Goal: Task Accomplishment & Management: Manage account settings

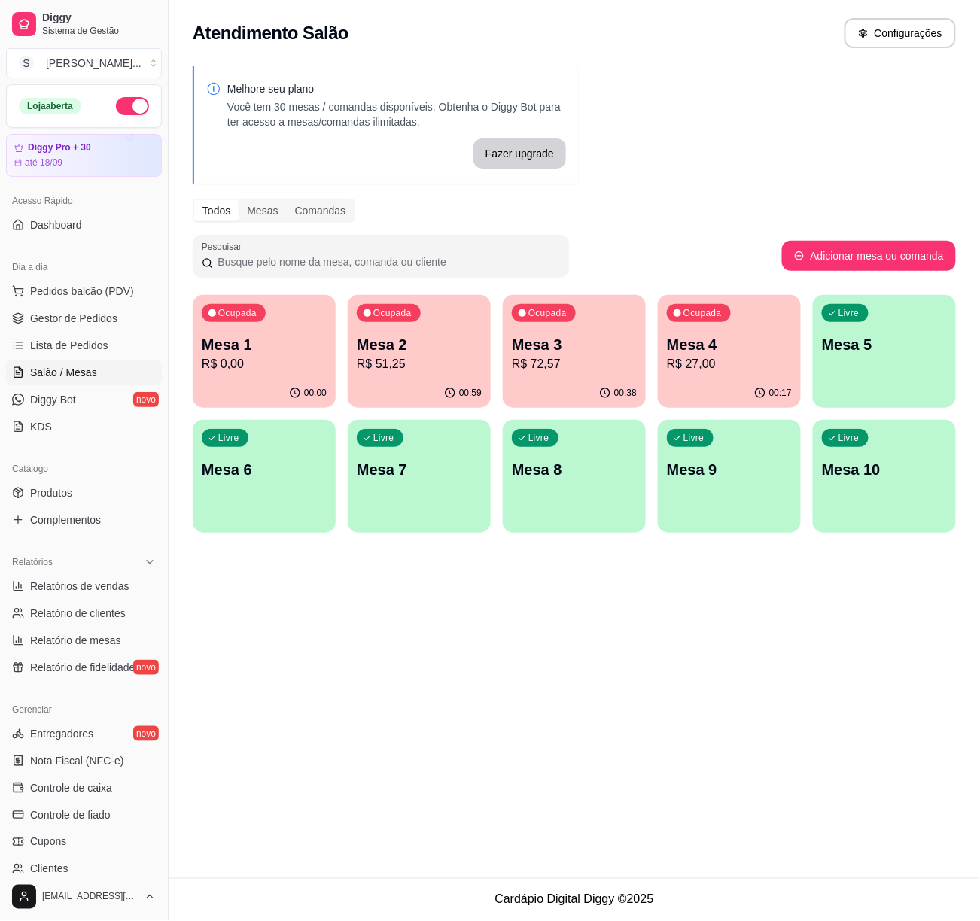
click at [397, 366] on p "R$ 51,25" at bounding box center [419, 364] width 125 height 18
click at [597, 357] on p "R$ 72,57" at bounding box center [574, 364] width 125 height 18
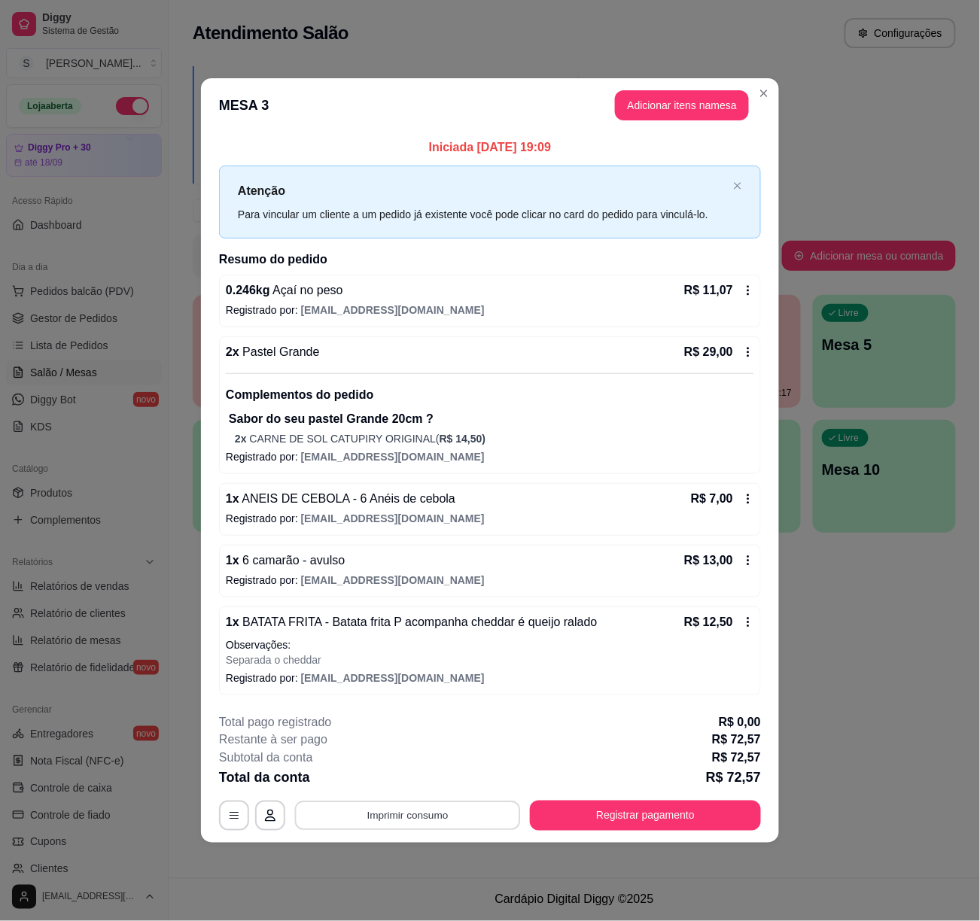
click at [483, 819] on button "Imprimir consumo" at bounding box center [408, 816] width 226 height 29
click at [214, 411] on div "Iniciada [DATE] 19:09 Atenção Para vincular um cliente a um pedido já existente…" at bounding box center [490, 416] width 578 height 569
click at [682, 96] on button "Adicionar itens na mesa" at bounding box center [682, 105] width 134 height 30
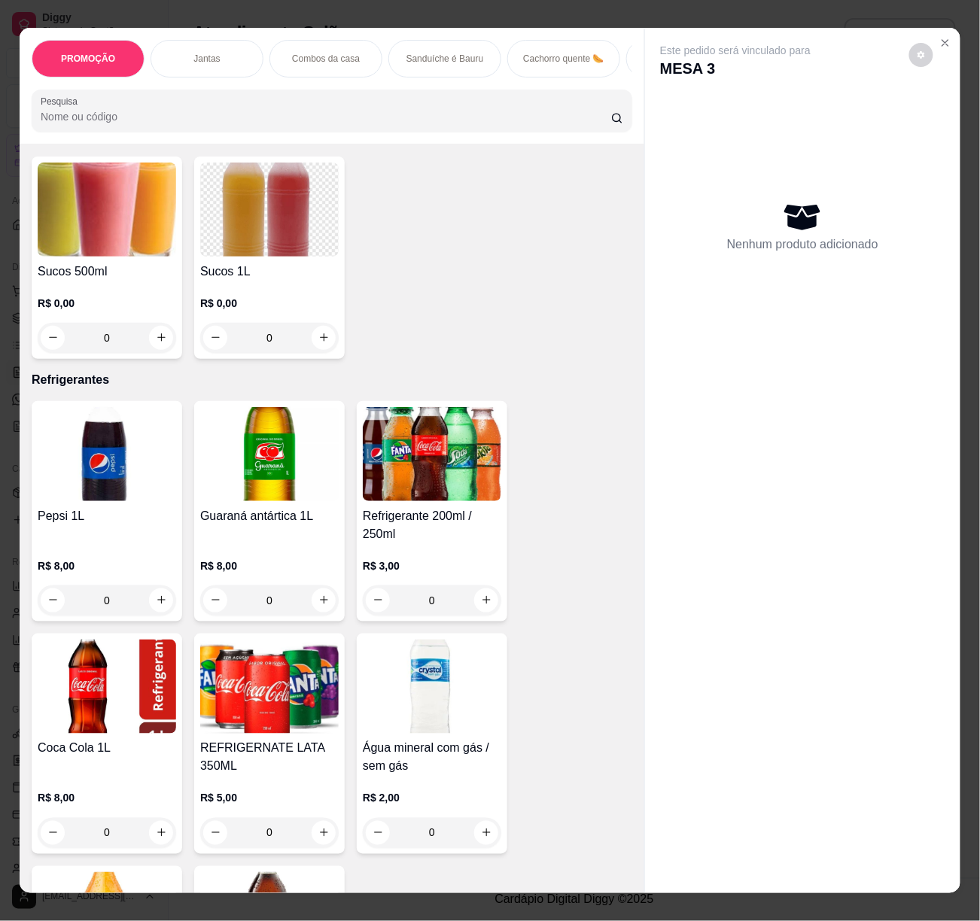
scroll to position [4328, 0]
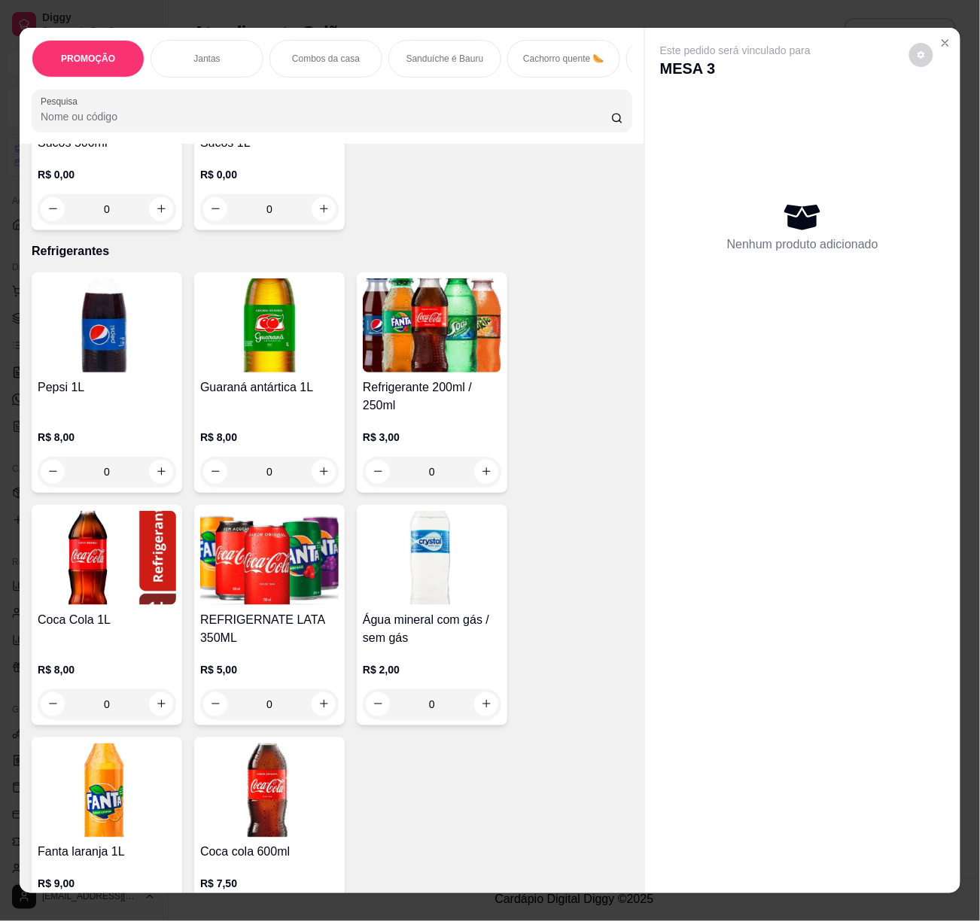
click at [148, 690] on div "0" at bounding box center [107, 705] width 139 height 30
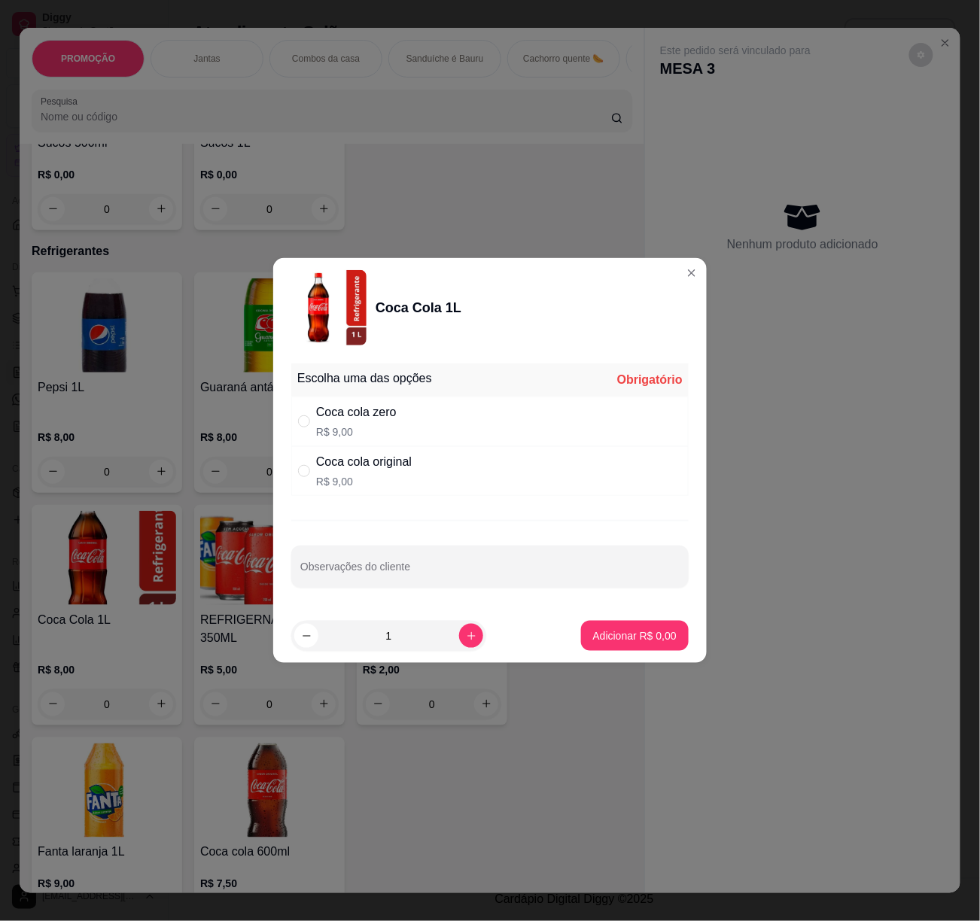
click at [410, 434] on div "Coca cola zero R$ 9,00" at bounding box center [489, 422] width 397 height 50
radio input "true"
click at [619, 634] on p "Adicionar R$ 9,00" at bounding box center [634, 636] width 81 height 14
type input "1"
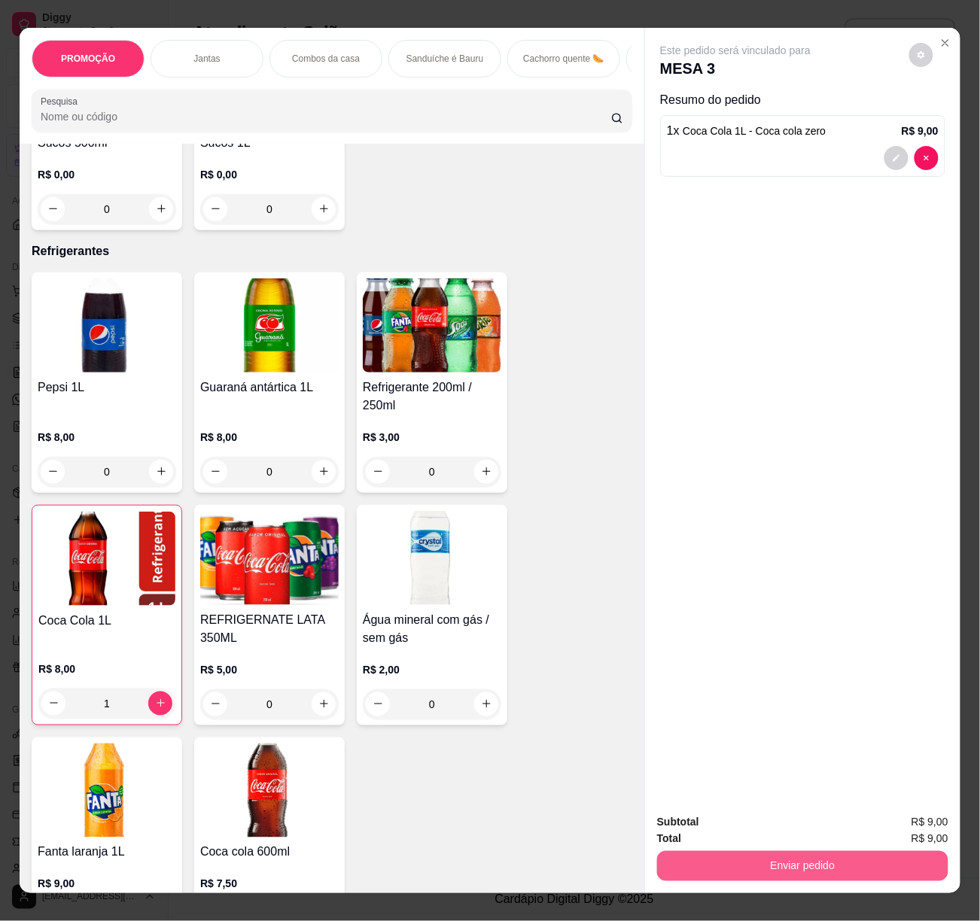
click at [801, 861] on button "Enviar pedido" at bounding box center [802, 866] width 291 height 30
click at [799, 825] on button "Não registrar e enviar pedido" at bounding box center [752, 822] width 157 height 29
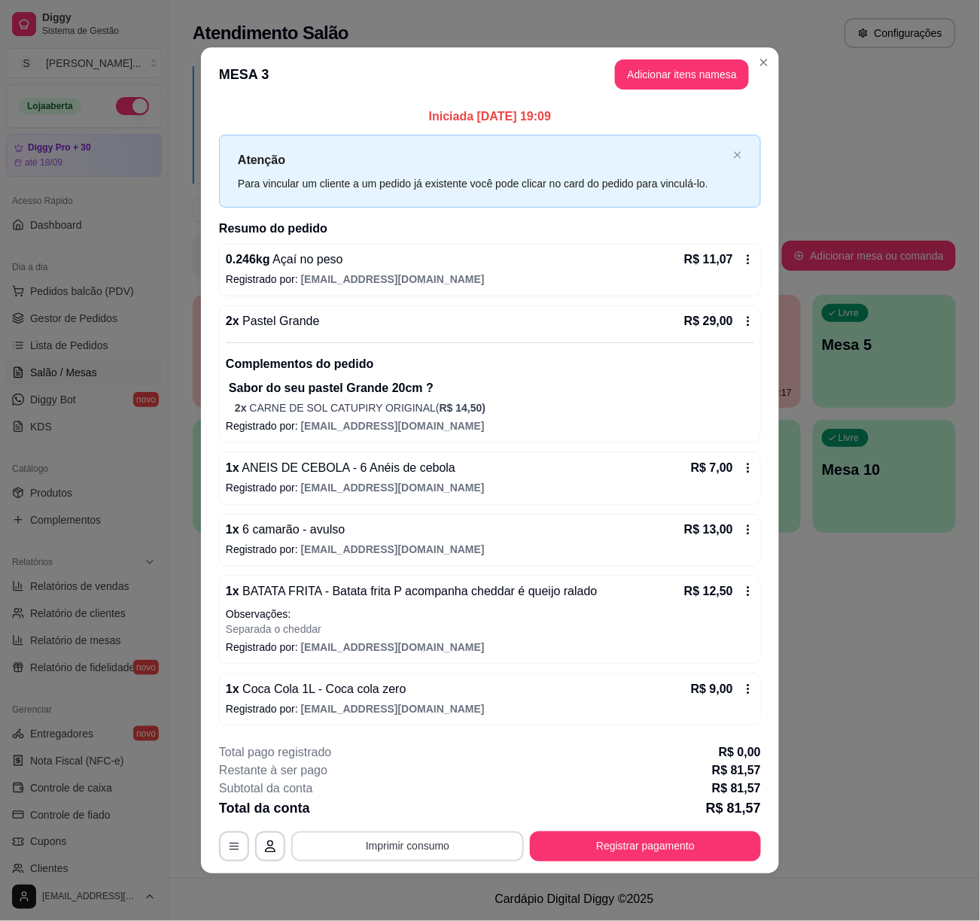
click at [440, 852] on button "Imprimir consumo" at bounding box center [407, 847] width 233 height 30
click at [431, 784] on button "IMPRESSORA 2" at bounding box center [404, 783] width 105 height 23
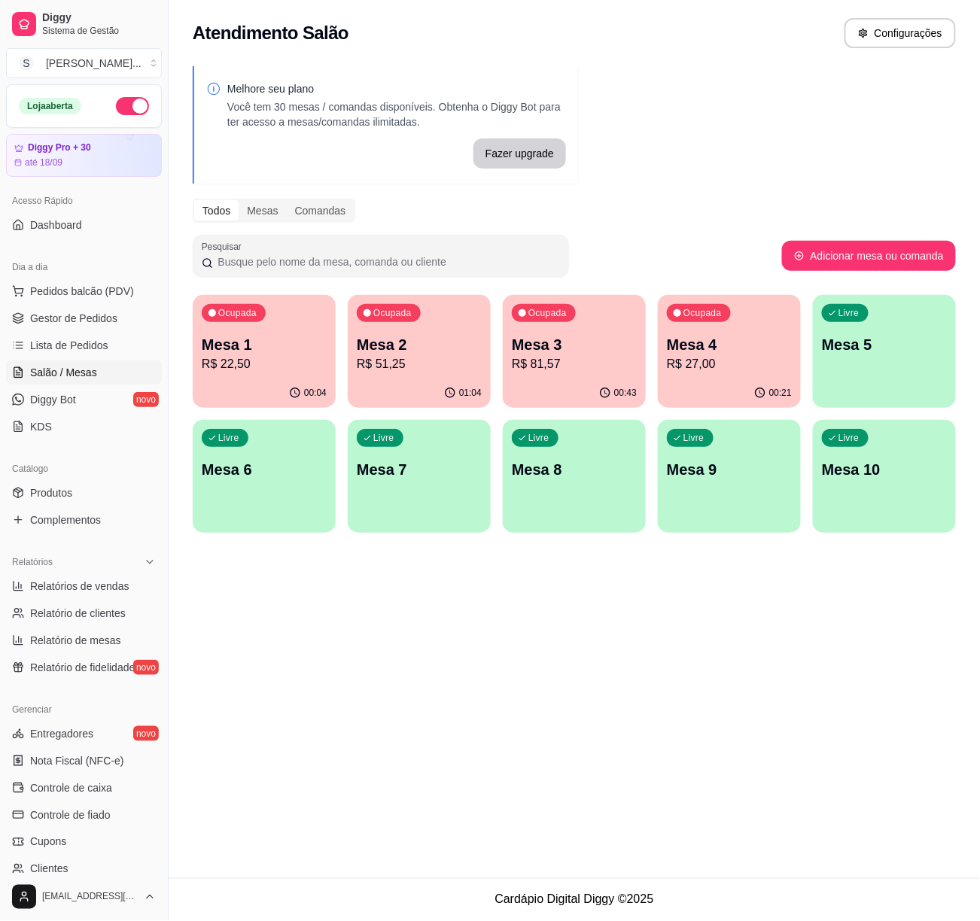
click at [582, 366] on p "R$ 81,57" at bounding box center [574, 364] width 125 height 18
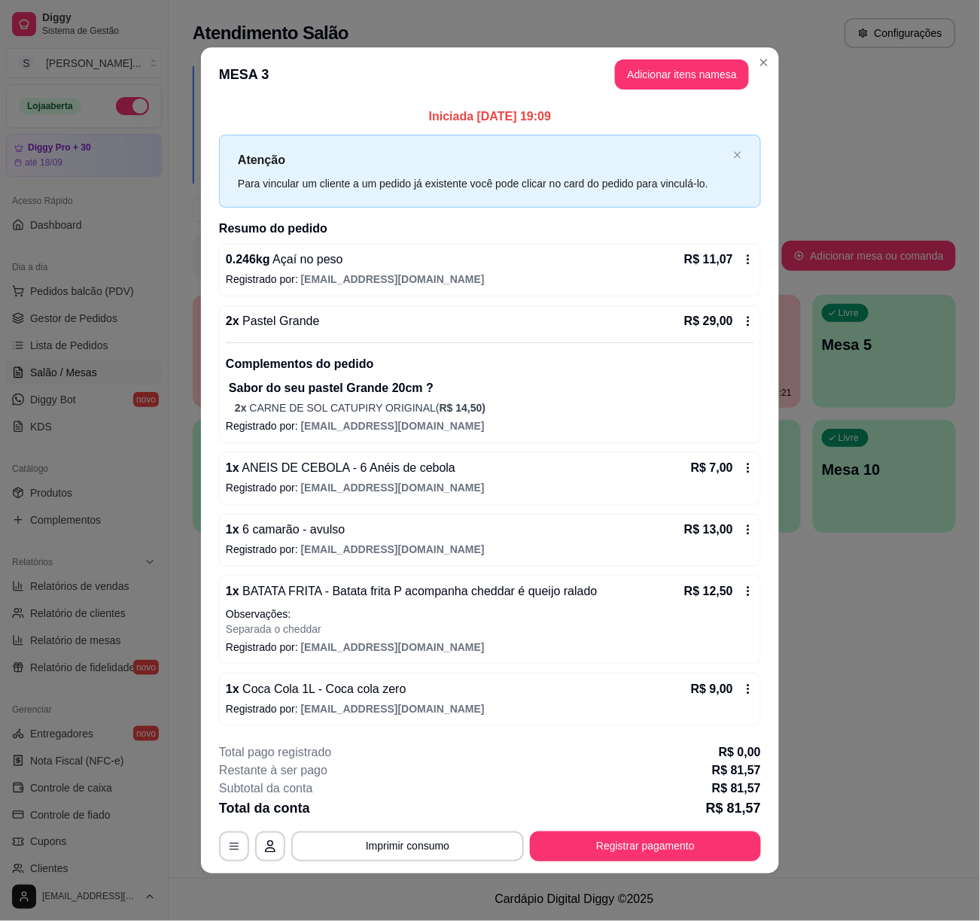
scroll to position [3, 0]
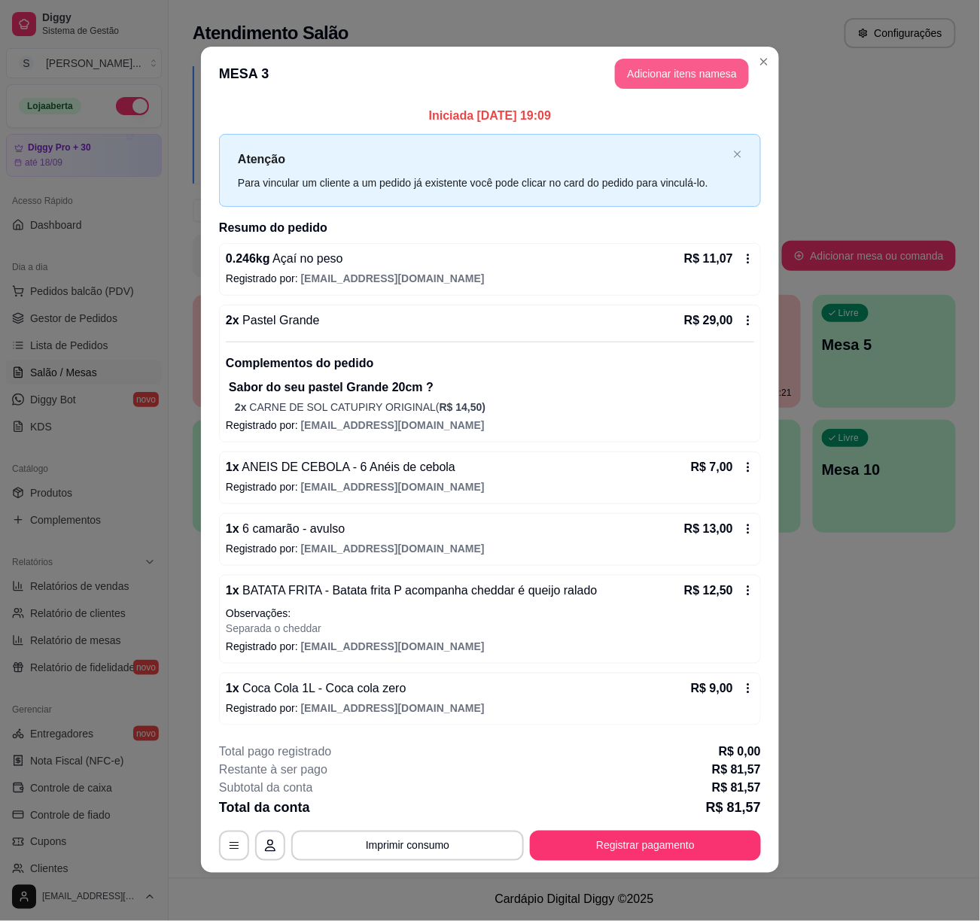
click at [694, 69] on button "Adicionar itens na mesa" at bounding box center [682, 74] width 134 height 30
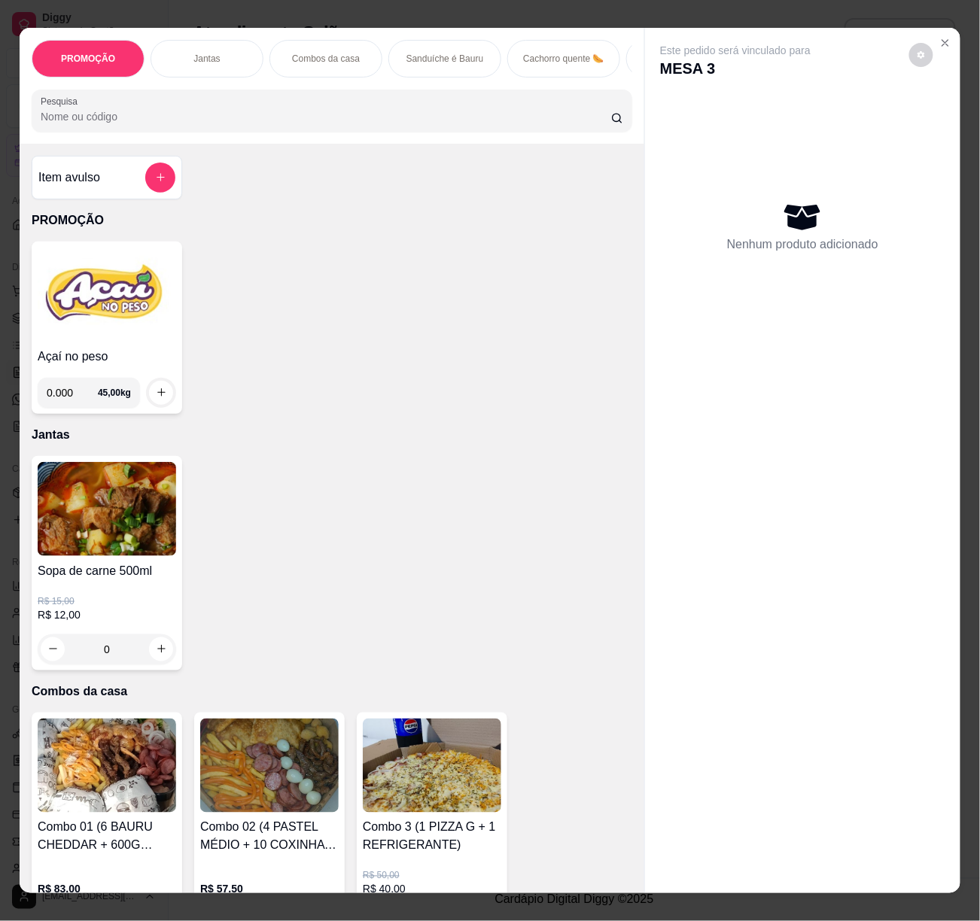
click at [101, 376] on div "0.000 45,00 kg" at bounding box center [107, 387] width 139 height 42
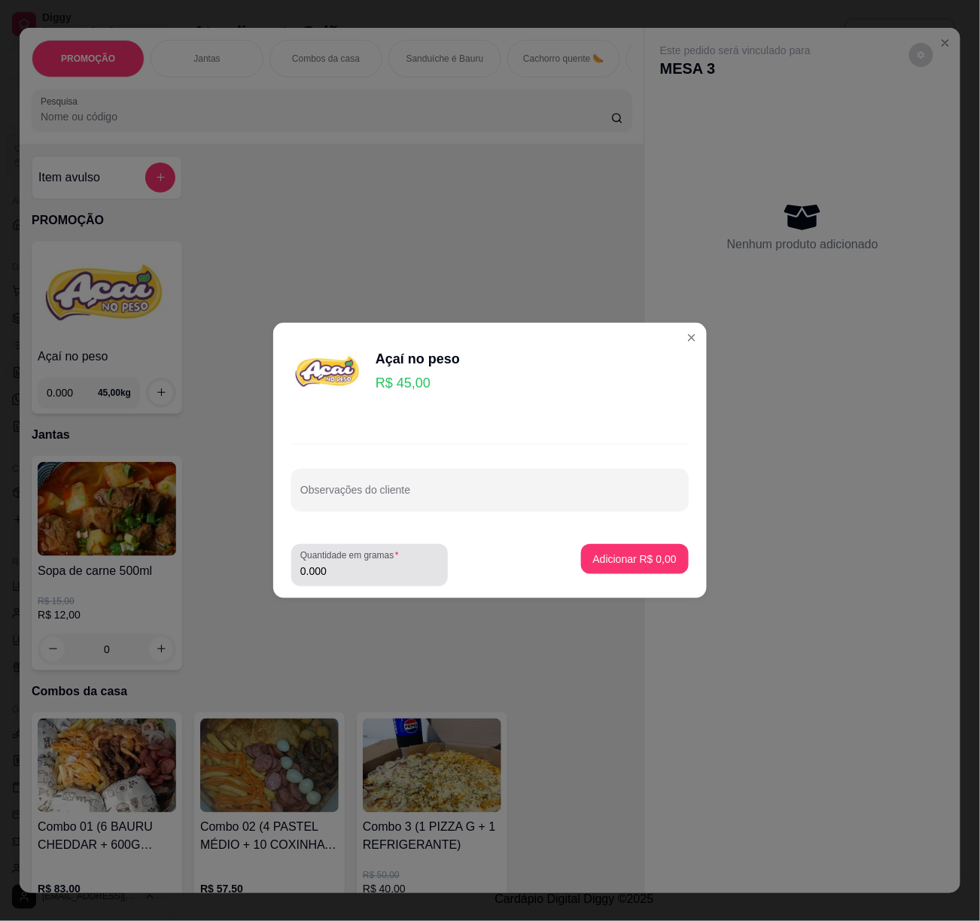
click at [375, 574] on input "0.000" at bounding box center [369, 571] width 139 height 15
type input "0.404"
click at [615, 554] on p "Adicionar R$ 18,18" at bounding box center [632, 559] width 87 height 14
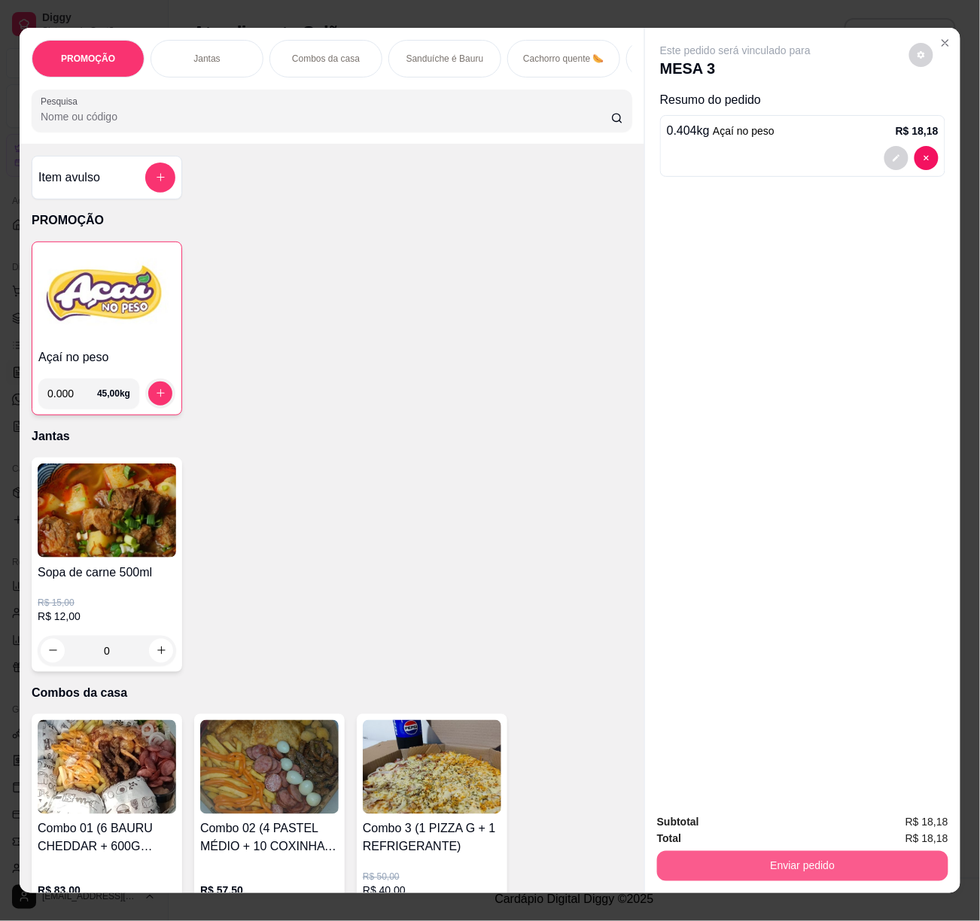
click at [841, 866] on button "Enviar pedido" at bounding box center [802, 866] width 291 height 30
click at [774, 824] on button "Não registrar e enviar pedido" at bounding box center [752, 822] width 157 height 29
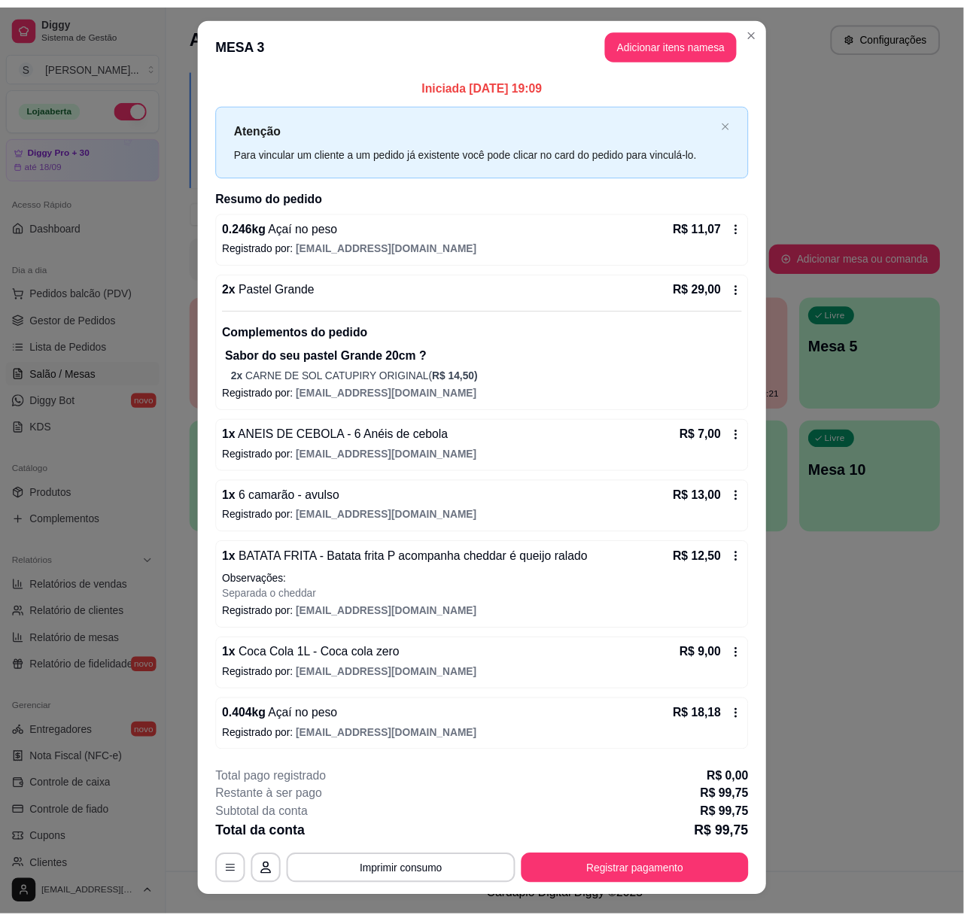
scroll to position [0, 0]
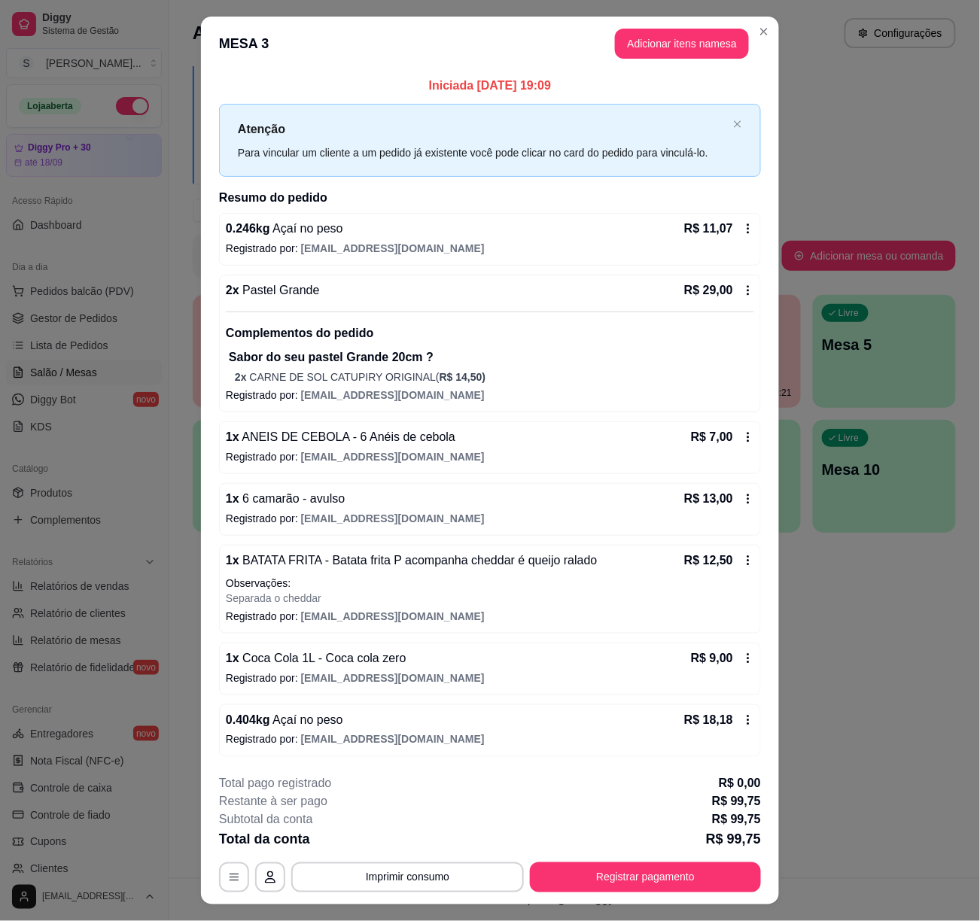
click at [425, 883] on button "Imprimir consumo" at bounding box center [407, 878] width 233 height 30
click at [419, 820] on button "IMPRESSORA 2" at bounding box center [405, 814] width 109 height 24
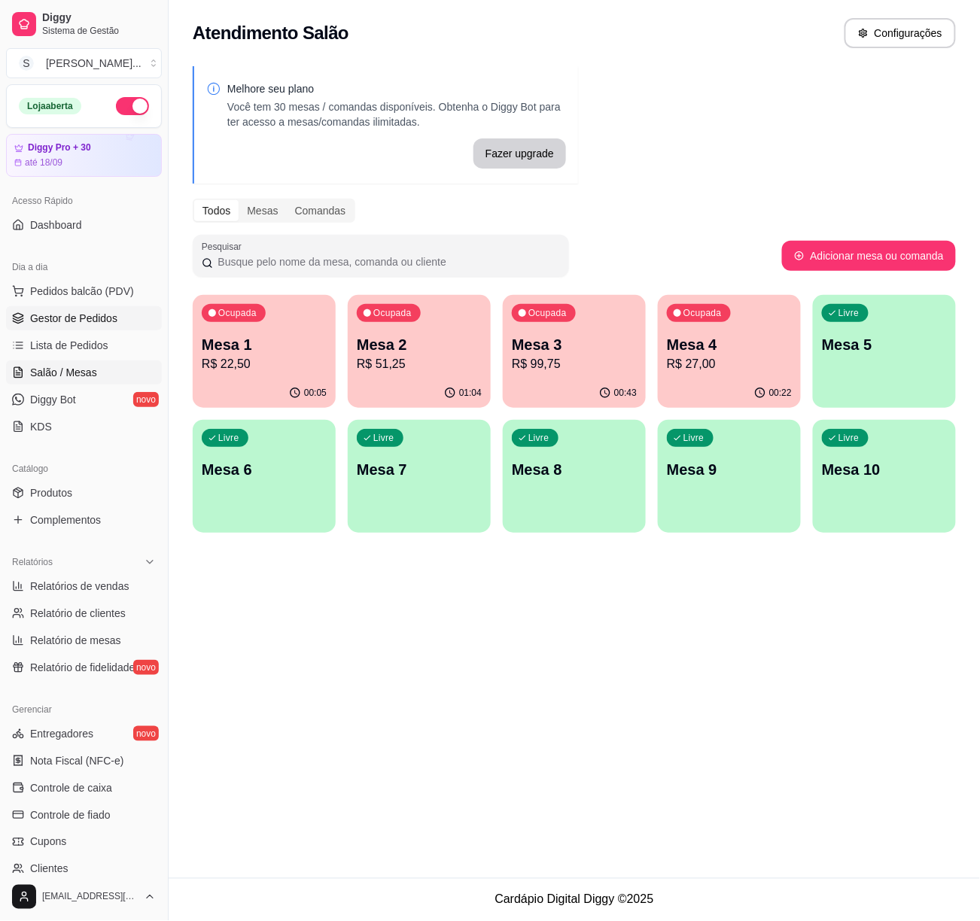
click at [79, 316] on span "Gestor de Pedidos" at bounding box center [73, 318] width 87 height 15
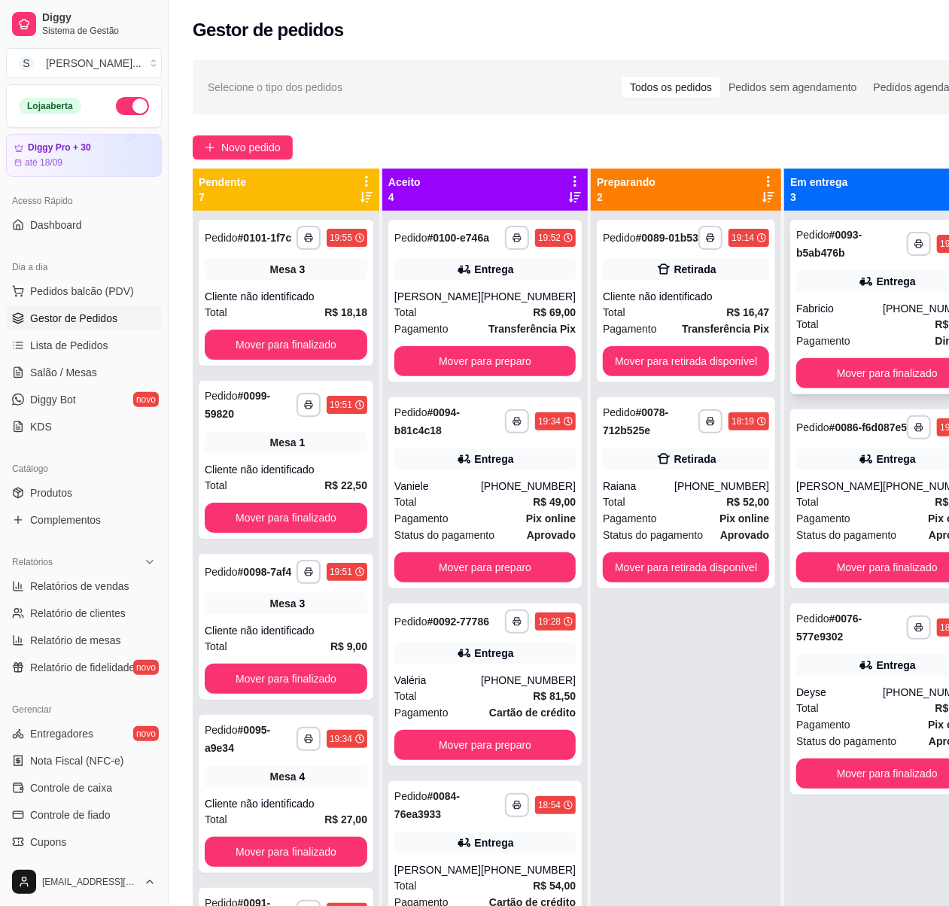
click at [880, 329] on div "Total R$ 27,00" at bounding box center [886, 324] width 181 height 17
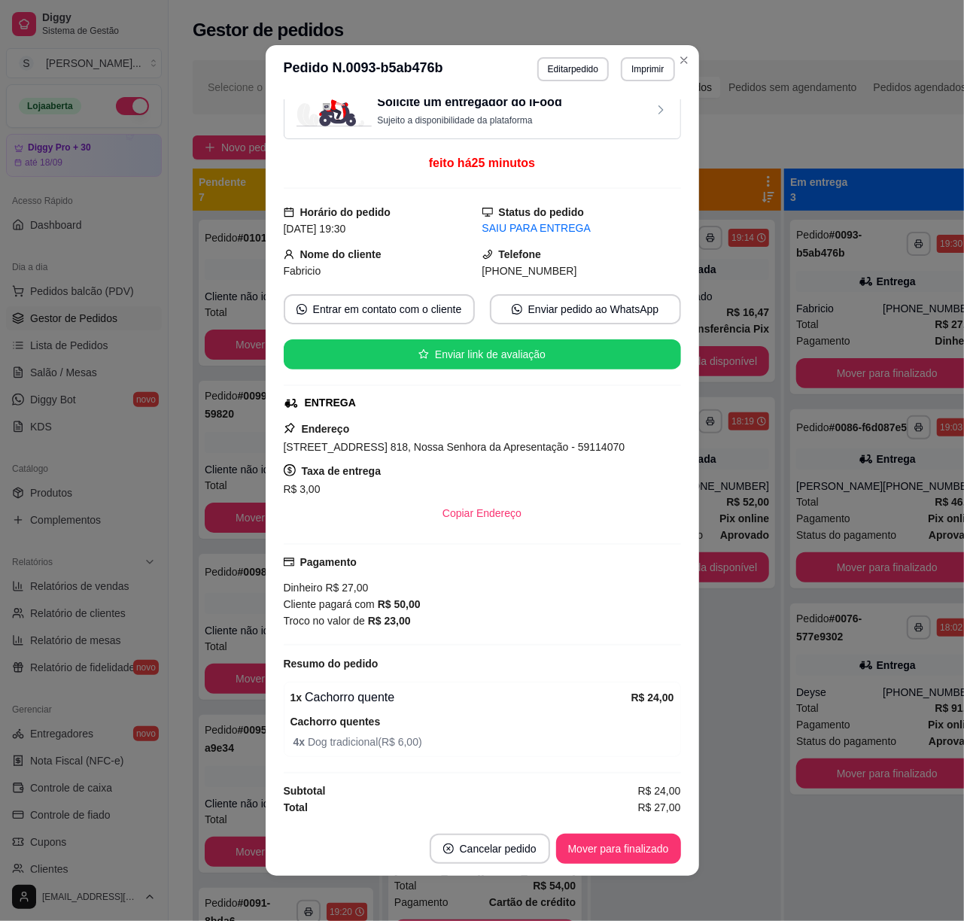
scroll to position [3, 0]
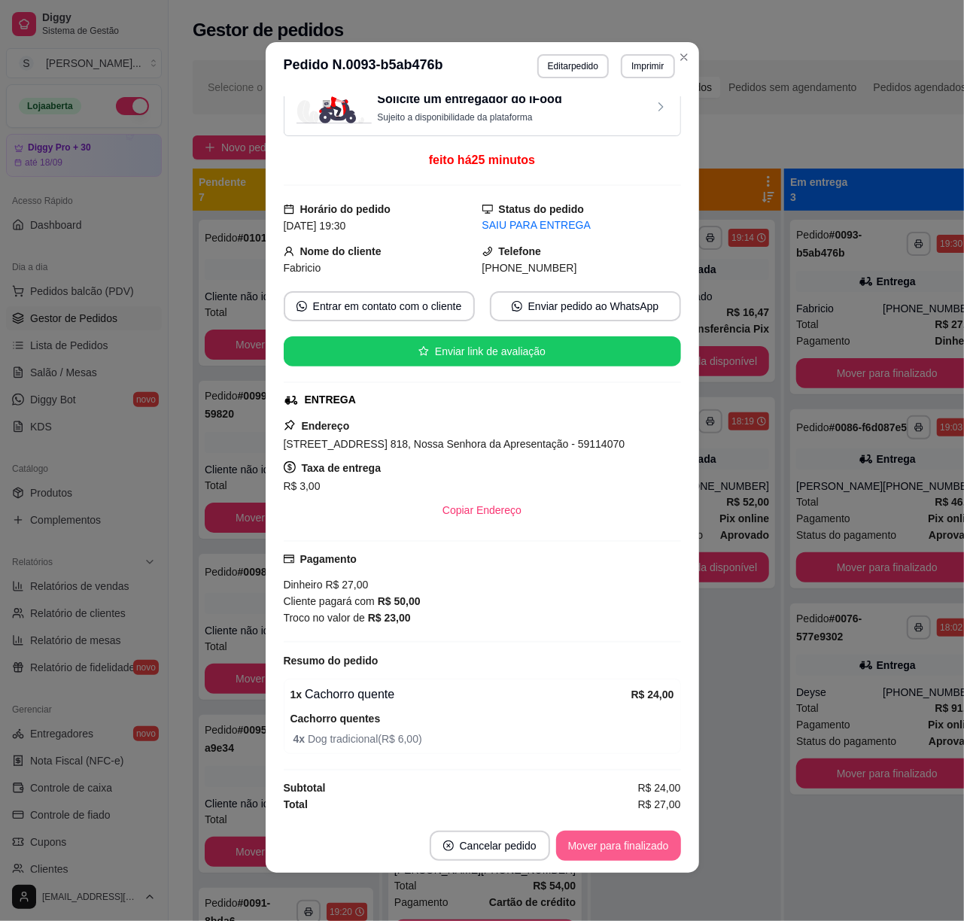
click at [639, 846] on button "Mover para finalizado" at bounding box center [618, 846] width 125 height 30
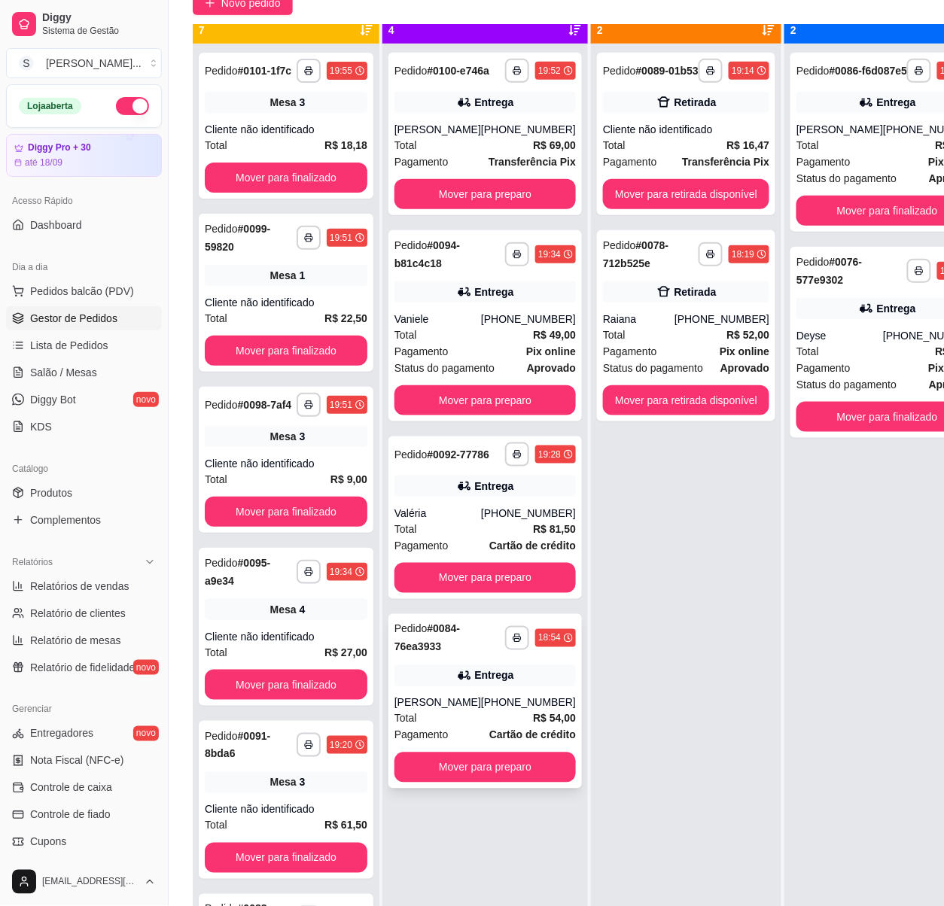
scroll to position [42, 0]
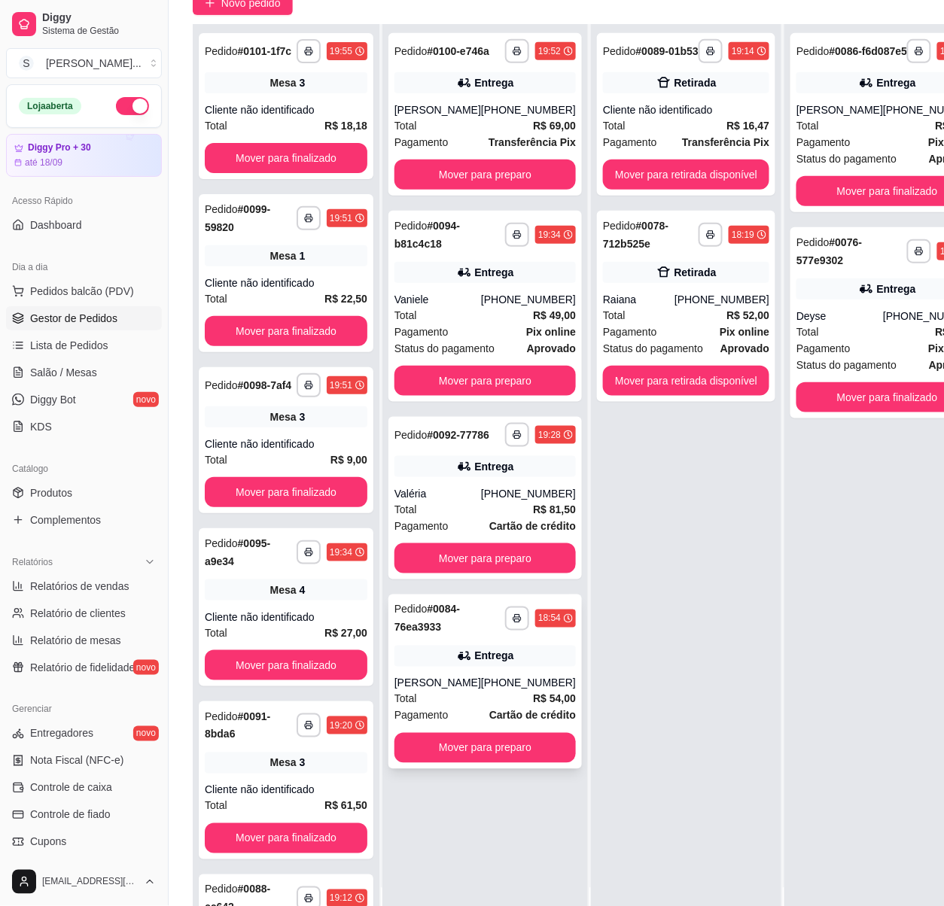
click at [429, 667] on div "Entrega" at bounding box center [484, 656] width 181 height 21
click at [446, 510] on div "**********" at bounding box center [484, 498] width 193 height 163
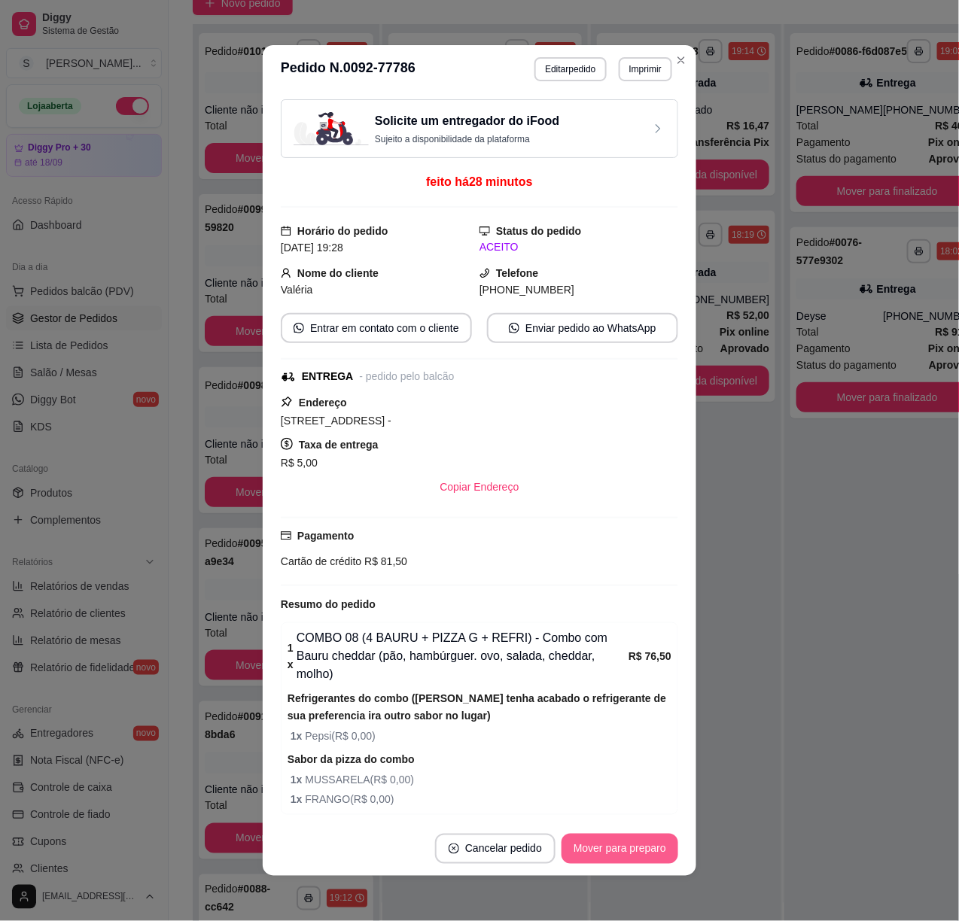
click at [622, 856] on button "Mover para preparo" at bounding box center [620, 849] width 117 height 30
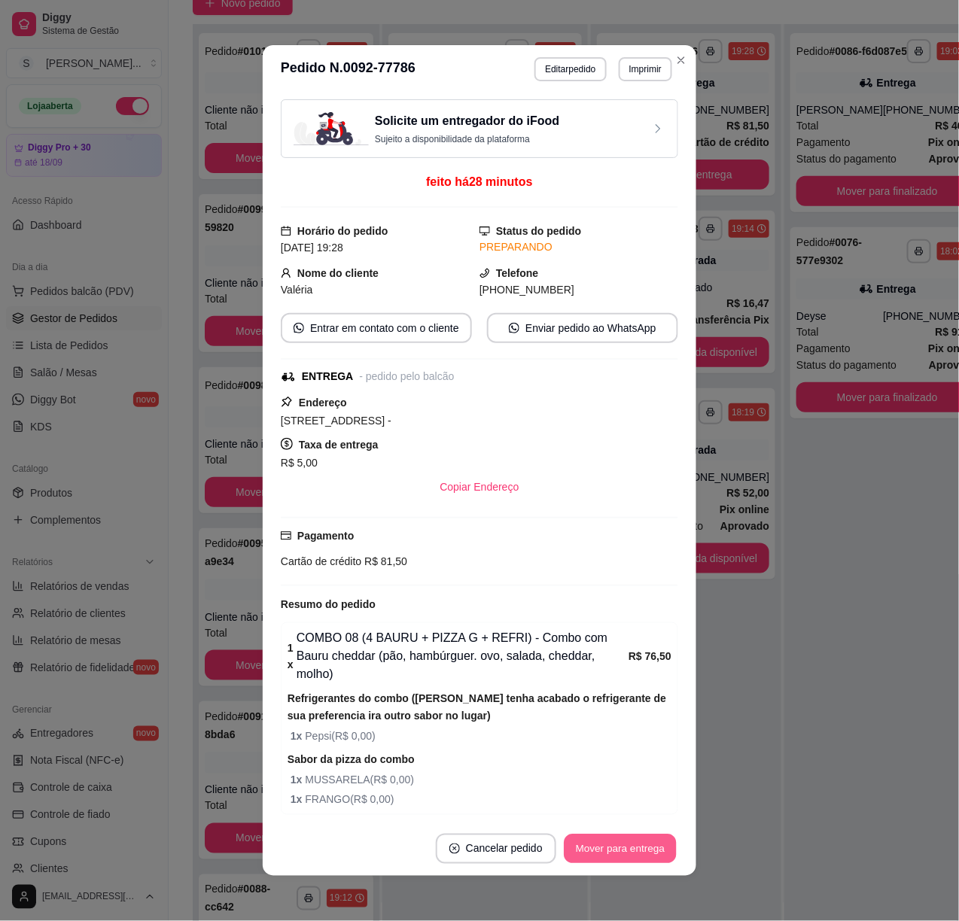
click at [623, 853] on button "Mover para entrega" at bounding box center [620, 849] width 113 height 29
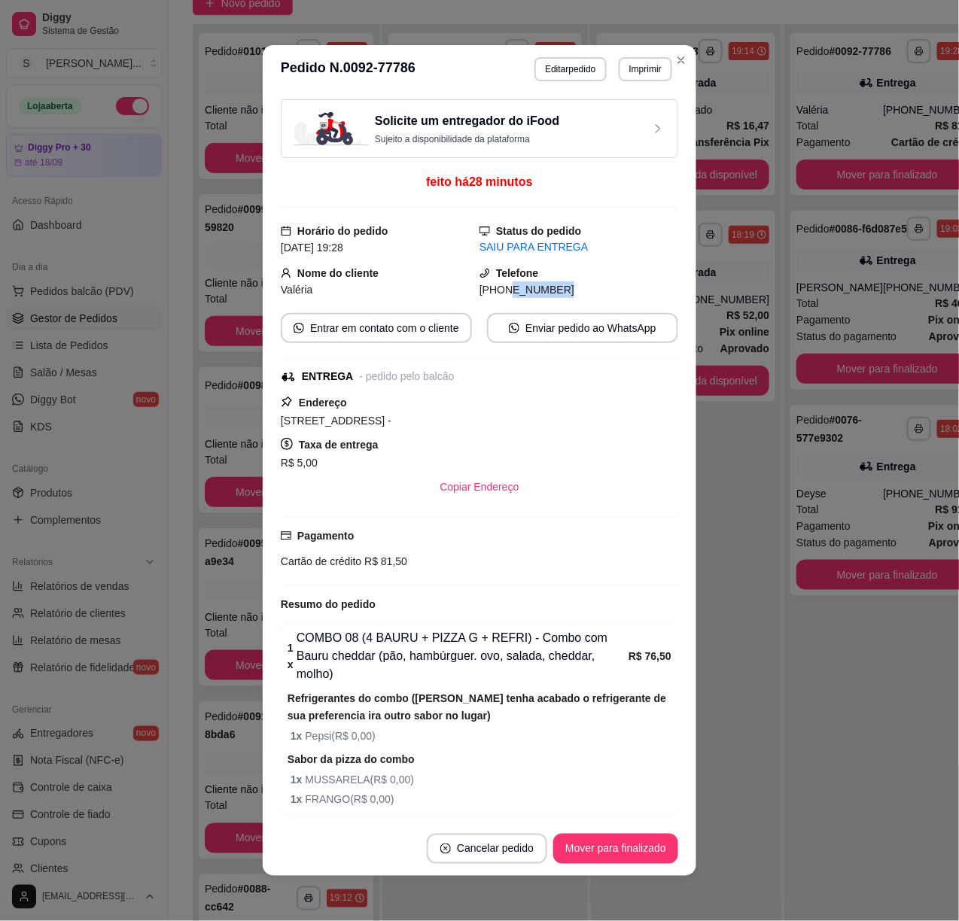
drag, startPoint x: 486, startPoint y: 291, endPoint x: 596, endPoint y: 290, distance: 110.7
click at [599, 297] on div "[PHONE_NUMBER]" at bounding box center [579, 290] width 199 height 17
copy span "9992-2398"
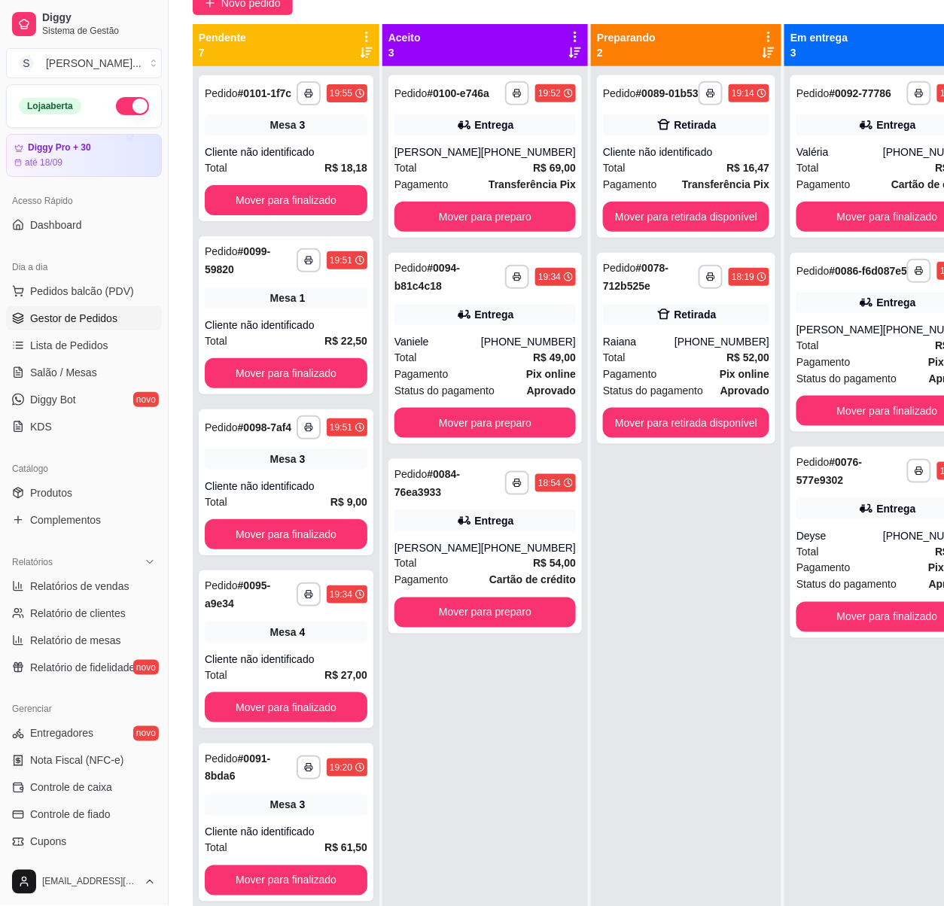
scroll to position [44, 0]
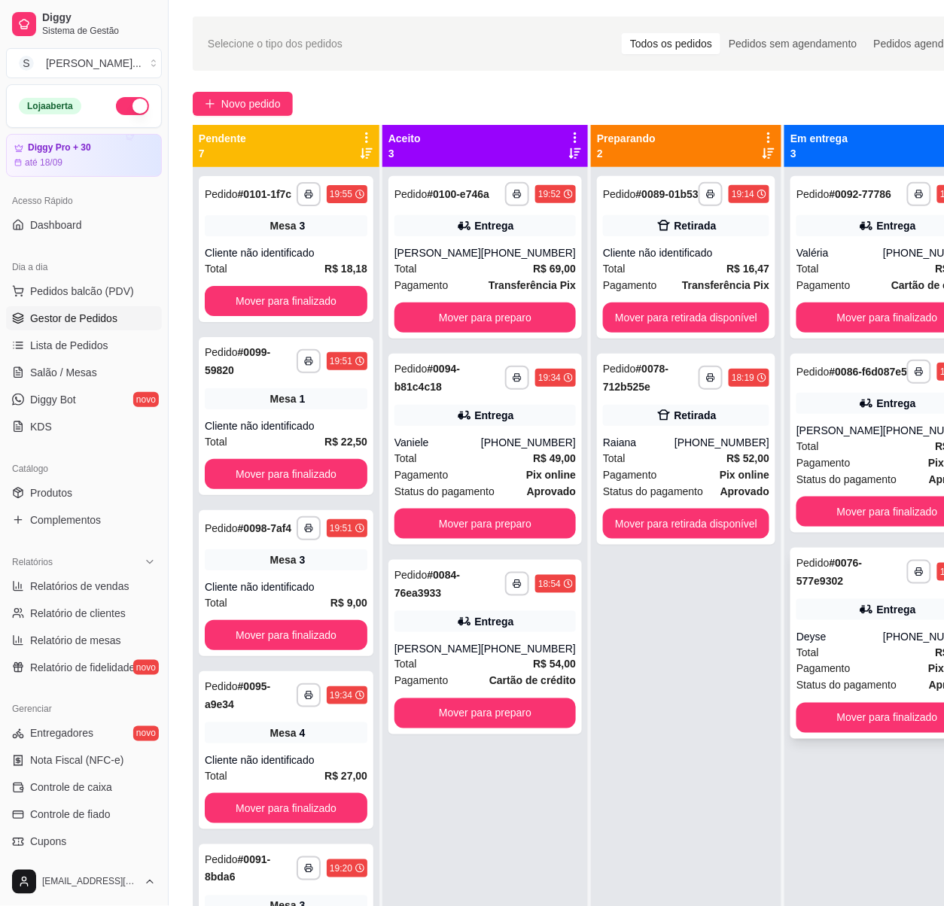
click at [855, 661] on div "Total R$ 91,50" at bounding box center [886, 652] width 181 height 17
click at [836, 276] on div "Total R$ 81,50" at bounding box center [886, 268] width 181 height 17
click at [495, 632] on div "Entrega" at bounding box center [484, 621] width 181 height 21
click at [528, 656] on div "[PHONE_NUMBER]" at bounding box center [528, 648] width 95 height 15
click at [506, 656] on div "[PHONE_NUMBER]" at bounding box center [528, 648] width 95 height 15
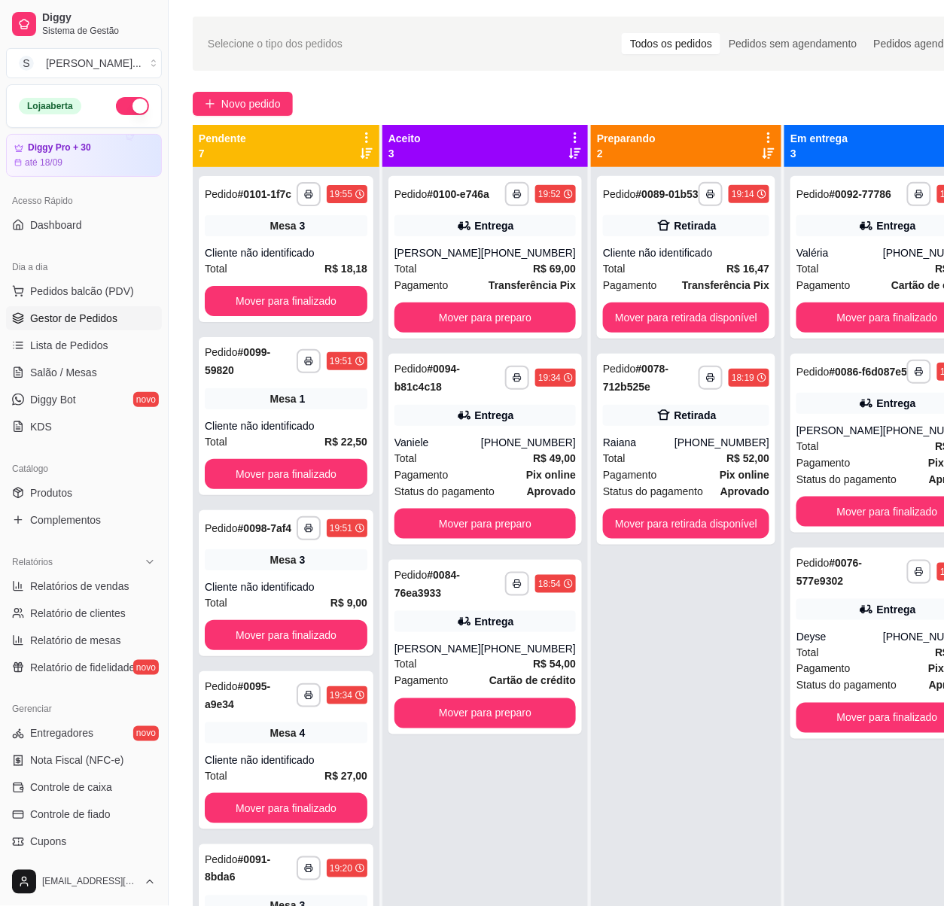
click at [702, 650] on div "**********" at bounding box center [686, 620] width 190 height 906
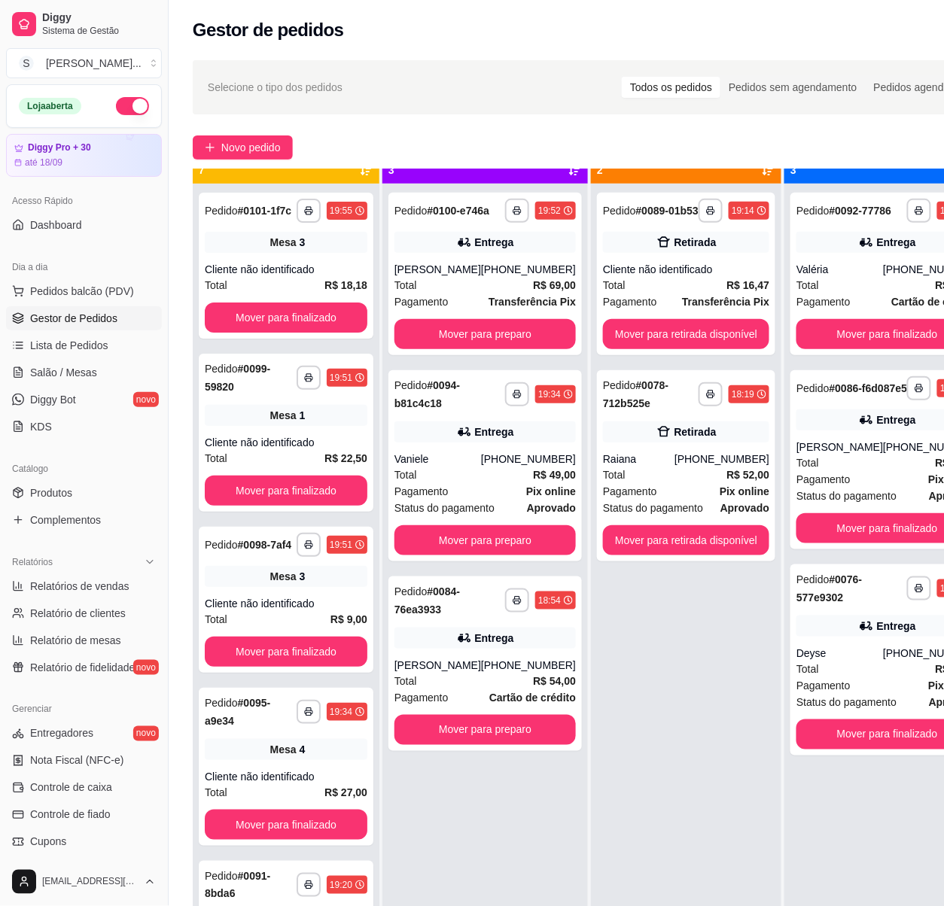
scroll to position [42, 0]
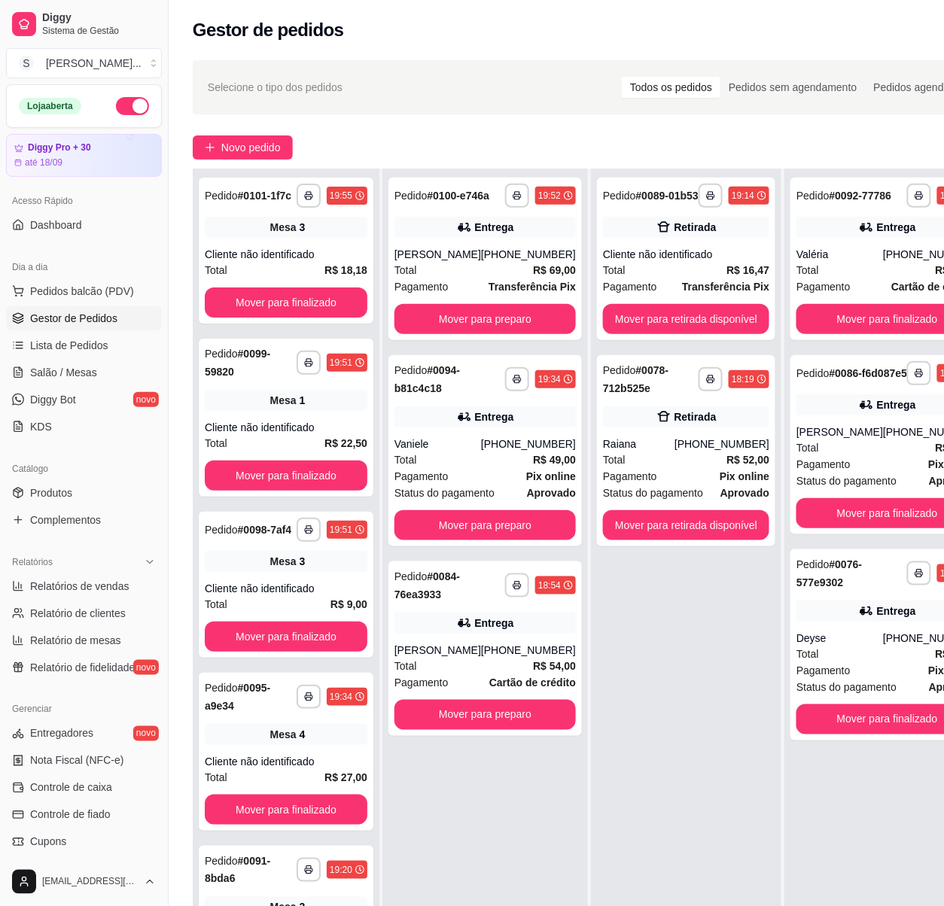
click at [628, 646] on div "**********" at bounding box center [686, 622] width 190 height 906
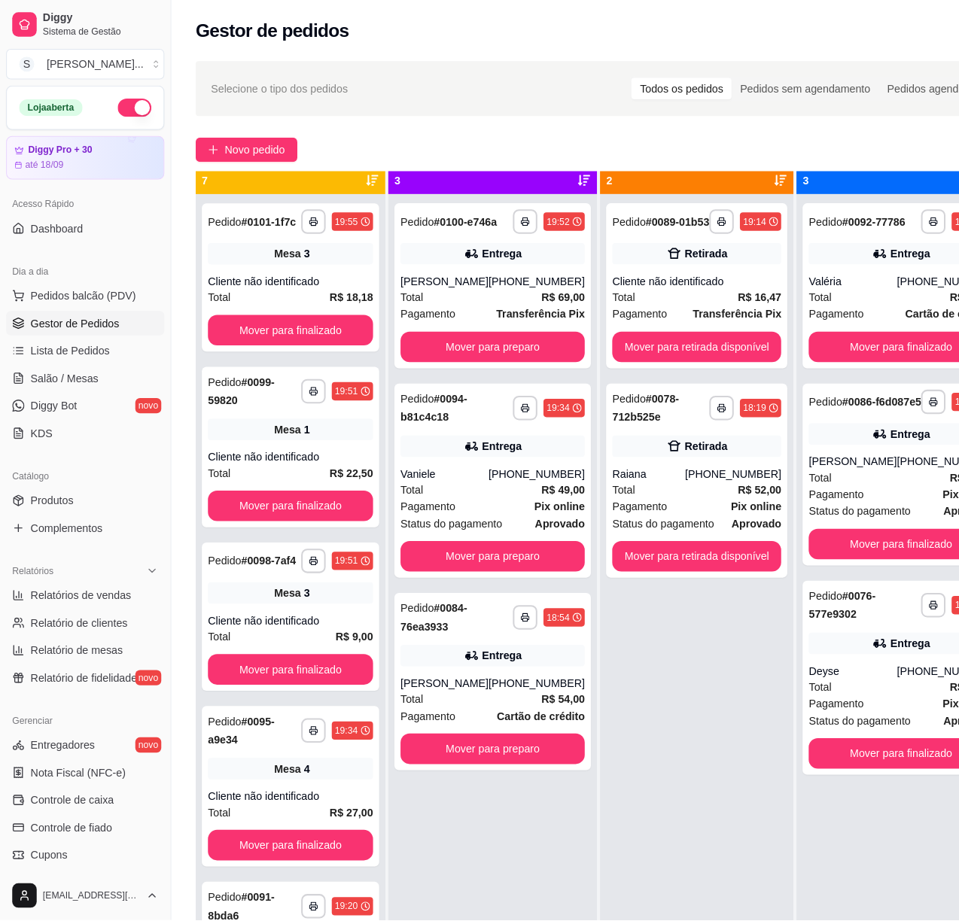
scroll to position [0, 0]
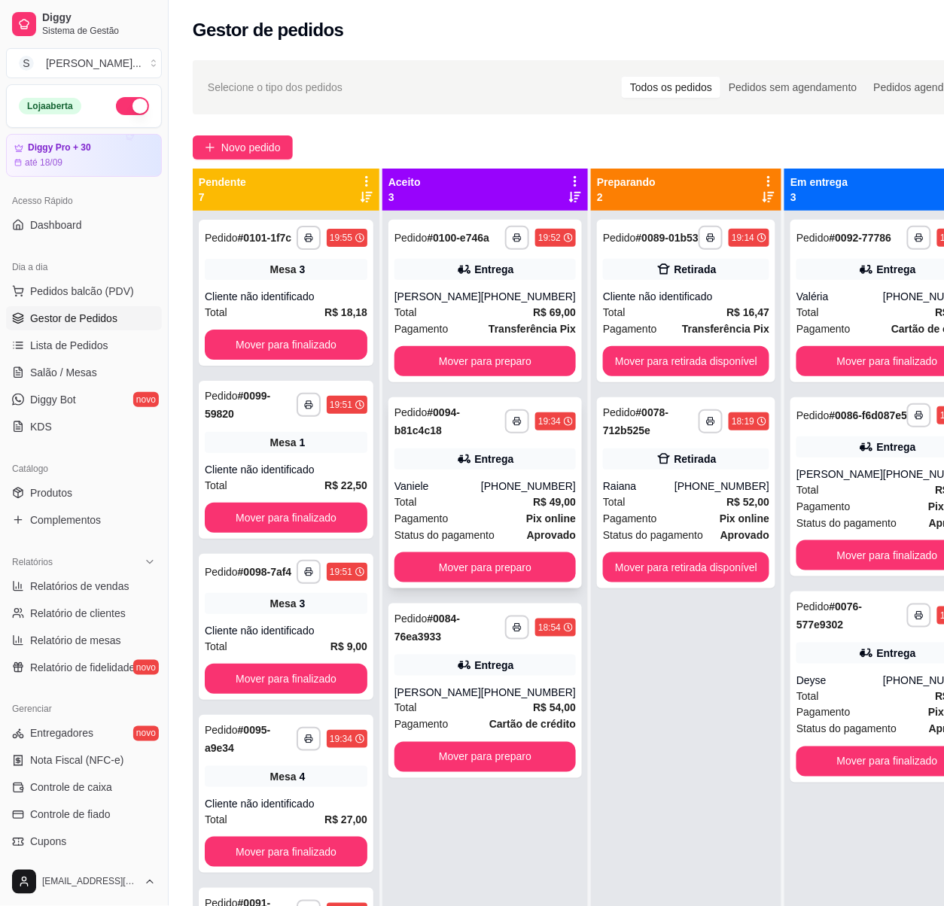
click at [507, 492] on div "**********" at bounding box center [484, 492] width 193 height 191
click at [444, 470] on div "Entrega" at bounding box center [484, 459] width 181 height 21
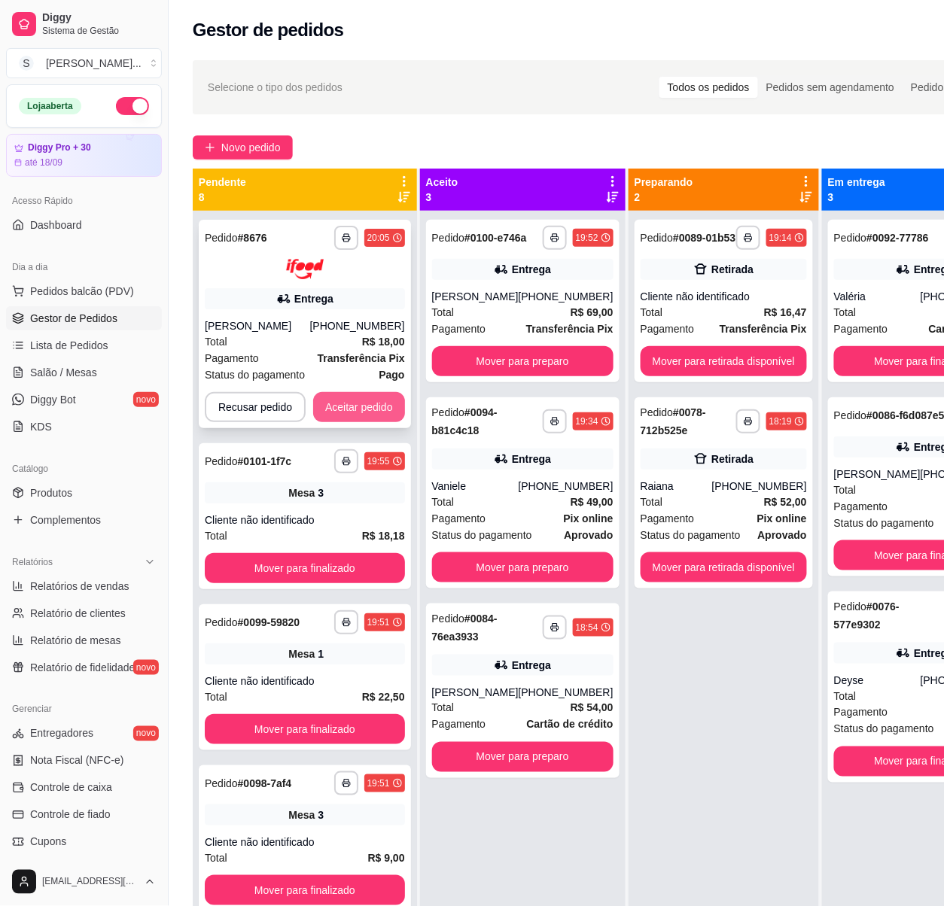
click at [353, 407] on button "Aceitar pedido" at bounding box center [359, 407] width 92 height 30
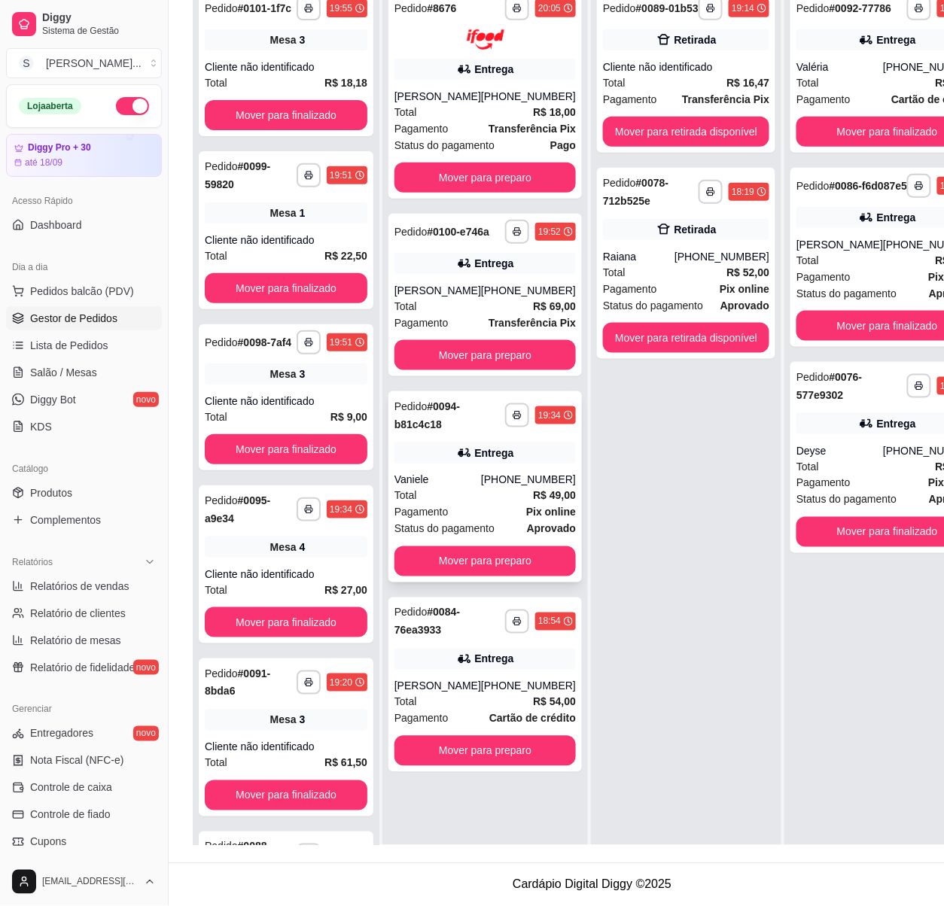
click at [548, 495] on strong "R$ 49,00" at bounding box center [554, 496] width 43 height 12
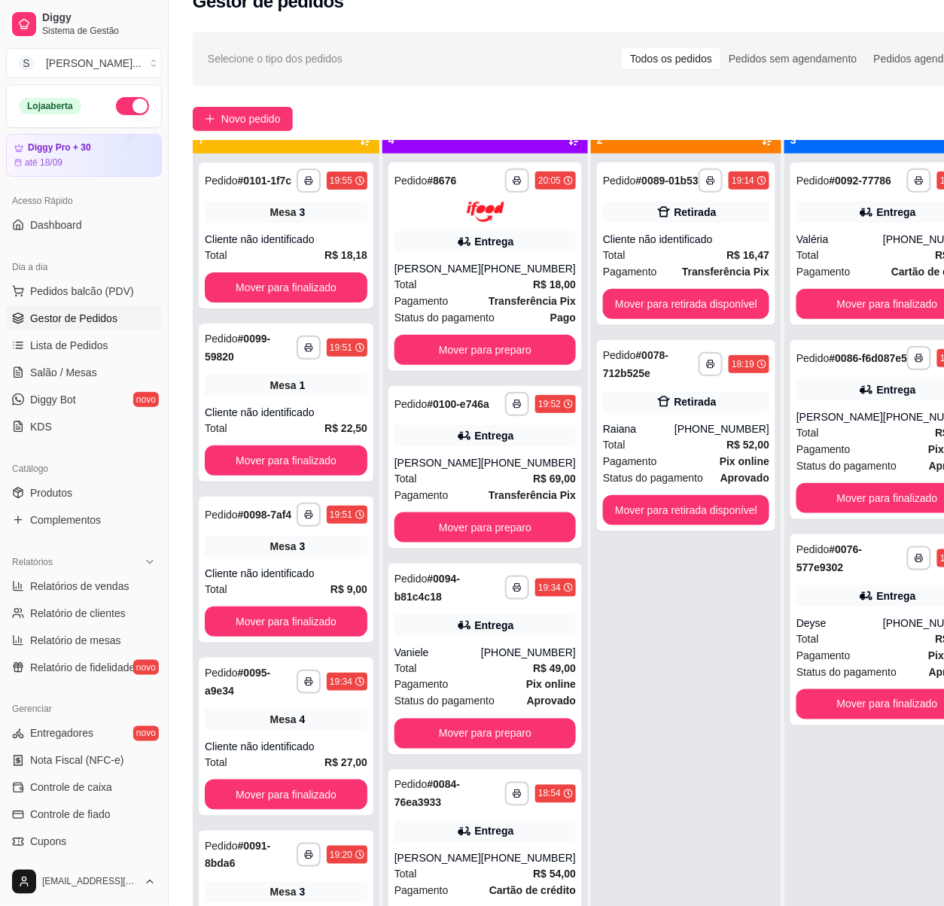
scroll to position [42, 0]
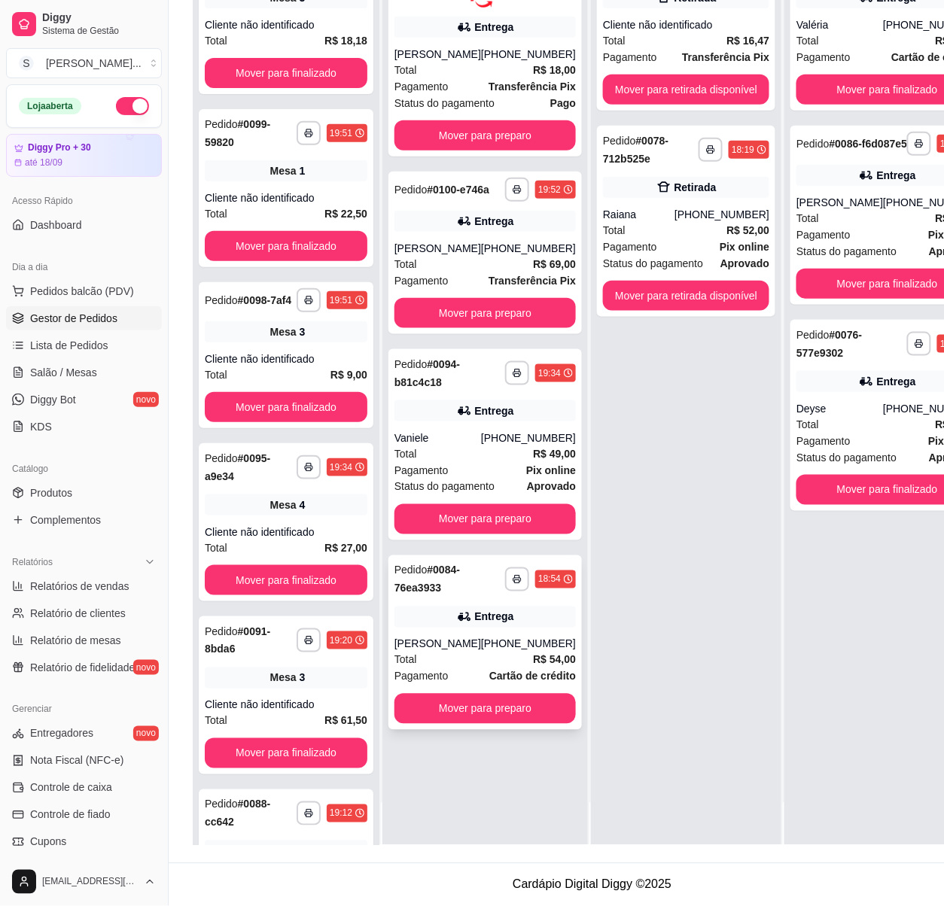
click at [507, 616] on div "Entrega" at bounding box center [484, 617] width 181 height 21
click at [475, 625] on div "Entrega" at bounding box center [494, 617] width 39 height 15
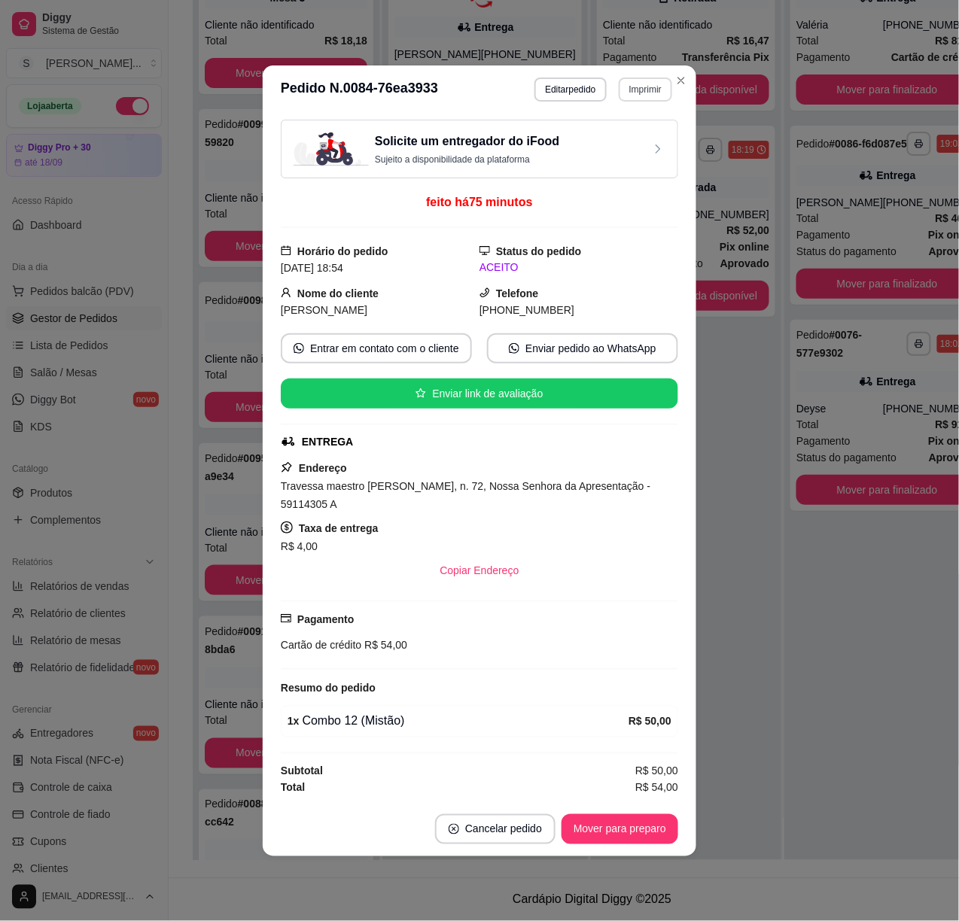
click at [640, 83] on button "Imprimir" at bounding box center [645, 90] width 53 height 24
click at [610, 133] on button "IMPRESSORA 2" at bounding box center [619, 138] width 109 height 24
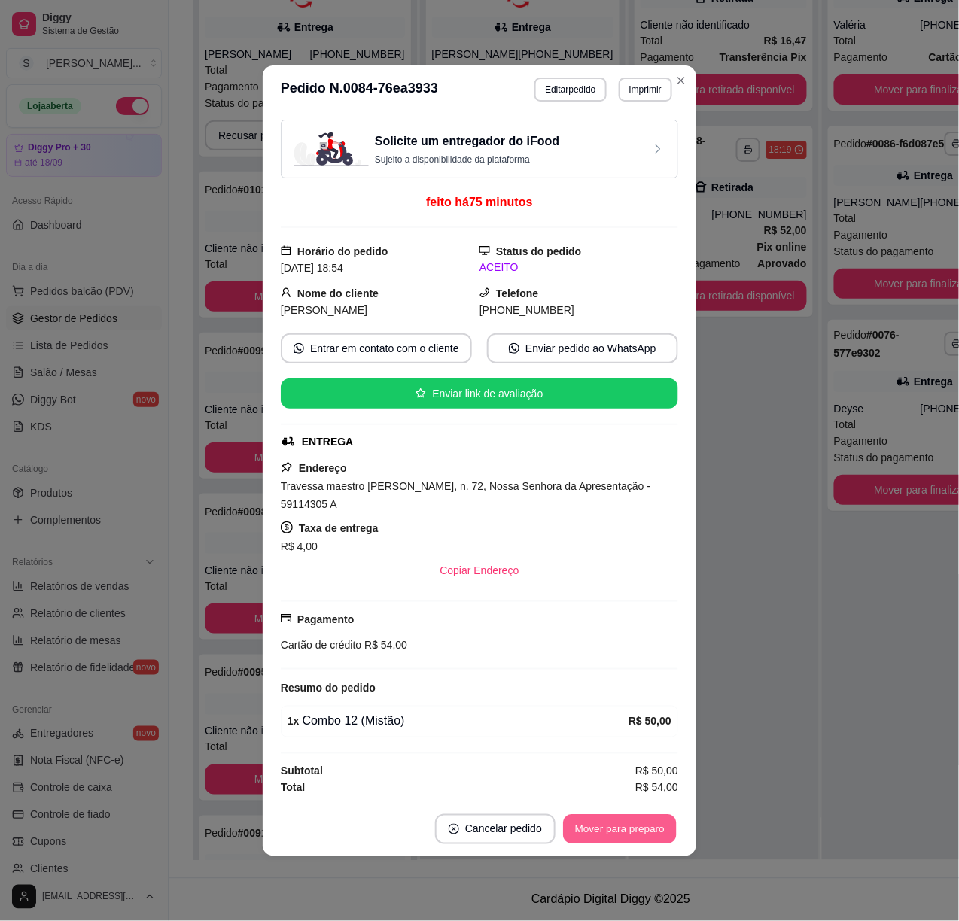
click at [654, 829] on button "Mover para preparo" at bounding box center [619, 829] width 113 height 29
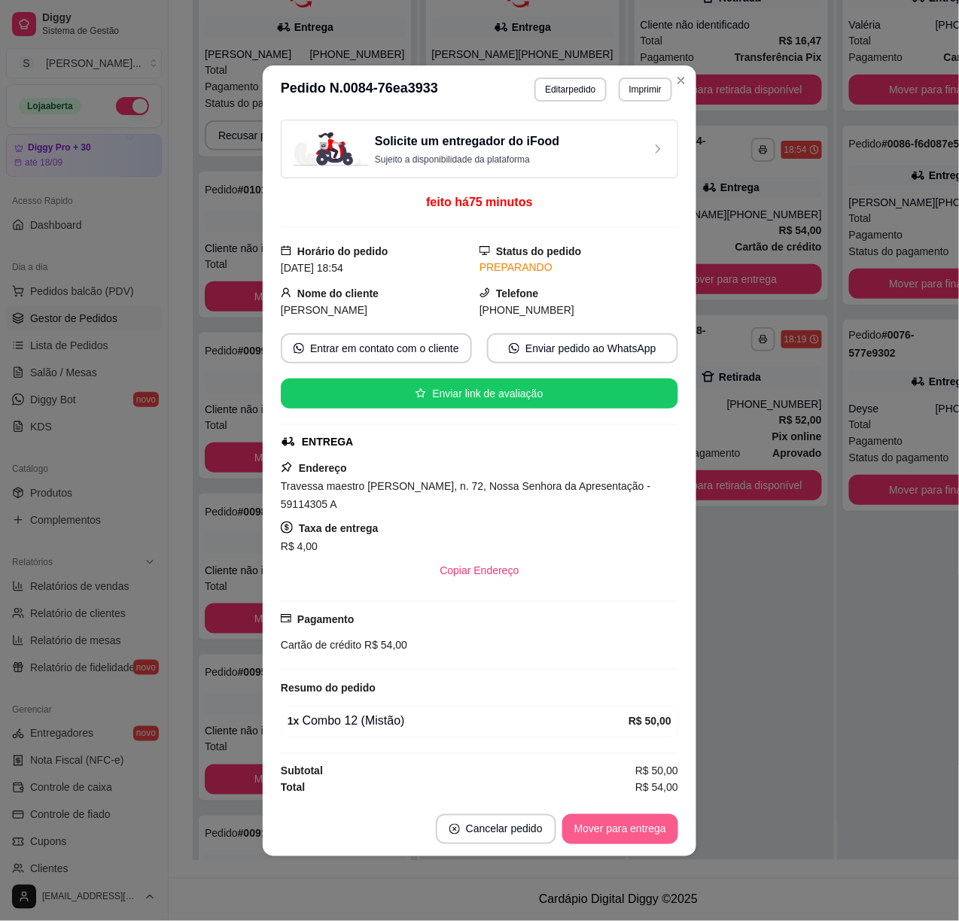
click at [657, 828] on button "Mover para entrega" at bounding box center [620, 830] width 116 height 30
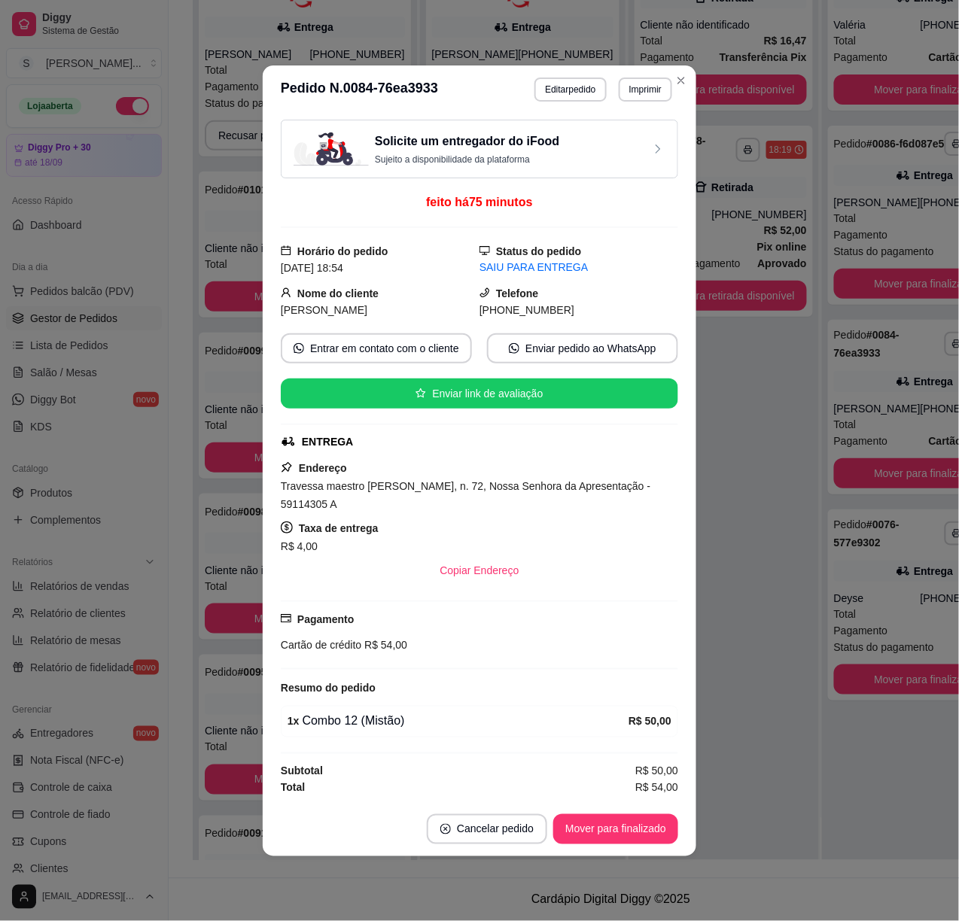
drag, startPoint x: 506, startPoint y: 306, endPoint x: 592, endPoint y: 308, distance: 85.8
click at [592, 310] on div "[PHONE_NUMBER]" at bounding box center [579, 310] width 199 height 17
copy span "8854-2462"
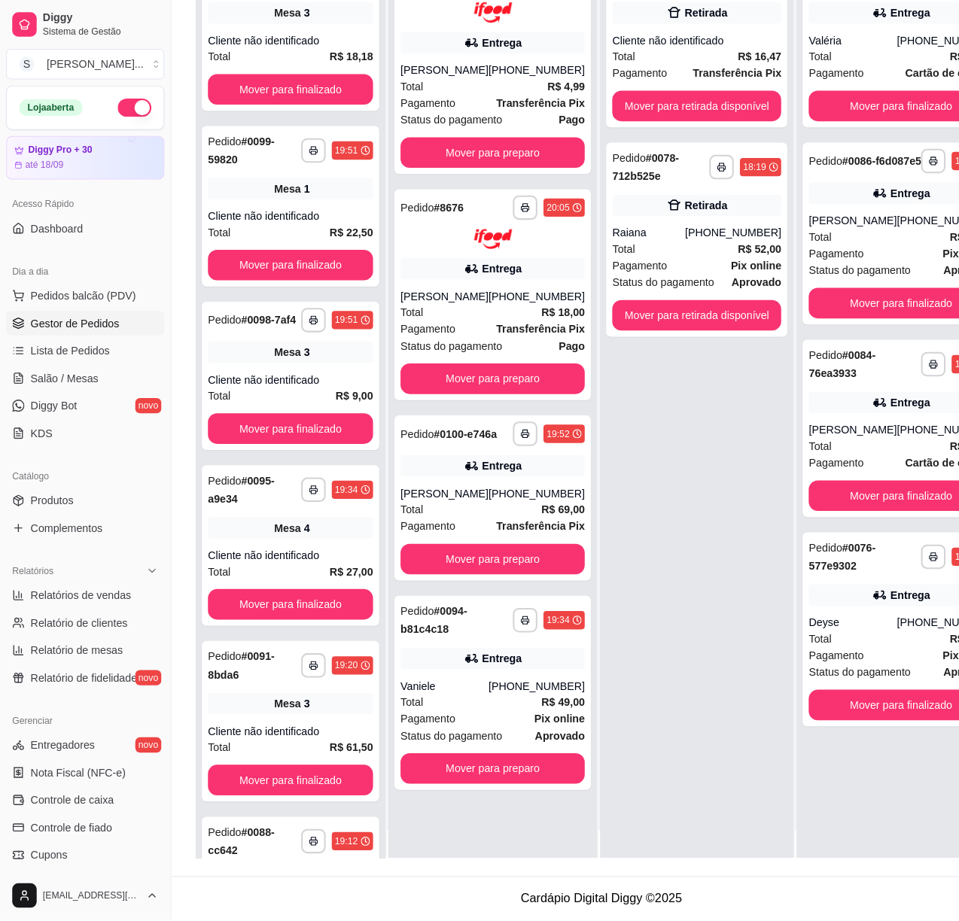
scroll to position [42, 0]
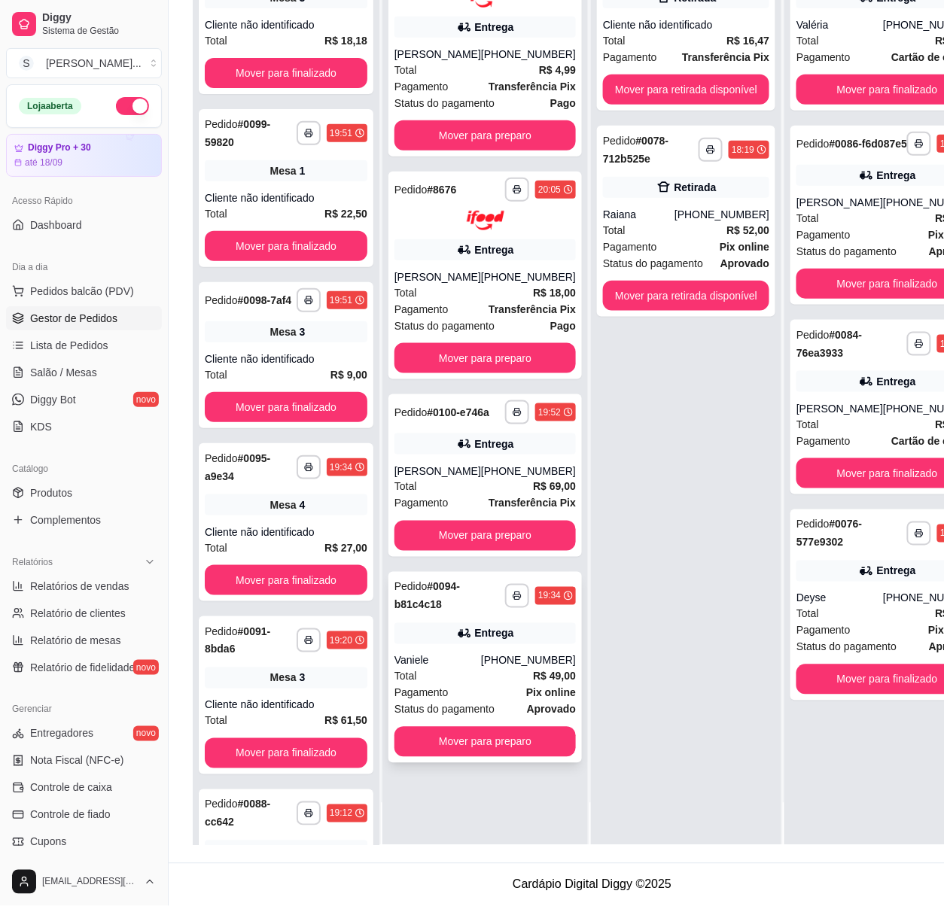
click at [507, 668] on div "[PHONE_NUMBER]" at bounding box center [528, 660] width 95 height 15
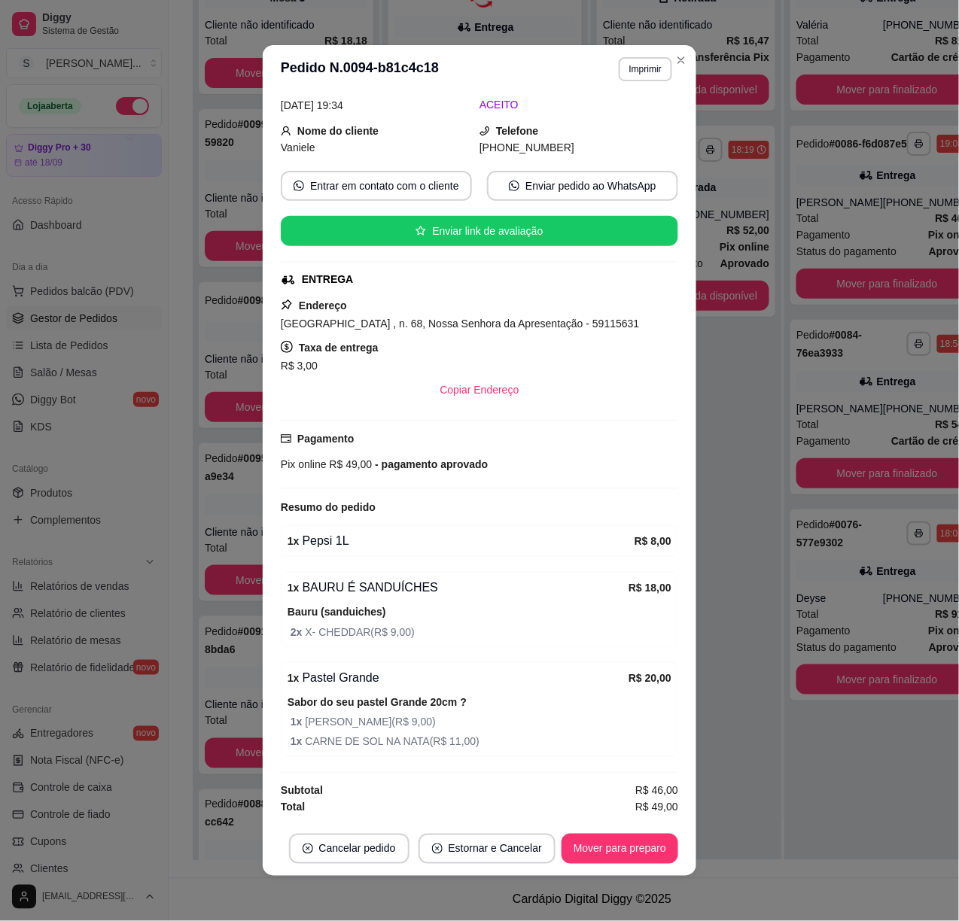
scroll to position [3, 0]
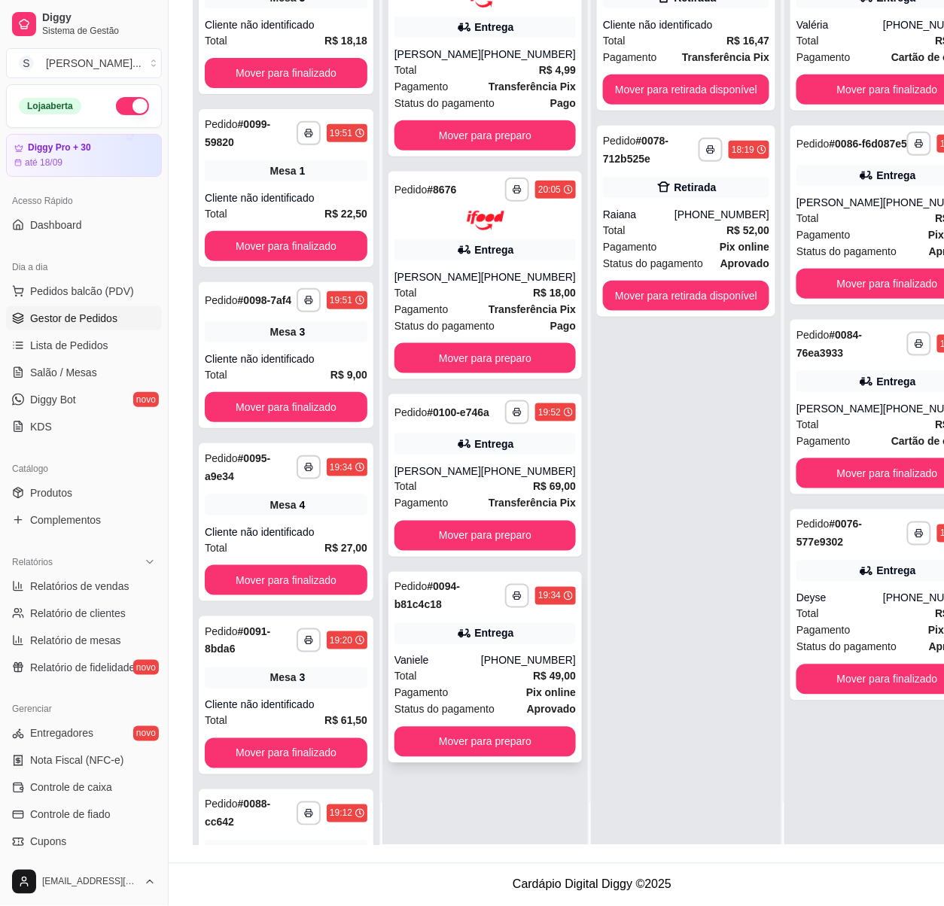
click at [518, 662] on div "**********" at bounding box center [484, 667] width 193 height 191
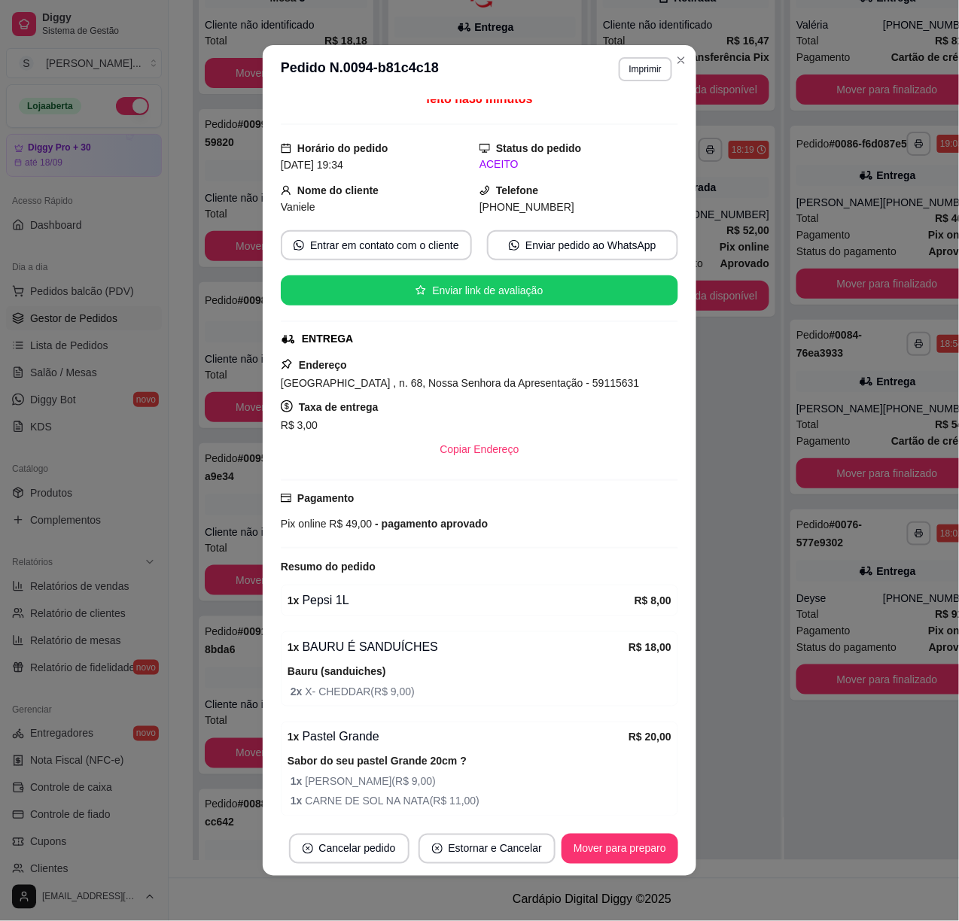
scroll to position [154, 0]
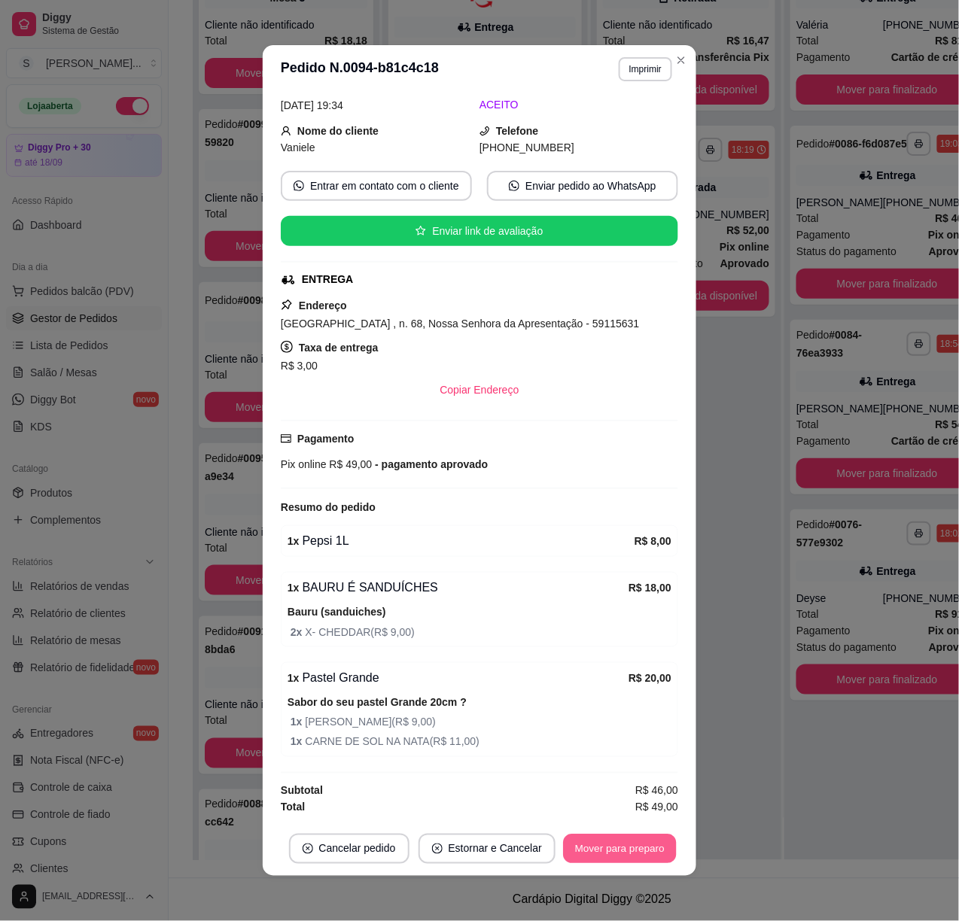
click at [620, 846] on button "Mover para preparo" at bounding box center [619, 849] width 113 height 29
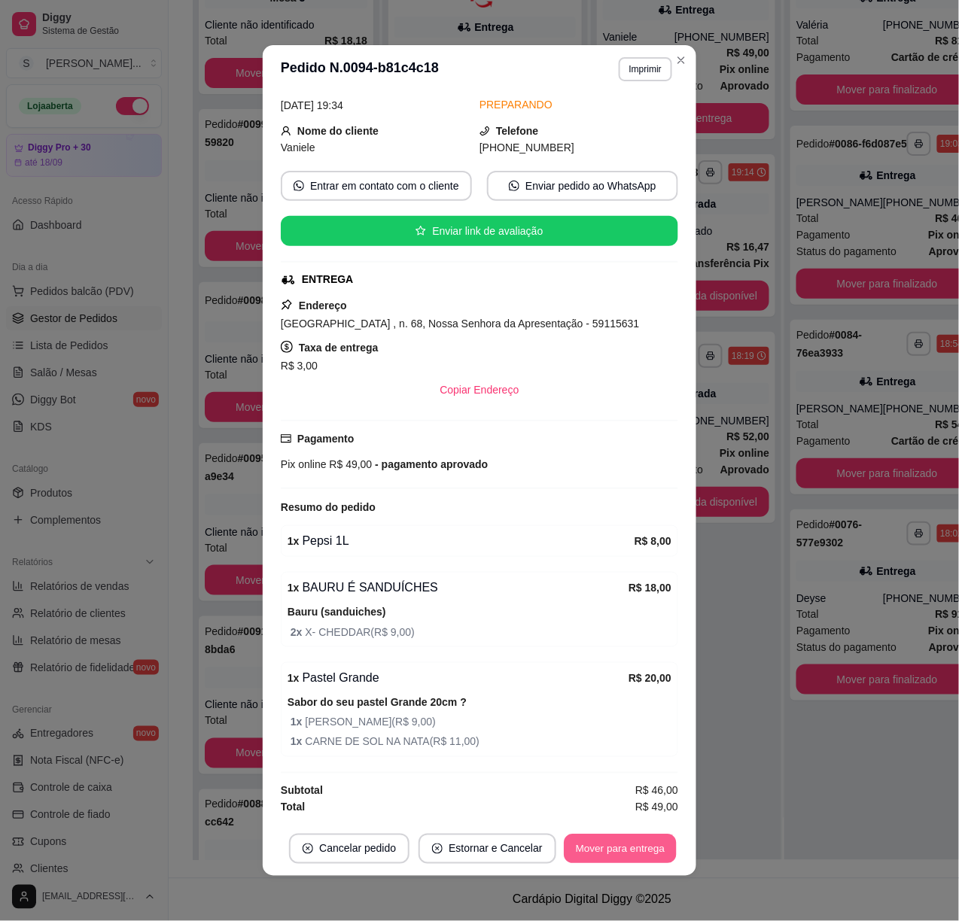
click at [615, 848] on button "Mover para entrega" at bounding box center [620, 849] width 113 height 29
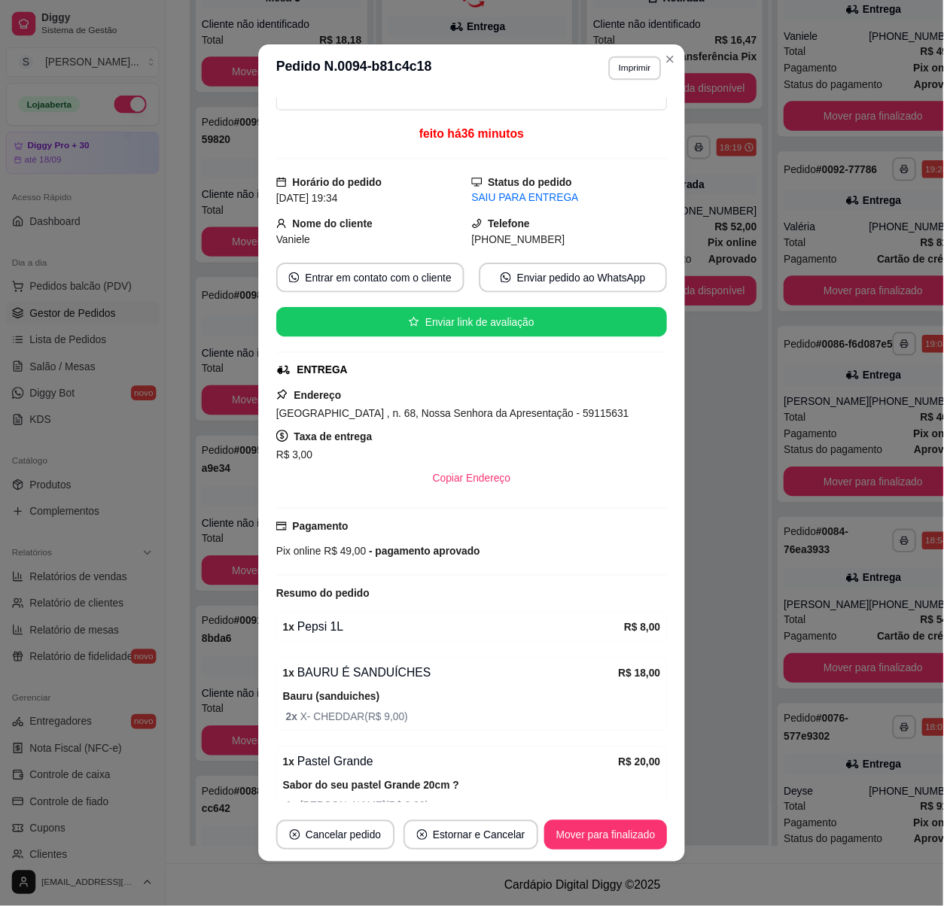
scroll to position [0, 0]
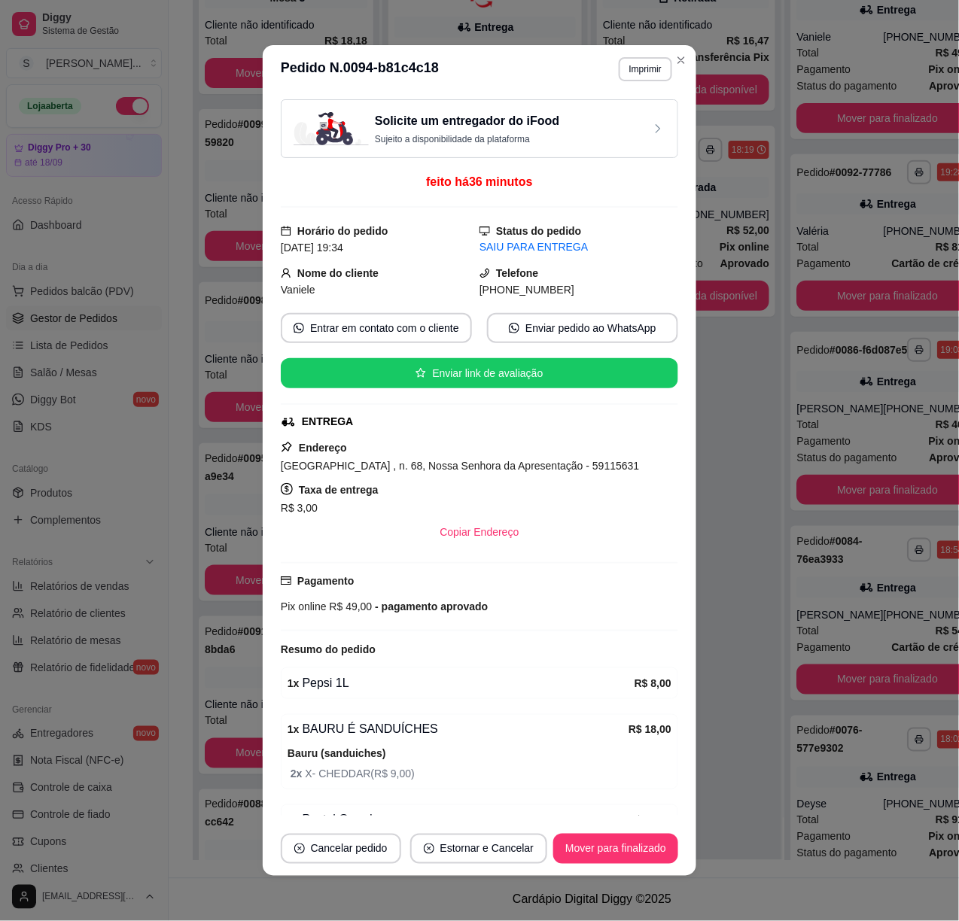
drag, startPoint x: 491, startPoint y: 288, endPoint x: 592, endPoint y: 293, distance: 101.0
click at [592, 293] on div "[PHONE_NUMBER]" at bounding box center [579, 290] width 199 height 17
copy span "8795-0440"
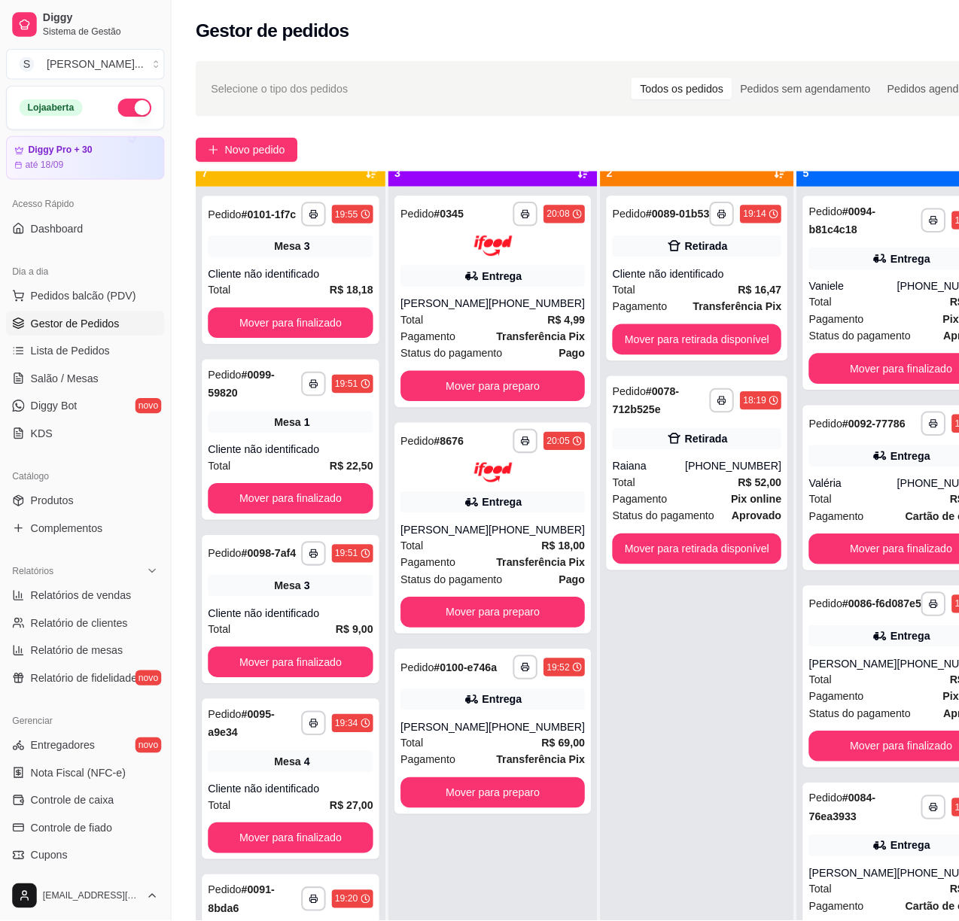
scroll to position [42, 0]
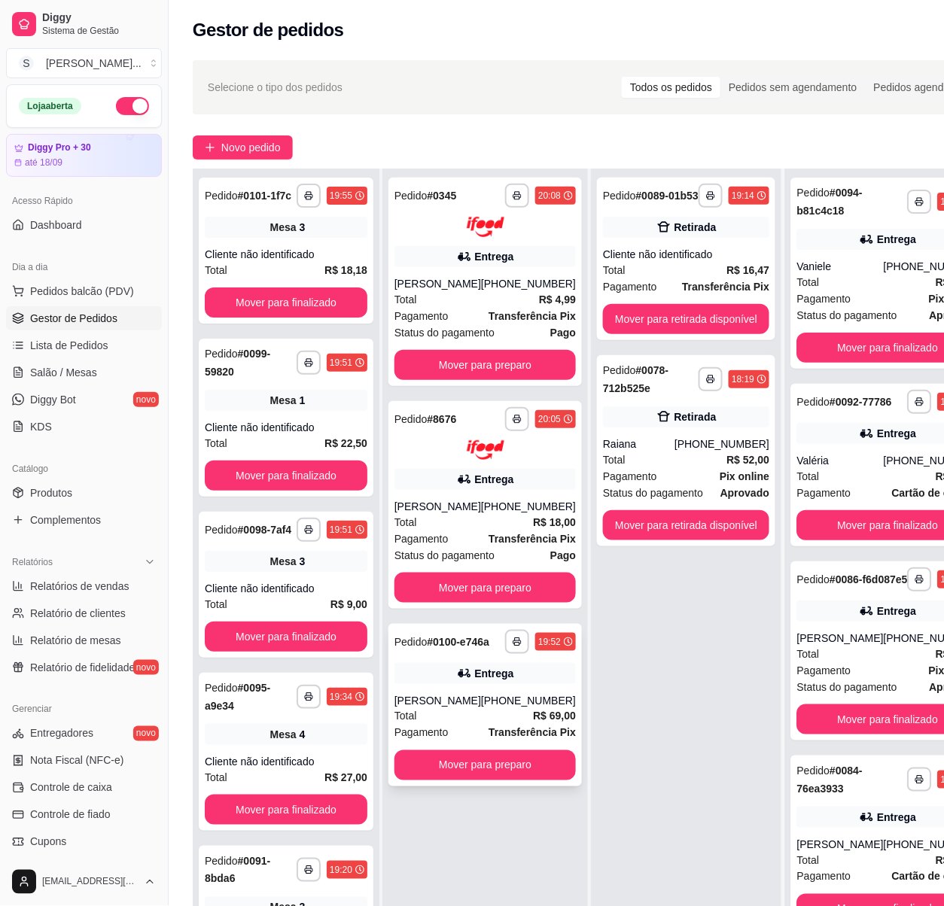
click at [506, 708] on div "[PHONE_NUMBER]" at bounding box center [528, 700] width 95 height 15
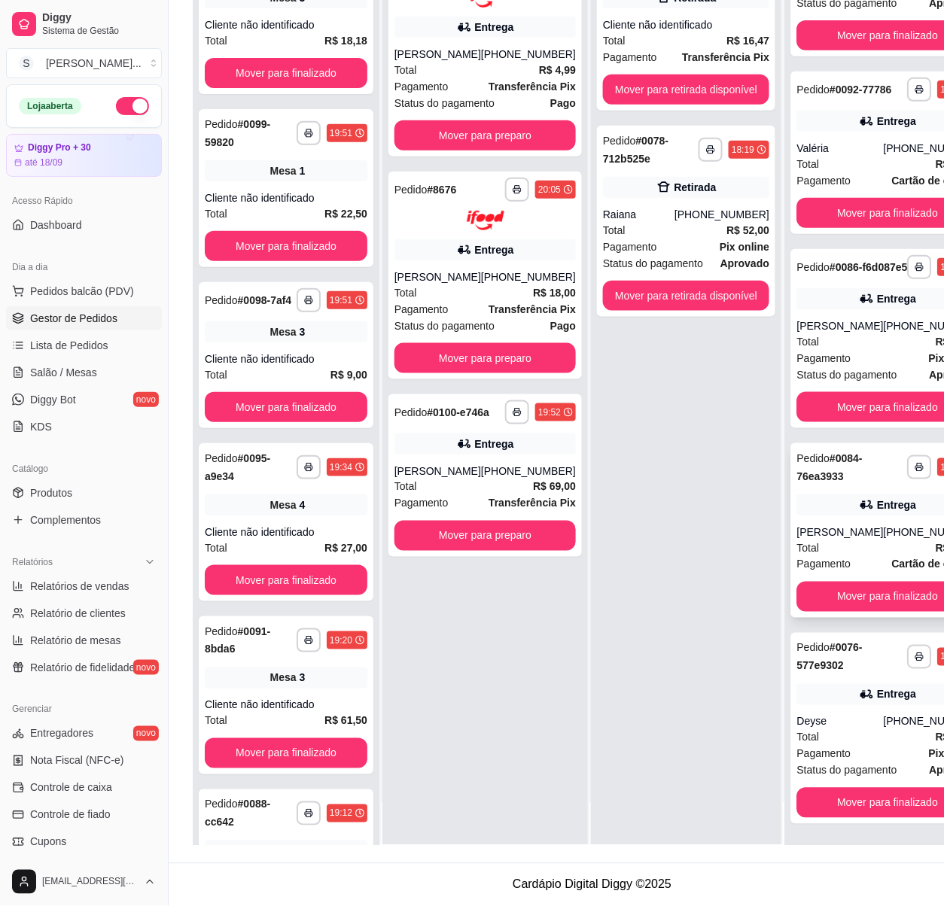
scroll to position [245, 0]
click at [881, 801] on button "Mover para finalizado" at bounding box center [886, 803] width 181 height 30
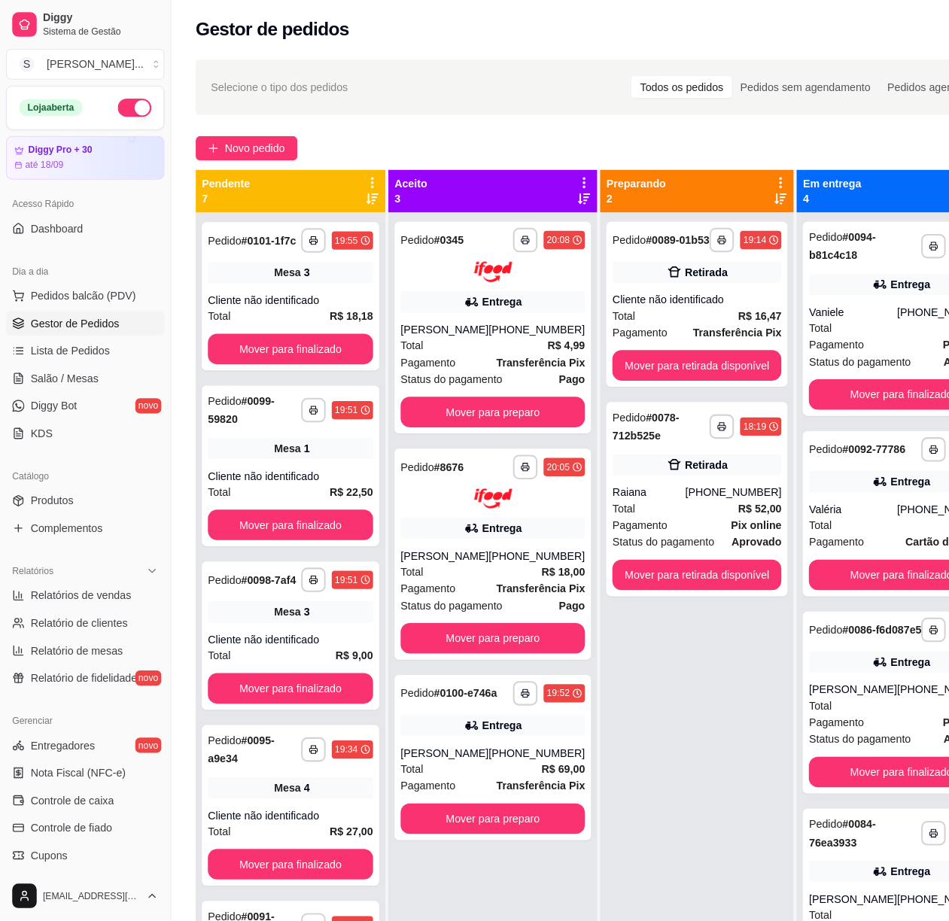
scroll to position [0, 0]
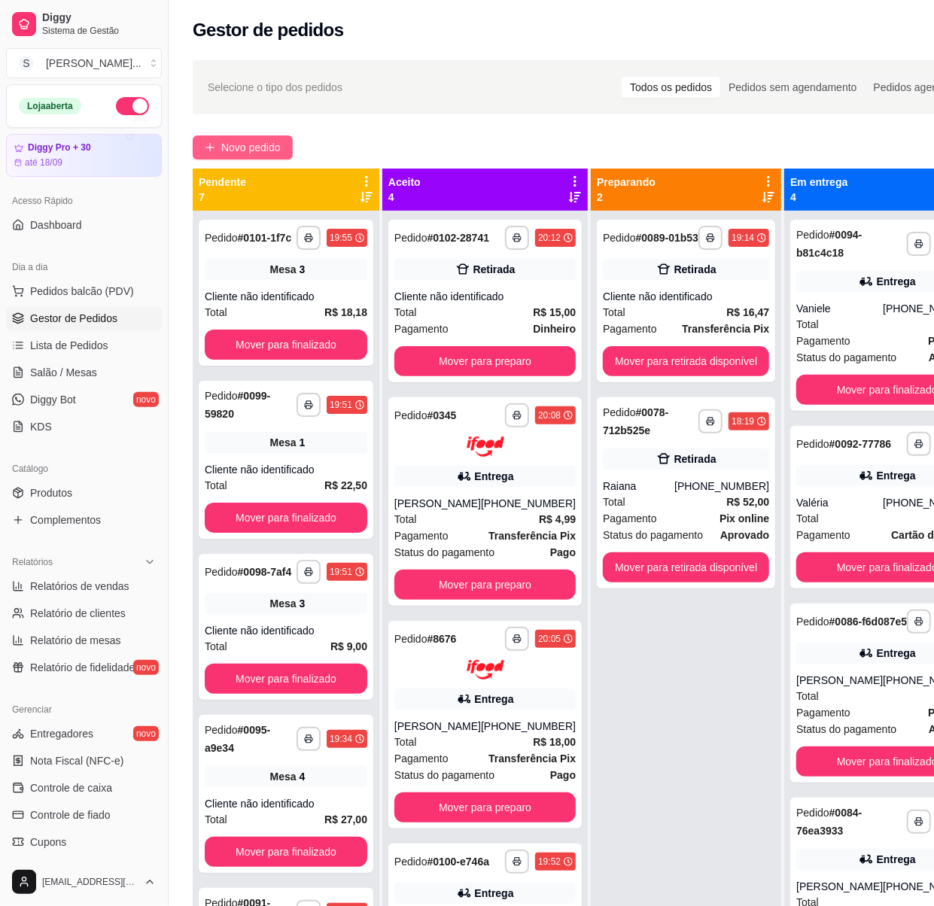
click at [276, 145] on span "Novo pedido" at bounding box center [250, 147] width 59 height 17
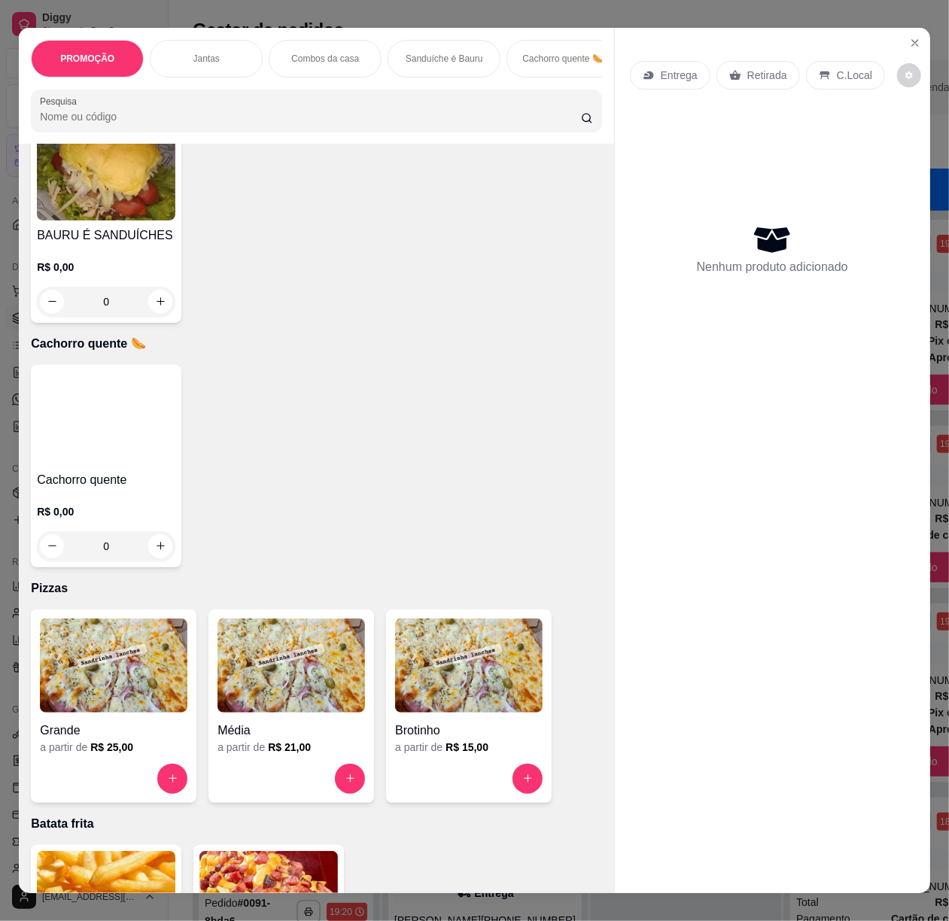
scroll to position [2409, 0]
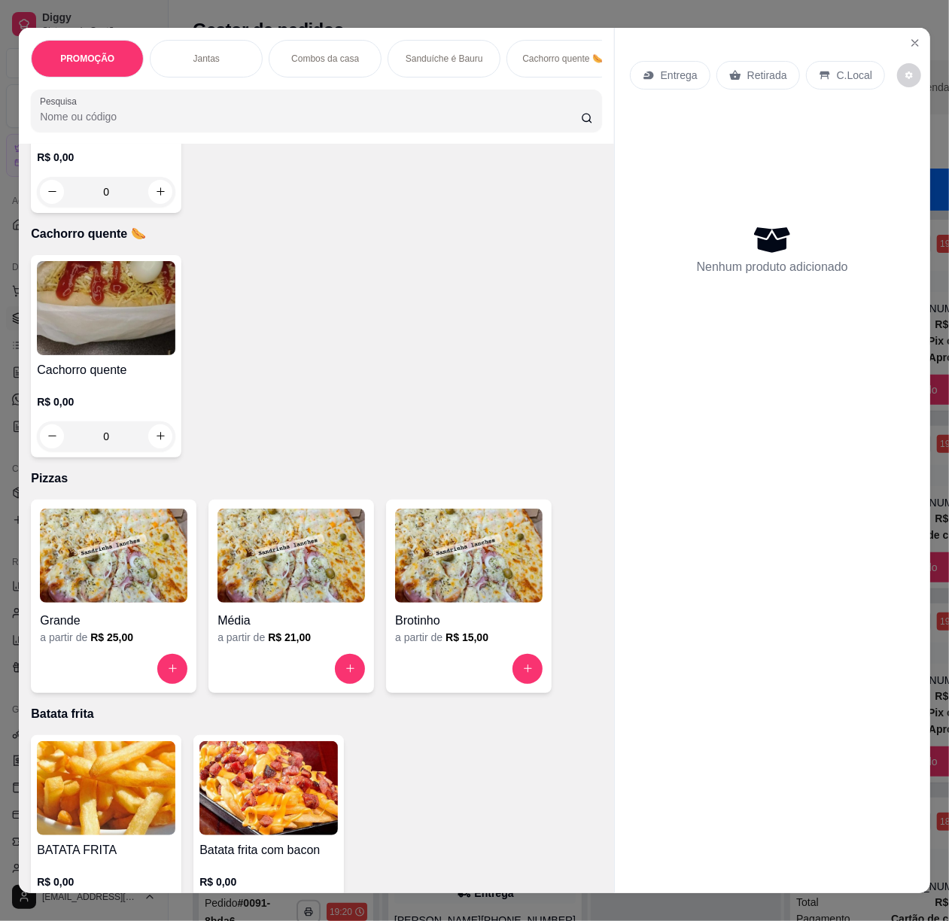
click at [80, 598] on img at bounding box center [114, 556] width 148 height 94
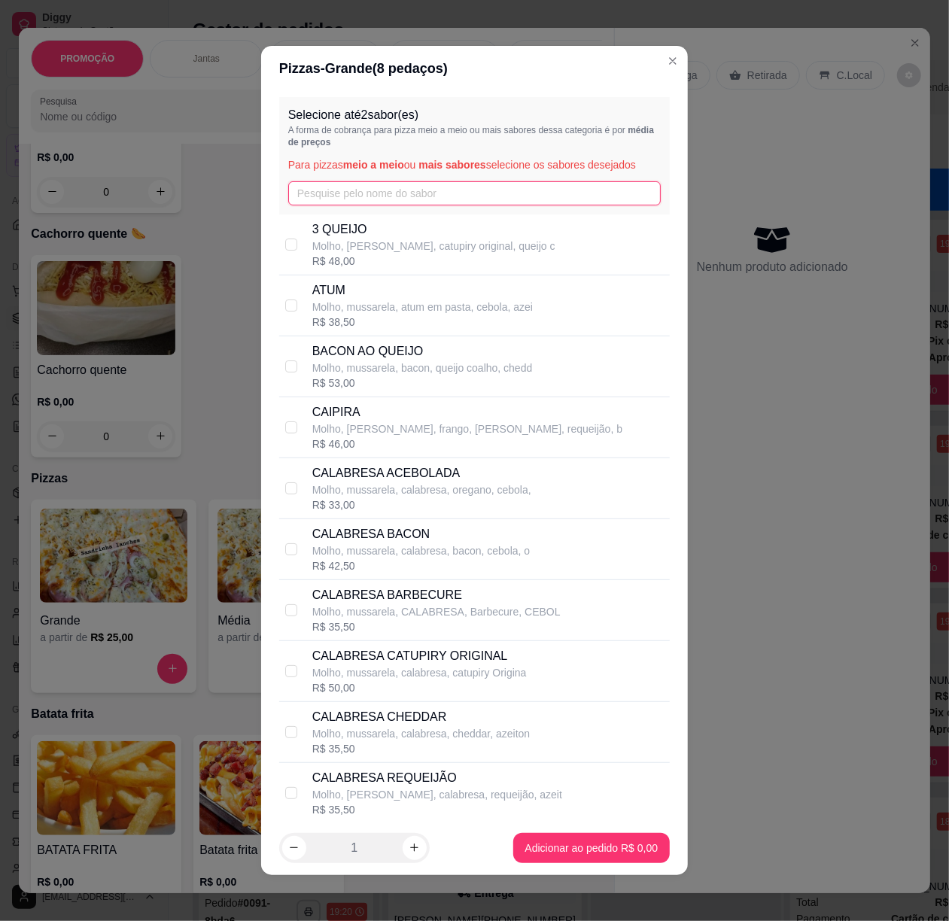
click at [375, 184] on input "text" at bounding box center [474, 193] width 373 height 24
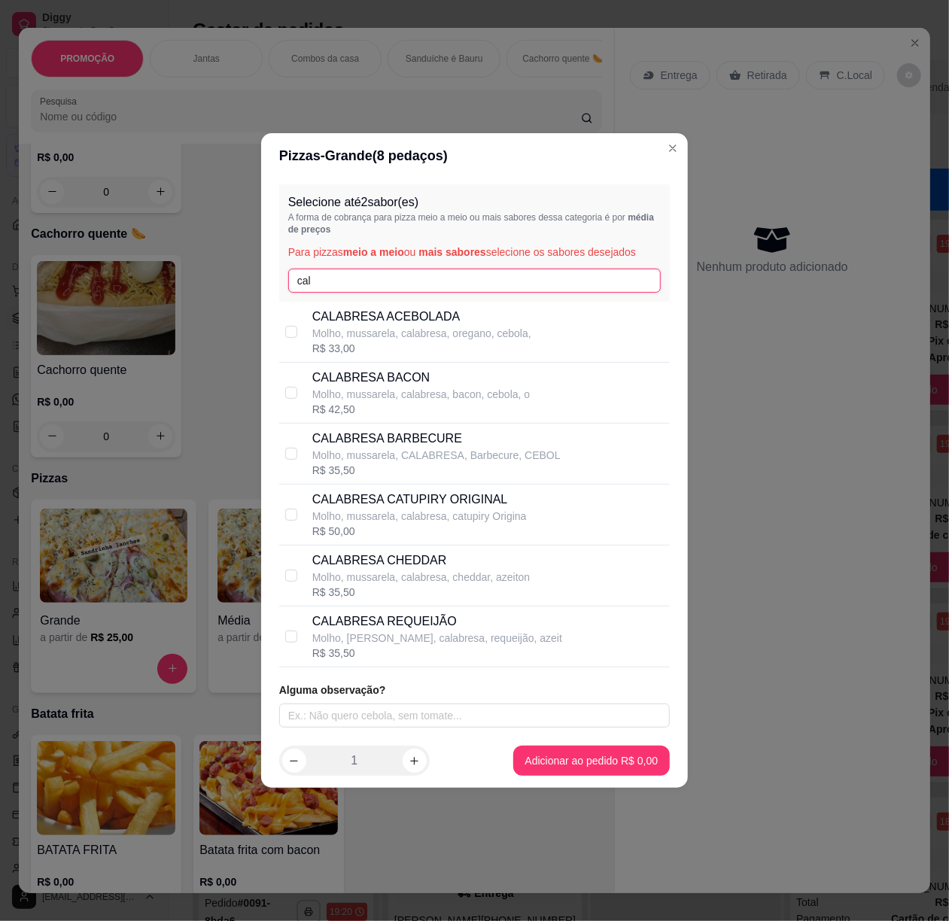
type input "cal"
click at [519, 332] on p "Molho, mussarela, calabresa, oregano, cebola," at bounding box center [421, 333] width 219 height 15
checkbox input "true"
drag, startPoint x: 316, startPoint y: 286, endPoint x: 266, endPoint y: 260, distance: 56.2
click at [274, 268] on div "Selecione até 2 sabor(es) A forma de cobrança para pizza meio a meio ou mais sa…" at bounding box center [474, 456] width 427 height 556
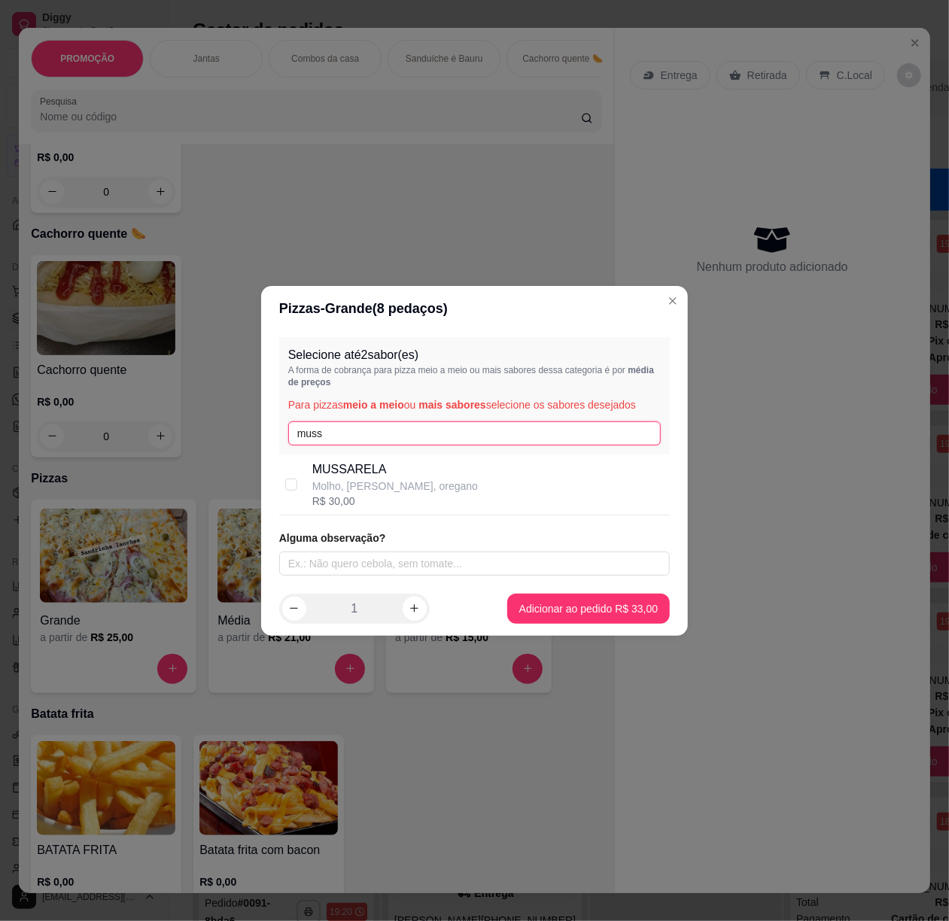
type input "muss"
drag, startPoint x: 384, startPoint y: 470, endPoint x: 394, endPoint y: 473, distance: 11.0
click at [385, 470] on p "MUSSARELA" at bounding box center [395, 470] width 166 height 18
checkbox input "true"
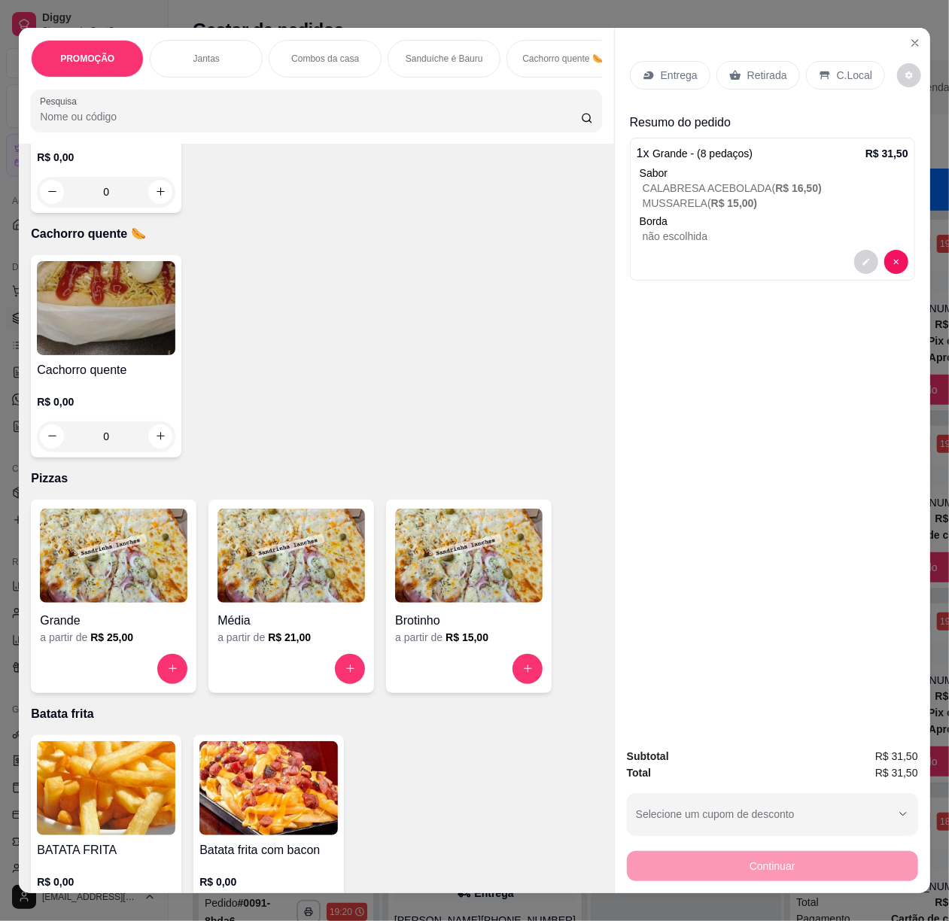
click at [661, 68] on p "Entrega" at bounding box center [679, 75] width 37 height 15
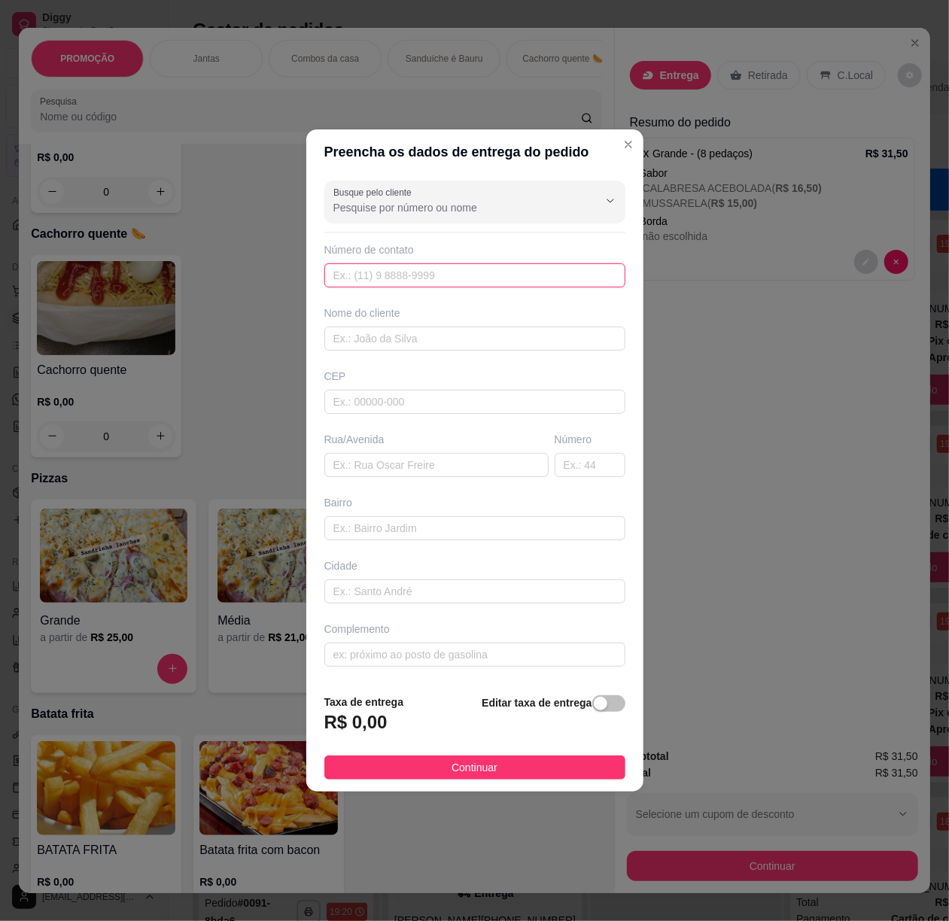
click at [453, 275] on input "text" at bounding box center [474, 275] width 301 height 24
paste input "[PHONE_NUMBER]"
type input "[PHONE_NUMBER]"
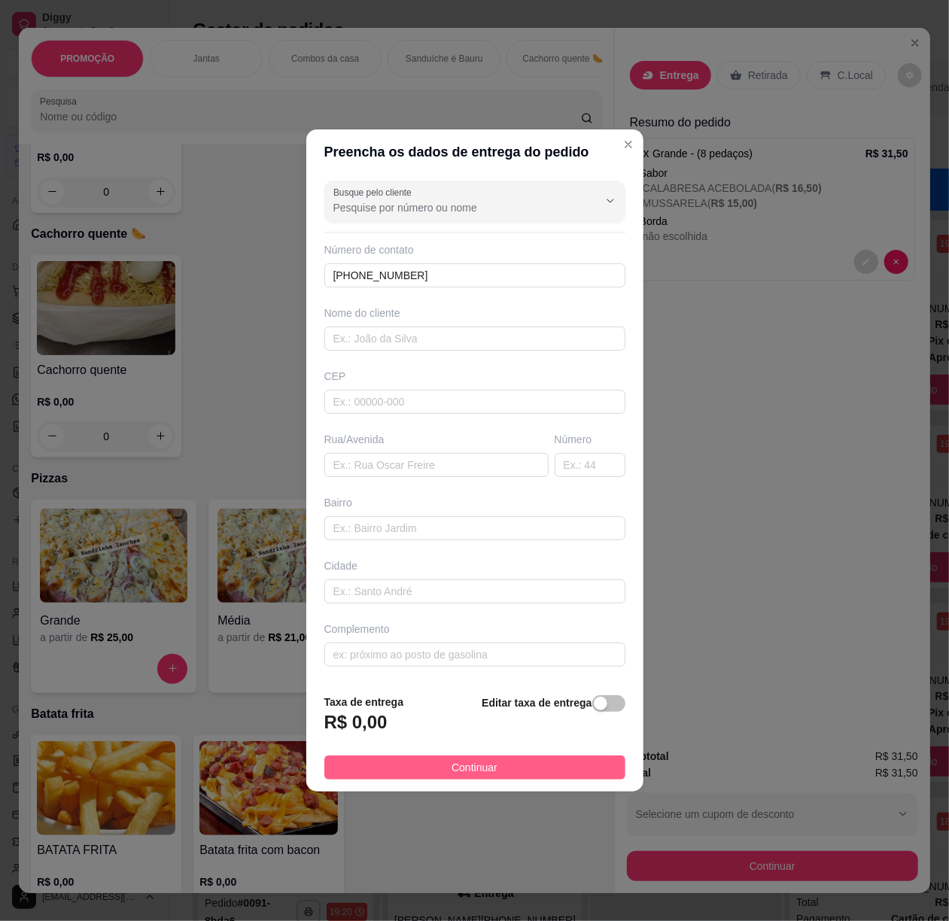
click at [531, 774] on button "Continuar" at bounding box center [474, 768] width 301 height 24
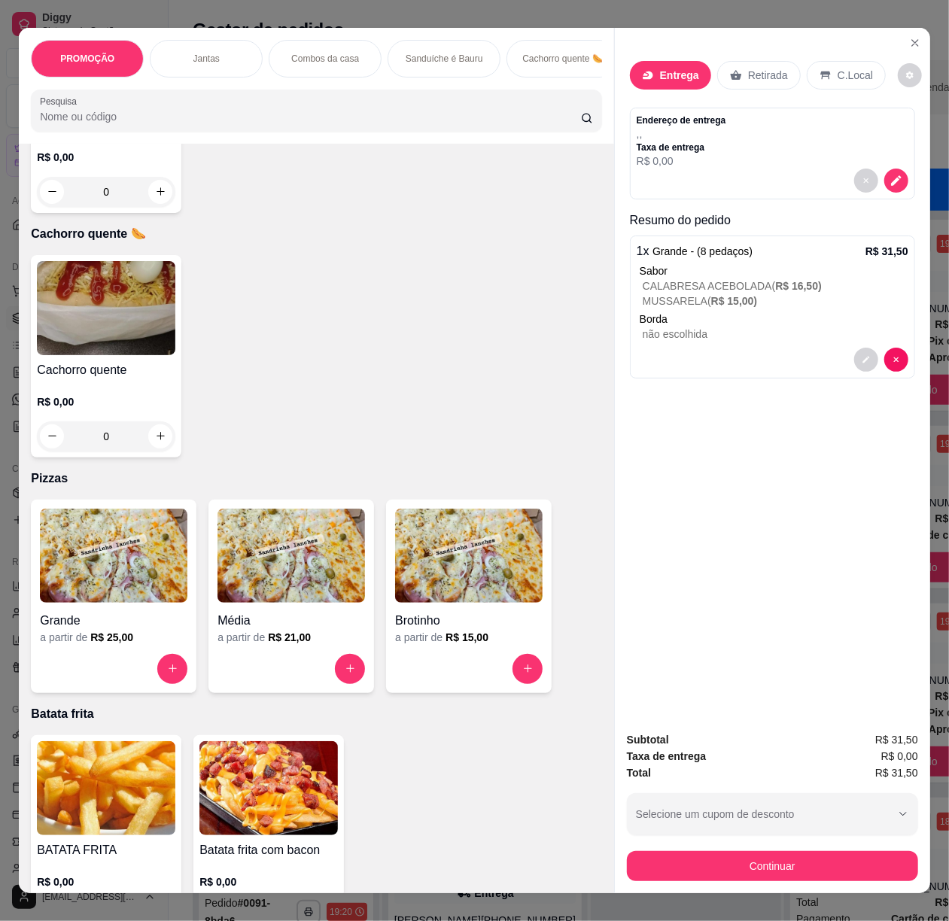
click at [765, 68] on p "Retirada" at bounding box center [768, 75] width 40 height 15
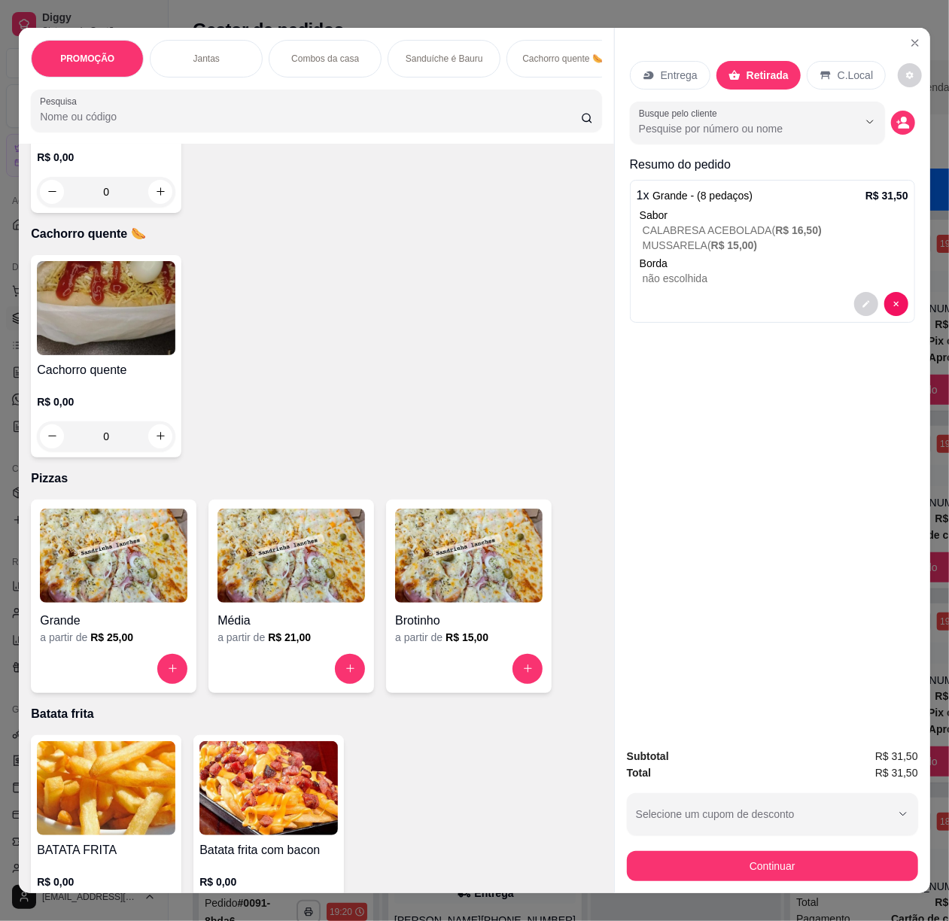
click at [892, 111] on button "decrease-product-quantity" at bounding box center [903, 123] width 24 height 24
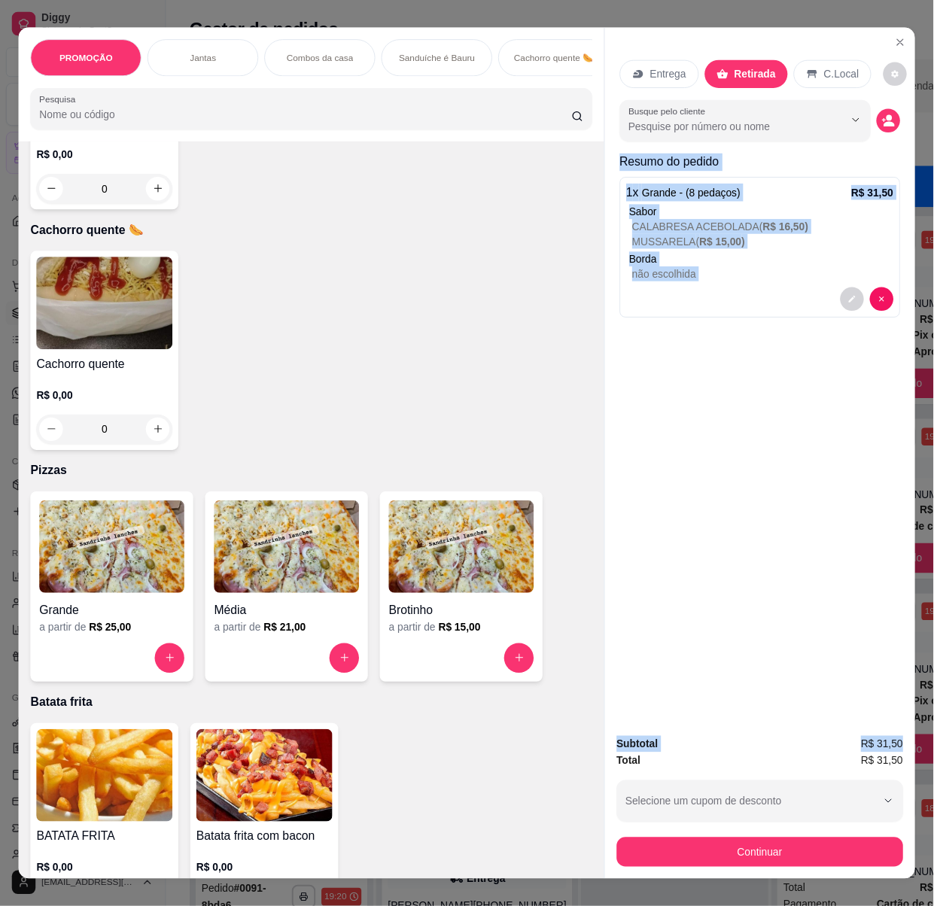
scroll to position [0, 7]
drag, startPoint x: 654, startPoint y: 169, endPoint x: 917, endPoint y: 760, distance: 646.0
click at [917, 760] on div "PROMOÇÃO Jantas Combos da casa Sanduíche é Bauru Cachorro quente 🌭 Pizzas Batat…" at bounding box center [474, 460] width 949 height 921
copy div "Resumo do pedido 1 x Grande - (8 pedaços) R$ 31,50 Sabor CALABRESA ACEBOLADA ( …"
click at [793, 851] on button "Continuar" at bounding box center [772, 866] width 291 height 30
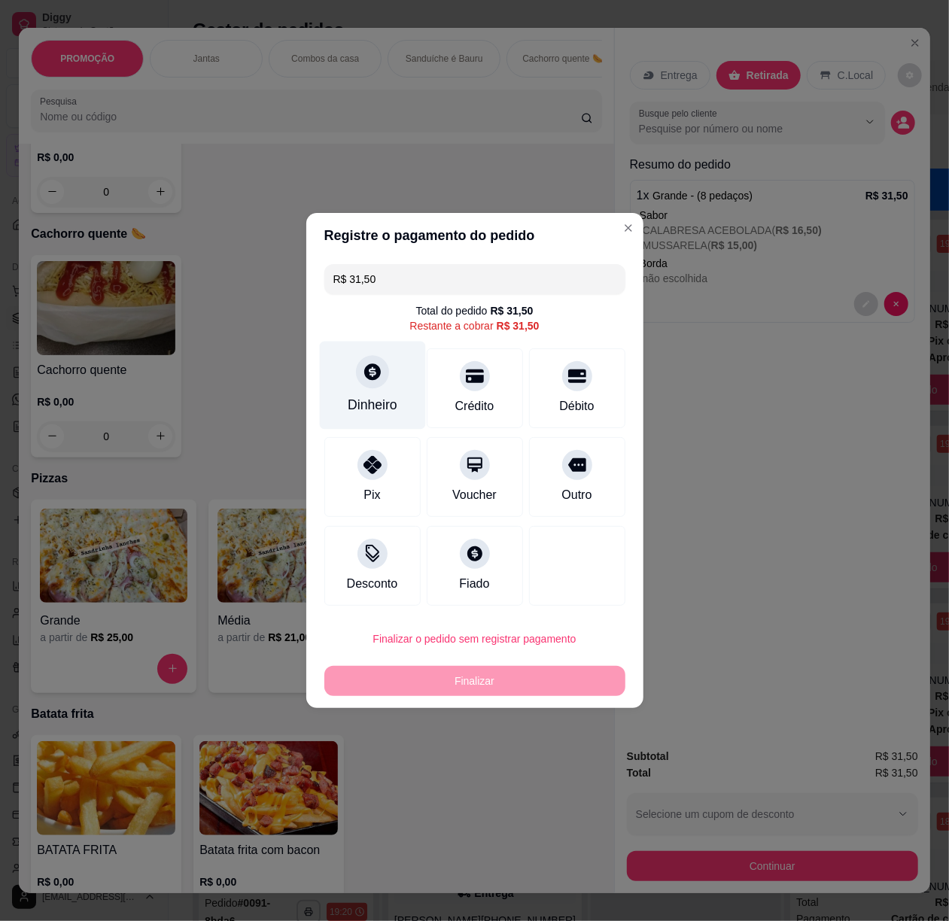
click at [371, 381] on icon at bounding box center [372, 372] width 20 height 20
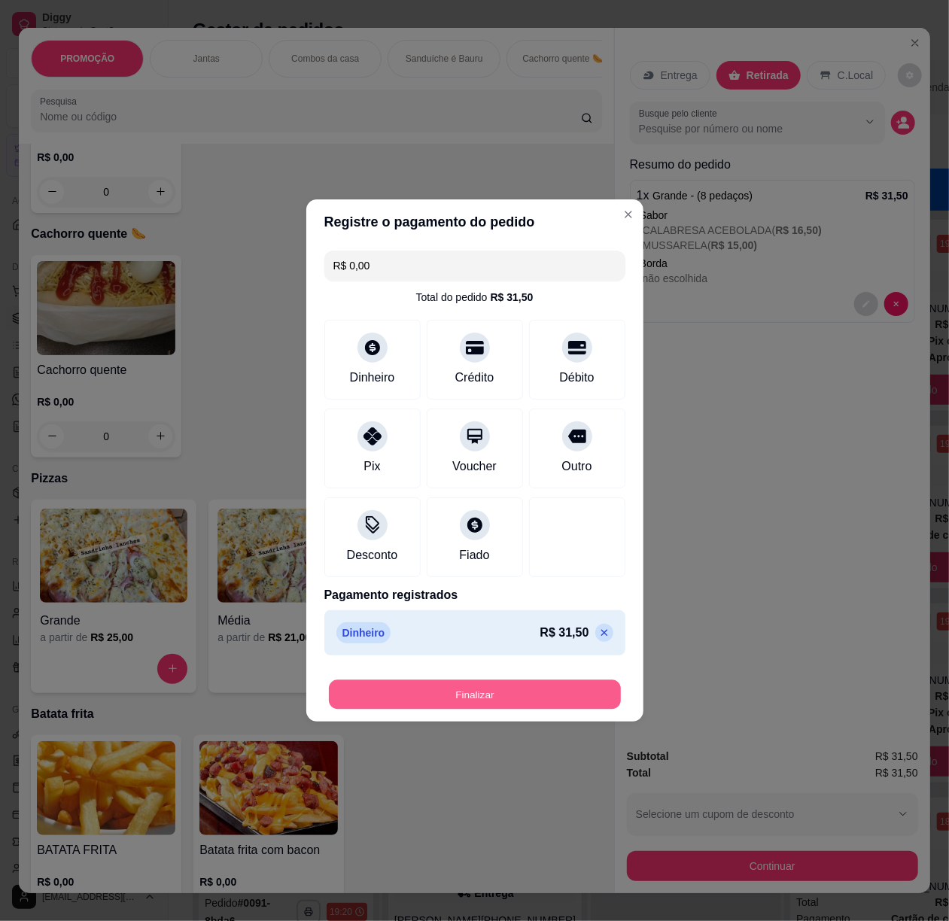
click at [537, 697] on button "Finalizar" at bounding box center [475, 695] width 292 height 29
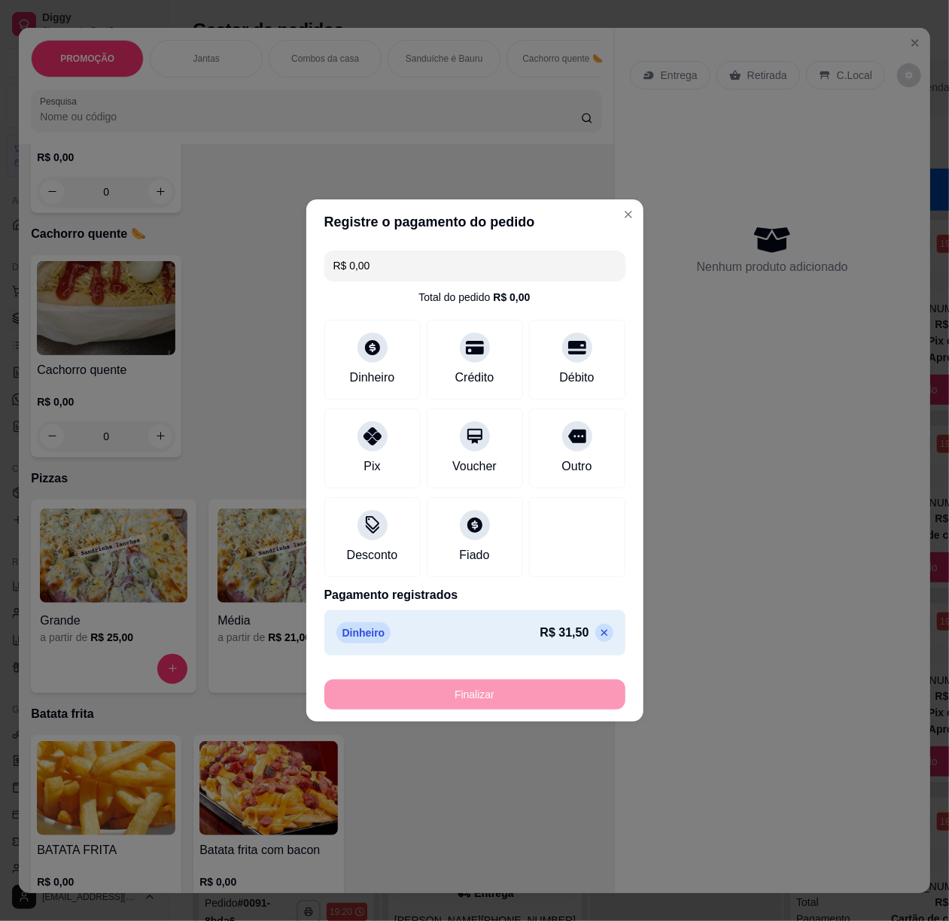
type input "-R$ 31,50"
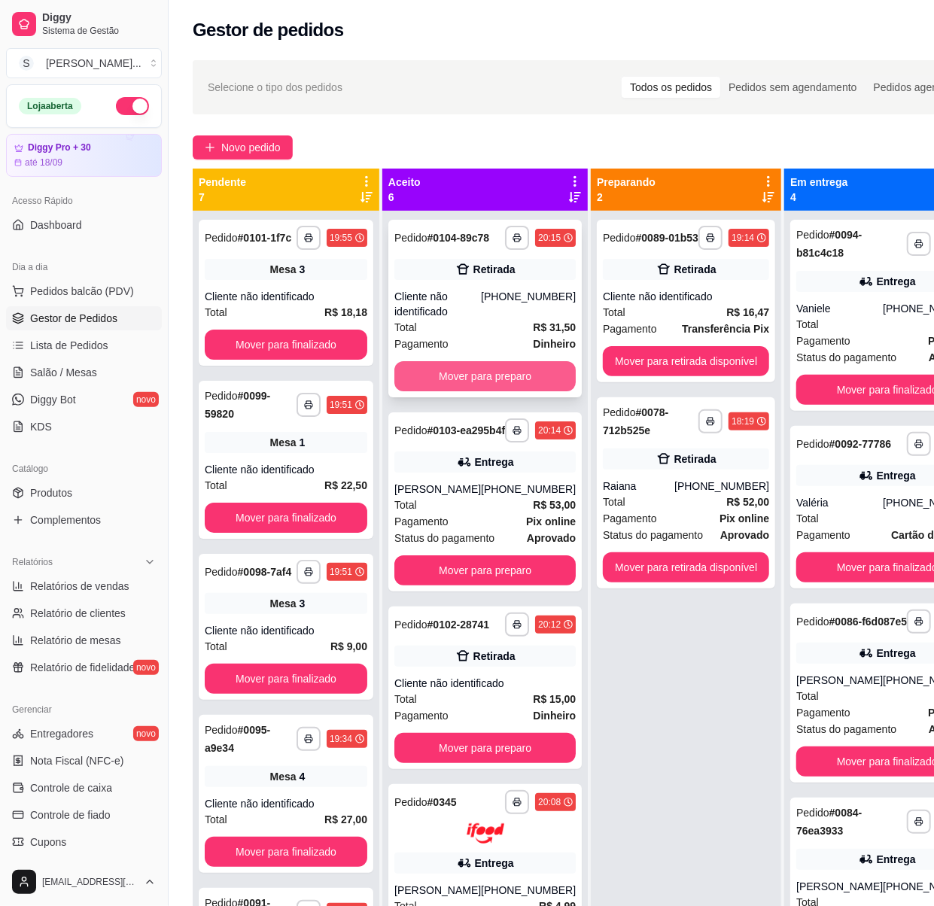
click at [474, 384] on button "Mover para preparo" at bounding box center [484, 376] width 181 height 30
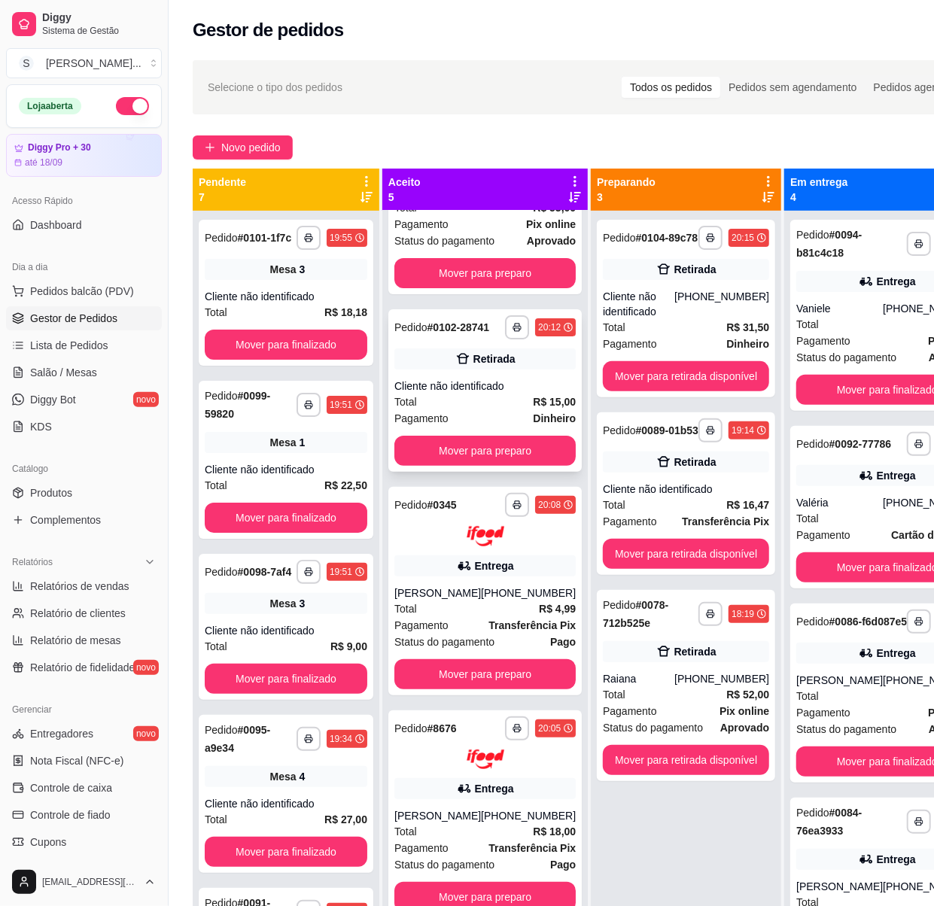
scroll to position [128, 0]
click at [509, 456] on button "Mover para preparo" at bounding box center [485, 451] width 176 height 29
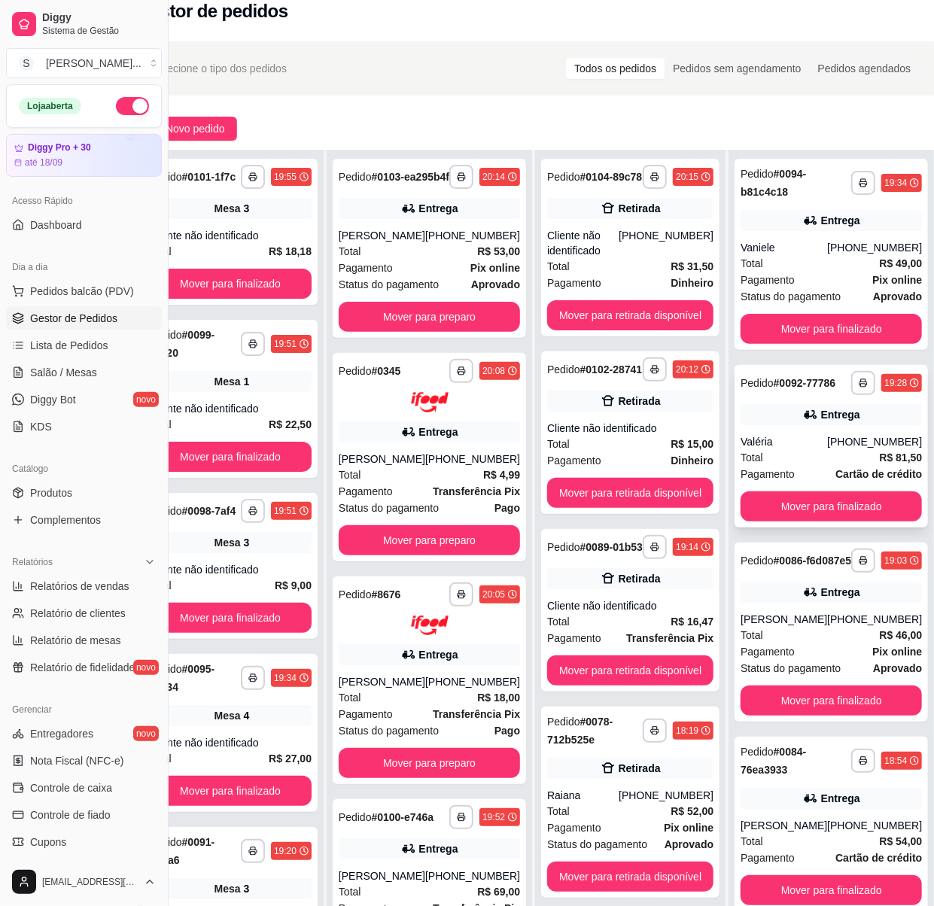
scroll to position [0, 56]
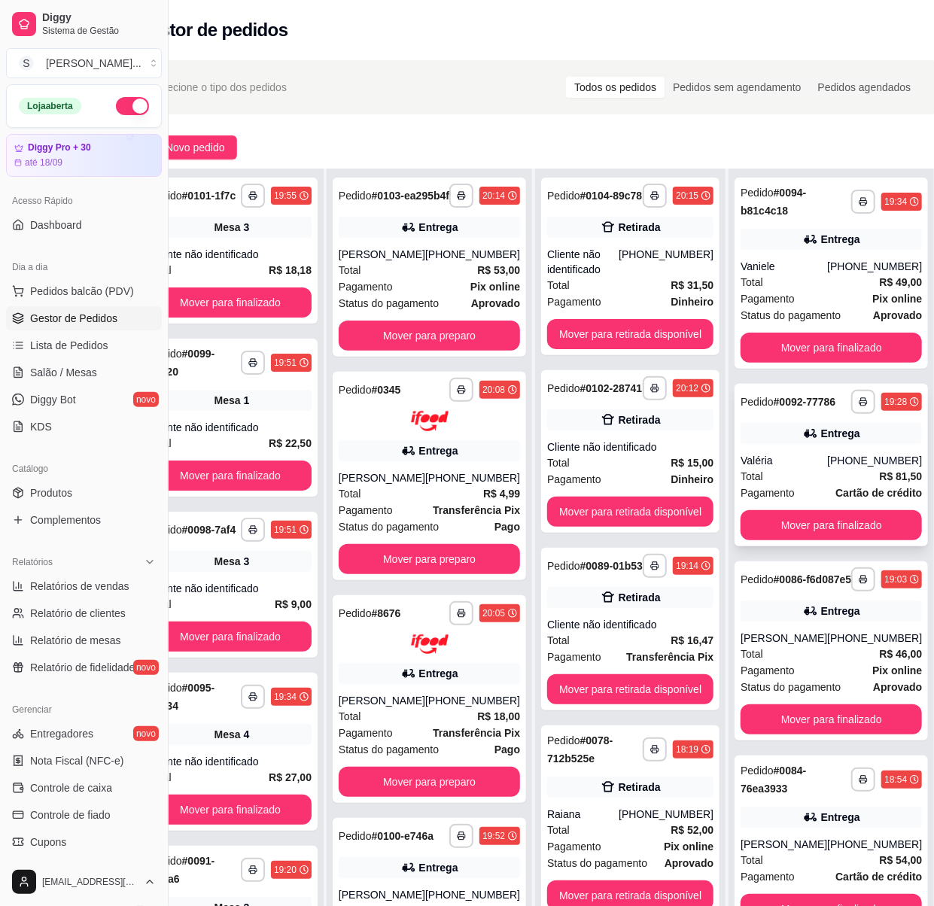
click at [859, 499] on strong "Cartão de crédito" at bounding box center [879, 493] width 87 height 12
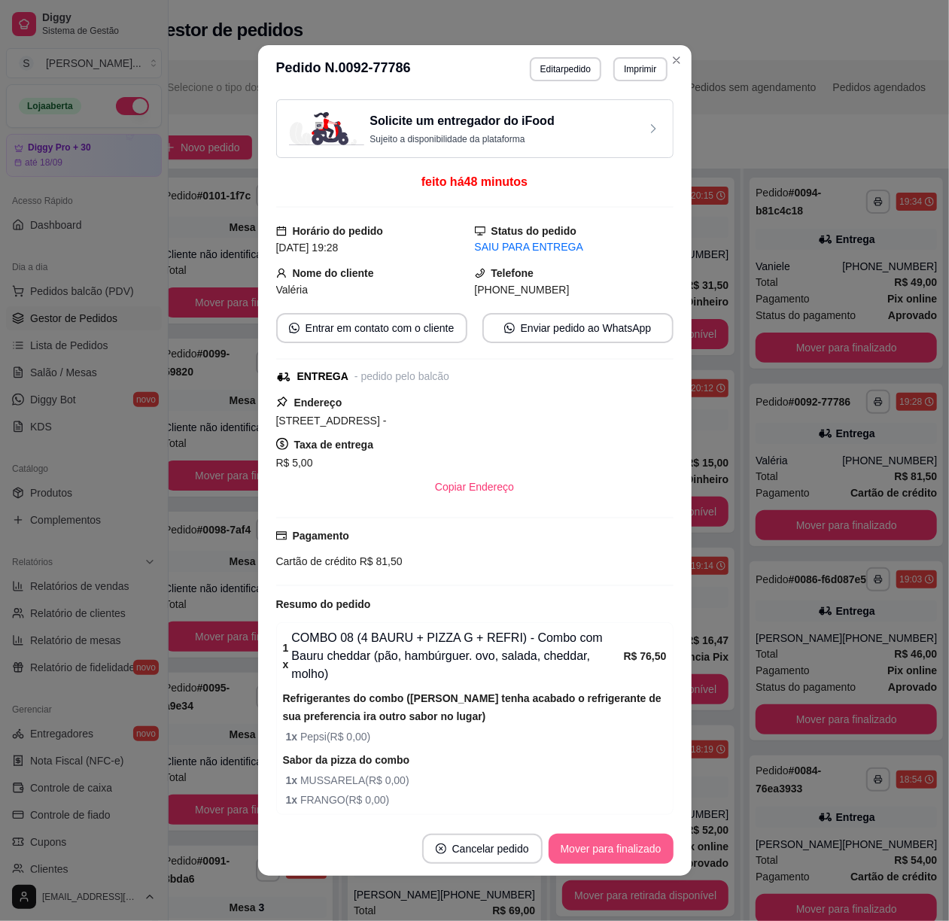
click at [636, 844] on button "Mover para finalizado" at bounding box center [611, 849] width 125 height 30
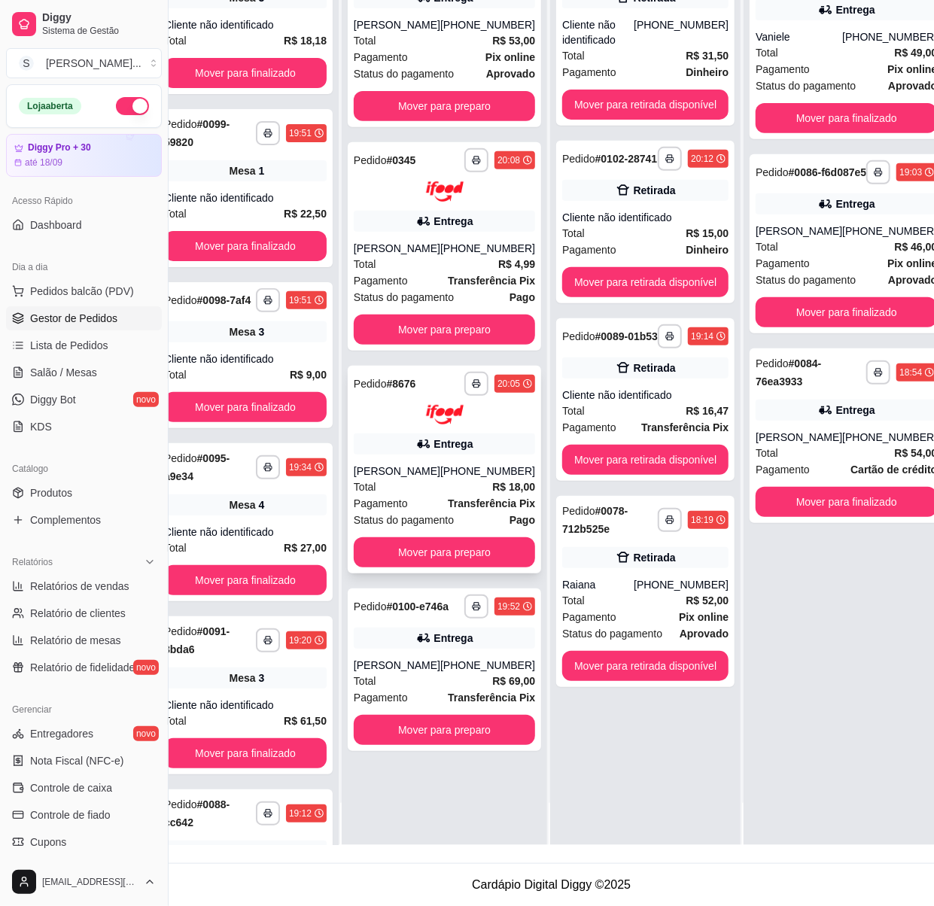
scroll to position [245, 41]
click at [420, 649] on div "Entrega" at bounding box center [444, 638] width 181 height 21
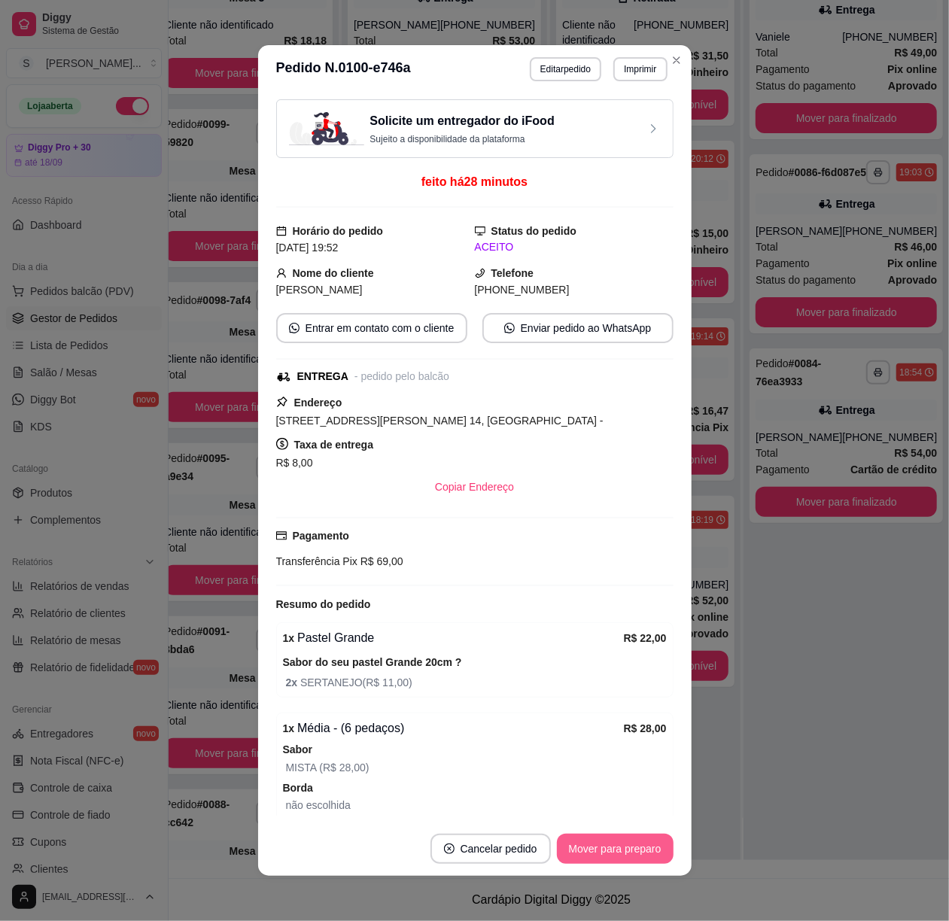
click at [629, 854] on button "Mover para preparo" at bounding box center [615, 849] width 117 height 30
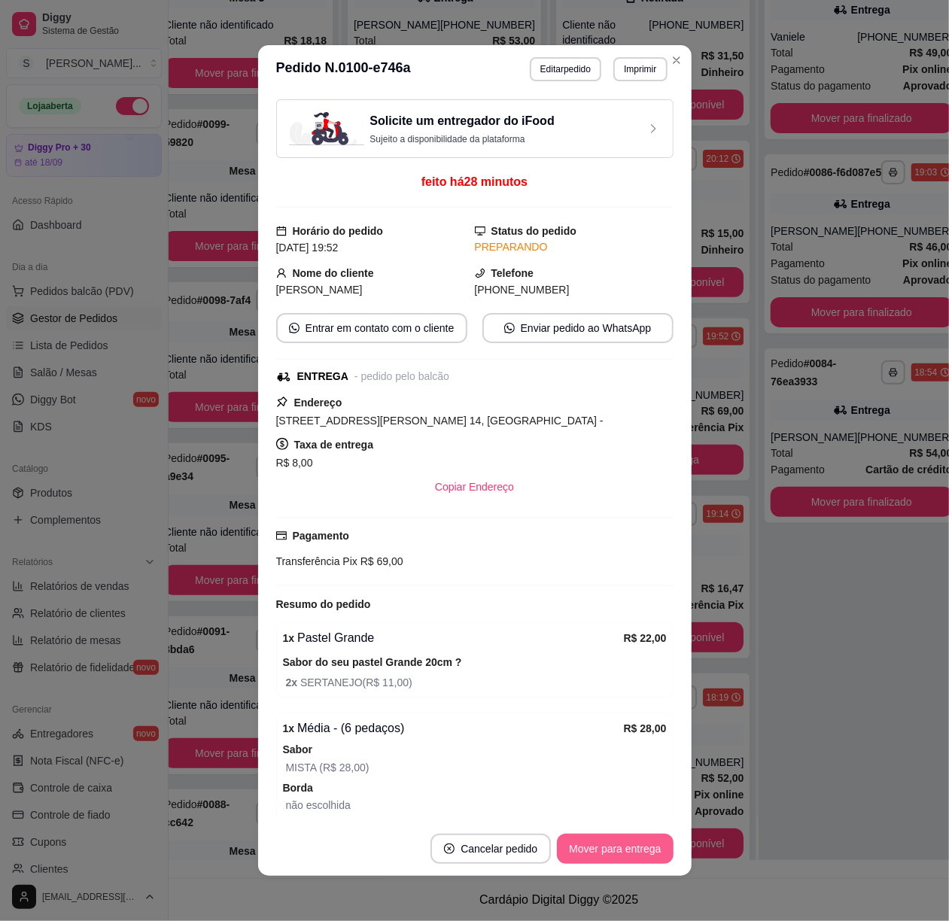
click at [629, 855] on button "Mover para entrega" at bounding box center [615, 849] width 116 height 30
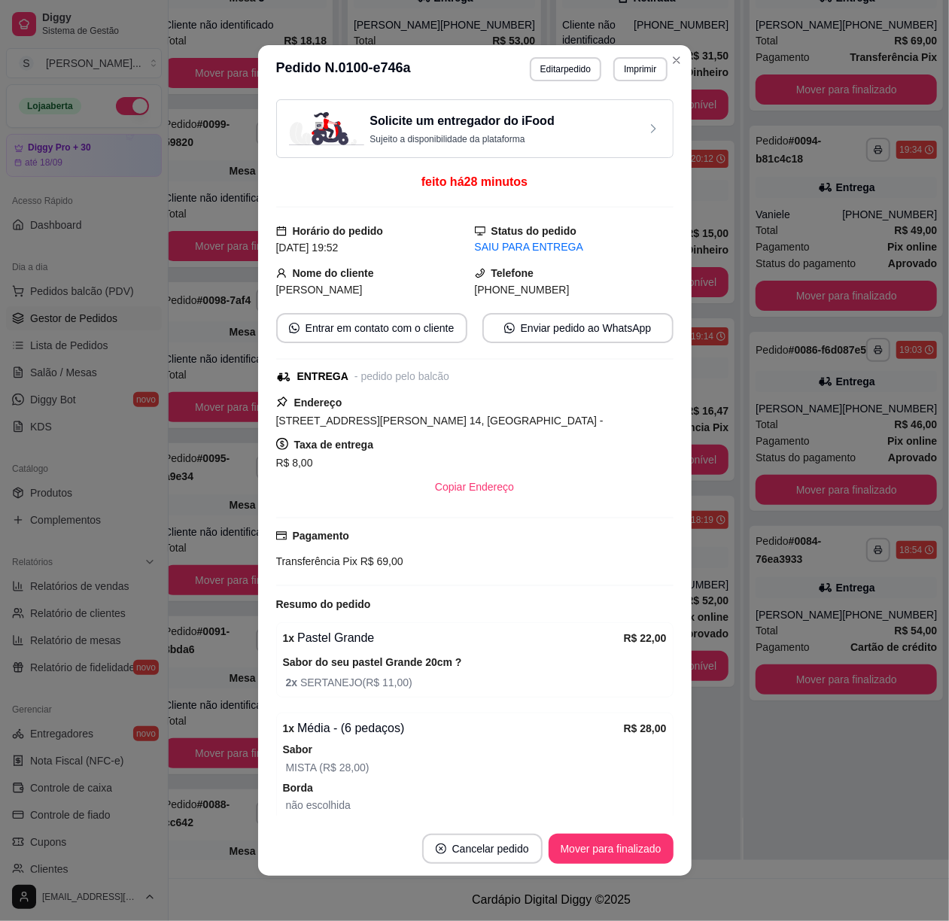
click at [488, 290] on span "[PHONE_NUMBER]" at bounding box center [522, 290] width 95 height 12
click at [486, 290] on span "[PHONE_NUMBER]" at bounding box center [522, 290] width 95 height 12
click at [482, 289] on span "[PHONE_NUMBER]" at bounding box center [522, 290] width 95 height 12
click at [479, 291] on span "[PHONE_NUMBER]" at bounding box center [522, 290] width 95 height 12
drag, startPoint x: 477, startPoint y: 291, endPoint x: 581, endPoint y: 283, distance: 104.2
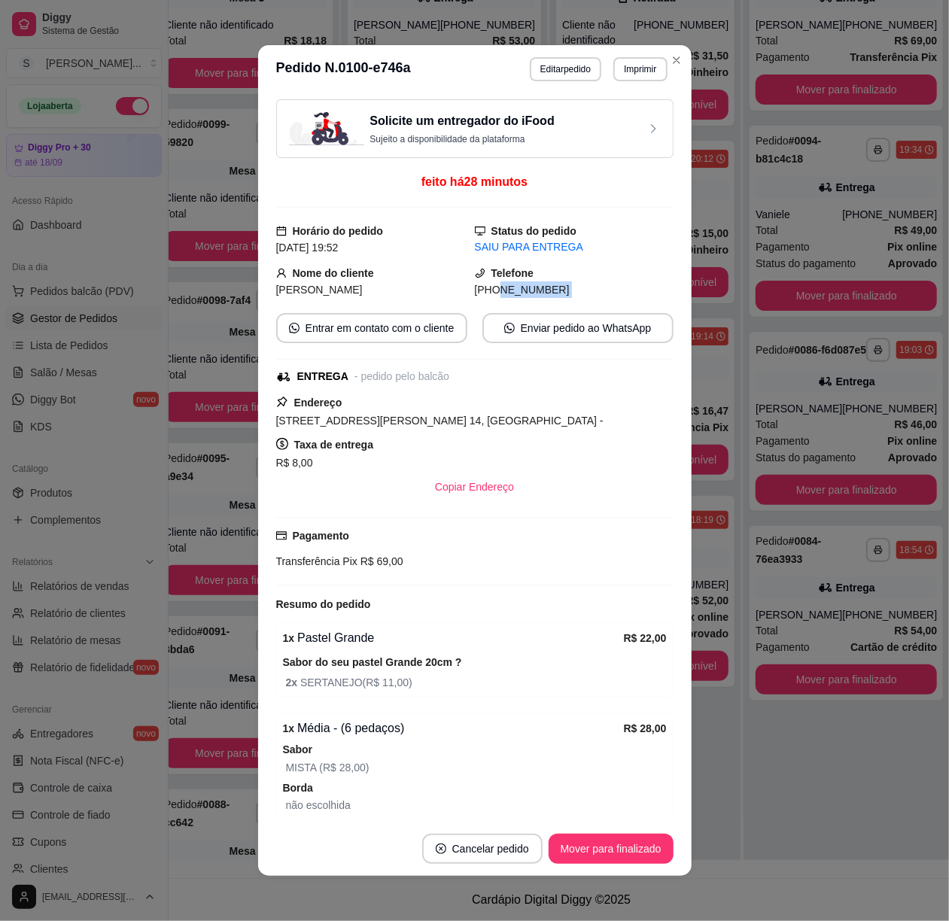
click at [581, 287] on div "[PHONE_NUMBER]" at bounding box center [574, 290] width 199 height 17
copy div "9612-8330 Entrar em contato com o cliente Enviar pedido ao WhatsApp"
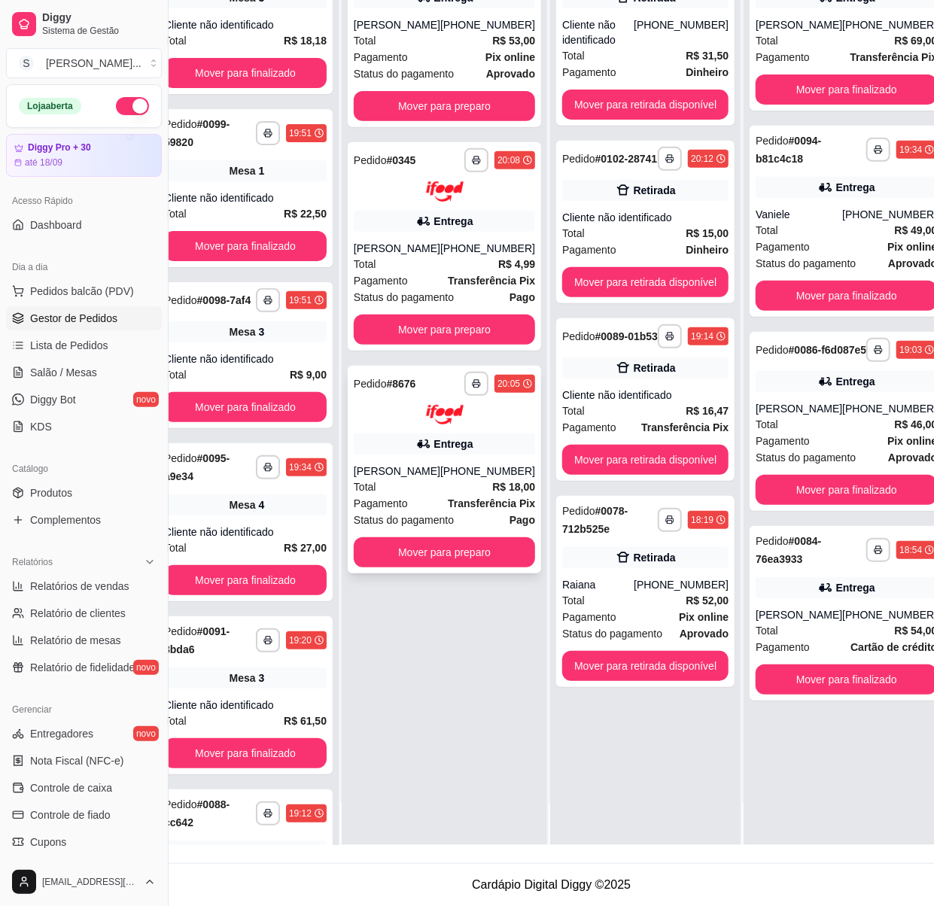
click at [452, 425] on img at bounding box center [445, 415] width 38 height 20
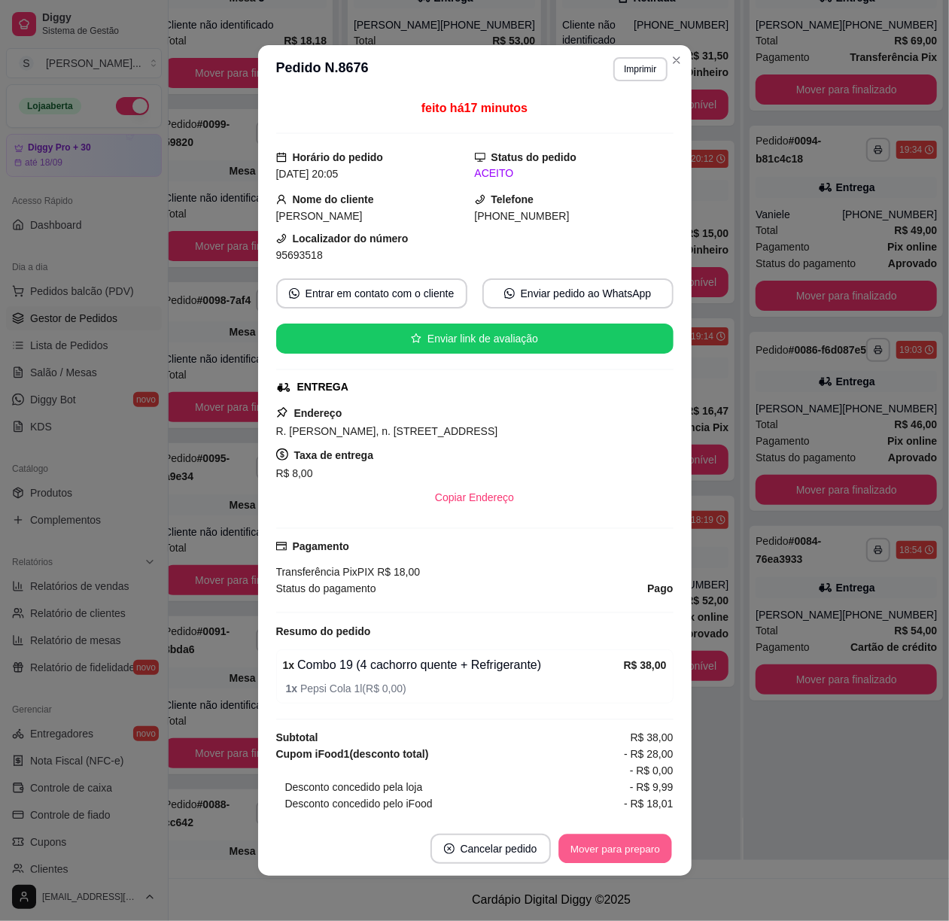
click at [616, 840] on button "Mover para preparo" at bounding box center [615, 849] width 113 height 29
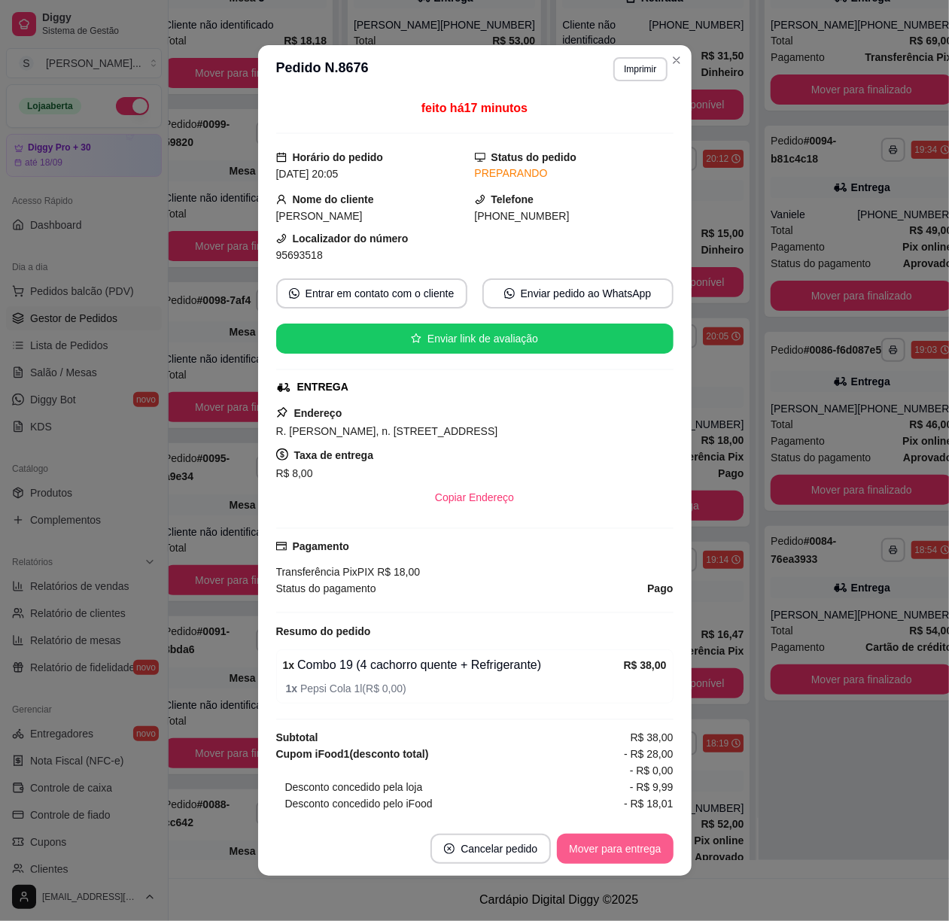
click at [646, 853] on button "Mover para entrega" at bounding box center [615, 849] width 116 height 30
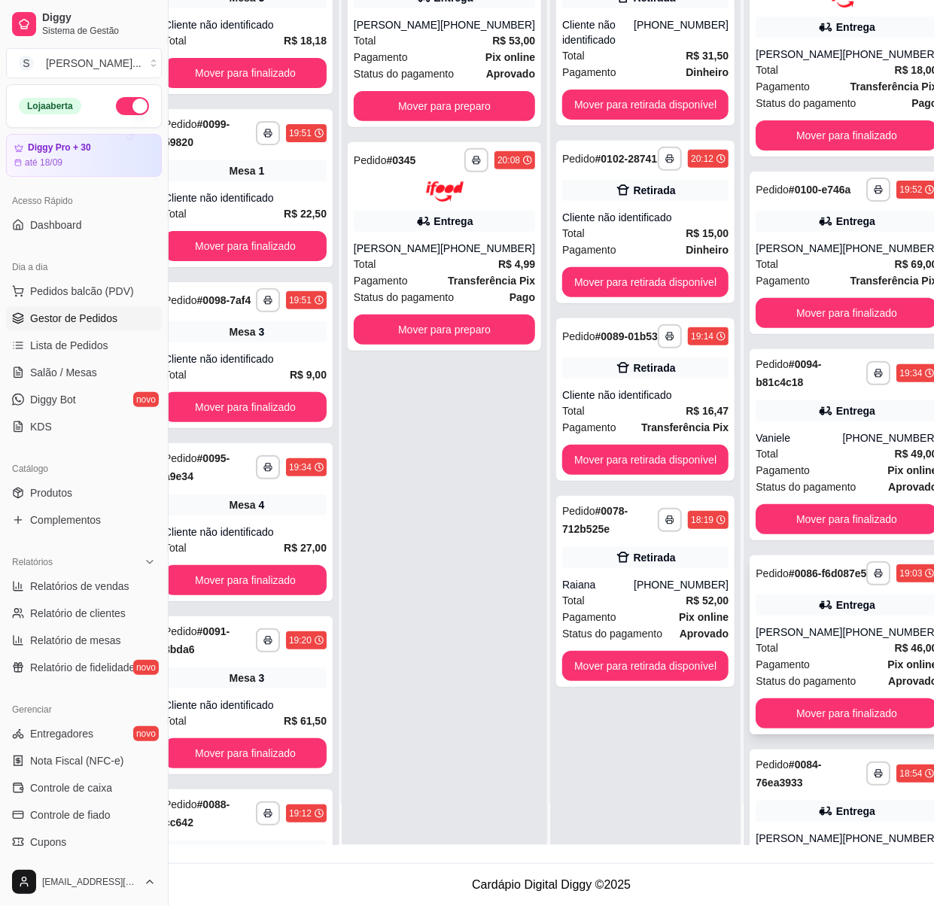
click at [842, 640] on div "[PHONE_NUMBER]" at bounding box center [889, 632] width 95 height 15
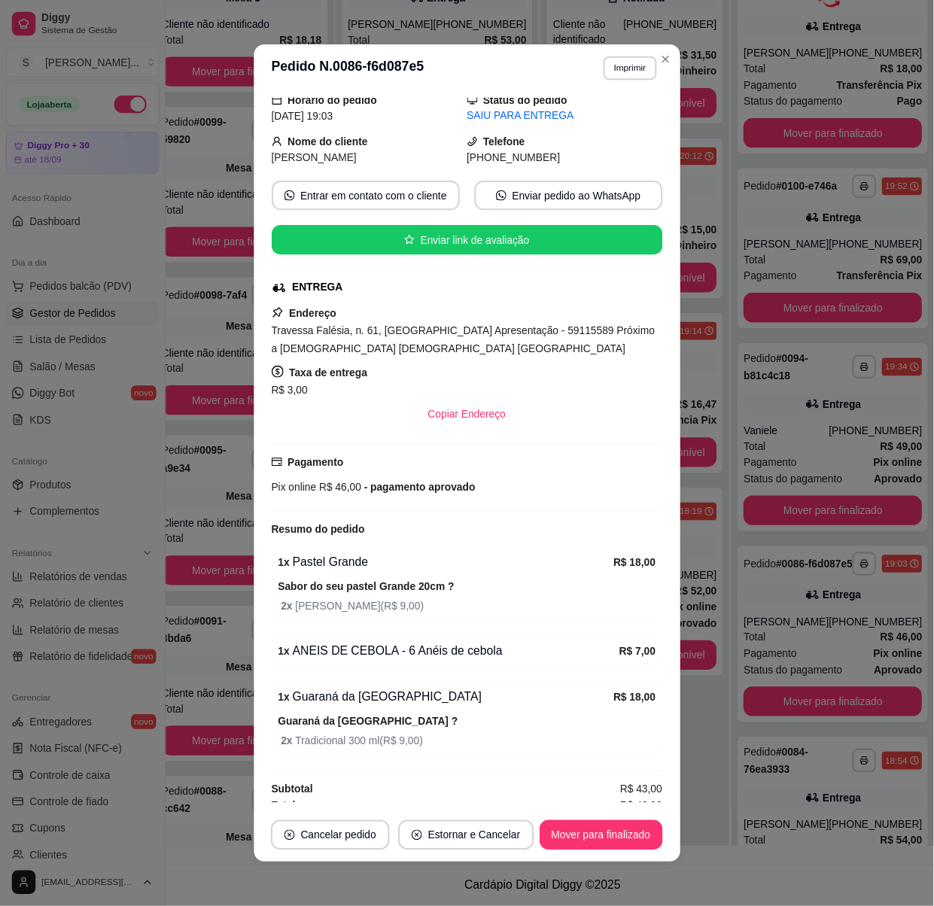
scroll to position [152, 0]
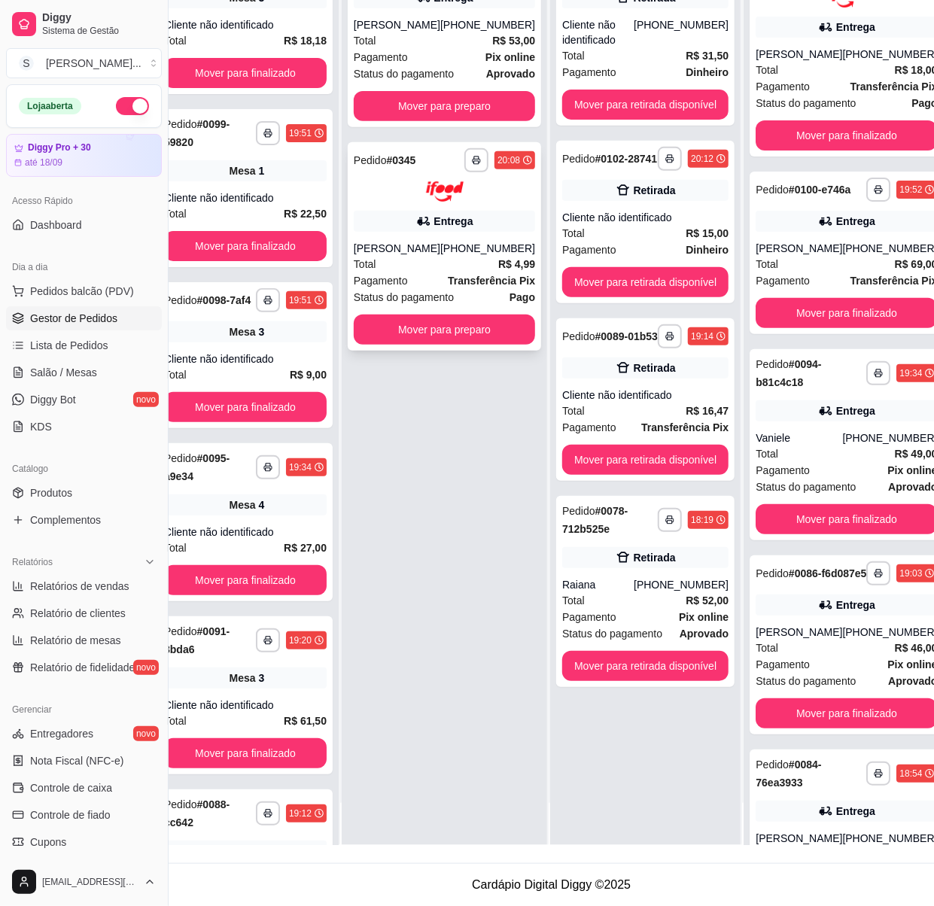
click at [474, 256] on div "[PHONE_NUMBER]" at bounding box center [487, 248] width 95 height 15
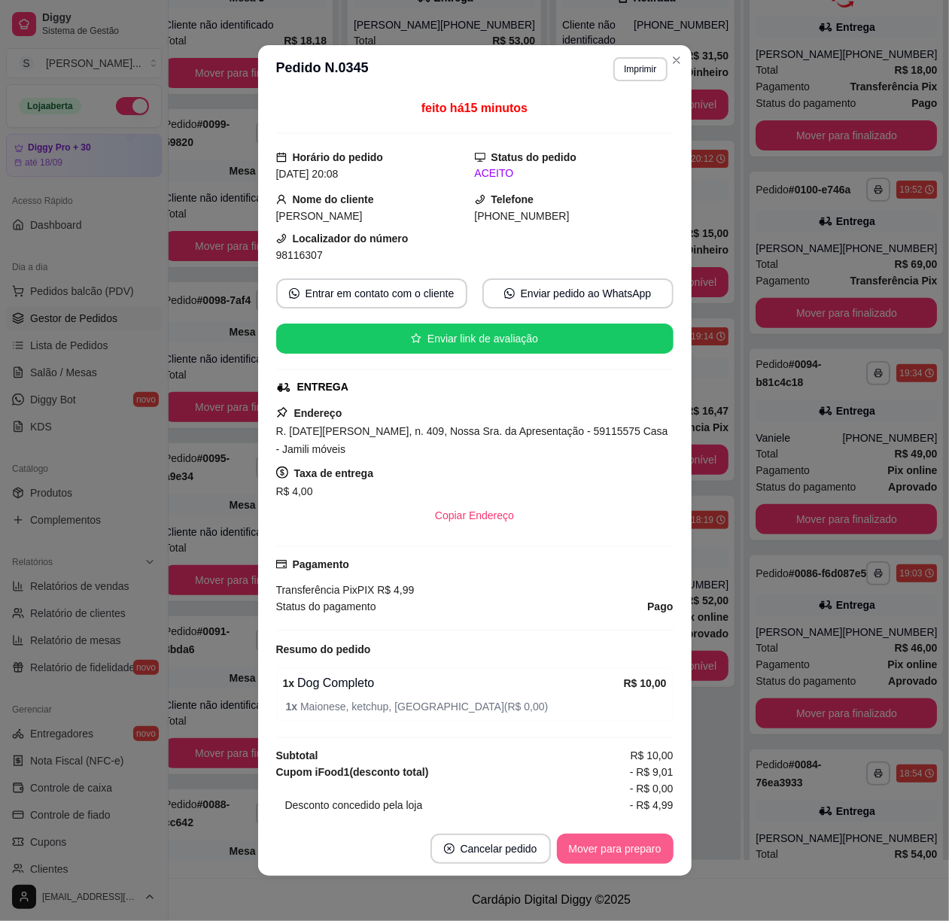
click at [633, 841] on button "Mover para preparo" at bounding box center [615, 849] width 117 height 30
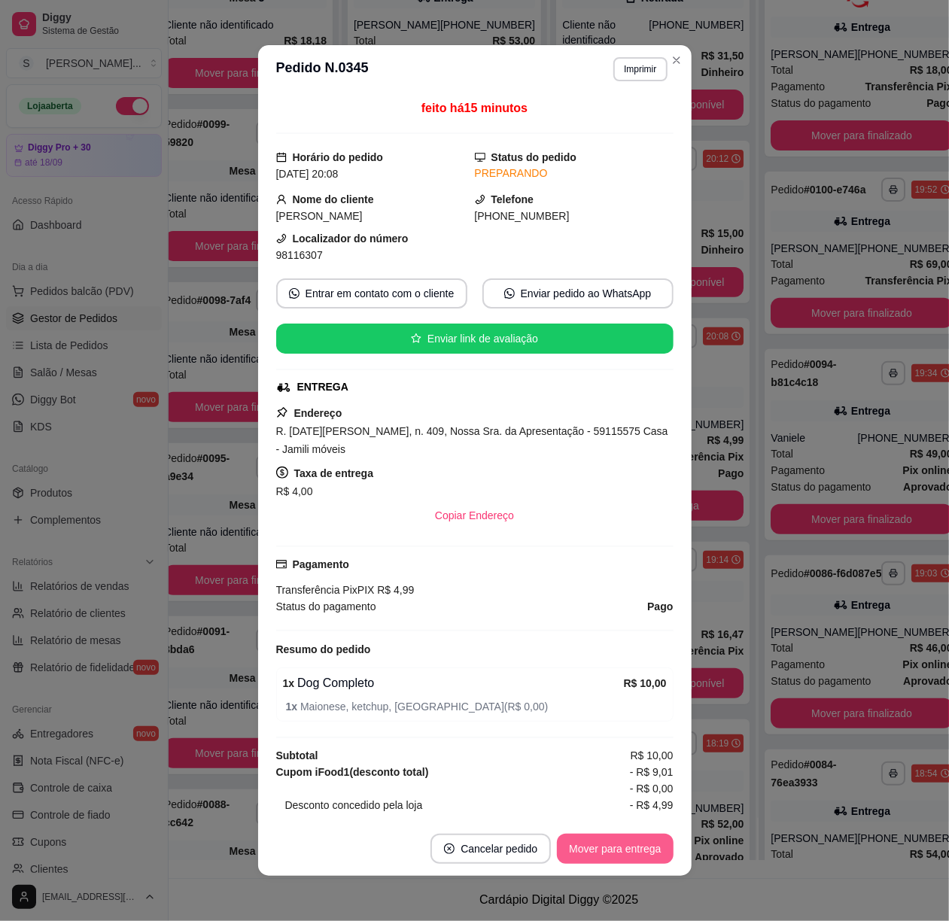
click at [634, 843] on button "Mover para entrega" at bounding box center [615, 849] width 116 height 30
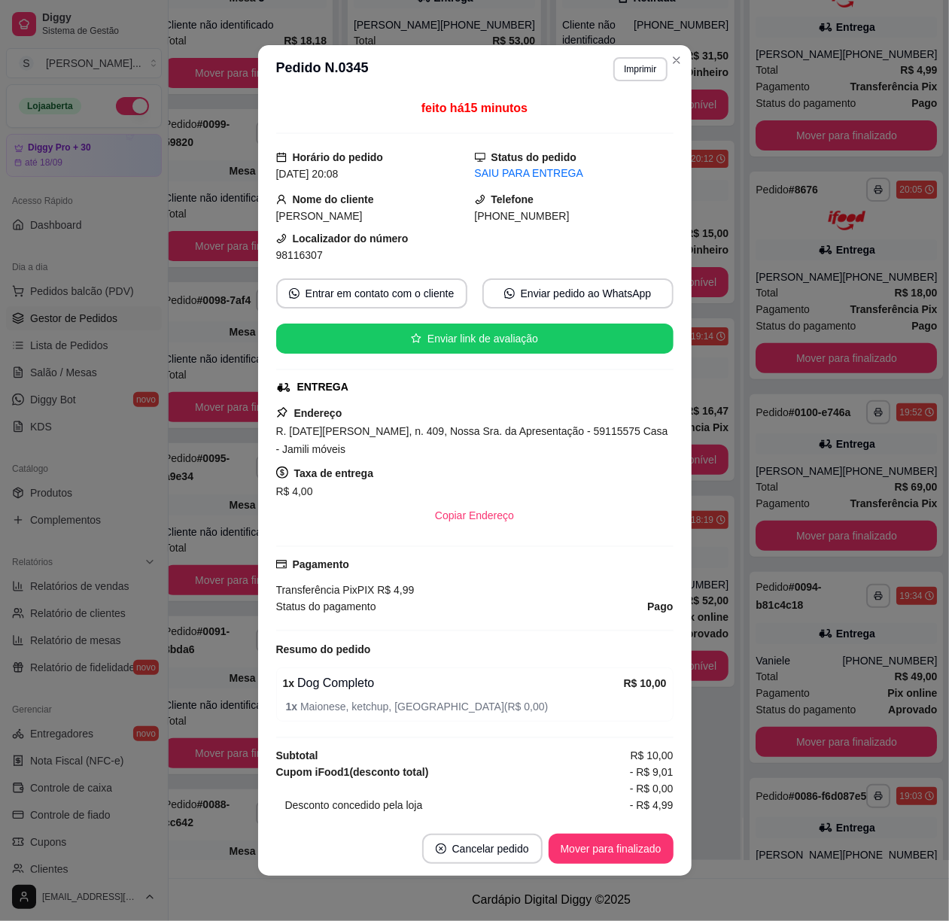
click at [681, 840] on footer "Cancelar pedido Mover para finalizado" at bounding box center [475, 849] width 434 height 54
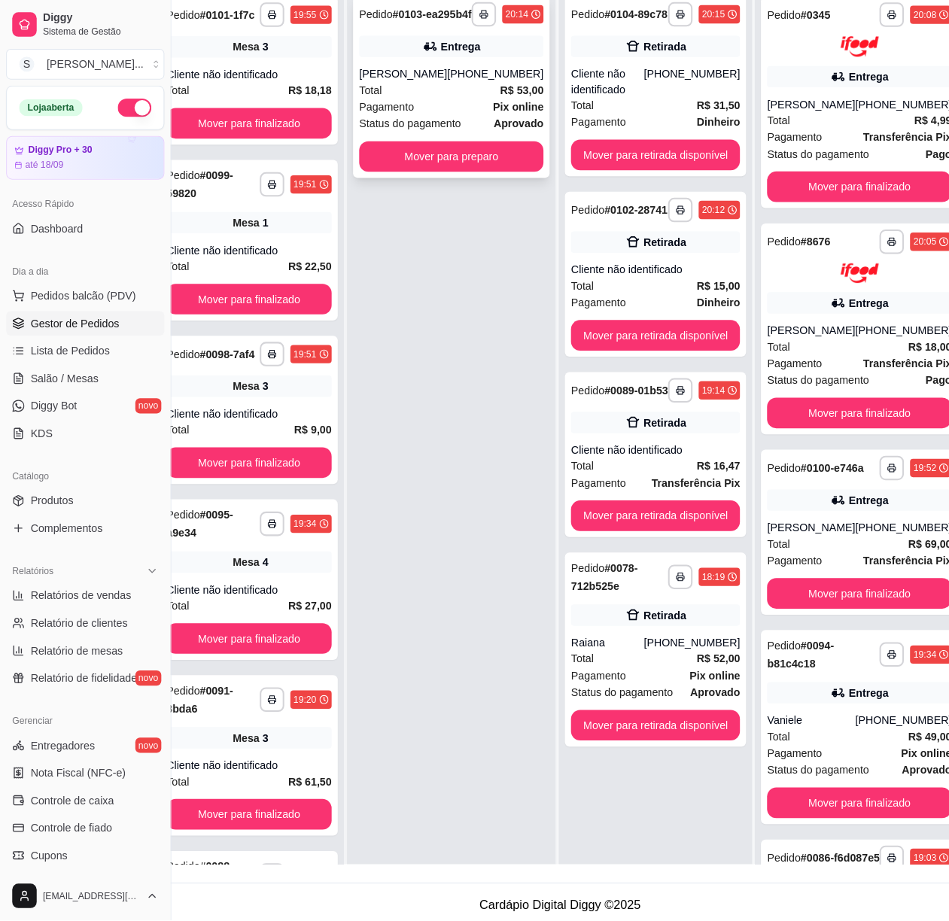
scroll to position [0, 41]
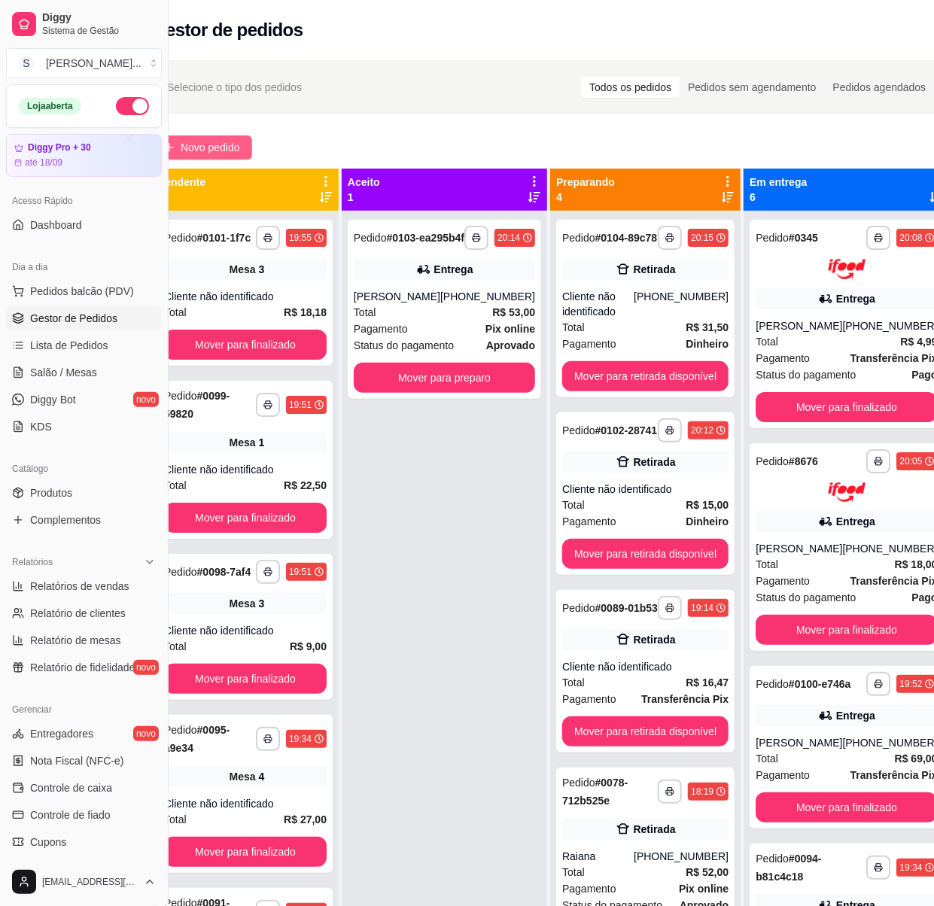
click at [196, 146] on span "Novo pedido" at bounding box center [210, 147] width 59 height 17
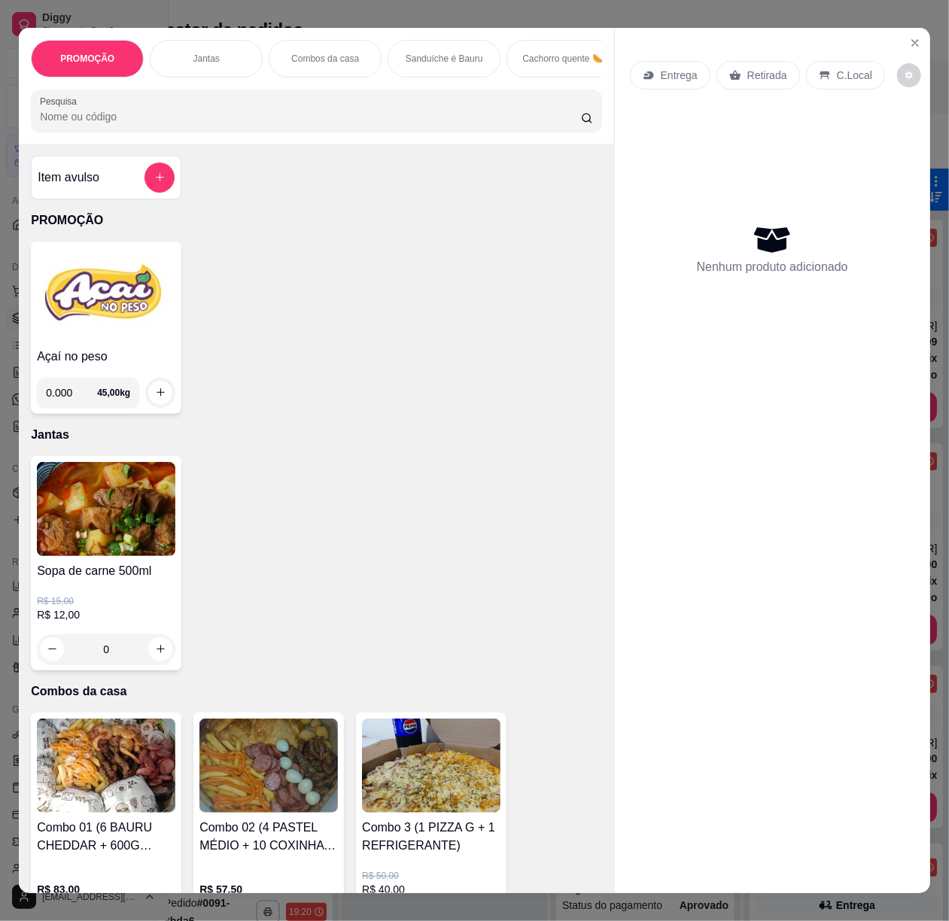
click at [636, 61] on div "Entrega" at bounding box center [670, 75] width 81 height 29
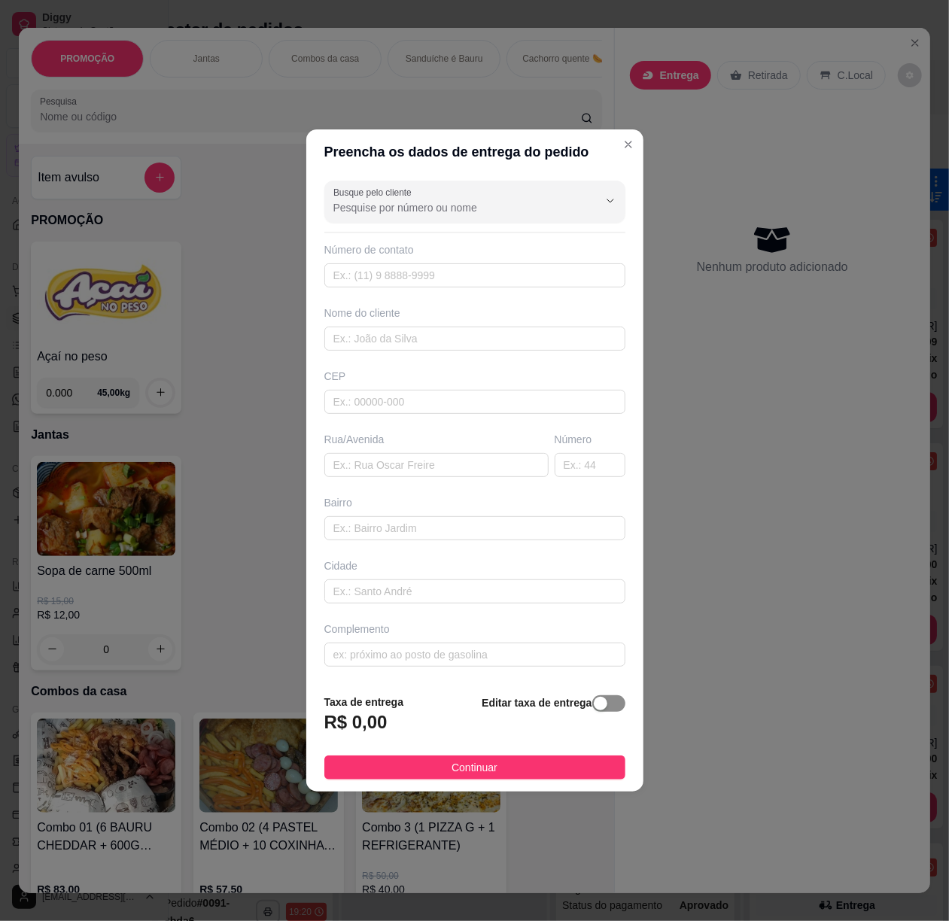
click at [594, 708] on div "button" at bounding box center [601, 704] width 14 height 14
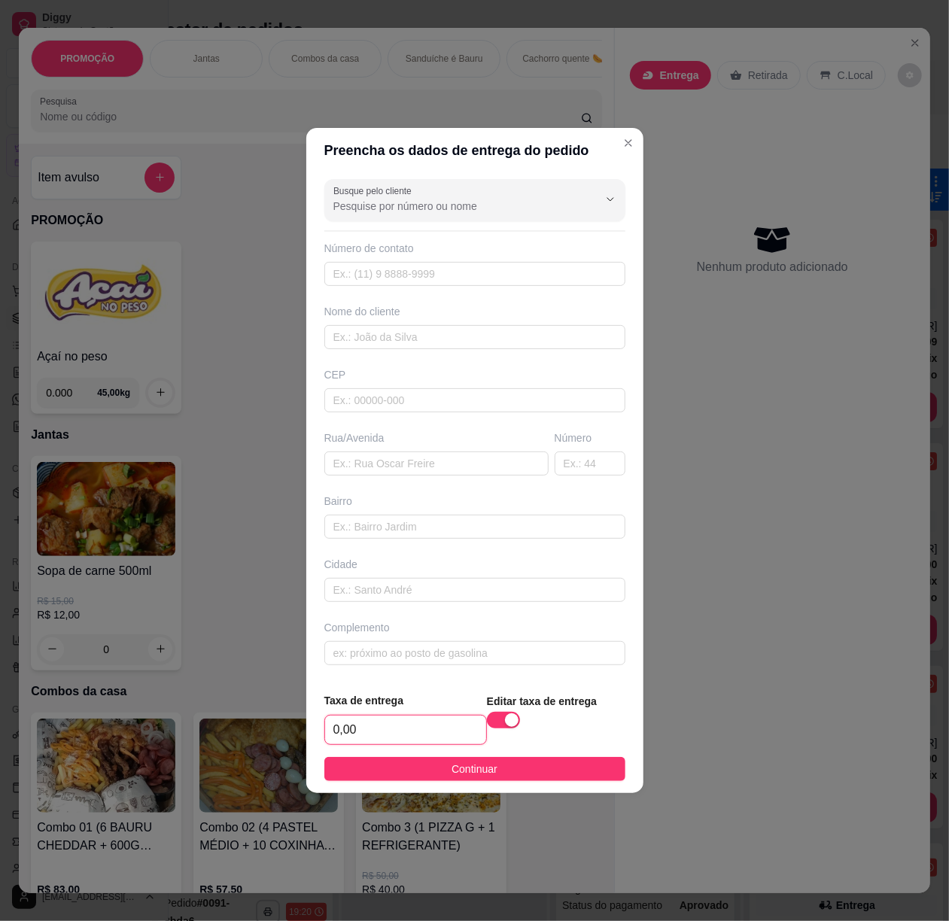
click at [413, 726] on input "0,00" at bounding box center [405, 730] width 161 height 29
type input "3,00"
click at [483, 772] on span "Continuar" at bounding box center [475, 769] width 46 height 17
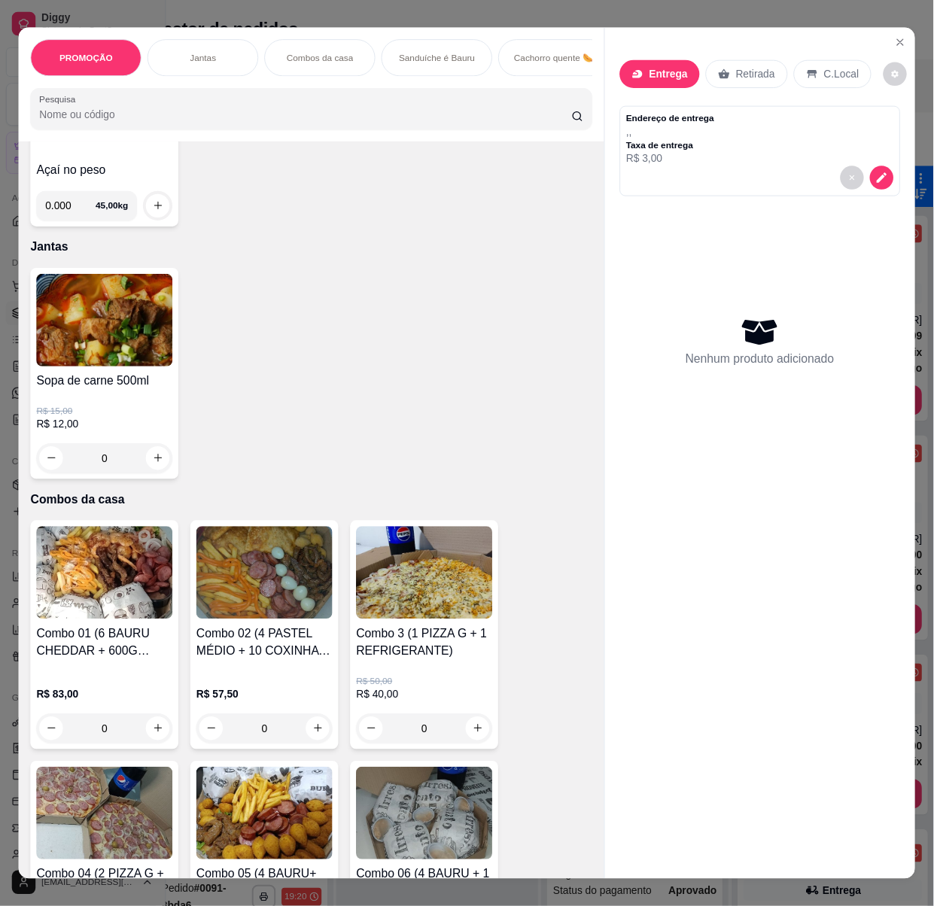
scroll to position [301, 0]
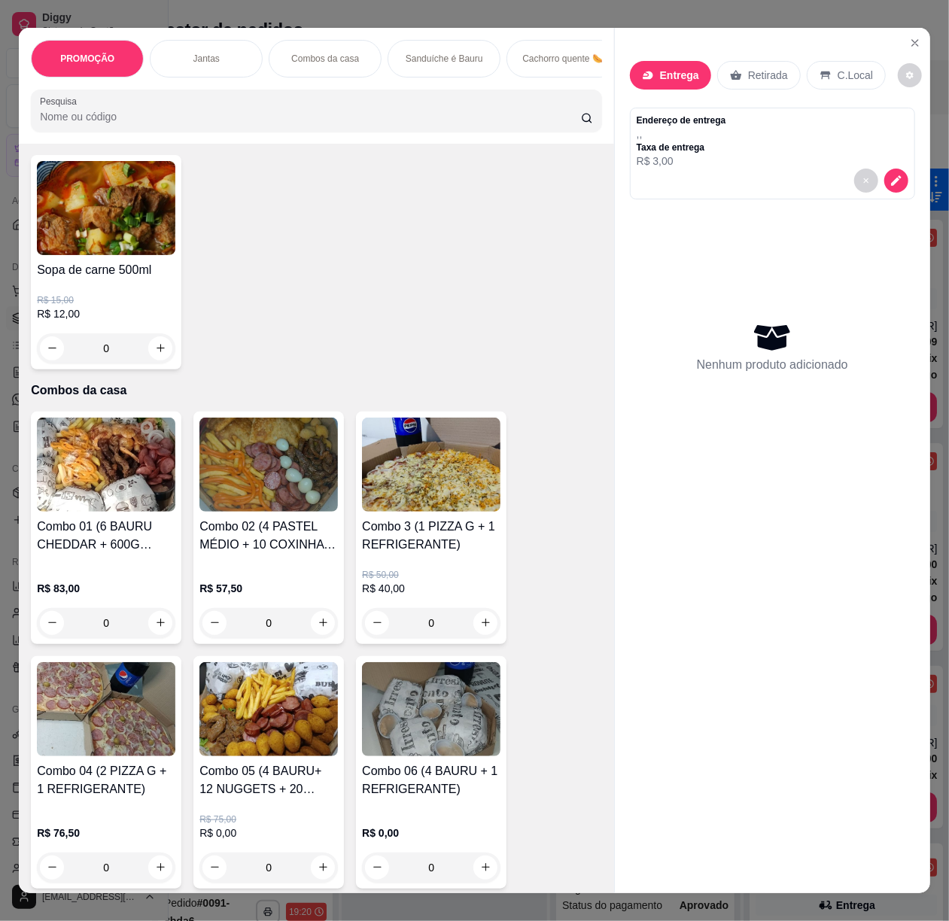
click at [464, 486] on img at bounding box center [431, 465] width 139 height 94
click at [912, 40] on icon "Close" at bounding box center [915, 43] width 6 height 6
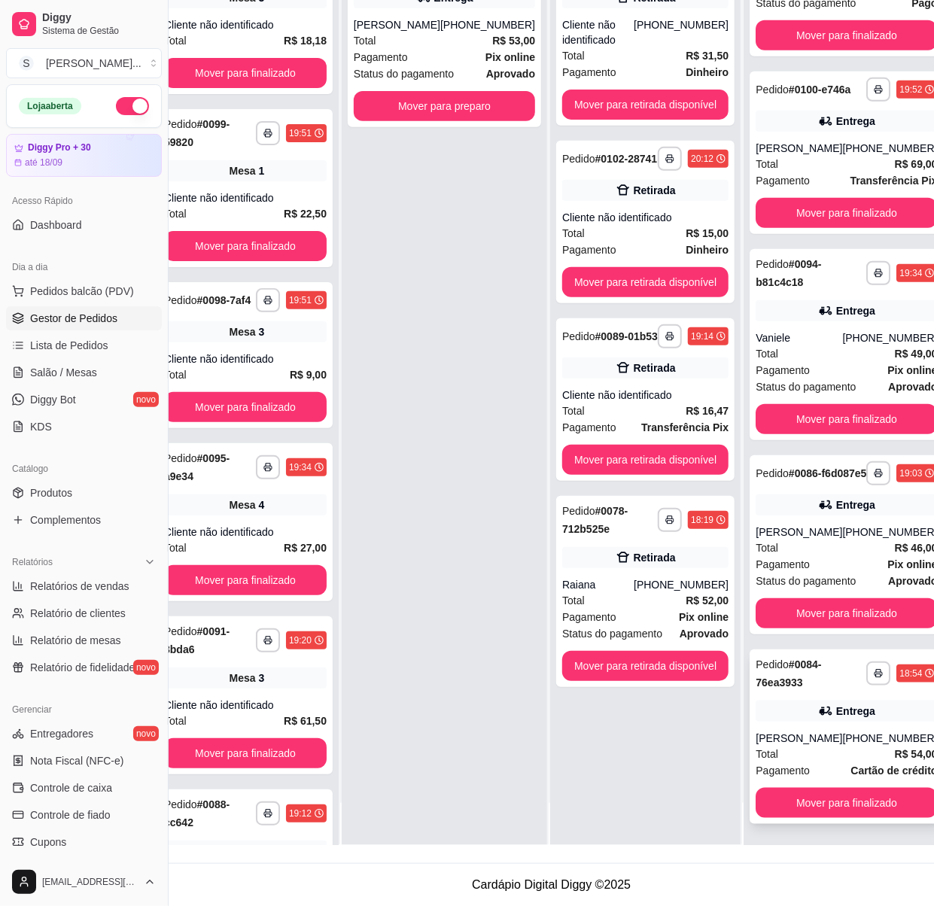
scroll to position [245, 41]
click at [864, 765] on strong "Cartão de crédito" at bounding box center [894, 771] width 87 height 12
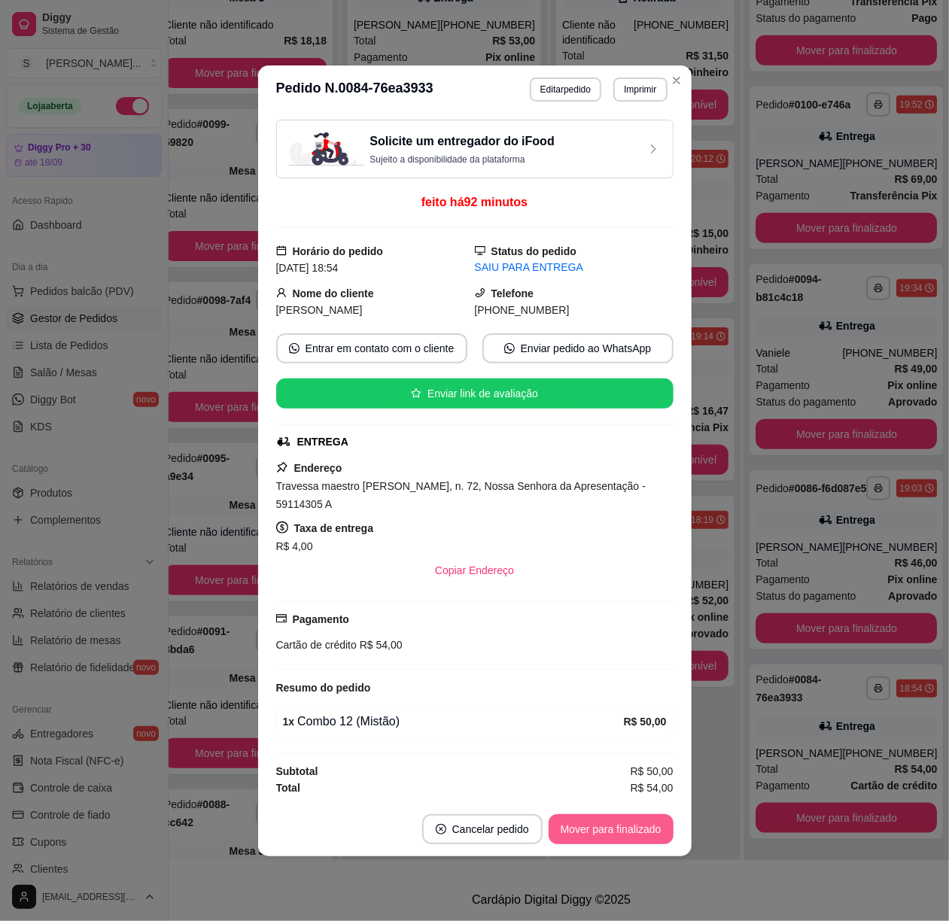
click at [631, 834] on button "Mover para finalizado" at bounding box center [611, 830] width 125 height 30
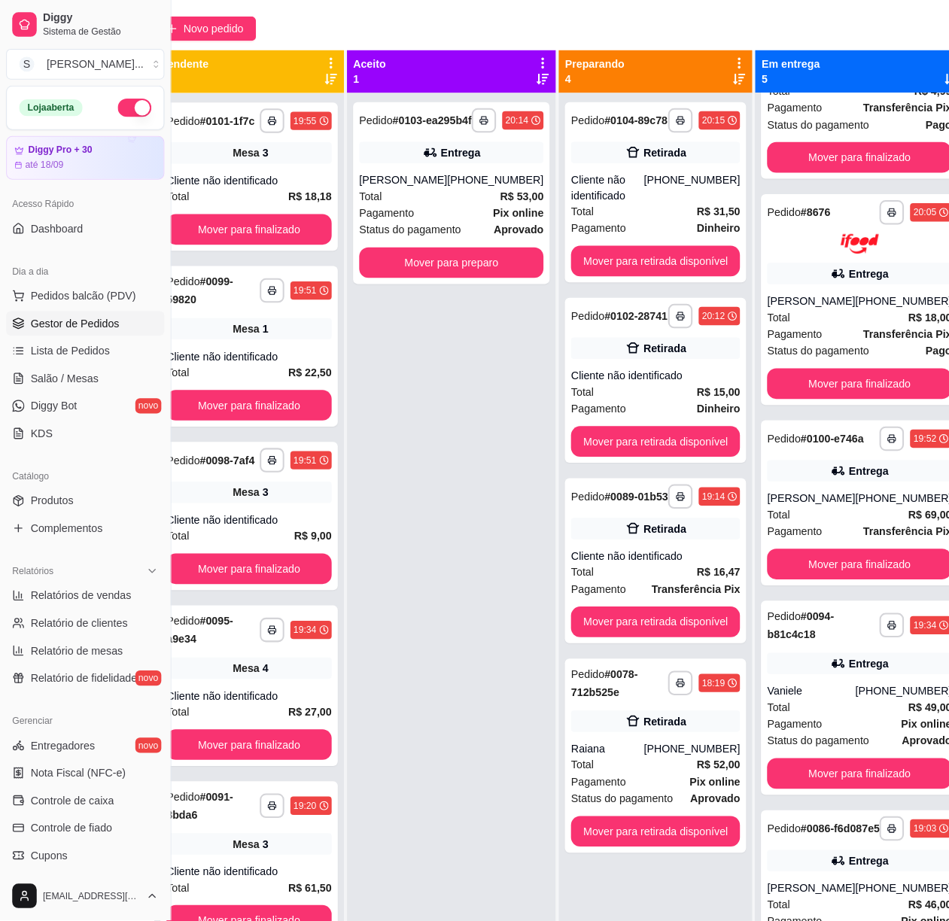
scroll to position [0, 41]
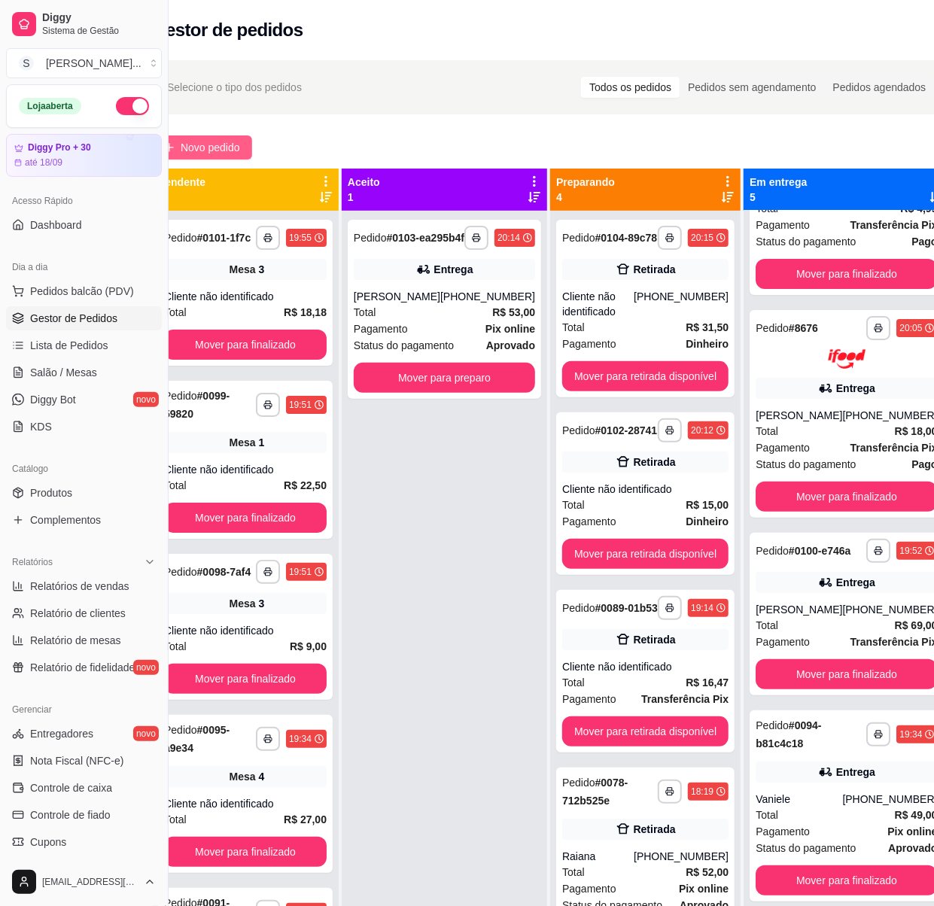
click at [209, 142] on span "Novo pedido" at bounding box center [210, 147] width 59 height 17
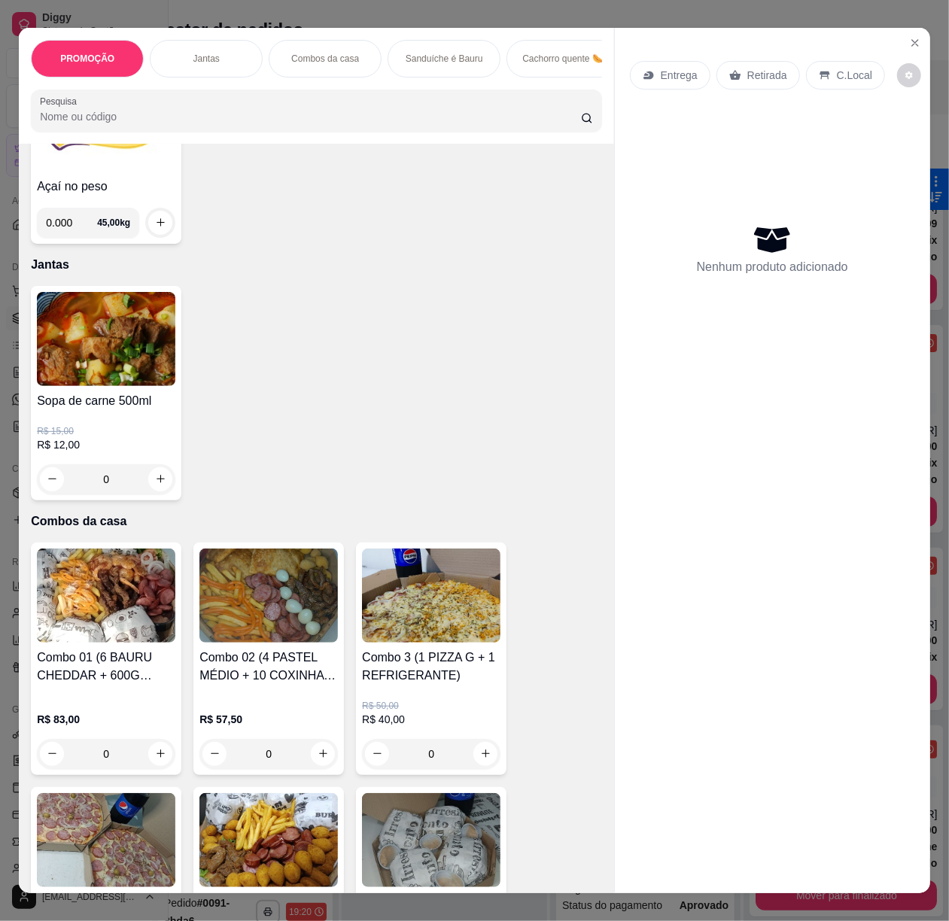
scroll to position [401, 0]
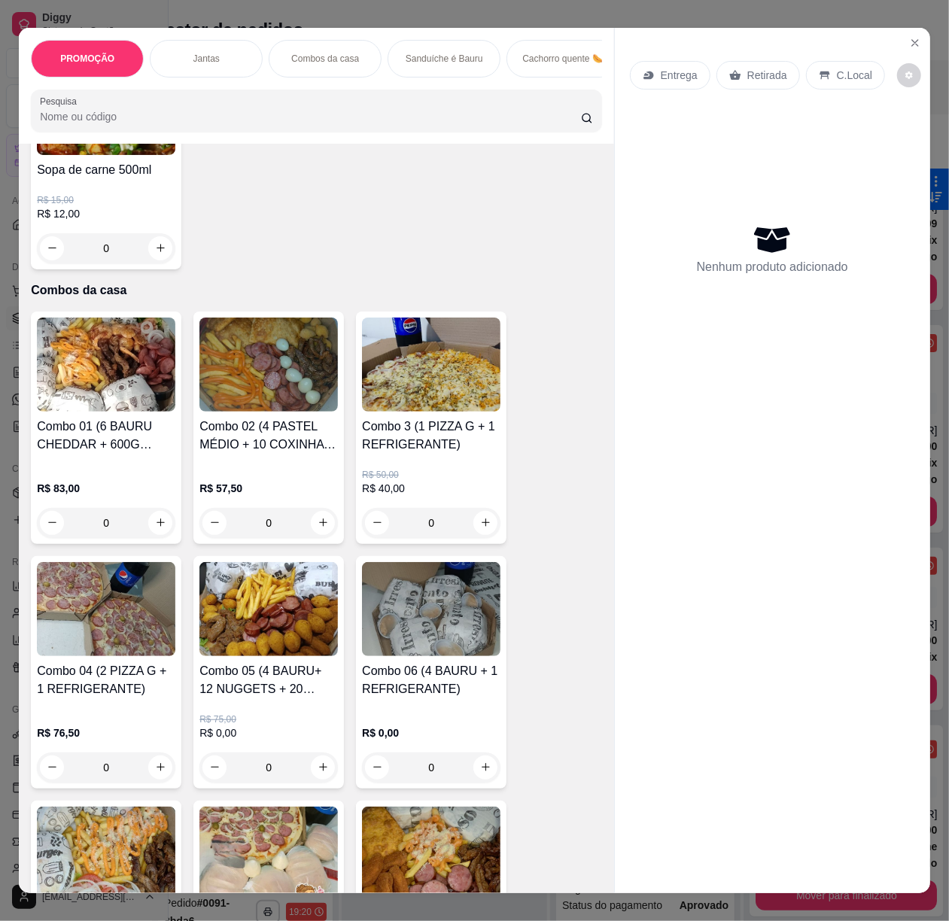
click at [407, 454] on h4 "Combo 3 (1 PIZZA G + 1 REFRIGERANTE)" at bounding box center [431, 436] width 139 height 36
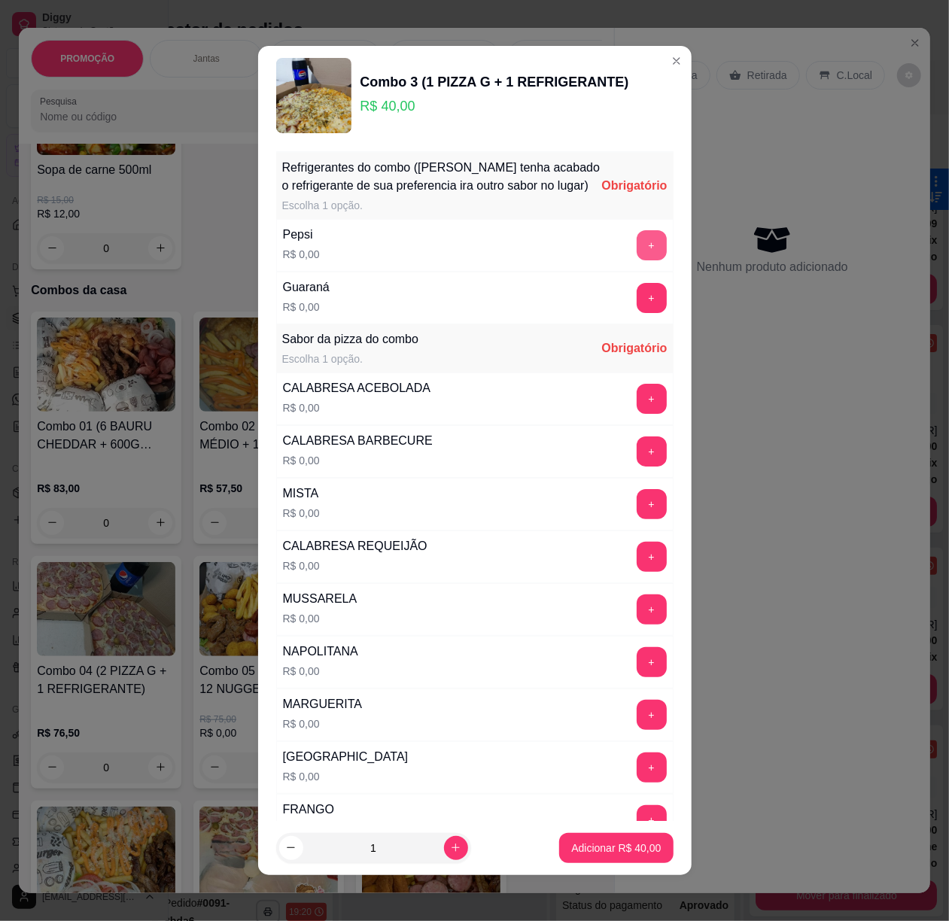
click at [637, 260] on button "+" at bounding box center [652, 245] width 30 height 30
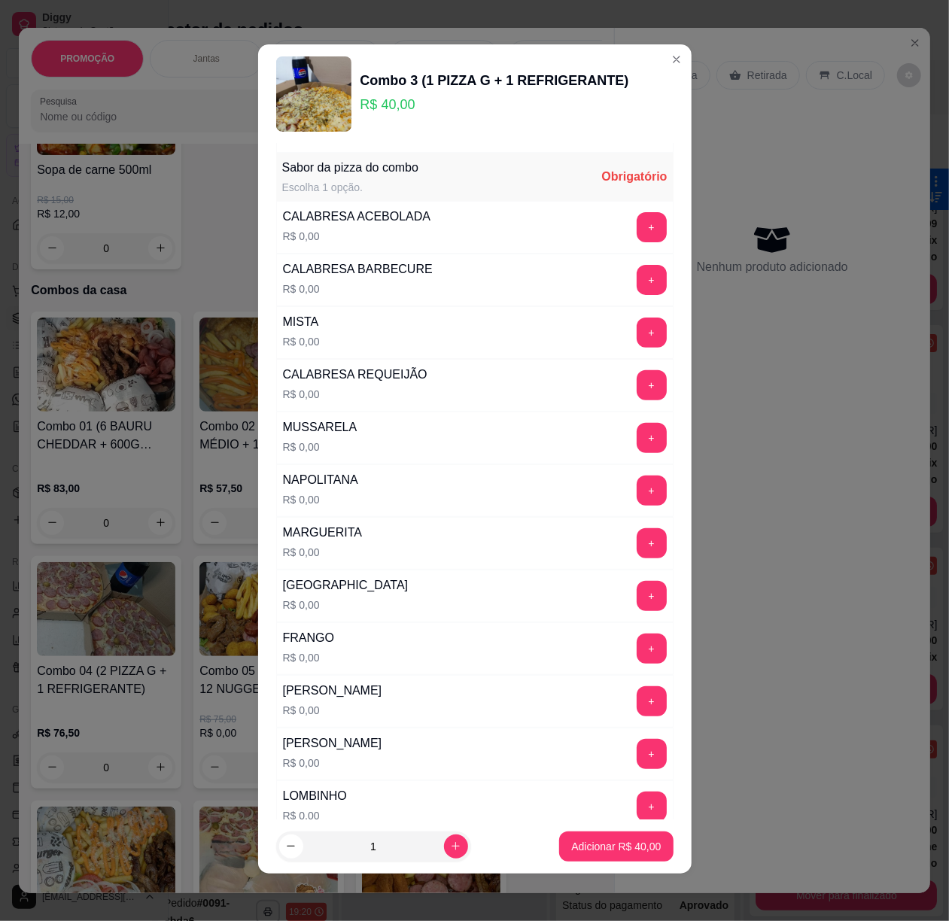
scroll to position [199, 0]
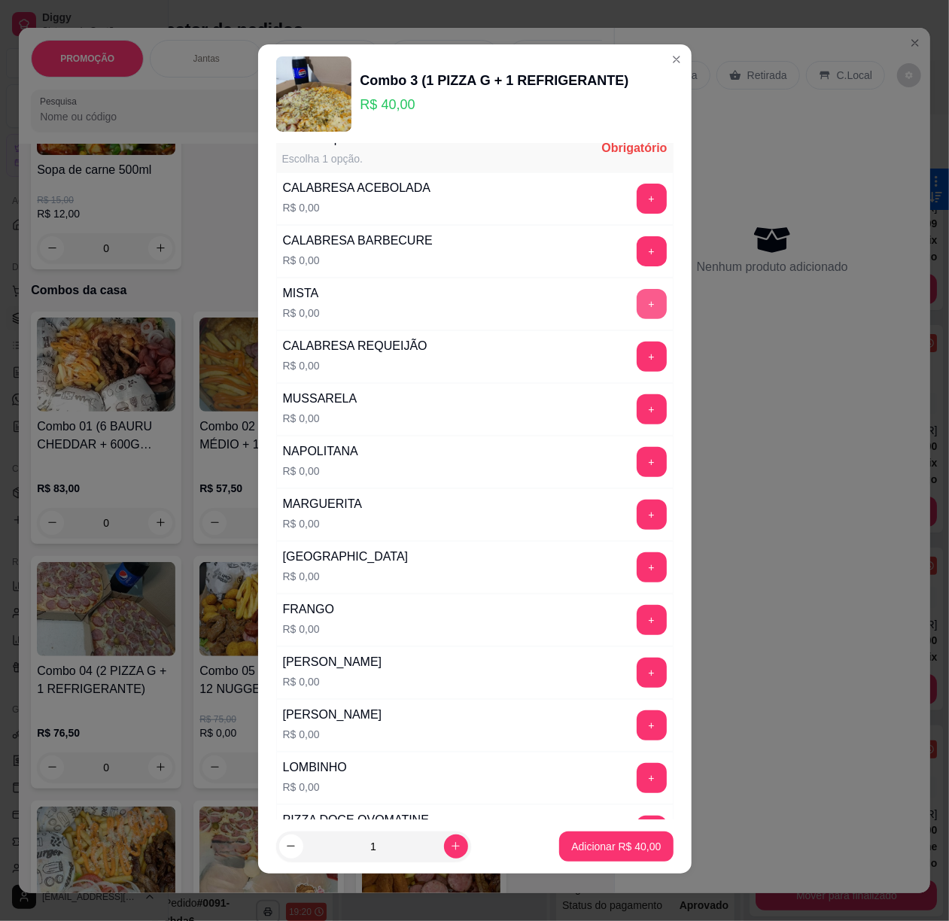
click at [637, 318] on button "+" at bounding box center [652, 304] width 30 height 30
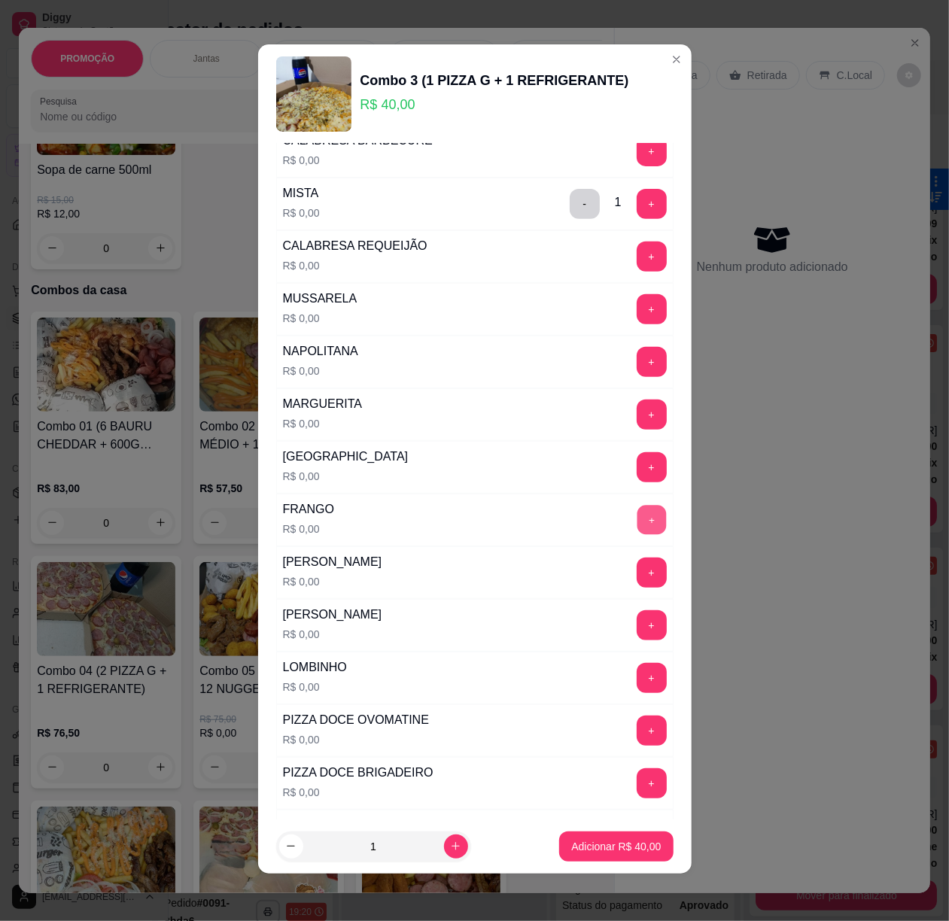
click at [637, 533] on button "+" at bounding box center [651, 520] width 29 height 29
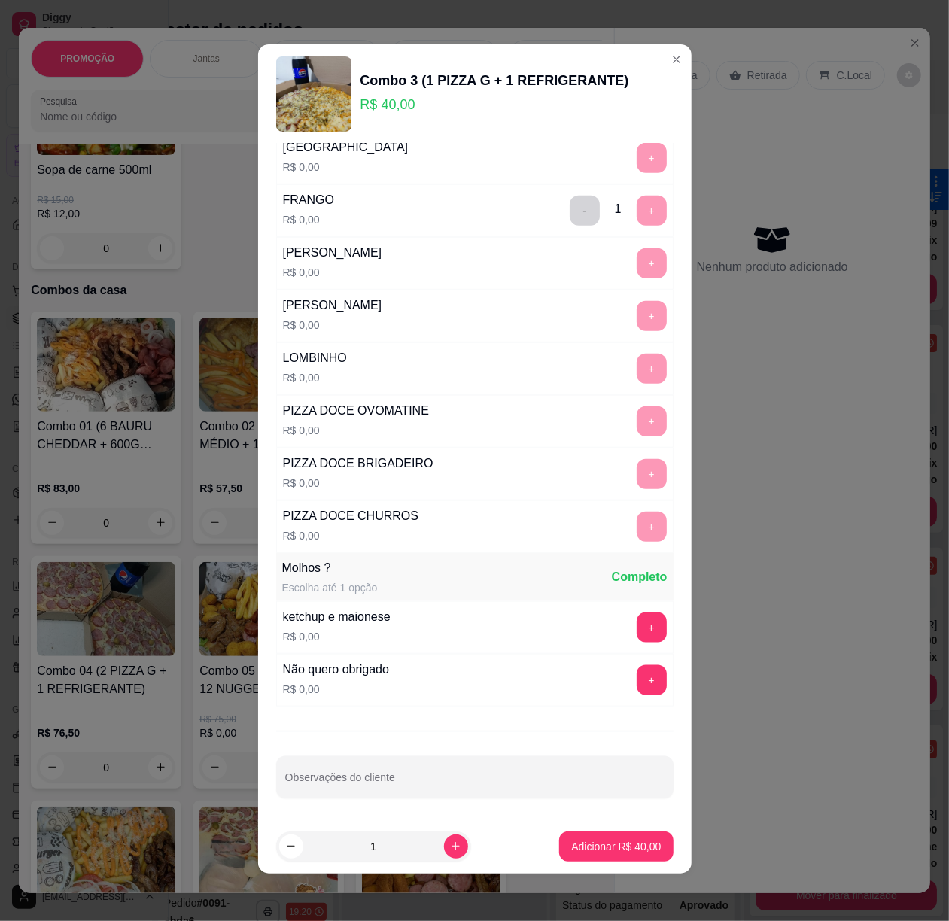
scroll to position [637, 0]
click at [633, 848] on p "Adicionar R$ 40,00" at bounding box center [616, 846] width 90 height 15
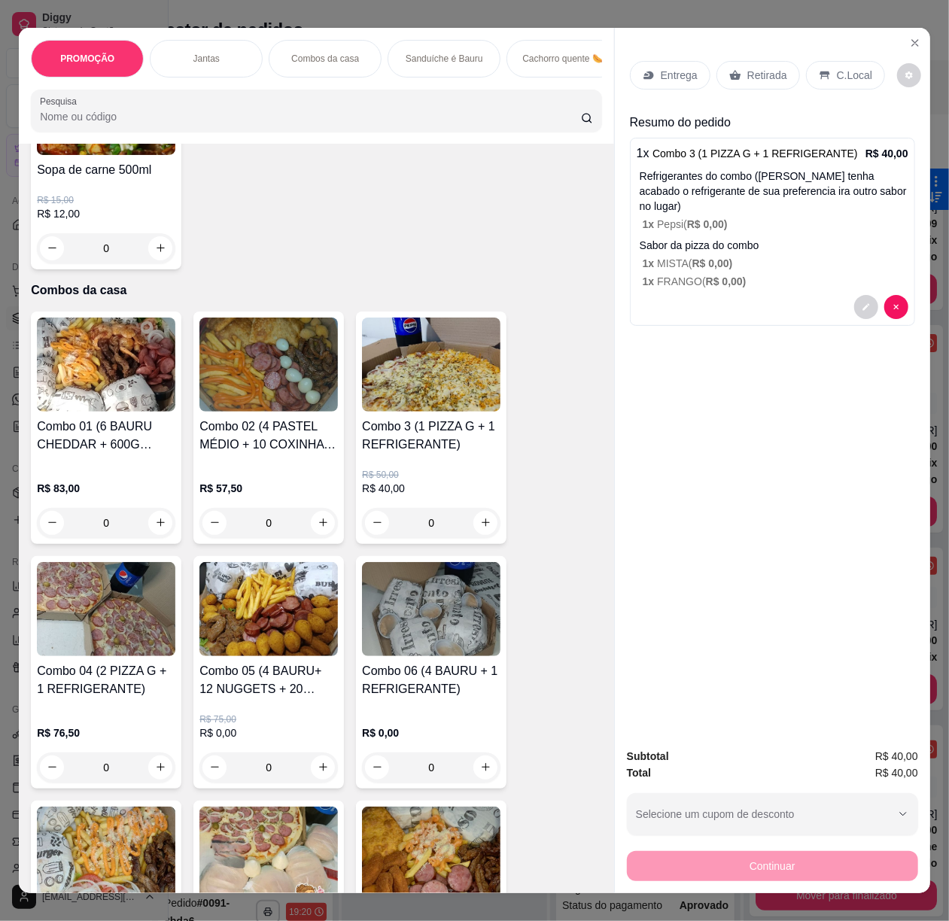
click at [643, 69] on icon at bounding box center [649, 75] width 12 height 12
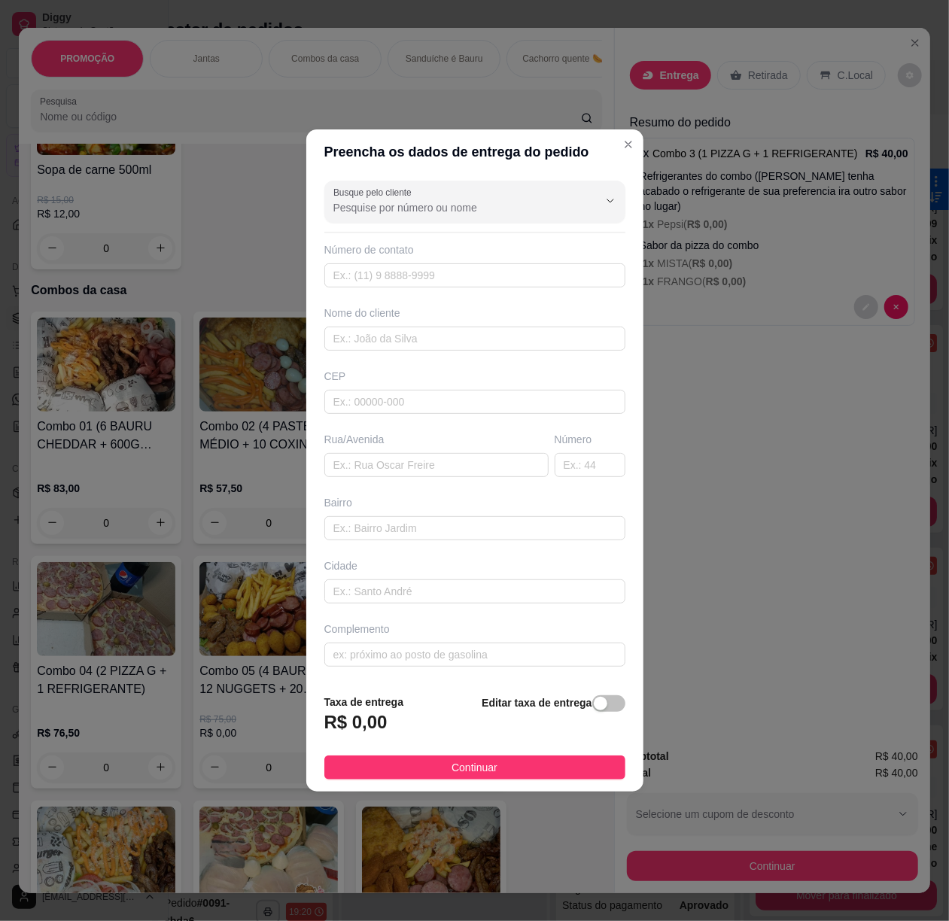
drag, startPoint x: 594, startPoint y: 708, endPoint x: 578, endPoint y: 715, distance: 17.5
click at [592, 708] on button "button" at bounding box center [608, 704] width 33 height 17
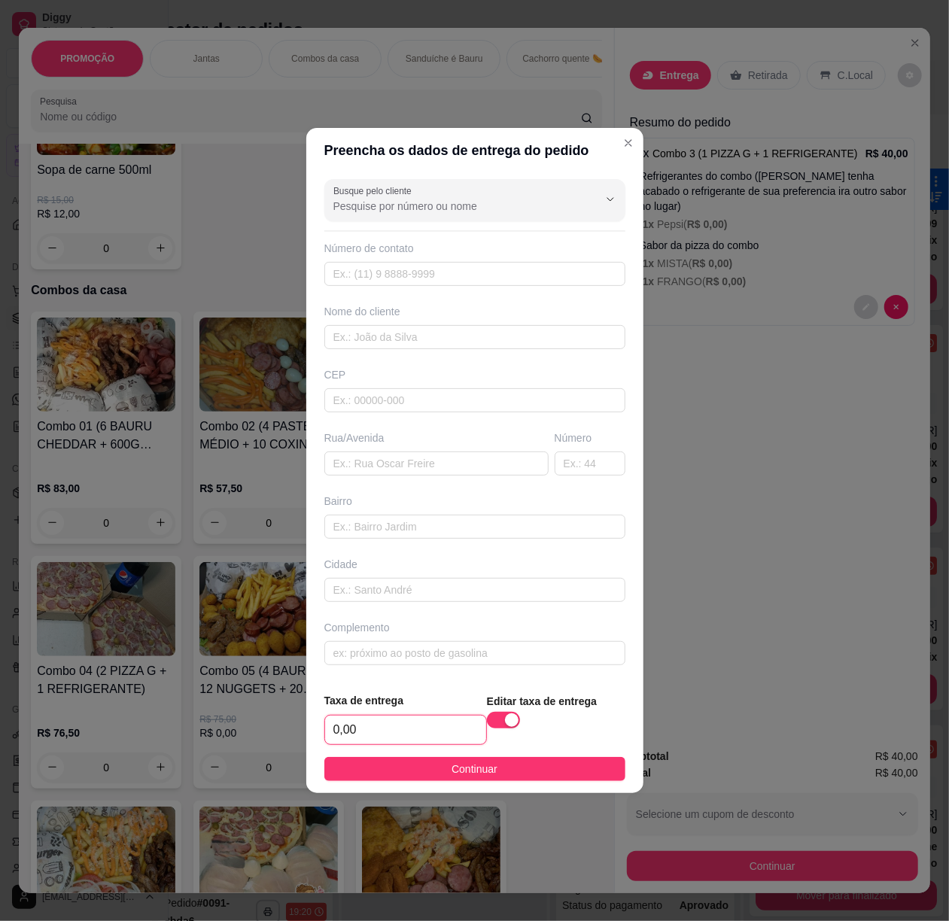
click at [434, 741] on input "0,00" at bounding box center [405, 730] width 161 height 29
type input "3,00"
click at [488, 769] on span "Continuar" at bounding box center [475, 769] width 46 height 17
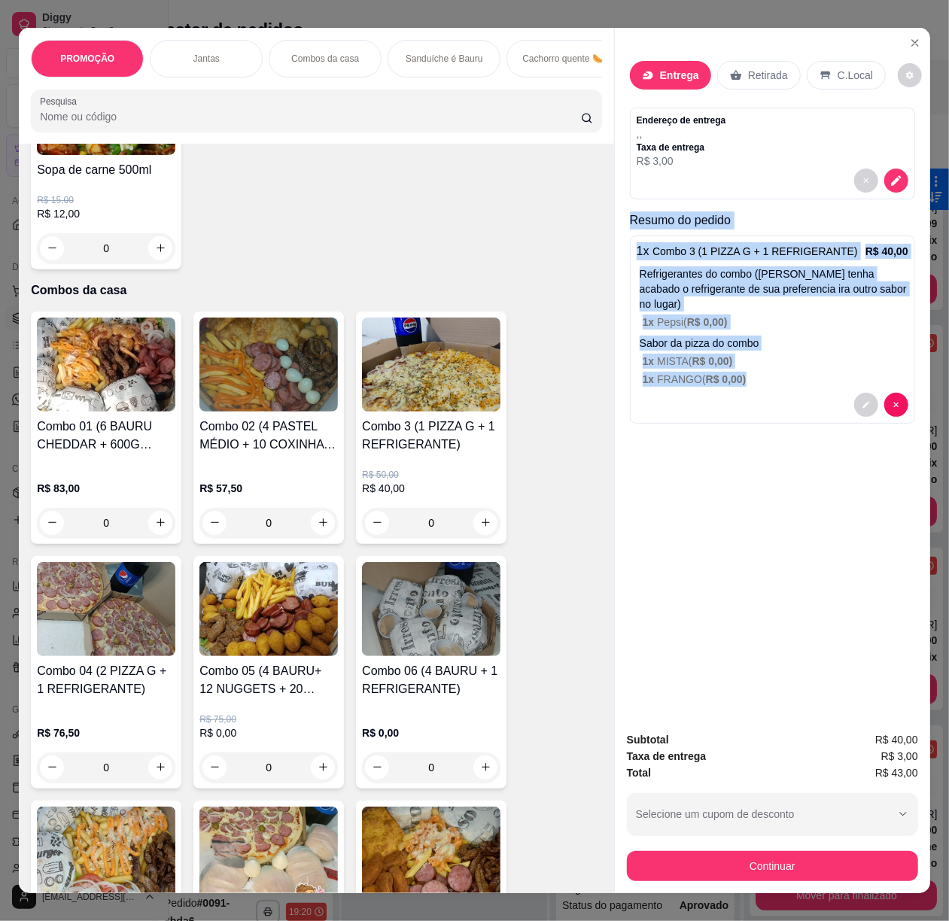
scroll to position [0, 7]
drag, startPoint x: 618, startPoint y: 218, endPoint x: 904, endPoint y: 763, distance: 615.5
click at [904, 763] on div "Entrega Retirada C.Local Endereço de entrega , , Taxa de entrega R$ 3,00 Resumo…" at bounding box center [772, 461] width 316 height 866
copy div "Resumo do pedido 1 x Combo 3 (1 PIZZA G + 1 REFRIGERANTE) R$ 40,00 Refrigerante…"
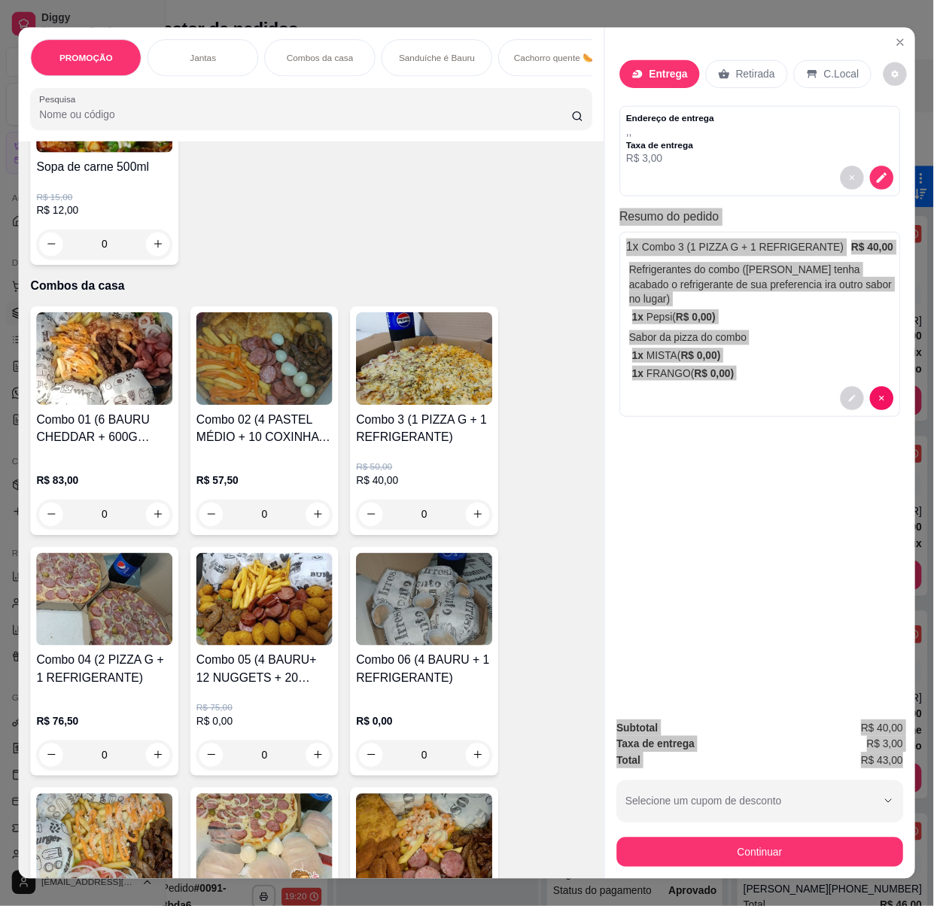
scroll to position [0, 0]
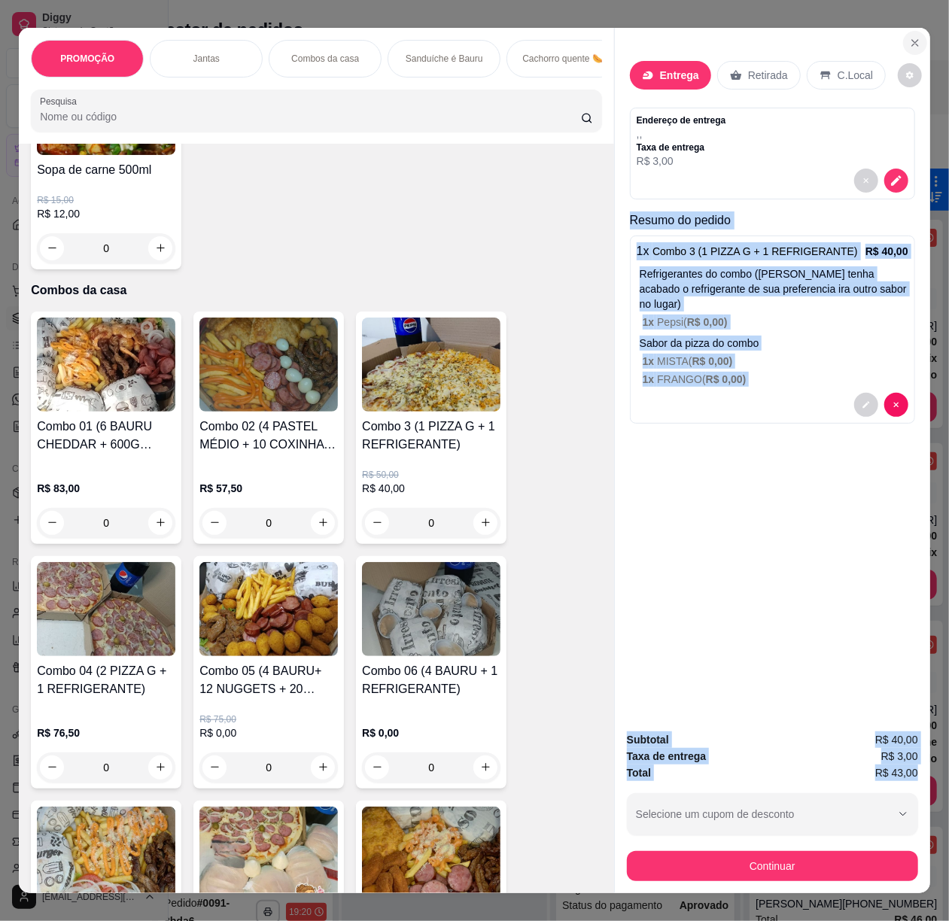
click at [903, 31] on button "Close" at bounding box center [915, 43] width 24 height 24
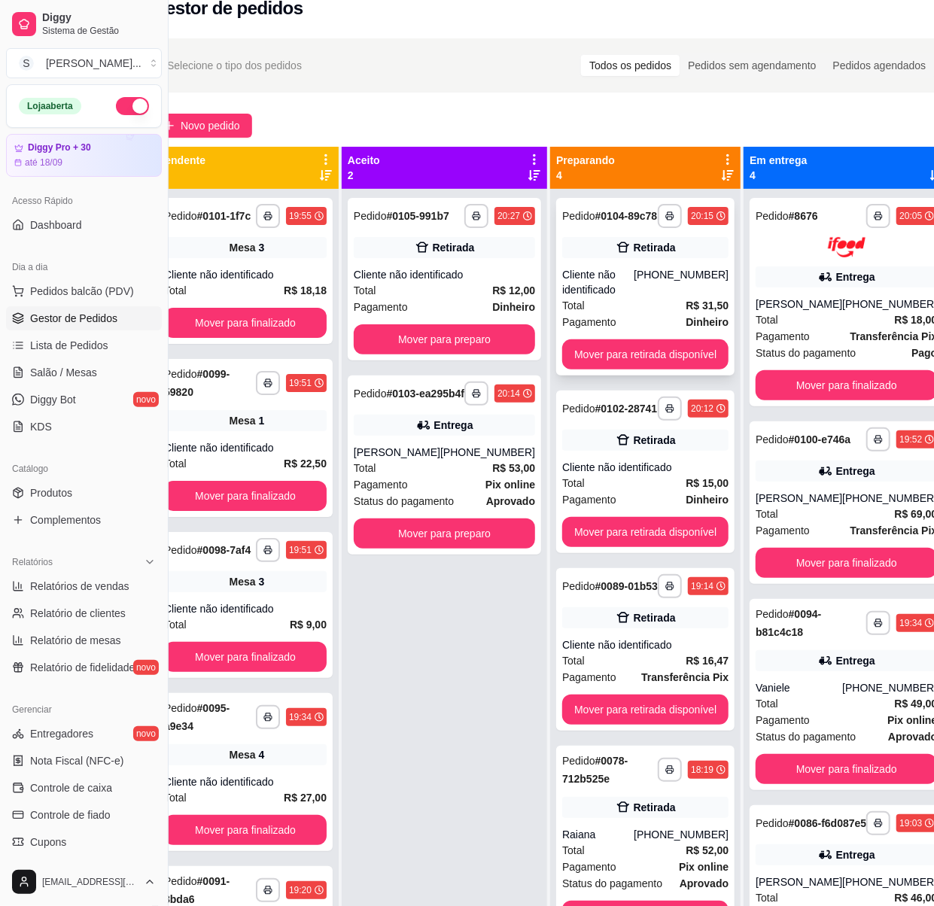
scroll to position [0, 41]
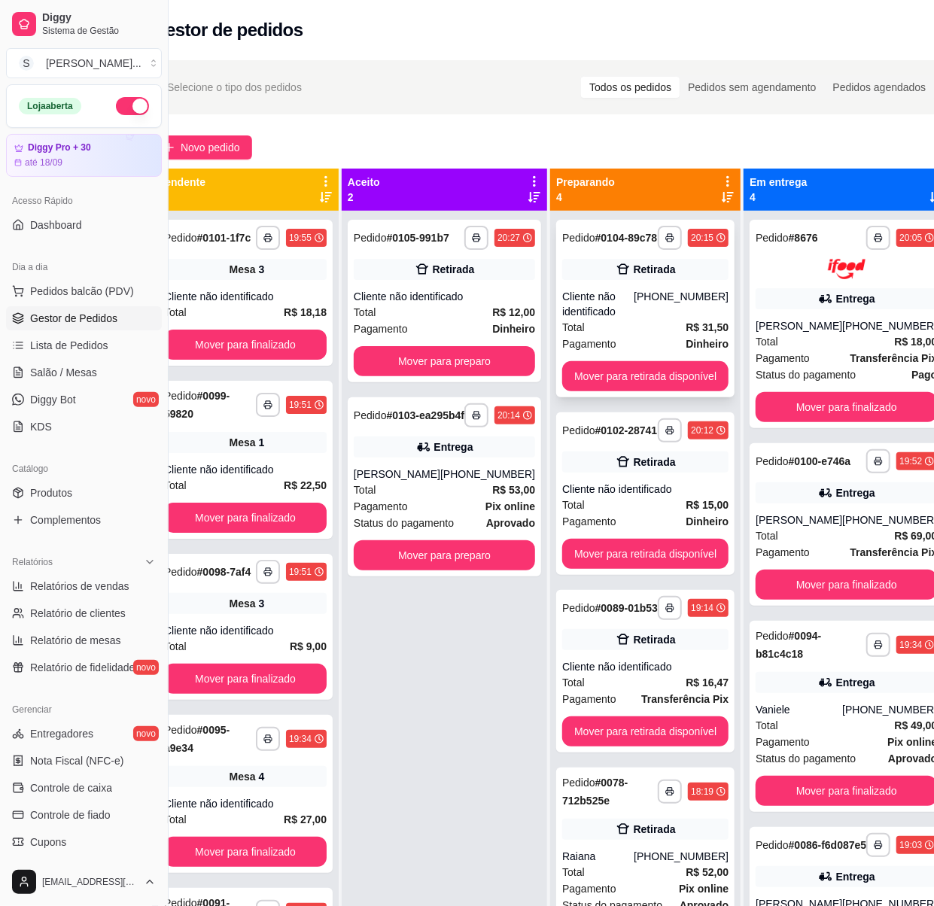
click at [629, 318] on div "Cliente não identificado" at bounding box center [598, 304] width 72 height 30
click at [600, 291] on div "Cliente não identificado" at bounding box center [598, 304] width 72 height 30
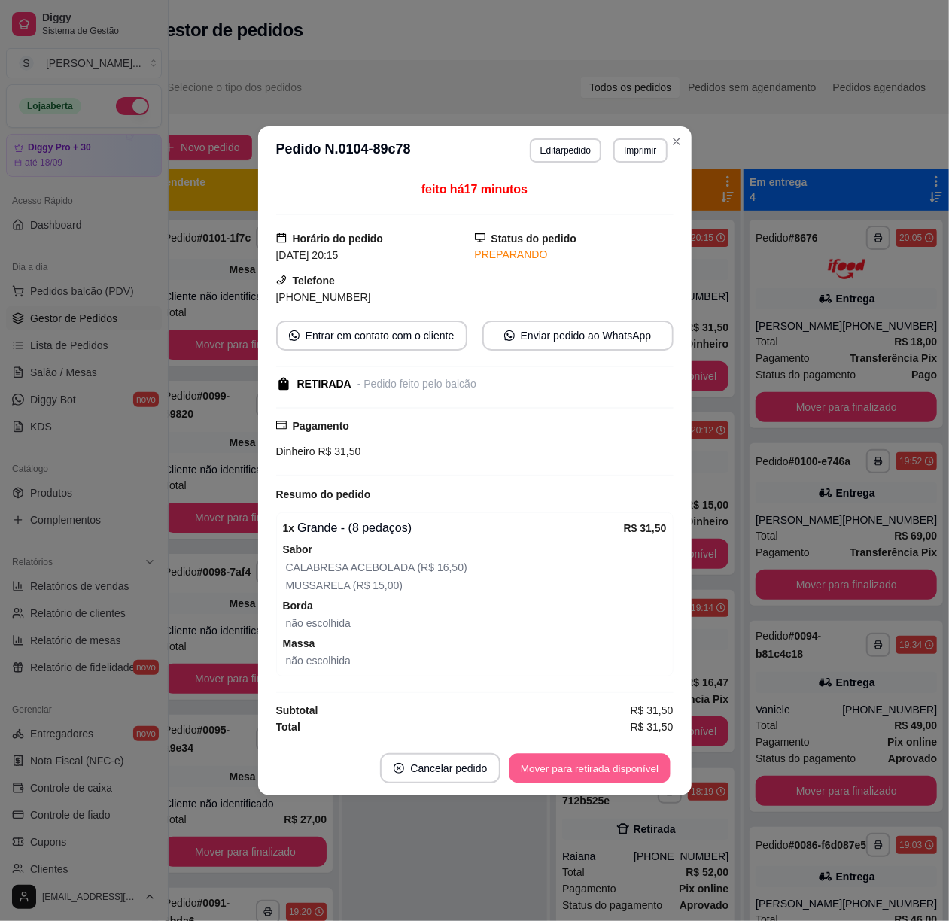
click at [620, 772] on button "Mover para retirada disponível" at bounding box center [590, 768] width 161 height 29
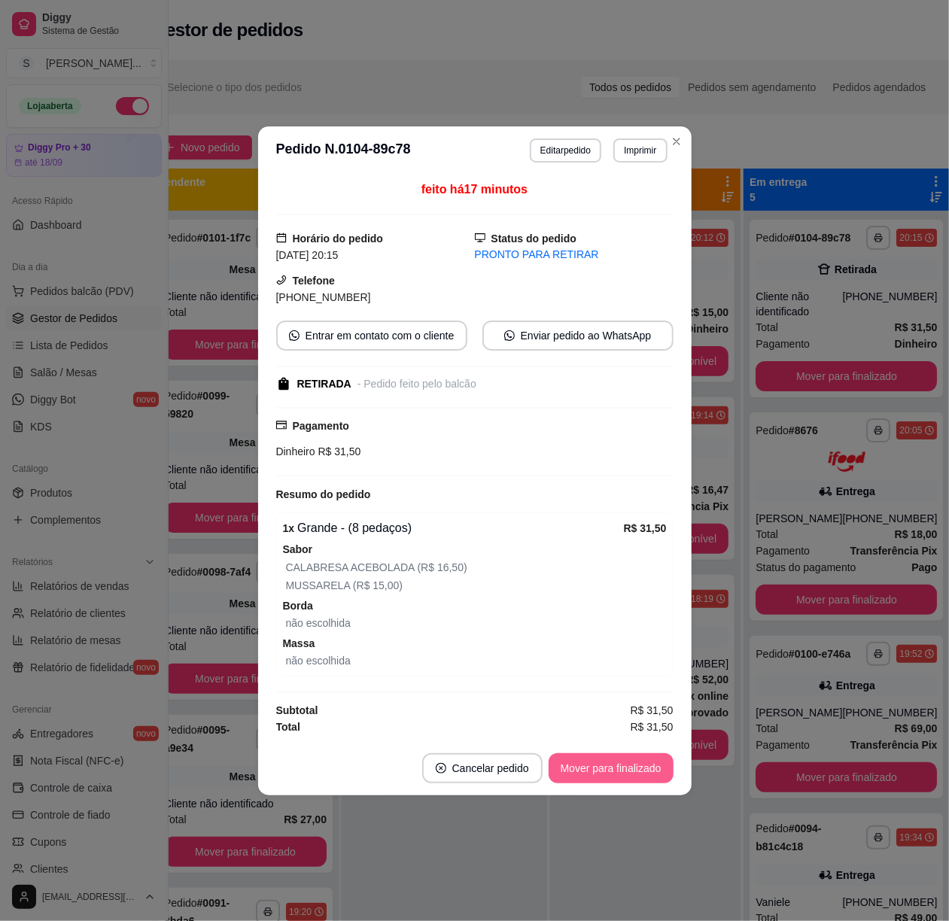
click at [621, 772] on button "Mover para finalizado" at bounding box center [611, 769] width 125 height 30
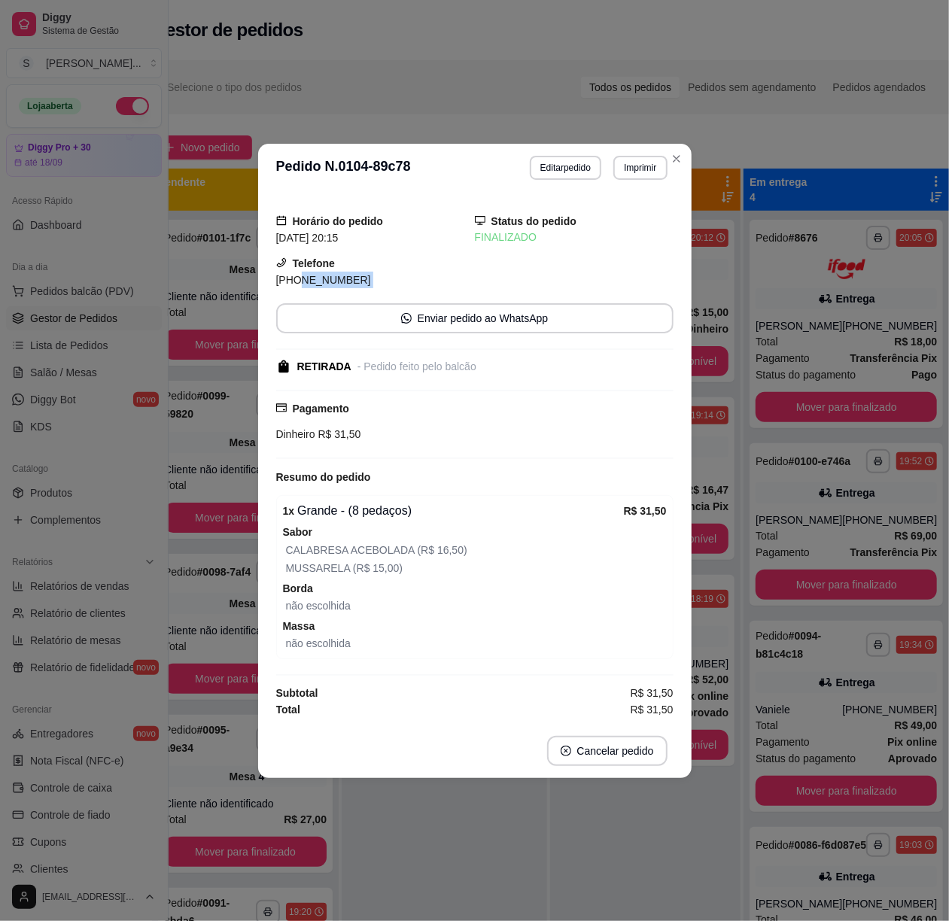
drag, startPoint x: 295, startPoint y: 279, endPoint x: 394, endPoint y: 286, distance: 99.7
click at [394, 286] on div "Horário do pedido [DATE] 20:15 Status do pedido FINALIZADO Telefone [PHONE_NUMB…" at bounding box center [474, 458] width 397 height 520
copy div "8709-6098 Enviar pedido ao WhatsApp"
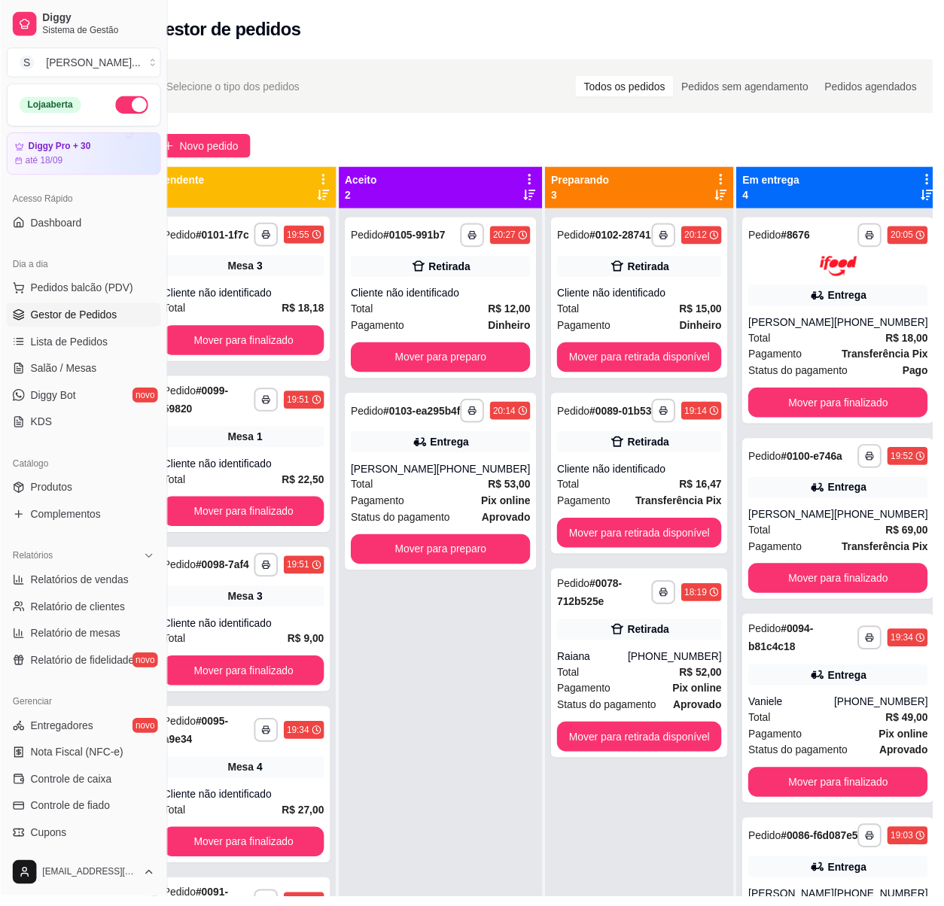
scroll to position [0, 37]
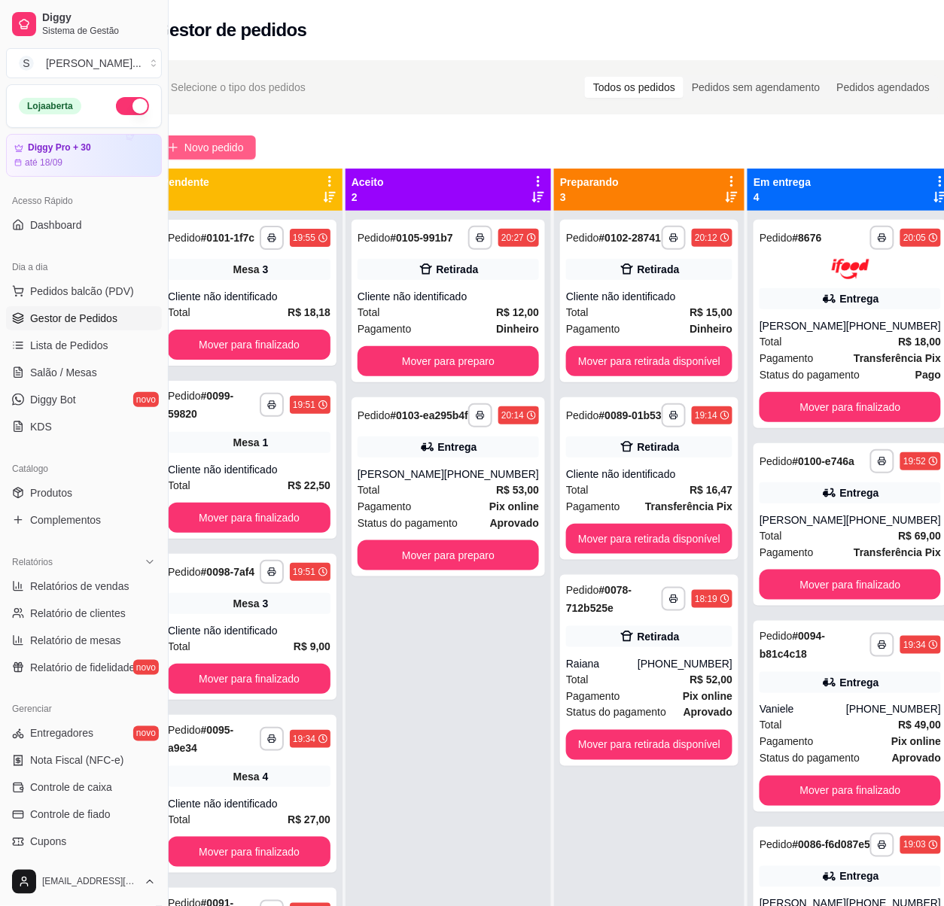
click at [218, 145] on span "Novo pedido" at bounding box center [213, 147] width 59 height 17
click at [242, 134] on div "PROMOÇÃO Jantas Combos da casa Sanduíche é Bauru Cachorro quente 🌭 Pizzas Batat…" at bounding box center [309, 74] width 608 height 120
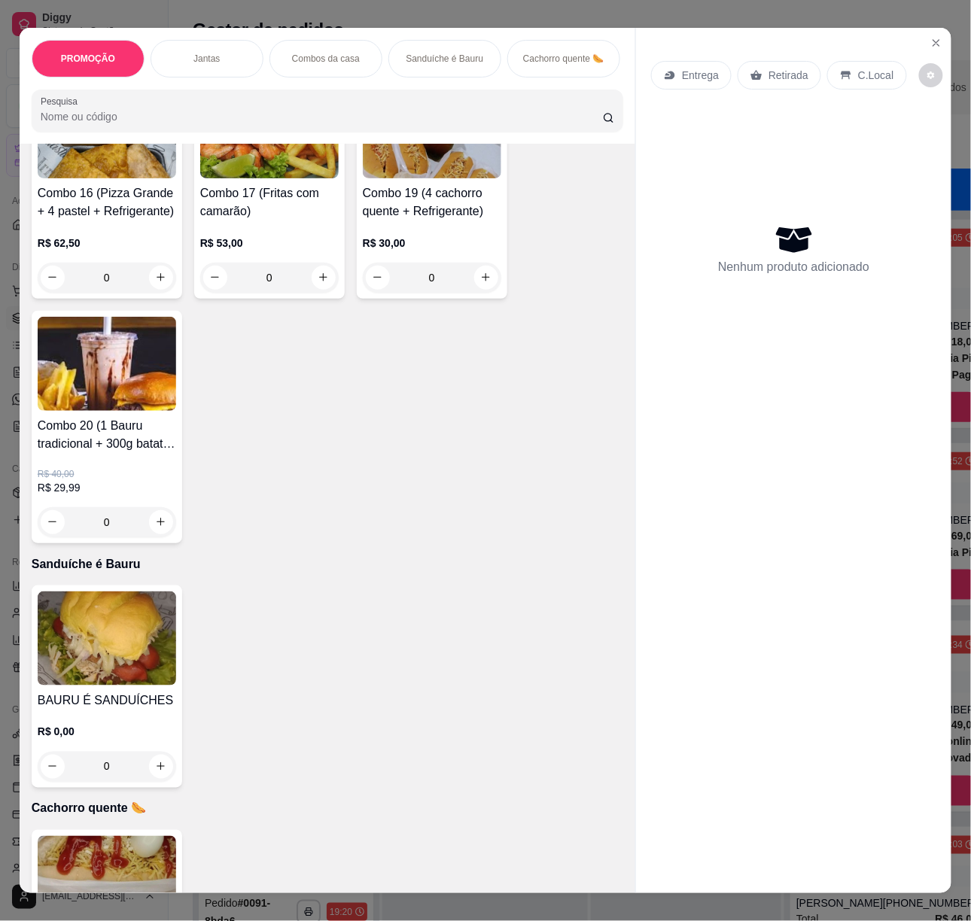
scroll to position [2409, 0]
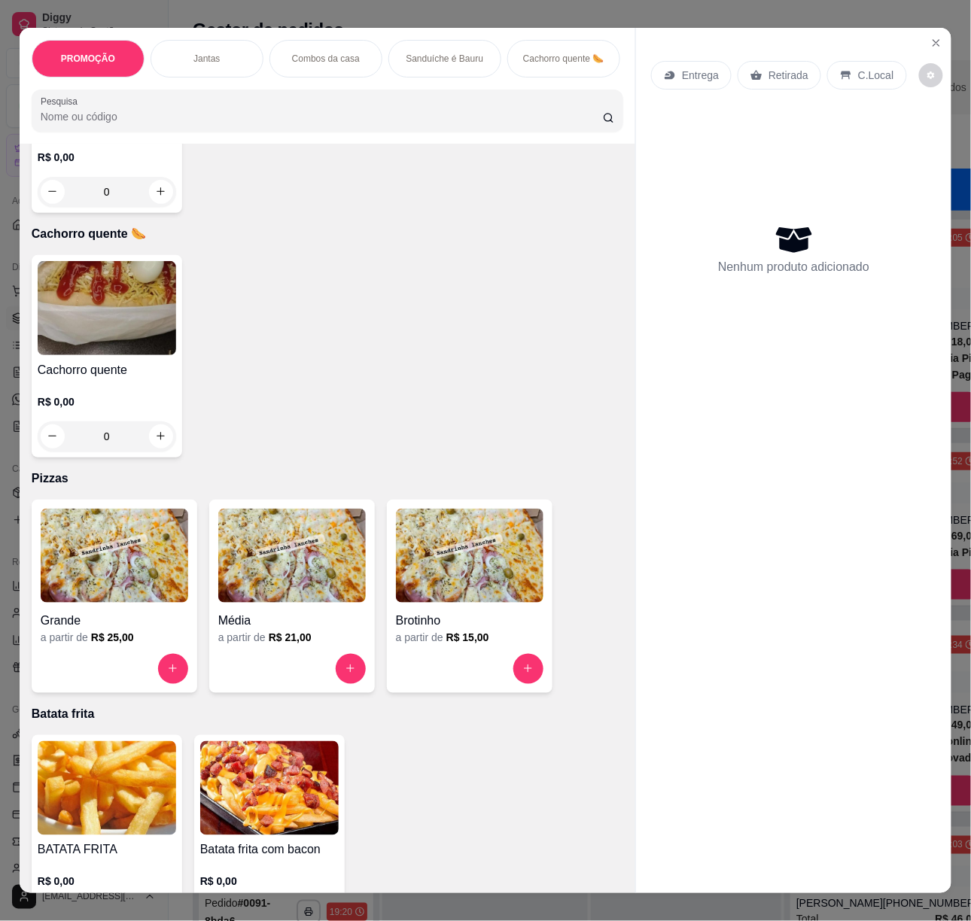
click at [116, 367] on div "Cachorro quente R$ 0,00 0" at bounding box center [107, 356] width 151 height 203
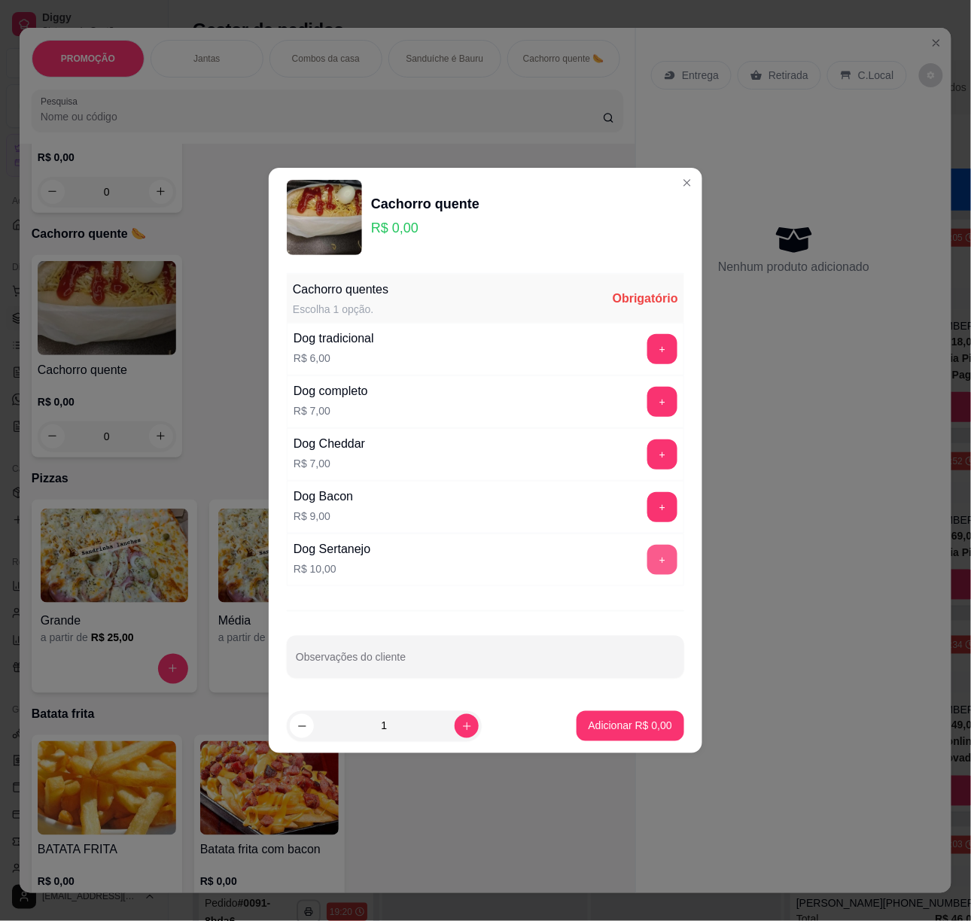
click at [647, 553] on button "+" at bounding box center [662, 560] width 30 height 30
click at [632, 718] on button "Adicionar R$ 10,00" at bounding box center [628, 726] width 114 height 30
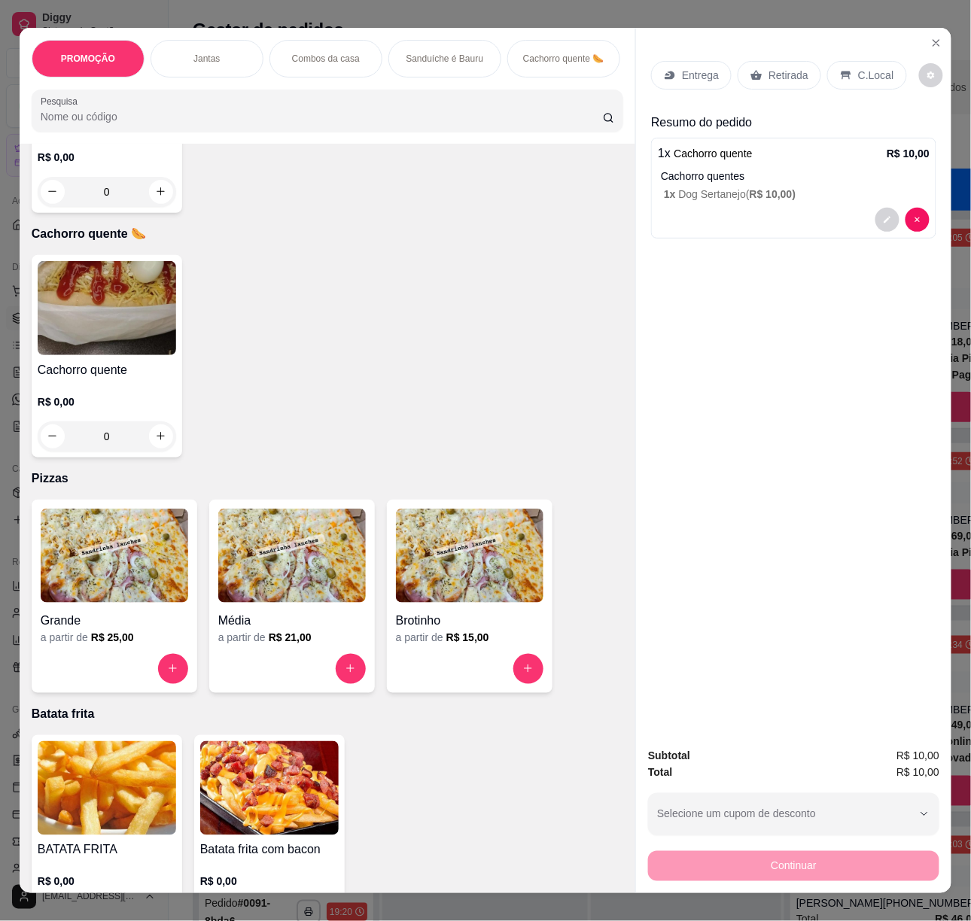
click at [109, 774] on img at bounding box center [107, 789] width 139 height 94
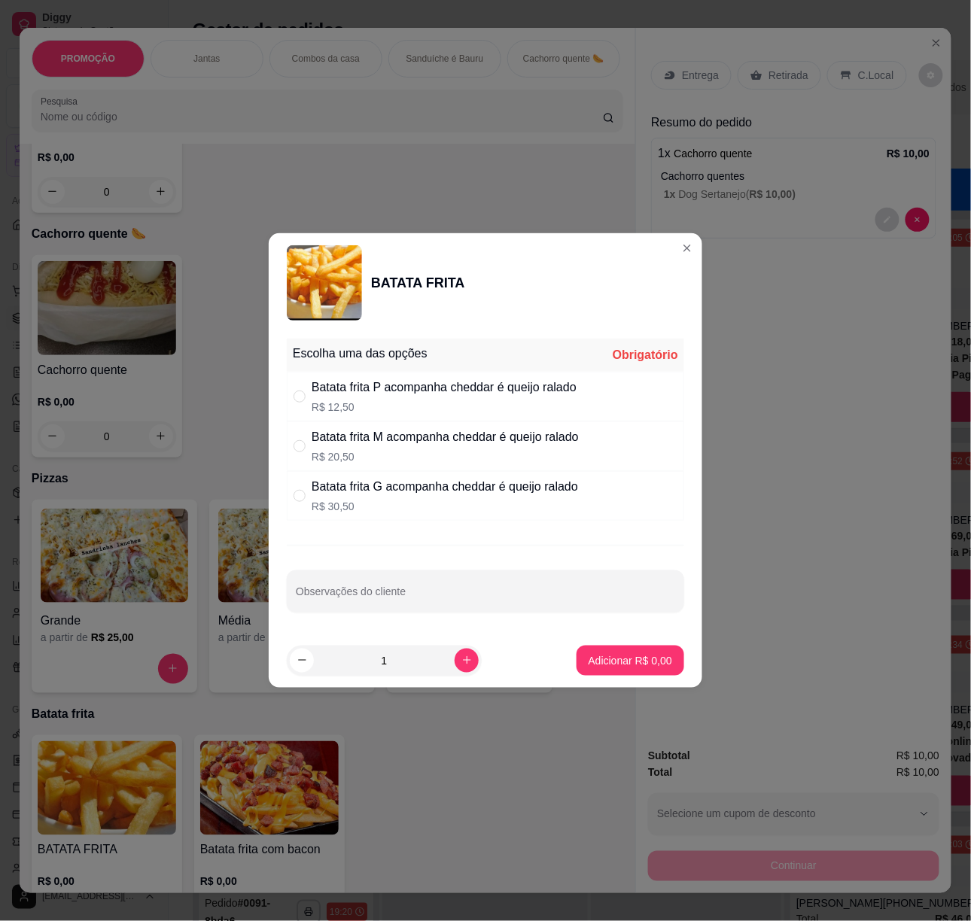
click at [485, 390] on div "Batata frita P acompanha cheddar é queijo ralado" at bounding box center [444, 388] width 265 height 18
radio input "true"
click at [612, 665] on p "Adicionar R$ 12,50" at bounding box center [628, 660] width 90 height 15
type input "1"
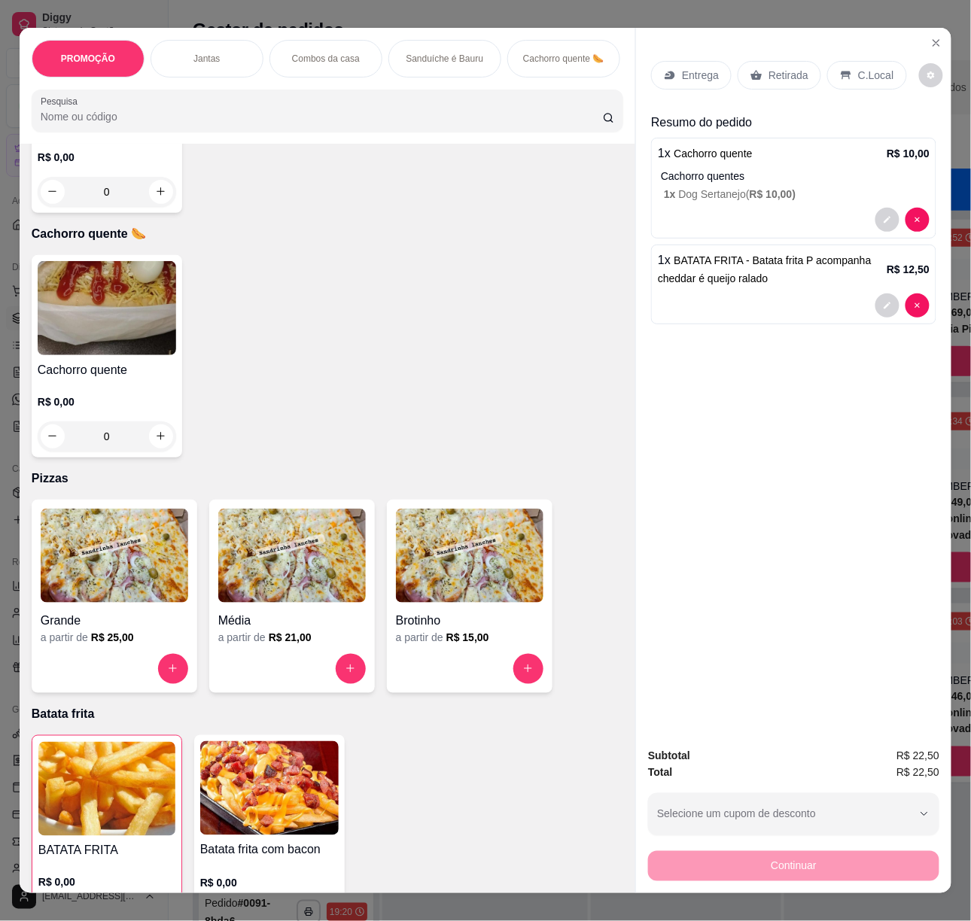
click at [690, 68] on p "Entrega" at bounding box center [700, 75] width 37 height 15
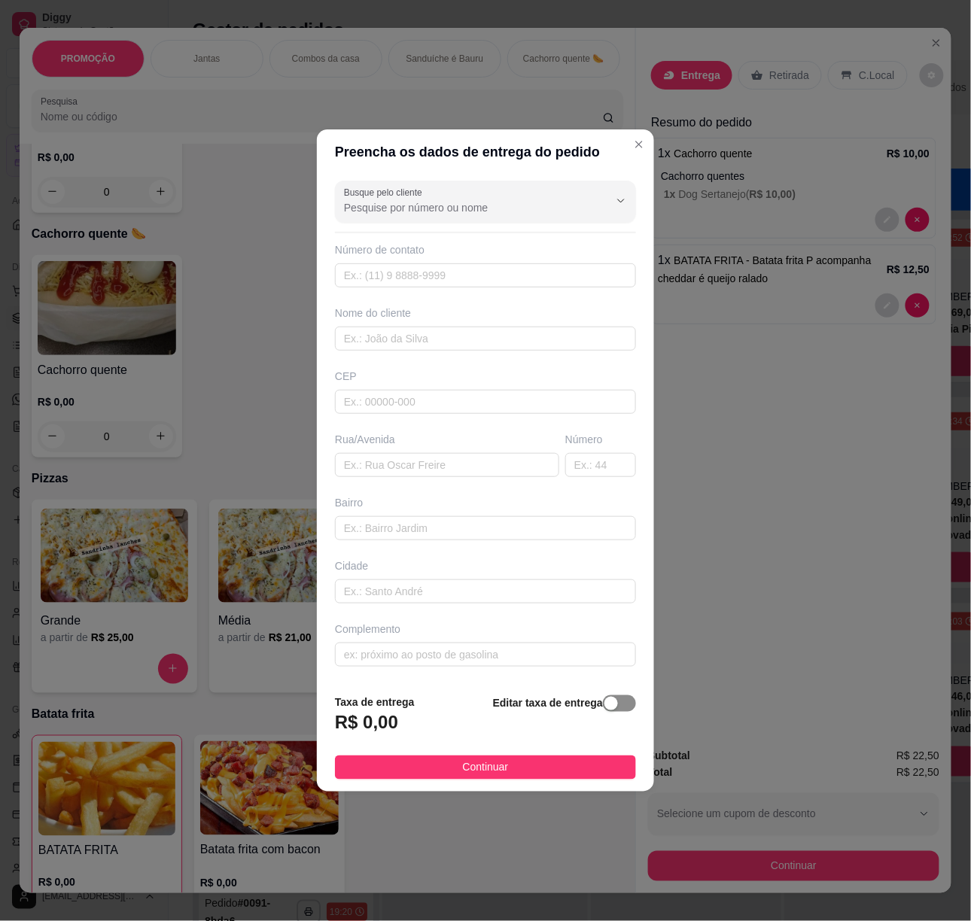
drag, startPoint x: 618, startPoint y: 721, endPoint x: 606, endPoint y: 712, distance: 15.1
click at [613, 720] on div "Editar taxa de entrega" at bounding box center [564, 719] width 143 height 50
click at [604, 702] on div "button" at bounding box center [611, 704] width 14 height 14
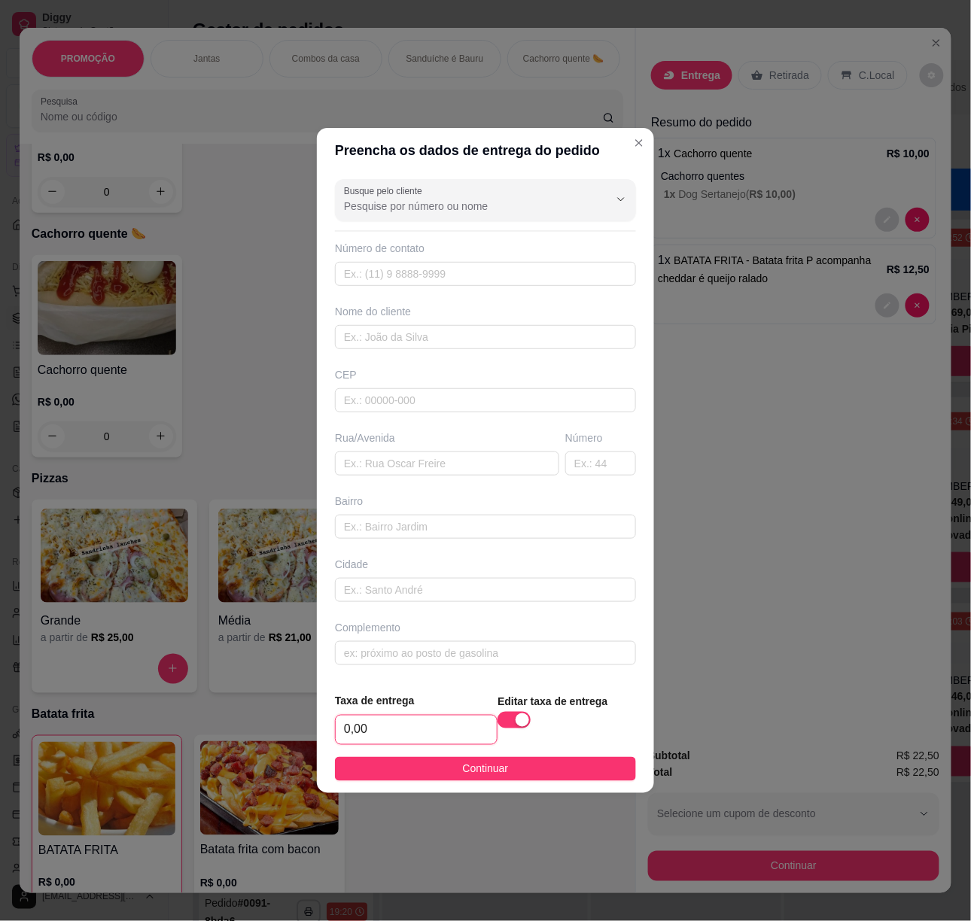
click at [437, 726] on input "0,00" at bounding box center [416, 730] width 161 height 29
type input "3,00"
click at [476, 774] on span "Continuar" at bounding box center [486, 769] width 46 height 17
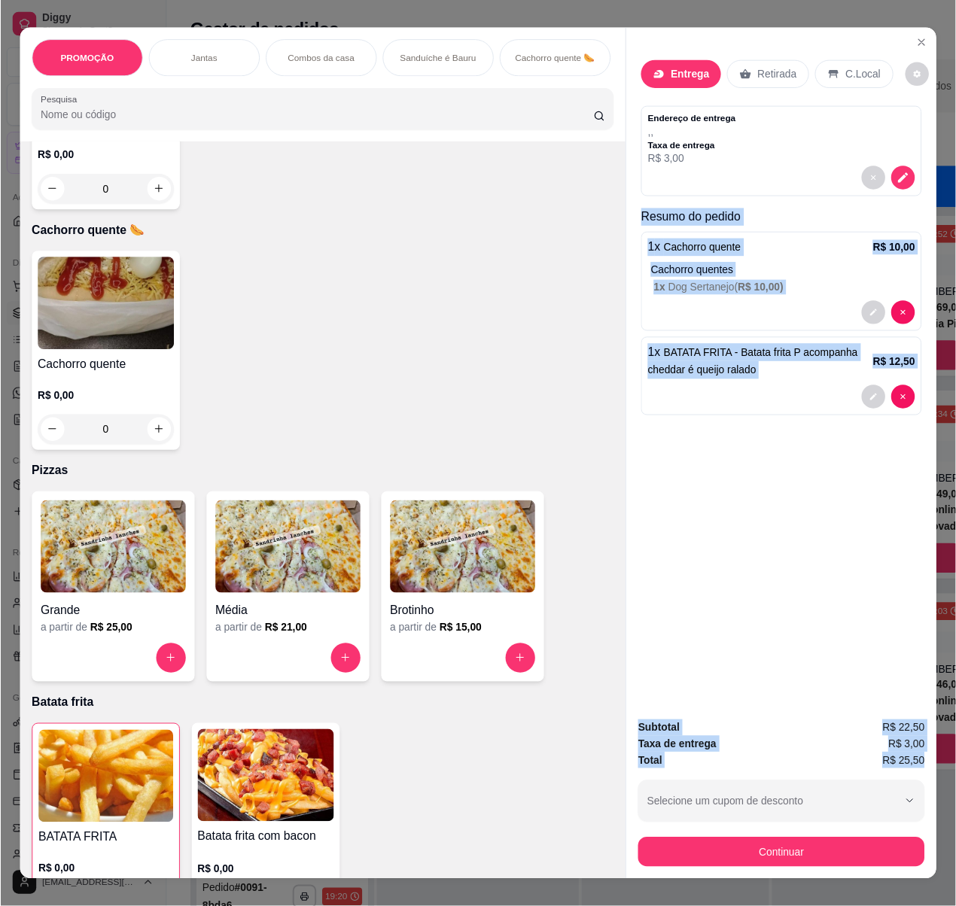
scroll to position [0, 6]
drag, startPoint x: 638, startPoint y: 212, endPoint x: 938, endPoint y: 765, distance: 628.6
click at [938, 765] on div "Entrega Retirada C.Local Endereço de entrega , , Taxa de entrega R$ 3,00 Resumo…" at bounding box center [793, 461] width 316 height 866
copy div "Resumo do pedido 1 x Cachorro quente R$ 10,00 Cachorro quentes 1 x Dog Sertanej…"
click at [534, 229] on div "Item avulso PROMOÇÃO Açaí no peso 0.000 45,00 kg Jantas Sopa de carne 500ml R$ …" at bounding box center [328, 519] width 616 height 751
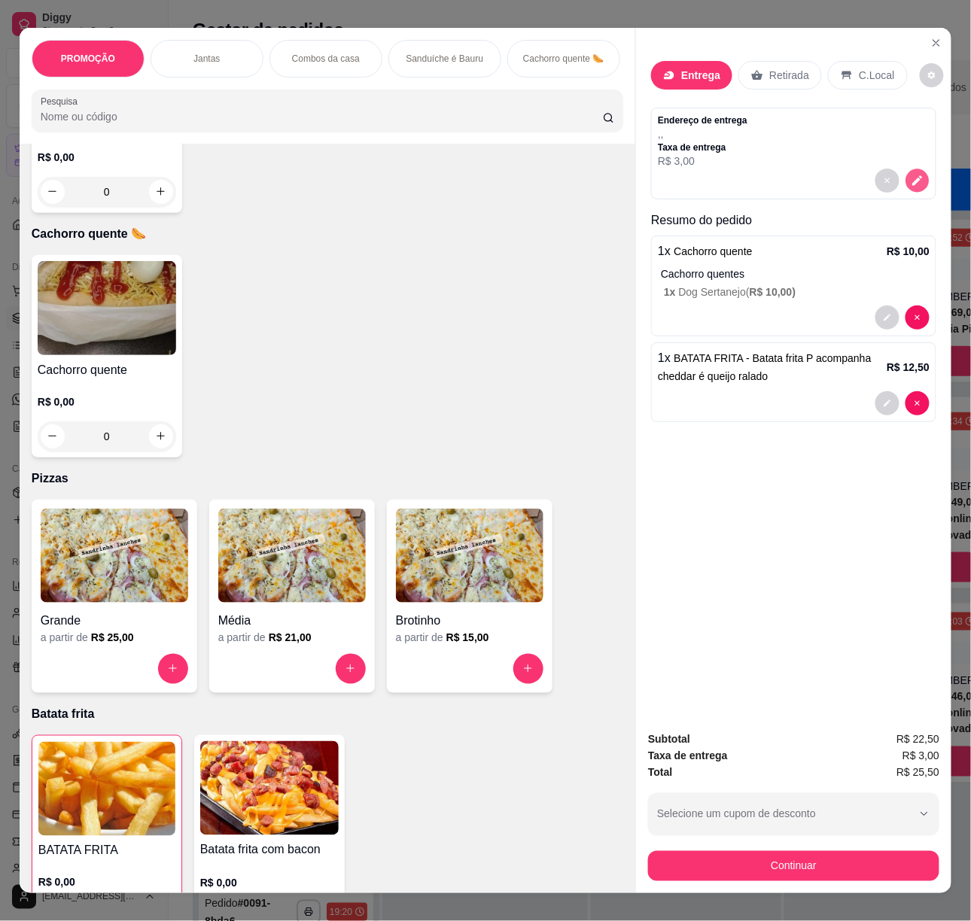
click at [911, 174] on icon "decrease-product-quantity" at bounding box center [917, 180] width 13 height 13
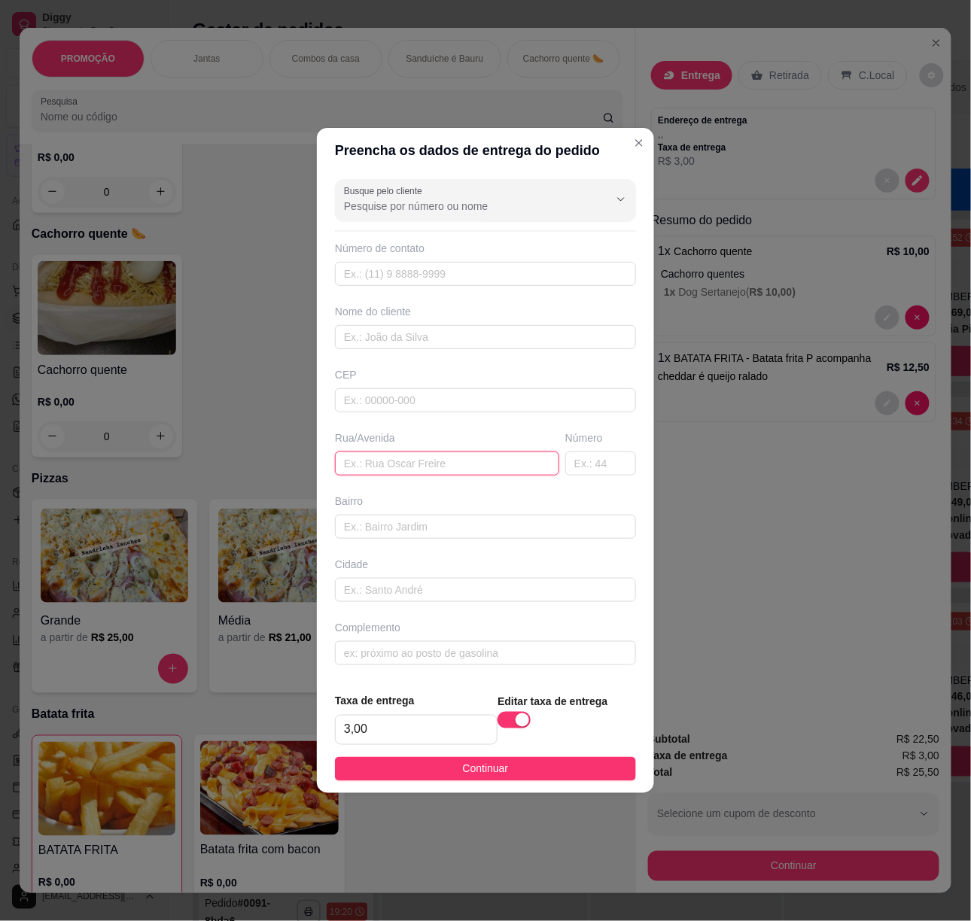
click at [425, 470] on input "text" at bounding box center [447, 464] width 224 height 24
paste input "[STREET_ADDRESS][PERSON_NAME]"
type input "[STREET_ADDRESS][PERSON_NAME]"
click at [501, 525] on input "text" at bounding box center [485, 527] width 301 height 24
paste input "Nossa senhora da apresentação"
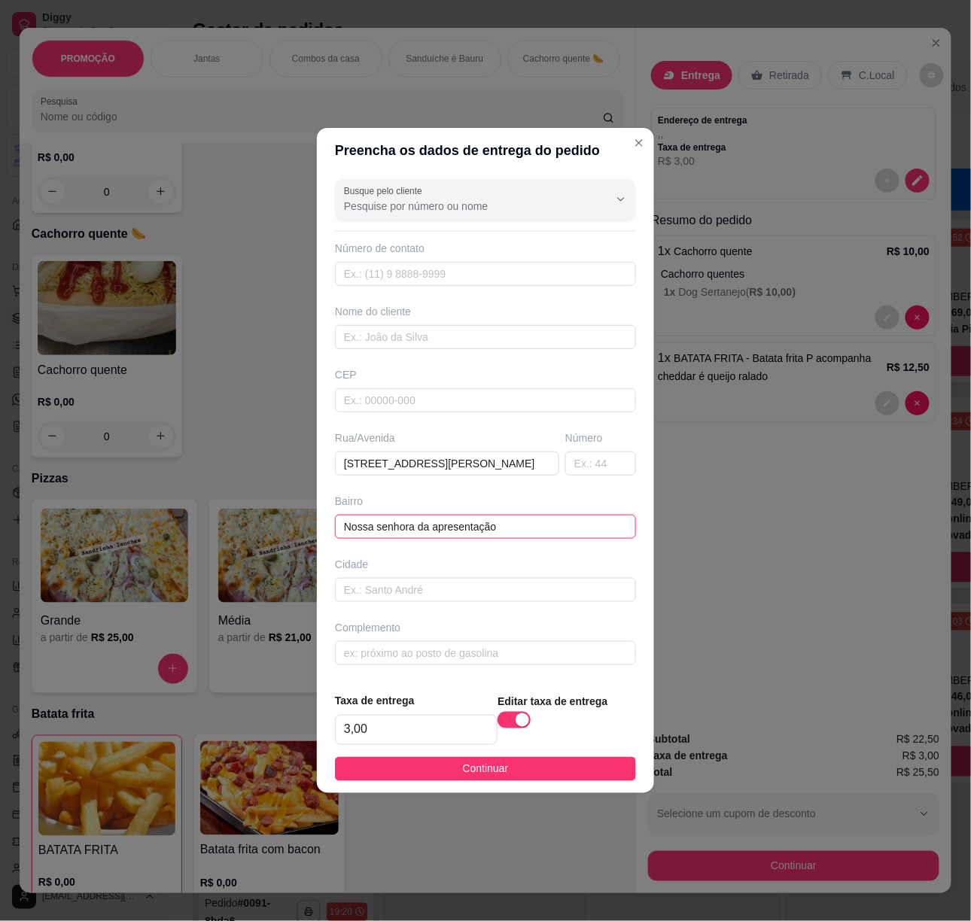
type input "Nossa senhora da apresentação"
click at [420, 266] on input "text" at bounding box center [485, 274] width 301 height 24
paste input "[PHONE_NUMBER]"
type input "[PHONE_NUMBER]"
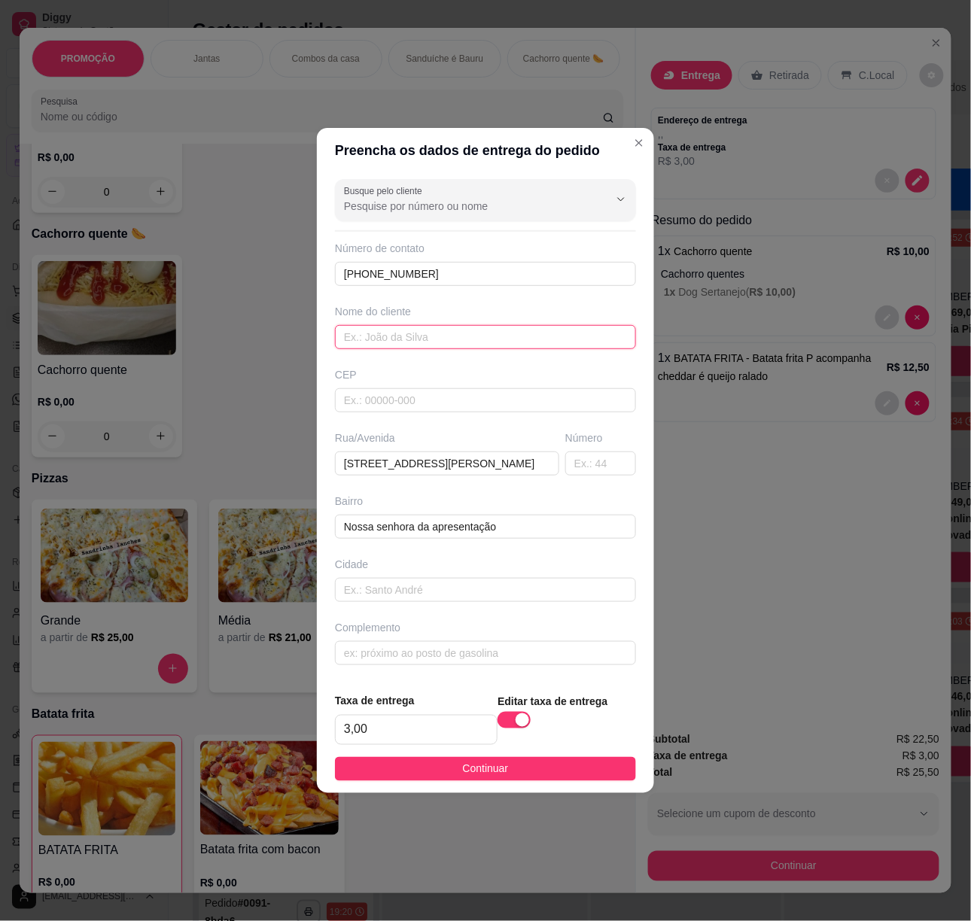
click at [419, 339] on input "text" at bounding box center [485, 337] width 301 height 24
paste input "[PERSON_NAME]"
type input "[PERSON_NAME]"
click at [530, 778] on button "Continuar" at bounding box center [485, 769] width 301 height 24
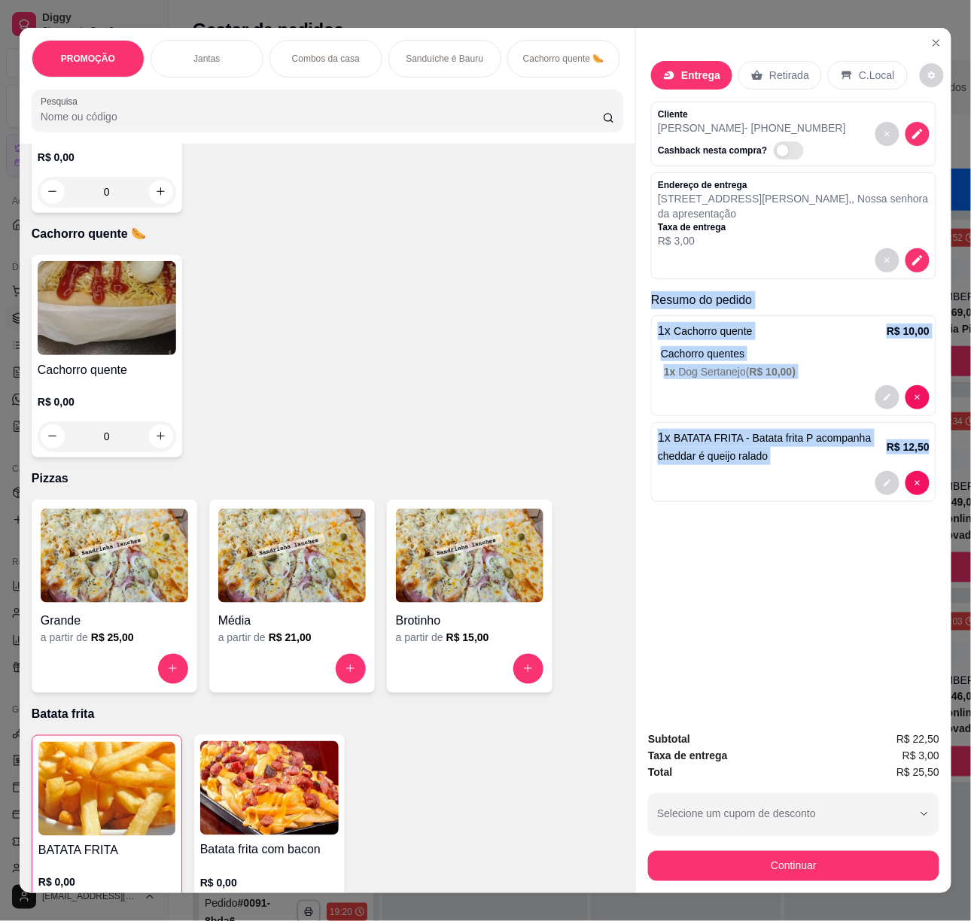
drag, startPoint x: 644, startPoint y: 302, endPoint x: 864, endPoint y: 645, distance: 407.6
click at [864, 645] on div "Entrega Retirada C.Local Cliente Karoline - [PHONE_NUMBER] Cashback nesta compr…" at bounding box center [793, 374] width 315 height 693
click at [811, 682] on div "Entrega Retirada C.Local Cliente Karoline - [PHONE_NUMBER] Cashback nesta compr…" at bounding box center [793, 374] width 315 height 693
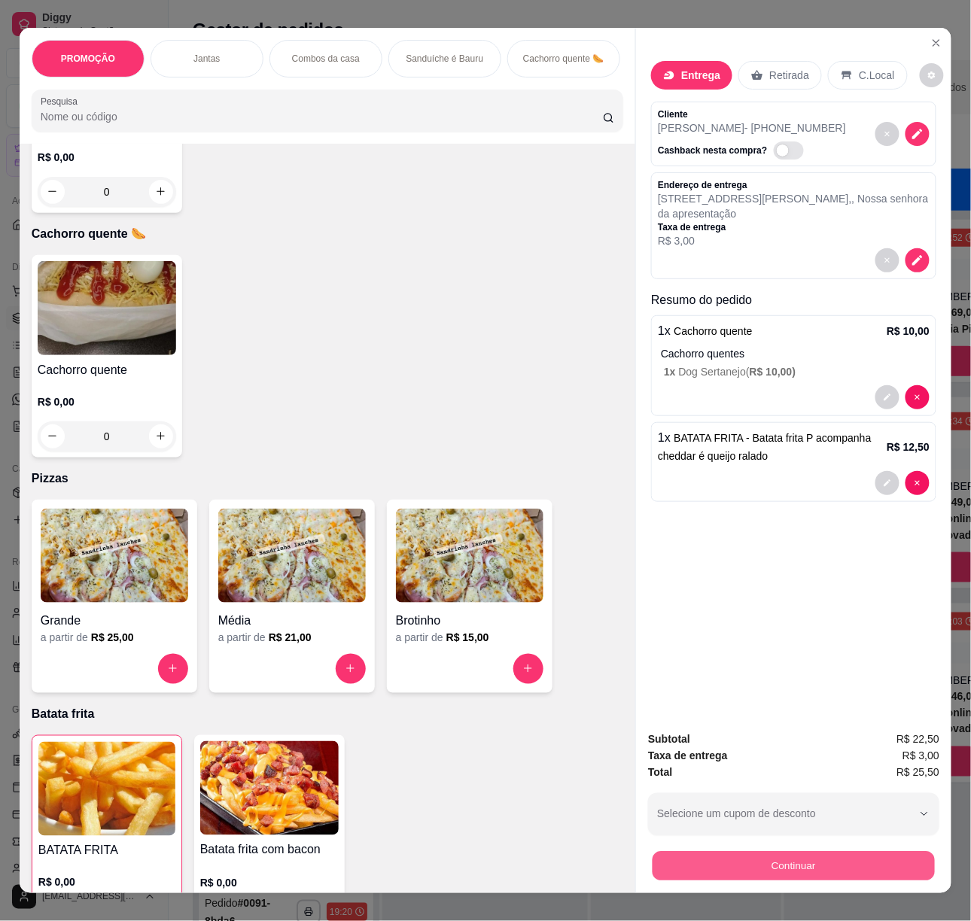
click at [793, 870] on button "Continuar" at bounding box center [794, 866] width 282 height 29
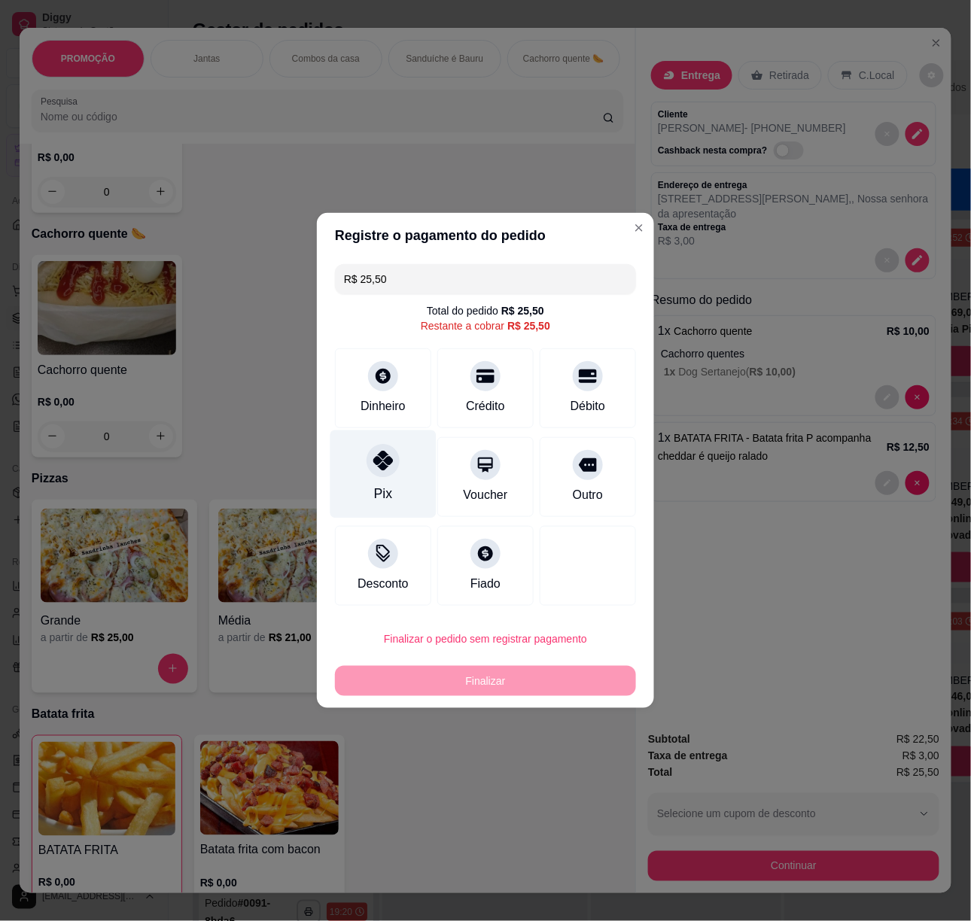
click at [398, 488] on div "Pix" at bounding box center [383, 475] width 106 height 88
type input "R$ 0,00"
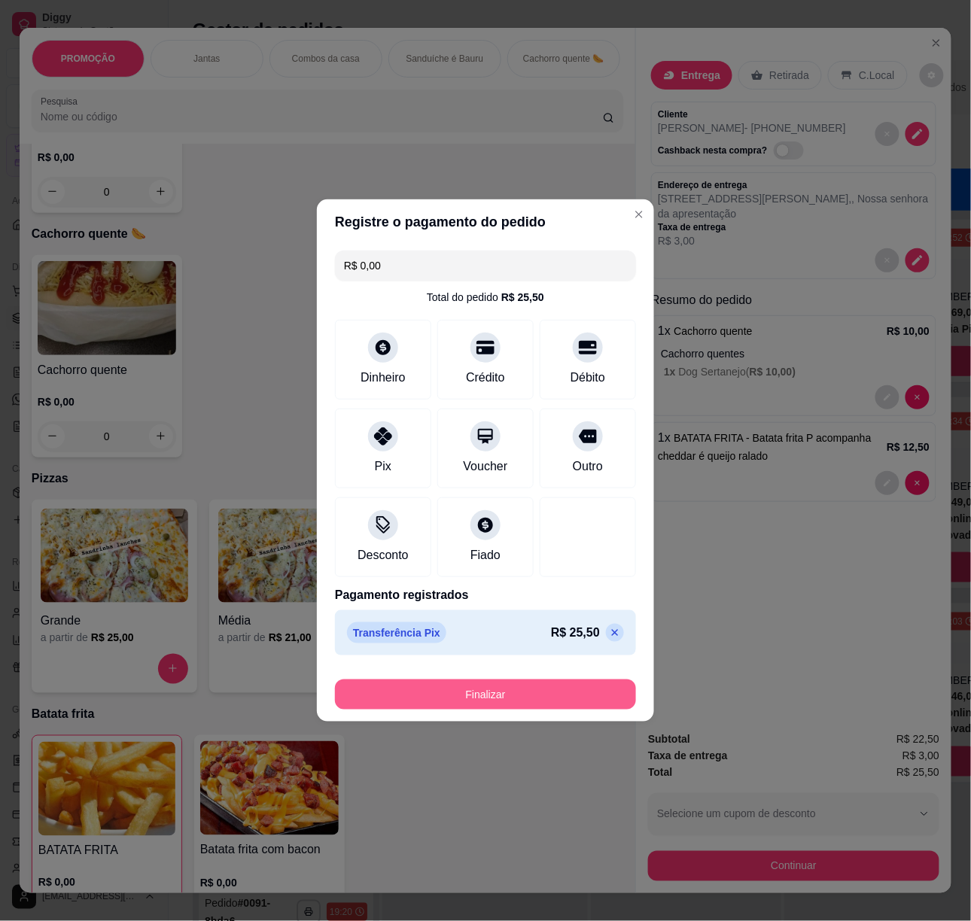
click at [516, 697] on button "Finalizar" at bounding box center [485, 695] width 301 height 30
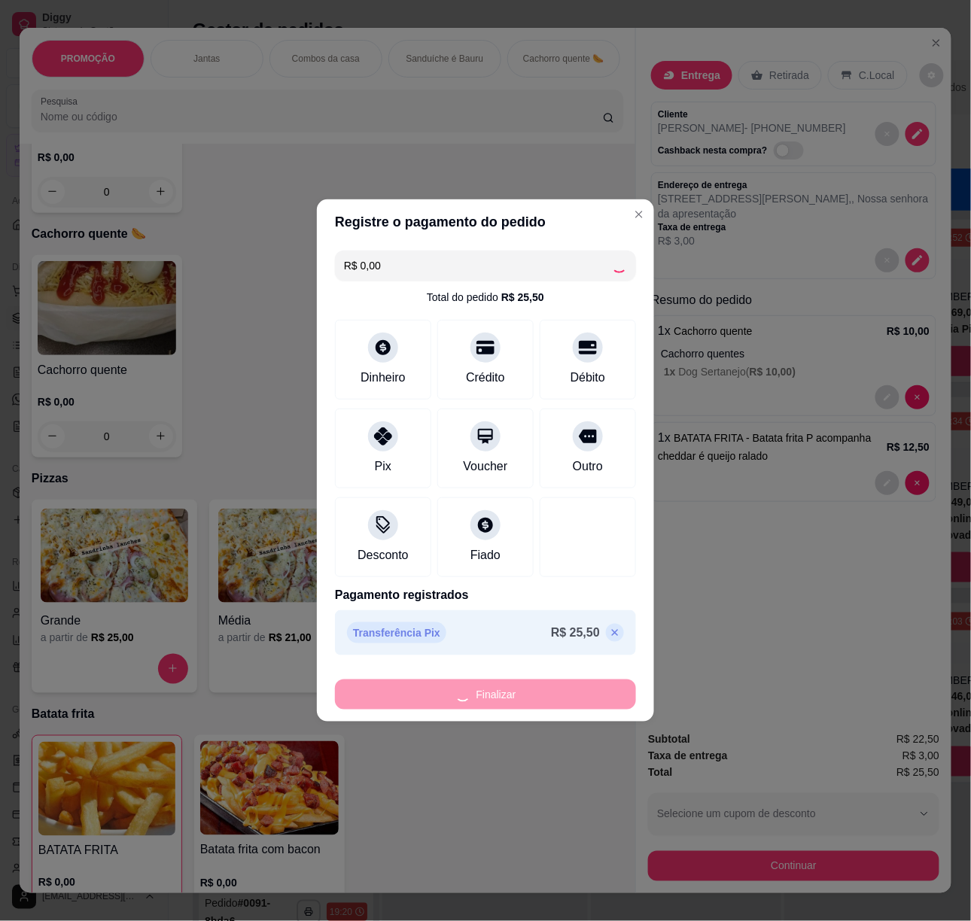
type input "0"
type input "-R$ 25,50"
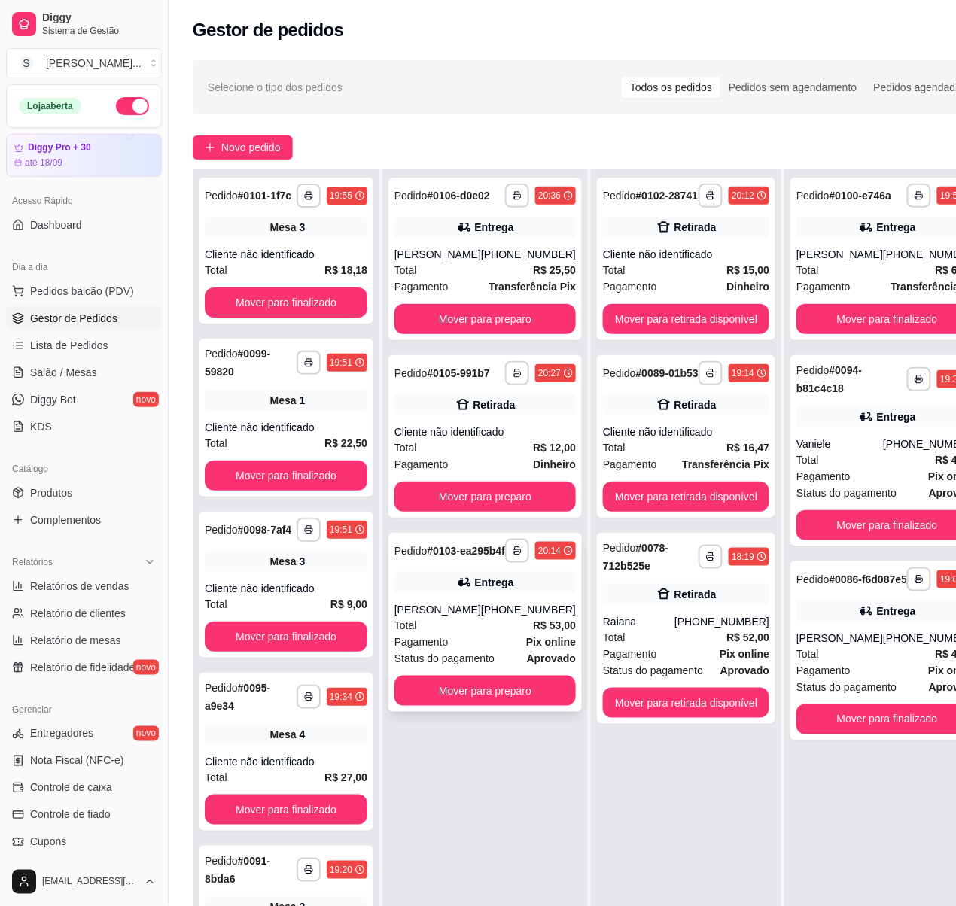
click at [518, 640] on div "**********" at bounding box center [484, 622] width 193 height 179
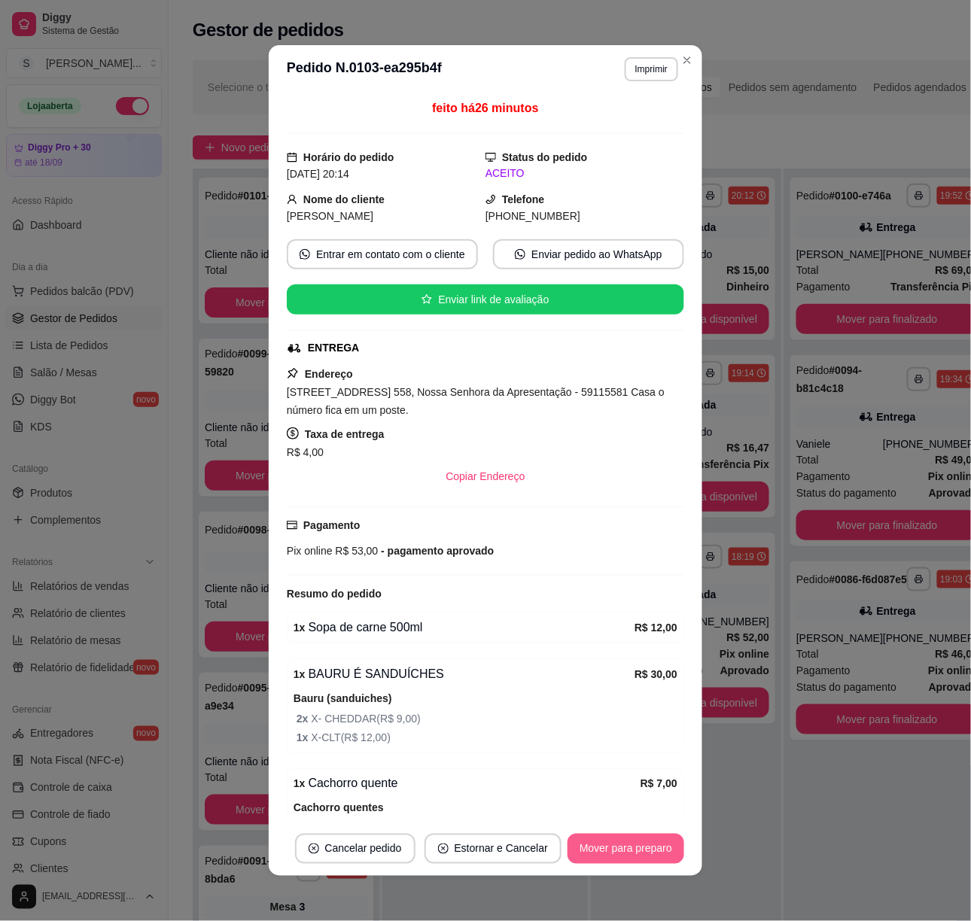
click at [667, 854] on button "Mover para preparo" at bounding box center [626, 849] width 117 height 30
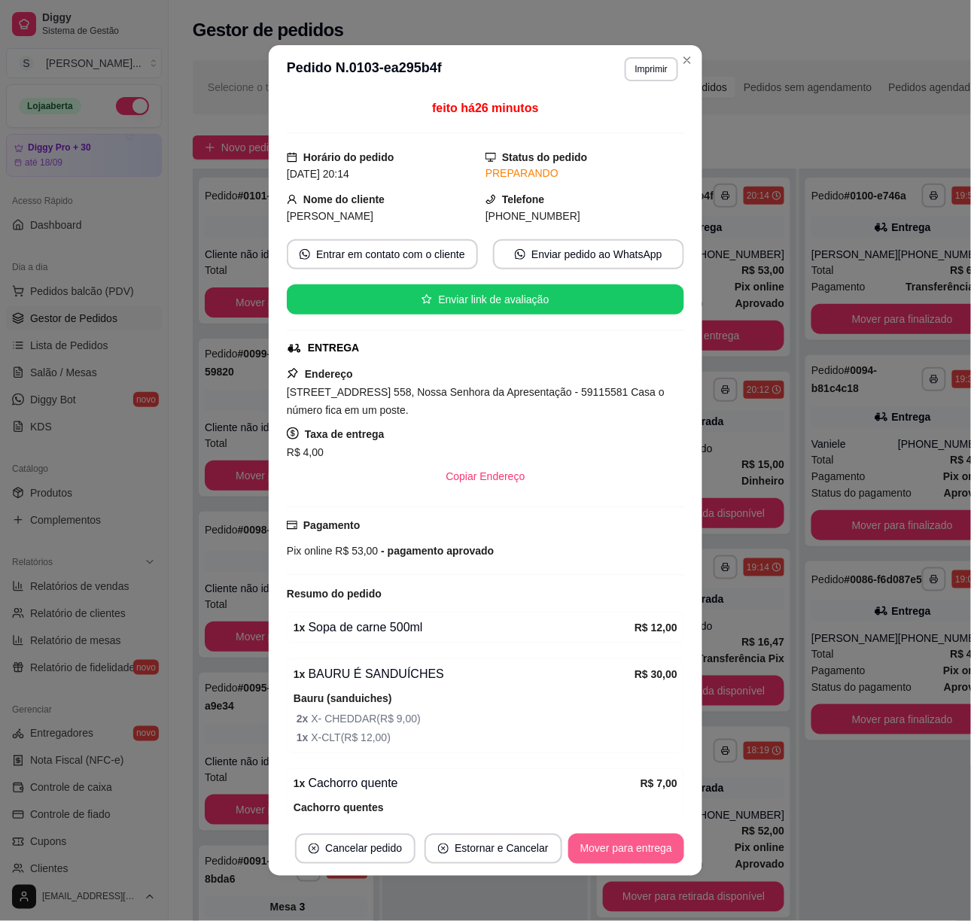
click at [647, 843] on button "Mover para entrega" at bounding box center [626, 849] width 116 height 30
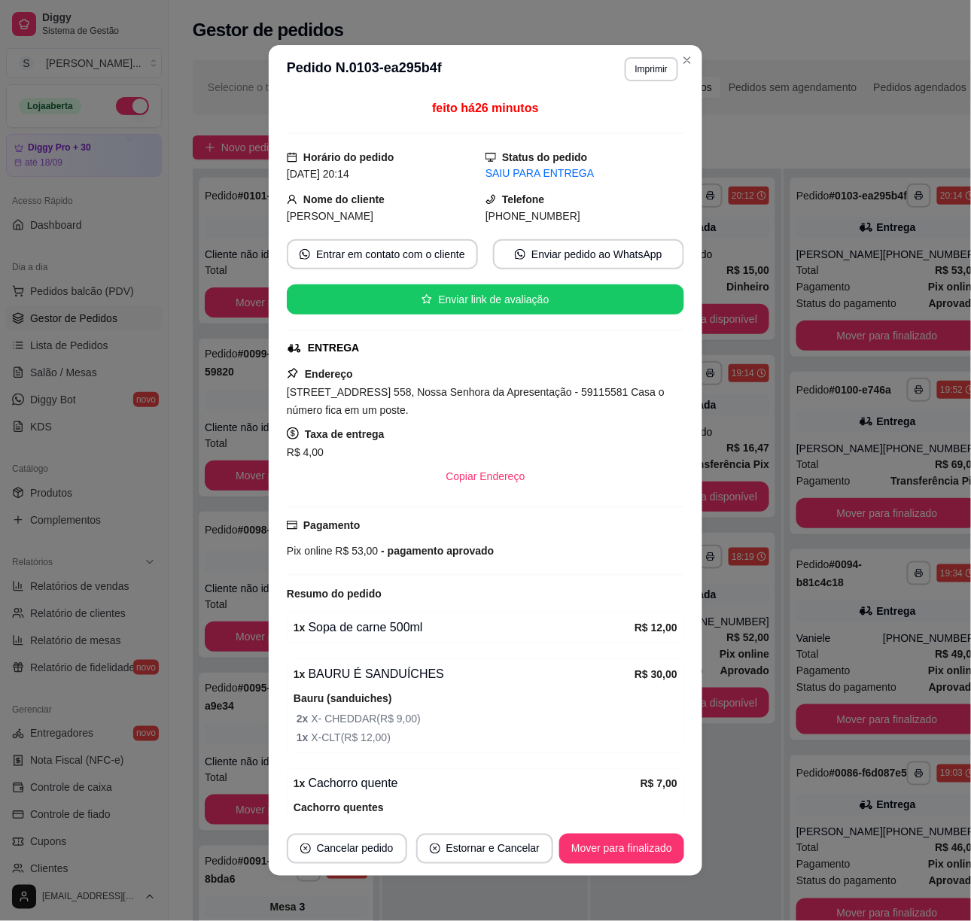
drag, startPoint x: 498, startPoint y: 211, endPoint x: 624, endPoint y: 206, distance: 126.6
click at [620, 209] on div "[PHONE_NUMBER]" at bounding box center [585, 216] width 199 height 17
copy span "9840-5631"
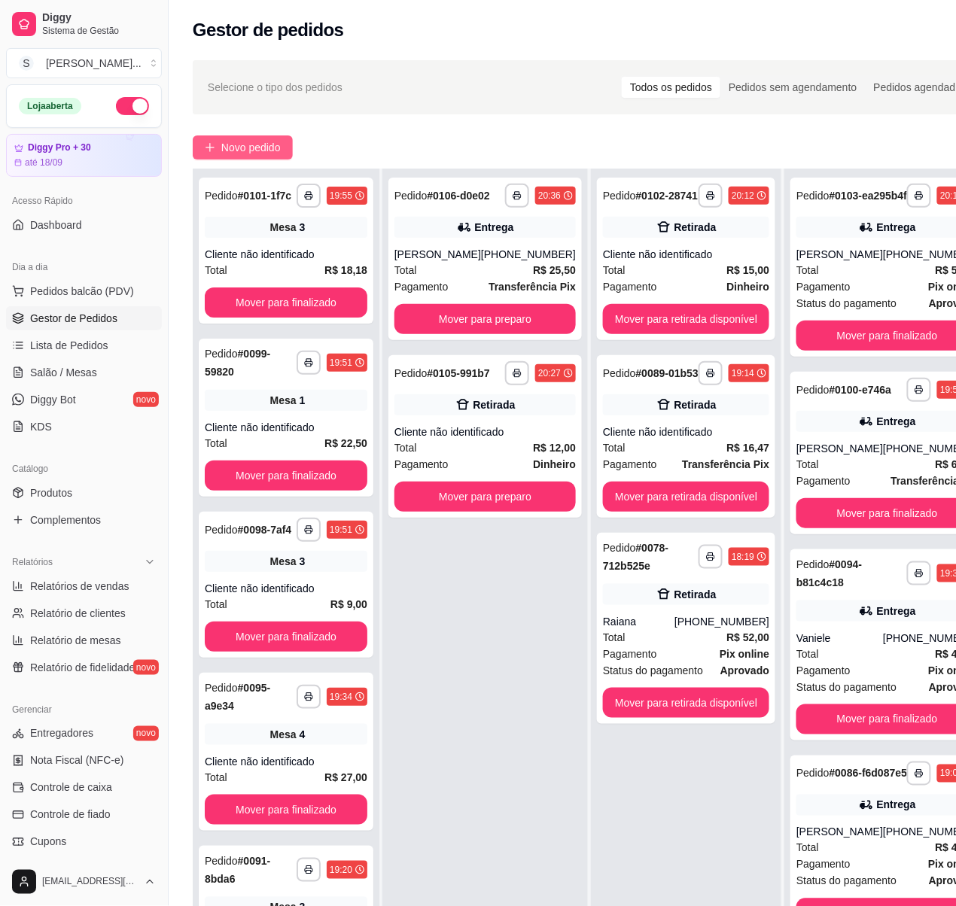
click at [214, 145] on icon "plus" at bounding box center [210, 147] width 11 height 11
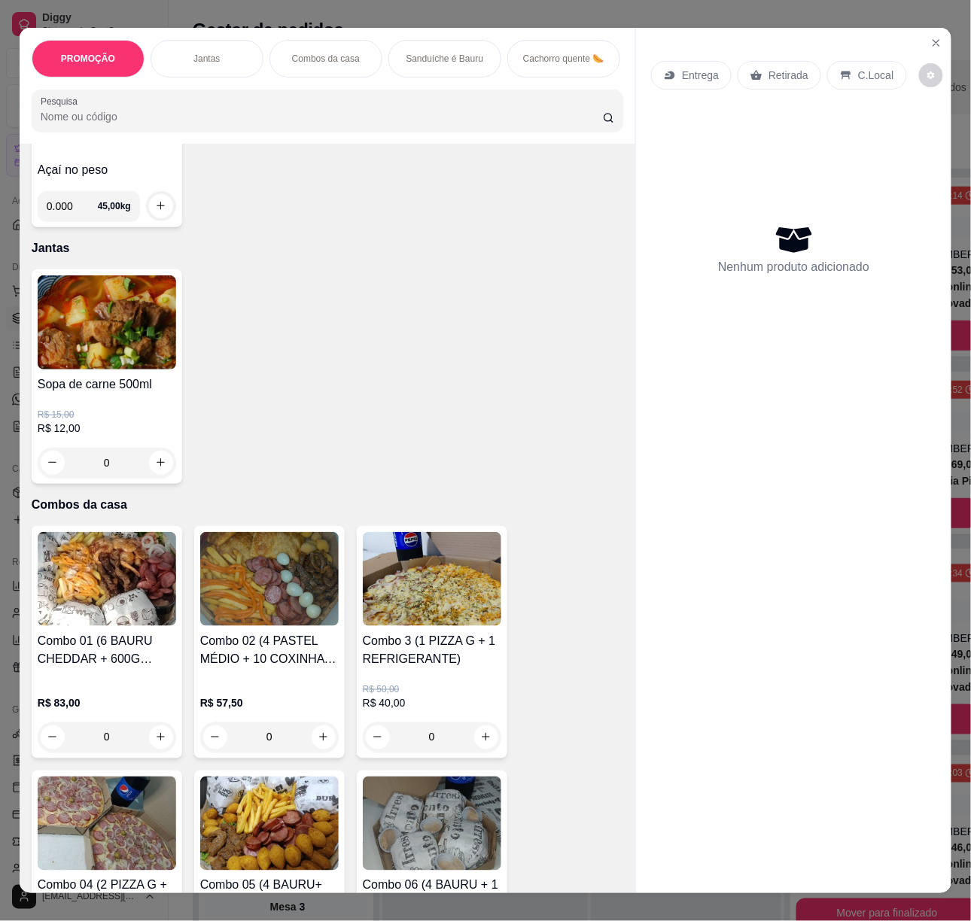
scroll to position [200, 0]
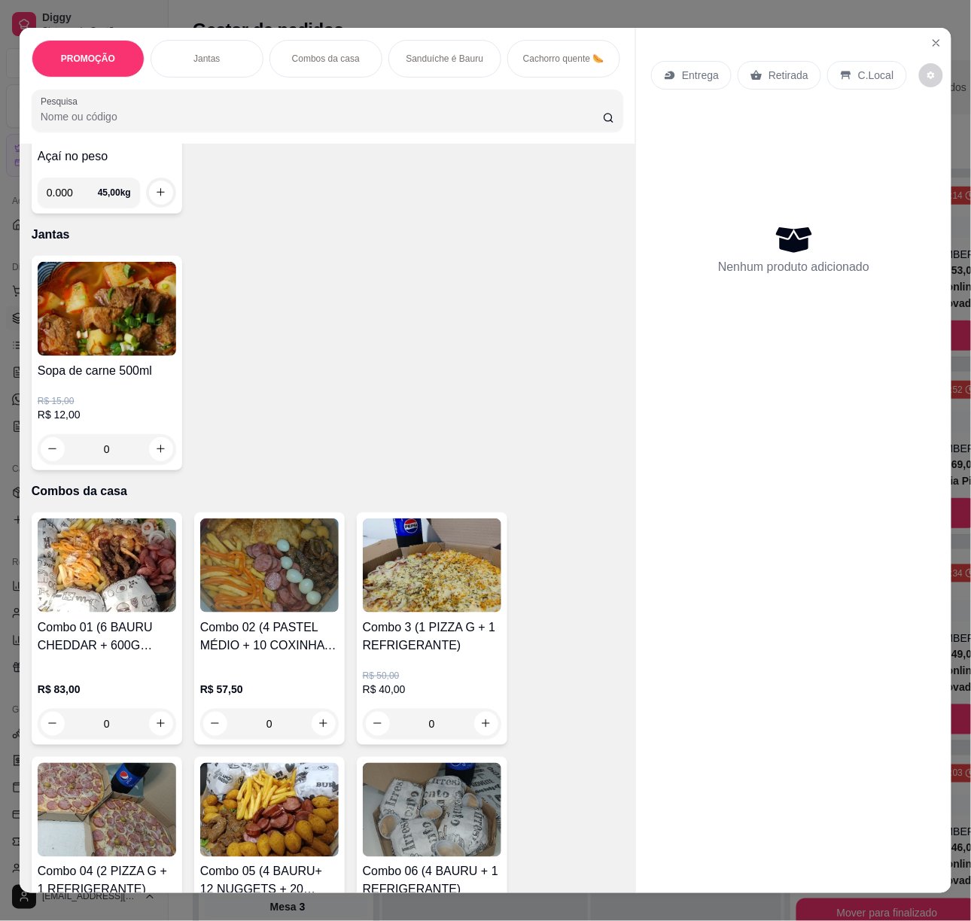
click at [434, 678] on p "R$ 50,00" at bounding box center [432, 676] width 139 height 12
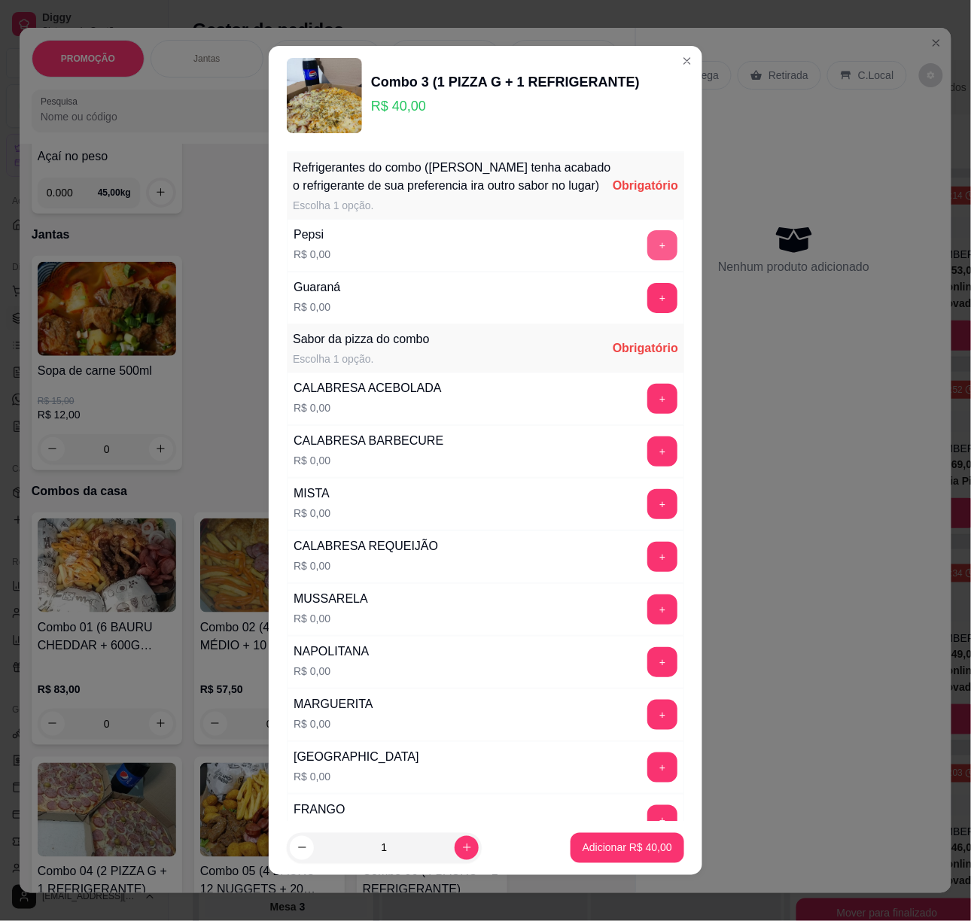
click at [647, 260] on button "+" at bounding box center [662, 245] width 30 height 30
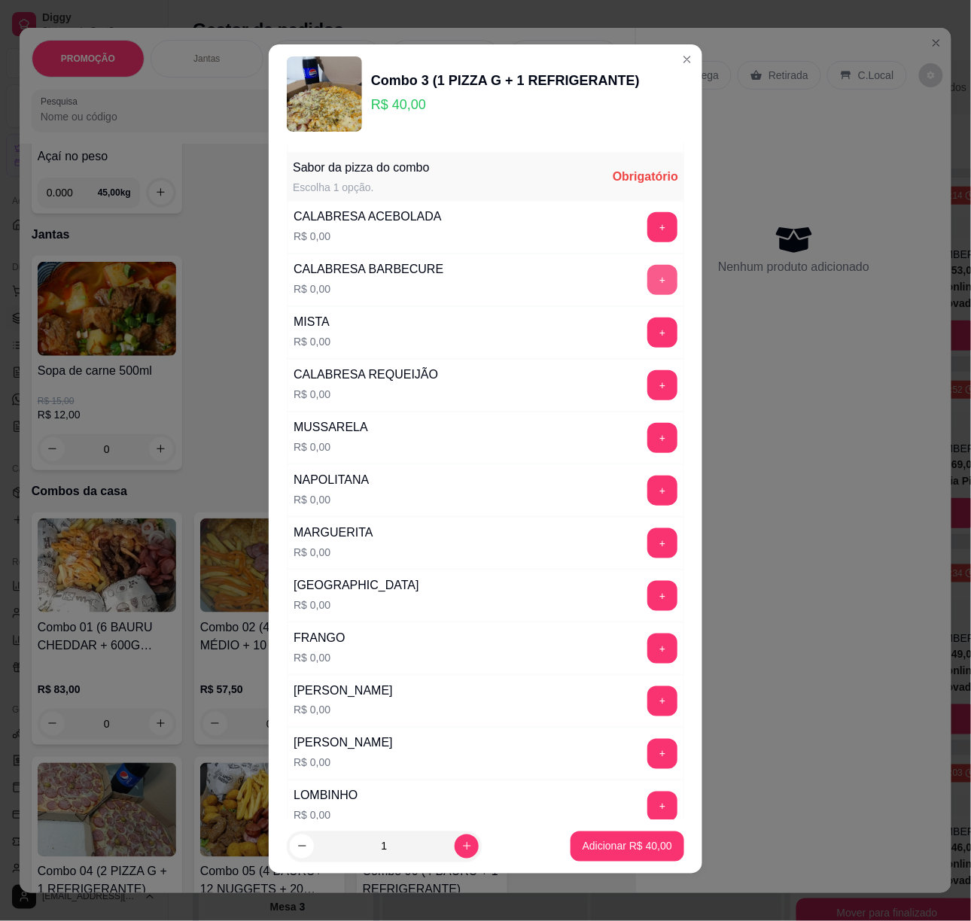
scroll to position [199, 0]
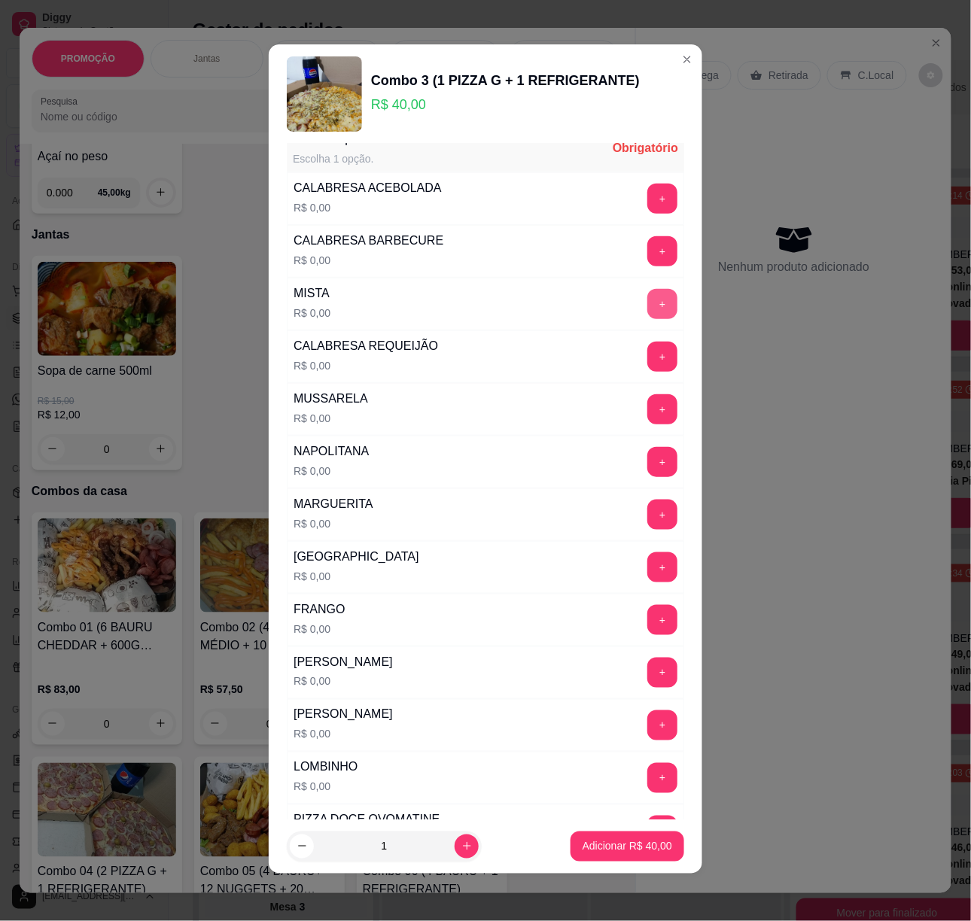
click at [647, 319] on button "+" at bounding box center [662, 304] width 30 height 30
click at [647, 635] on button "+" at bounding box center [662, 620] width 30 height 30
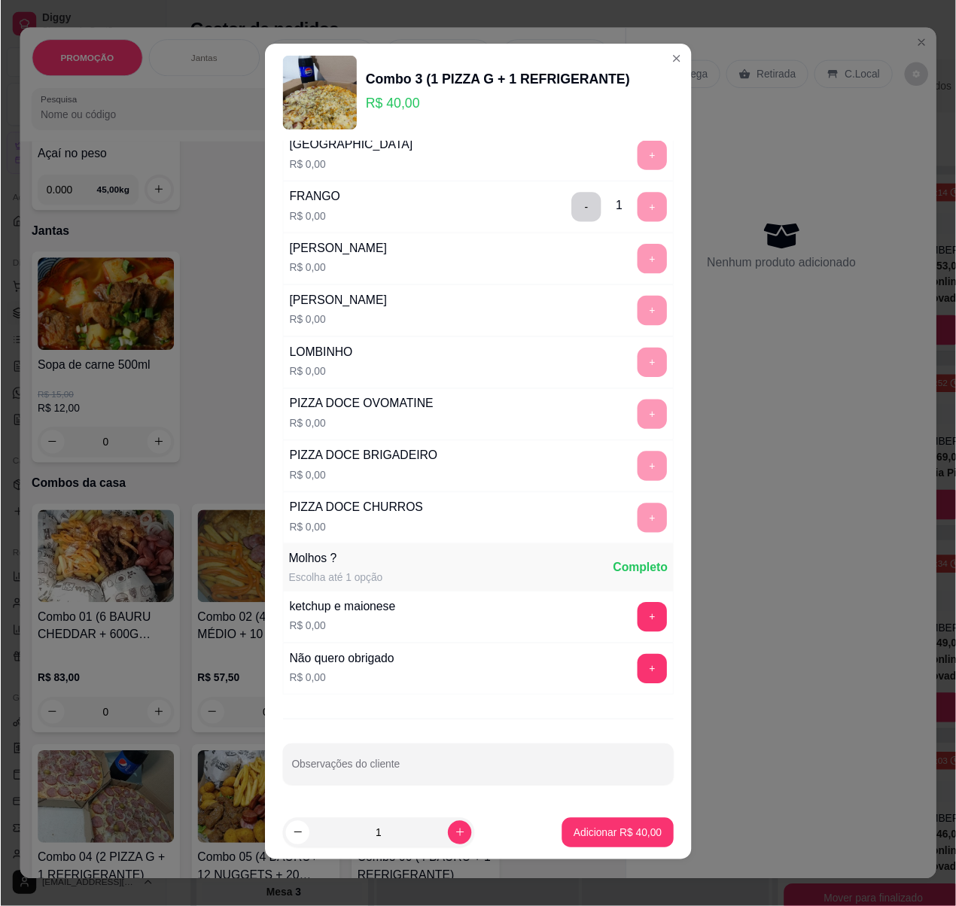
scroll to position [637, 0]
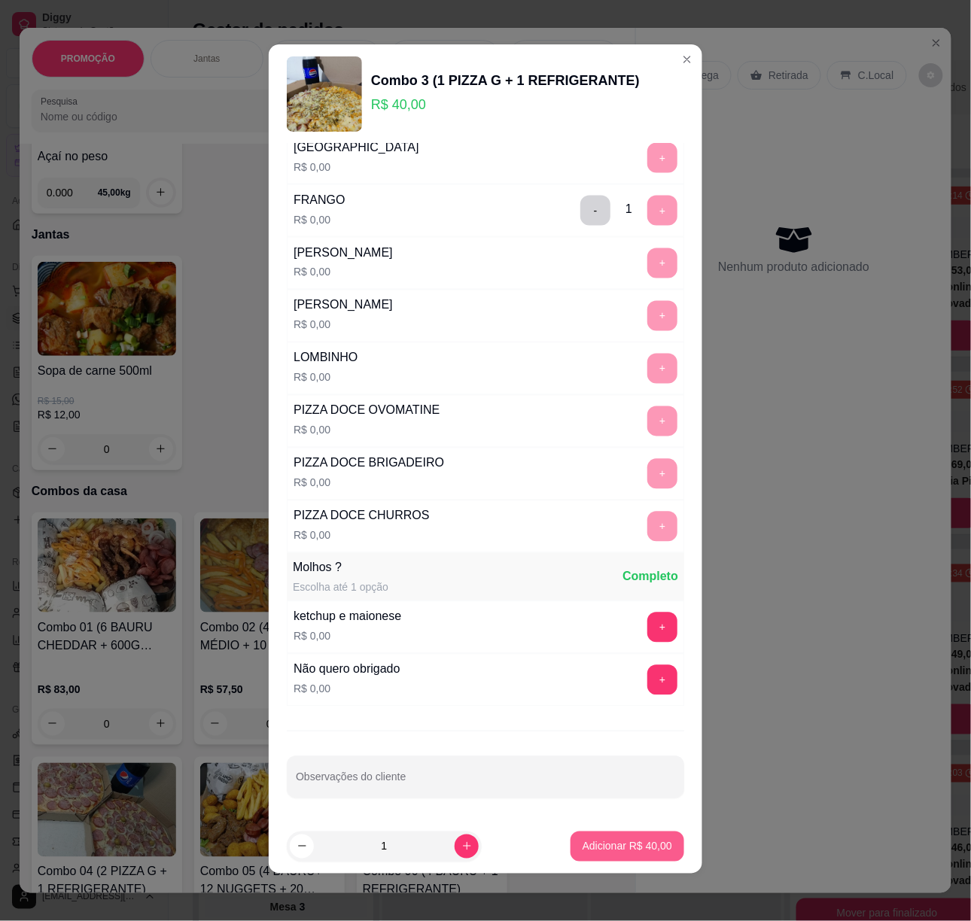
click at [615, 849] on p "Adicionar R$ 40,00" at bounding box center [628, 846] width 90 height 15
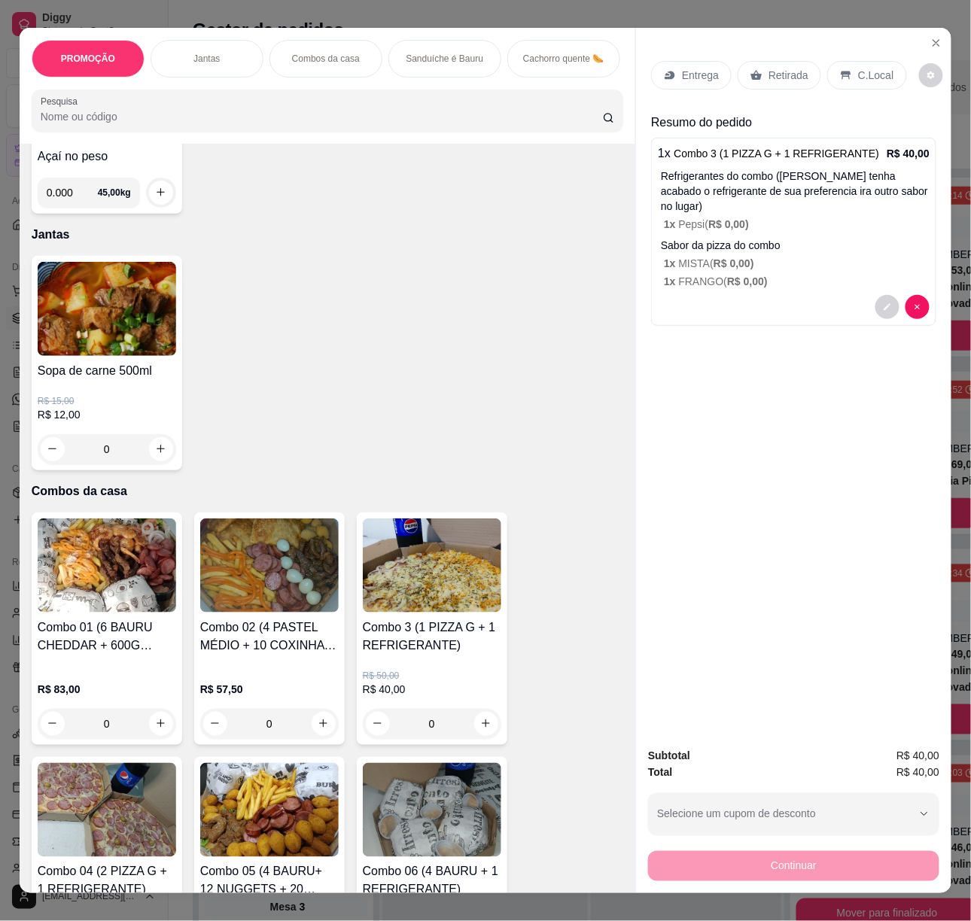
click at [681, 61] on div "Entrega" at bounding box center [691, 75] width 81 height 29
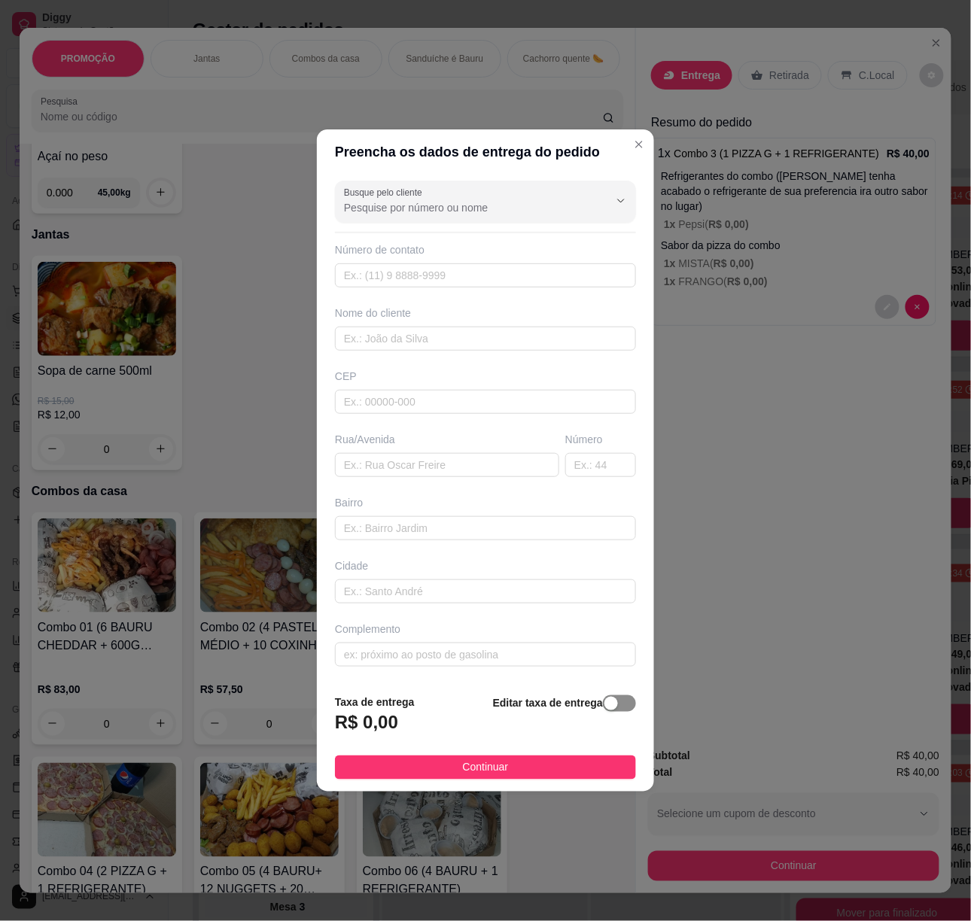
click at [609, 711] on span "button" at bounding box center [619, 704] width 33 height 17
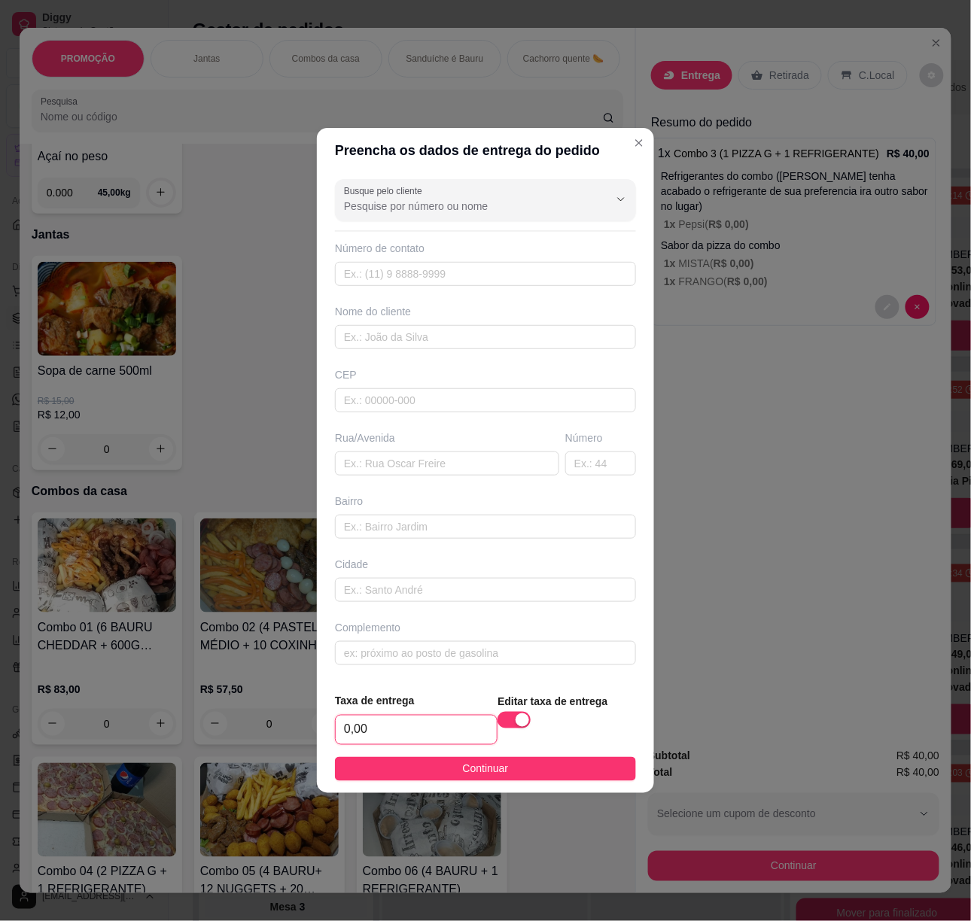
click at [382, 745] on input "0,00" at bounding box center [416, 730] width 161 height 29
type input "3,00"
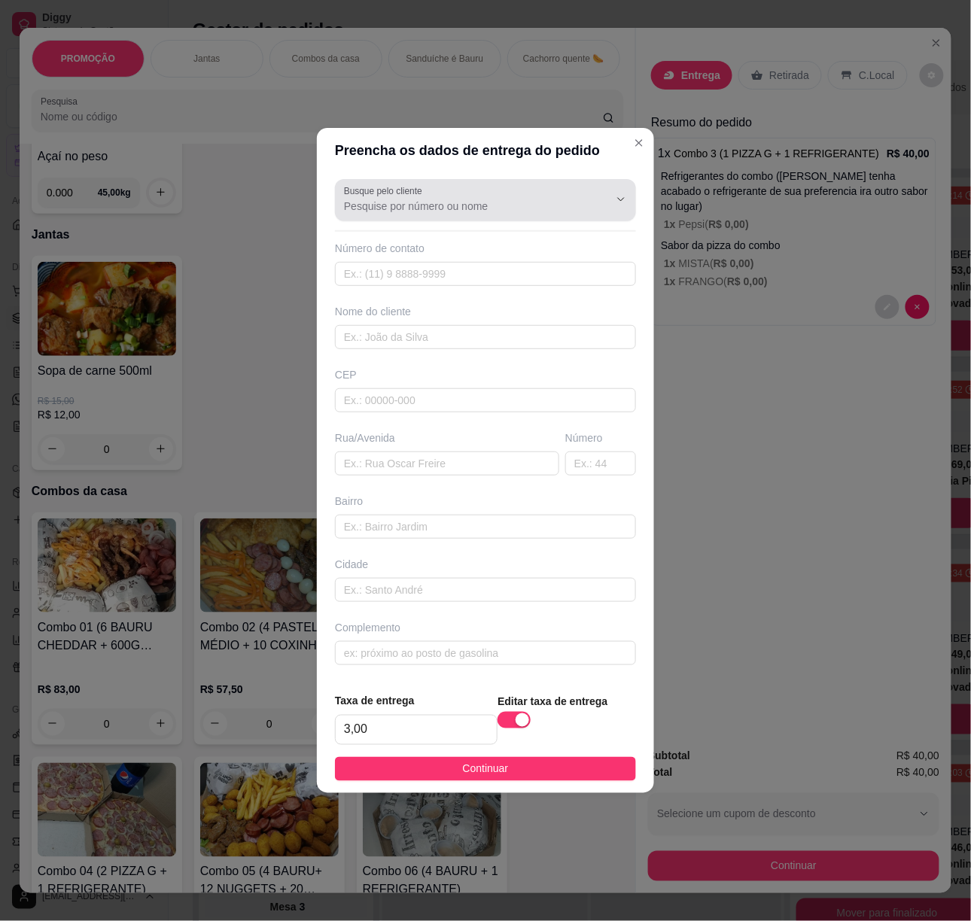
click at [399, 217] on div "Busque pelo cliente" at bounding box center [485, 200] width 301 height 42
click at [399, 211] on input "Busque pelo cliente" at bounding box center [464, 206] width 241 height 15
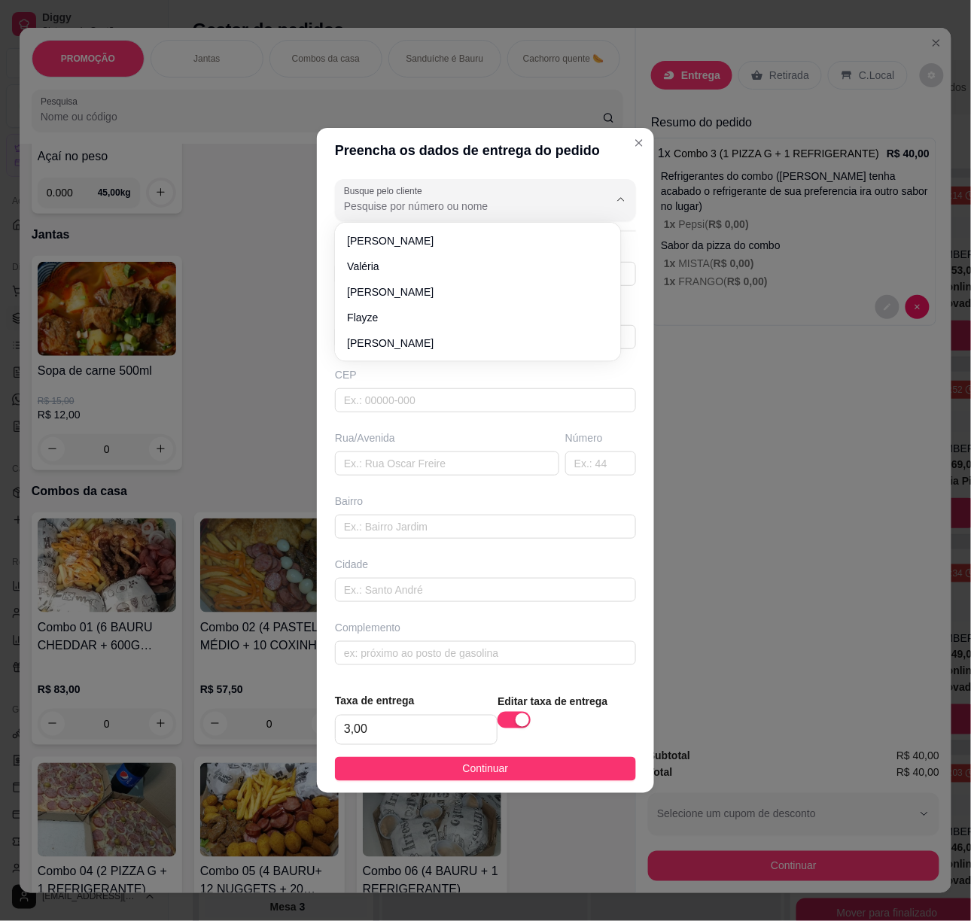
paste input "[PHONE_NUMBER]"
click at [387, 199] on input "[PHONE_NUMBER]" at bounding box center [464, 206] width 241 height 15
click at [358, 206] on input "84 87088916" at bounding box center [464, 206] width 241 height 15
click at [361, 206] on input "84 87088916" at bounding box center [464, 206] width 241 height 15
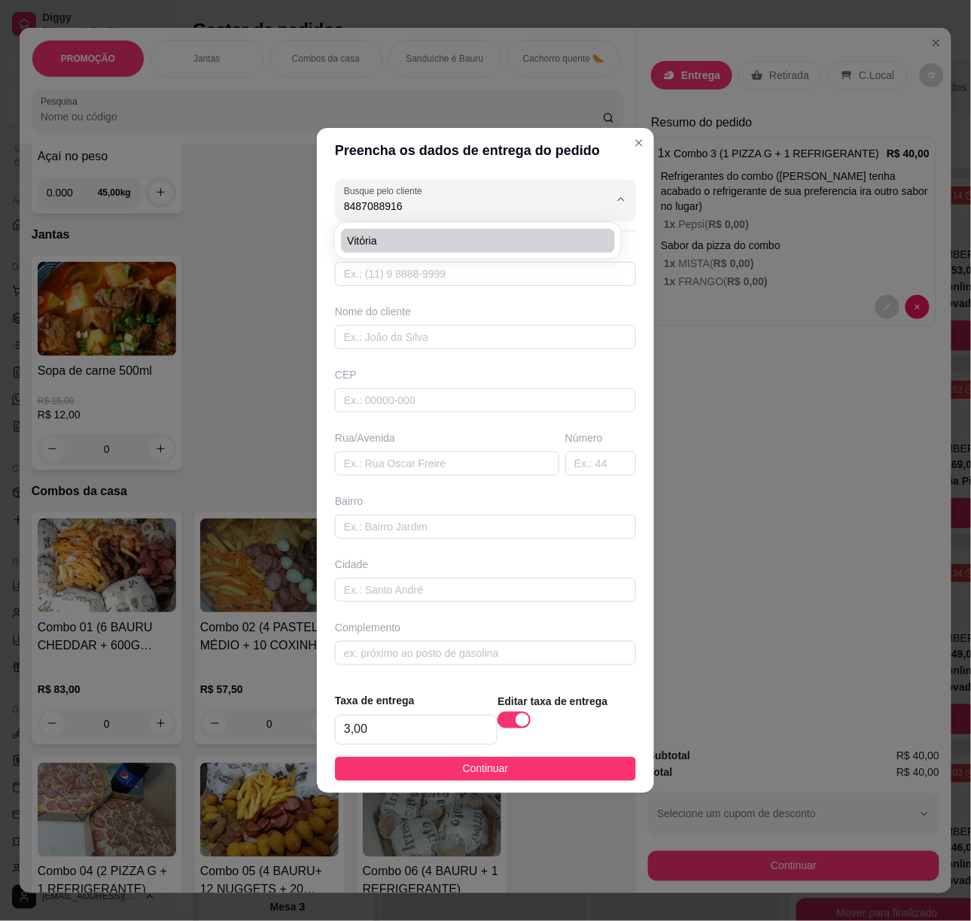
click at [411, 236] on span "Vitória" at bounding box center [470, 240] width 247 height 15
type input "Vitória"
type input "8487088916"
type input "Vitória"
type input "[STREET_ADDRESS]"
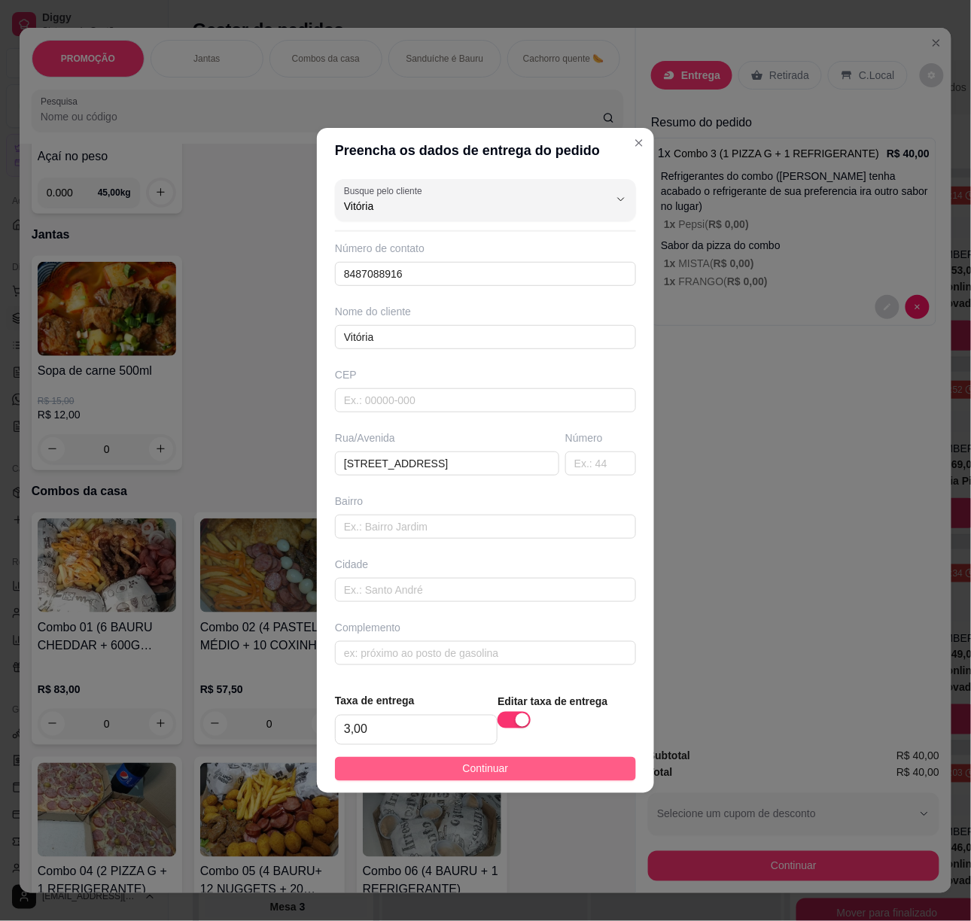
type input "Vitória"
click at [528, 769] on button "Continuar" at bounding box center [485, 769] width 301 height 24
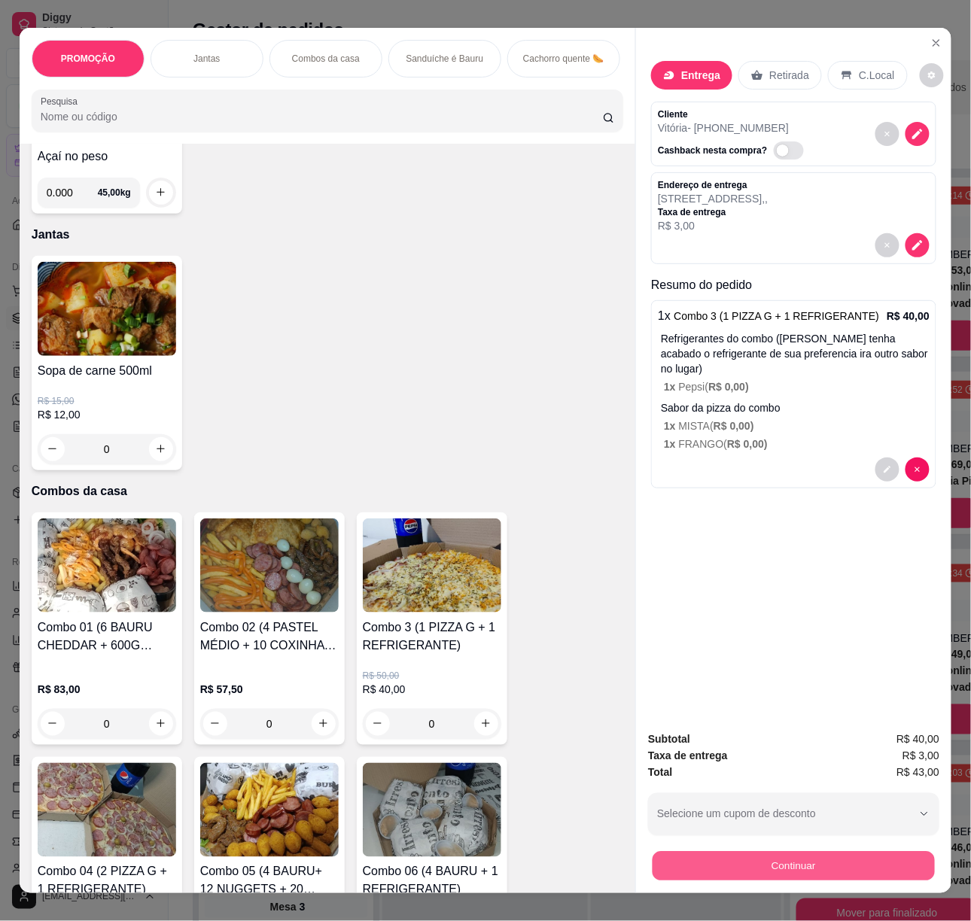
click at [802, 864] on button "Continuar" at bounding box center [794, 866] width 282 height 29
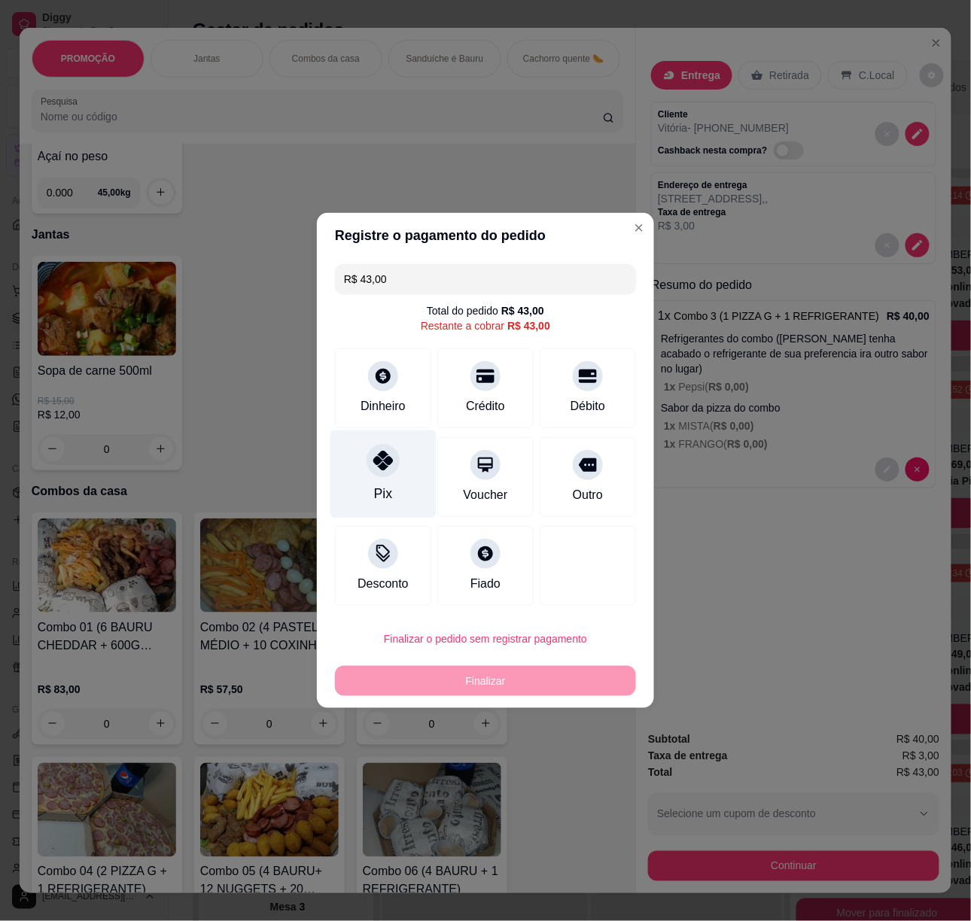
click at [357, 474] on div "Pix" at bounding box center [383, 475] width 106 height 88
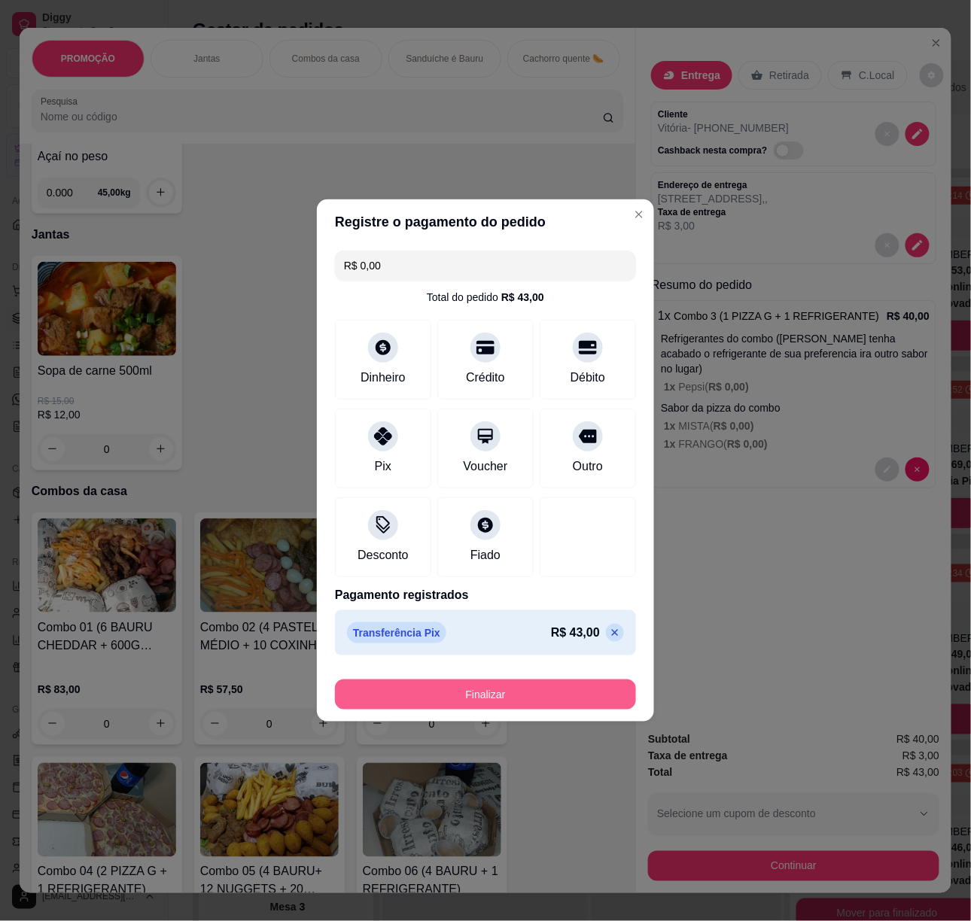
click at [477, 693] on button "Finalizar" at bounding box center [485, 695] width 301 height 30
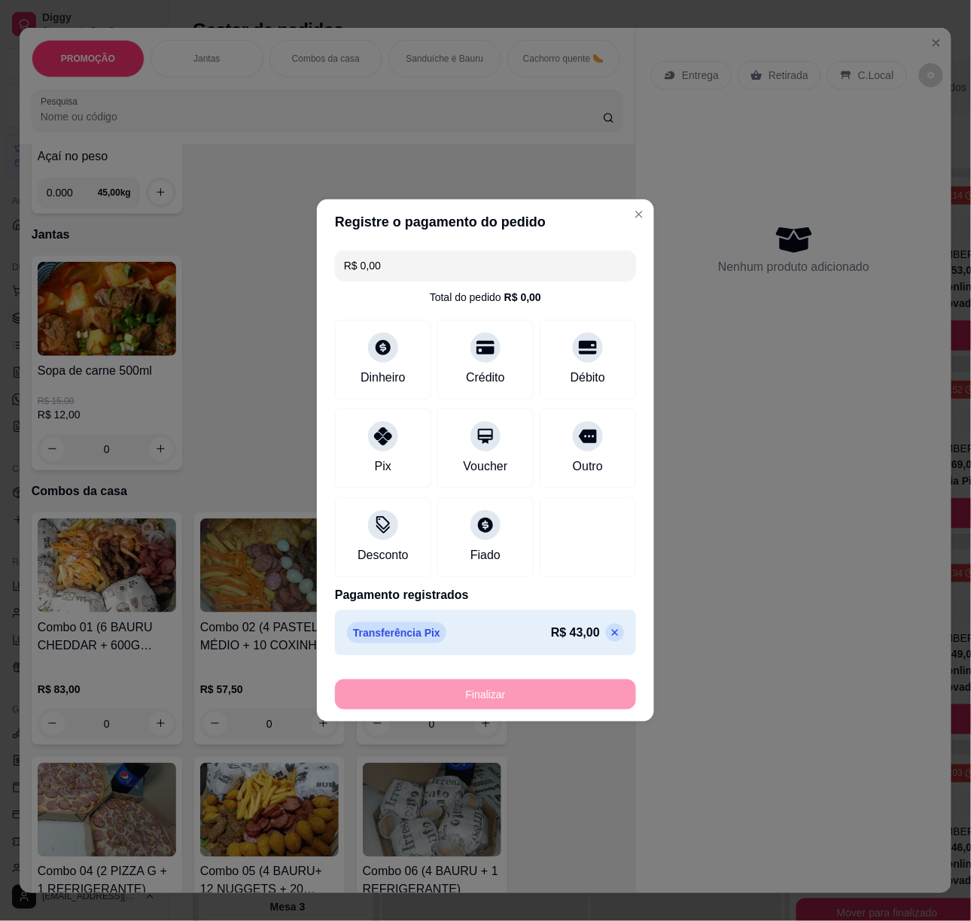
type input "-R$ 43,00"
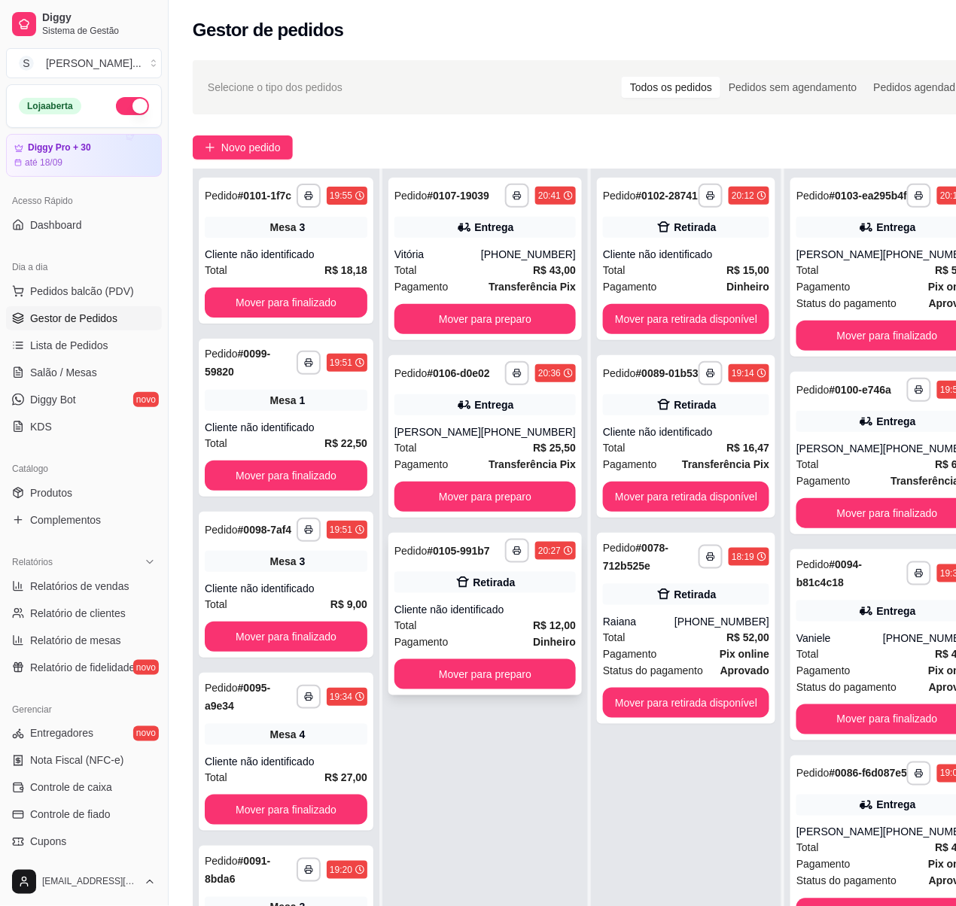
click at [444, 593] on div "Retirada" at bounding box center [484, 582] width 181 height 21
click at [477, 617] on div "Cliente não identificado" at bounding box center [484, 609] width 181 height 15
click at [495, 690] on button "Mover para preparo" at bounding box center [485, 674] width 176 height 29
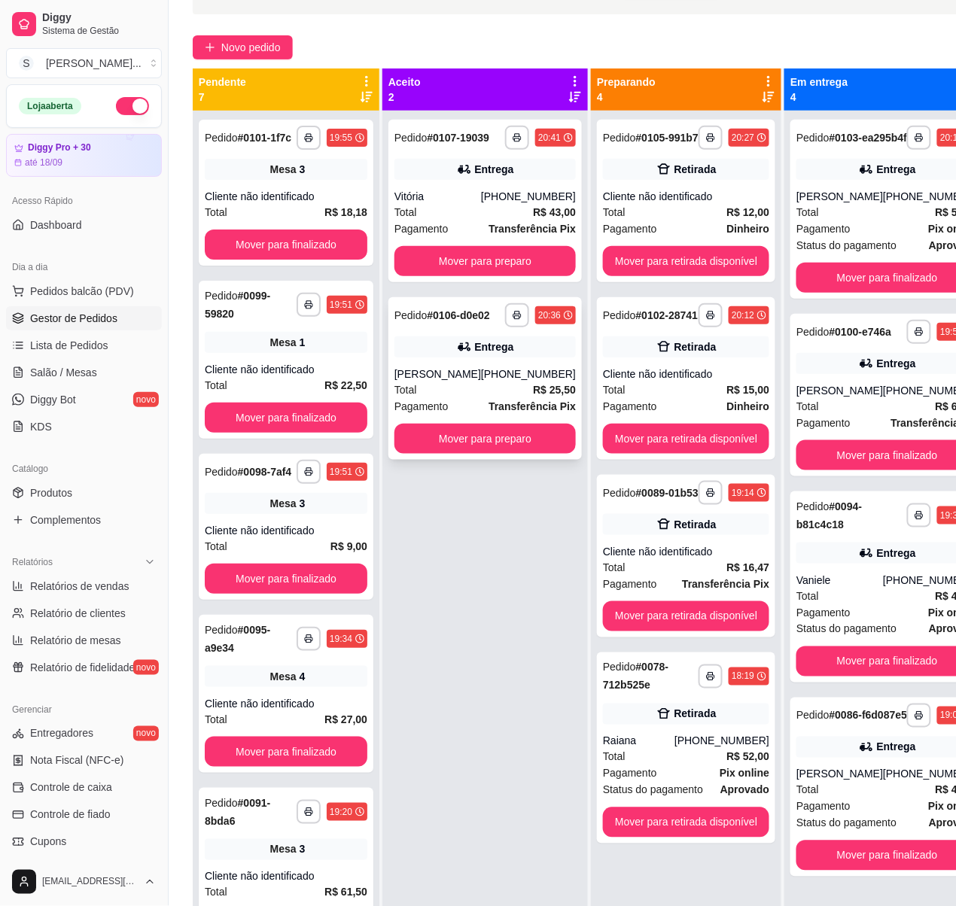
click at [462, 387] on div "**********" at bounding box center [484, 378] width 193 height 163
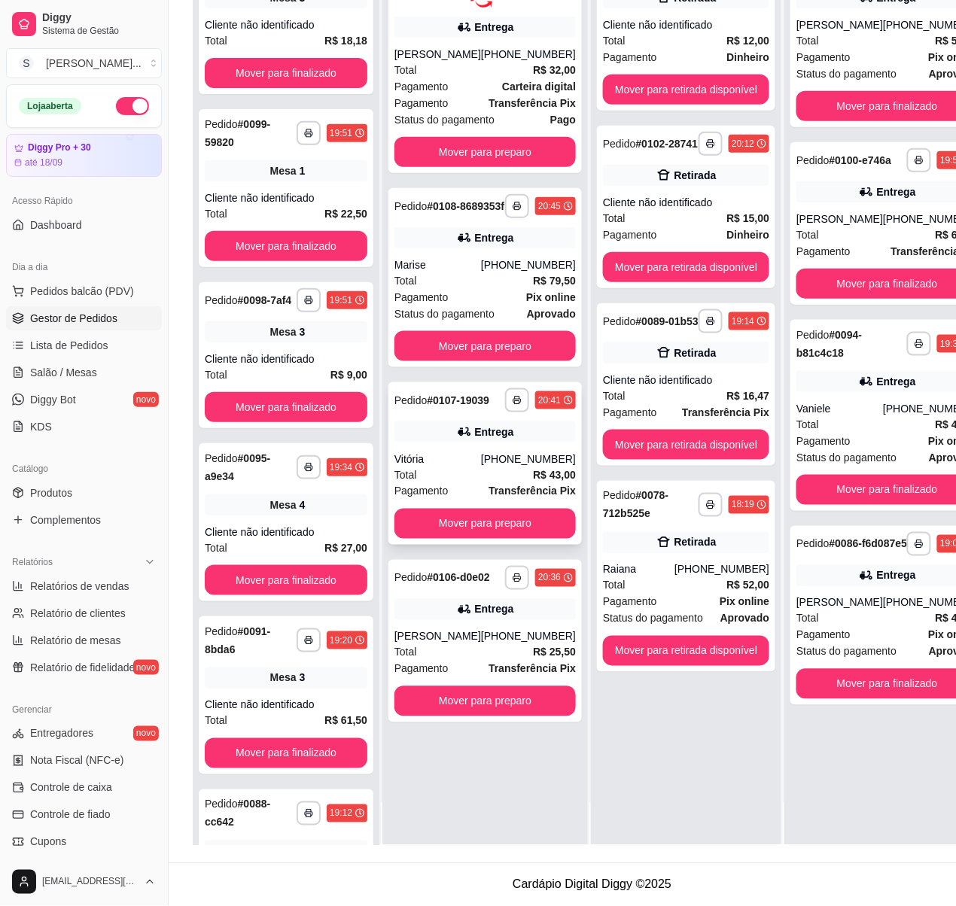
scroll to position [245, 0]
click at [482, 620] on div "Entrega" at bounding box center [484, 609] width 181 height 21
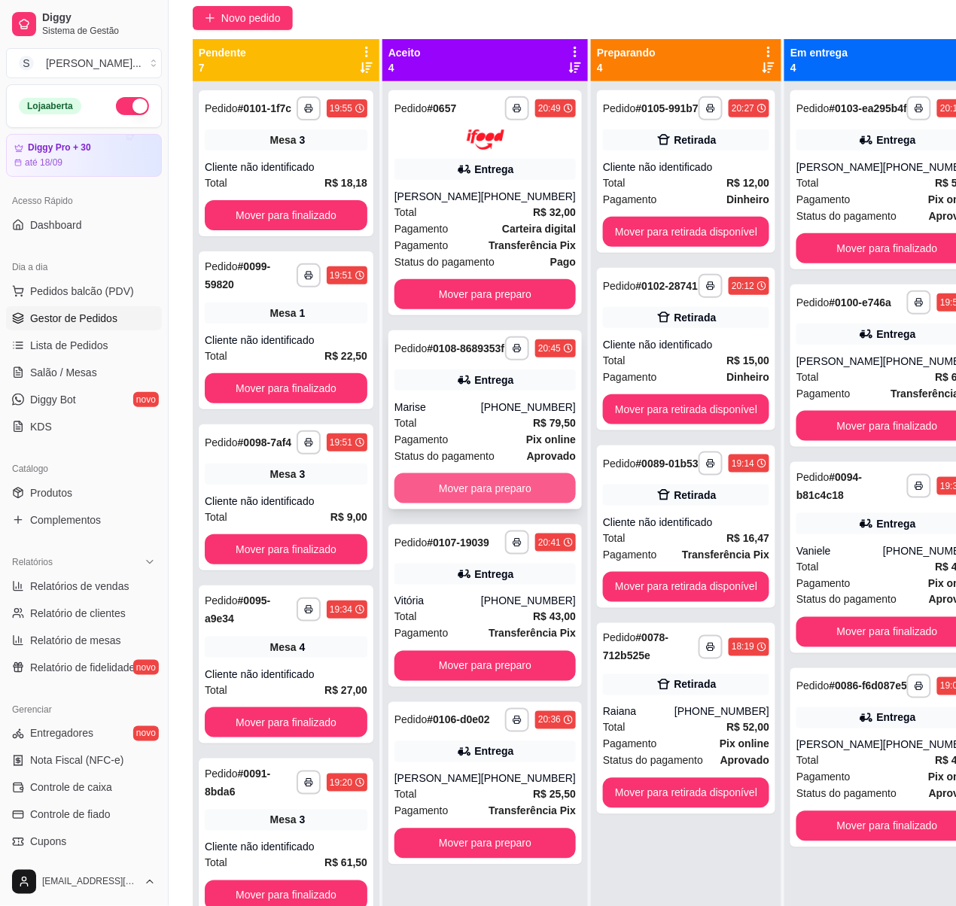
scroll to position [42, 0]
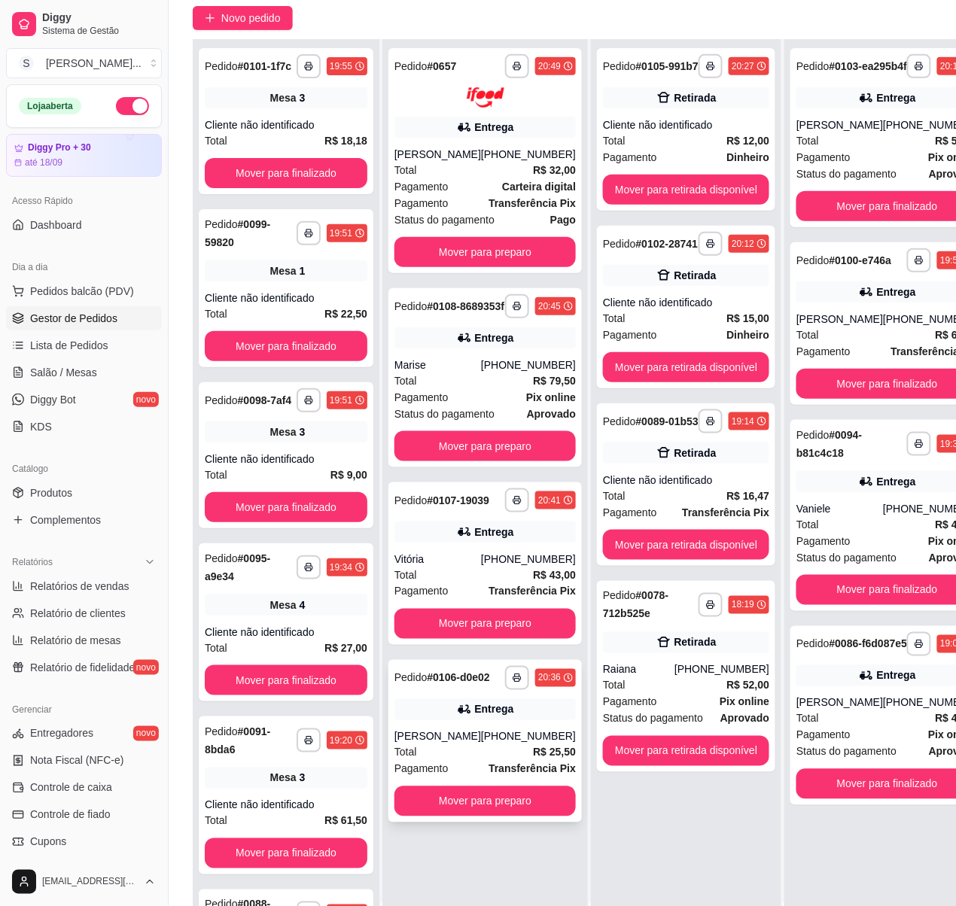
click at [483, 717] on div "Entrega" at bounding box center [494, 709] width 39 height 15
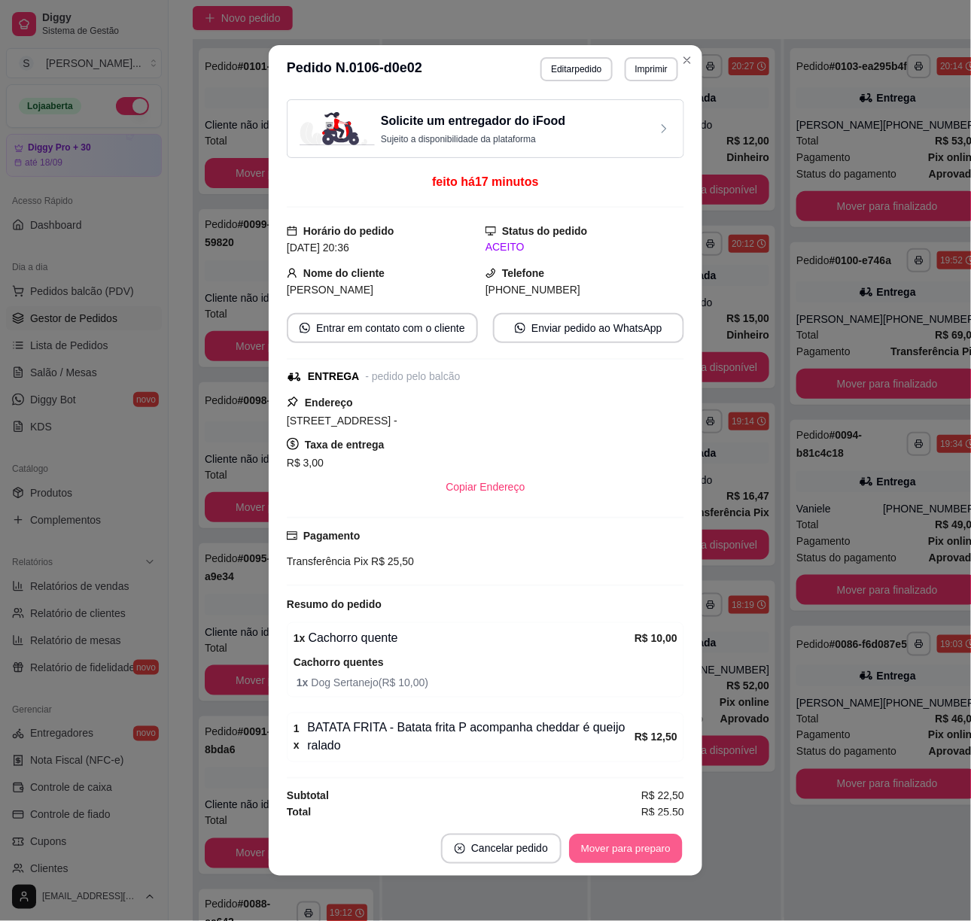
click at [653, 854] on button "Mover para preparo" at bounding box center [625, 849] width 113 height 29
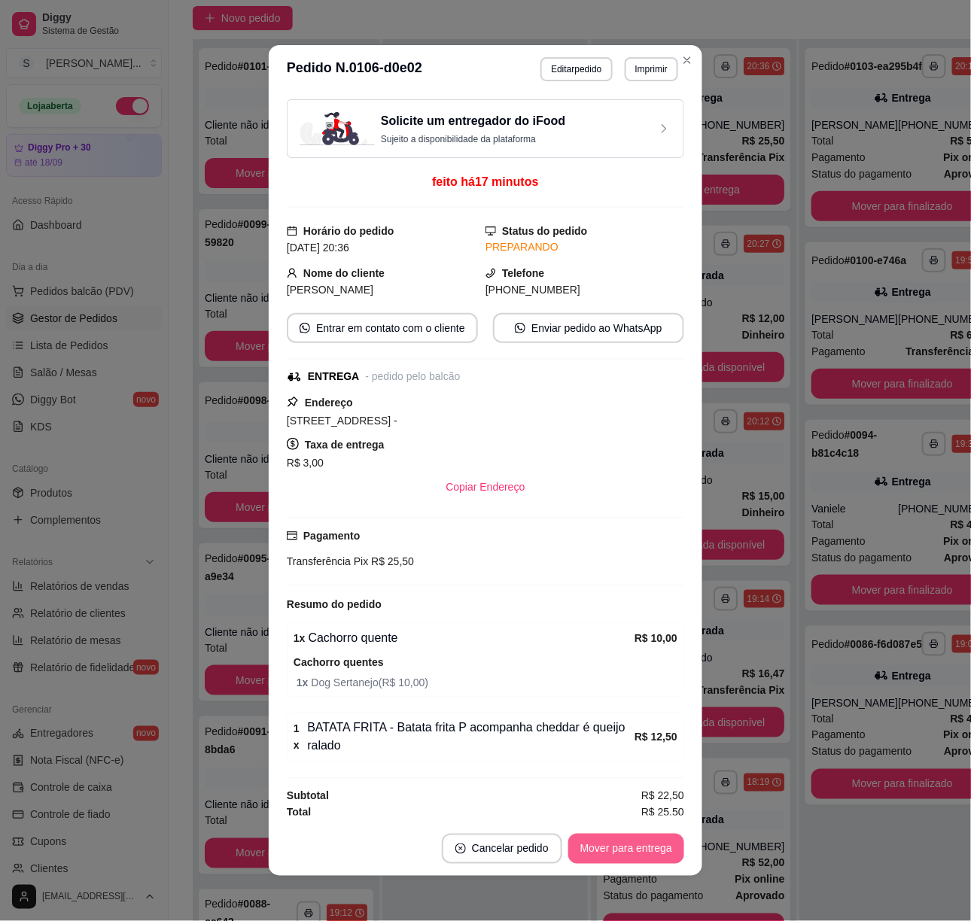
click at [652, 851] on button "Mover para entrega" at bounding box center [626, 849] width 116 height 30
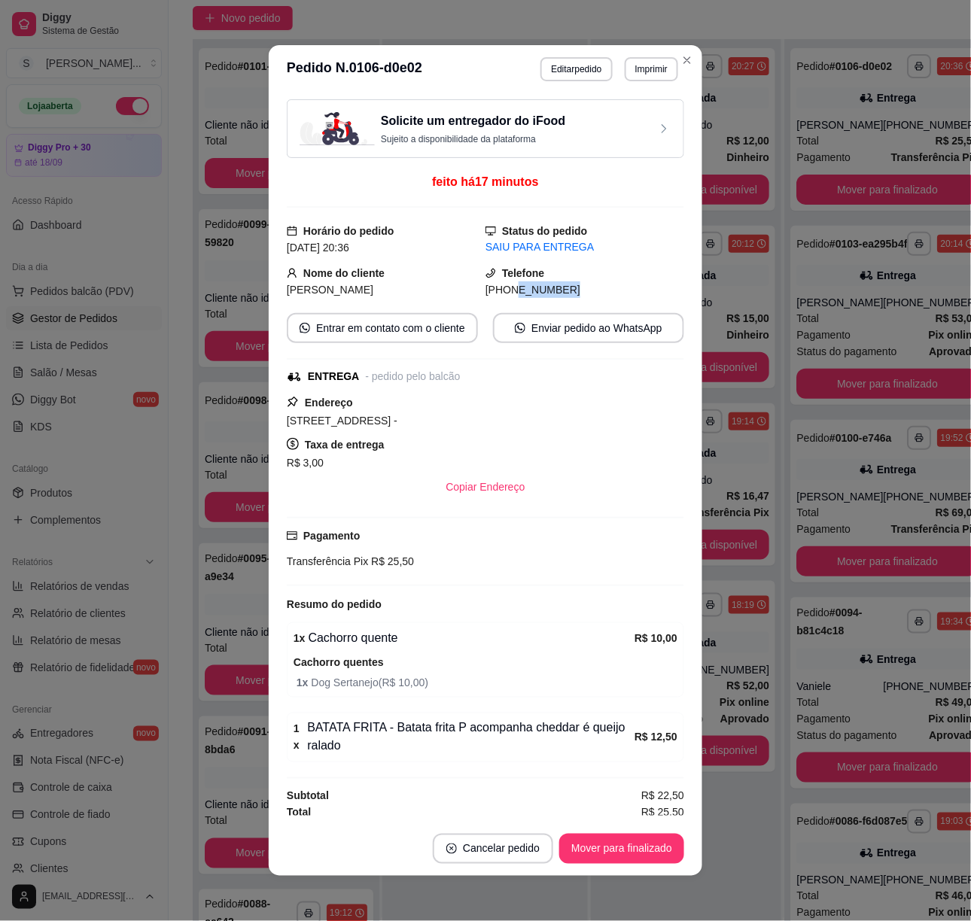
drag, startPoint x: 492, startPoint y: 289, endPoint x: 561, endPoint y: 292, distance: 68.6
click at [561, 292] on div "[PHONE_NUMBER]" at bounding box center [585, 290] width 199 height 17
copy span "9617-4698"
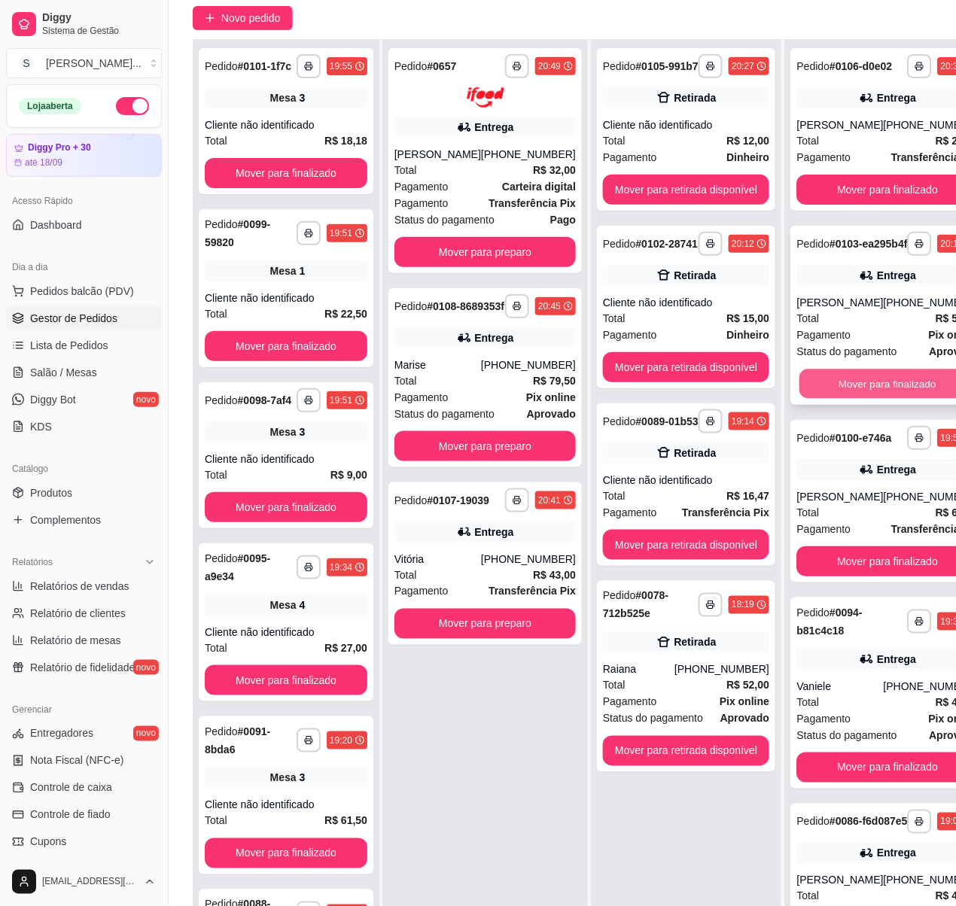
click at [900, 399] on button "Mover para finalizado" at bounding box center [887, 384] width 176 height 29
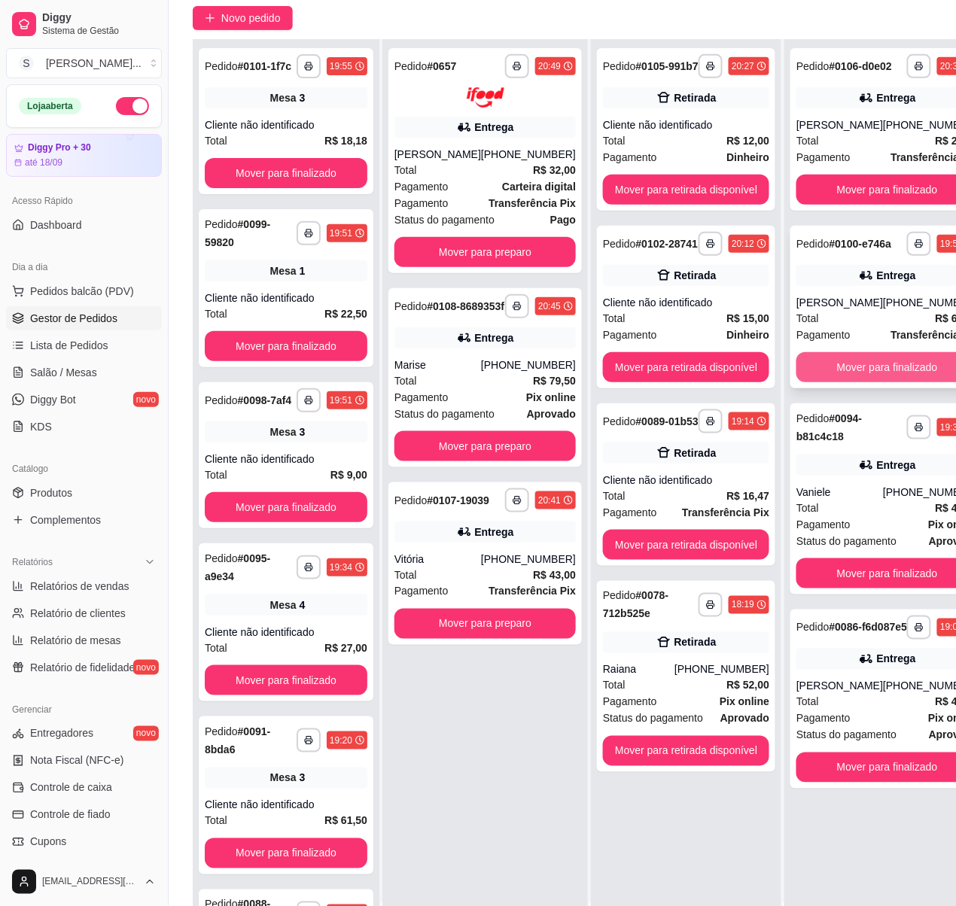
click at [902, 382] on button "Mover para finalizado" at bounding box center [886, 367] width 181 height 30
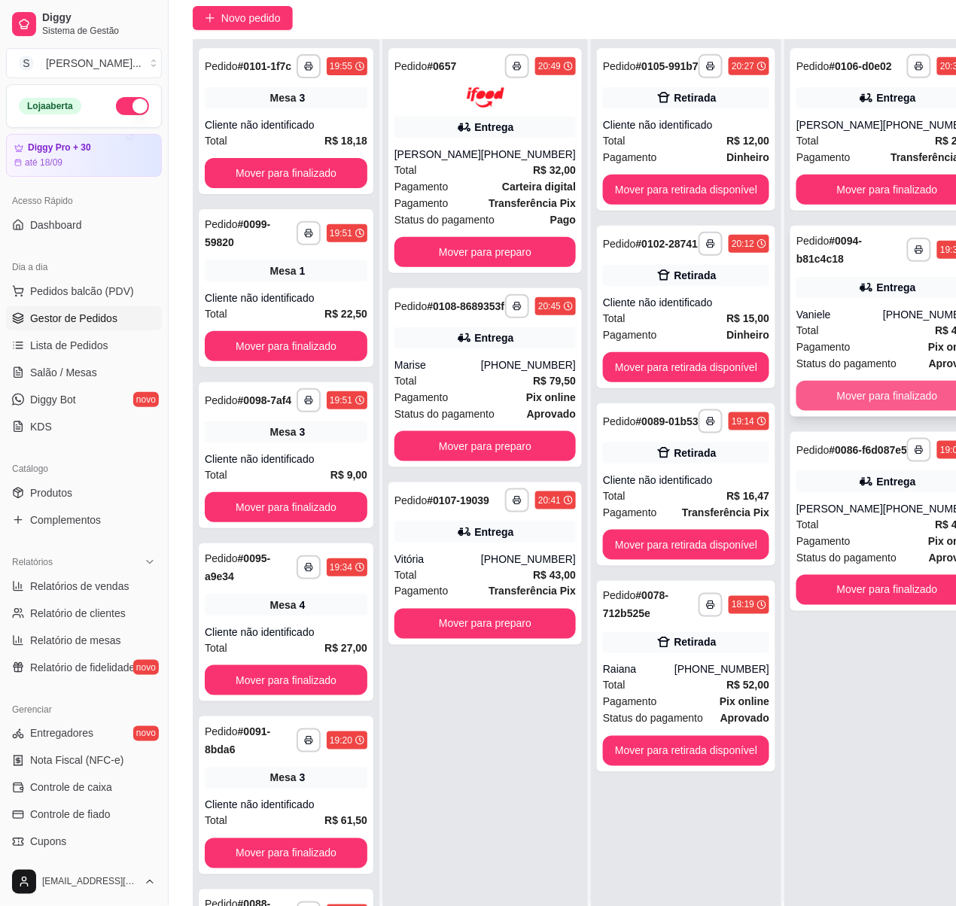
click at [916, 411] on button "Mover para finalizado" at bounding box center [886, 396] width 181 height 30
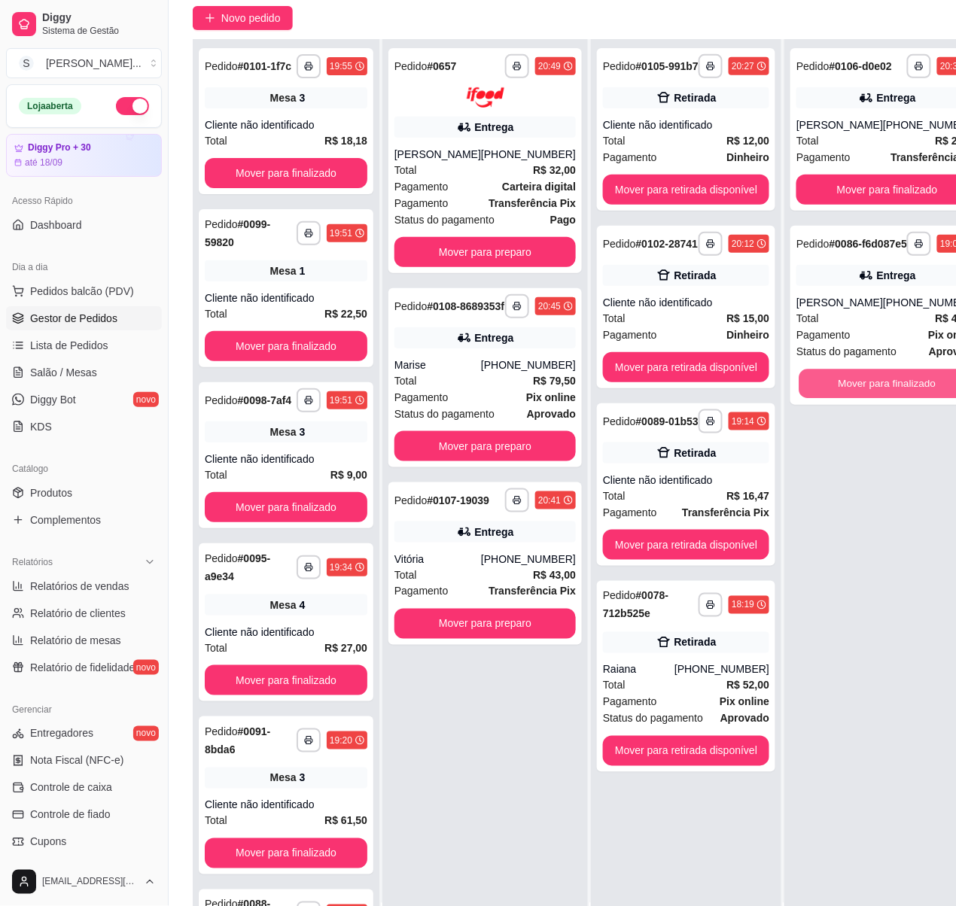
click at [917, 399] on button "Mover para finalizado" at bounding box center [887, 384] width 176 height 29
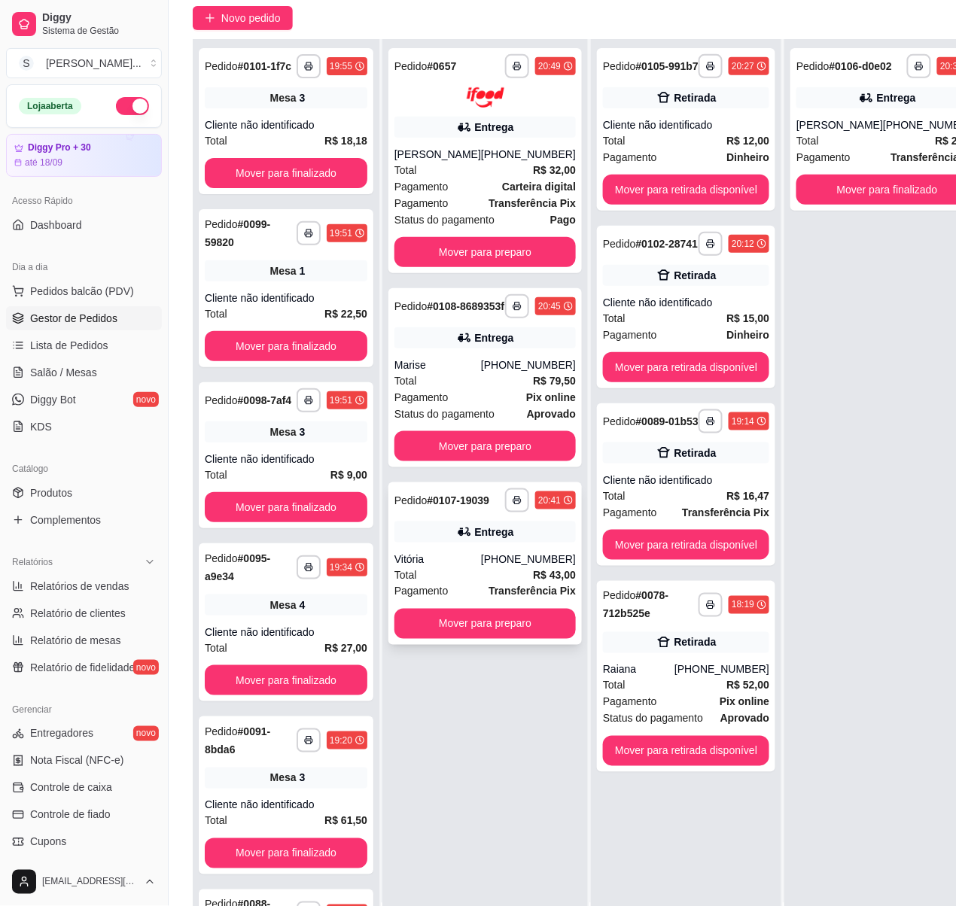
click at [459, 573] on div "**********" at bounding box center [484, 564] width 193 height 163
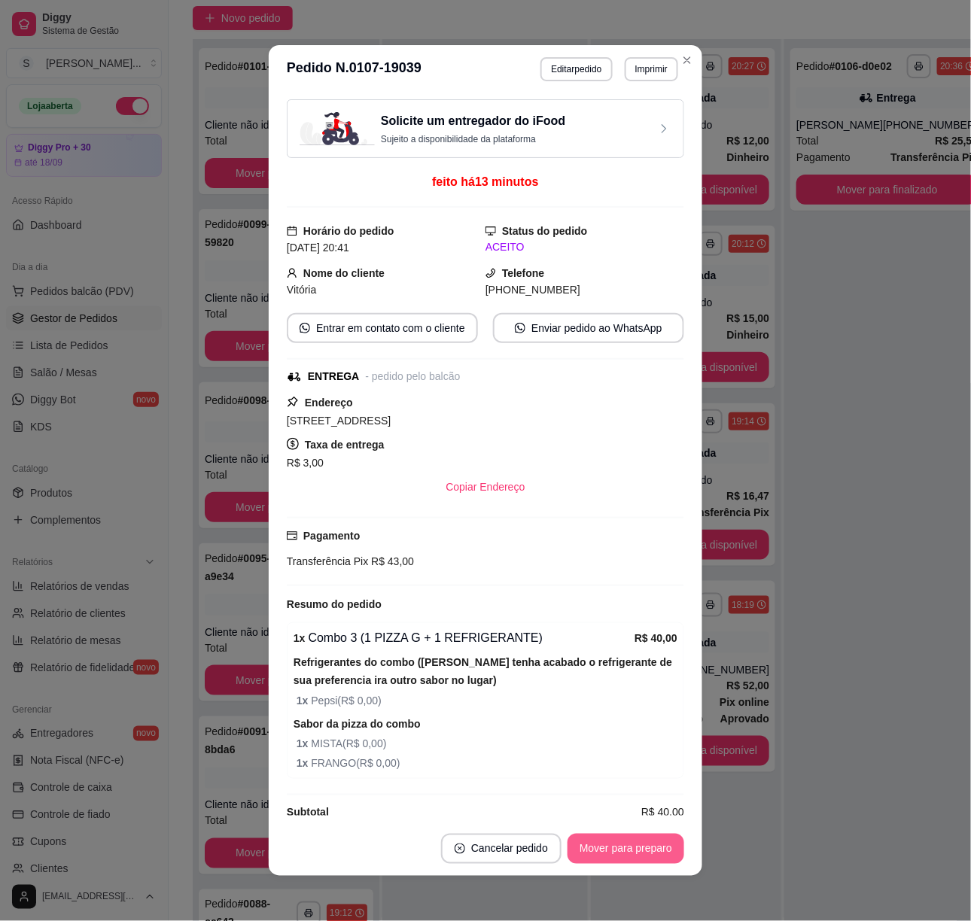
click at [663, 856] on button "Mover para preparo" at bounding box center [626, 849] width 117 height 30
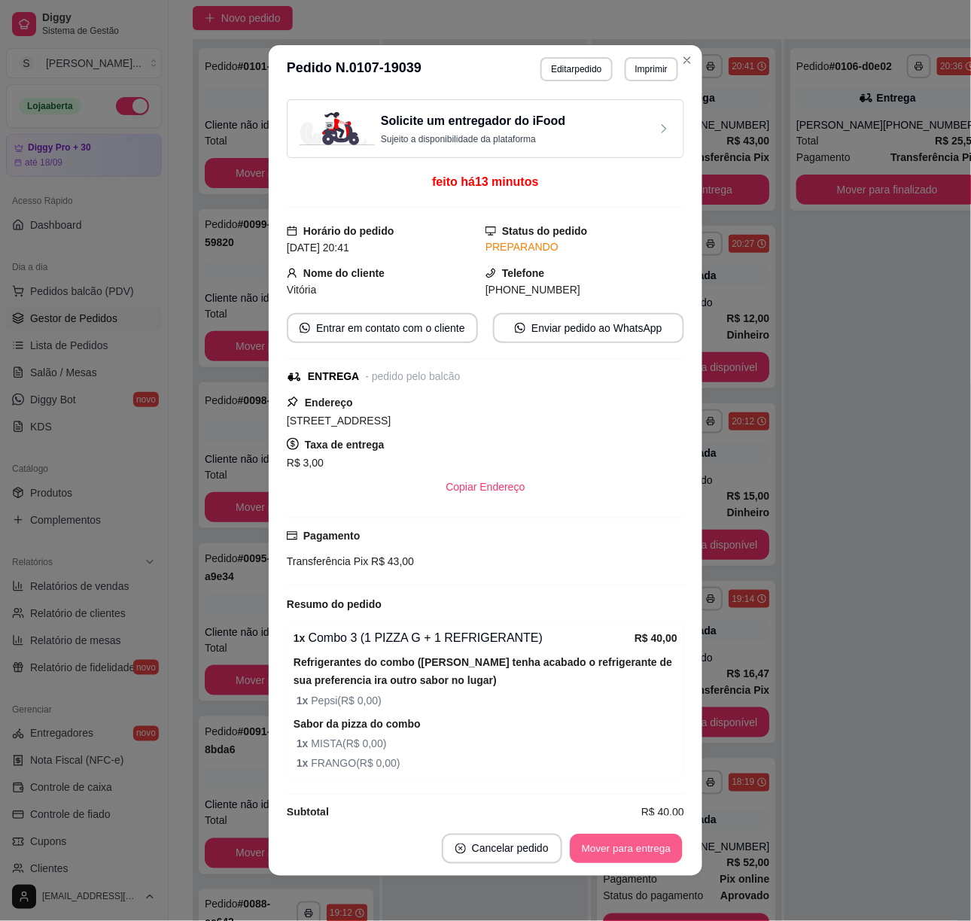
click at [661, 860] on button "Mover para entrega" at bounding box center [626, 849] width 113 height 29
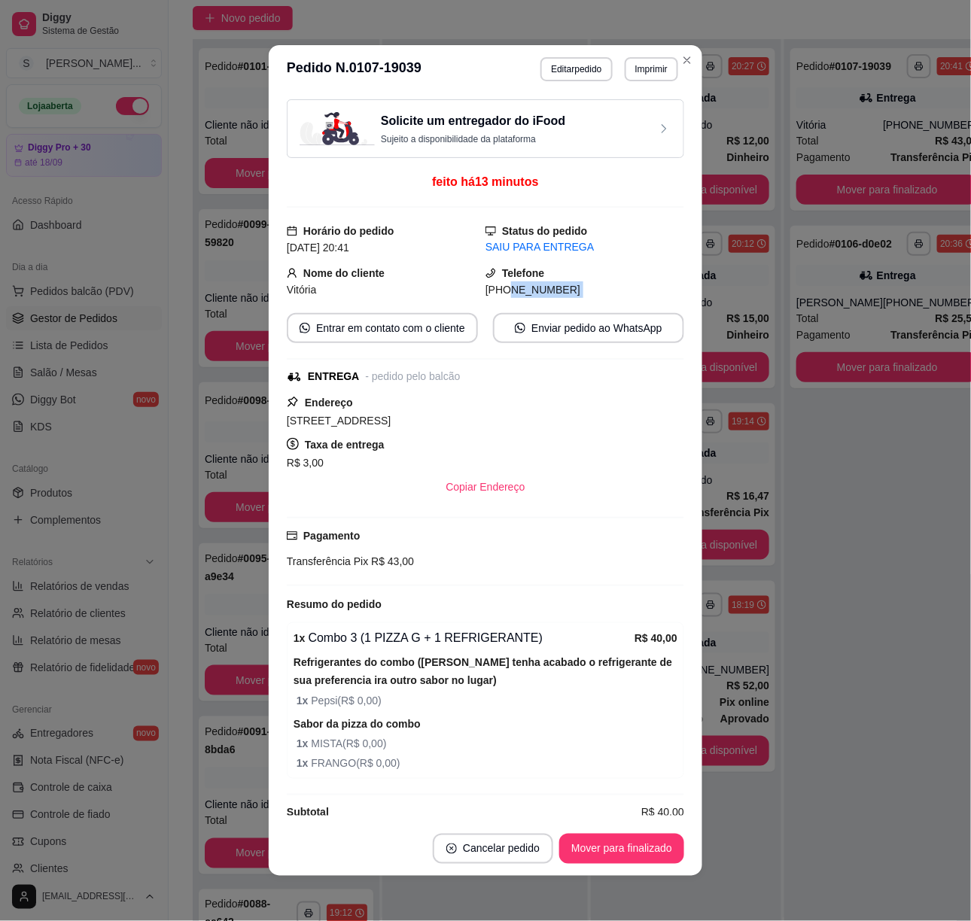
drag, startPoint x: 489, startPoint y: 296, endPoint x: 582, endPoint y: 306, distance: 93.1
click at [580, 307] on div "Solicite um entregador do iFood Sujeito a disponibilidade da plataforma feito h…" at bounding box center [485, 457] width 397 height 717
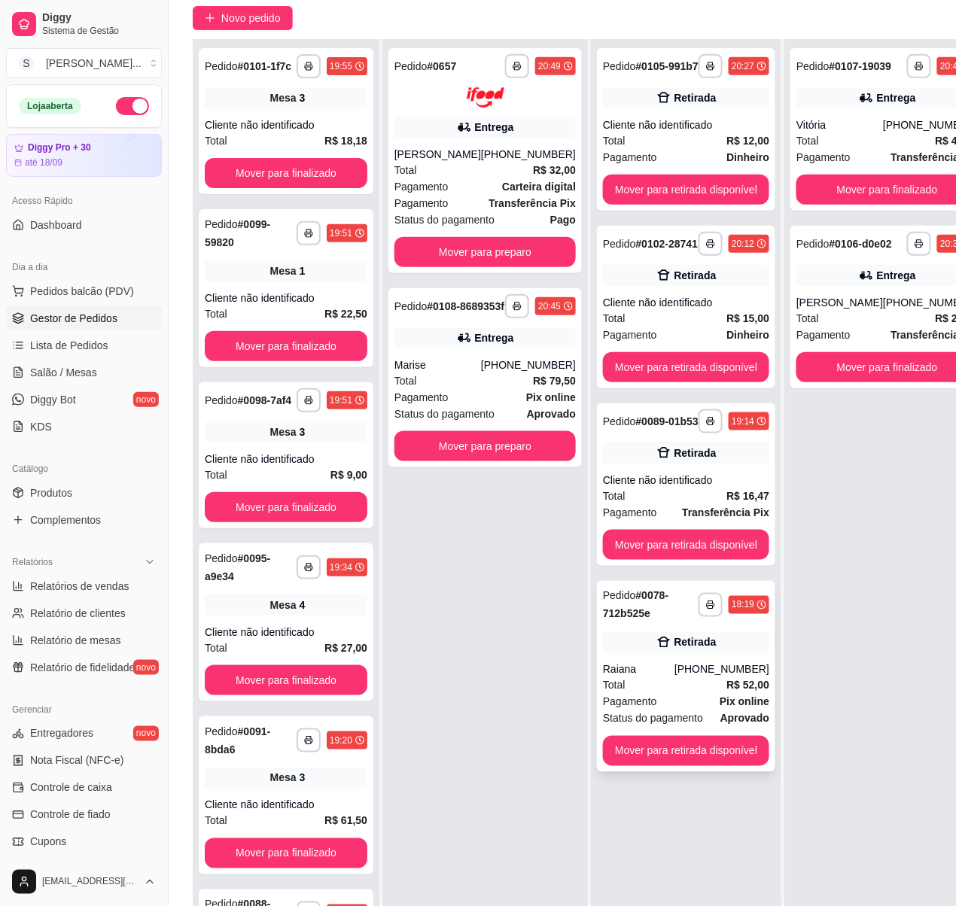
click at [717, 678] on div "[PHONE_NUMBER]" at bounding box center [722, 669] width 95 height 15
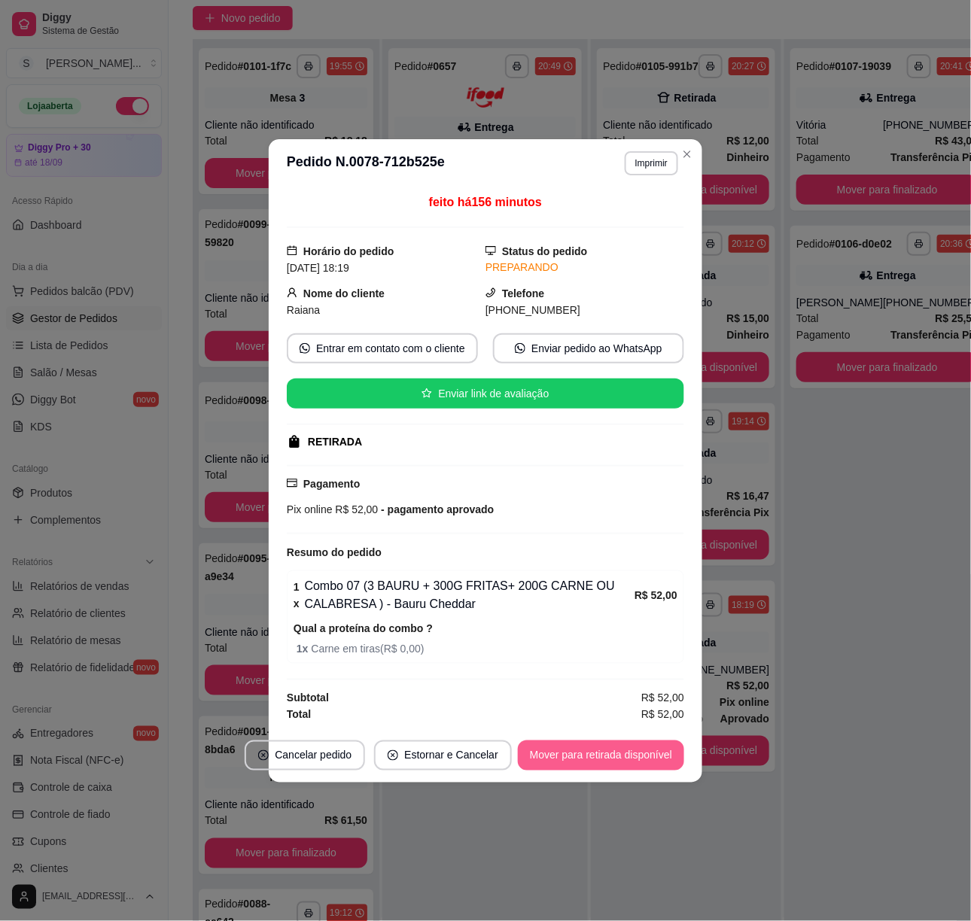
click at [663, 757] on button "Mover para retirada disponível" at bounding box center [601, 756] width 166 height 30
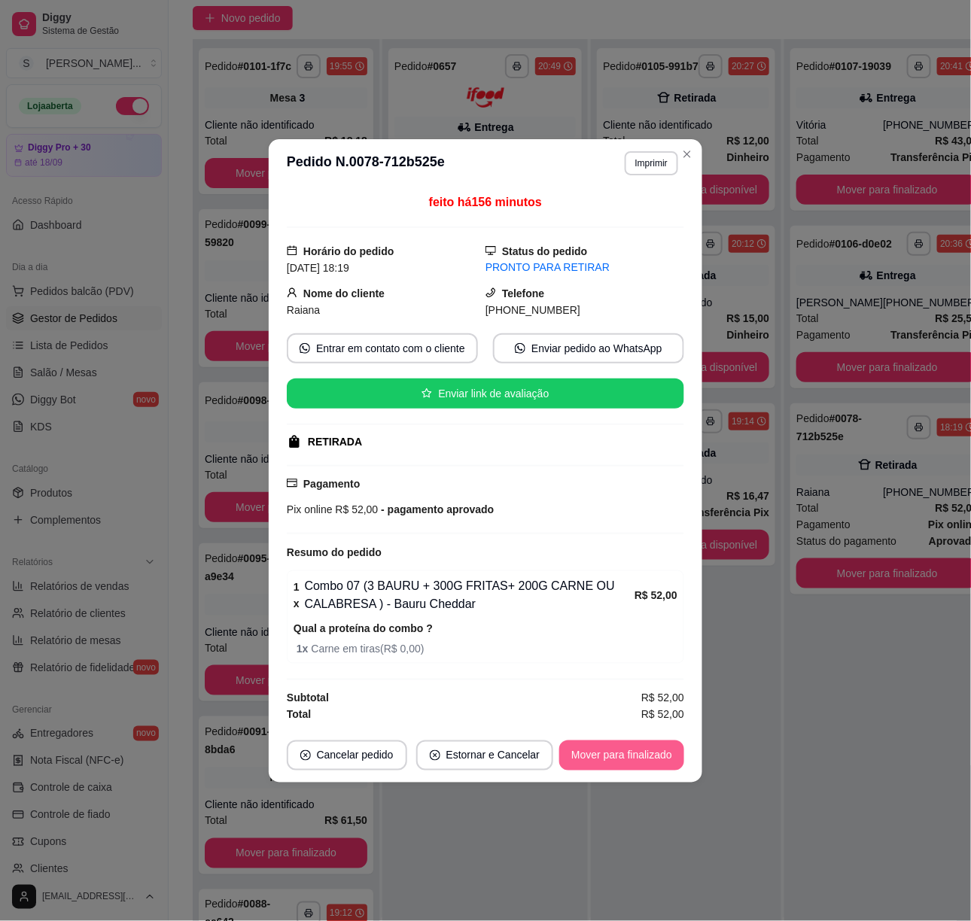
click at [667, 759] on button "Mover para finalizado" at bounding box center [621, 756] width 125 height 30
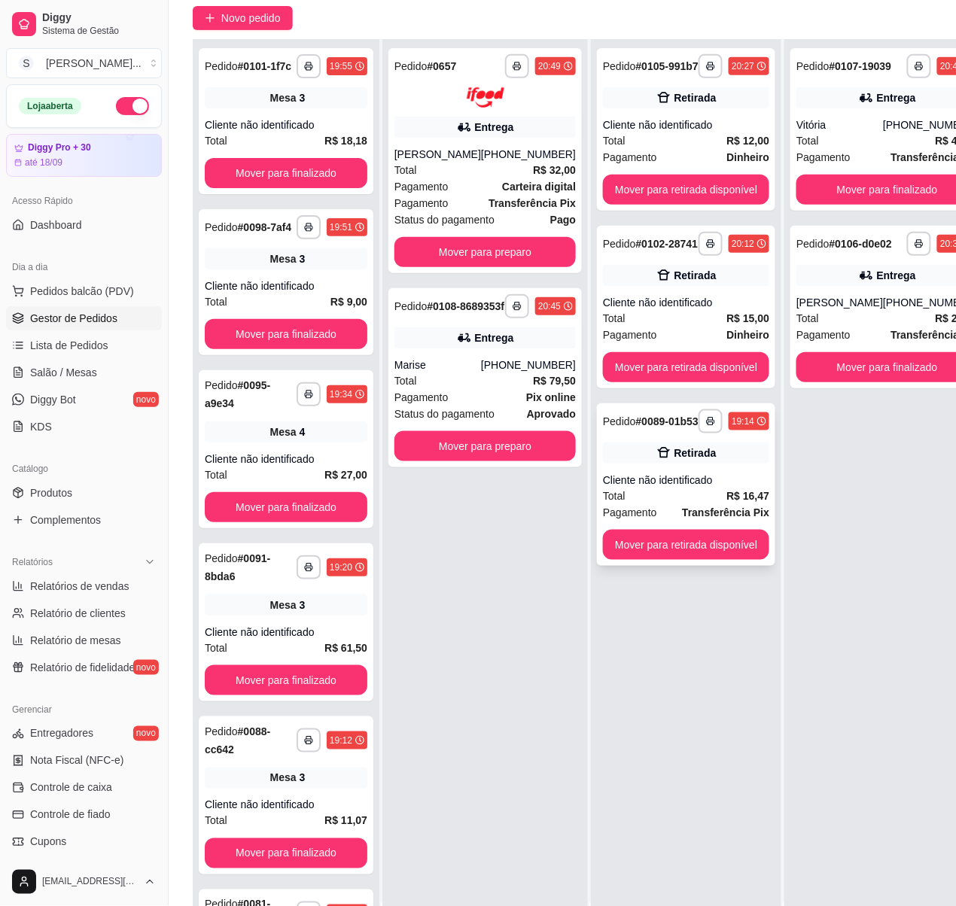
click at [696, 488] on div "Cliente não identificado" at bounding box center [686, 480] width 166 height 15
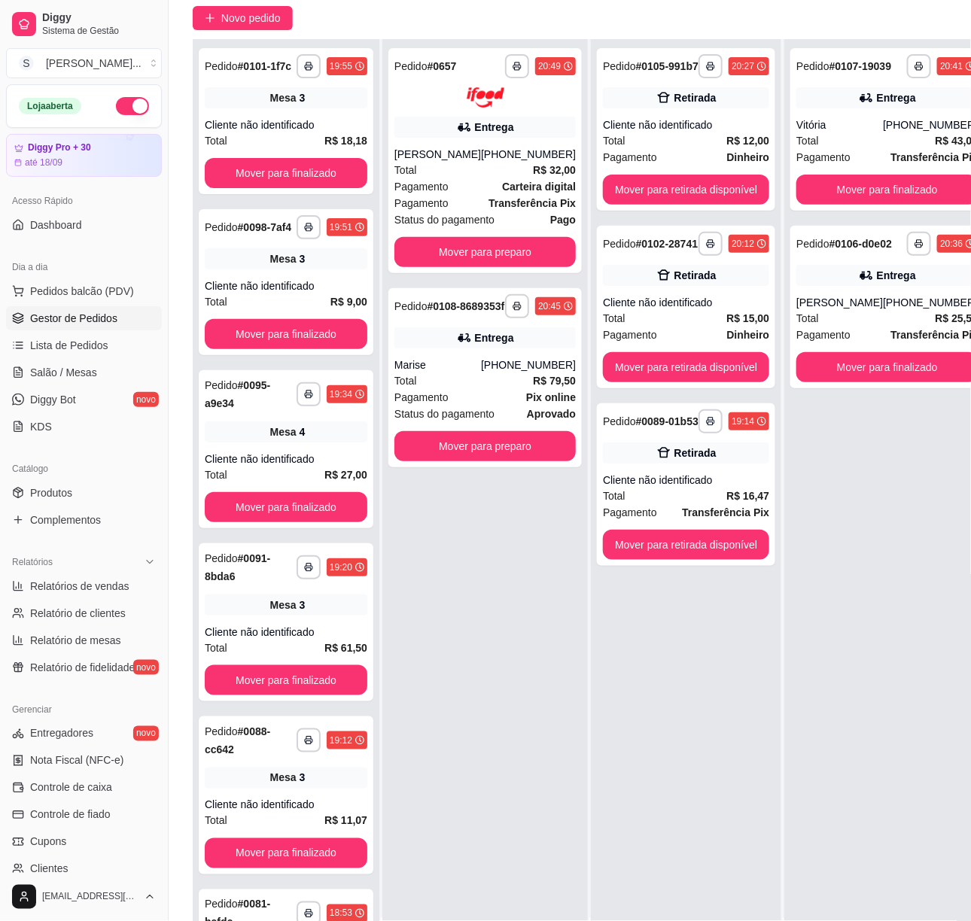
click at [604, 684] on button "Mover para retirada disponível" at bounding box center [603, 690] width 169 height 31
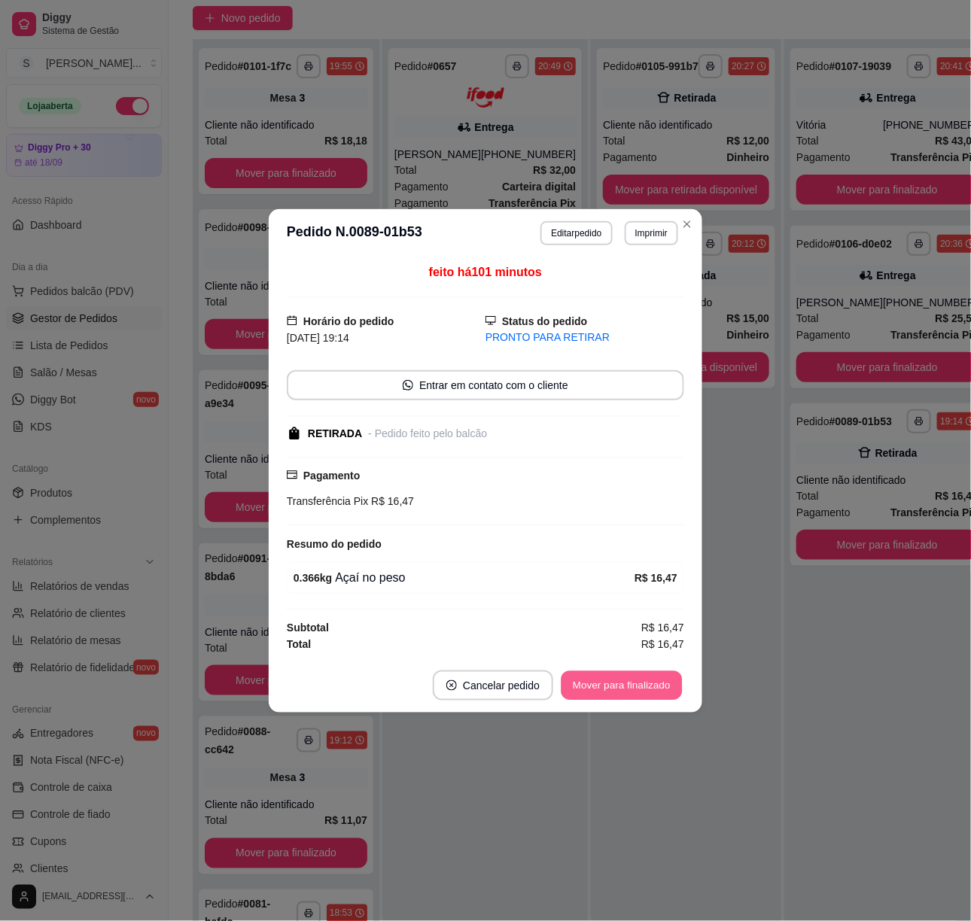
click at [666, 681] on button "Mover para finalizado" at bounding box center [622, 685] width 121 height 29
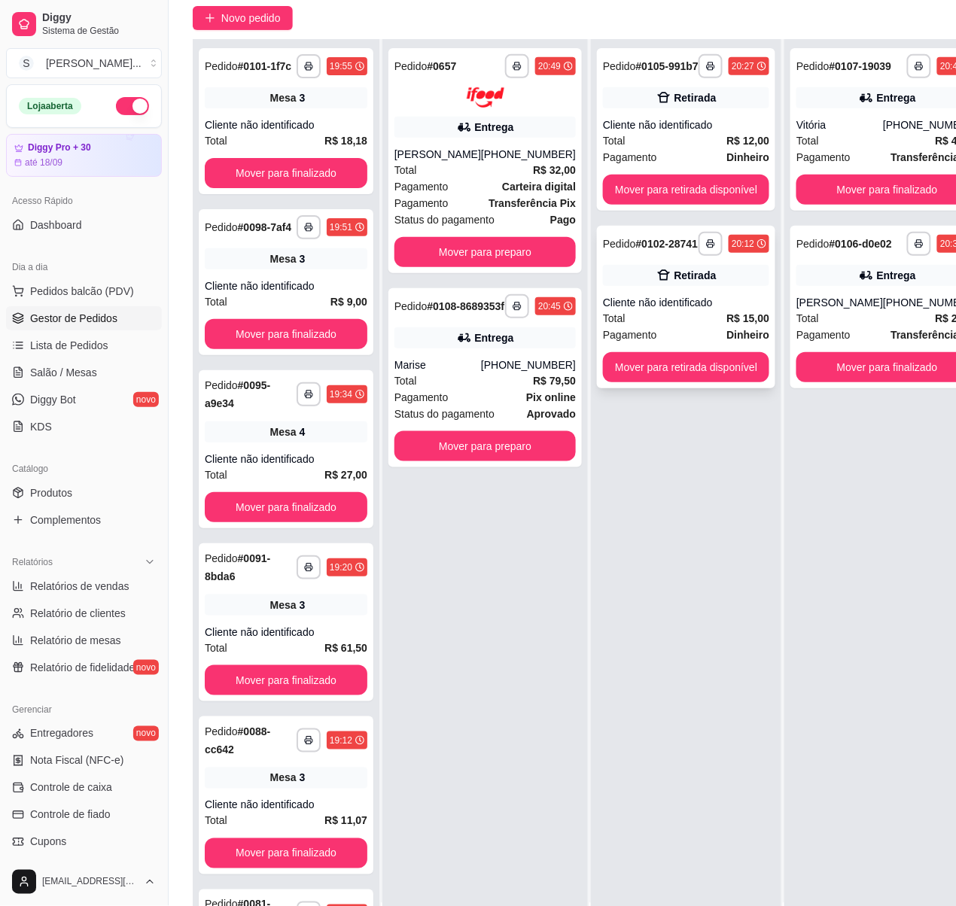
click at [723, 287] on div "**********" at bounding box center [686, 307] width 178 height 163
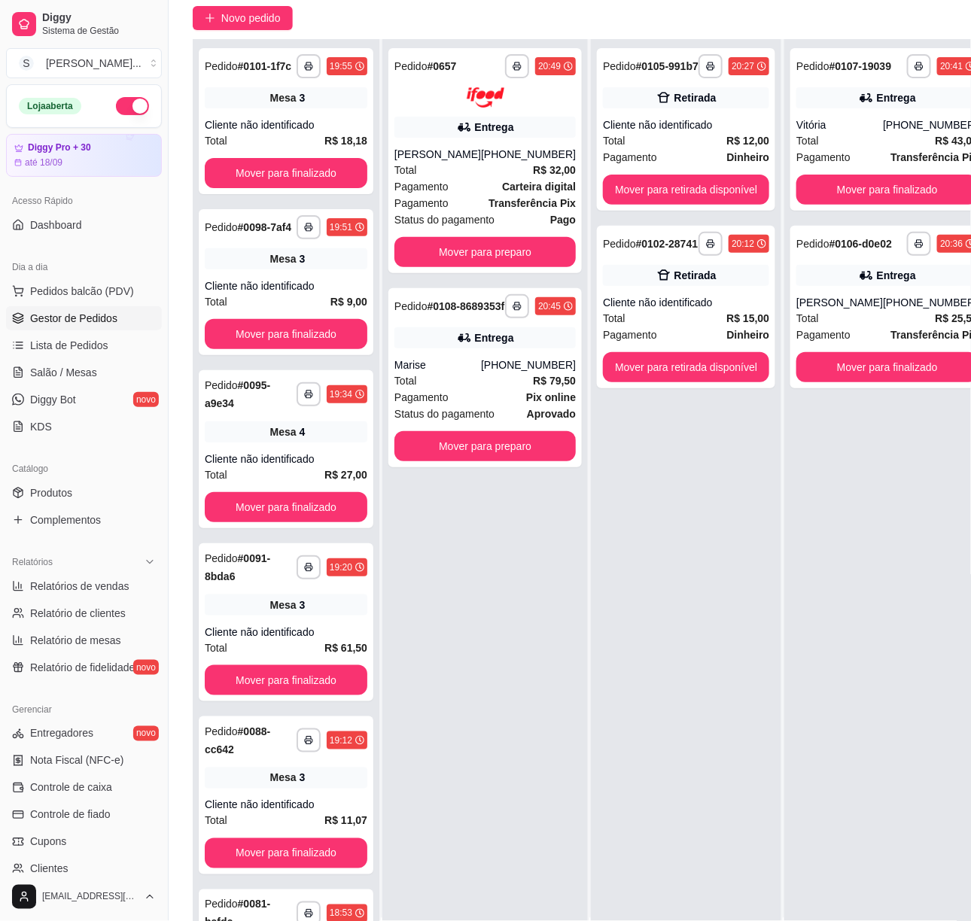
click at [665, 762] on button "Mover para retirada disponível" at bounding box center [601, 753] width 166 height 30
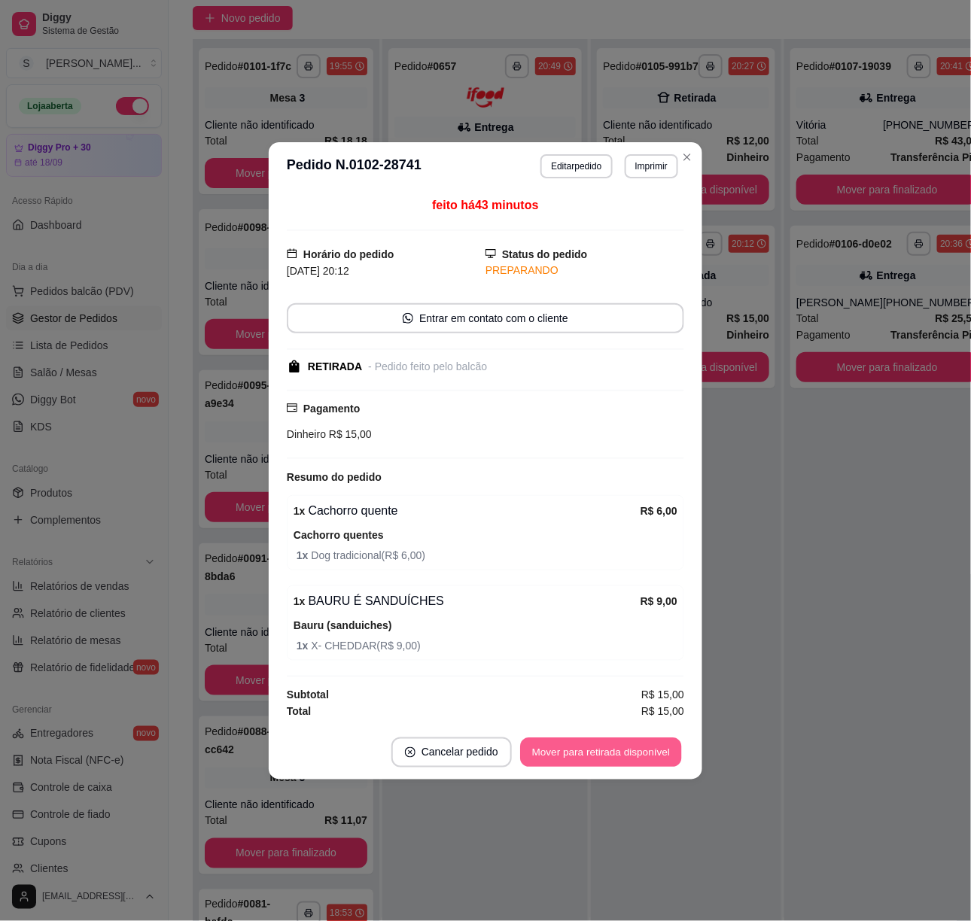
click at [669, 748] on button "Mover para retirada disponível" at bounding box center [600, 752] width 161 height 29
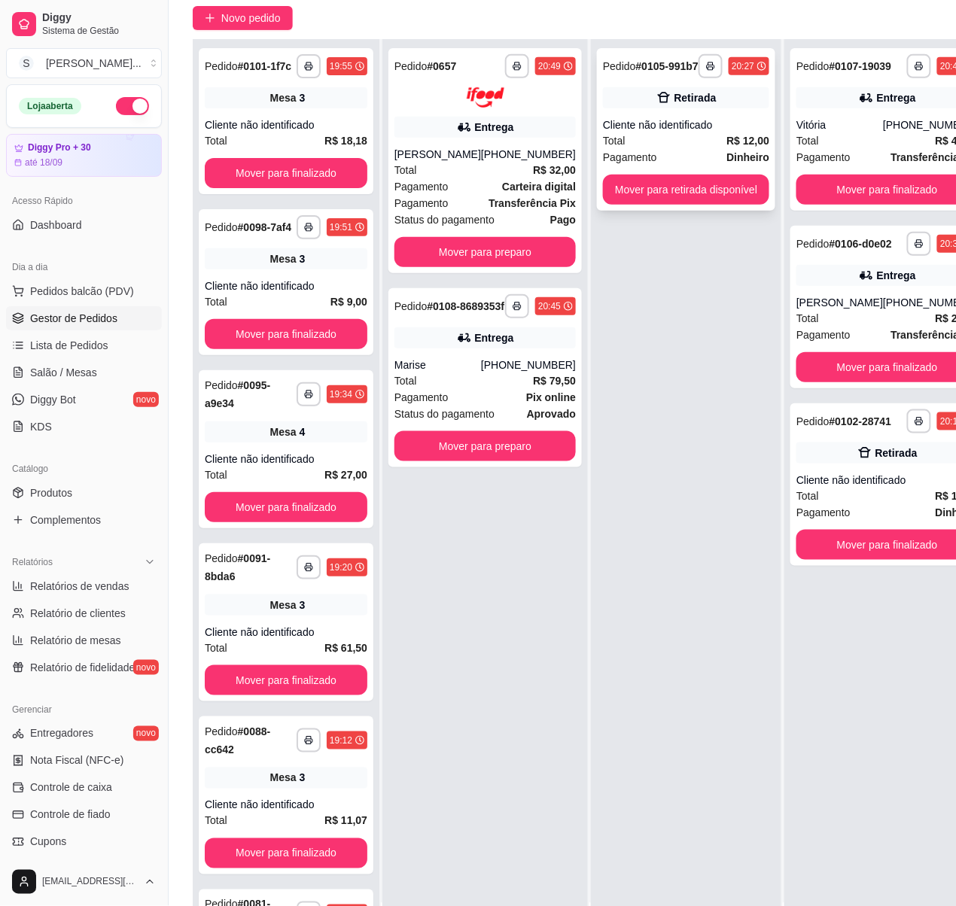
click at [681, 137] on div "Total R$ 12,00" at bounding box center [686, 140] width 166 height 17
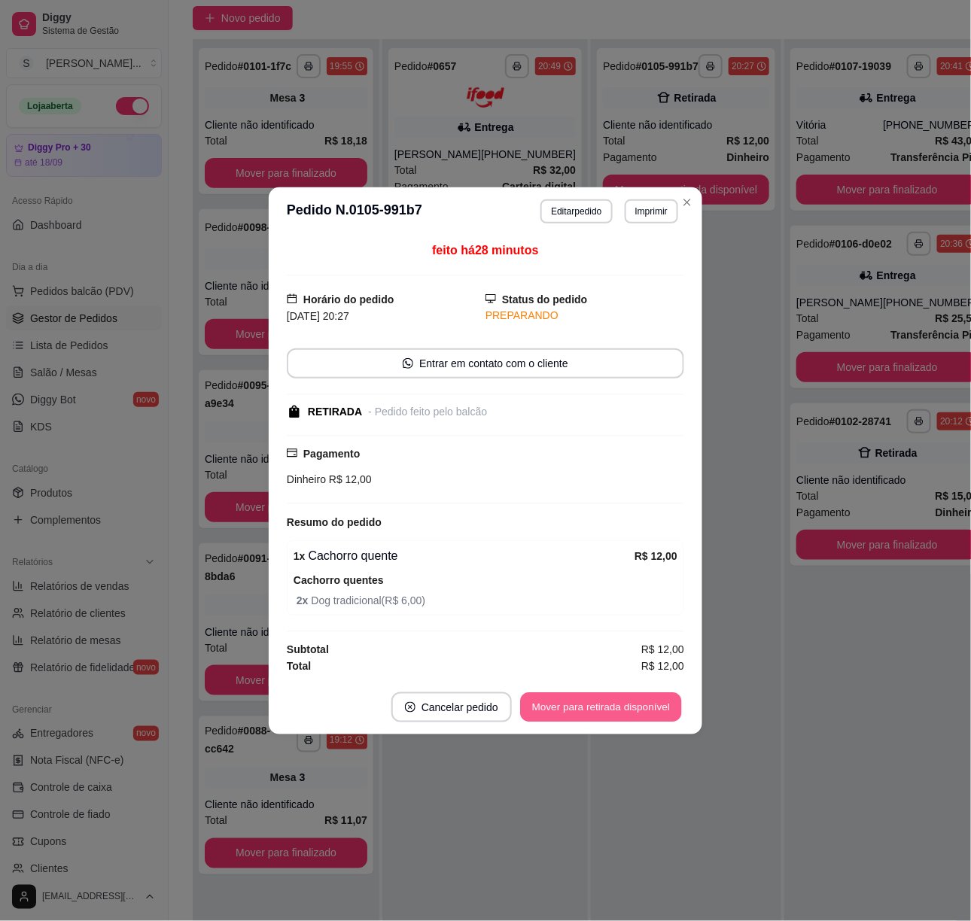
click at [653, 702] on button "Mover para retirada disponível" at bounding box center [600, 707] width 161 height 29
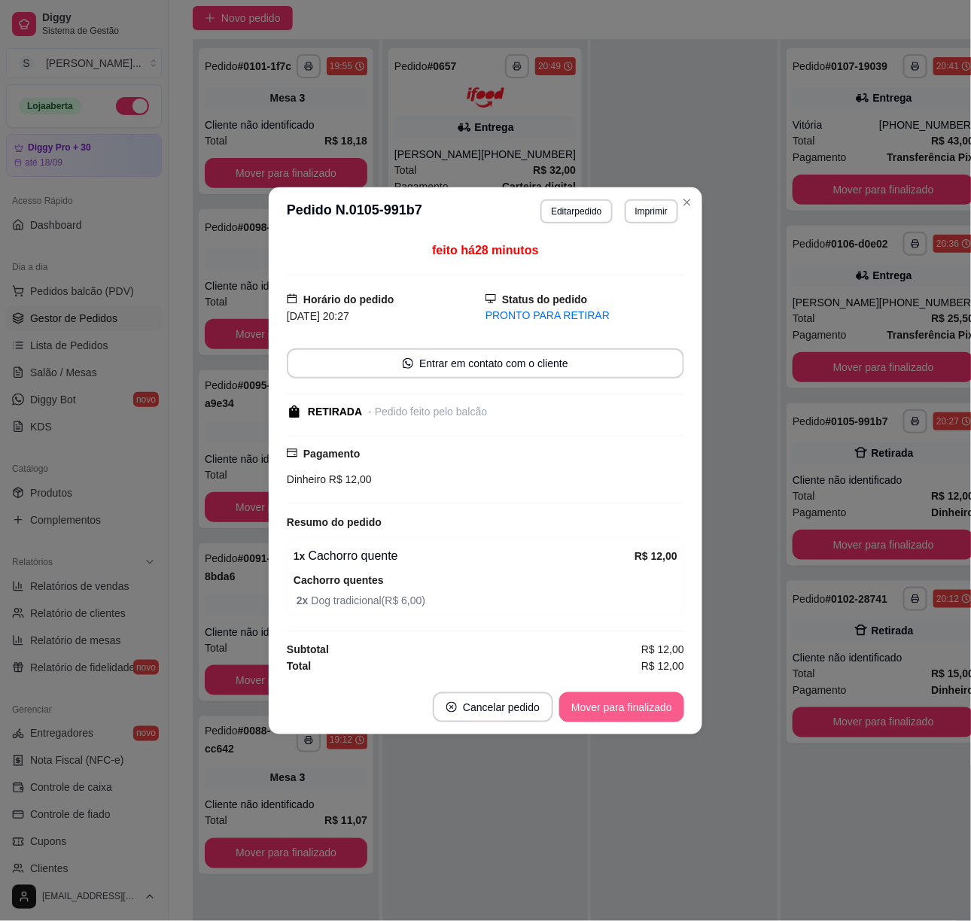
click at [663, 703] on button "Mover para finalizado" at bounding box center [621, 708] width 125 height 30
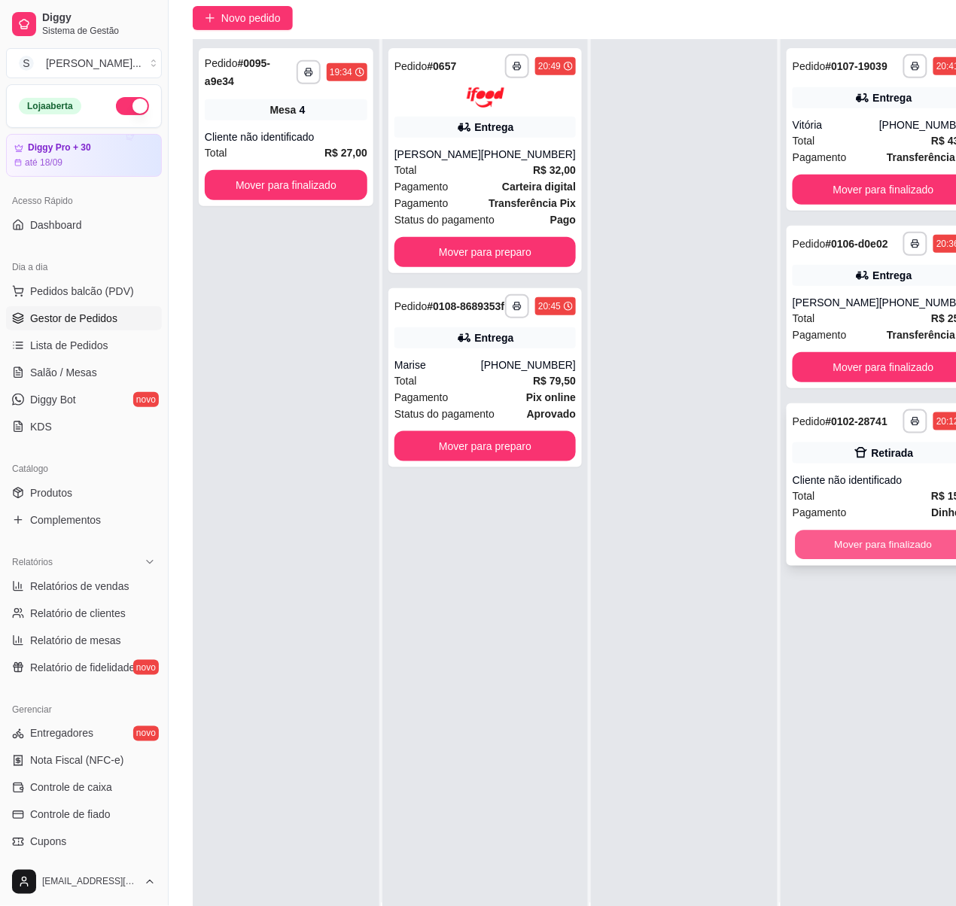
click at [898, 560] on button "Mover para finalizado" at bounding box center [884, 545] width 176 height 29
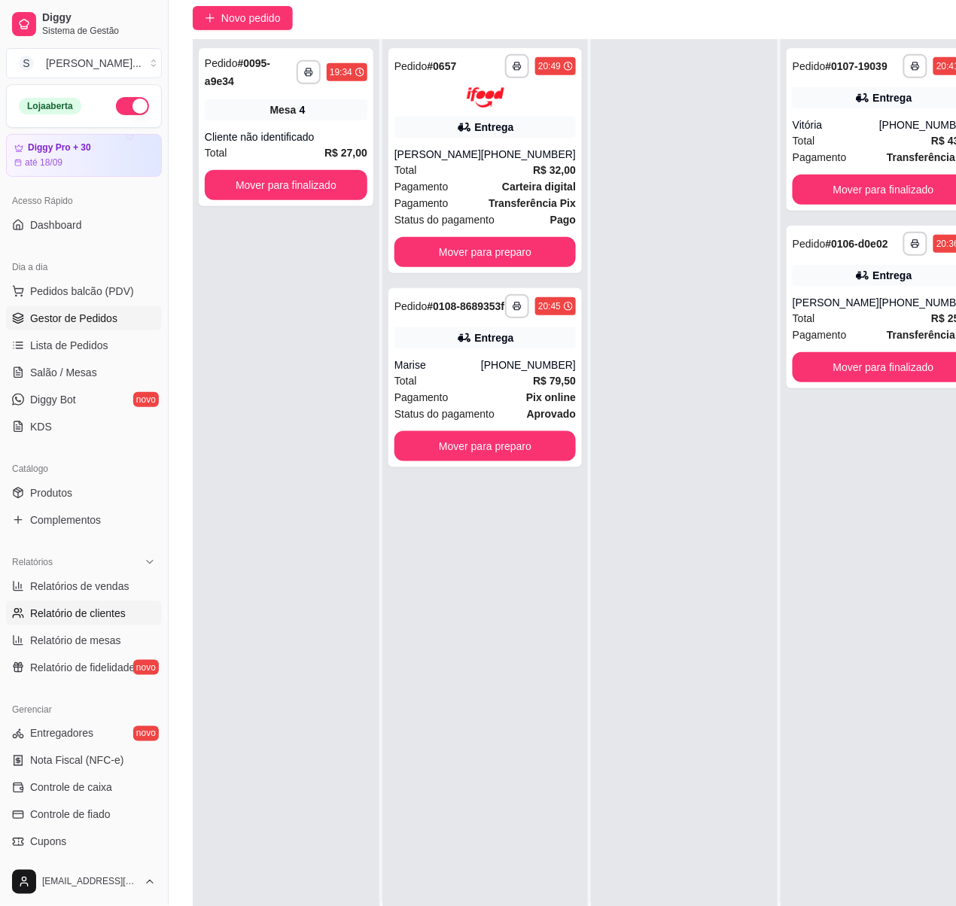
scroll to position [163, 0]
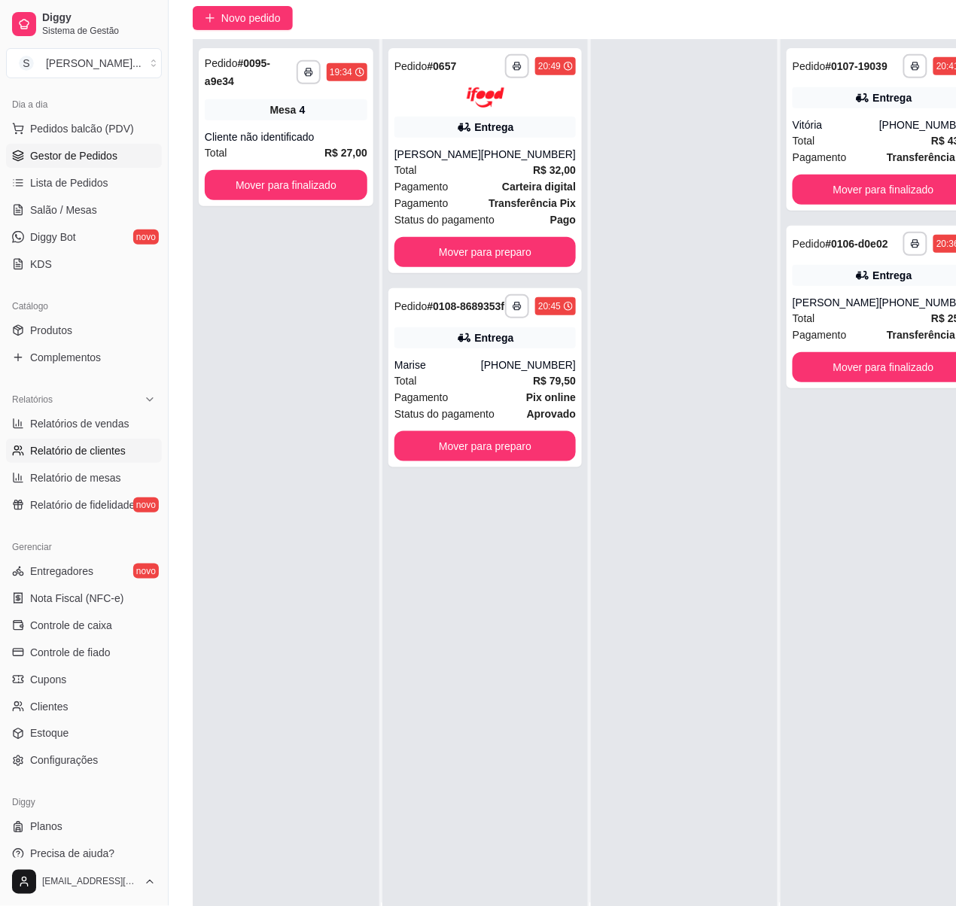
click at [52, 446] on span "Relatório de clientes" at bounding box center [78, 450] width 96 height 15
click at [56, 425] on span "Relatórios de vendas" at bounding box center [79, 423] width 99 height 15
select select "30"
select select "HIGHEST_TOTAL_SPENT_WITH_ORDERS"
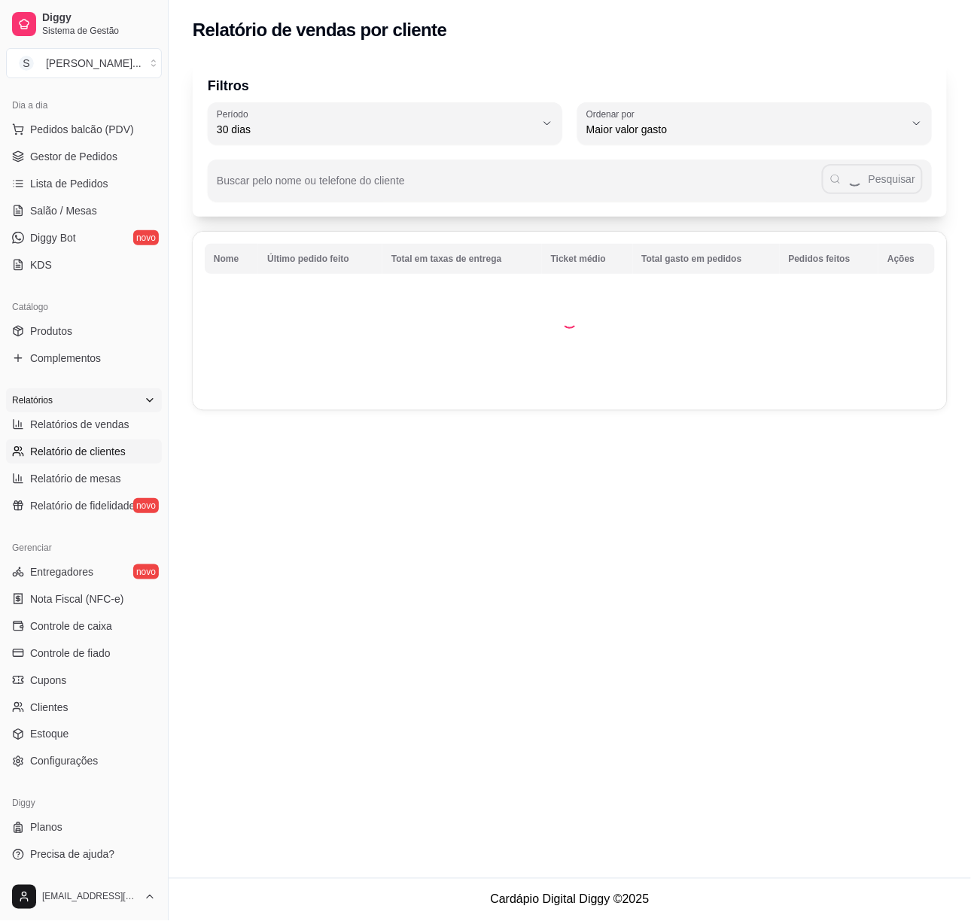
select select "ALL"
select select "0"
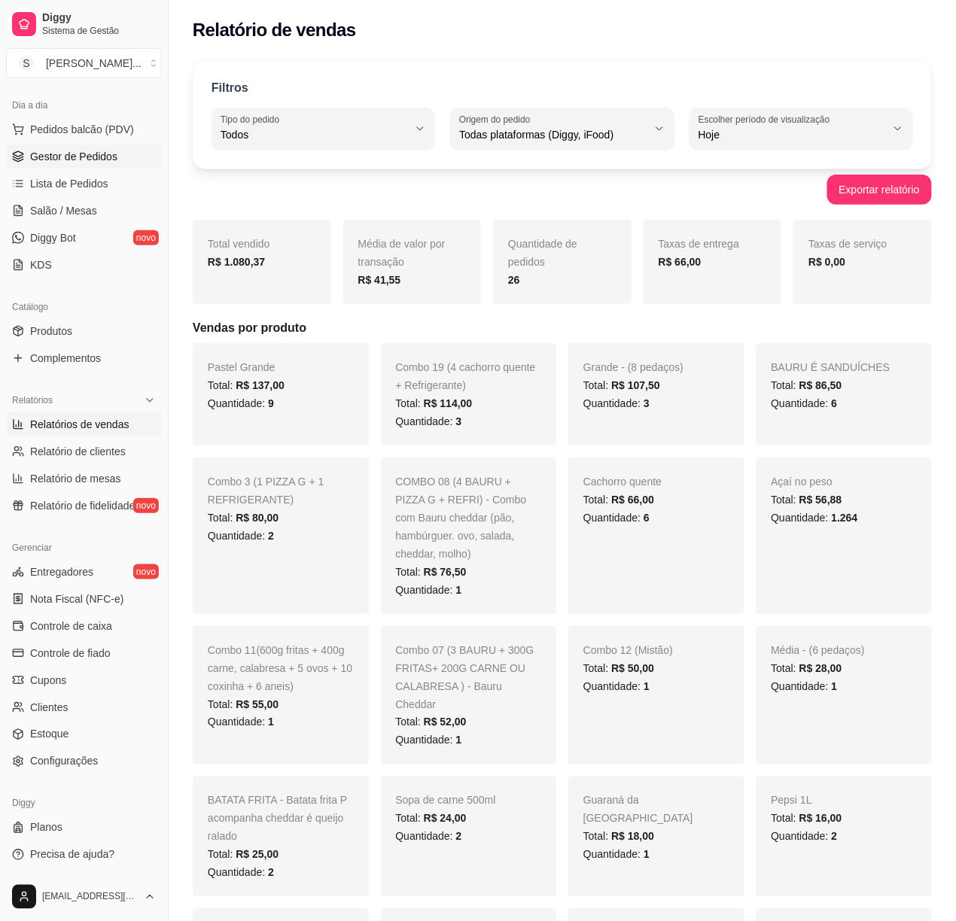
click at [81, 163] on span "Gestor de Pedidos" at bounding box center [73, 156] width 87 height 15
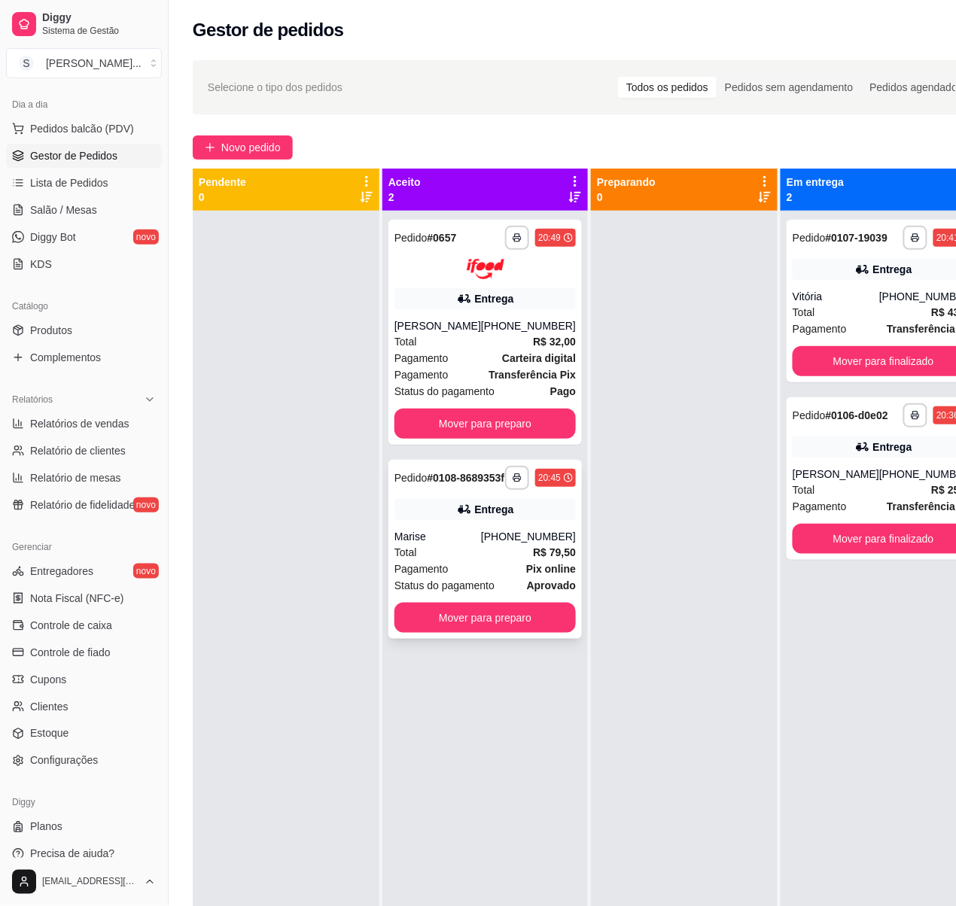
click at [510, 544] on div "[PHONE_NUMBER]" at bounding box center [528, 536] width 95 height 15
click at [479, 316] on div "**********" at bounding box center [484, 332] width 193 height 225
click at [857, 425] on div "Pedido # 0106-d0e02" at bounding box center [841, 416] width 96 height 18
click at [876, 277] on div "Entrega" at bounding box center [892, 269] width 39 height 15
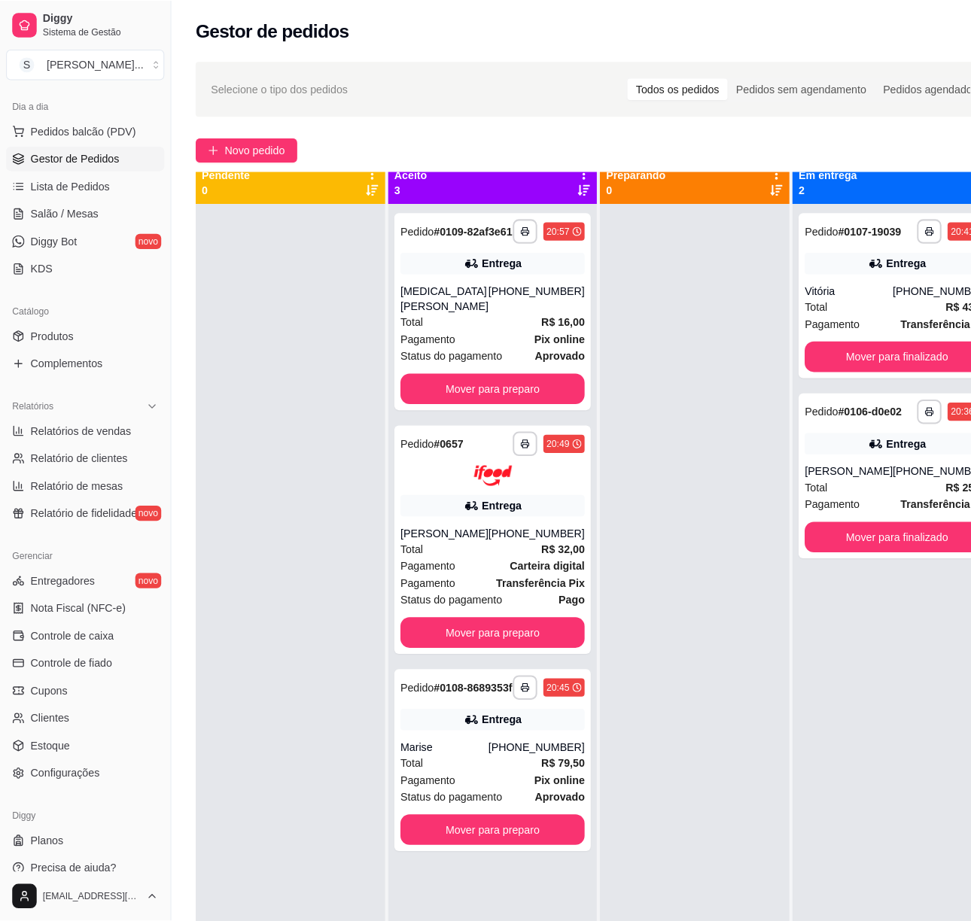
scroll to position [42, 0]
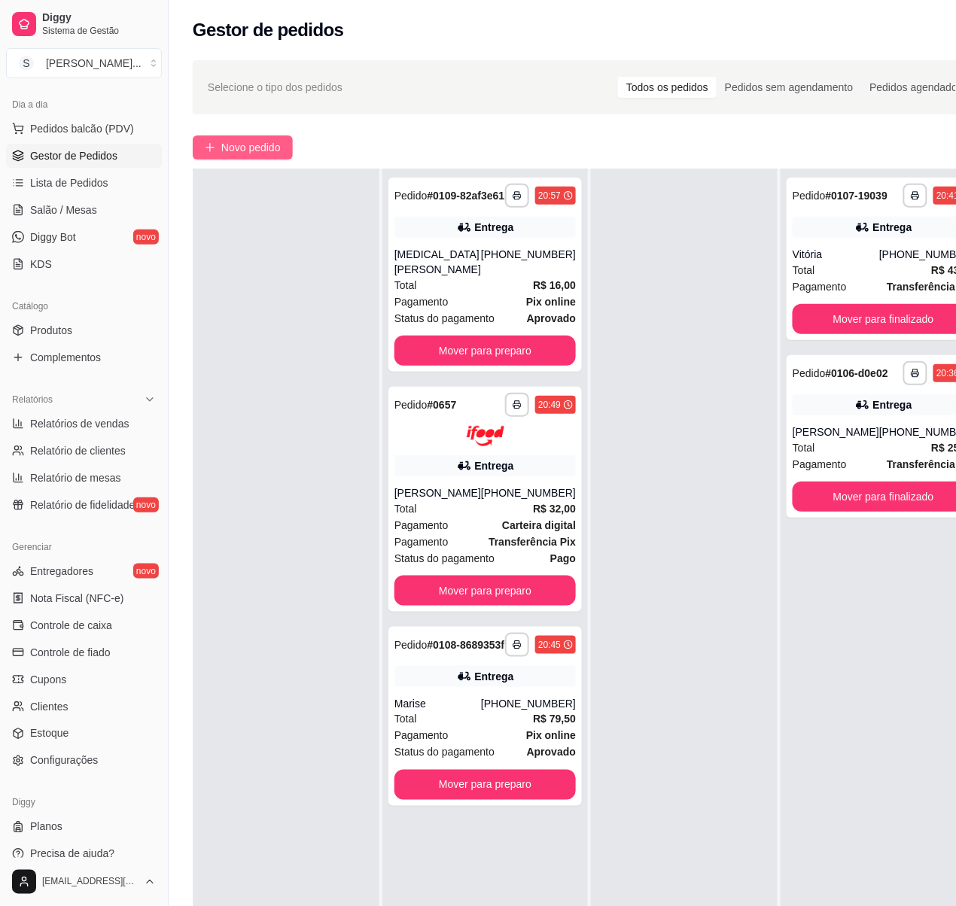
click at [247, 148] on span "Novo pedido" at bounding box center [250, 147] width 59 height 17
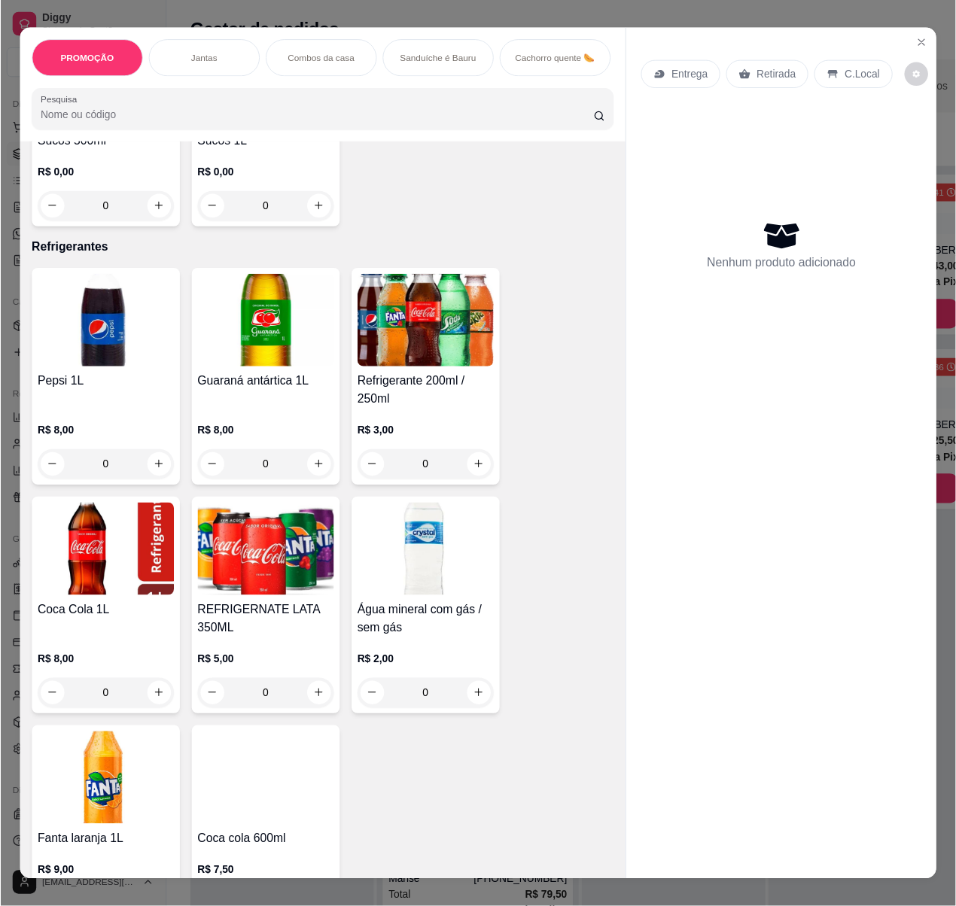
scroll to position [4517, 0]
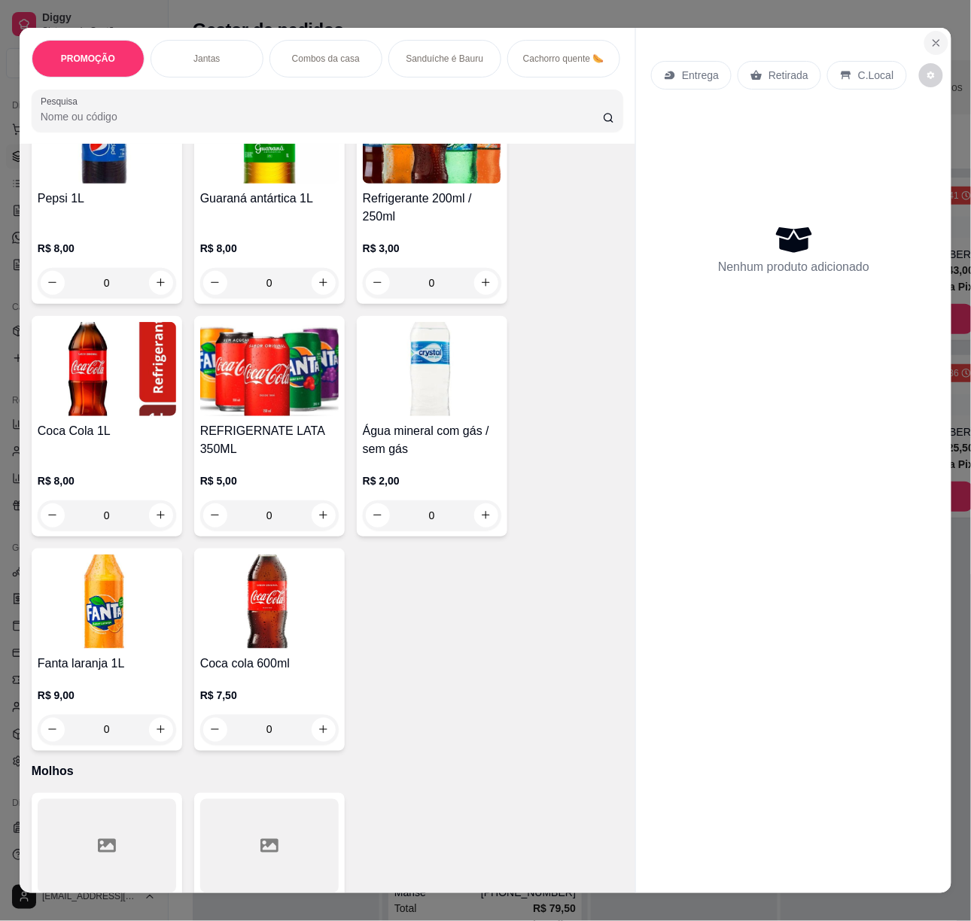
click at [929, 31] on button "Close" at bounding box center [936, 43] width 24 height 24
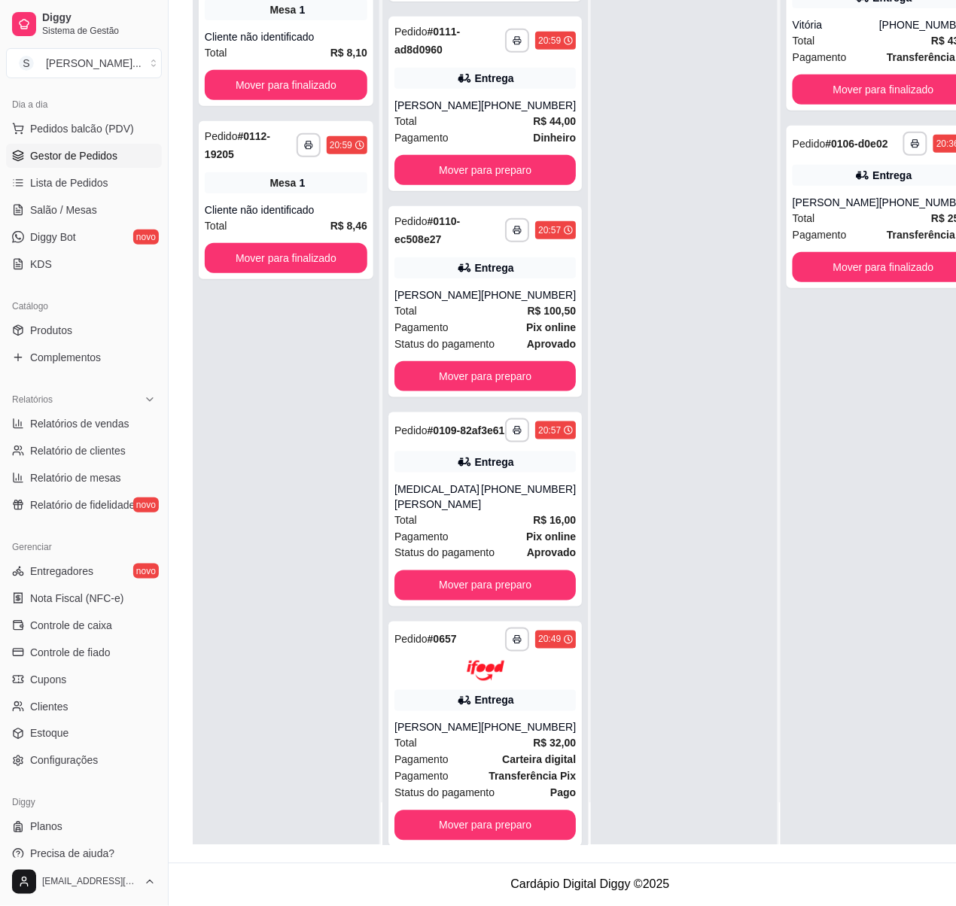
scroll to position [351, 0]
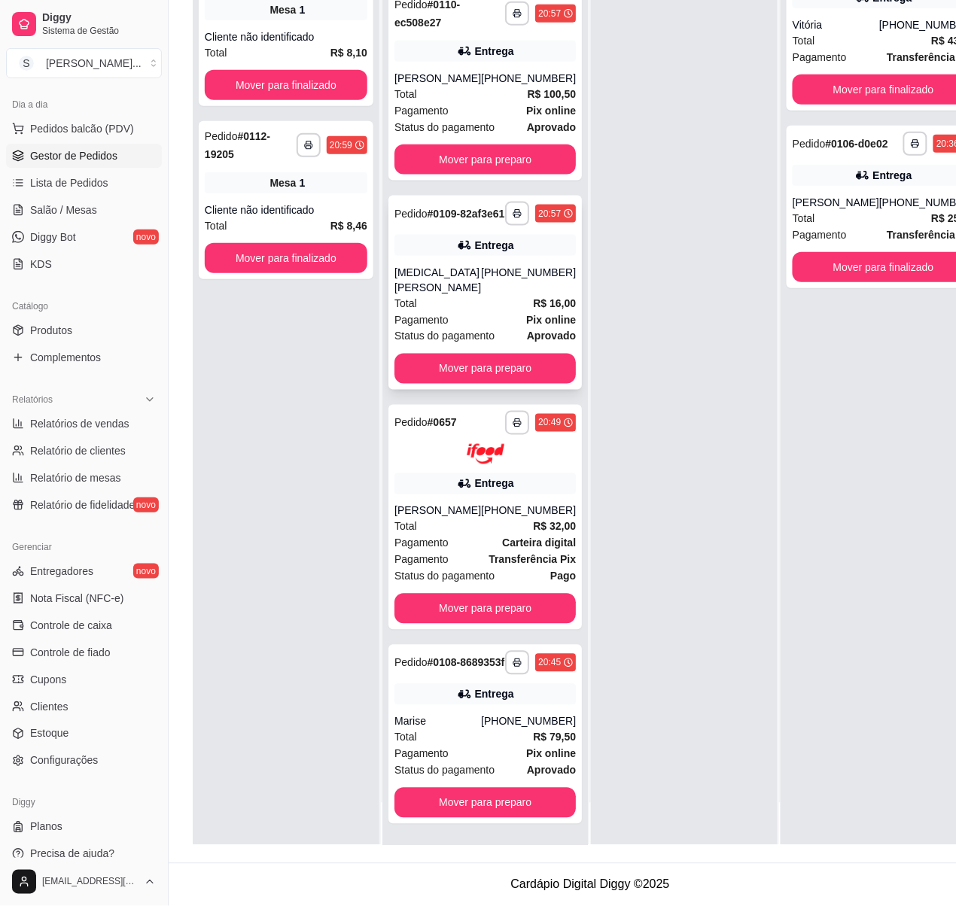
click at [481, 266] on div "[PHONE_NUMBER]" at bounding box center [528, 280] width 95 height 30
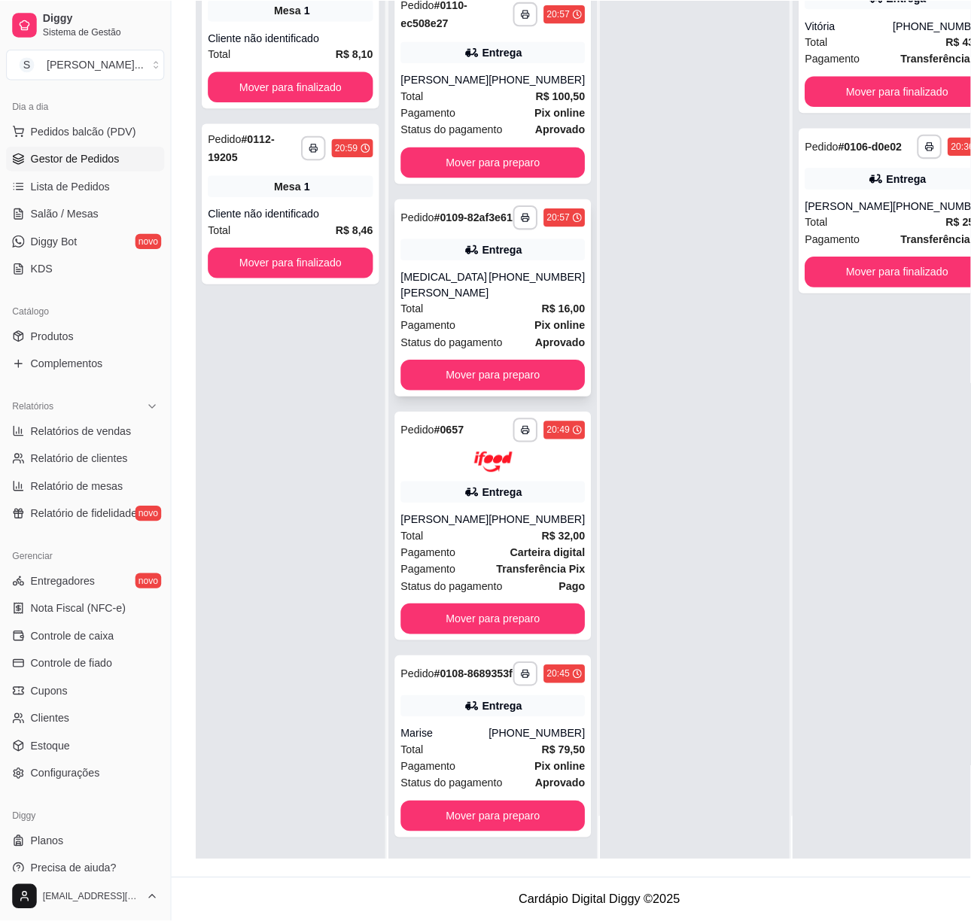
scroll to position [230, 0]
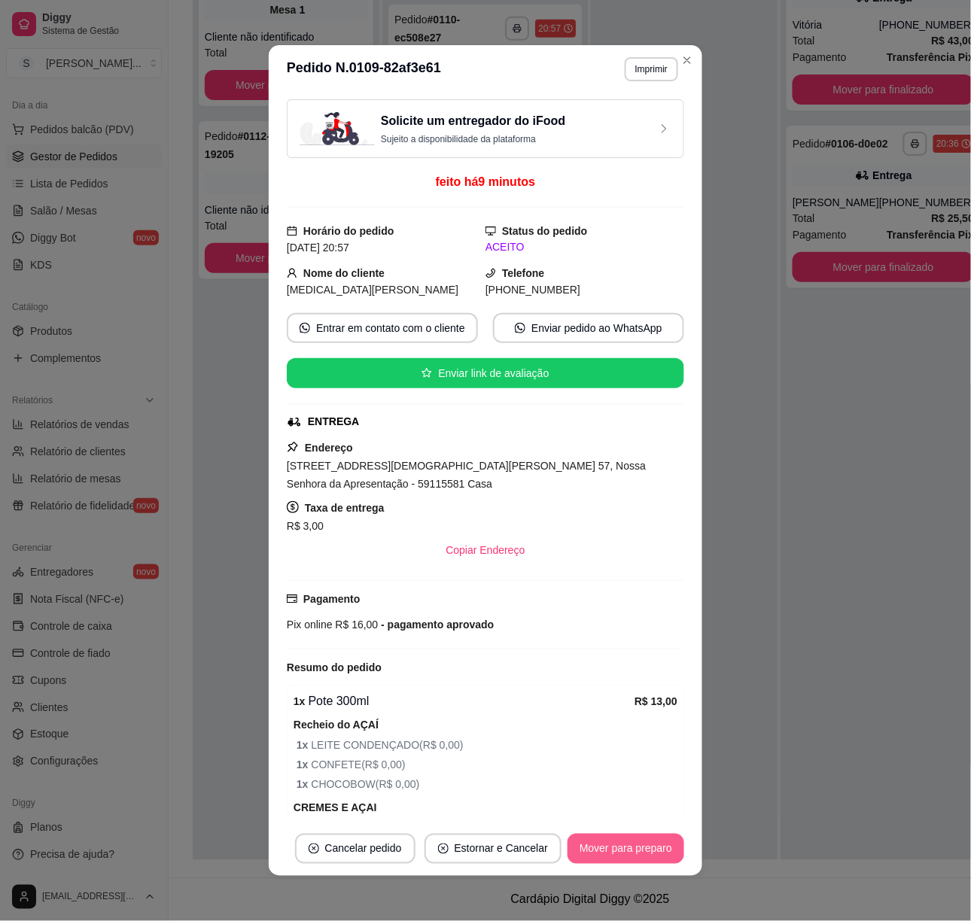
click at [616, 844] on button "Mover para preparo" at bounding box center [626, 849] width 117 height 30
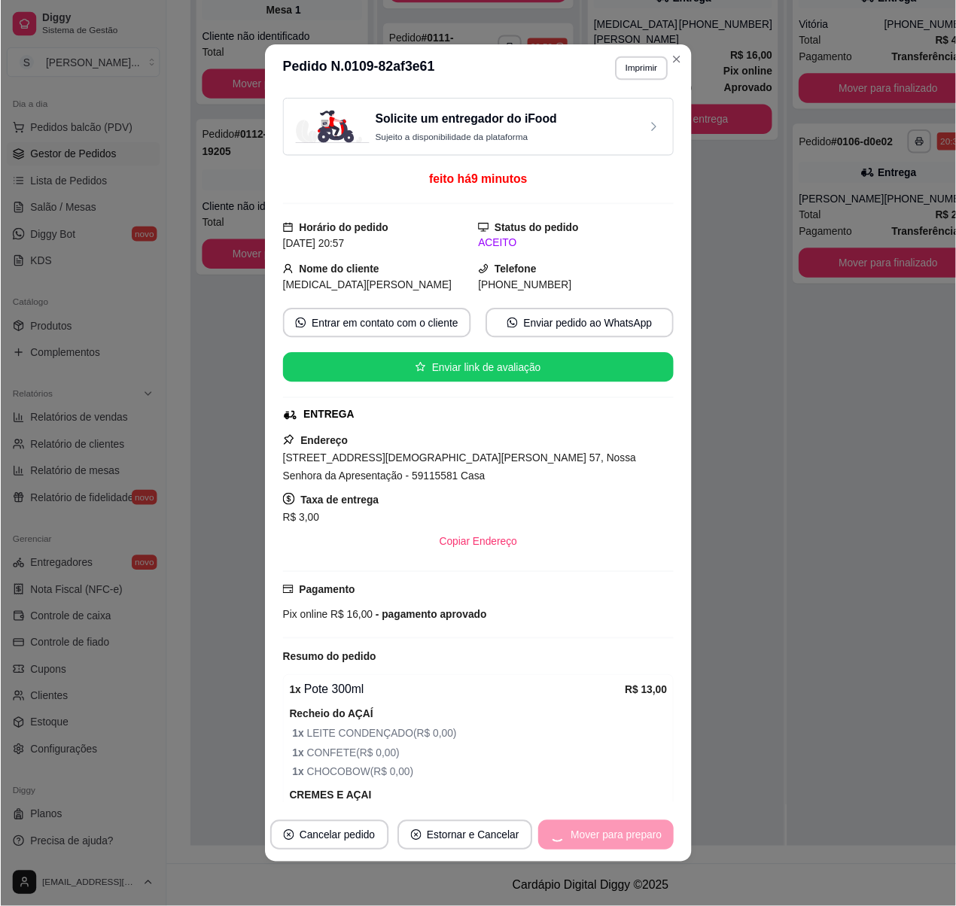
scroll to position [145, 0]
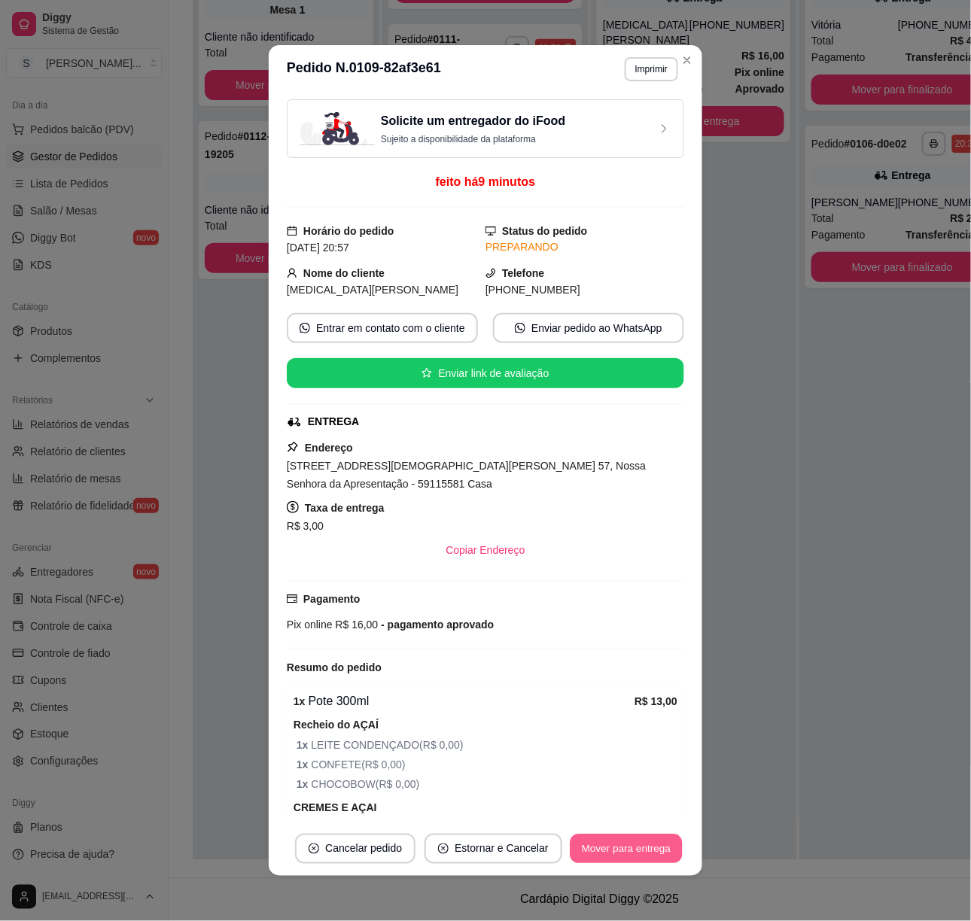
click at [634, 854] on button "Mover para entrega" at bounding box center [626, 849] width 113 height 29
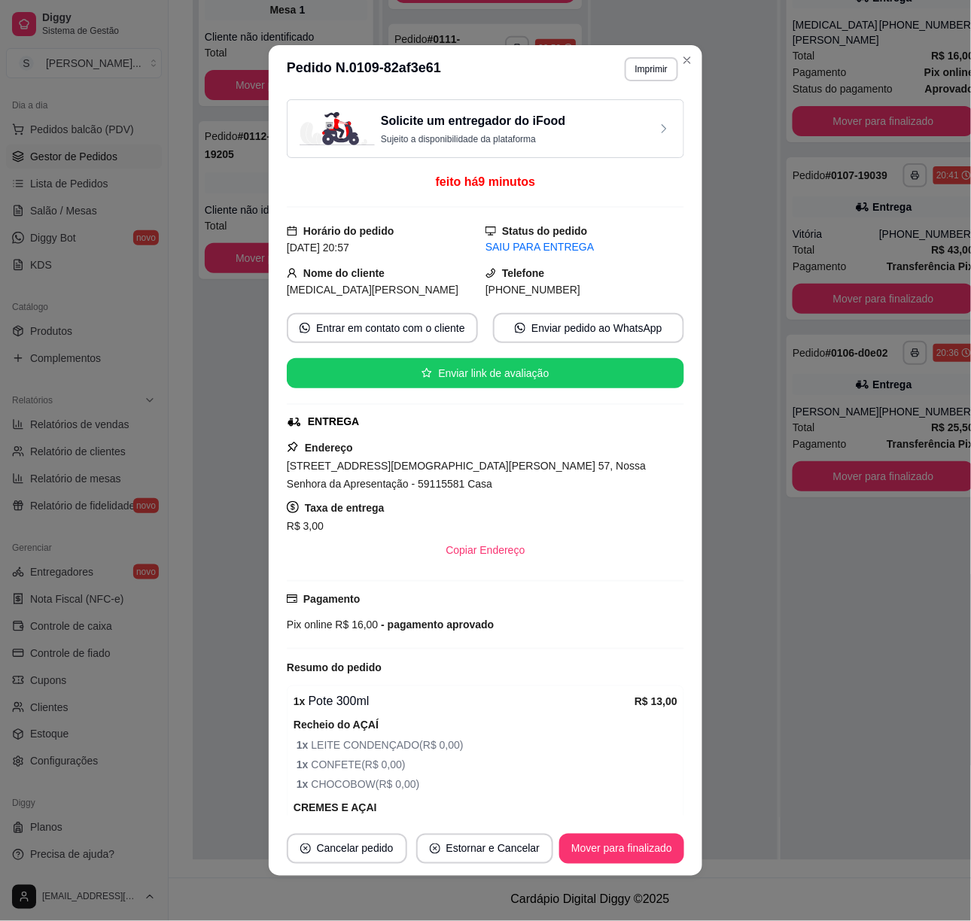
drag, startPoint x: 498, startPoint y: 290, endPoint x: 598, endPoint y: 287, distance: 99.4
click at [599, 292] on div "[PHONE_NUMBER]" at bounding box center [585, 290] width 199 height 17
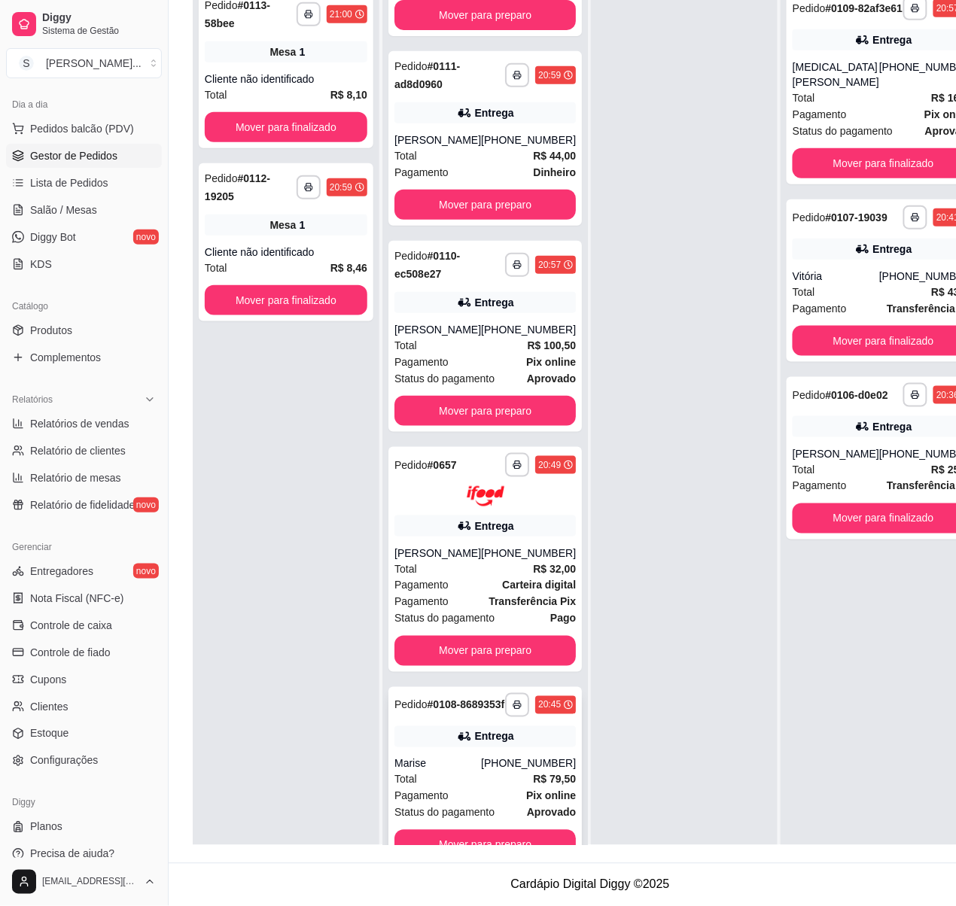
click at [491, 772] on div "[PHONE_NUMBER]" at bounding box center [528, 764] width 95 height 15
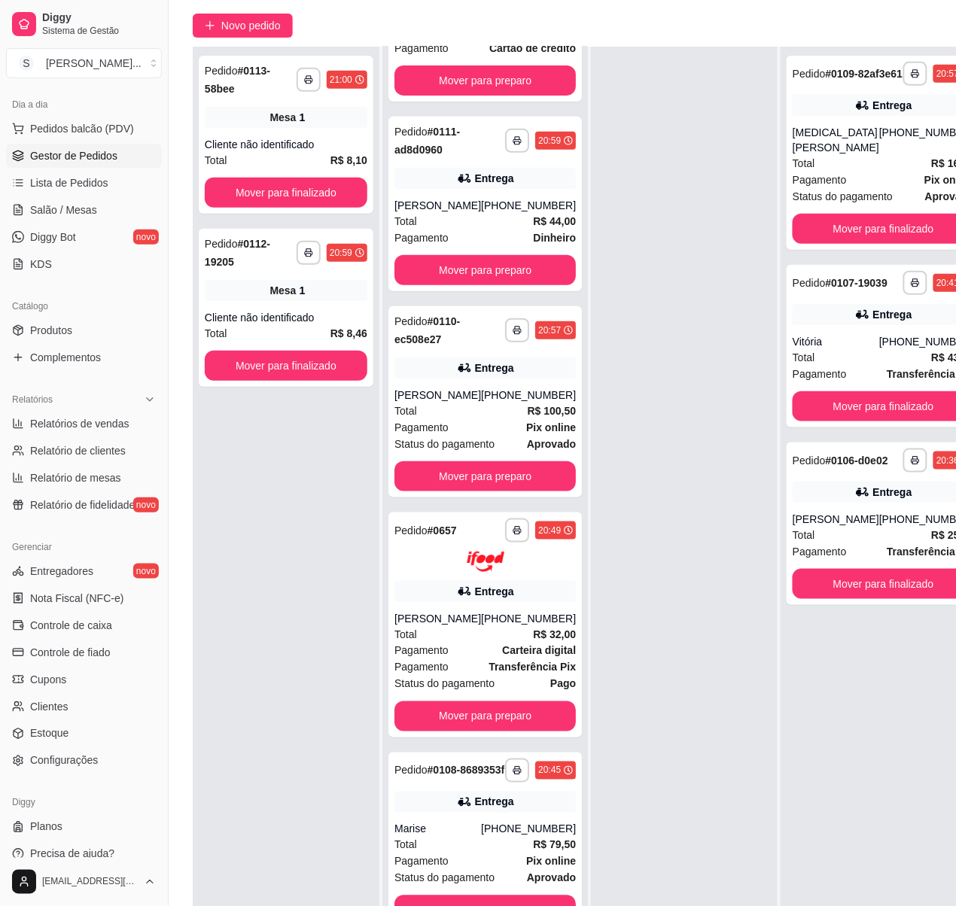
scroll to position [245, 0]
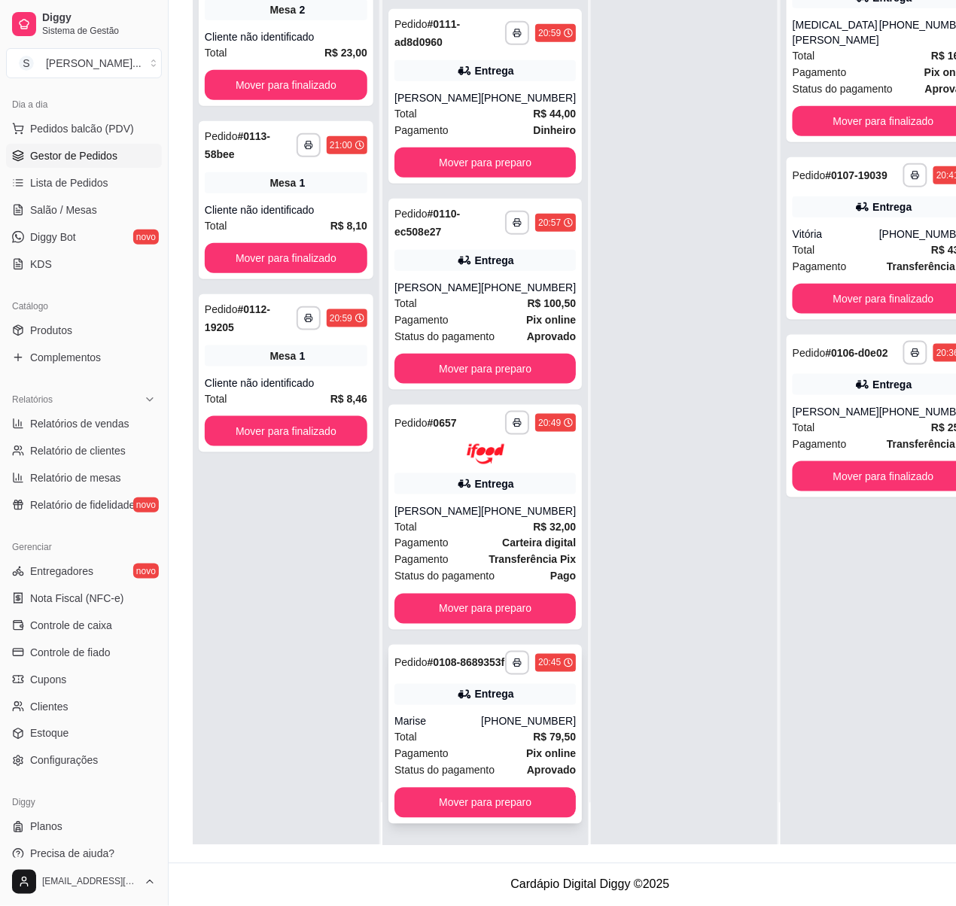
click at [470, 711] on div "**********" at bounding box center [484, 734] width 193 height 179
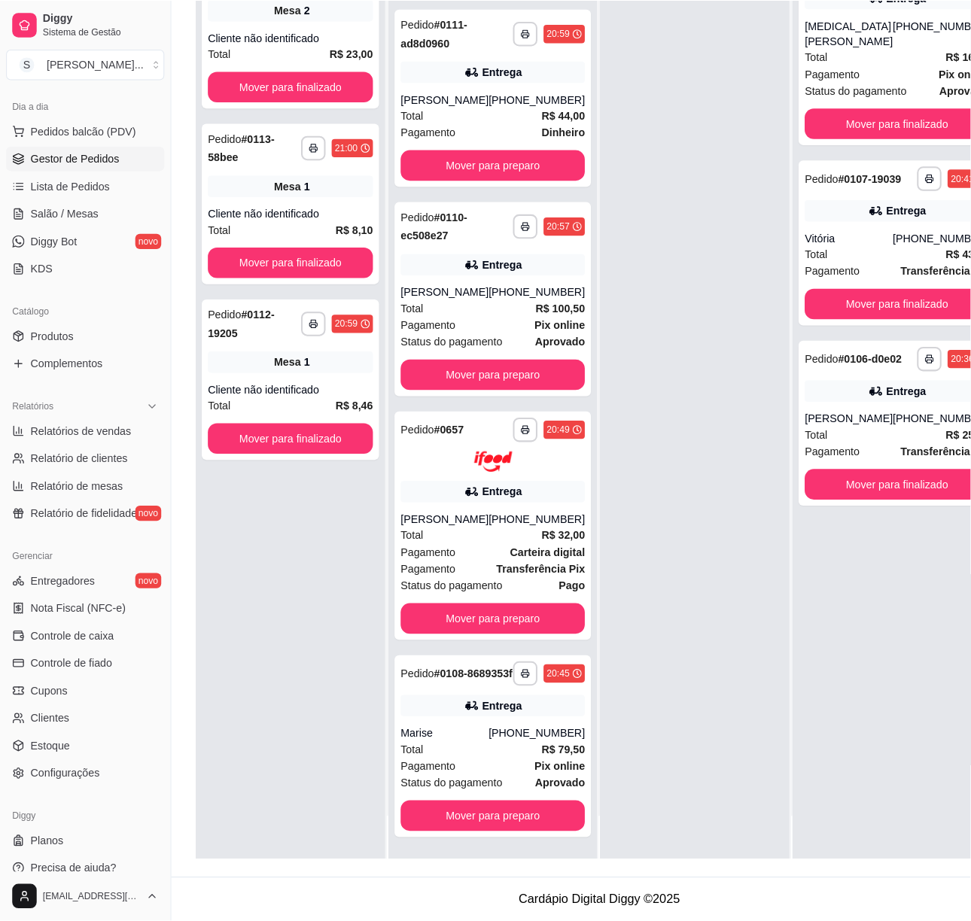
scroll to position [230, 0]
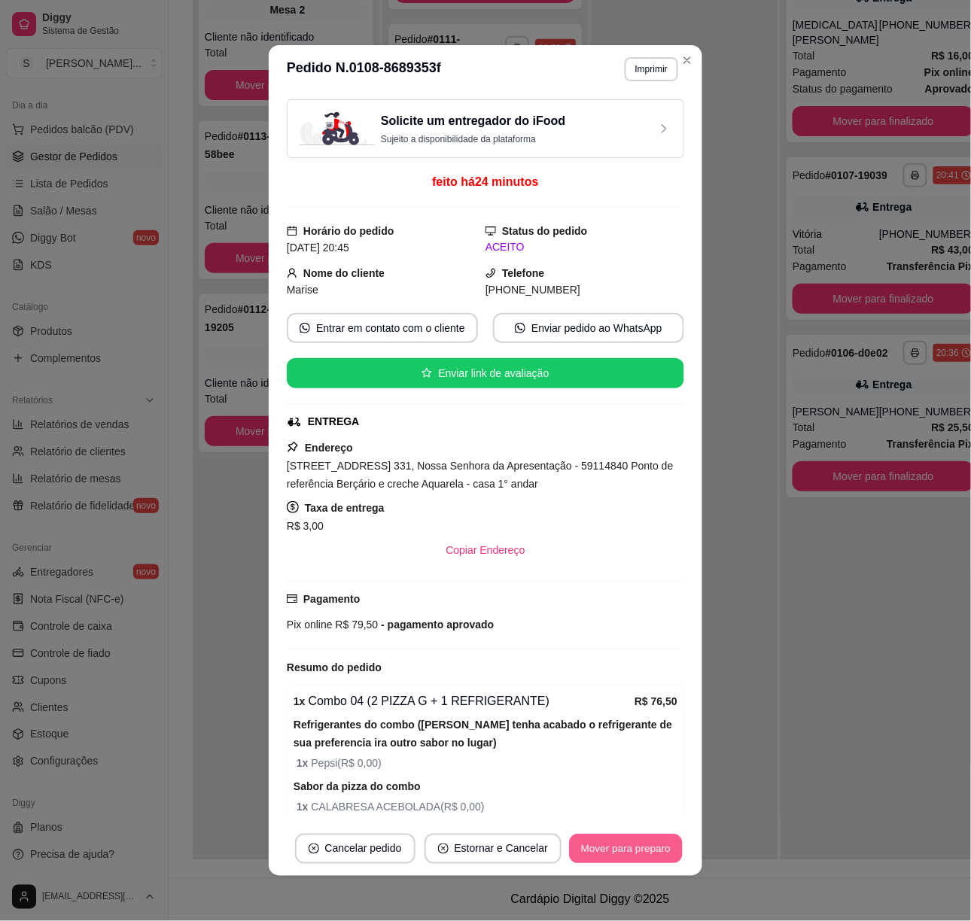
click at [609, 845] on button "Mover para preparo" at bounding box center [625, 849] width 113 height 29
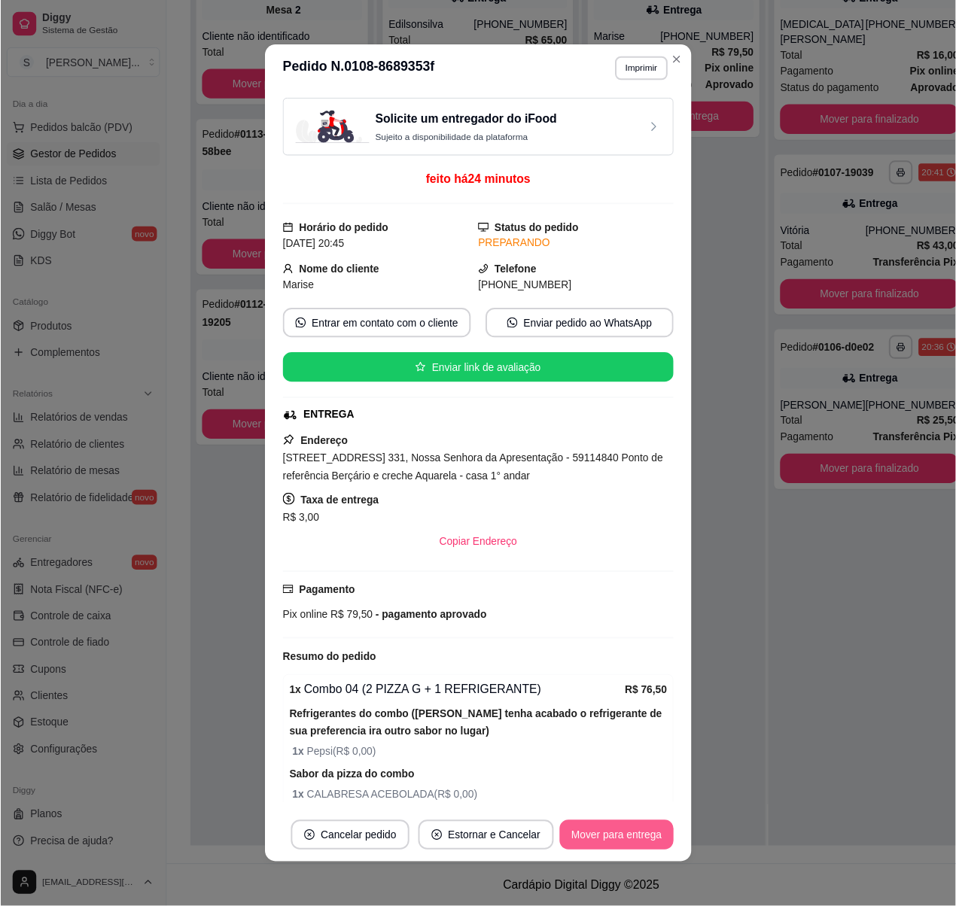
scroll to position [0, 0]
click at [619, 853] on button "Mover para entrega" at bounding box center [626, 849] width 116 height 30
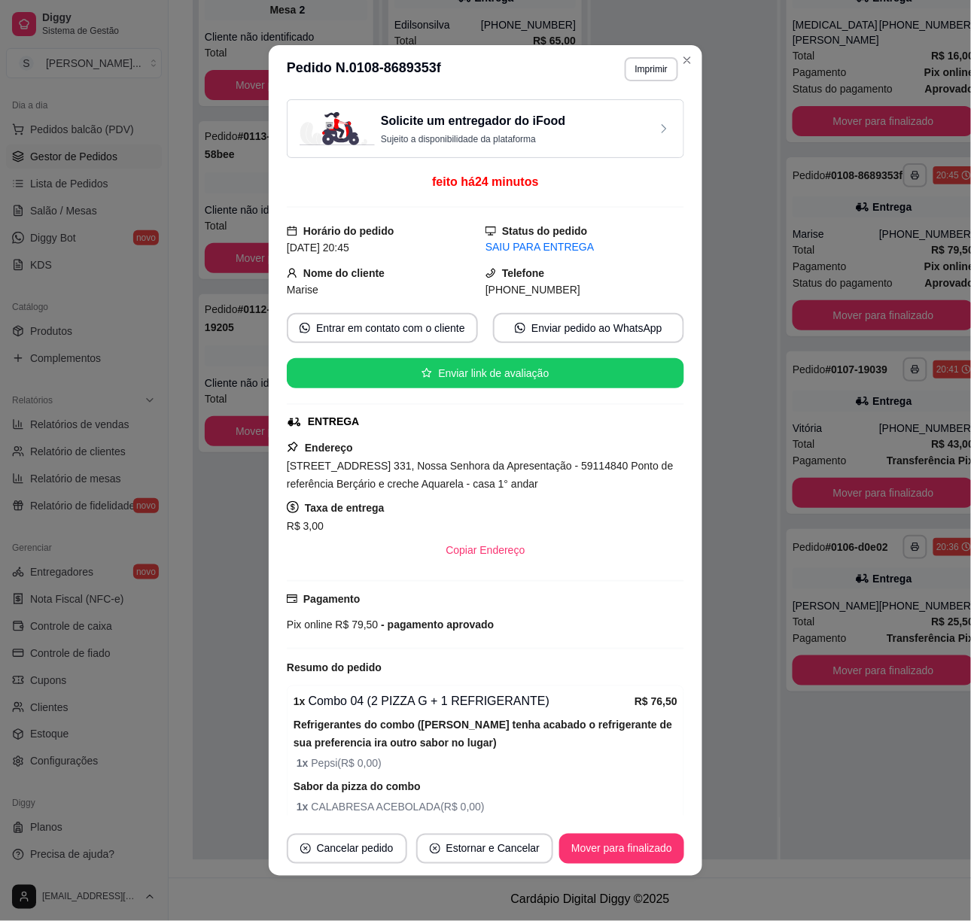
drag, startPoint x: 501, startPoint y: 292, endPoint x: 605, endPoint y: 293, distance: 104.6
click at [605, 293] on div "[PHONE_NUMBER]" at bounding box center [585, 290] width 199 height 17
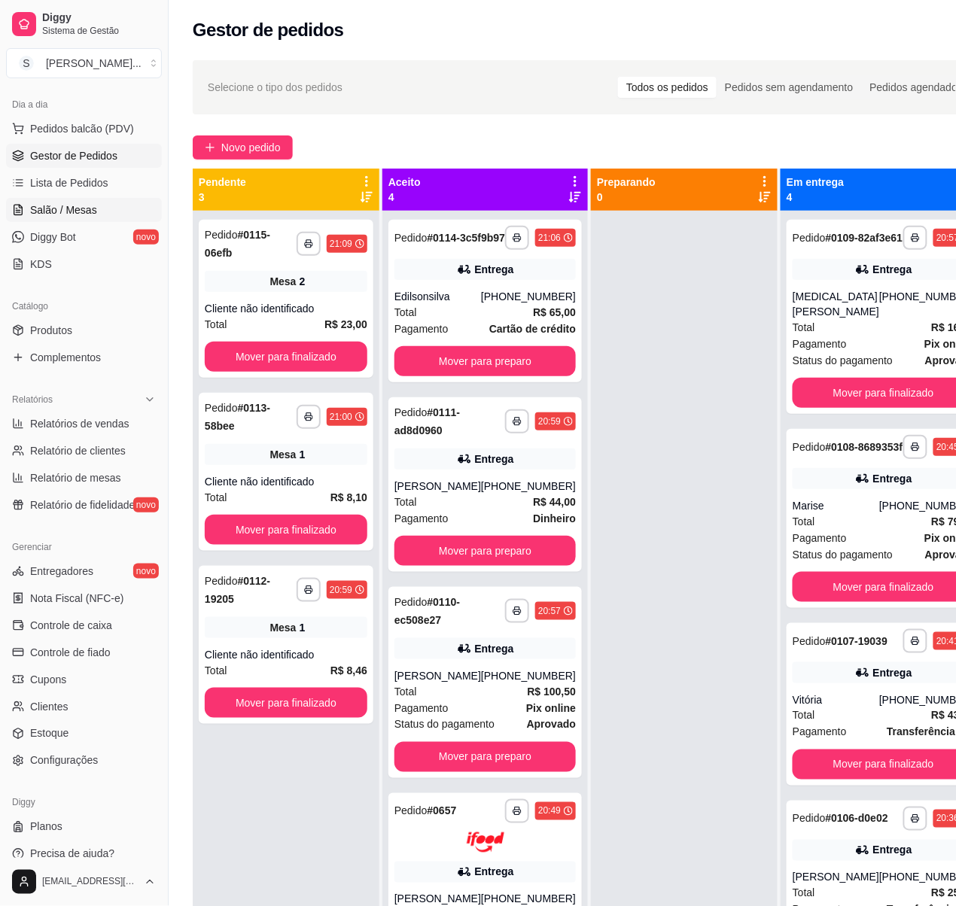
click at [88, 214] on span "Salão / Mesas" at bounding box center [63, 210] width 67 height 15
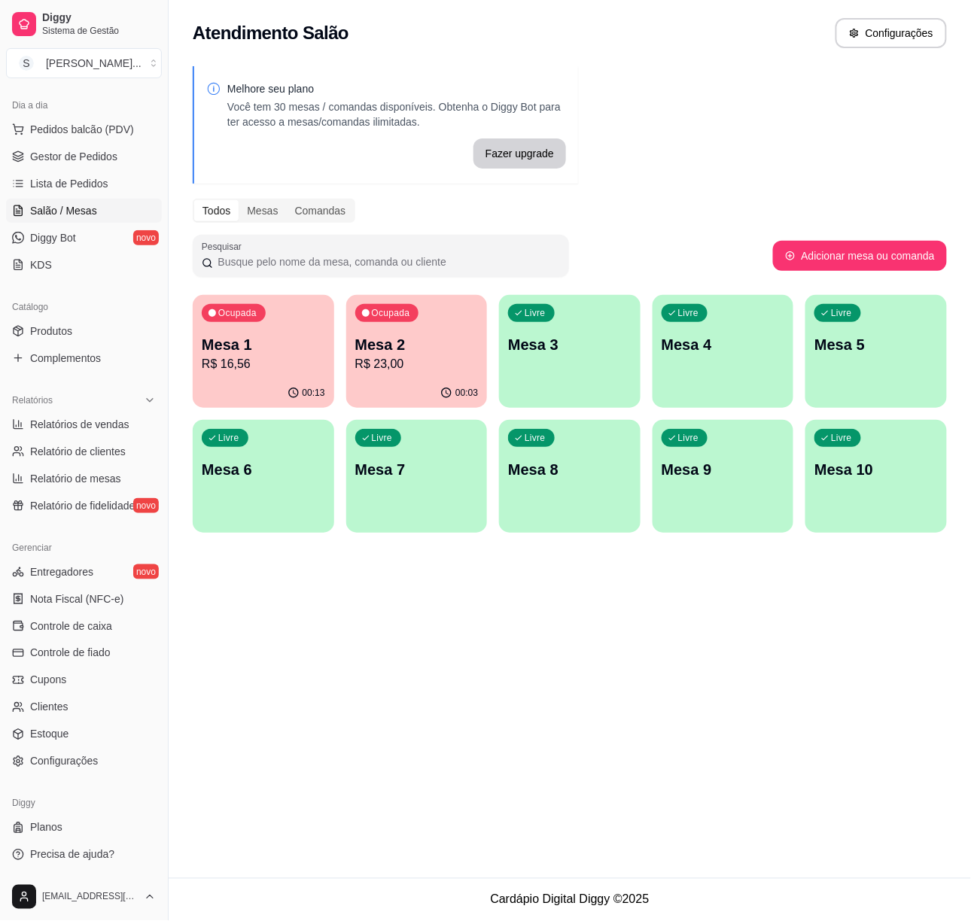
click at [428, 361] on p "R$ 23,00" at bounding box center [416, 364] width 123 height 18
click at [245, 371] on p "R$ 16,56" at bounding box center [263, 364] width 123 height 18
click at [72, 155] on span "Gestor de Pedidos" at bounding box center [73, 156] width 87 height 15
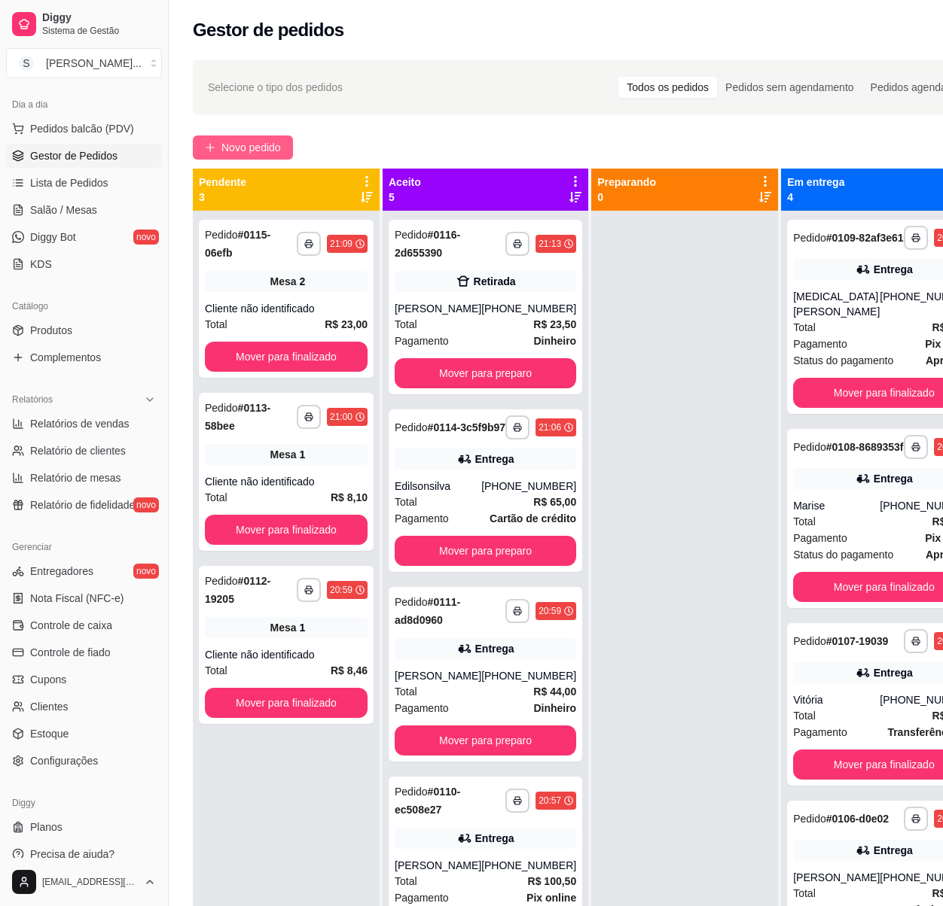
click at [239, 151] on span "Novo pedido" at bounding box center [250, 147] width 59 height 17
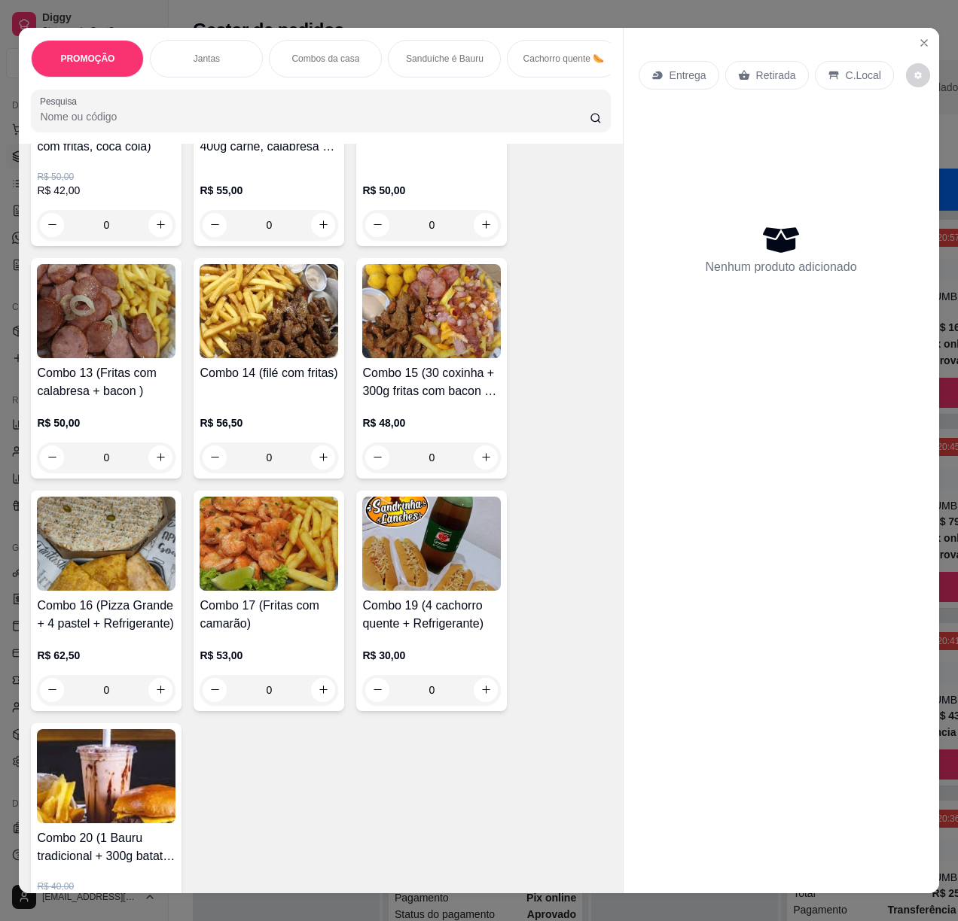
scroll to position [1305, 0]
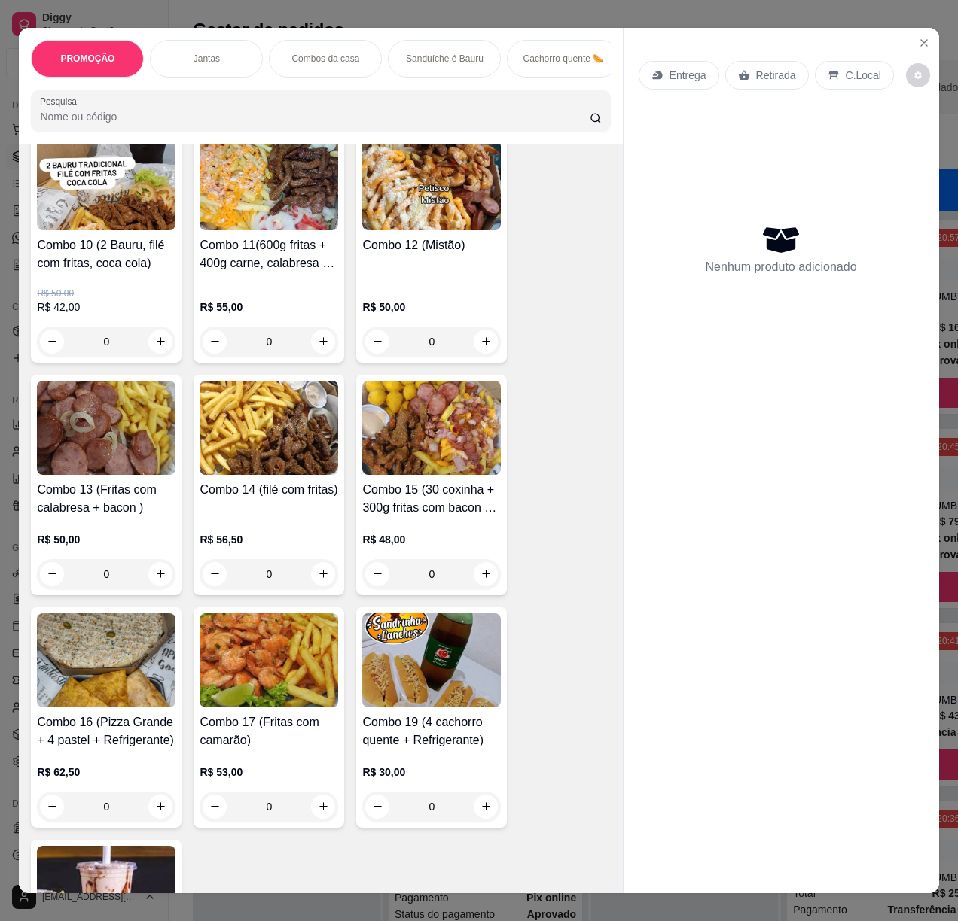
click at [467, 275] on div "Combo 12 (Mistão)" at bounding box center [431, 260] width 139 height 48
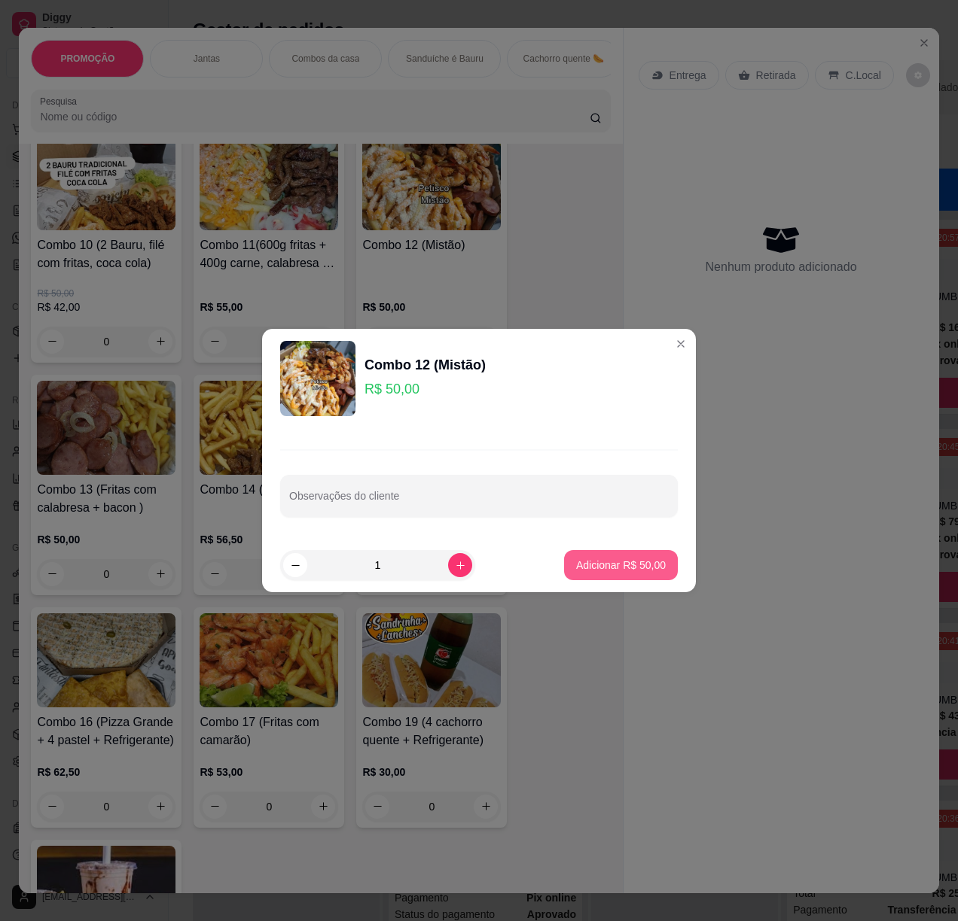
click at [582, 573] on button "Adicionar R$ 50,00" at bounding box center [621, 565] width 114 height 30
type input "1"
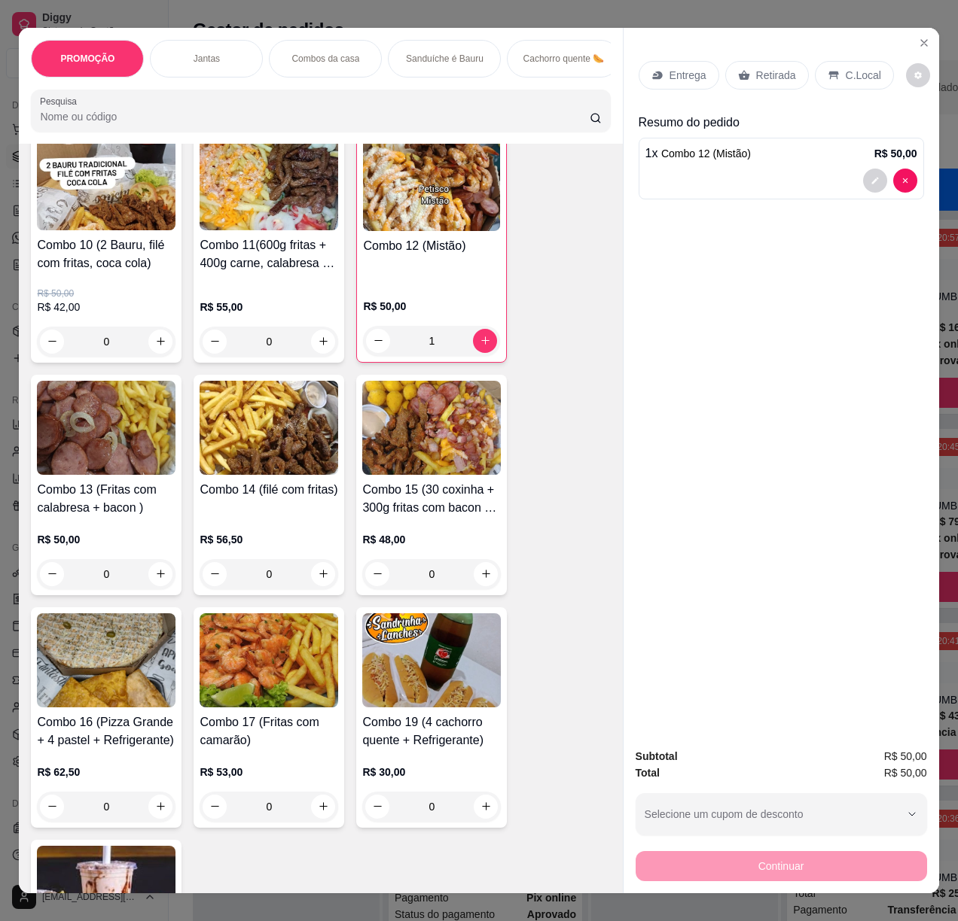
click at [672, 68] on p "Entrega" at bounding box center [687, 75] width 37 height 15
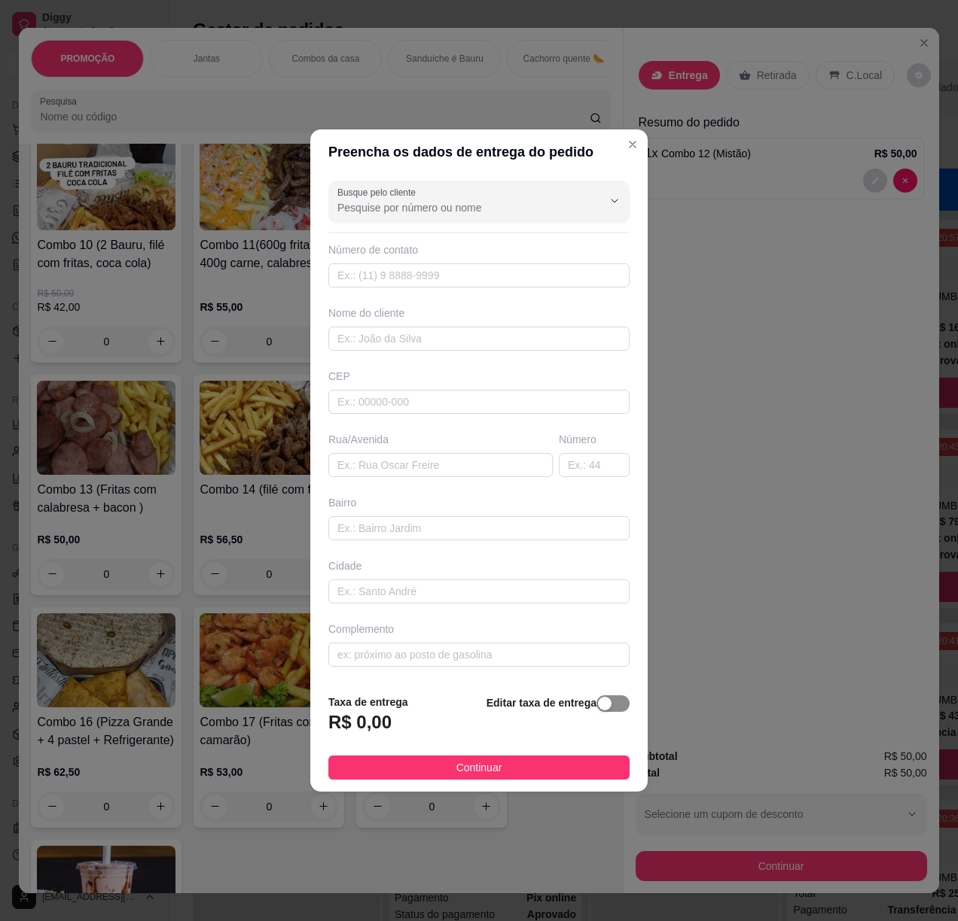
click at [598, 705] on div "button" at bounding box center [605, 704] width 14 height 14
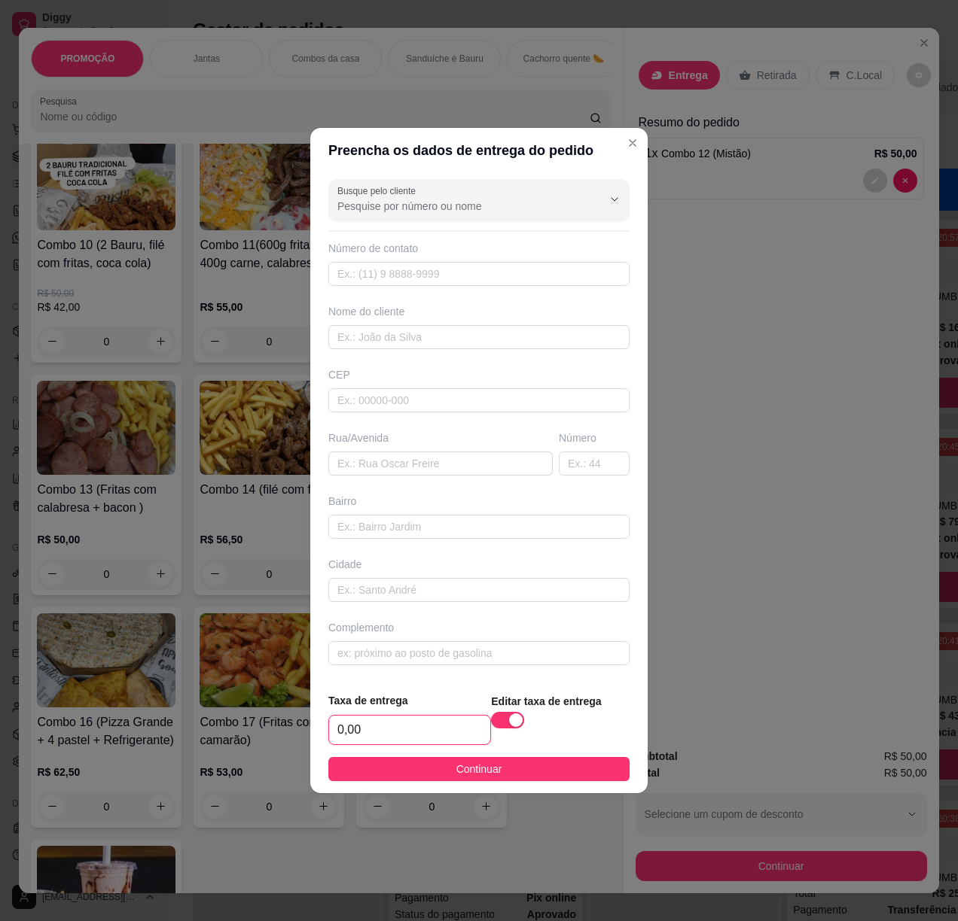
click at [432, 729] on input "0,00" at bounding box center [409, 730] width 161 height 29
type input "5,00"
click at [492, 774] on span "Continuar" at bounding box center [479, 769] width 46 height 17
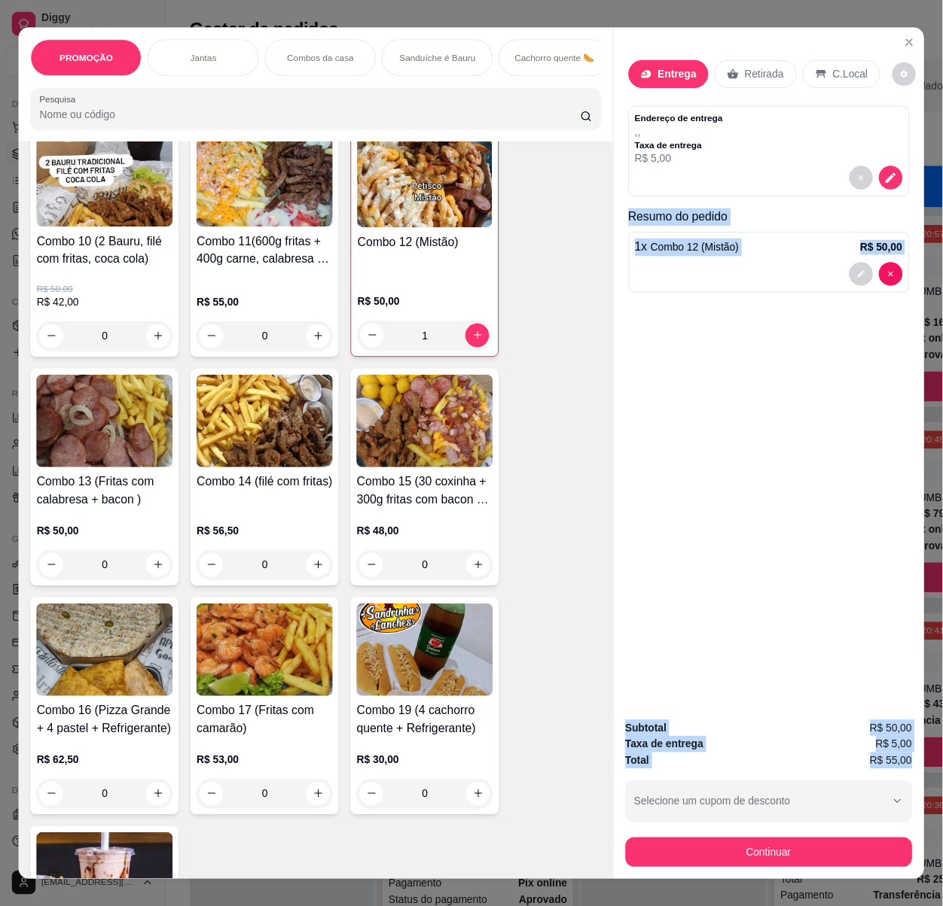
scroll to position [0, 6]
drag, startPoint x: 628, startPoint y: 218, endPoint x: 926, endPoint y: 762, distance: 620.6
click at [926, 762] on div "PROMOÇÃO Jantas Combos da casa Sanduíche é Bauru Cachorro quente 🌭 Pizzas Batat…" at bounding box center [479, 460] width 958 height 921
click at [893, 181] on button "decrease-product-quantity" at bounding box center [905, 181] width 24 height 24
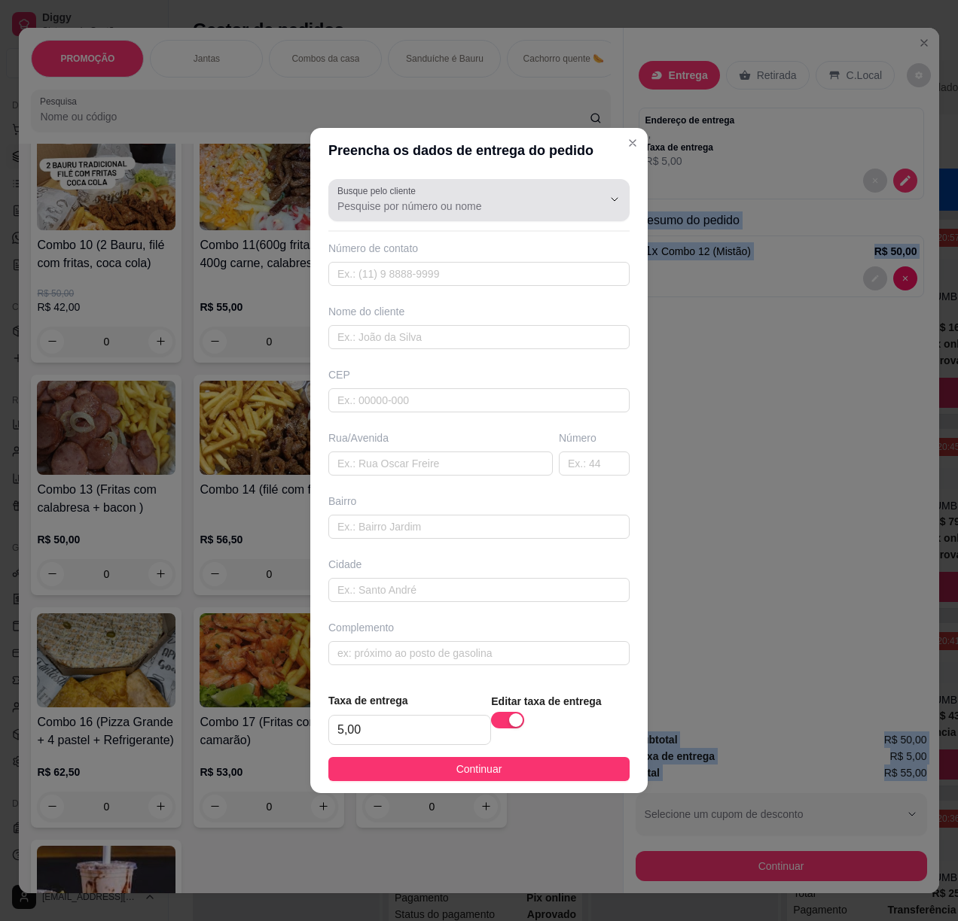
click at [395, 193] on label "Busque pelo cliente" at bounding box center [379, 190] width 84 height 13
click at [395, 199] on input "Busque pelo cliente" at bounding box center [457, 206] width 241 height 15
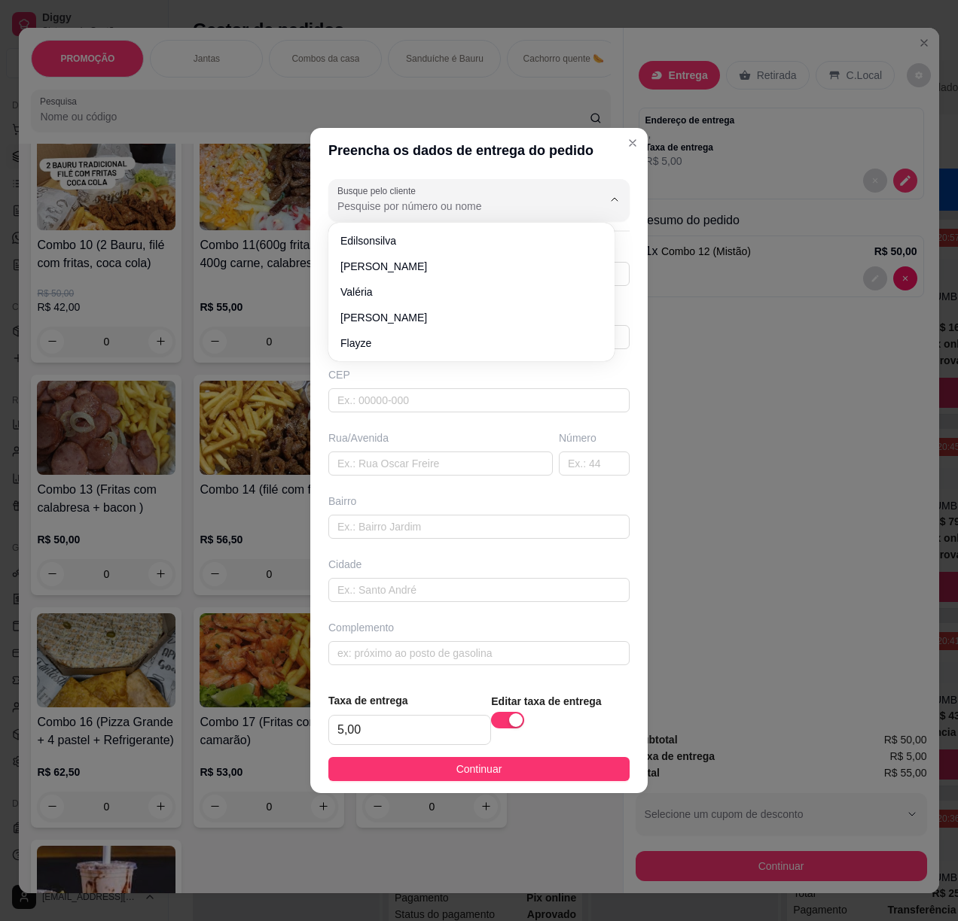
paste input "[PHONE_NUMBER]"
click at [380, 205] on input "[PHONE_NUMBER]" at bounding box center [457, 206] width 241 height 15
click at [379, 206] on input "[PHONE_NUMBER]" at bounding box center [457, 206] width 241 height 15
click at [351, 206] on input "84 96842875" at bounding box center [457, 206] width 241 height 15
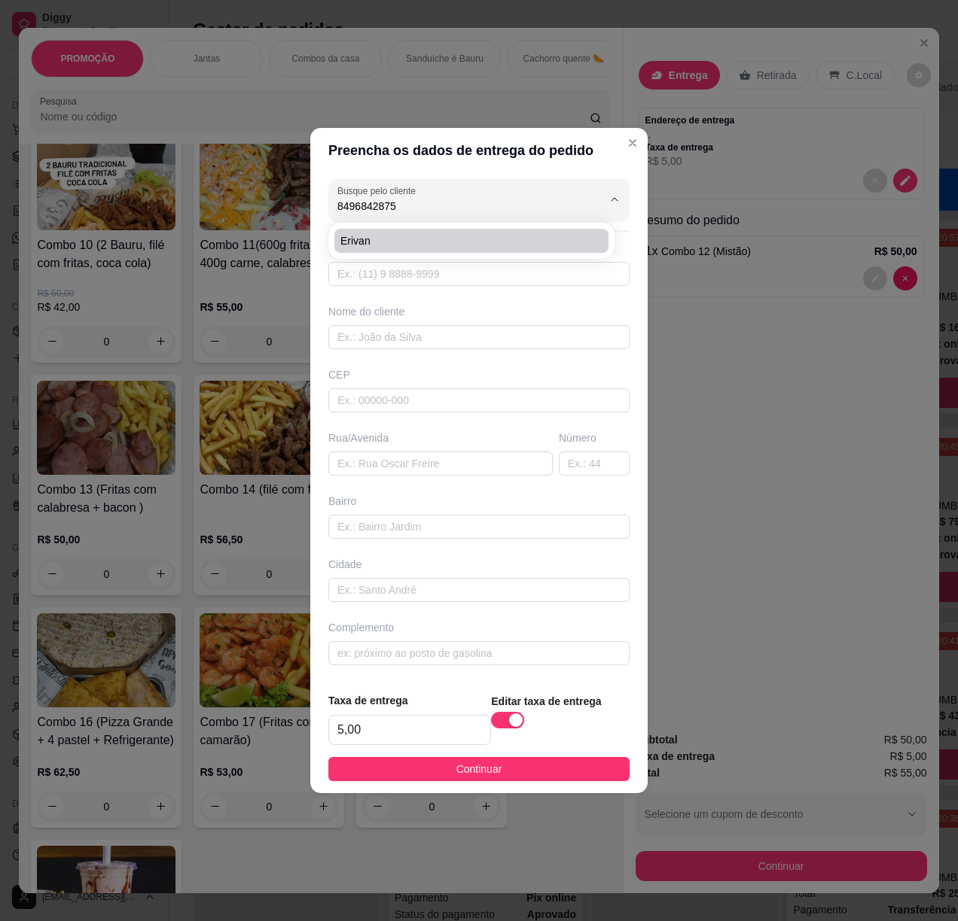
click at [423, 235] on span "Erivan" at bounding box center [463, 240] width 247 height 15
type input "Erivan"
type input "8496842875"
type input "Erivan"
type input "[STREET_ADDRESS]"
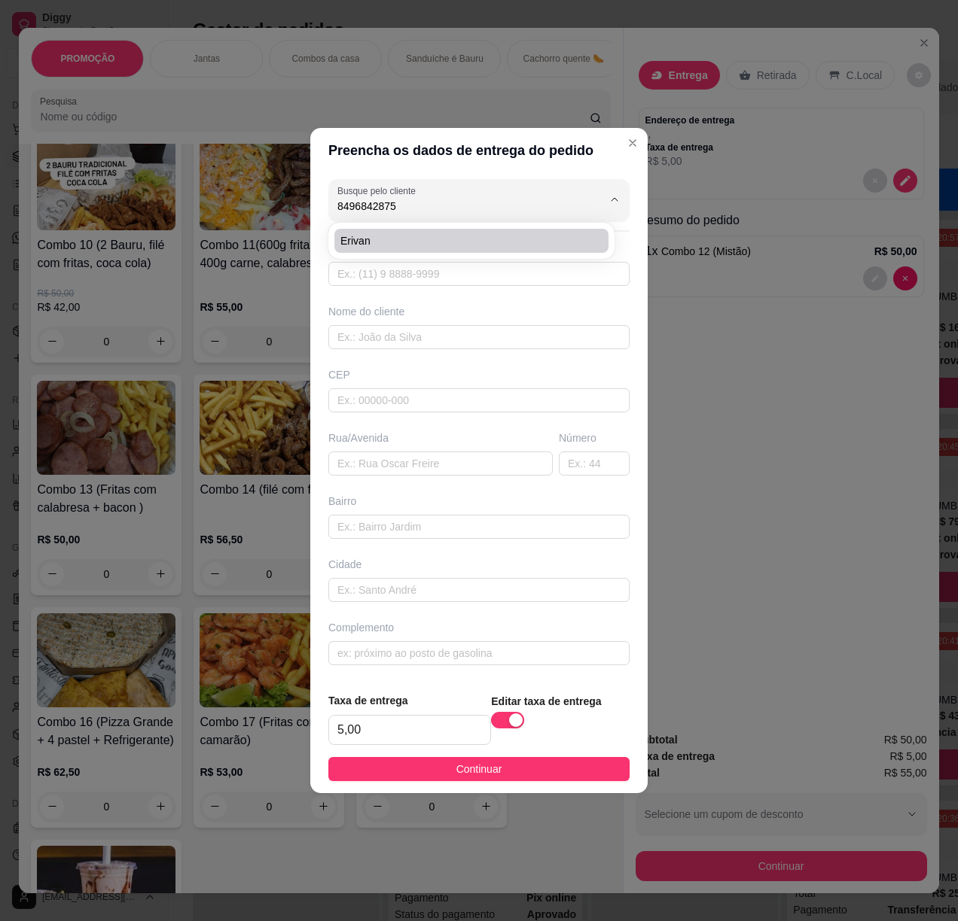
type input "igapó"
type input "fica na rua da escola irmã [PERSON_NAME]"
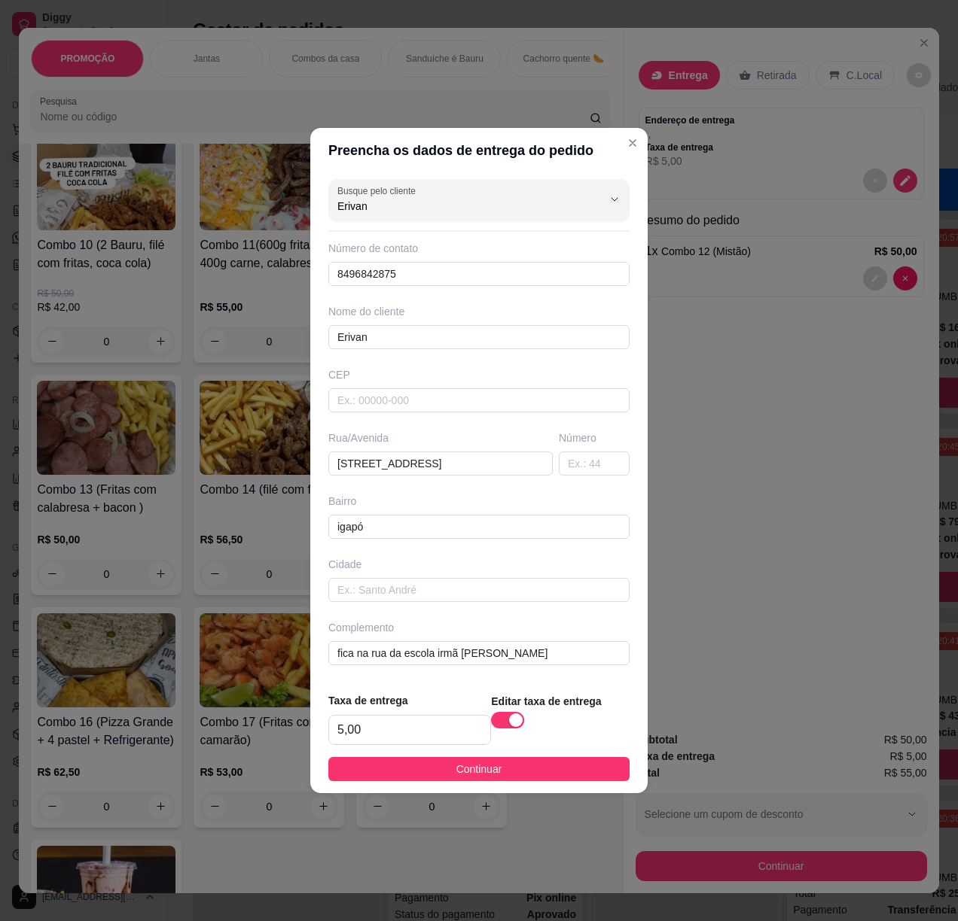
type input "Erivan"
click at [518, 766] on button "Continuar" at bounding box center [478, 769] width 301 height 24
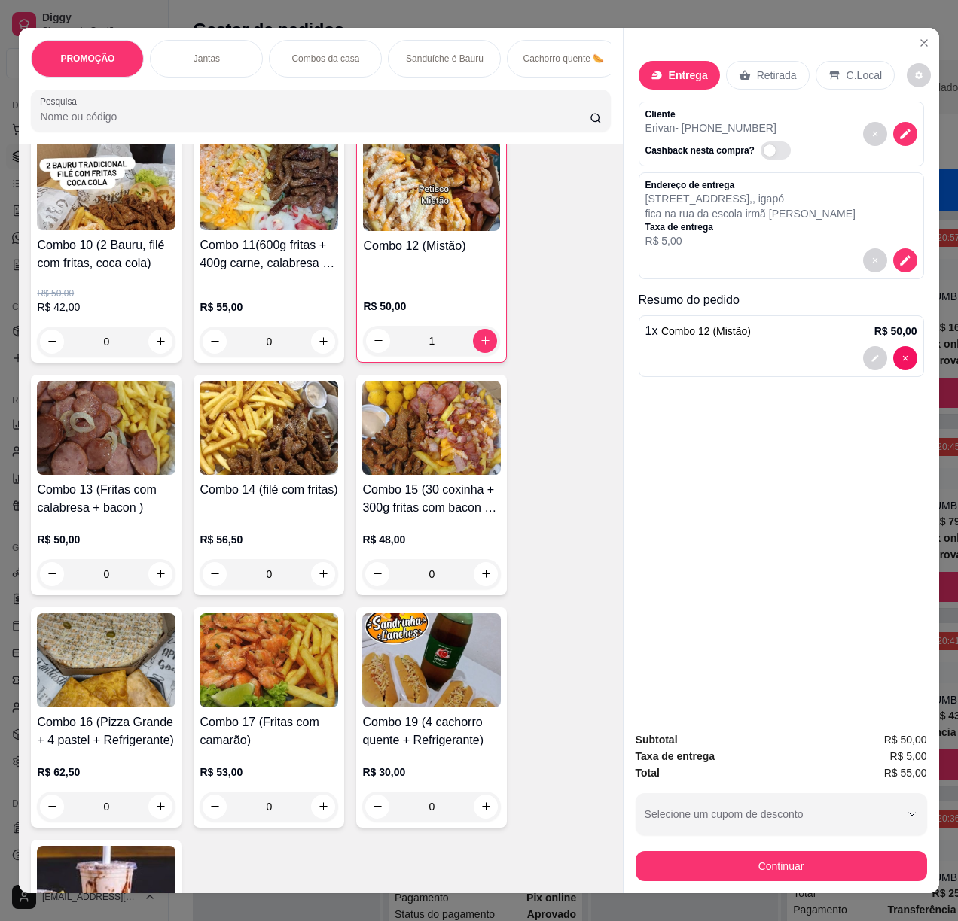
click at [724, 851] on button "Continuar" at bounding box center [780, 866] width 291 height 30
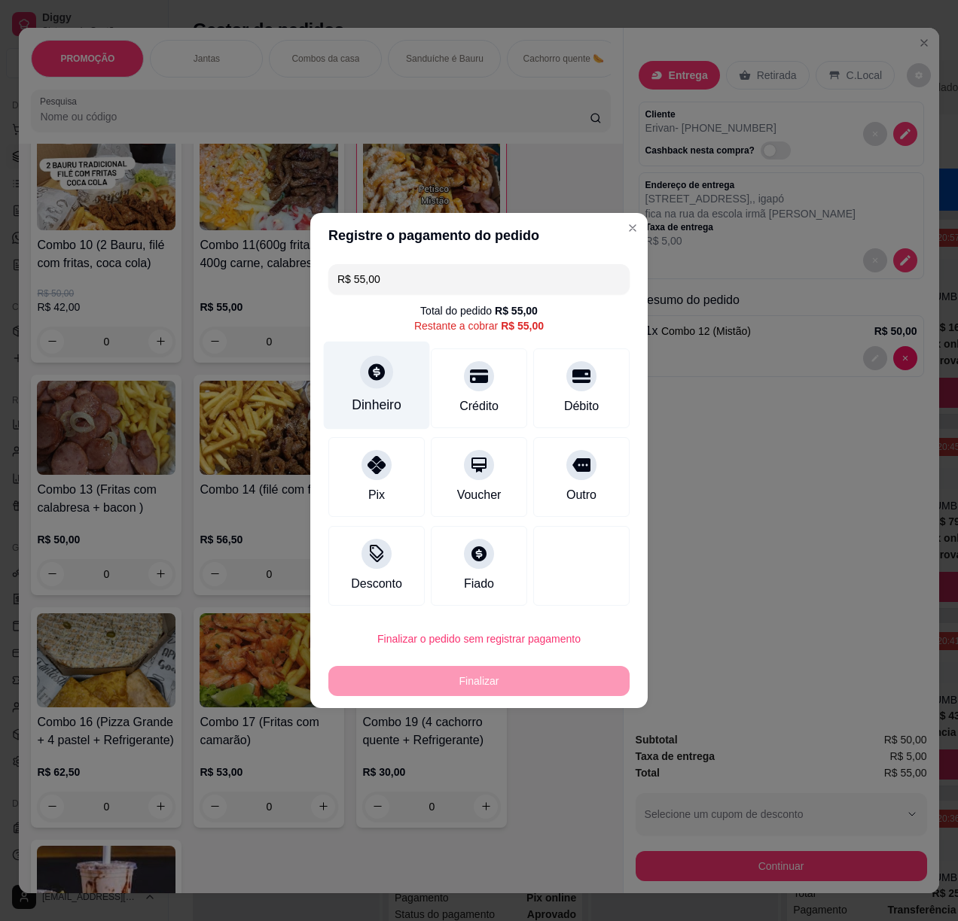
click at [378, 392] on div "Dinheiro" at bounding box center [377, 386] width 106 height 88
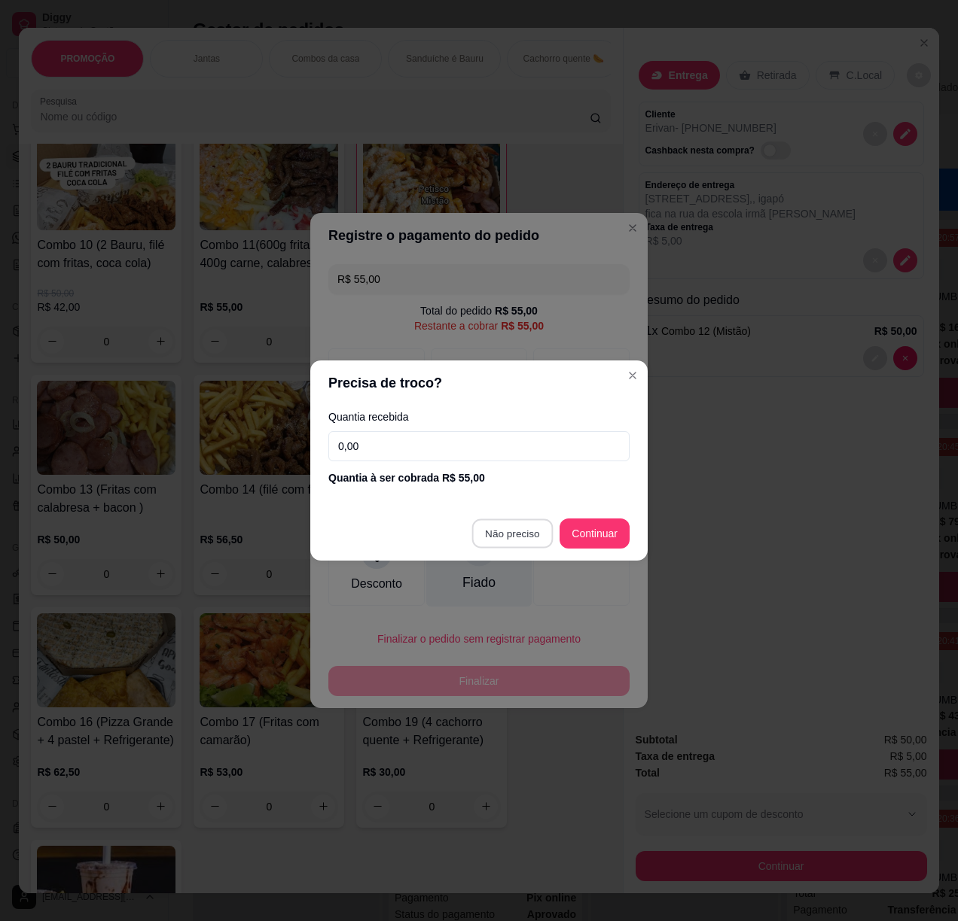
type input "R$ 0,00"
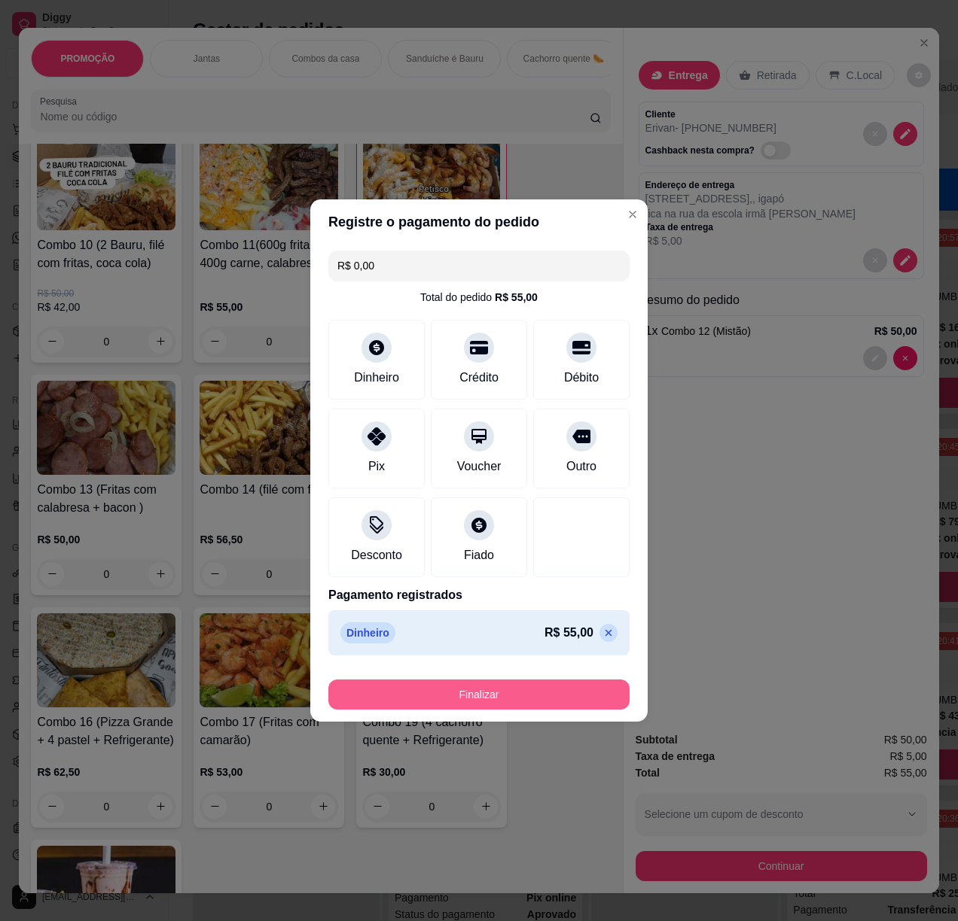
click at [507, 708] on button "Finalizar" at bounding box center [478, 695] width 301 height 30
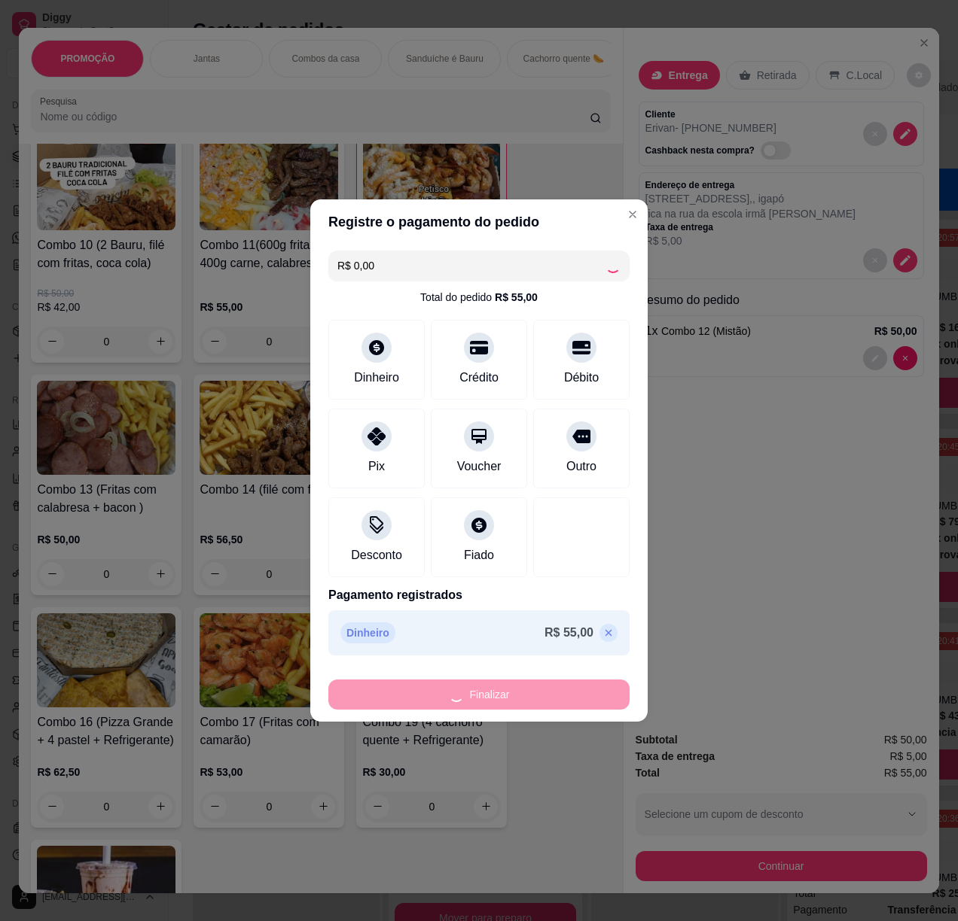
type input "0"
type input "-R$ 55,00"
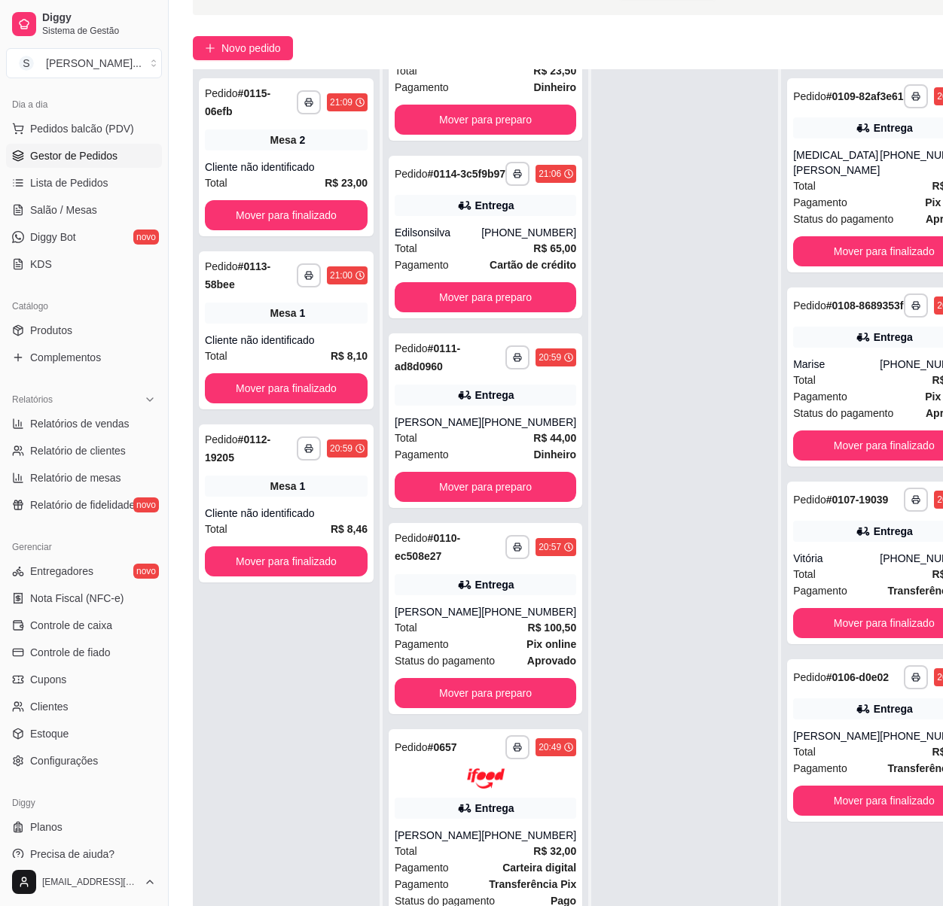
scroll to position [245, 0]
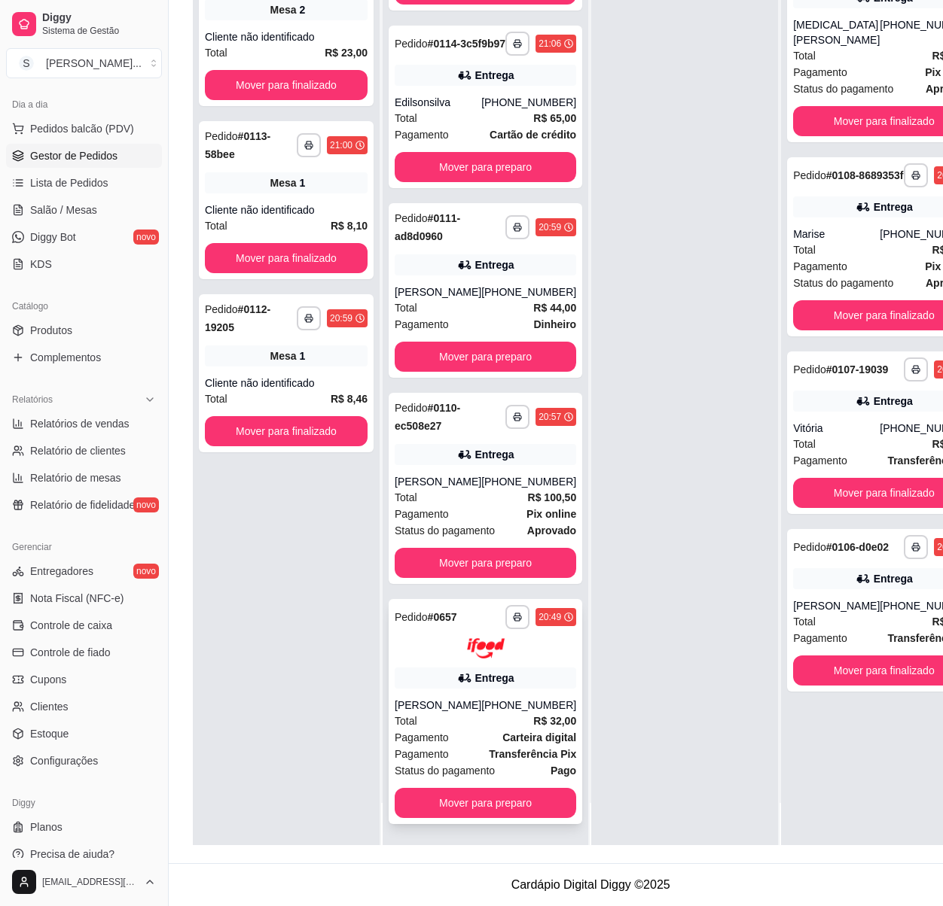
click at [489, 751] on strong "Transferência Pix" at bounding box center [532, 754] width 87 height 12
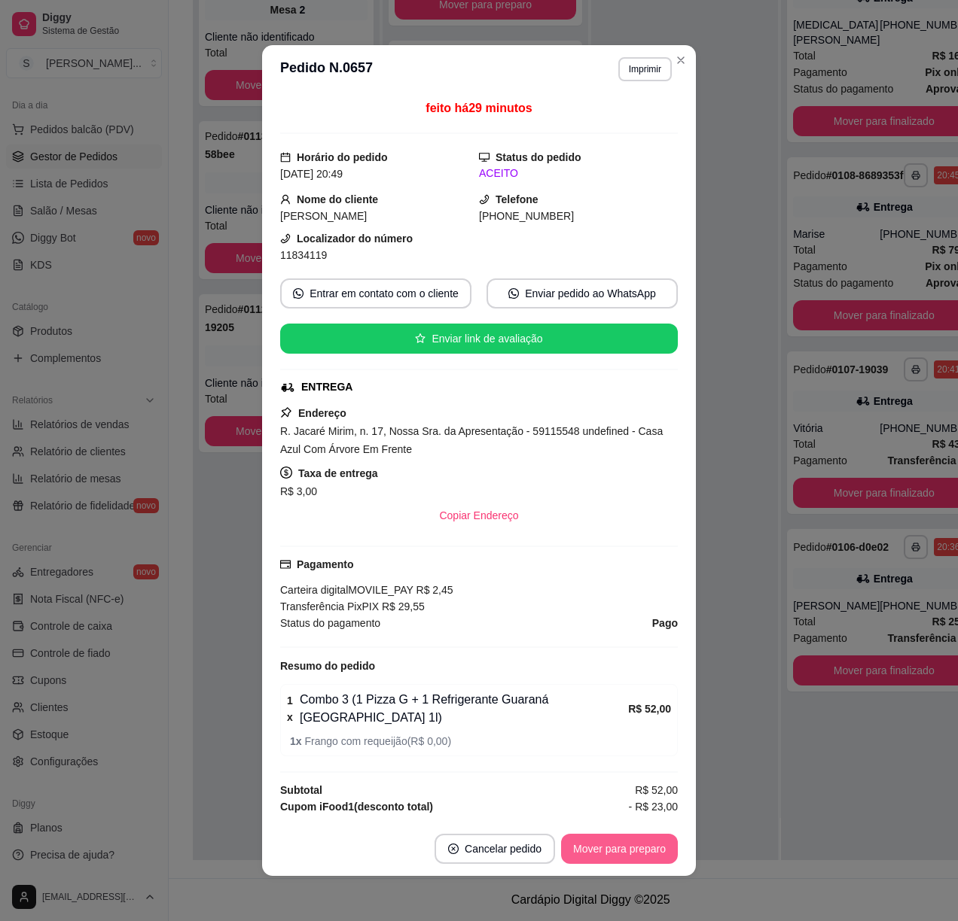
click at [620, 857] on button "Mover para preparo" at bounding box center [619, 849] width 117 height 30
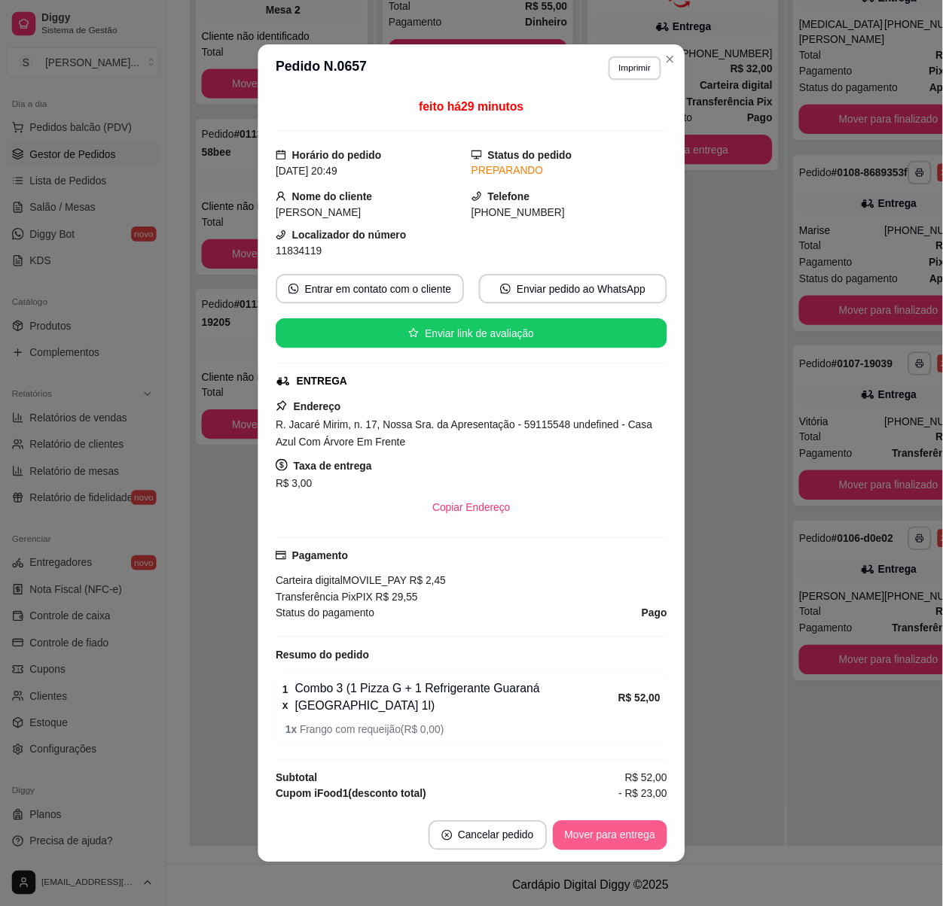
scroll to position [64, 0]
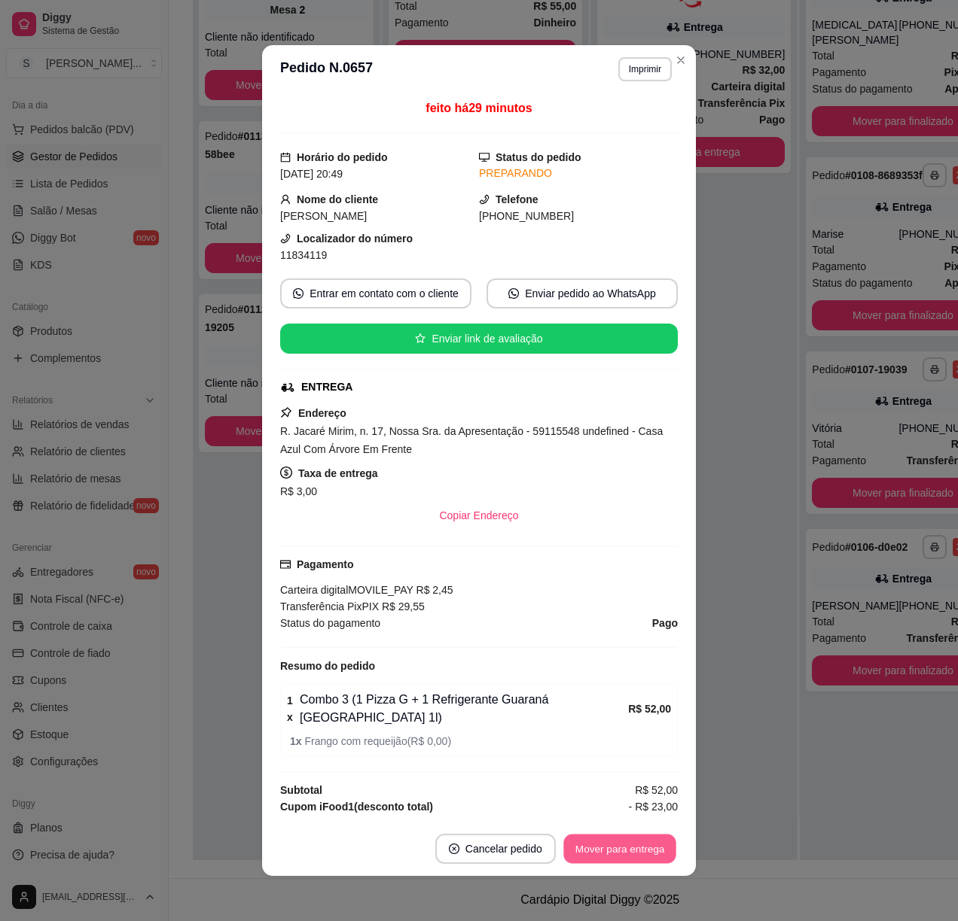
click at [636, 852] on button "Mover para entrega" at bounding box center [619, 849] width 113 height 29
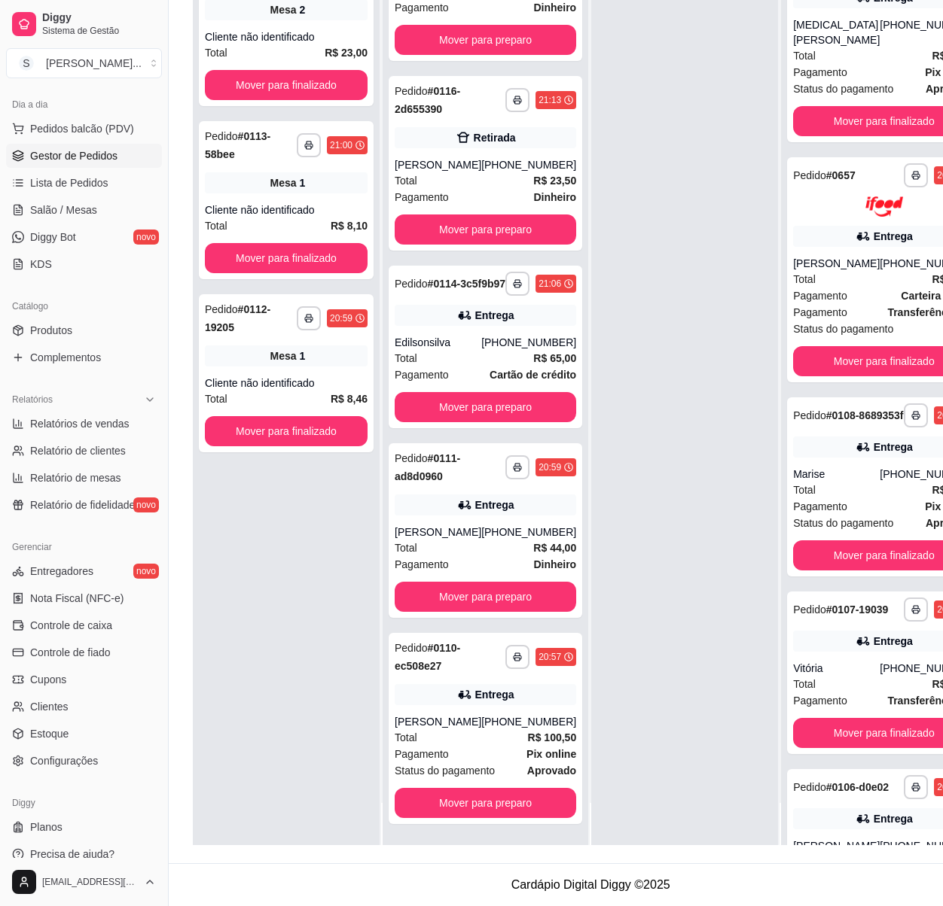
scroll to position [245, 0]
click at [462, 491] on div "**********" at bounding box center [484, 530] width 193 height 175
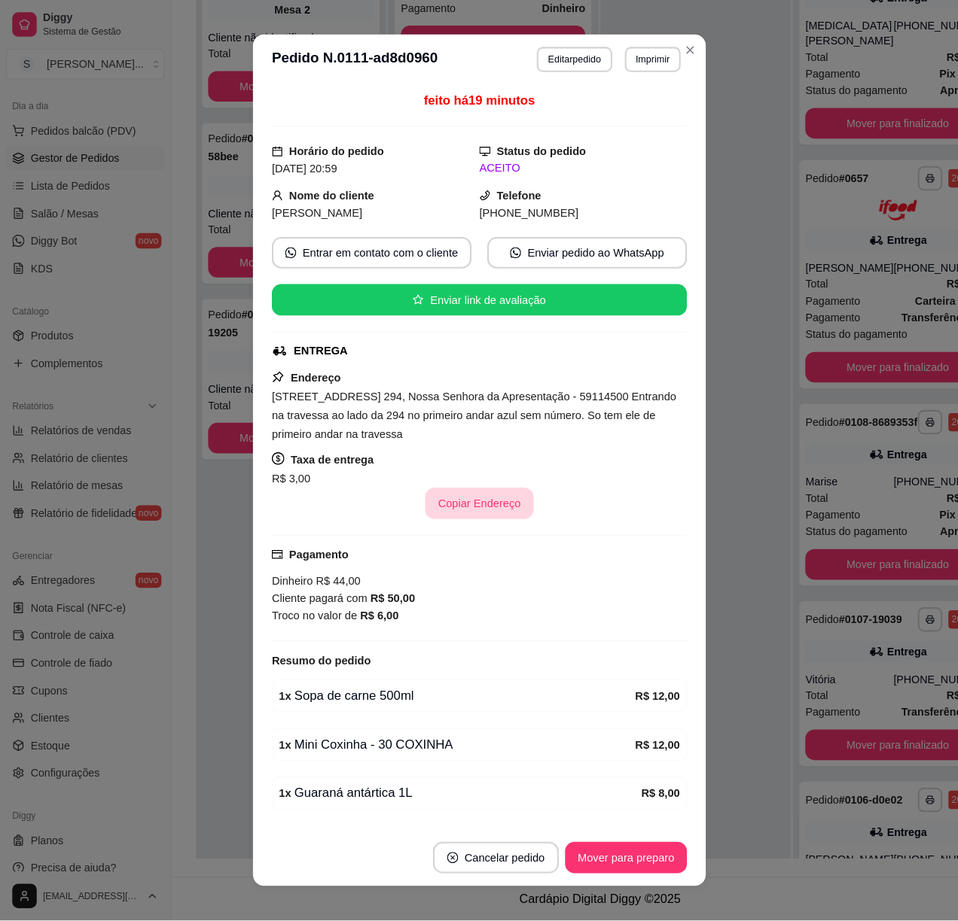
scroll to position [230, 0]
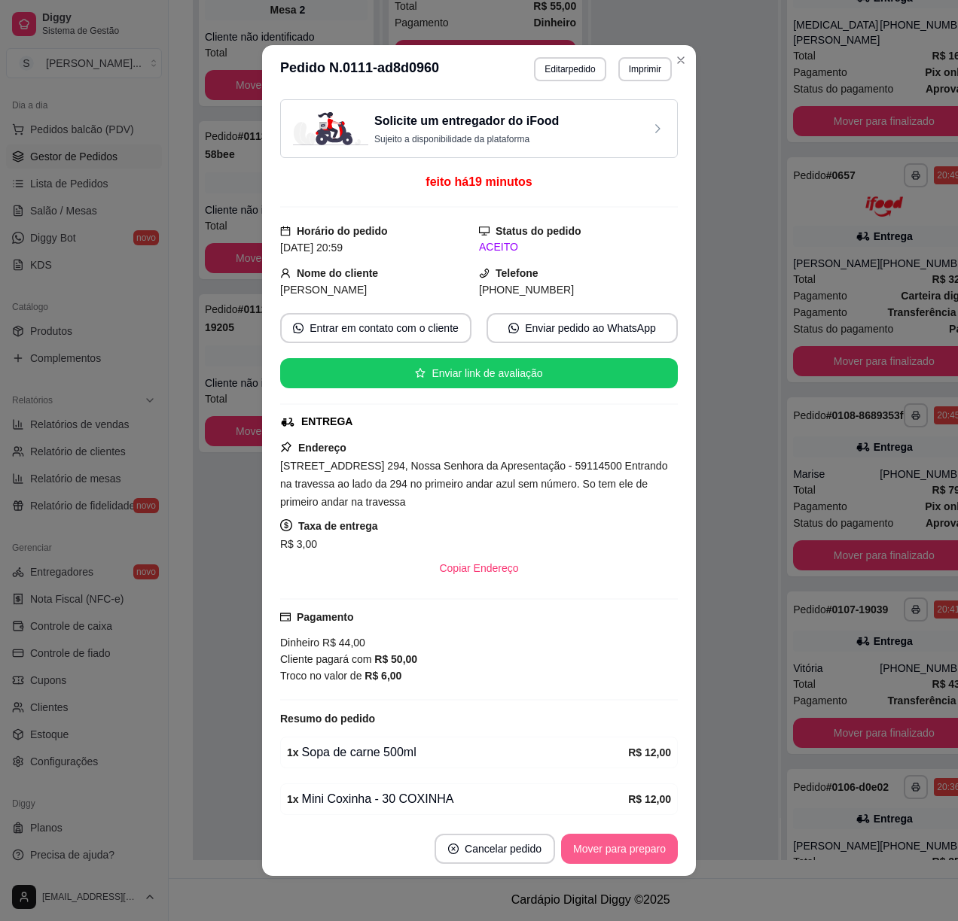
click at [621, 842] on button "Mover para preparo" at bounding box center [619, 849] width 117 height 30
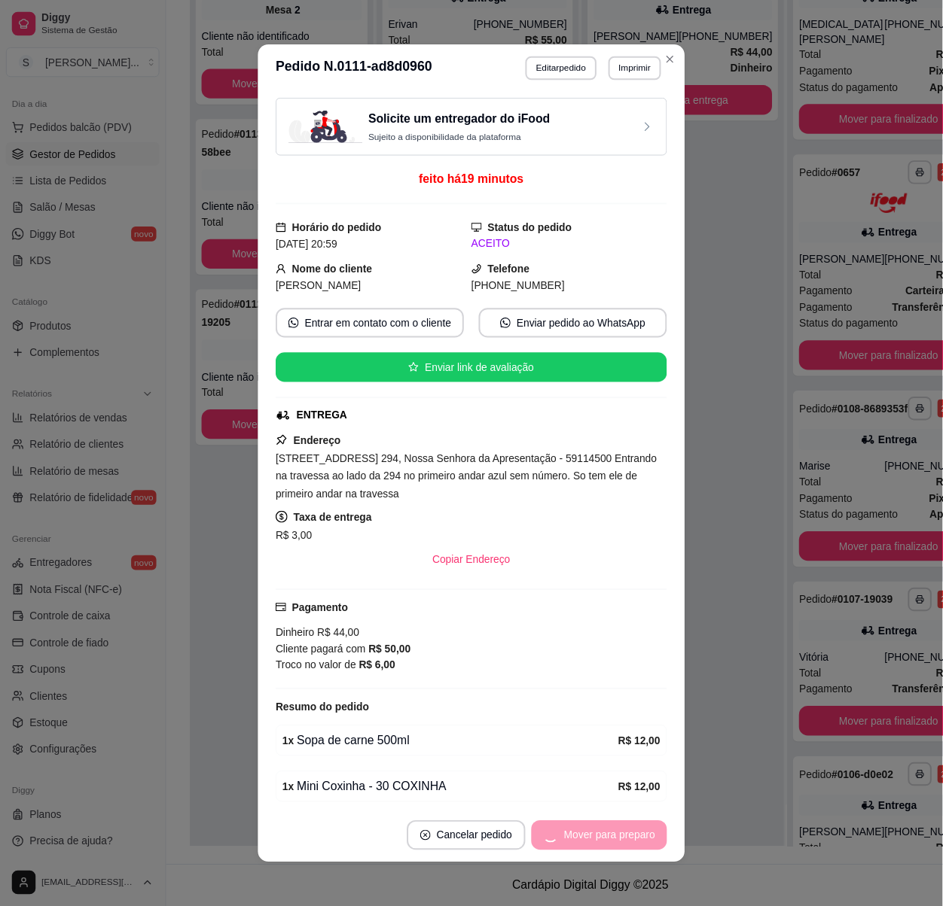
scroll to position [0, 0]
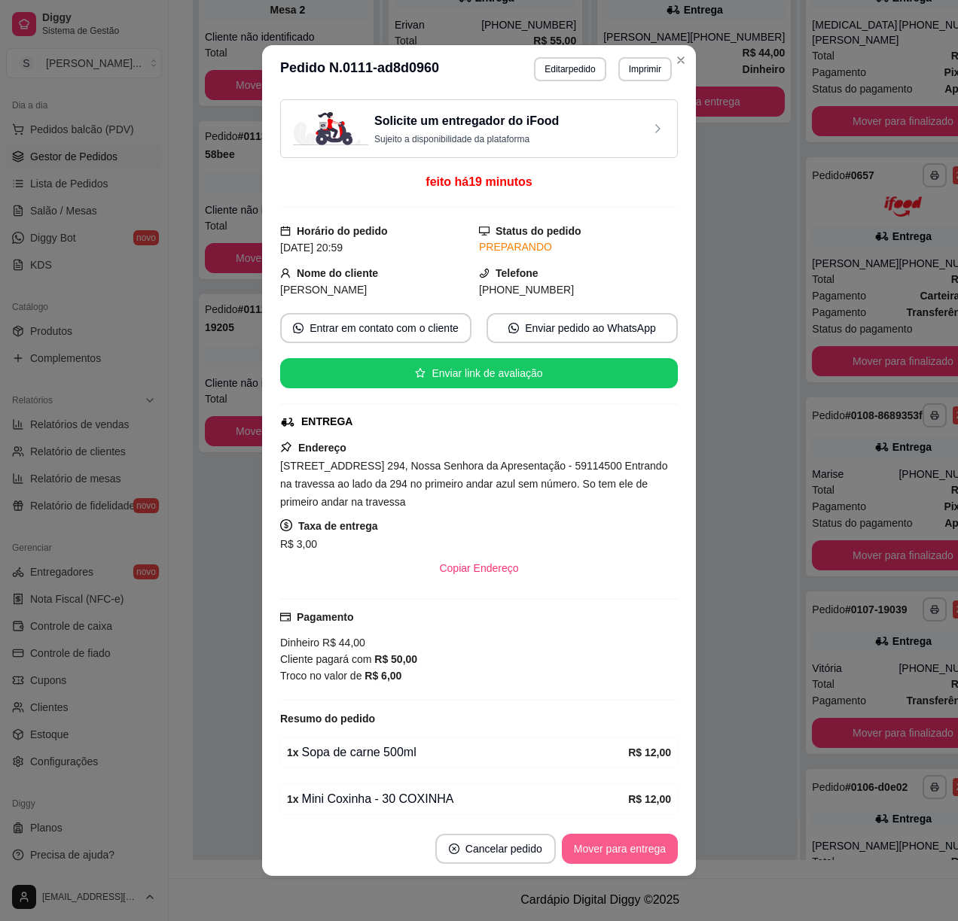
click at [643, 855] on button "Mover para entrega" at bounding box center [620, 849] width 116 height 30
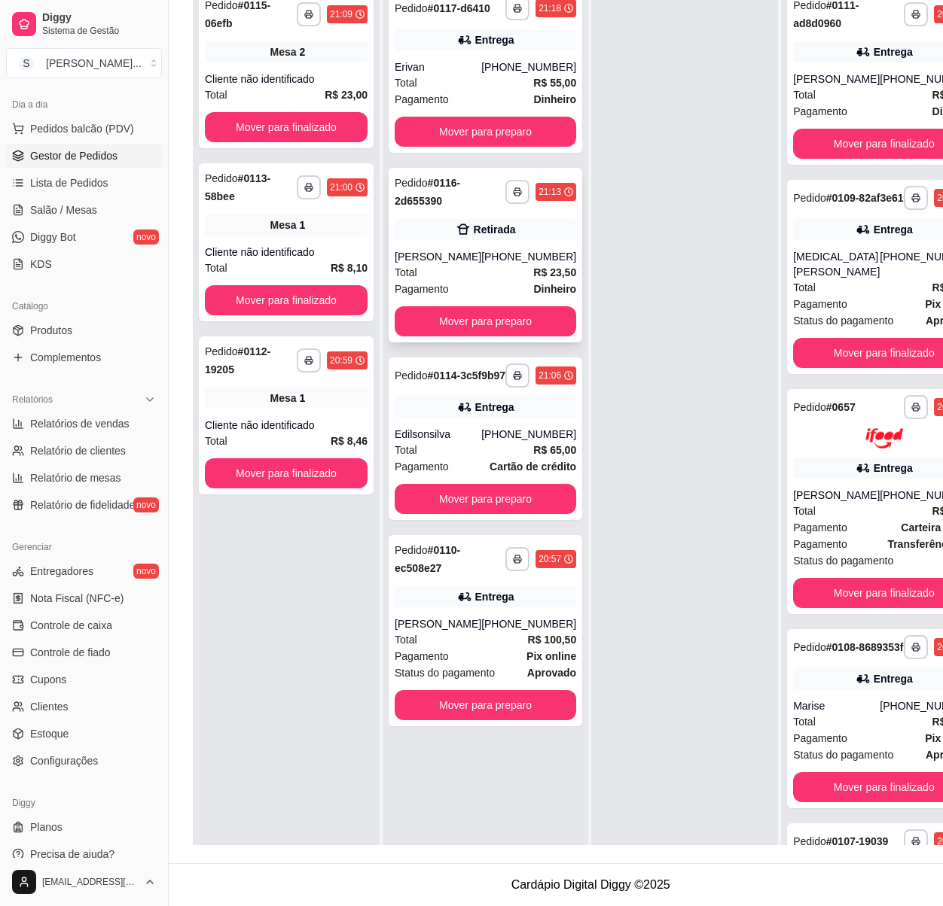
click at [509, 264] on div "[PHONE_NUMBER]" at bounding box center [528, 256] width 95 height 15
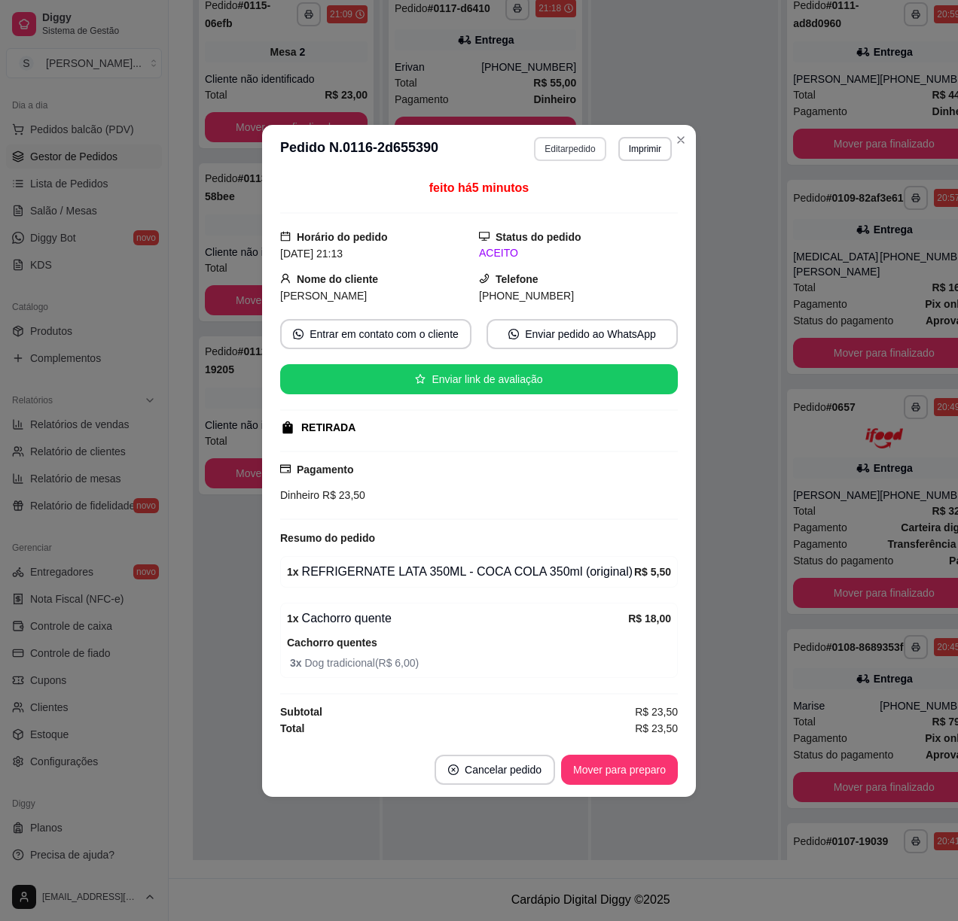
click at [554, 149] on button "Editar pedido" at bounding box center [570, 149] width 72 height 24
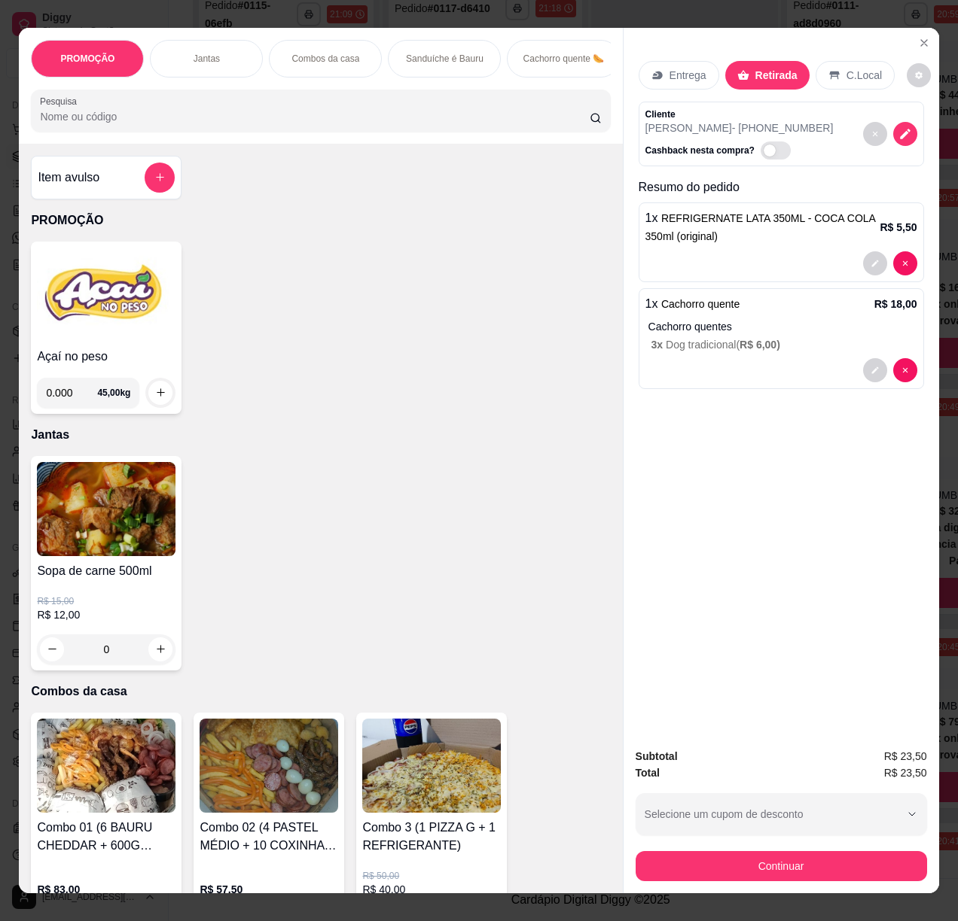
click at [675, 71] on p "Entrega" at bounding box center [687, 75] width 37 height 15
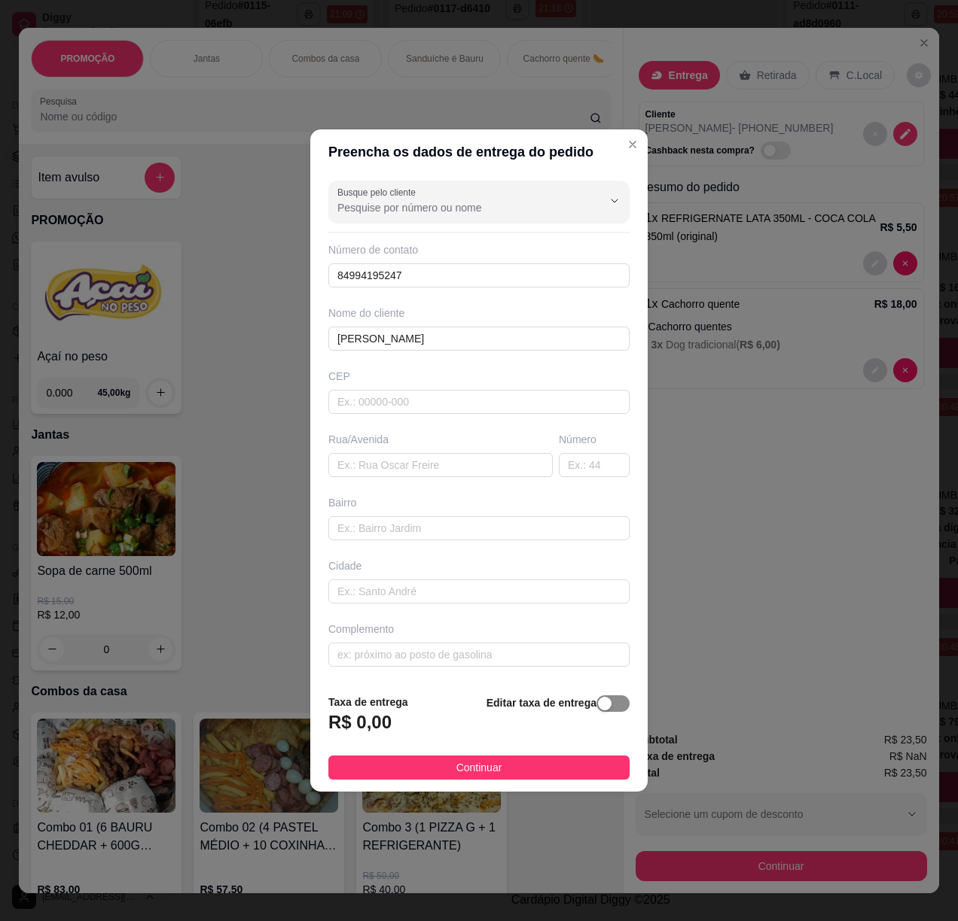
drag, startPoint x: 600, startPoint y: 709, endPoint x: 581, endPoint y: 705, distance: 19.2
click at [599, 709] on span "button" at bounding box center [612, 704] width 33 height 17
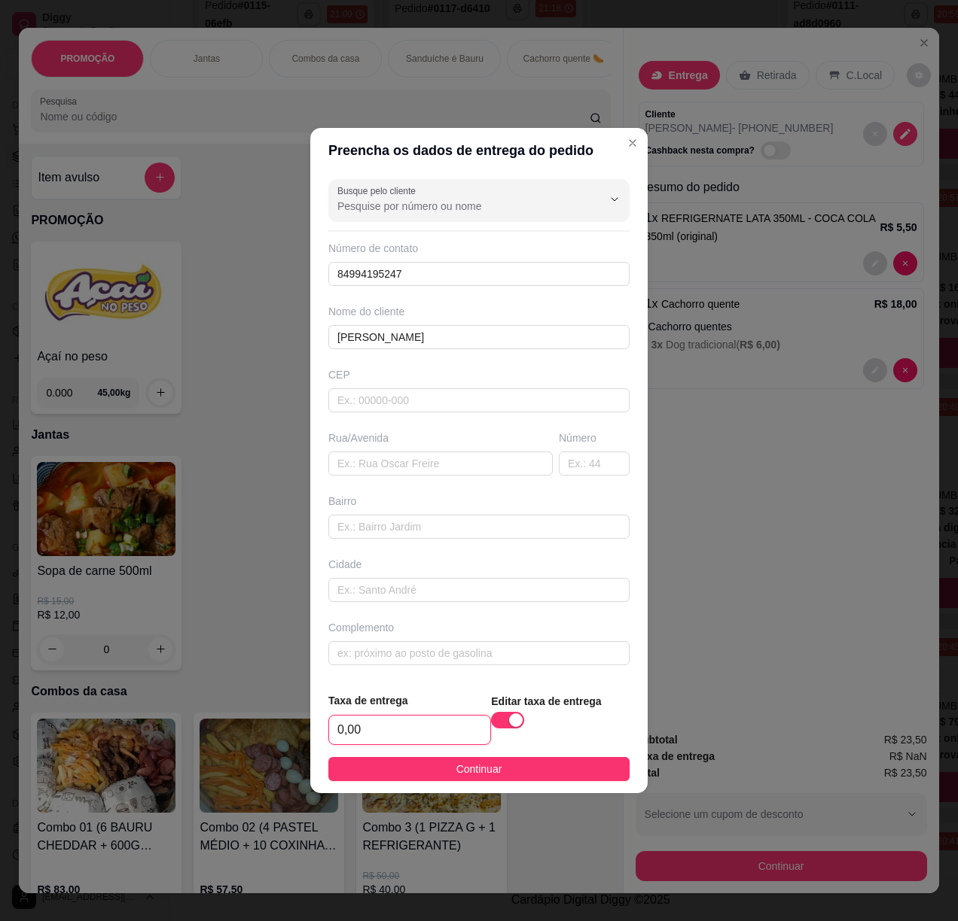
click at [407, 720] on input "0,00" at bounding box center [409, 730] width 161 height 29
type input "4,00"
click at [383, 462] on input "text" at bounding box center [440, 464] width 224 height 24
paste input "[STREET_ADDRESS][PERSON_NAME]"
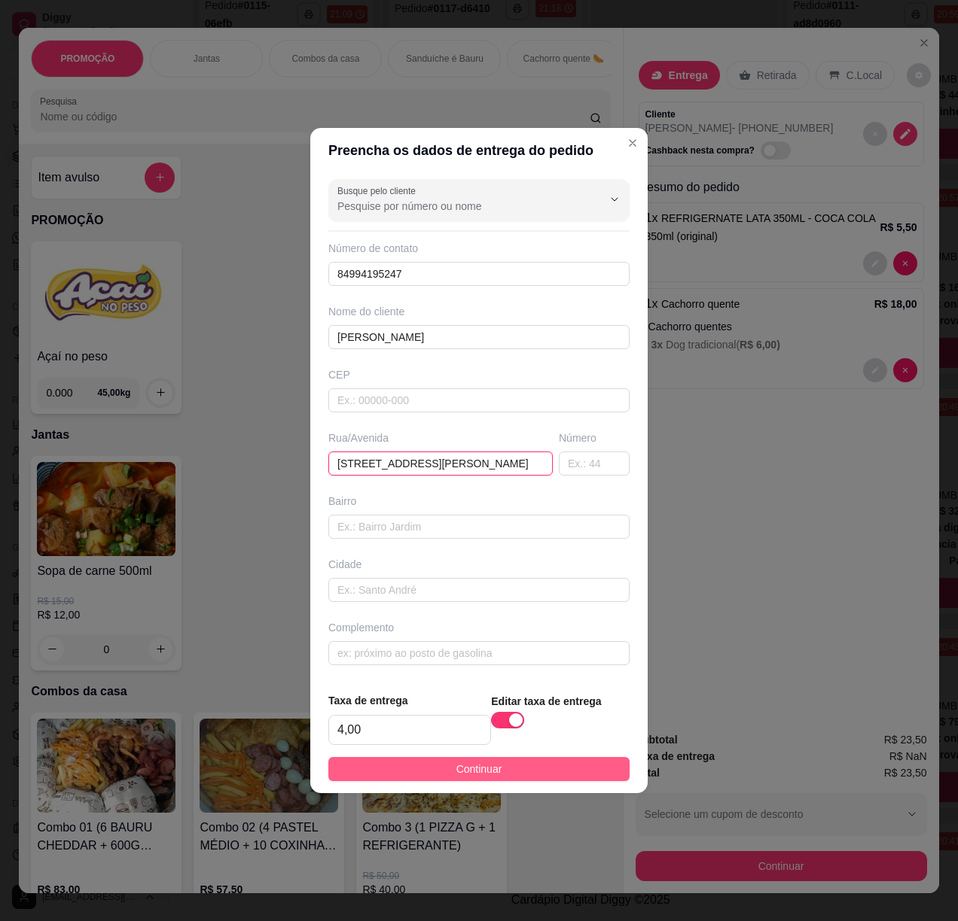
type input "[STREET_ADDRESS][PERSON_NAME]"
click at [474, 778] on span "Continuar" at bounding box center [479, 769] width 46 height 17
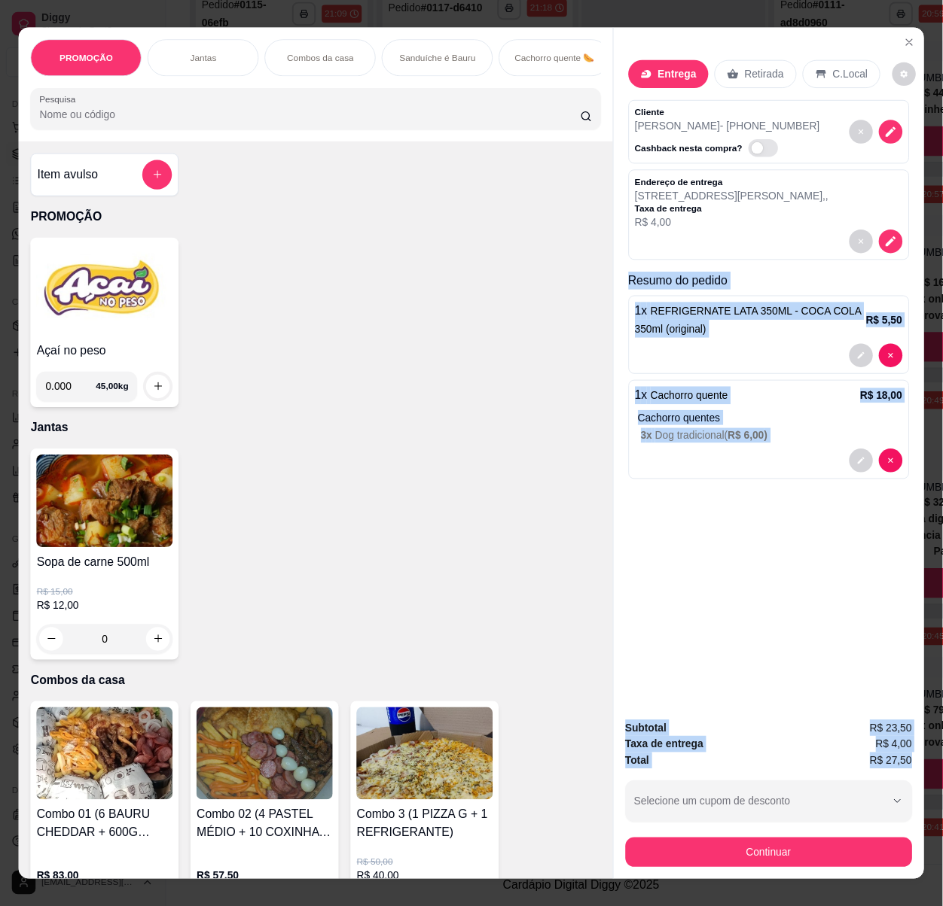
scroll to position [0, 6]
drag, startPoint x: 650, startPoint y: 290, endPoint x: 923, endPoint y: 759, distance: 542.4
click at [923, 759] on div "Entrega Retirada C.Local Cliente [PERSON_NAME] - [PHONE_NUMBER] Cashback nesta …" at bounding box center [781, 461] width 316 height 866
click at [900, 240] on icon "decrease-product-quantity" at bounding box center [905, 245] width 11 height 11
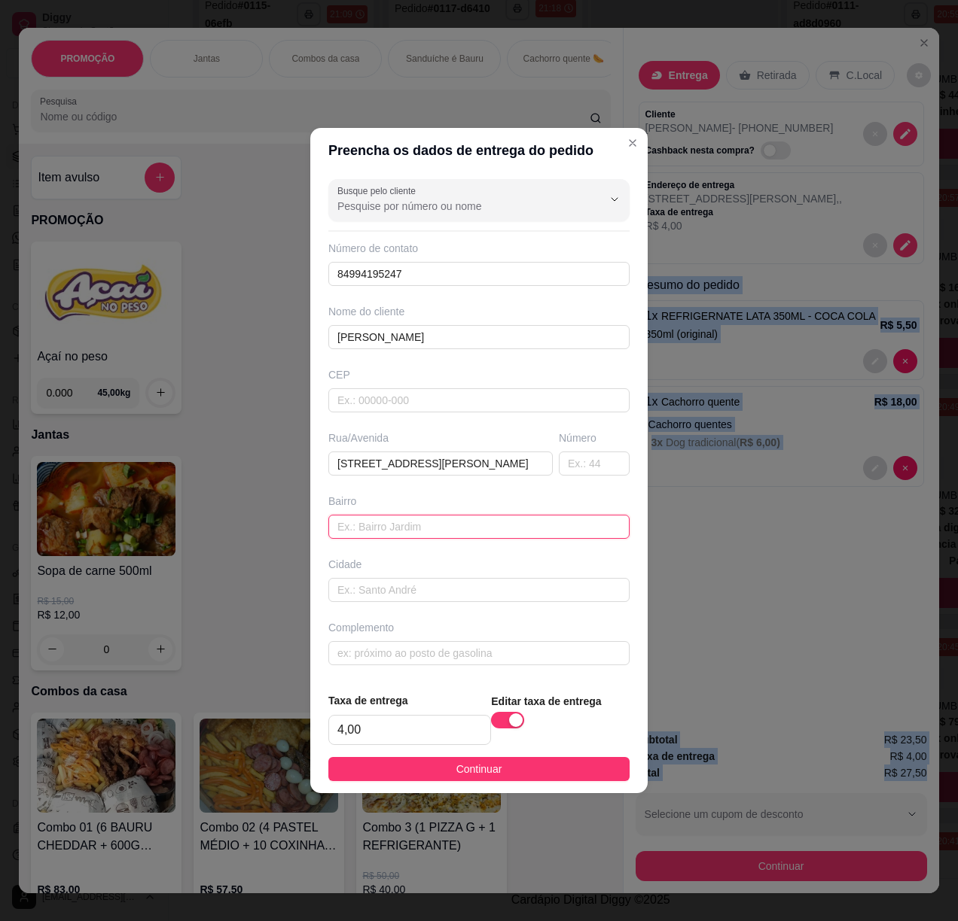
click at [446, 534] on input "text" at bounding box center [478, 527] width 301 height 24
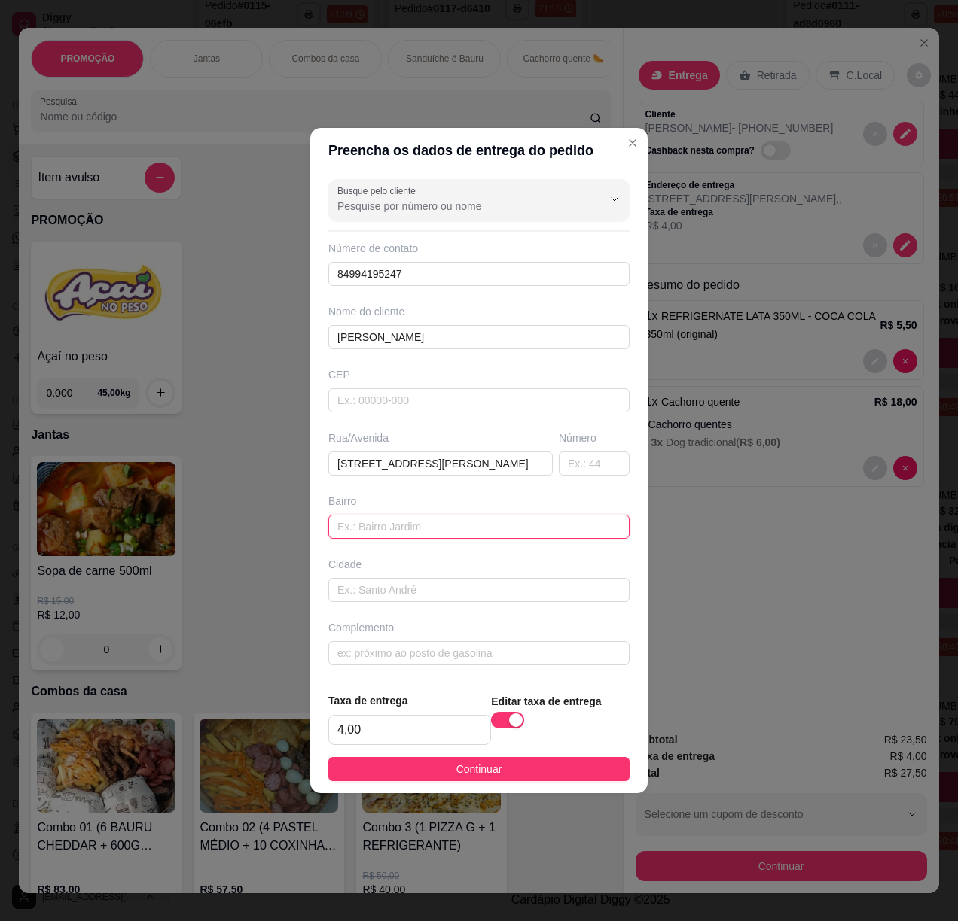
paste input "[GEOGRAPHIC_DATA]"
type input "[GEOGRAPHIC_DATA]"
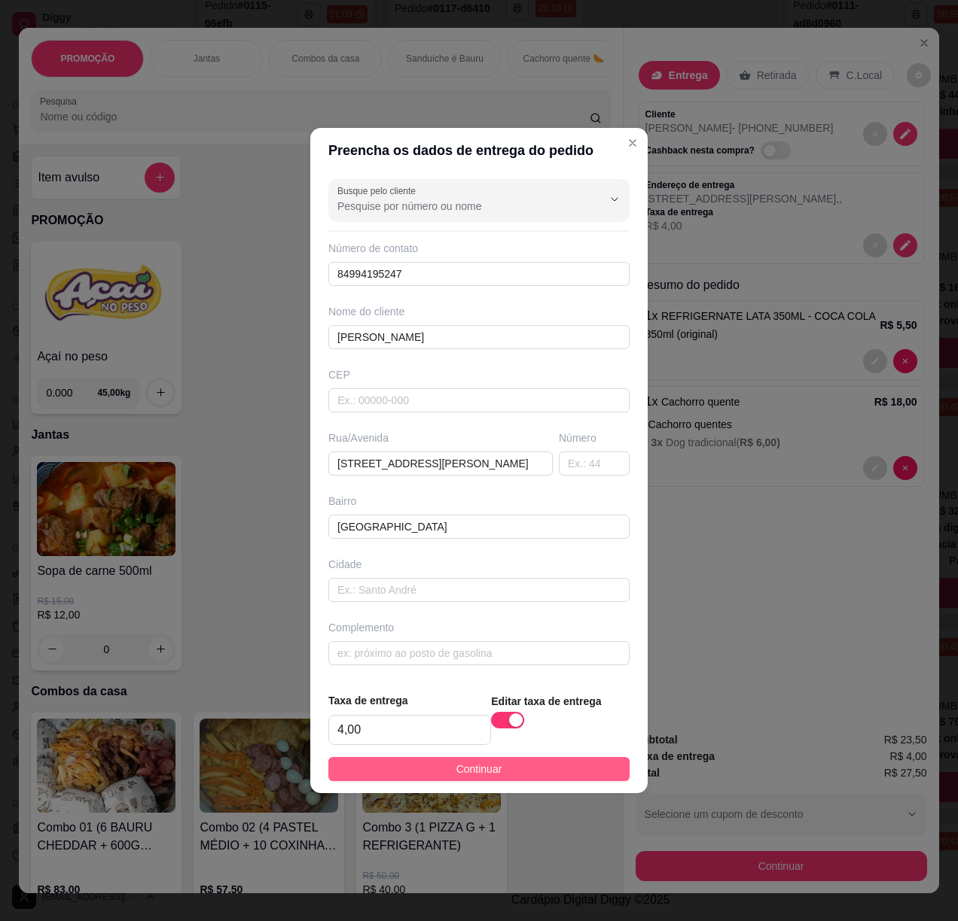
click at [583, 772] on button "Continuar" at bounding box center [478, 769] width 301 height 24
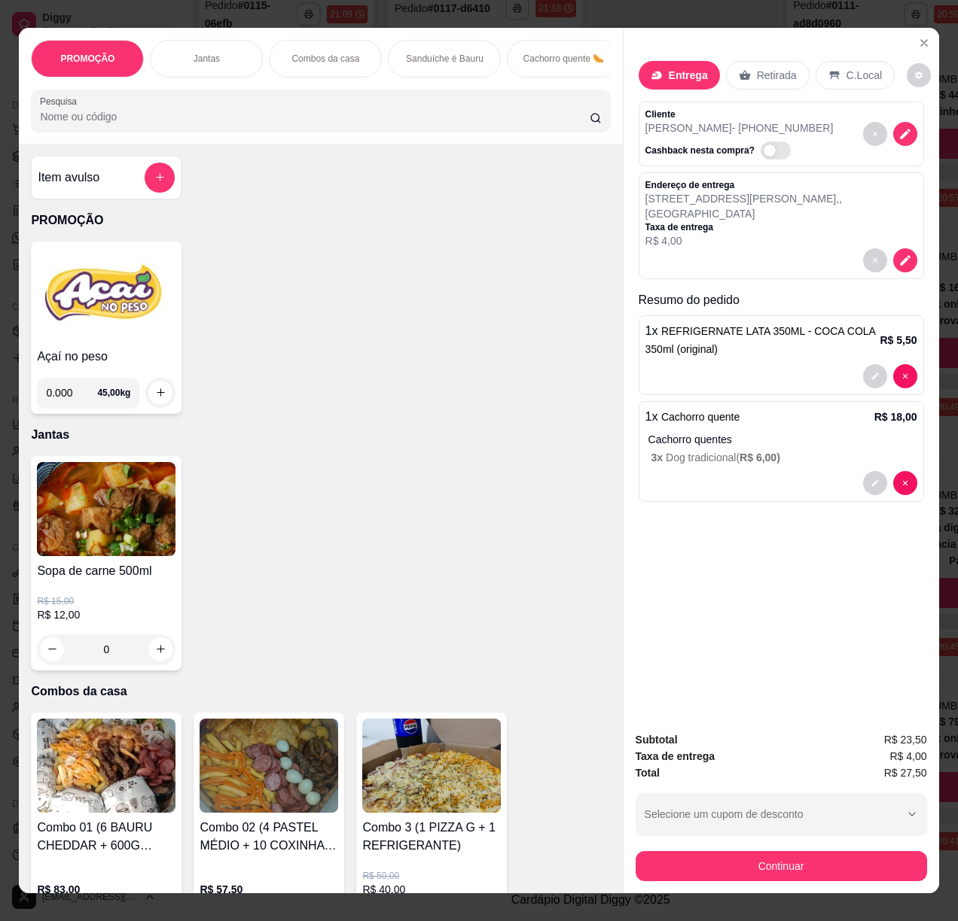
click at [745, 885] on div "Subtotal R$ 23,50 Taxa de entrega R$ 4,00 Total R$ 27,50 Selecione um cupom de …" at bounding box center [780, 807] width 315 height 174
click at [739, 868] on button "Continuar" at bounding box center [780, 866] width 282 height 29
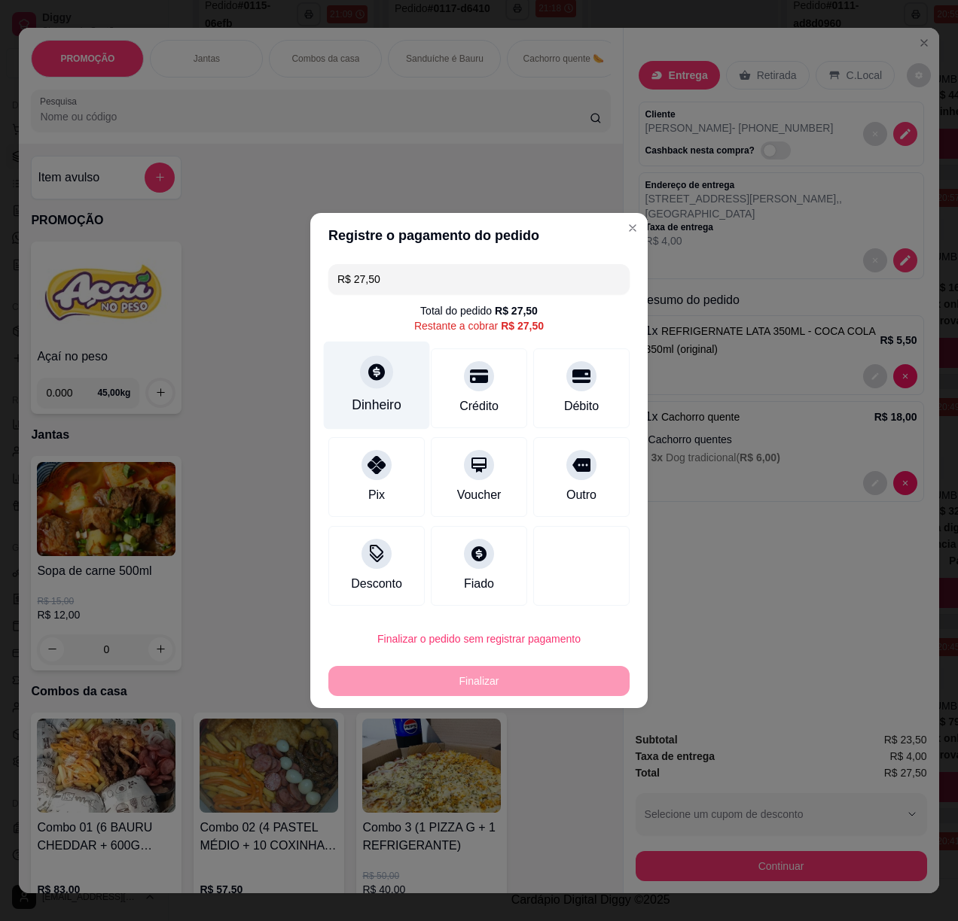
click at [380, 380] on icon at bounding box center [377, 372] width 20 height 20
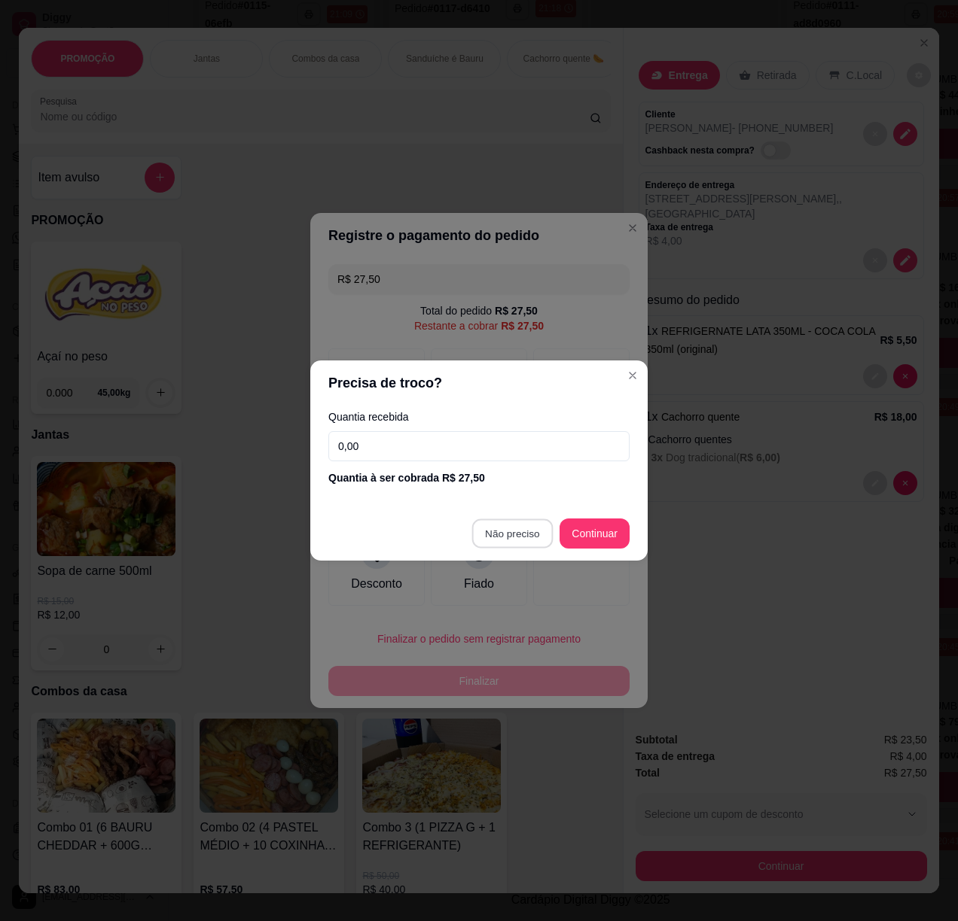
type input "R$ 0,00"
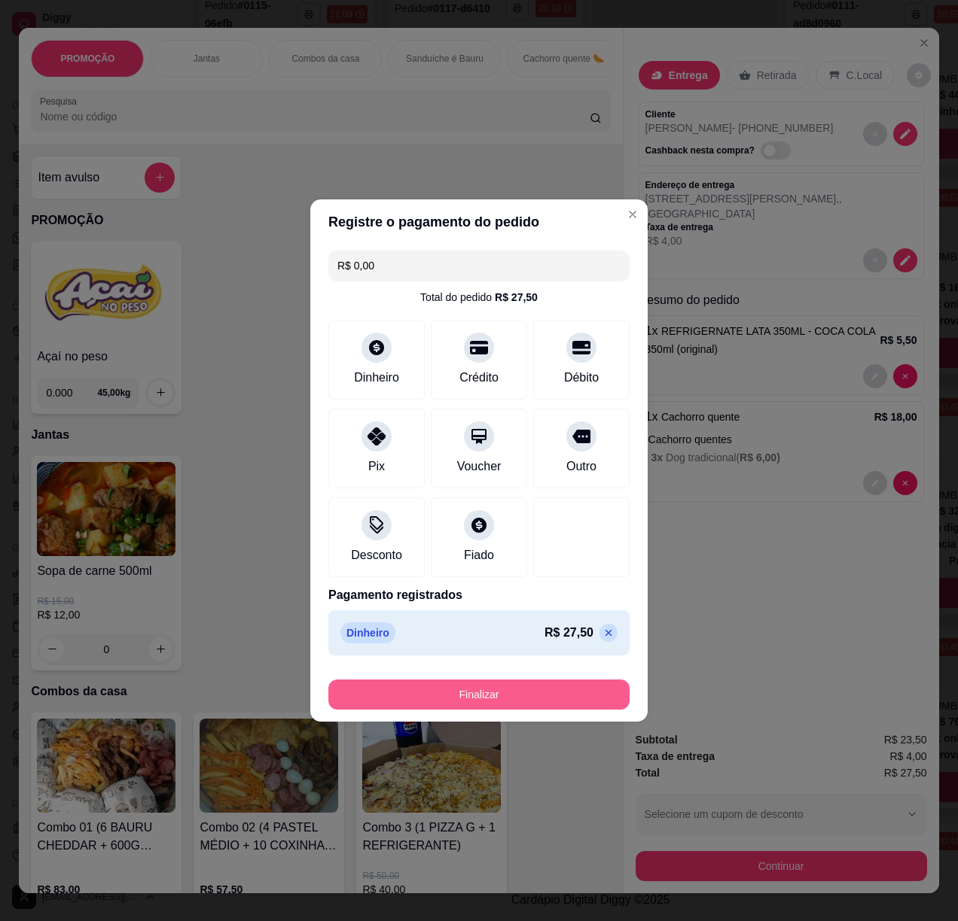
click at [550, 699] on button "Finalizar" at bounding box center [478, 695] width 301 height 30
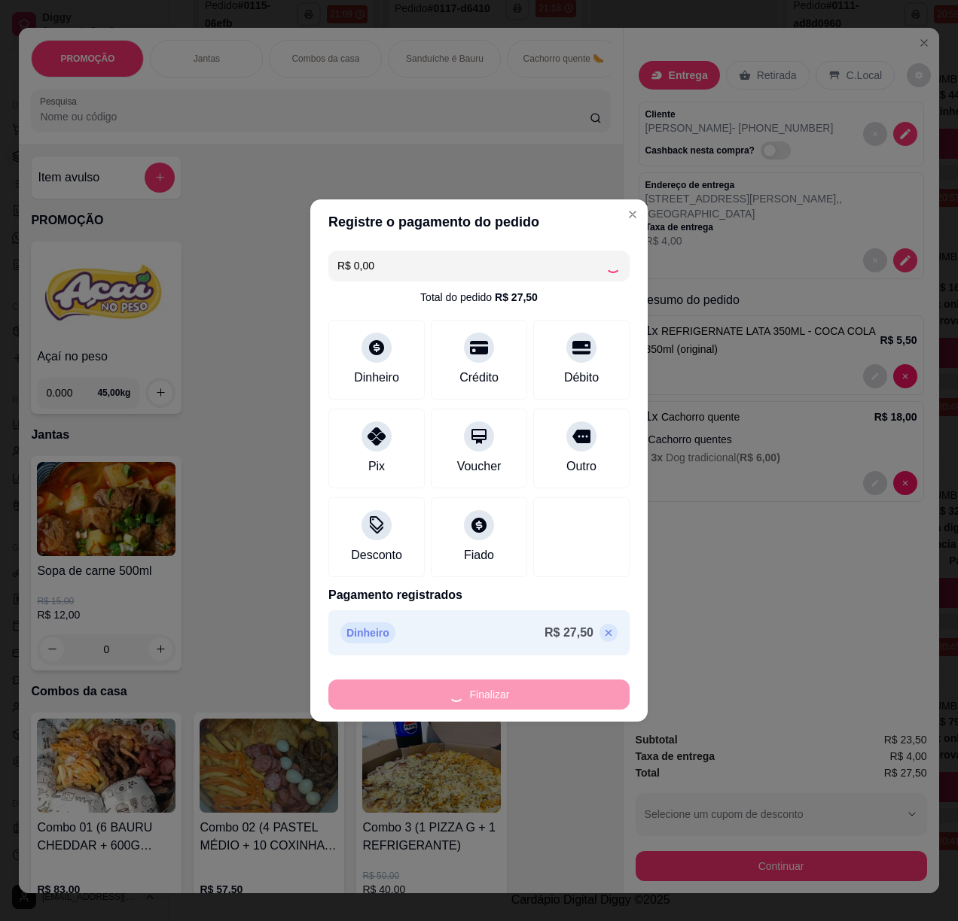
type input "0"
type input "-R$ 27,50"
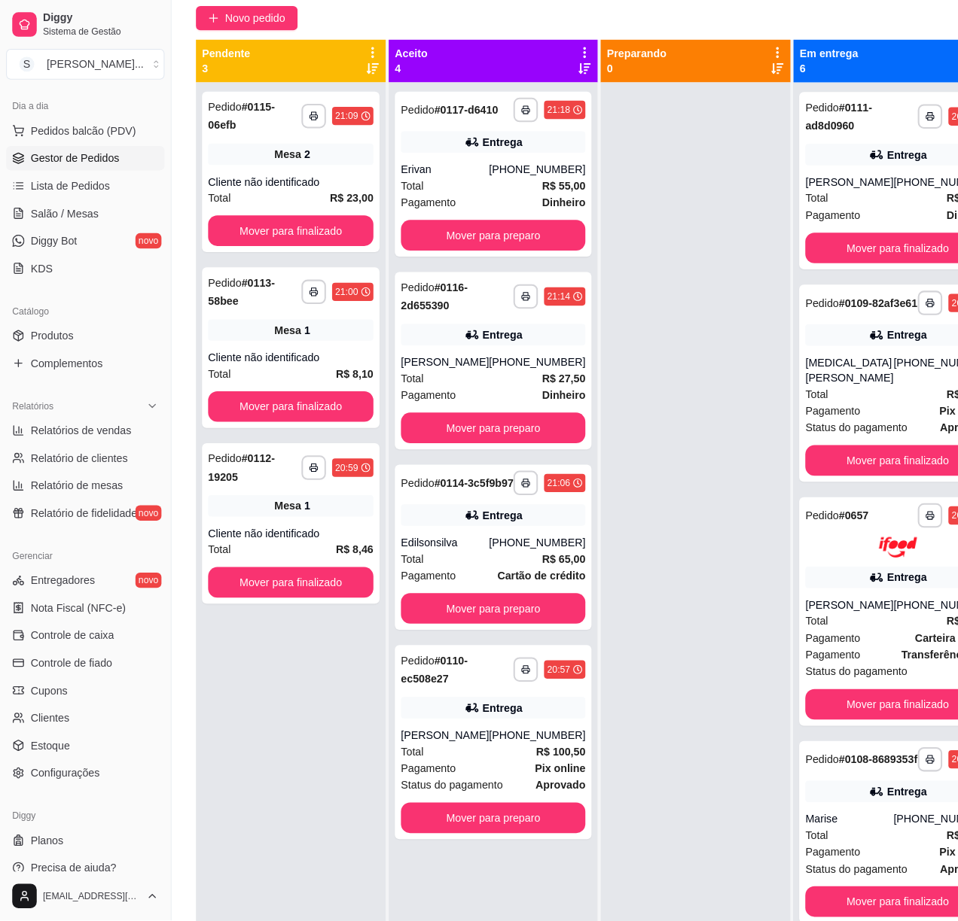
scroll to position [0, 0]
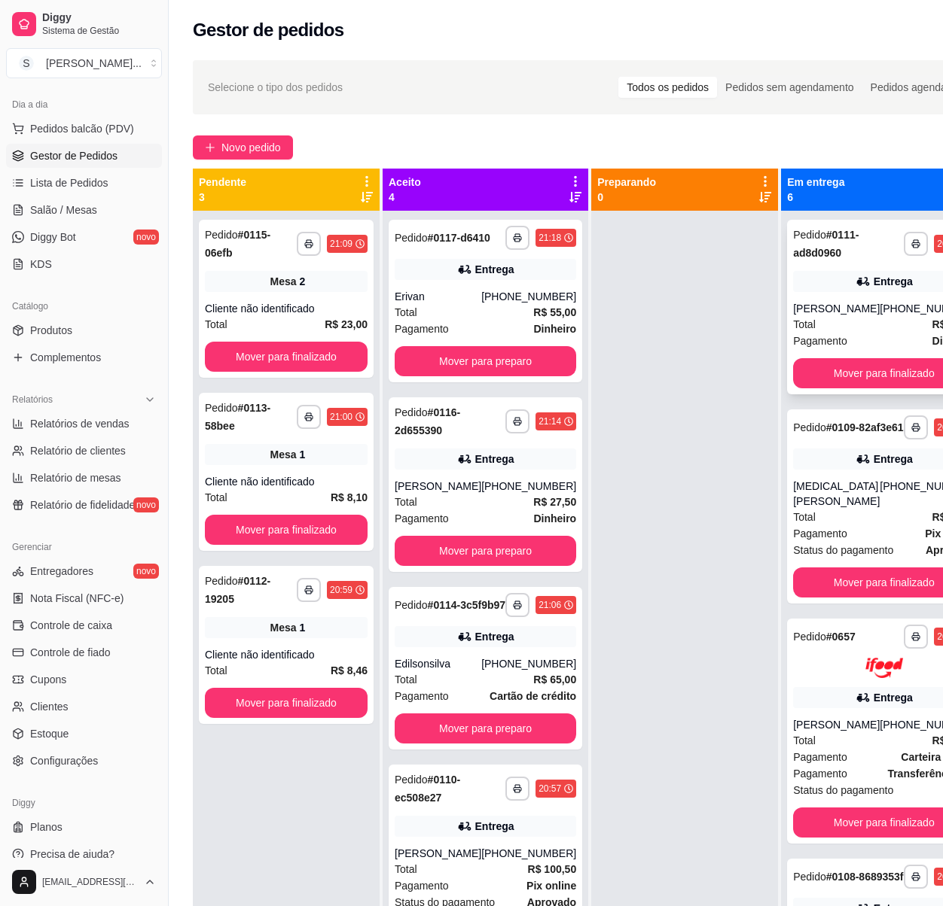
click at [842, 303] on div "[PERSON_NAME]" at bounding box center [836, 308] width 87 height 15
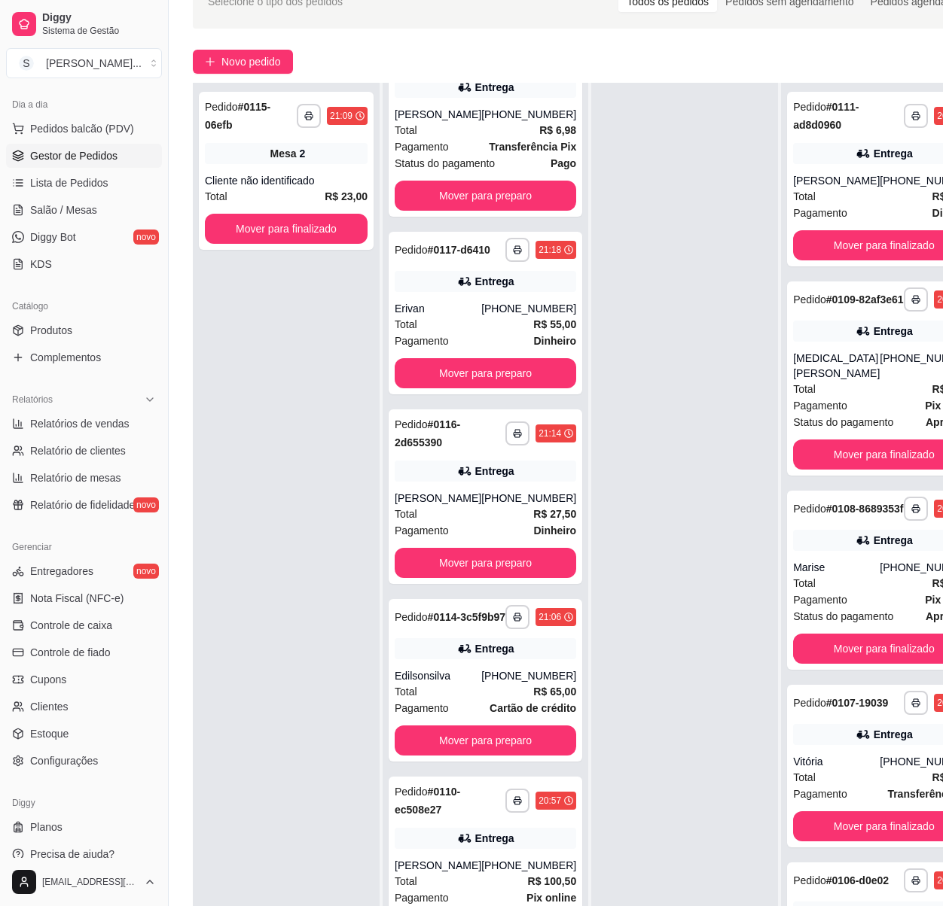
scroll to position [245, 0]
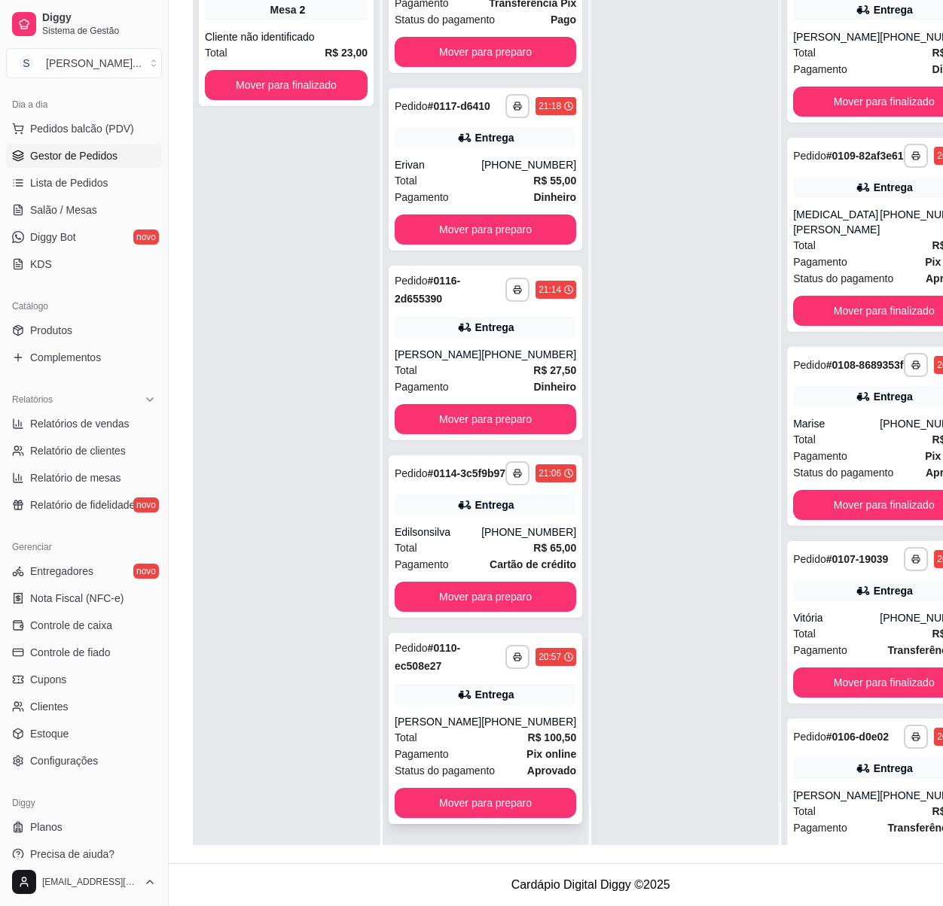
click at [501, 688] on div "Entrega" at bounding box center [484, 694] width 181 height 21
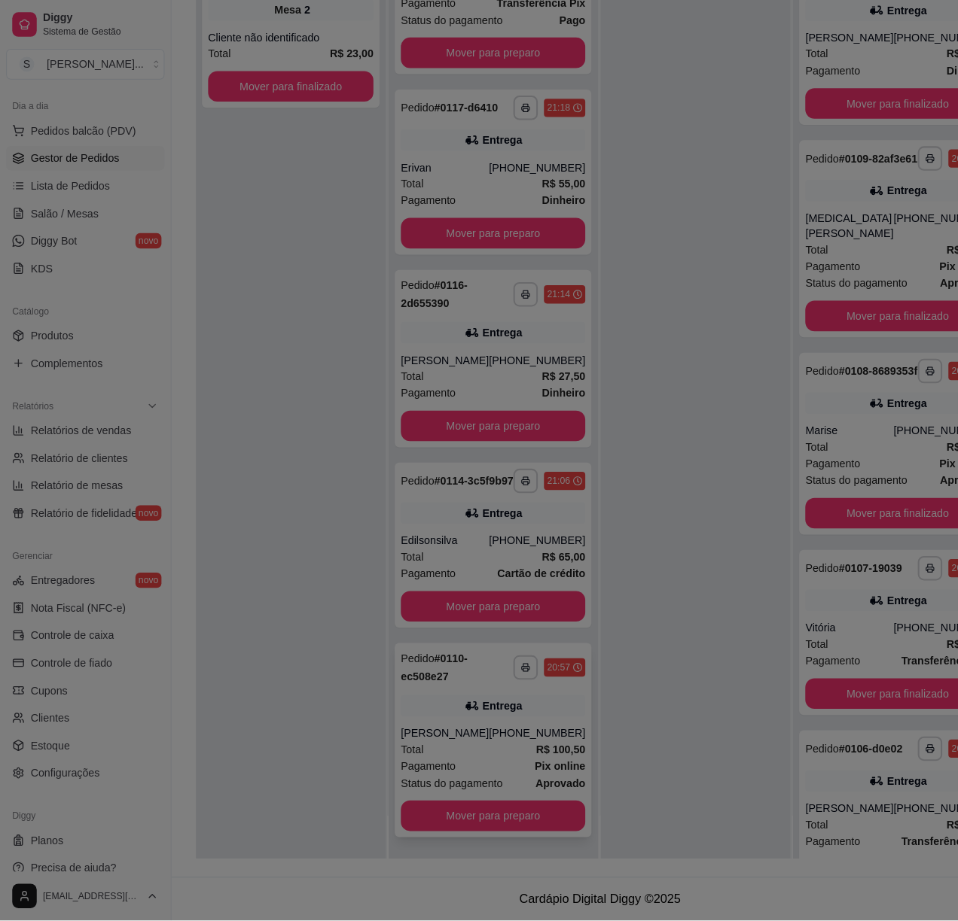
scroll to position [230, 0]
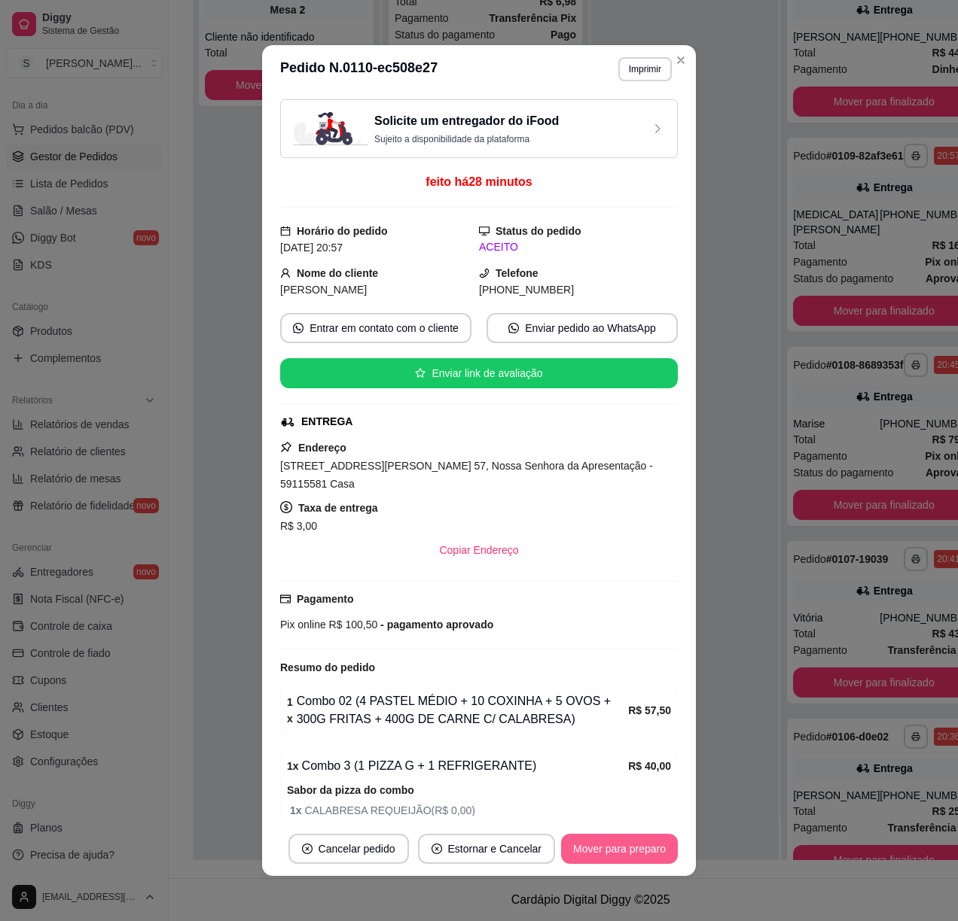
click at [636, 842] on button "Mover para preparo" at bounding box center [619, 849] width 117 height 30
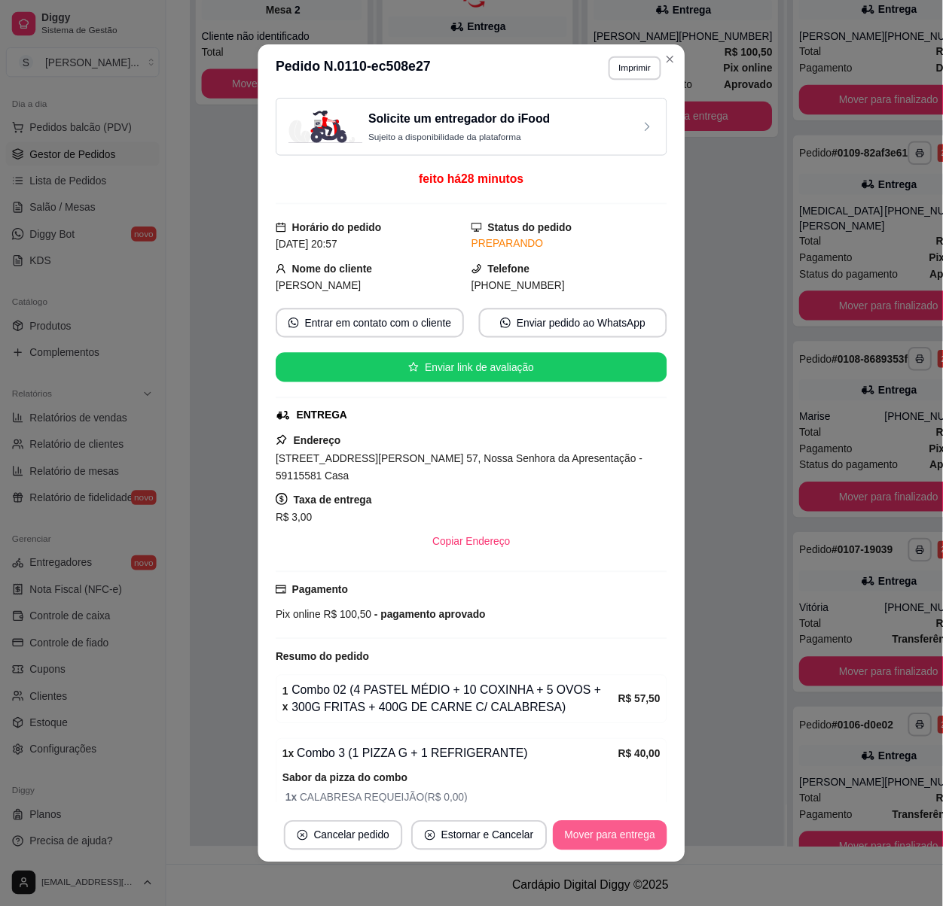
scroll to position [0, 0]
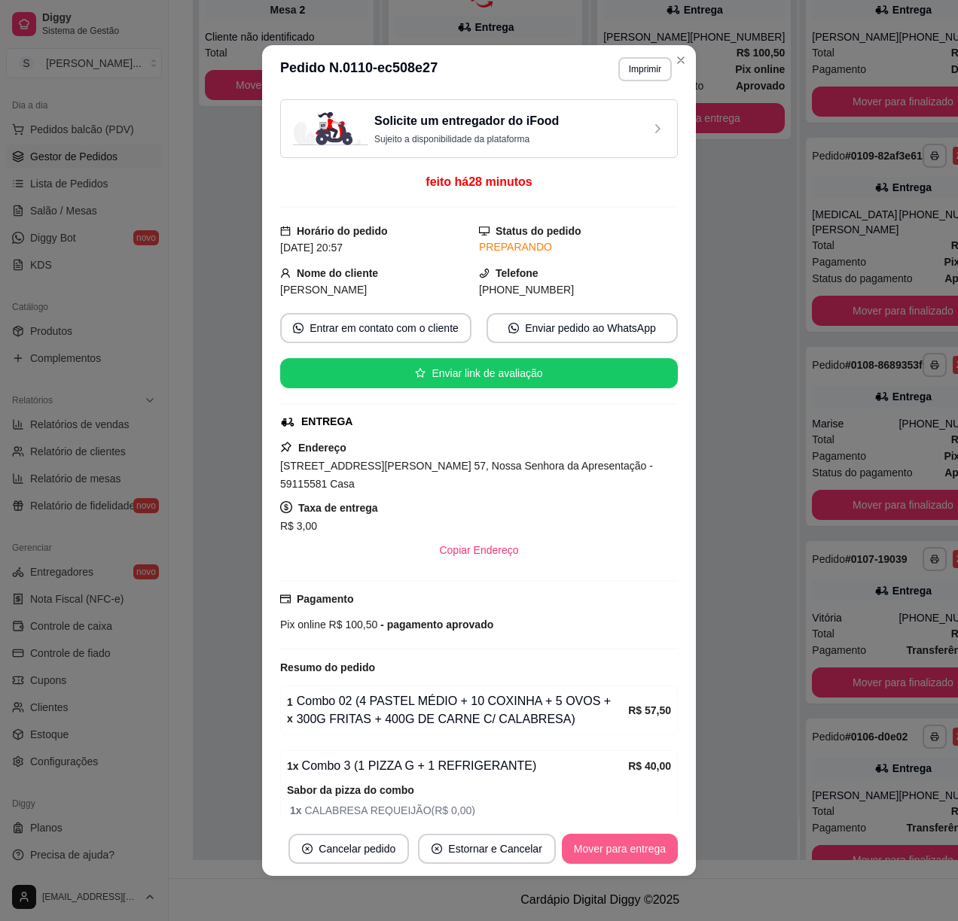
click at [654, 847] on button "Mover para entrega" at bounding box center [620, 849] width 116 height 30
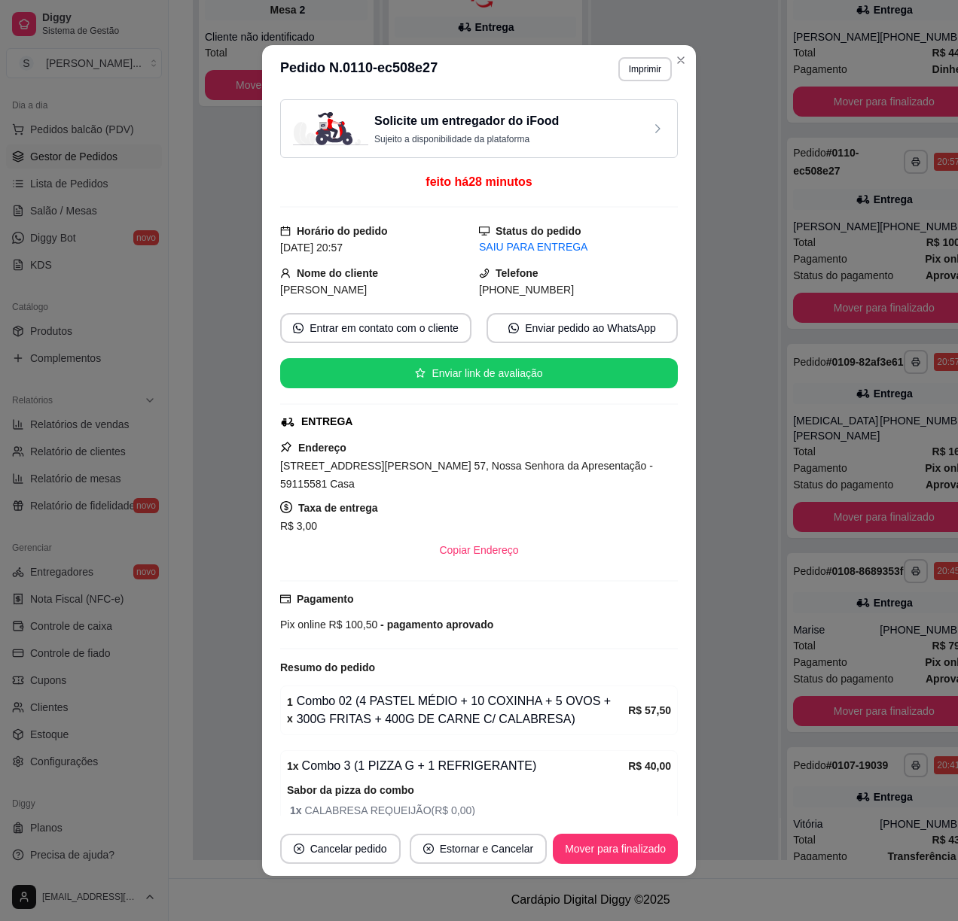
drag, startPoint x: 491, startPoint y: 294, endPoint x: 576, endPoint y: 293, distance: 85.1
click at [574, 293] on div "[PHONE_NUMBER]" at bounding box center [578, 290] width 199 height 17
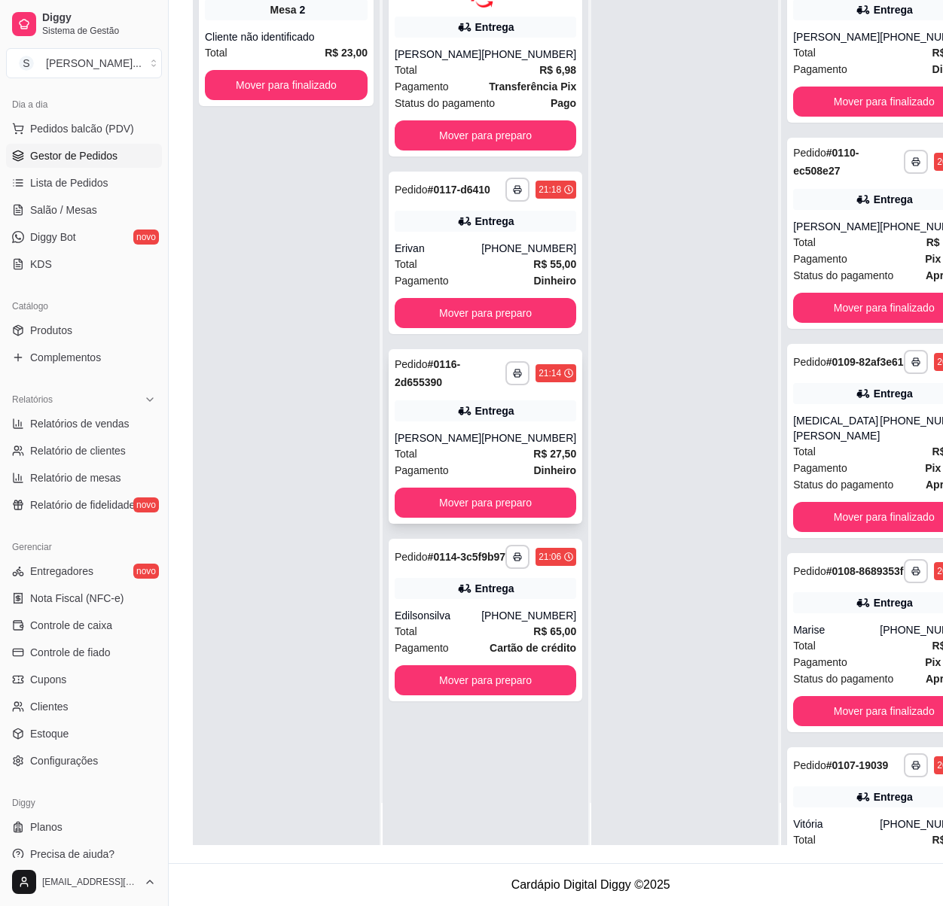
click at [507, 446] on div "[PHONE_NUMBER]" at bounding box center [528, 438] width 95 height 15
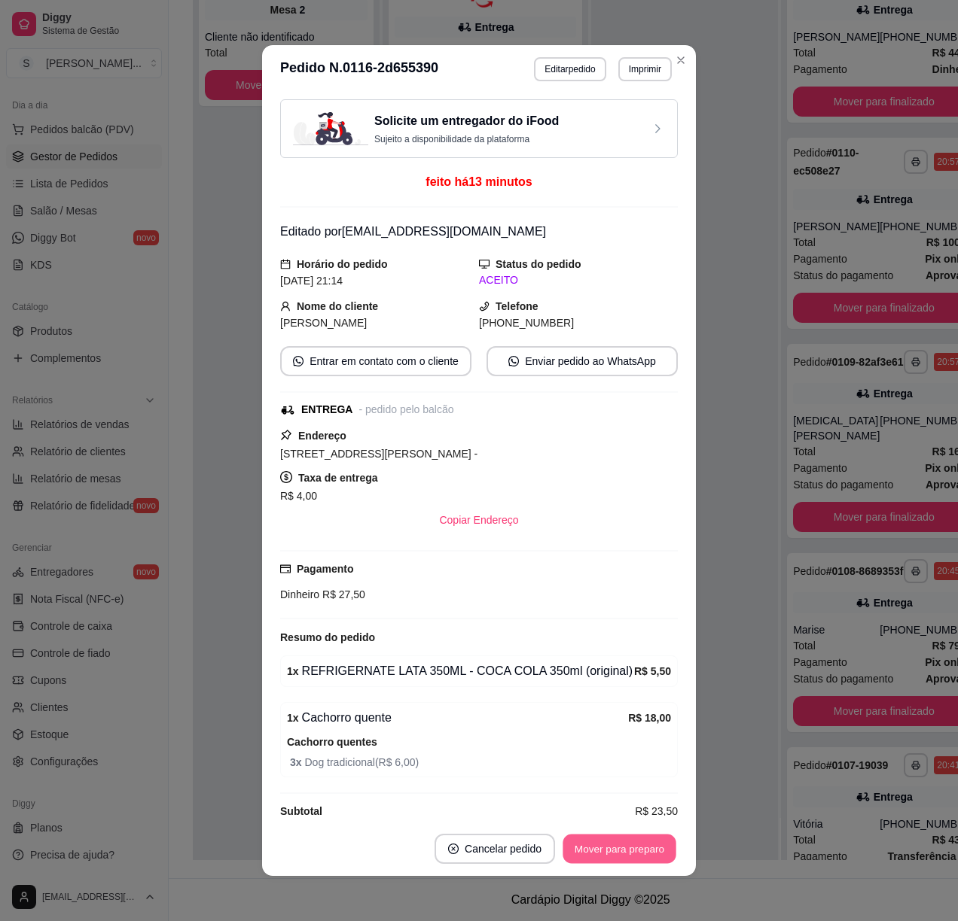
click at [630, 848] on button "Mover para preparo" at bounding box center [618, 849] width 113 height 29
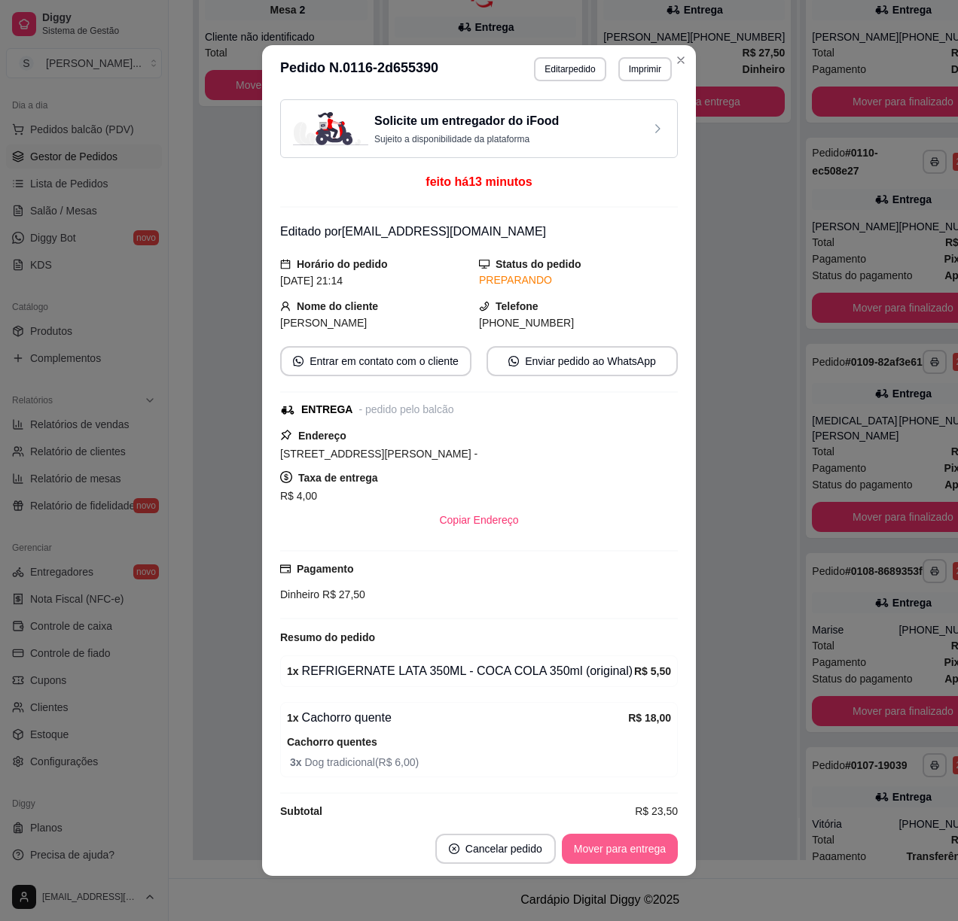
click at [630, 848] on button "Mover para entrega" at bounding box center [620, 849] width 116 height 30
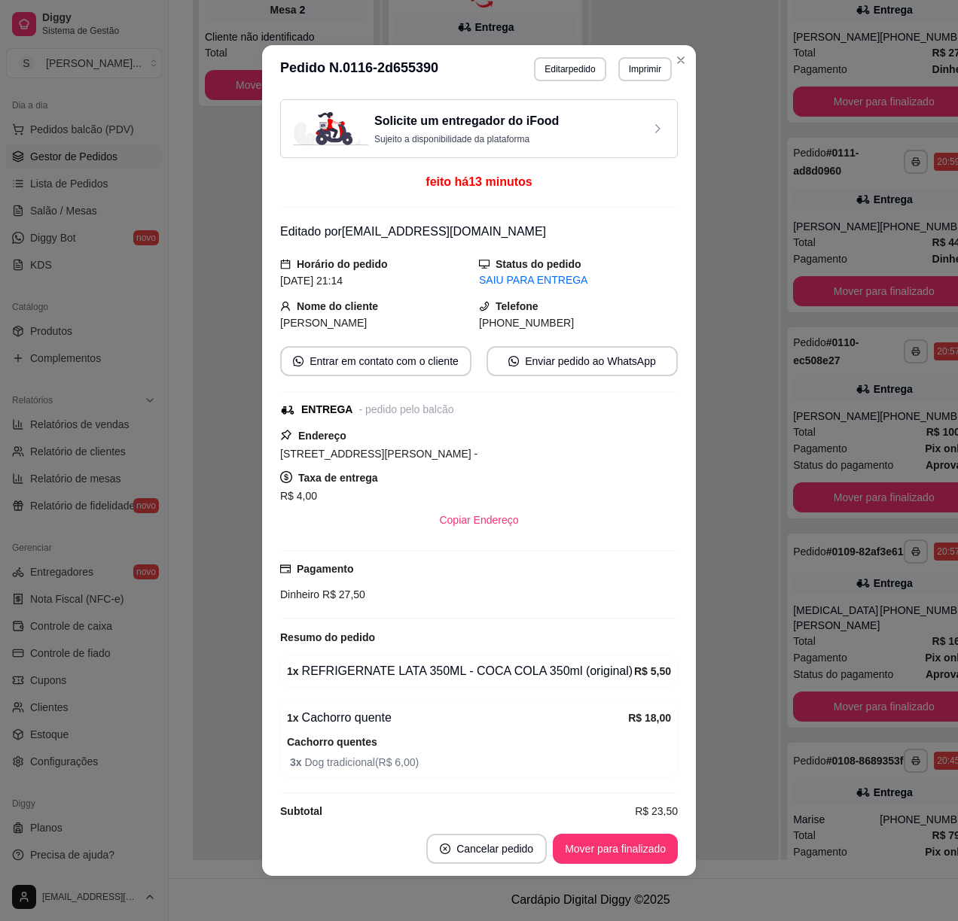
drag, startPoint x: 489, startPoint y: 318, endPoint x: 568, endPoint y: 328, distance: 79.7
click at [568, 328] on div "[PHONE_NUMBER]" at bounding box center [578, 323] width 199 height 17
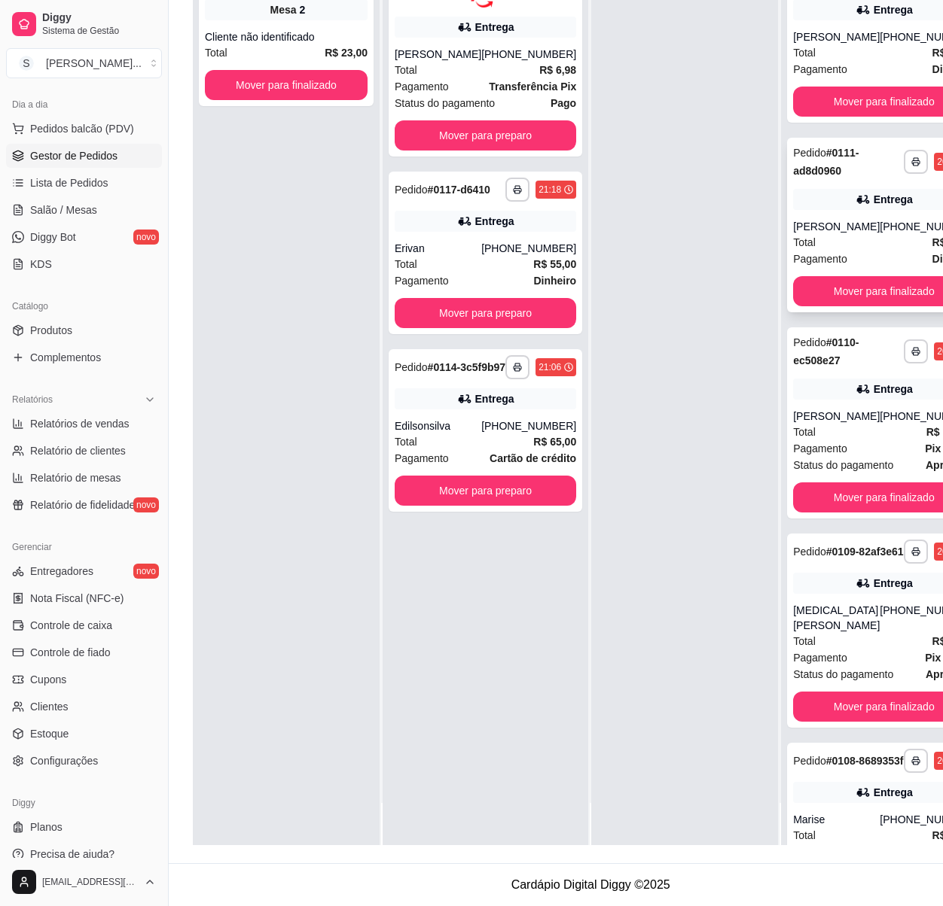
click at [873, 192] on div "Entrega" at bounding box center [892, 199] width 39 height 15
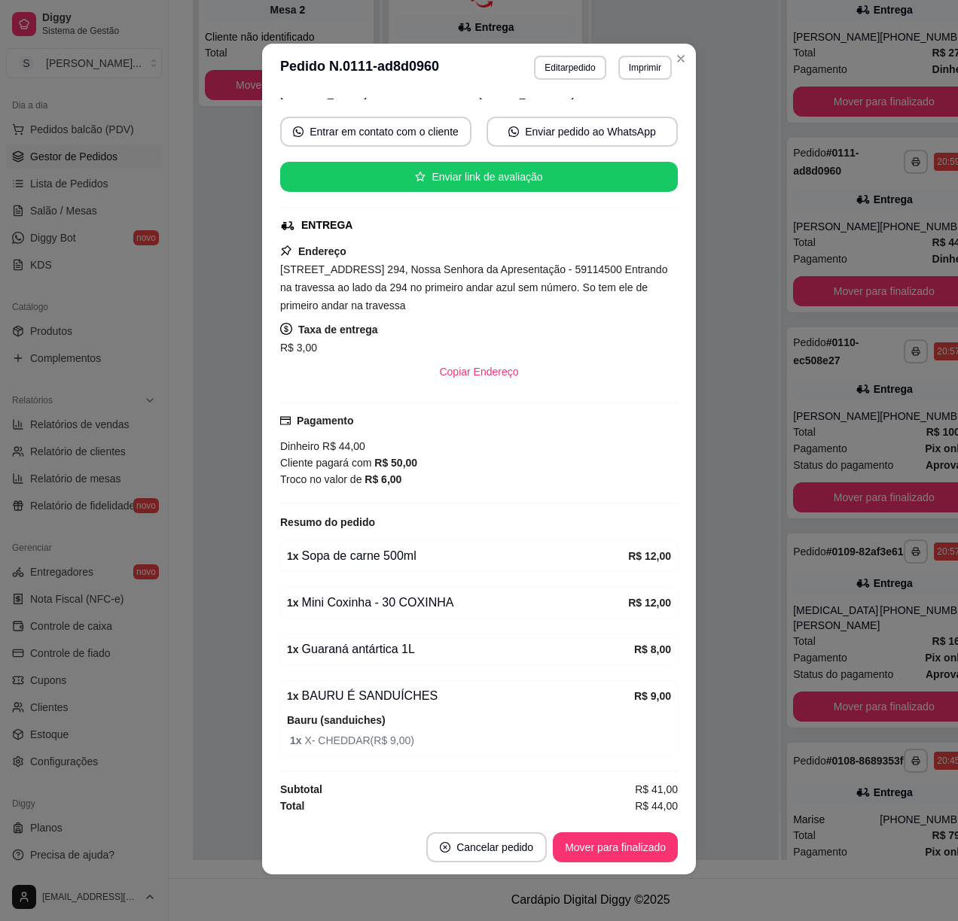
scroll to position [3, 0]
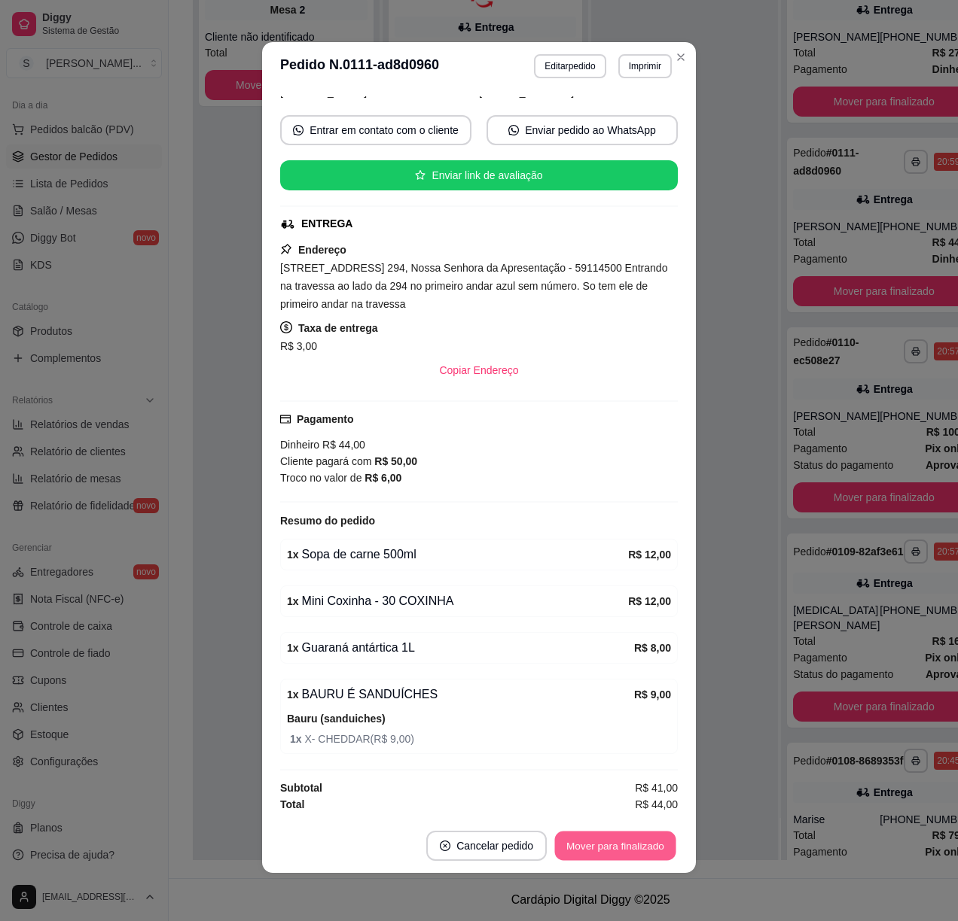
click at [610, 849] on button "Mover para finalizado" at bounding box center [615, 846] width 121 height 29
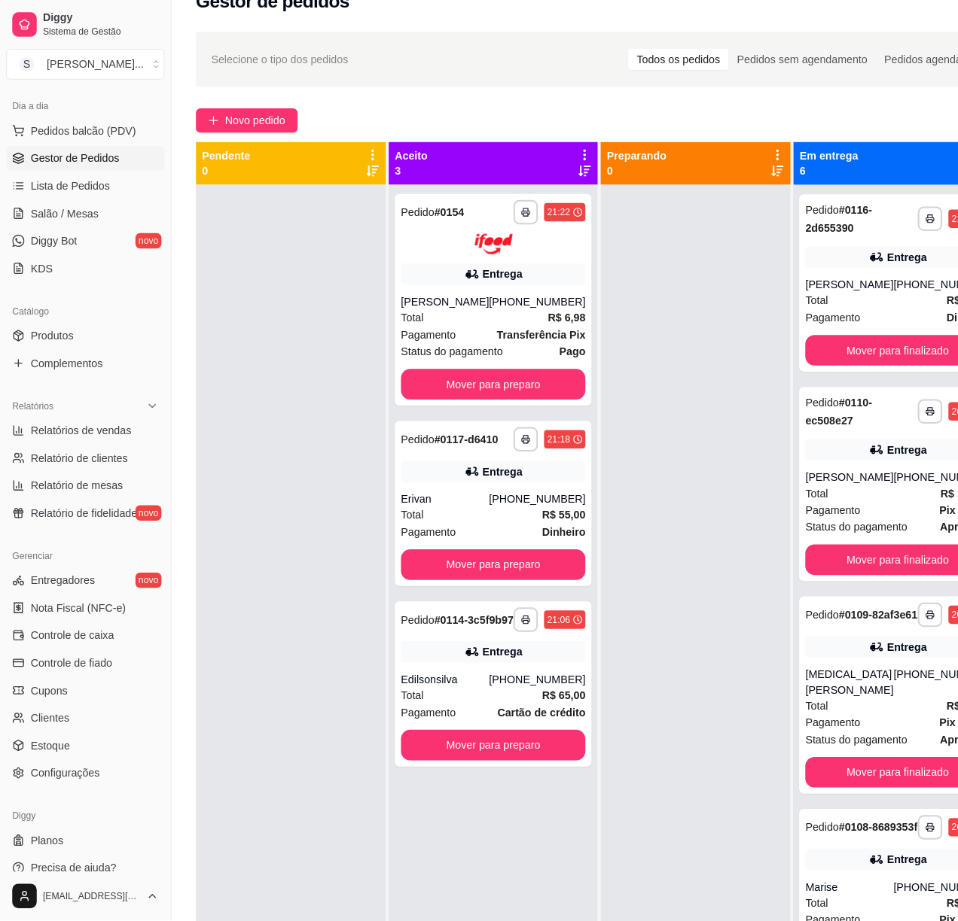
scroll to position [0, 0]
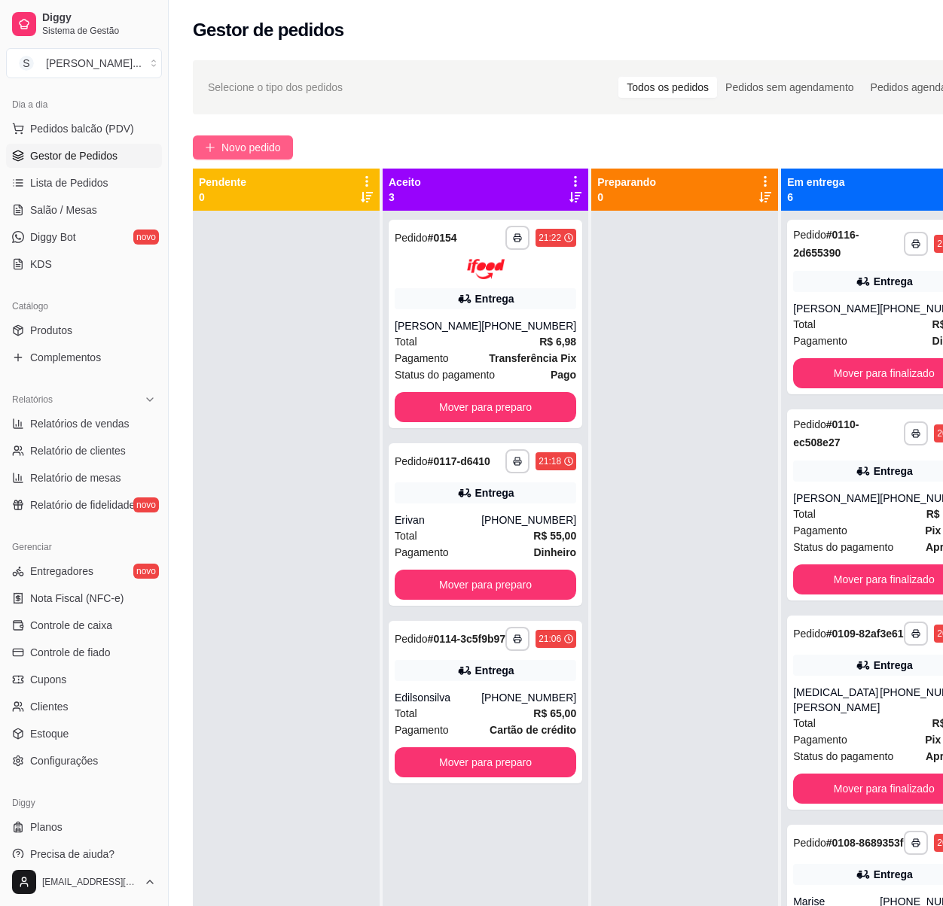
click at [230, 148] on span "Novo pedido" at bounding box center [250, 147] width 59 height 17
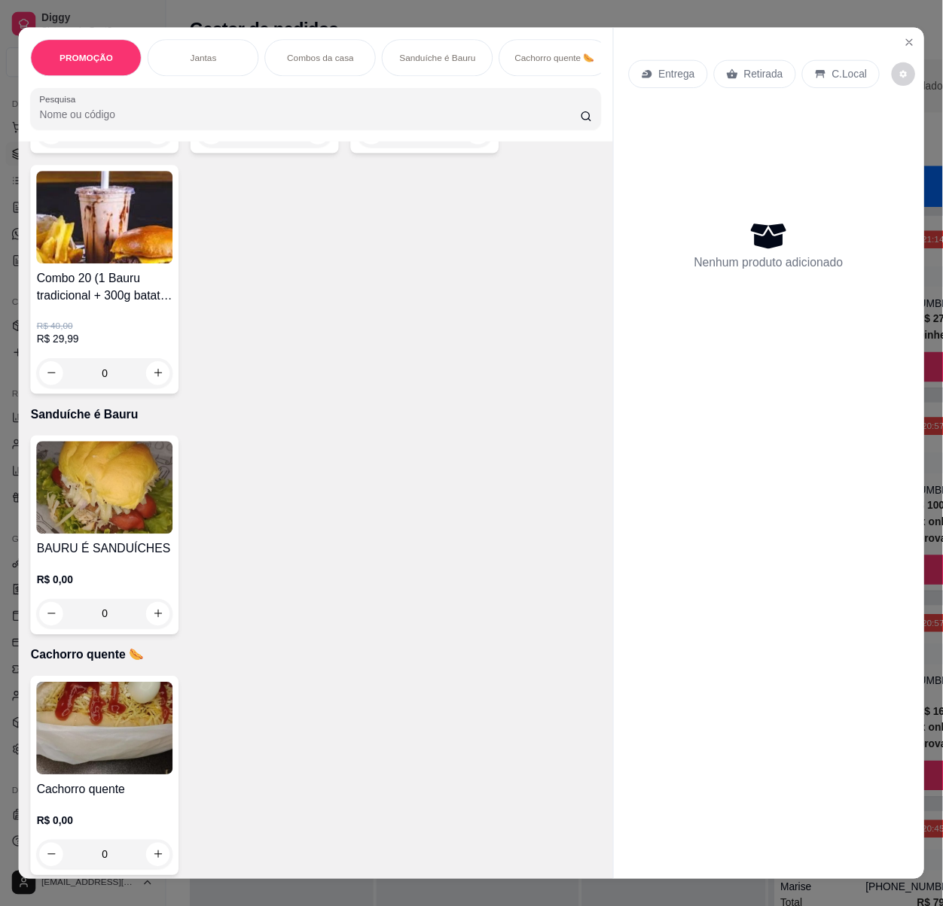
scroll to position [2007, 0]
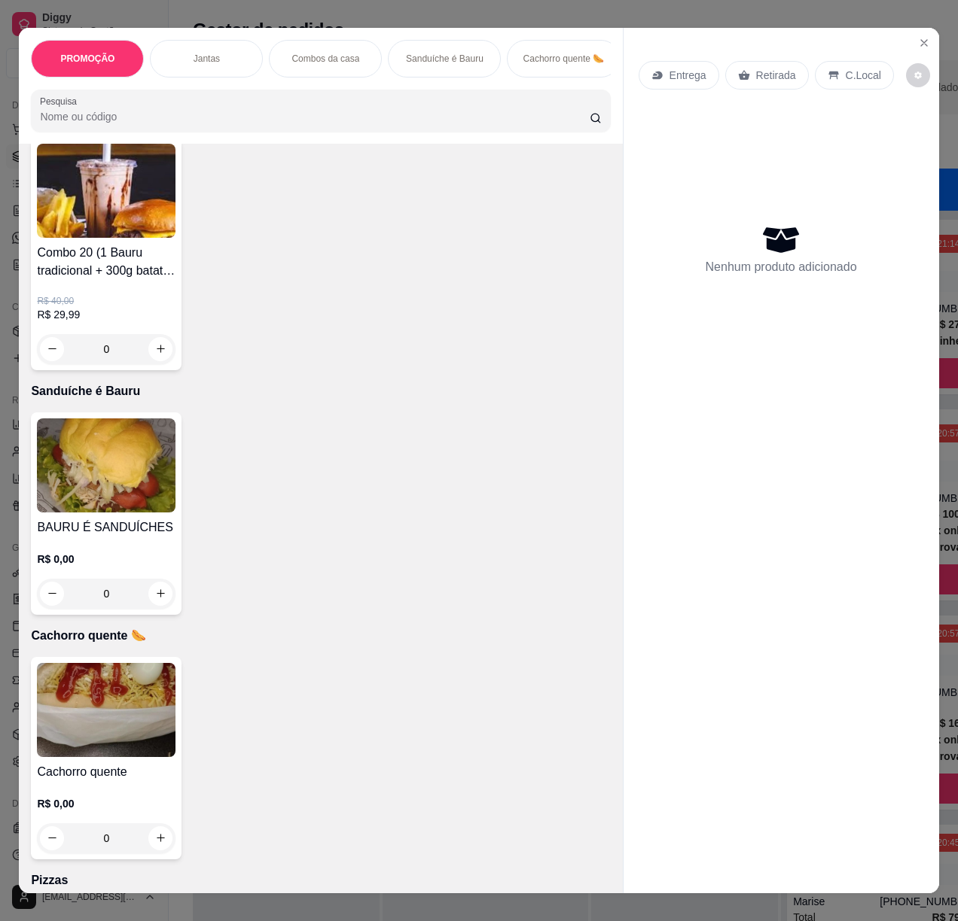
click at [118, 504] on img at bounding box center [106, 466] width 139 height 94
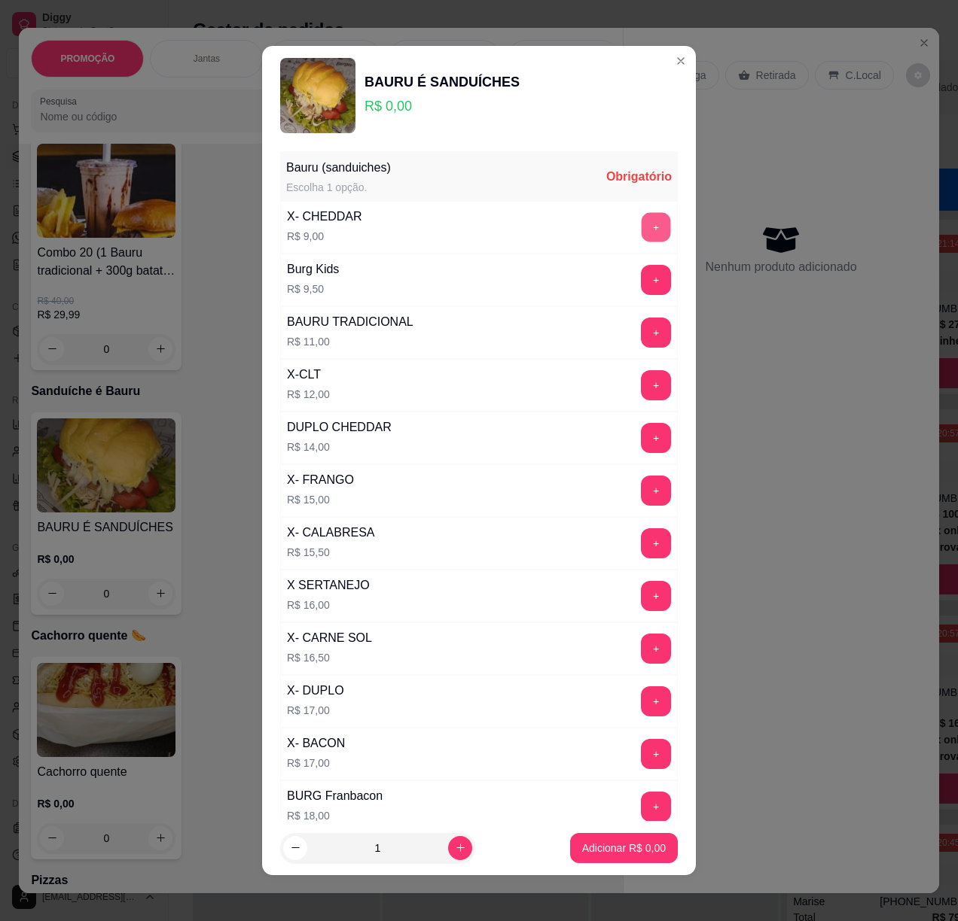
click at [641, 224] on button "+" at bounding box center [655, 227] width 29 height 29
click at [641, 224] on button "+" at bounding box center [656, 227] width 30 height 30
click at [641, 224] on button "+" at bounding box center [655, 227] width 29 height 29
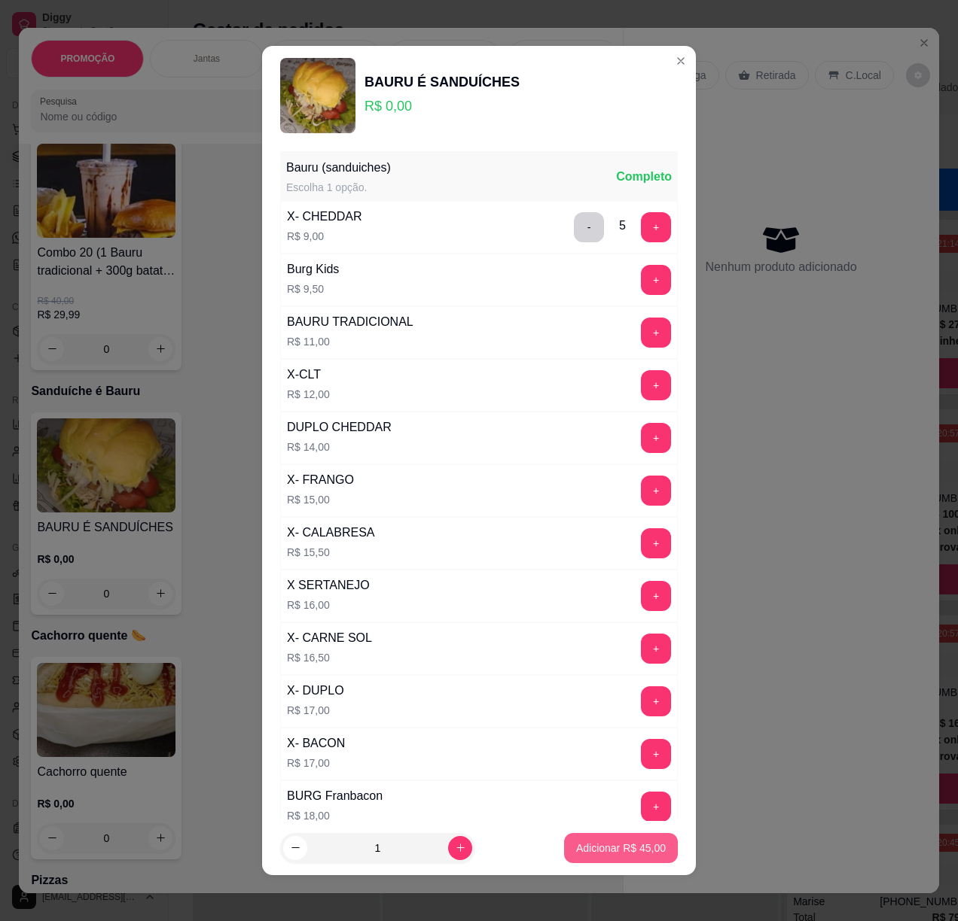
click at [624, 856] on button "Adicionar R$ 45,00" at bounding box center [621, 848] width 114 height 30
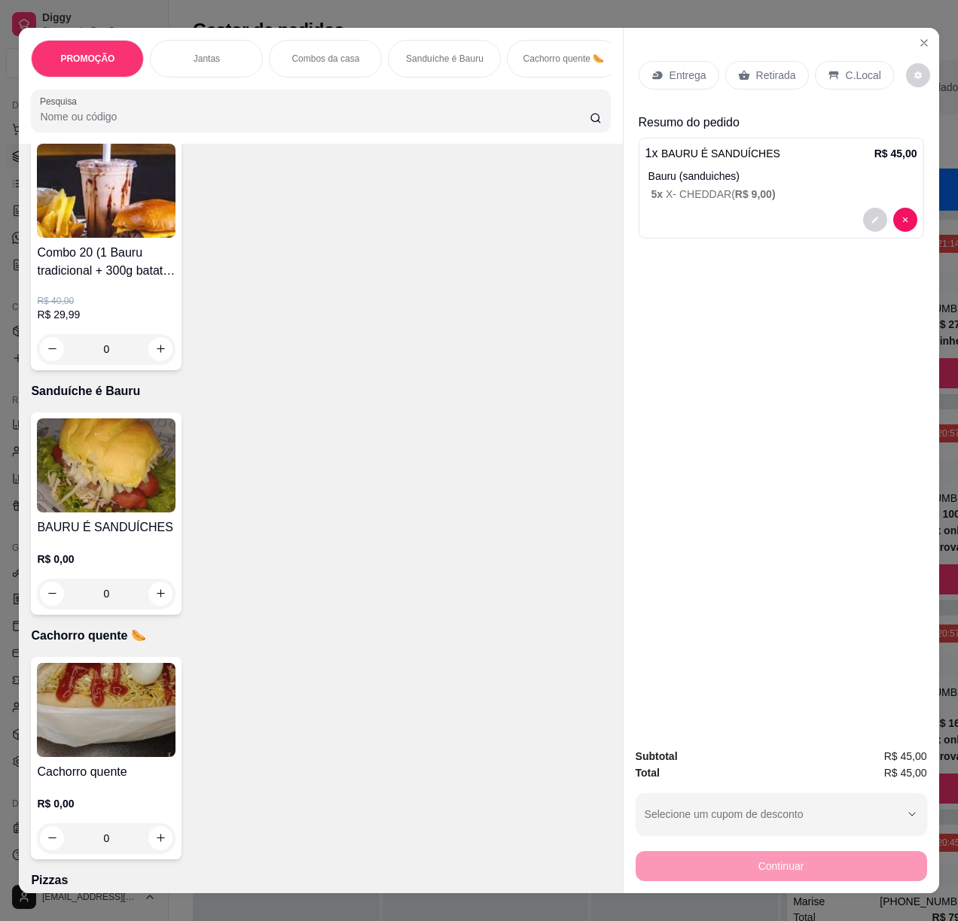
click at [134, 790] on div "R$ 0,00 0" at bounding box center [106, 817] width 139 height 72
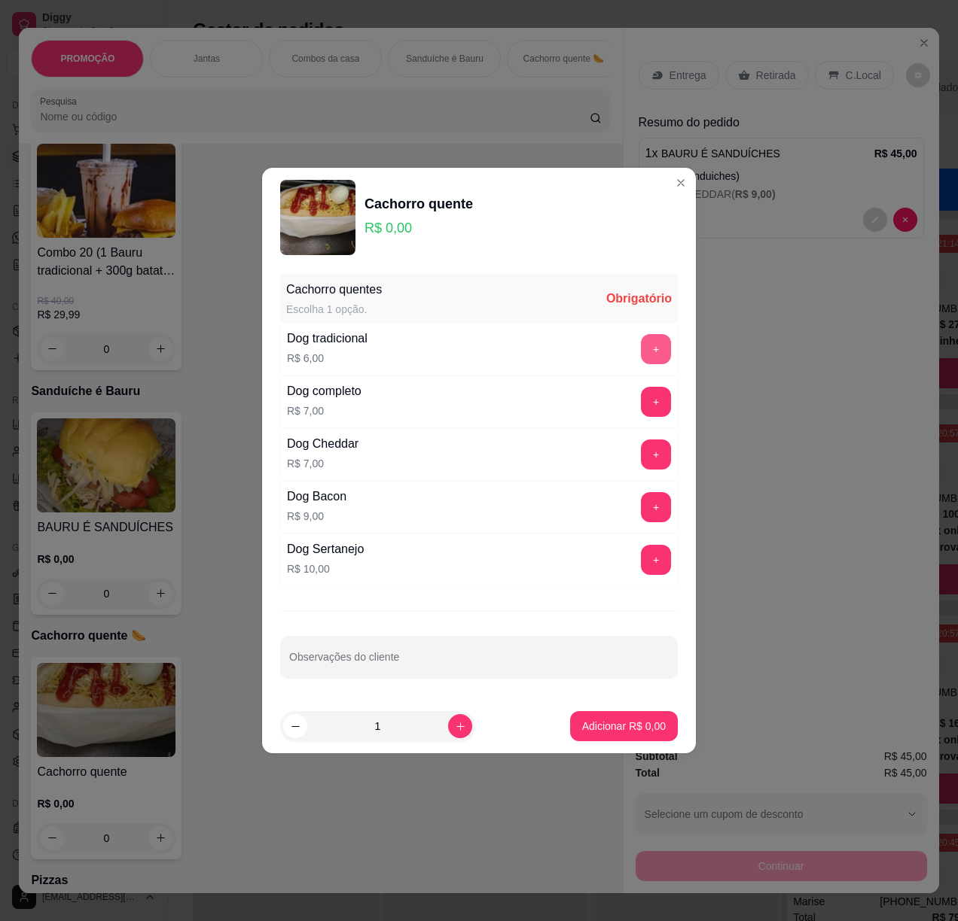
click at [644, 347] on button "+" at bounding box center [656, 349] width 30 height 30
click at [605, 726] on p "Adicionar R$ 6,00" at bounding box center [624, 726] width 84 height 15
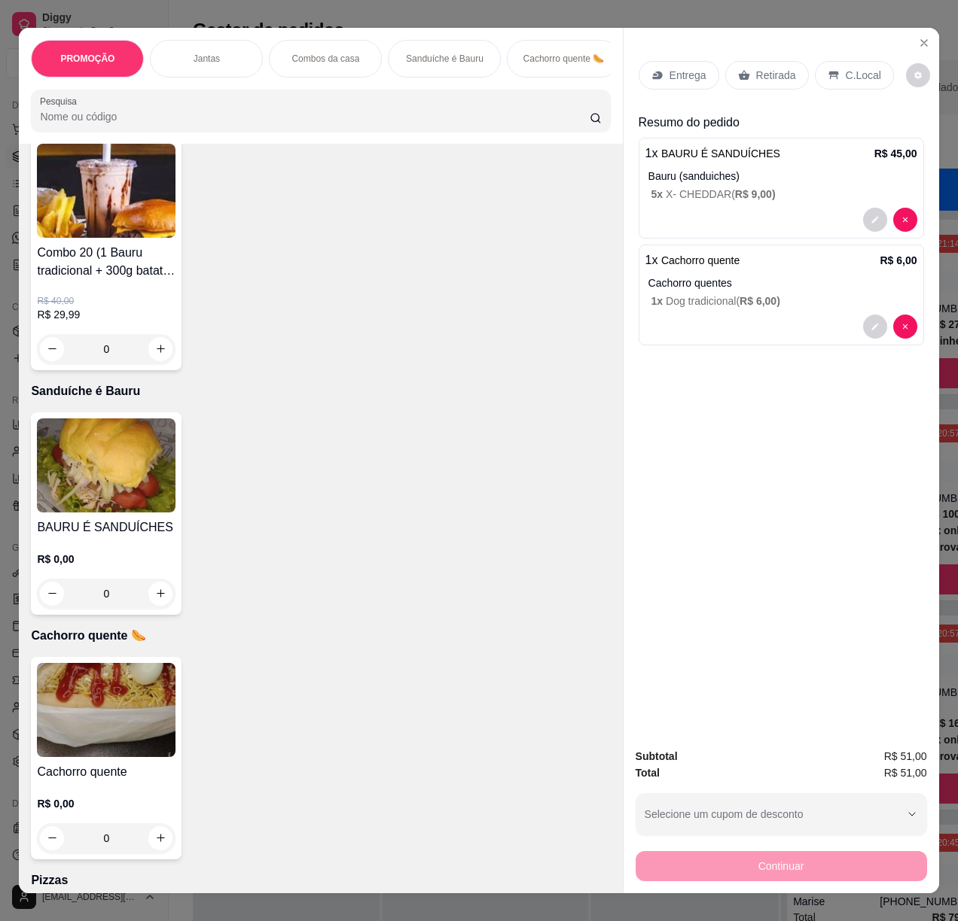
click at [756, 68] on p "Retirada" at bounding box center [776, 75] width 40 height 15
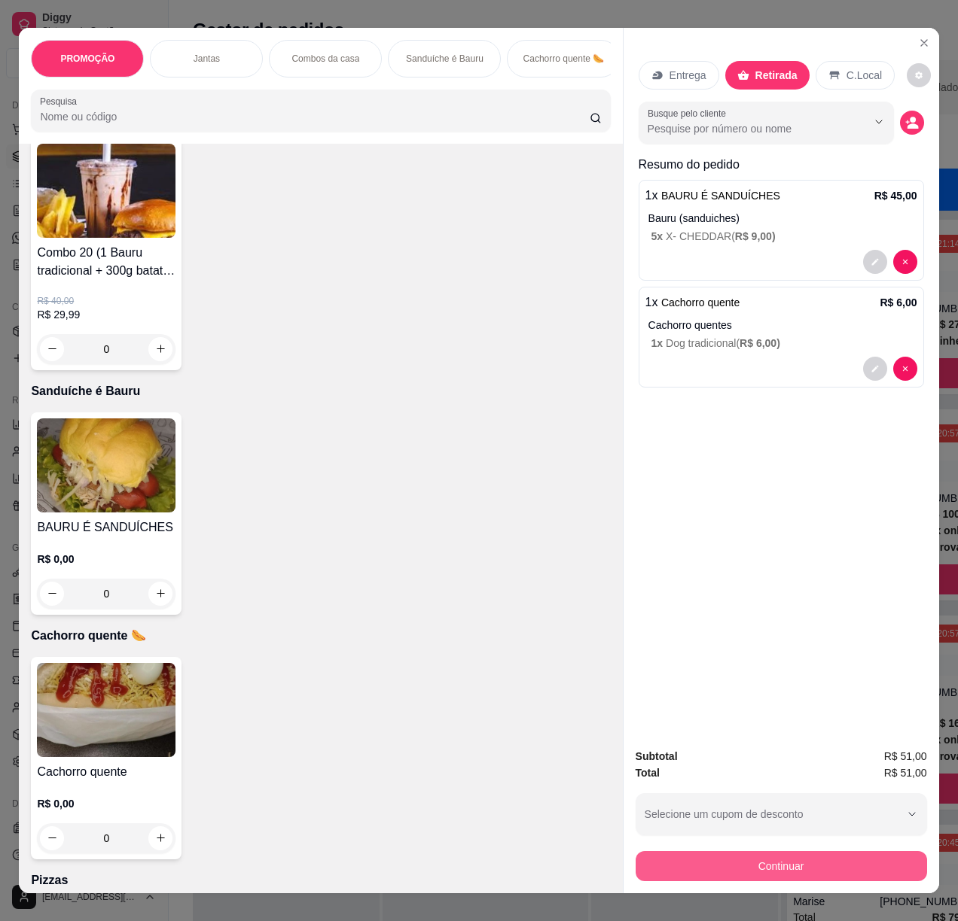
click at [802, 862] on button "Continuar" at bounding box center [780, 866] width 291 height 30
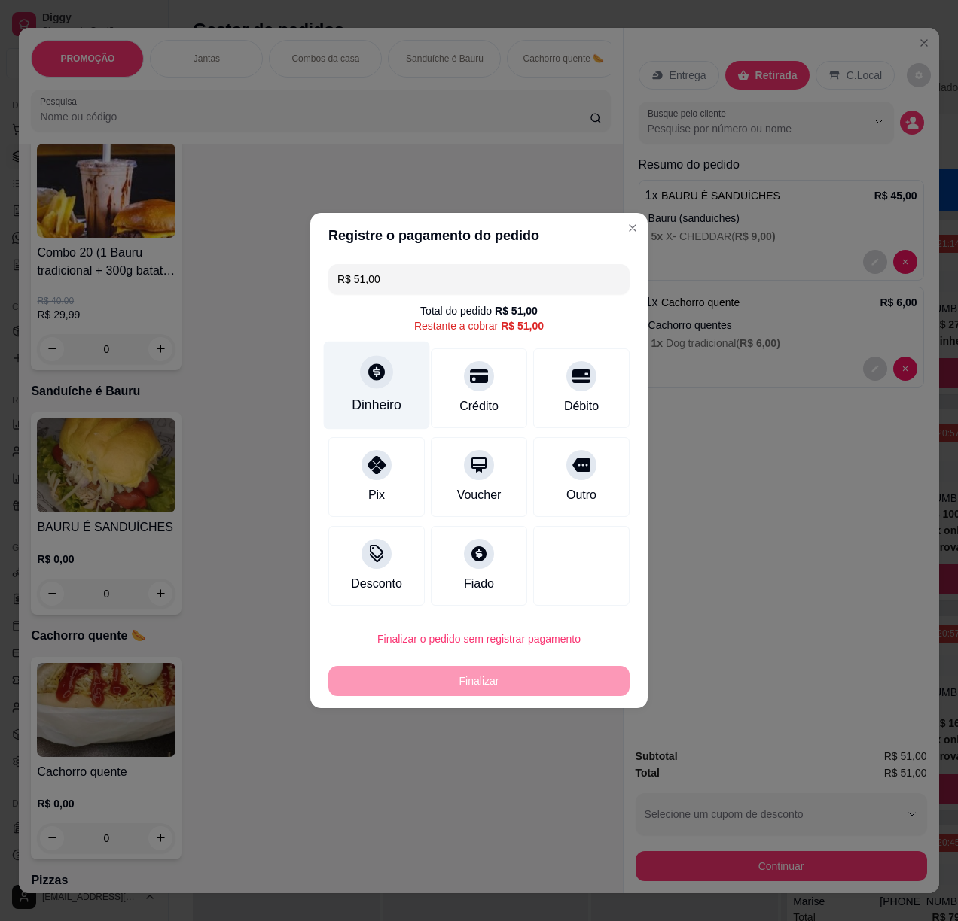
click at [362, 382] on div at bounding box center [376, 371] width 33 height 33
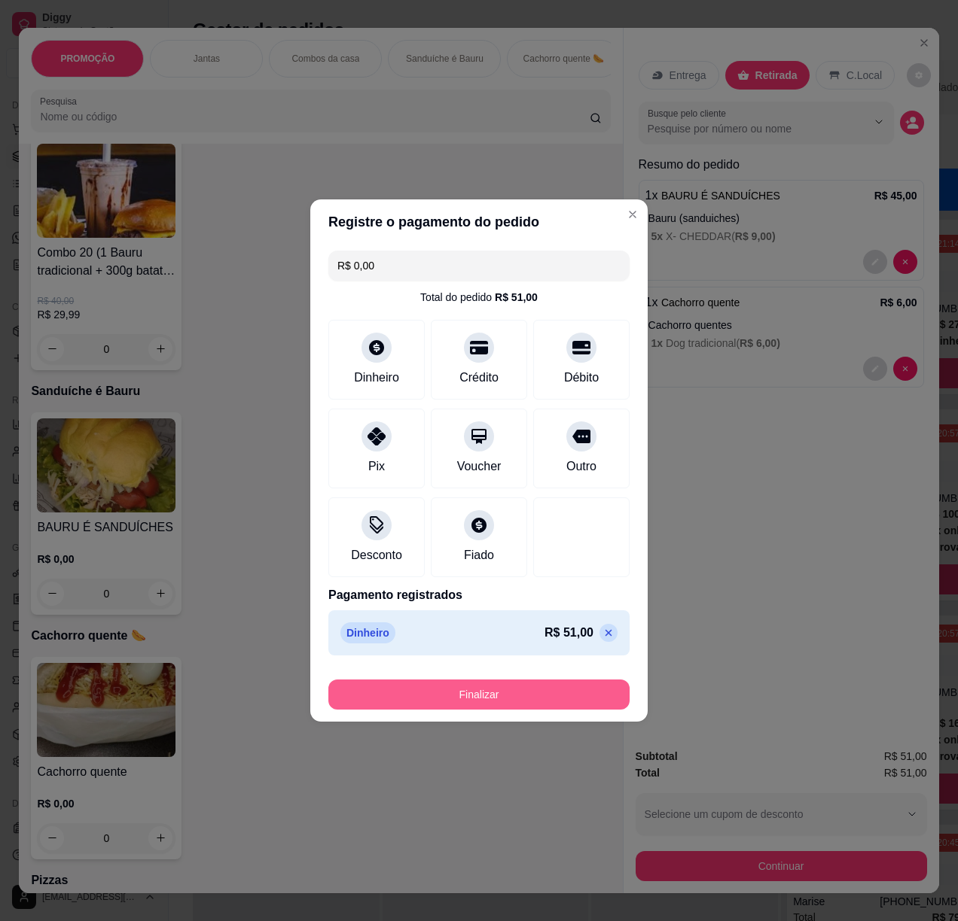
click at [531, 696] on button "Finalizar" at bounding box center [478, 695] width 301 height 30
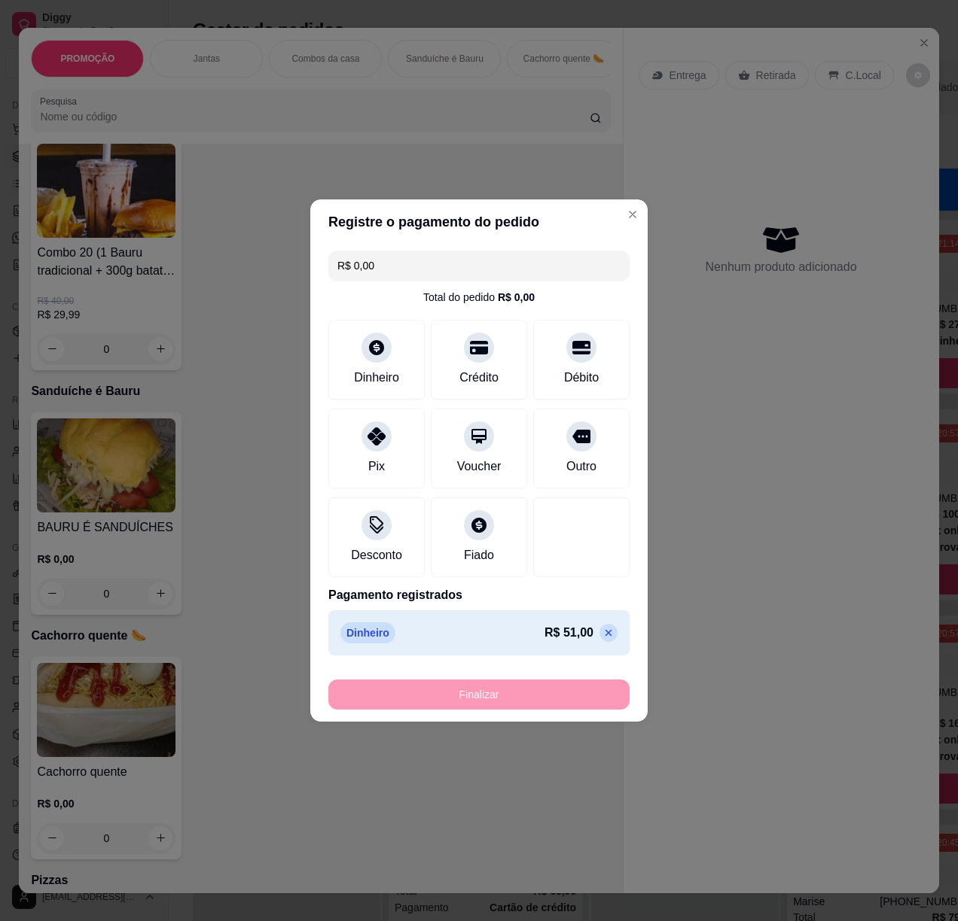
type input "-R$ 51,00"
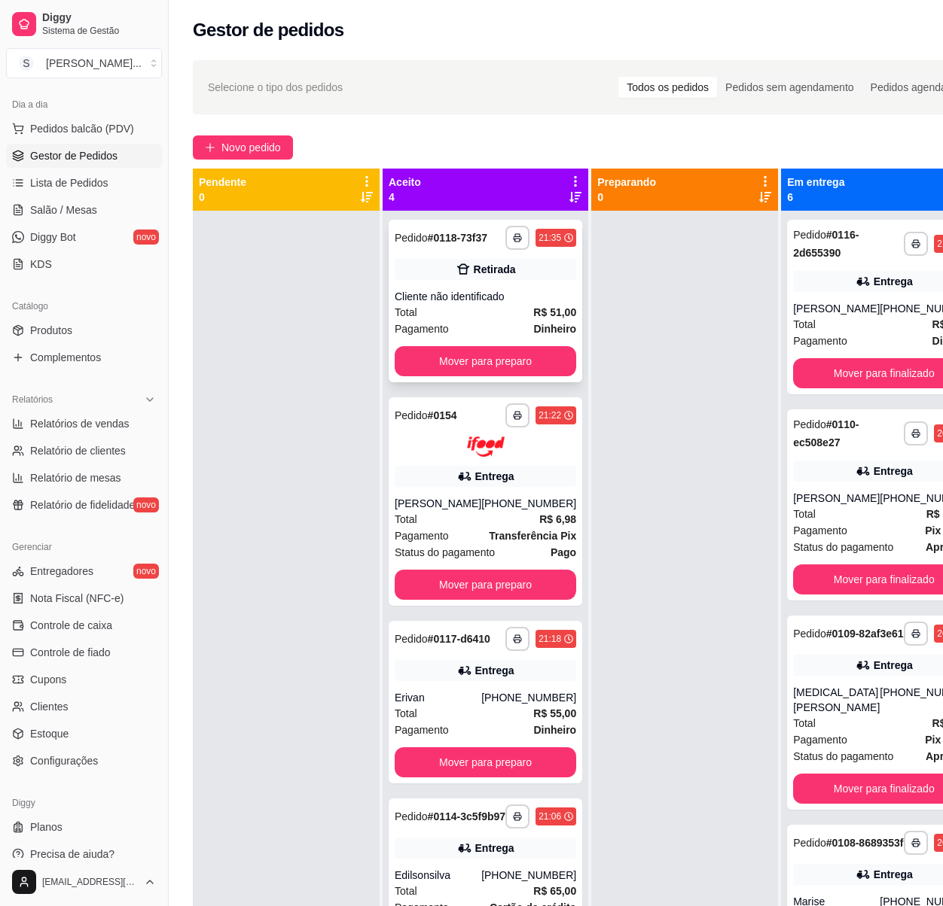
click at [492, 276] on div "Retirada" at bounding box center [495, 269] width 42 height 15
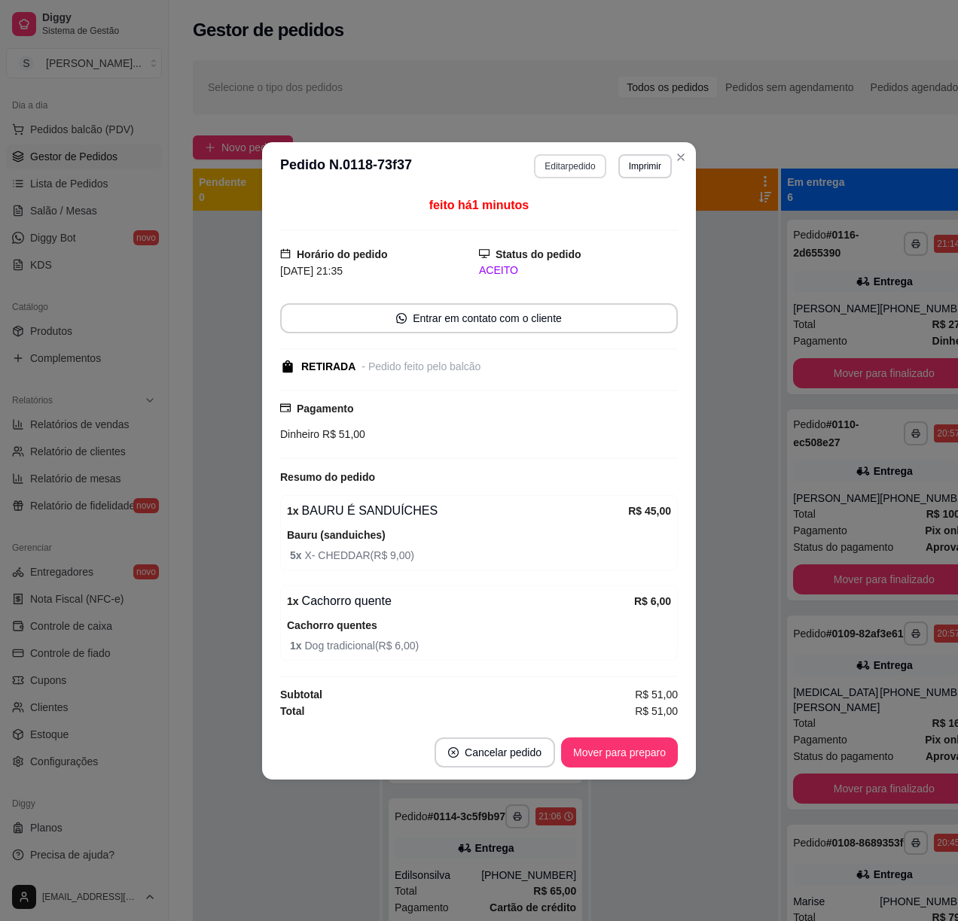
click at [572, 167] on button "Editar pedido" at bounding box center [570, 166] width 72 height 24
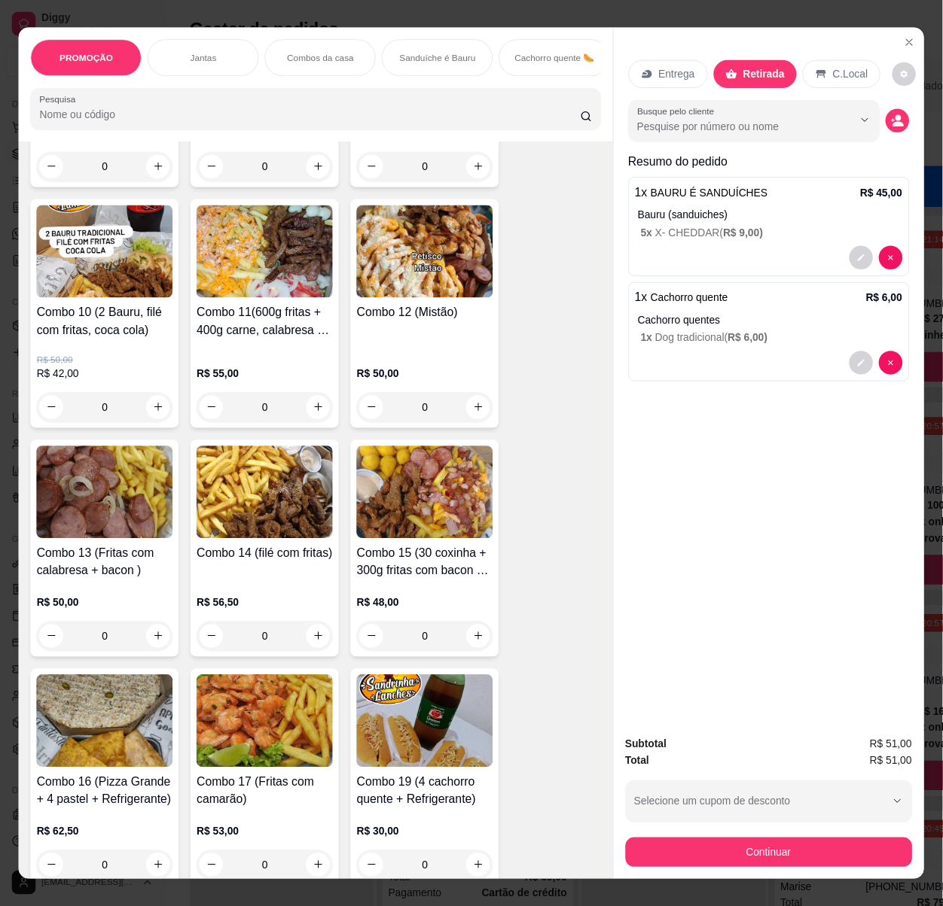
scroll to position [1217, 0]
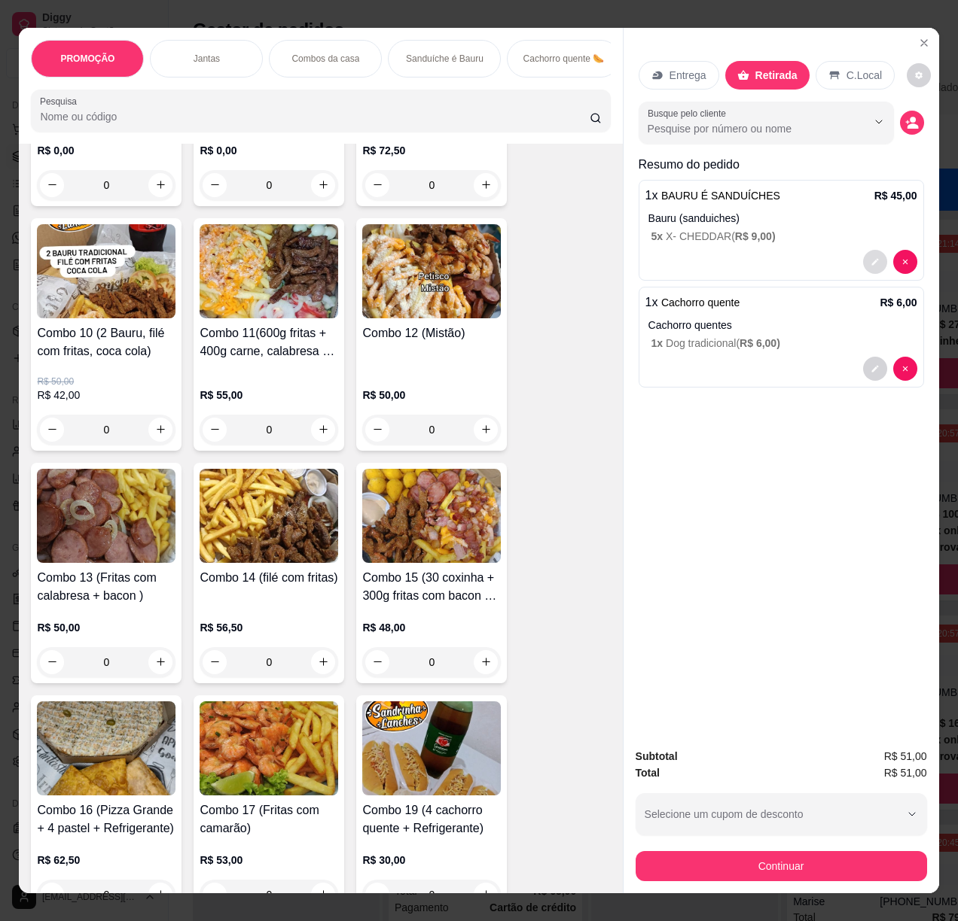
click at [870, 257] on icon "decrease-product-quantity" at bounding box center [874, 261] width 9 height 9
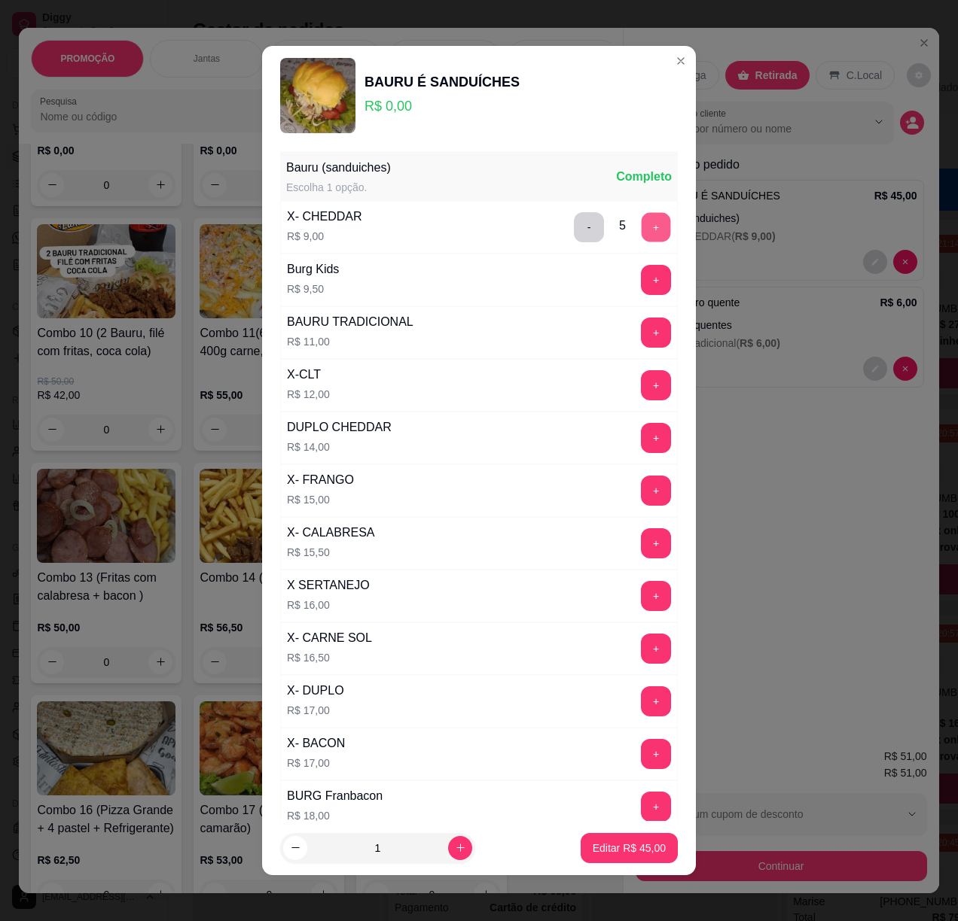
click at [641, 224] on button "+" at bounding box center [655, 227] width 29 height 29
click at [615, 846] on p "Editar R$ 54,00" at bounding box center [628, 848] width 73 height 15
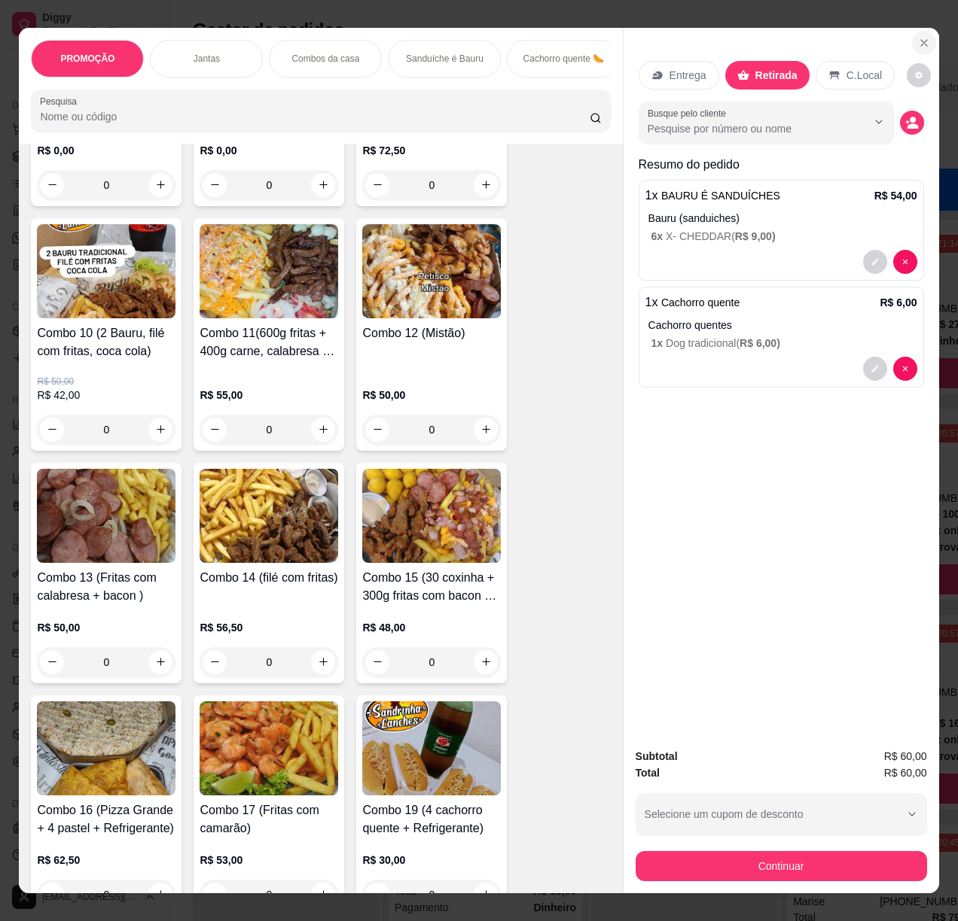
click at [918, 37] on icon "Close" at bounding box center [924, 43] width 12 height 12
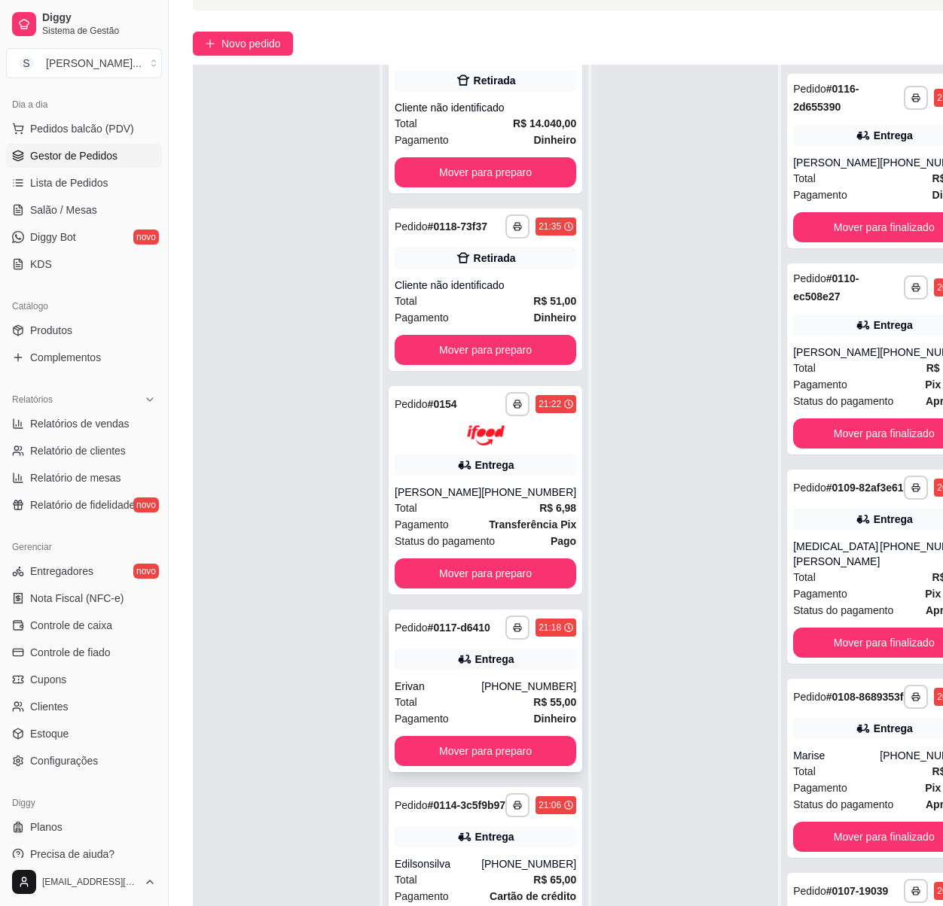
scroll to position [245, 0]
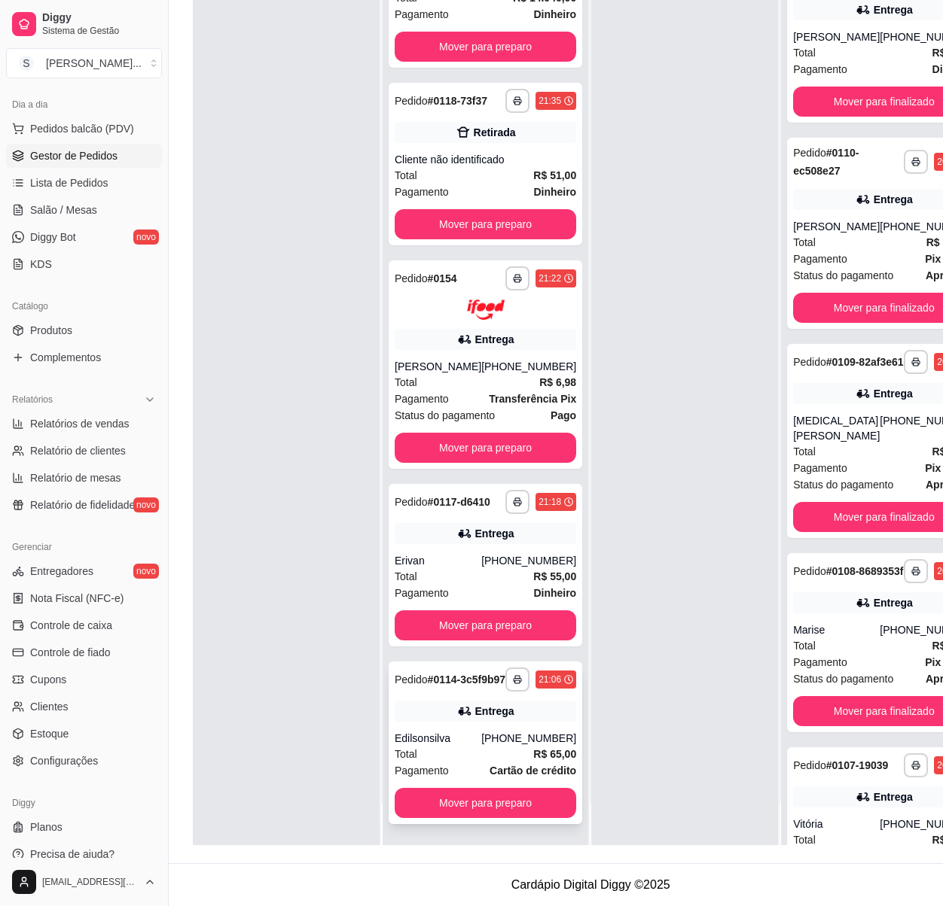
click at [486, 699] on div "**********" at bounding box center [484, 743] width 193 height 163
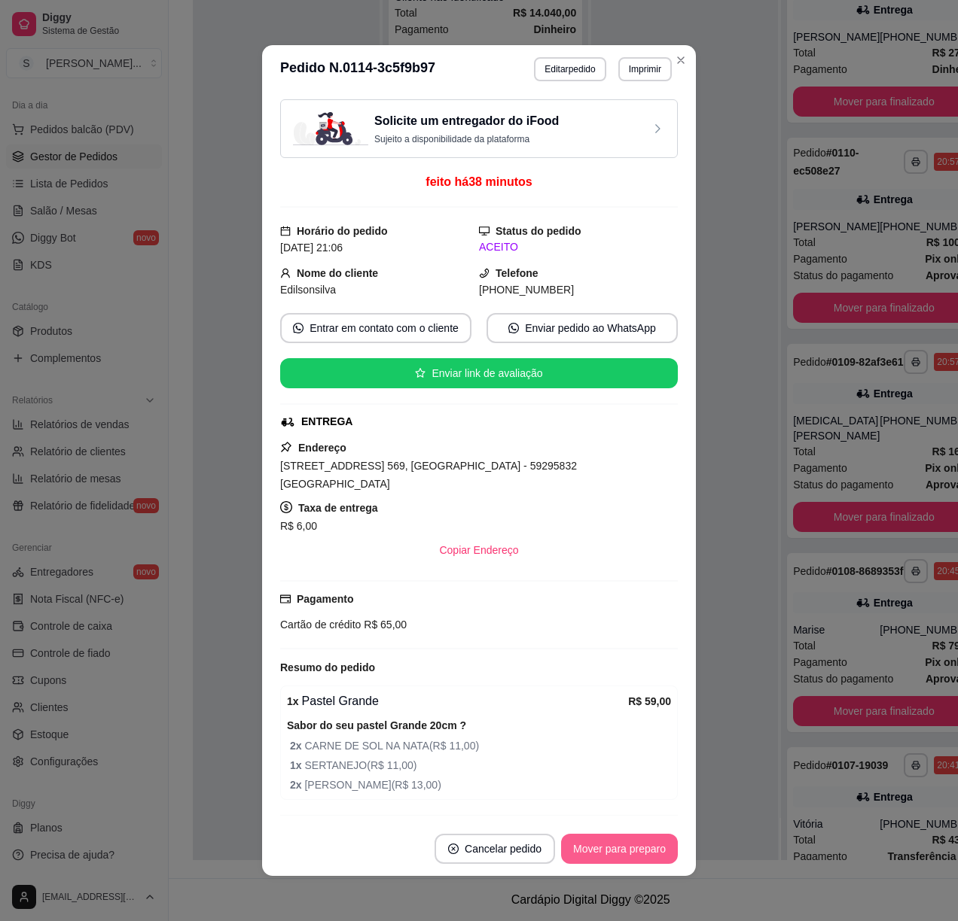
click at [596, 846] on button "Mover para preparo" at bounding box center [619, 849] width 117 height 30
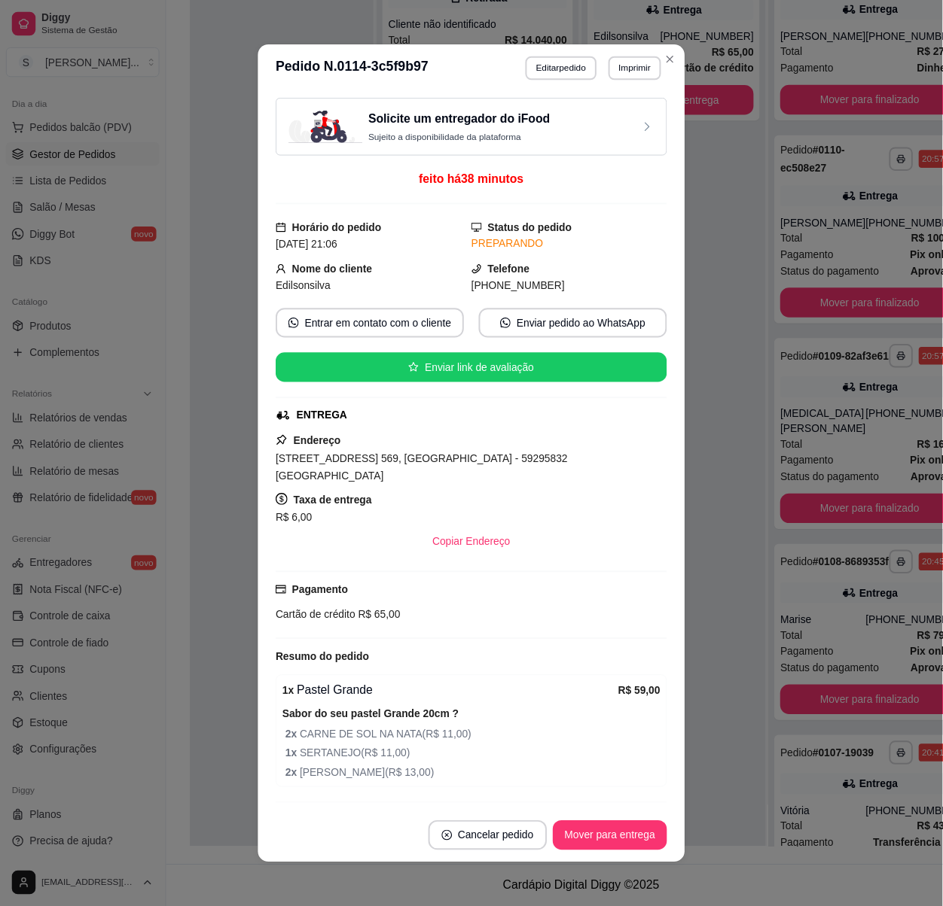
scroll to position [0, 0]
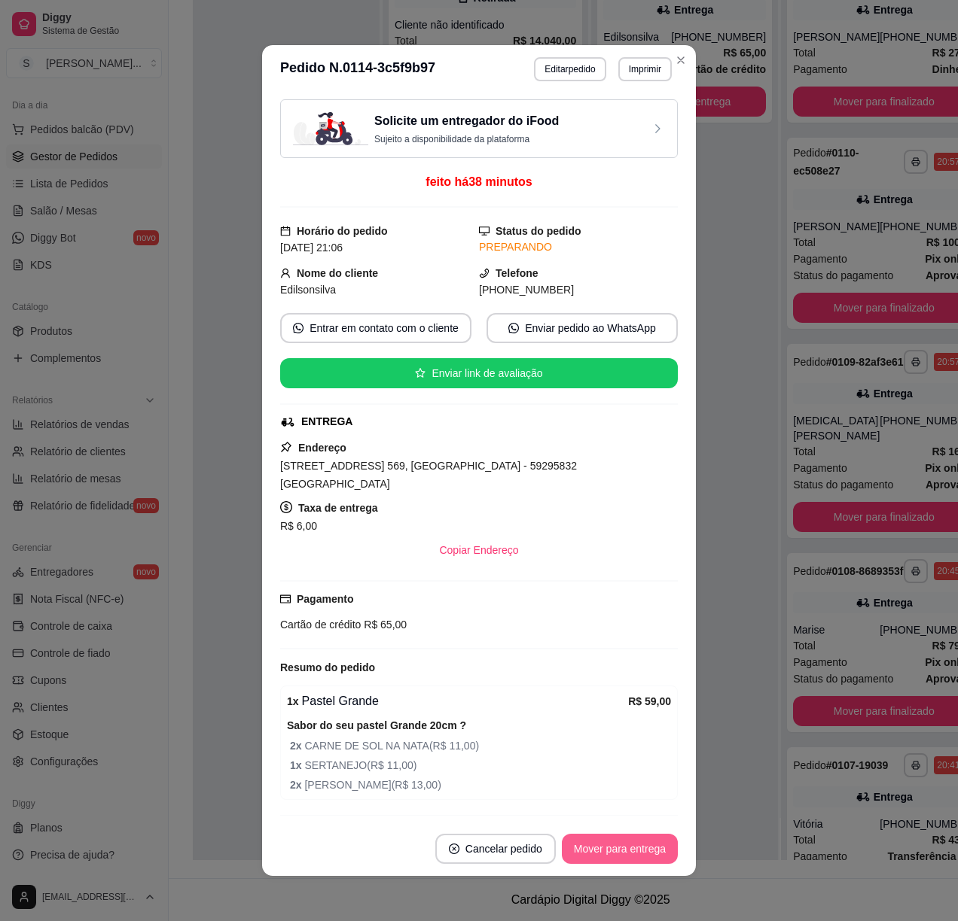
click at [596, 846] on button "Mover para entrega" at bounding box center [620, 849] width 116 height 30
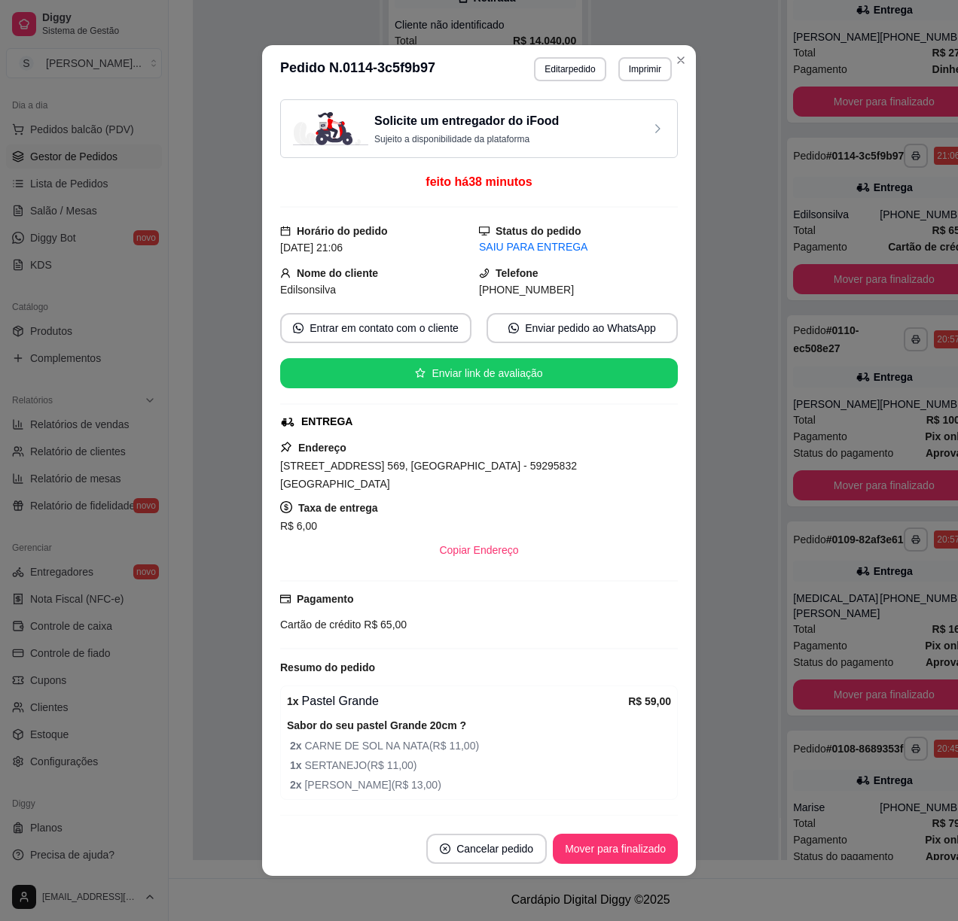
drag, startPoint x: 492, startPoint y: 289, endPoint x: 598, endPoint y: 292, distance: 106.2
click at [598, 292] on div "[PHONE_NUMBER]" at bounding box center [578, 290] width 199 height 17
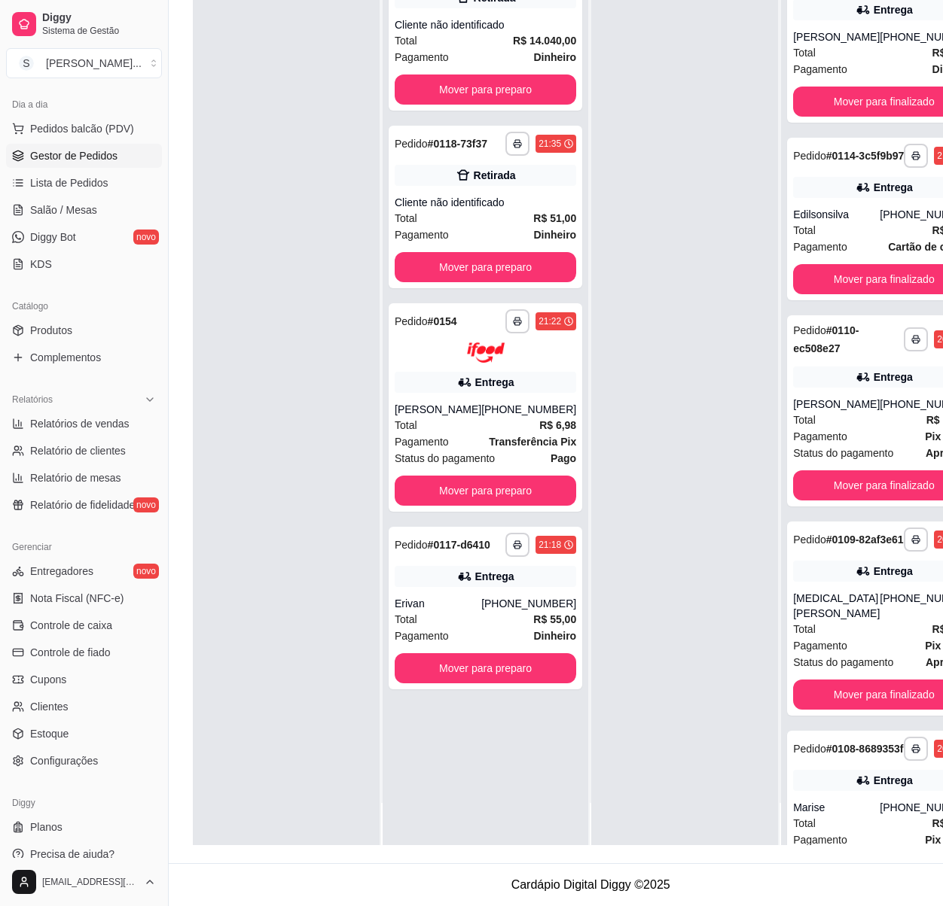
scroll to position [245, 0]
click at [497, 402] on div "[PHONE_NUMBER]" at bounding box center [528, 409] width 95 height 15
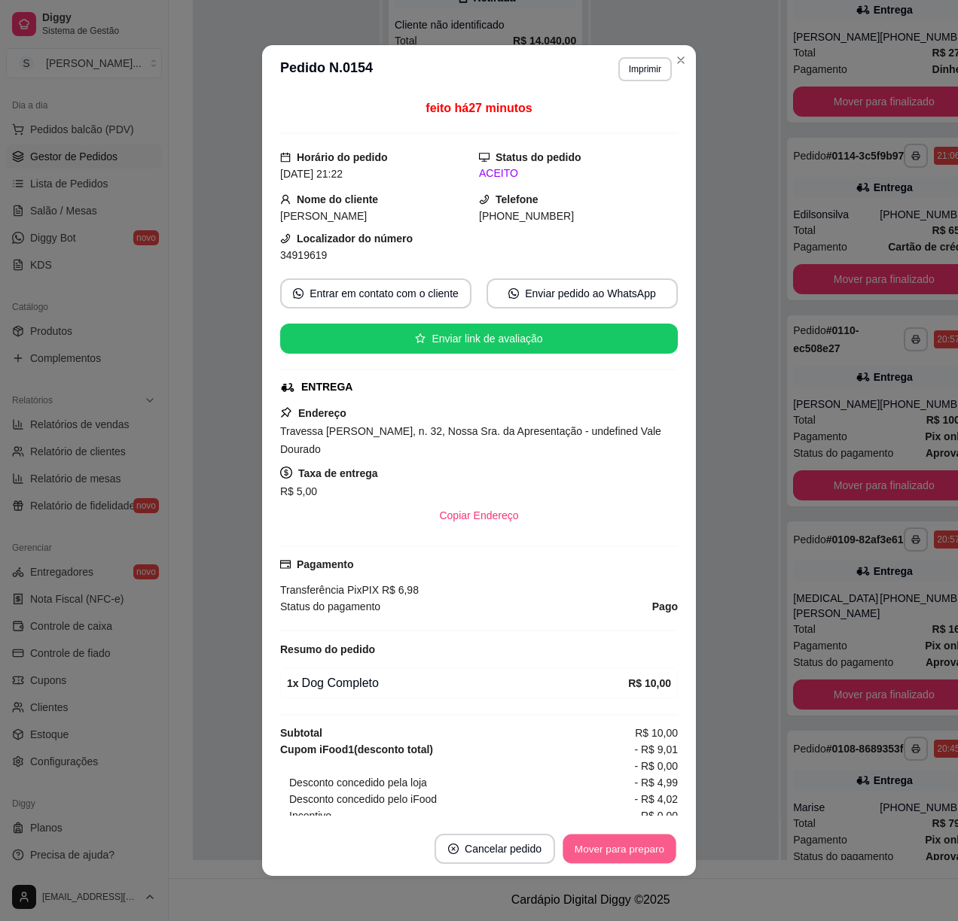
click at [639, 843] on button "Mover para preparo" at bounding box center [618, 849] width 113 height 29
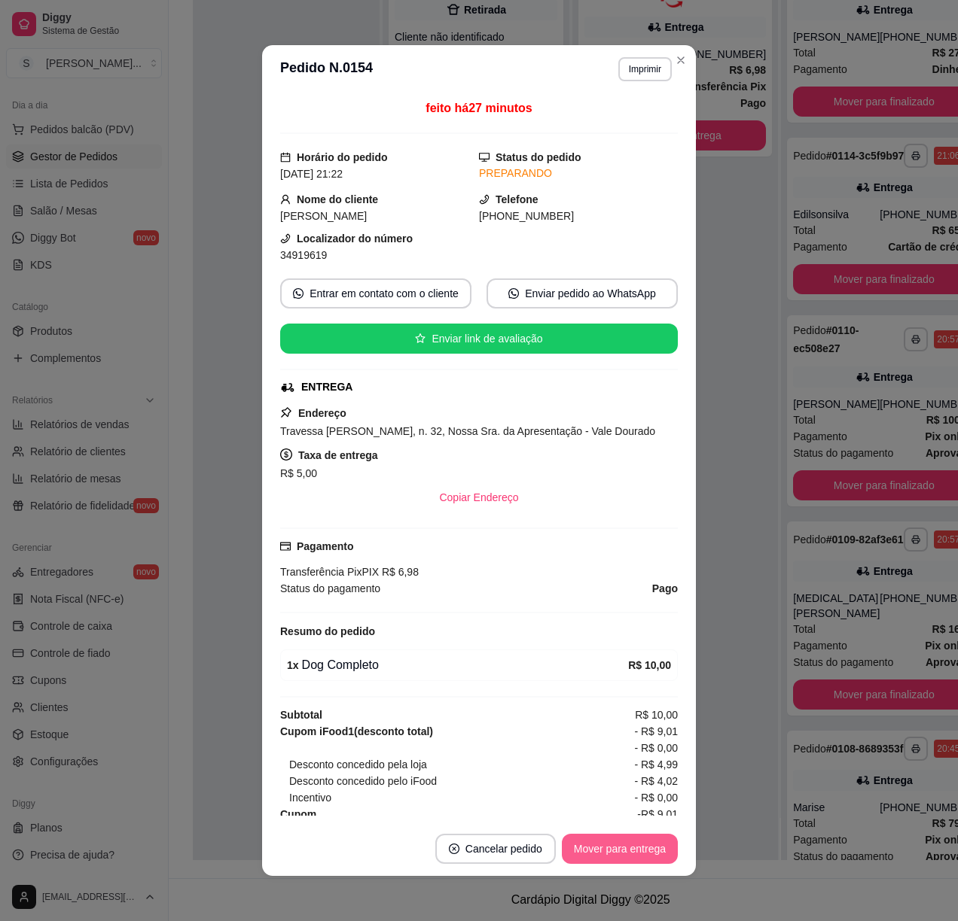
click at [643, 852] on button "Mover para entrega" at bounding box center [620, 849] width 116 height 30
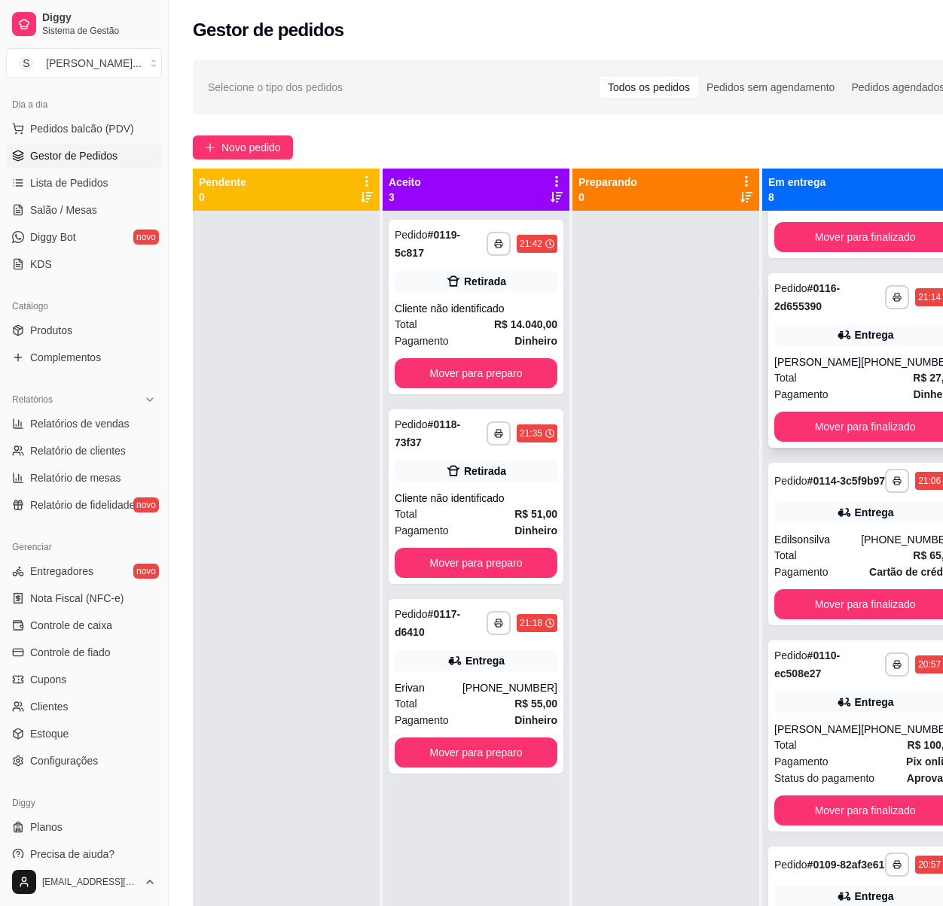
scroll to position [200, 0]
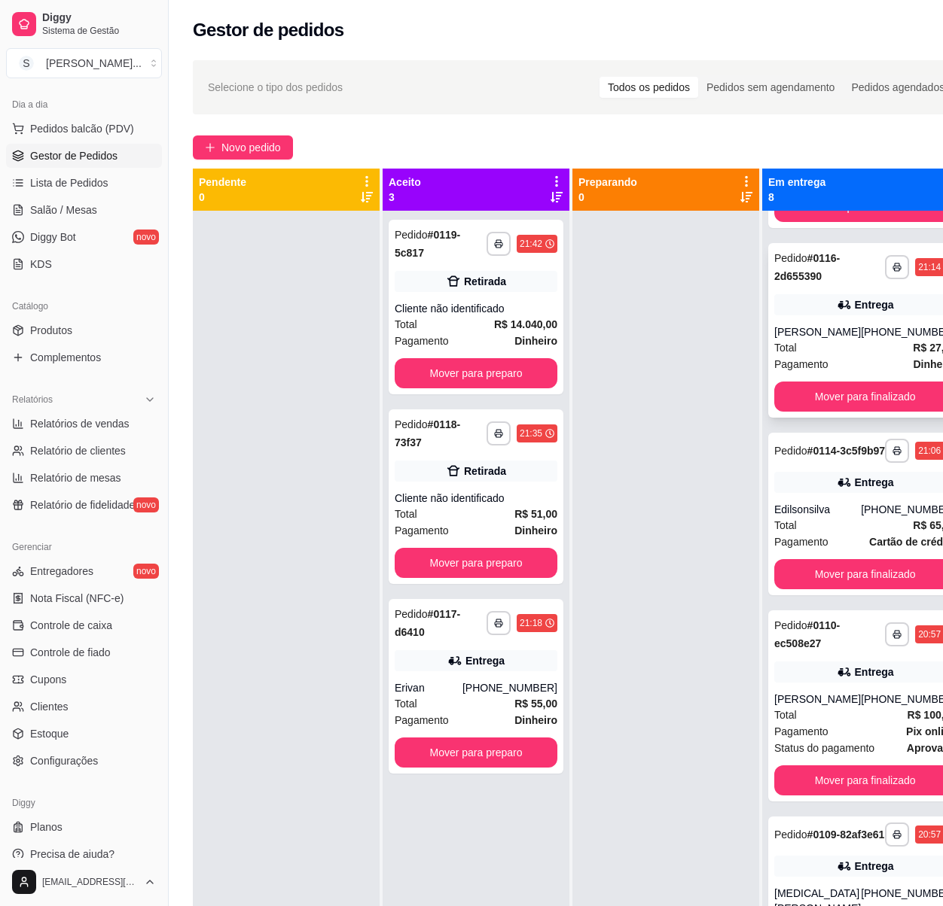
click at [868, 332] on div "[PHONE_NUMBER]" at bounding box center [907, 331] width 95 height 15
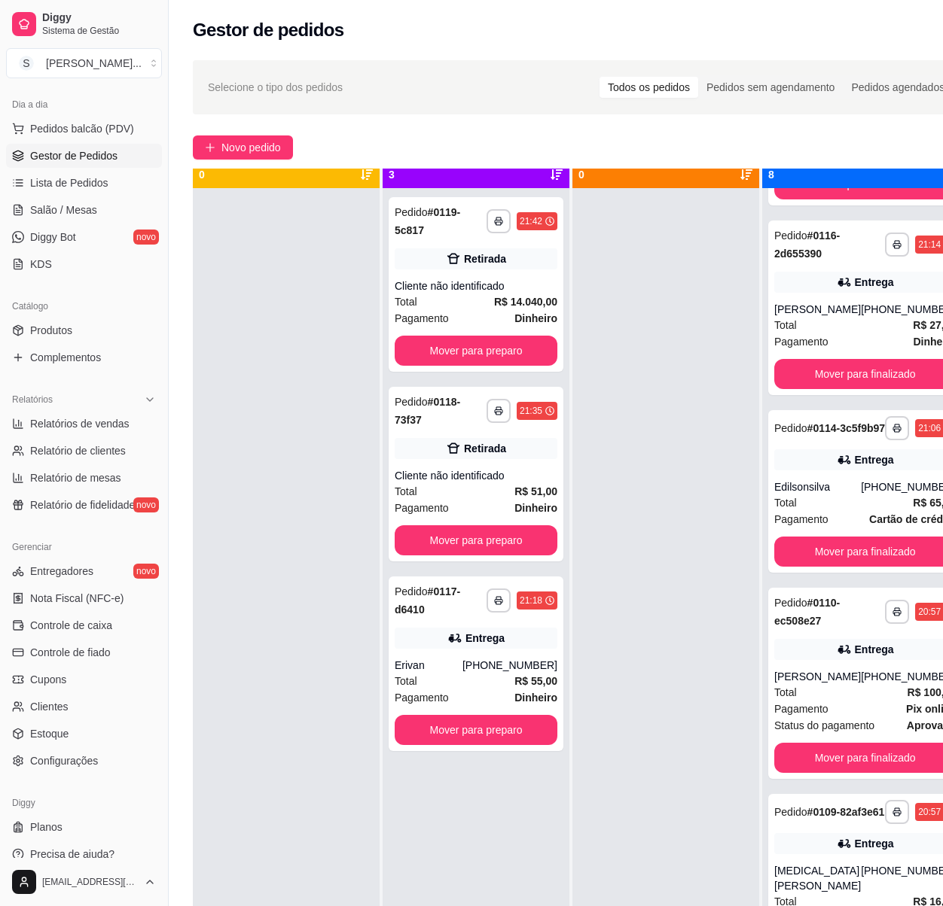
scroll to position [42, 0]
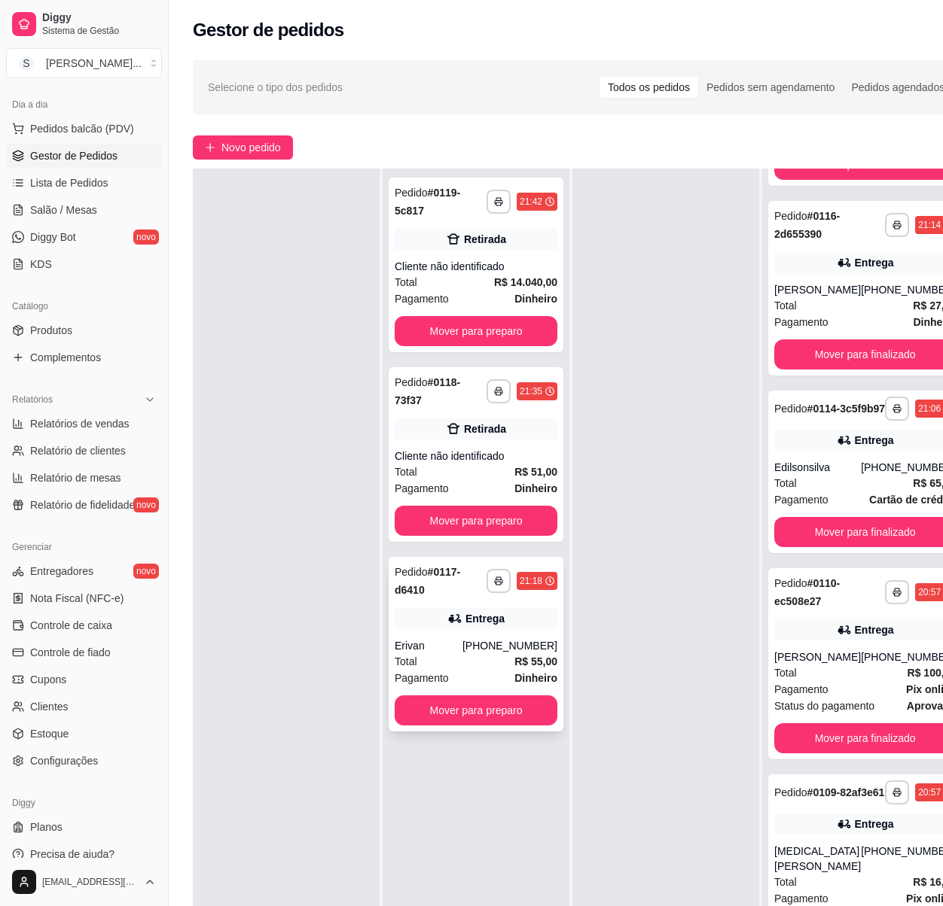
click at [521, 638] on div "[PHONE_NUMBER]" at bounding box center [509, 645] width 95 height 15
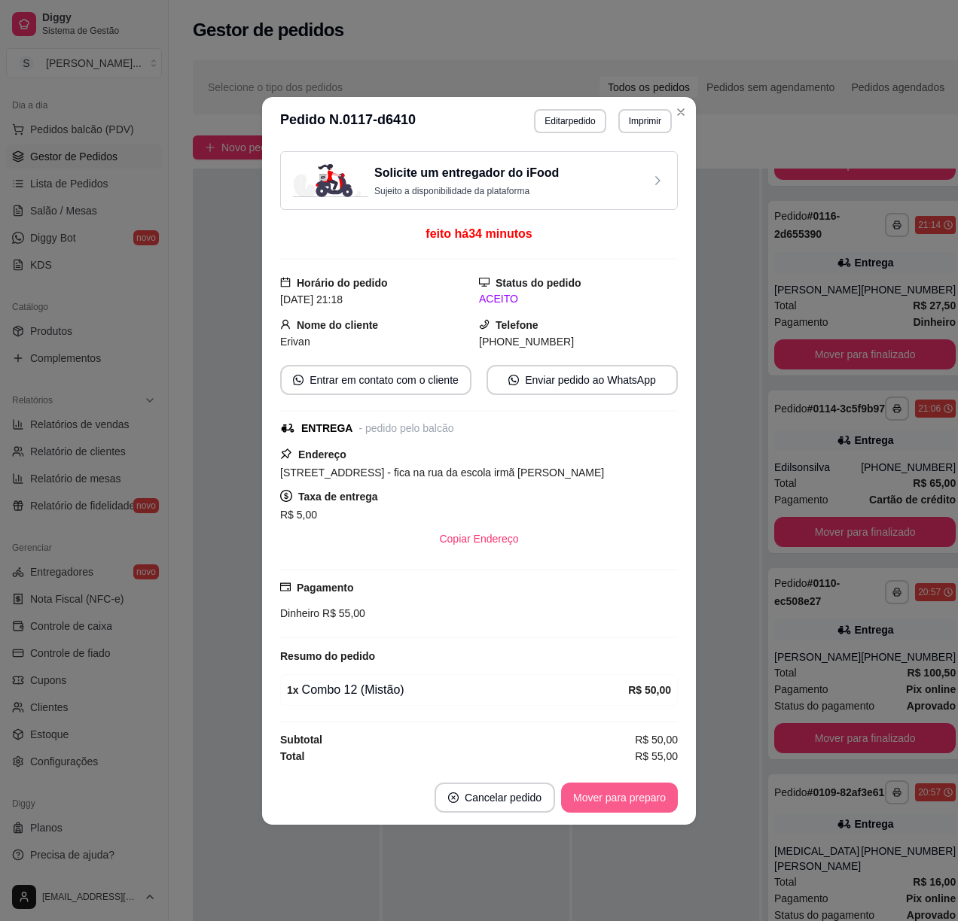
click at [635, 795] on button "Mover para preparo" at bounding box center [619, 798] width 117 height 30
click at [649, 809] on button "Mover para entrega" at bounding box center [619, 797] width 113 height 29
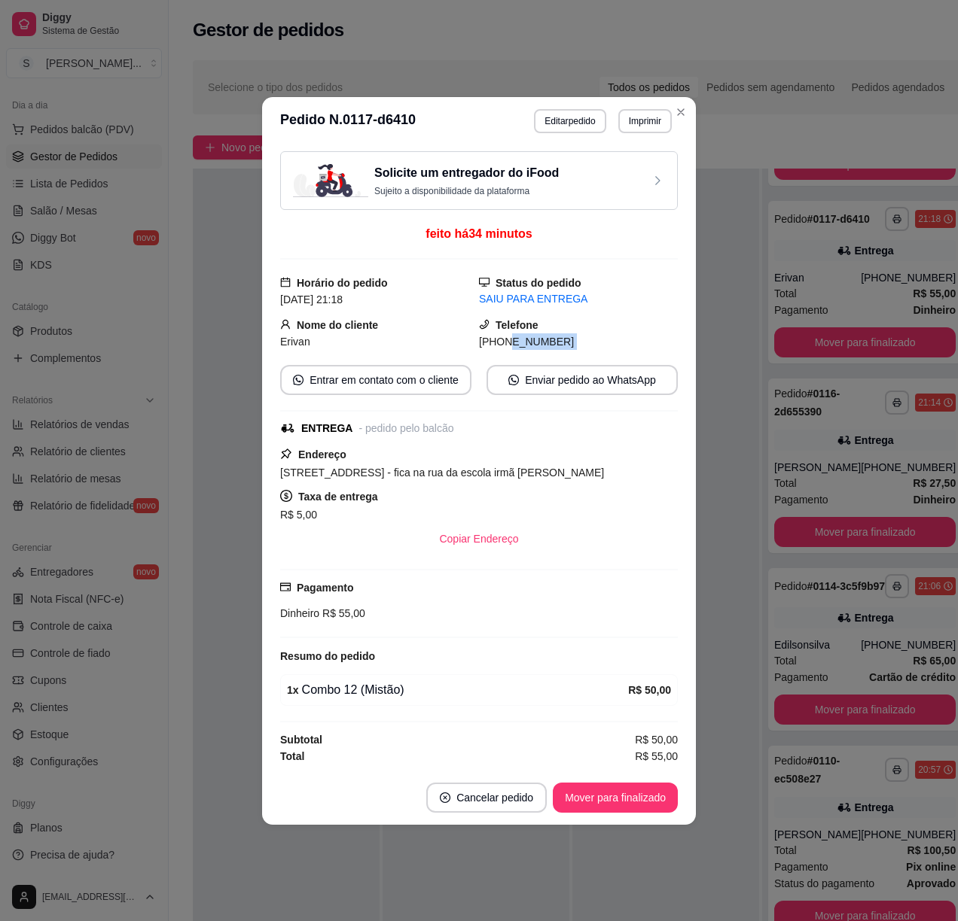
drag, startPoint x: 501, startPoint y: 337, endPoint x: 588, endPoint y: 350, distance: 88.3
click at [588, 350] on div "Solicite um entregador do iFood Sujeito a disponibilidade da plataforma feito h…" at bounding box center [478, 458] width 397 height 614
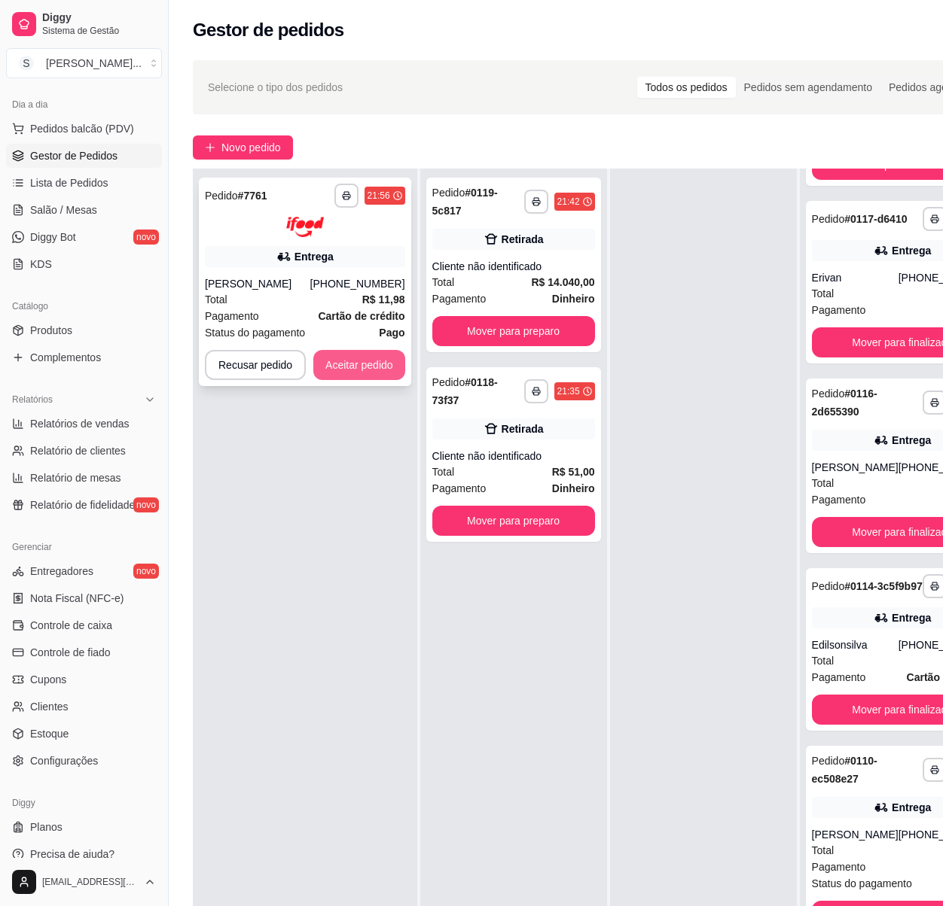
click at [350, 359] on button "Aceitar pedido" at bounding box center [359, 365] width 92 height 30
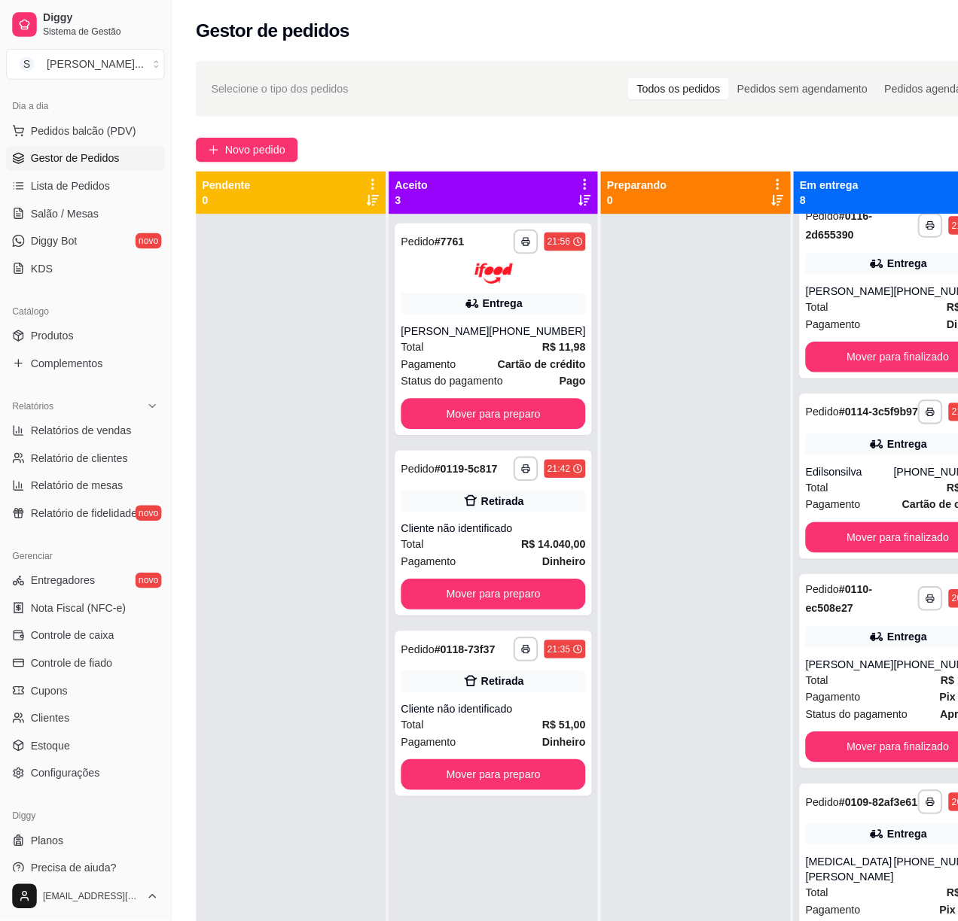
scroll to position [0, 0]
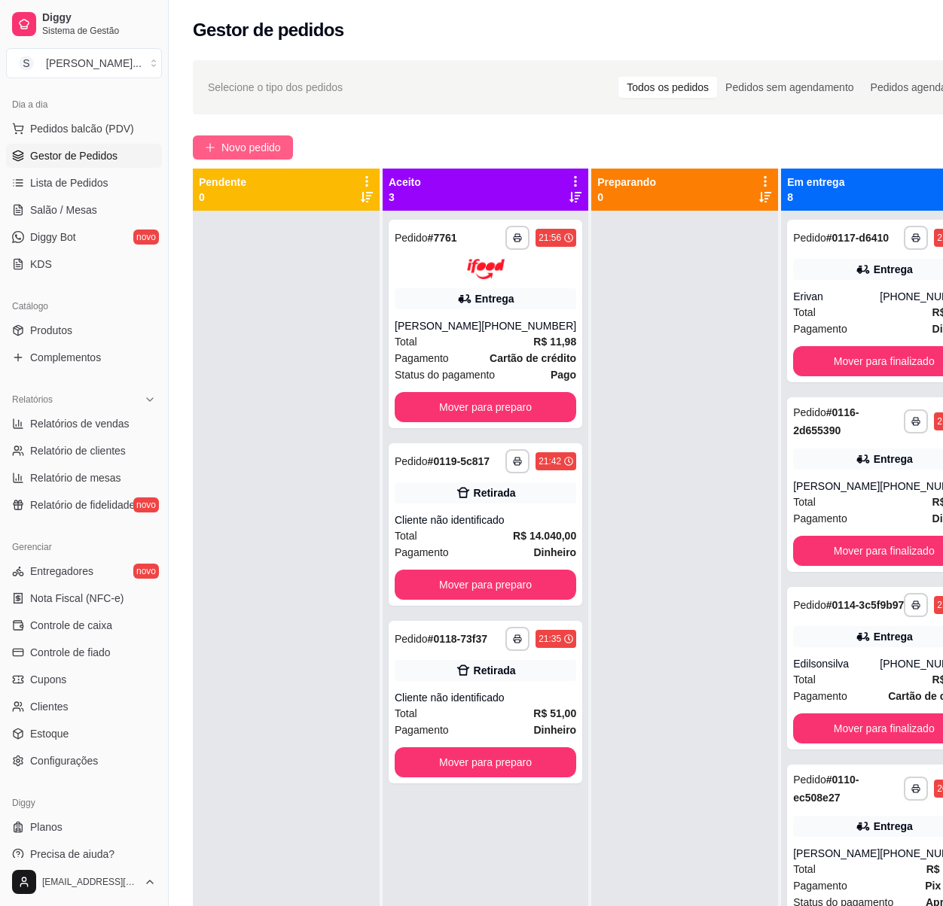
click at [233, 140] on span "Novo pedido" at bounding box center [250, 147] width 59 height 17
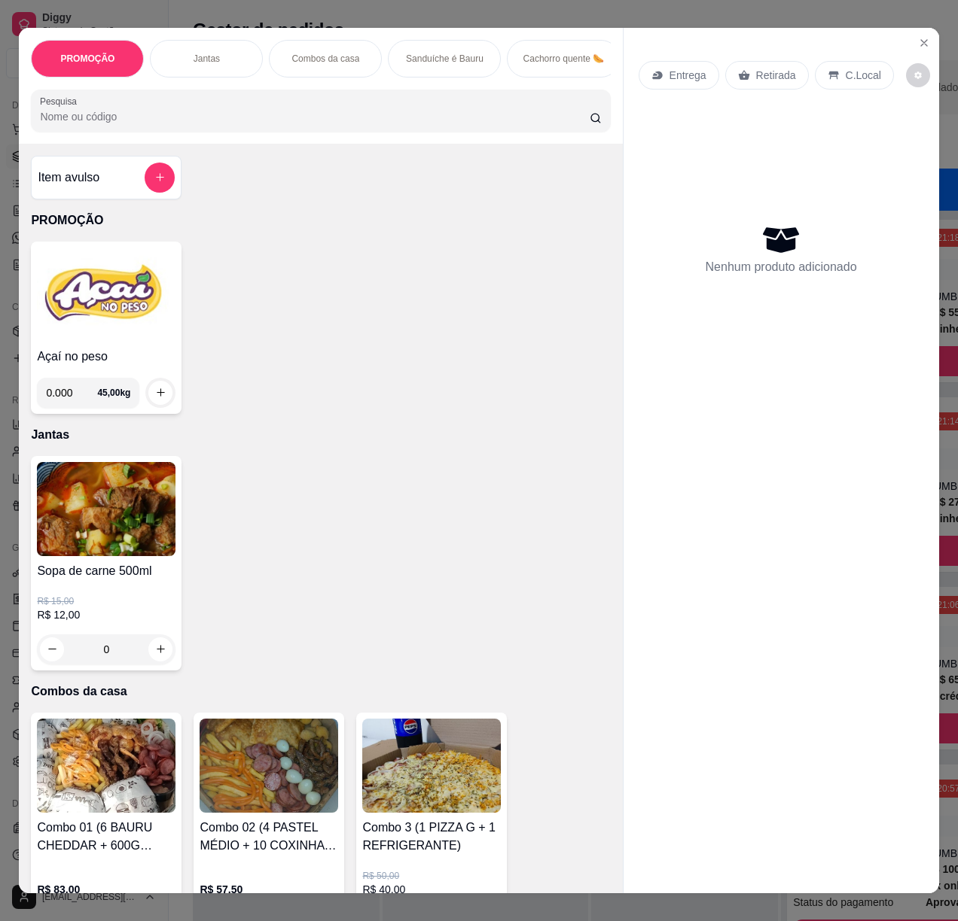
scroll to position [602, 0]
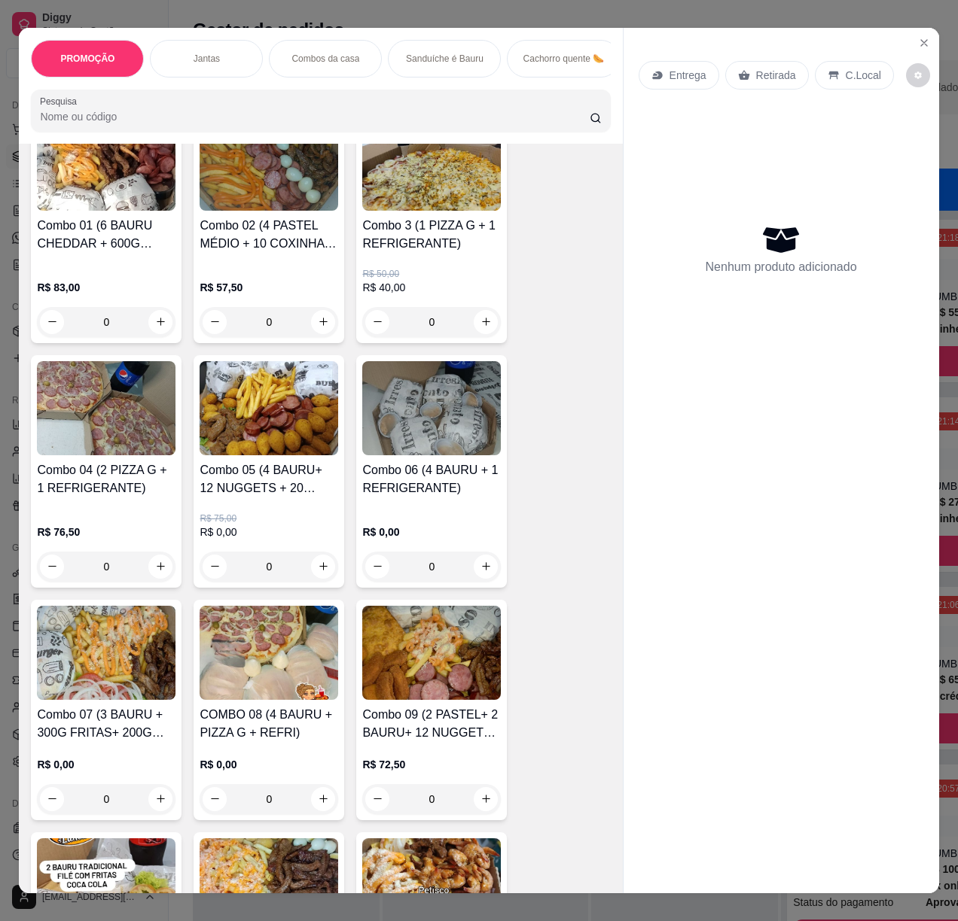
click at [431, 239] on h4 "Combo 3 (1 PIZZA G + 1 REFRIGERANTE)" at bounding box center [431, 235] width 139 height 36
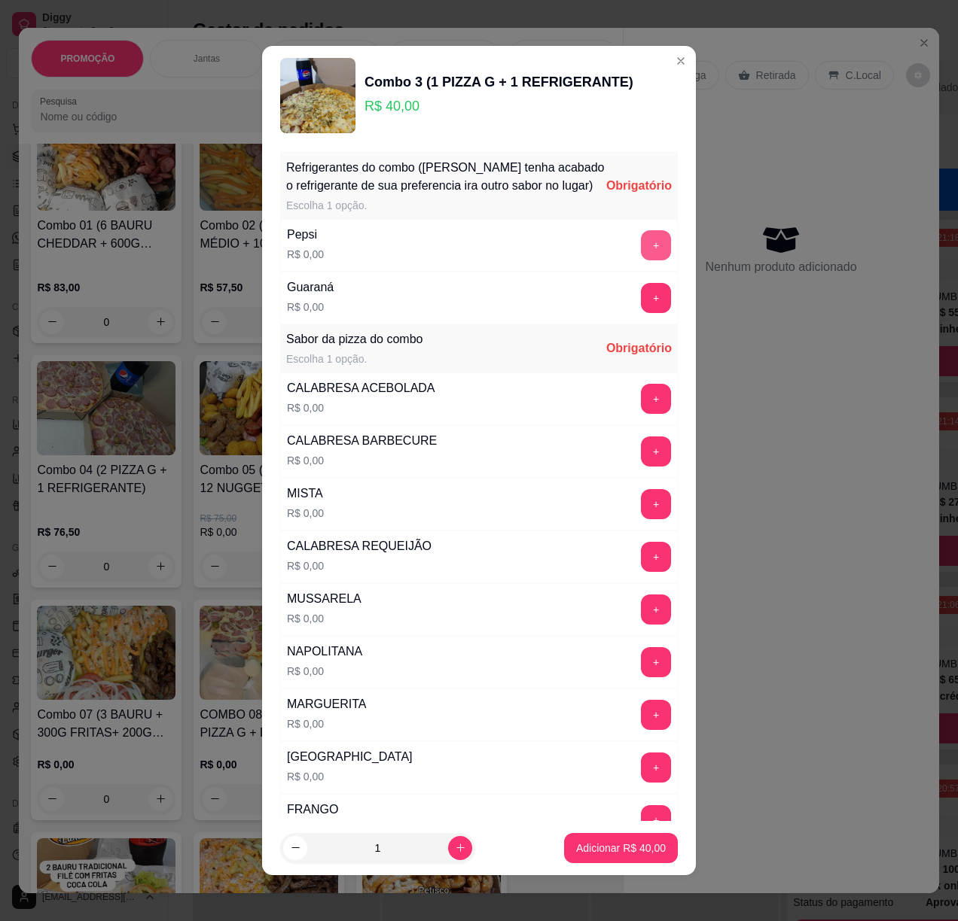
click at [641, 260] on button "+" at bounding box center [656, 245] width 30 height 30
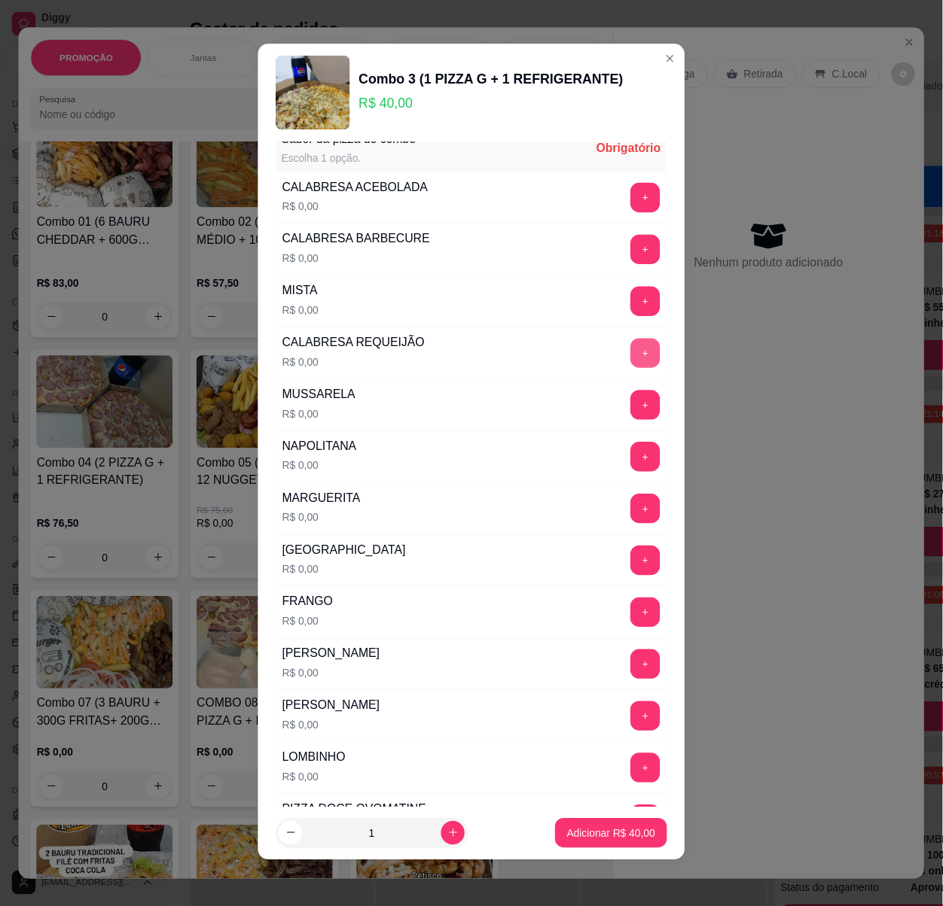
scroll to position [199, 0]
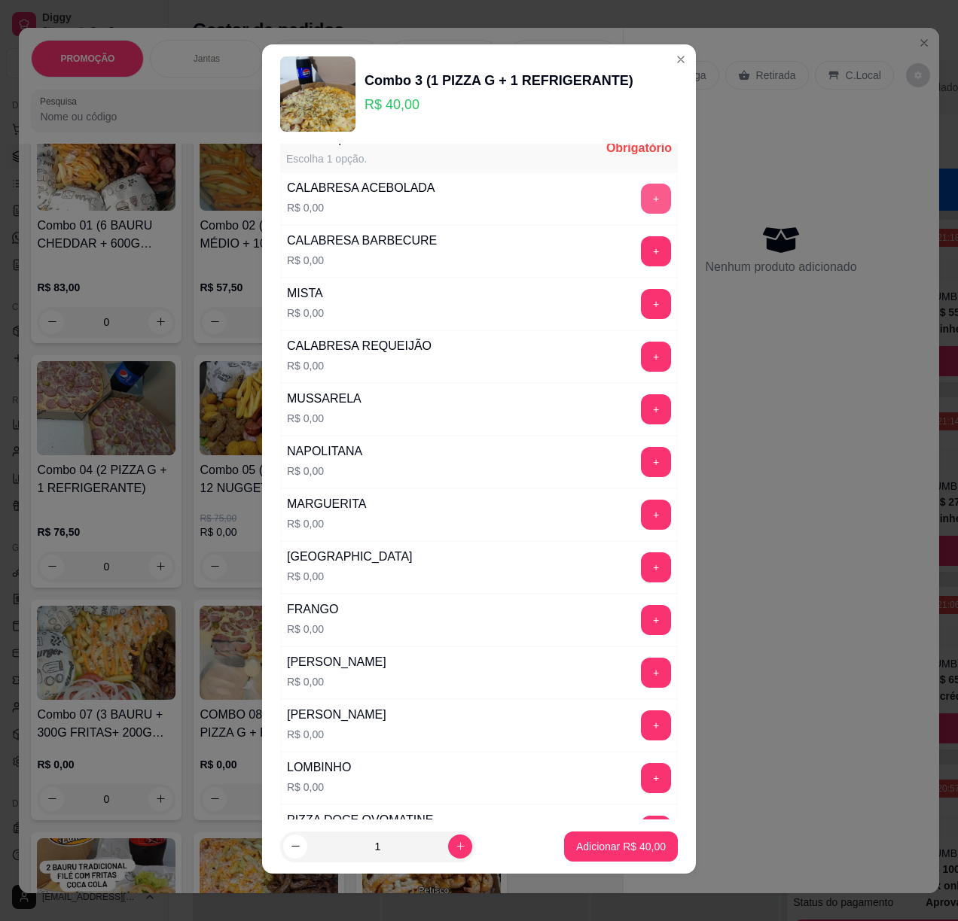
click at [641, 214] on button "+" at bounding box center [656, 199] width 30 height 30
click at [604, 844] on p "Adicionar R$ 40,00" at bounding box center [621, 846] width 90 height 15
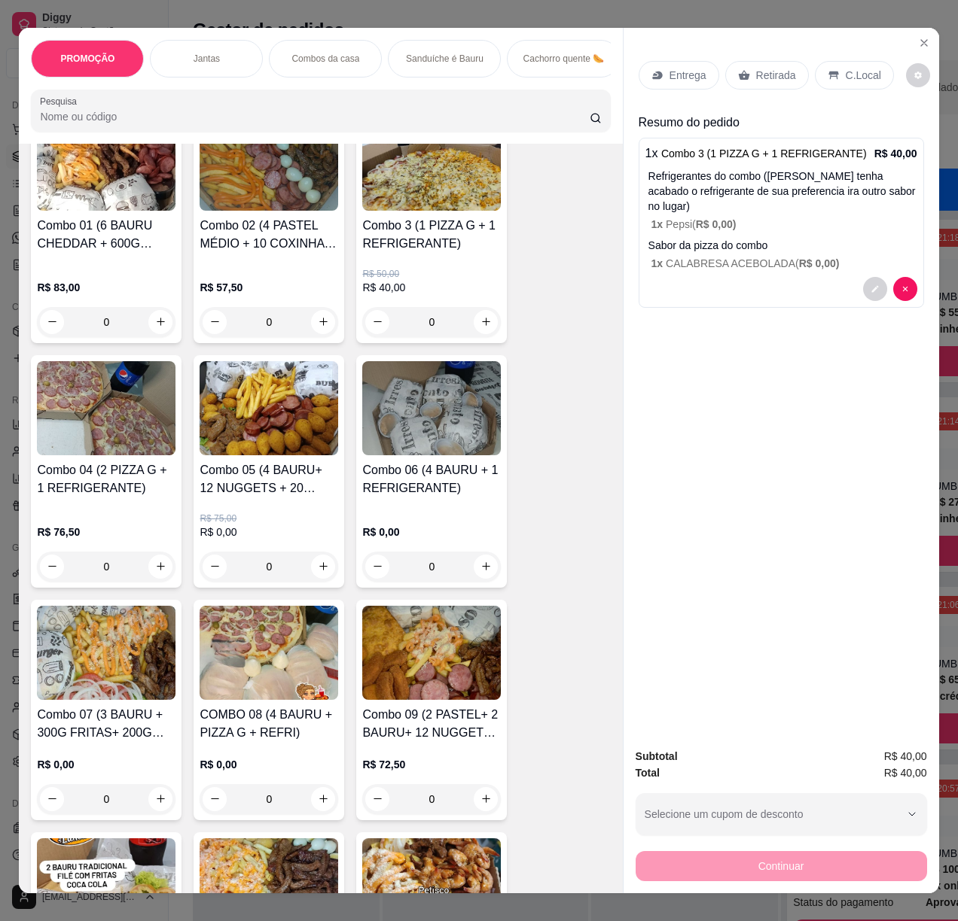
click at [654, 69] on icon at bounding box center [657, 75] width 12 height 12
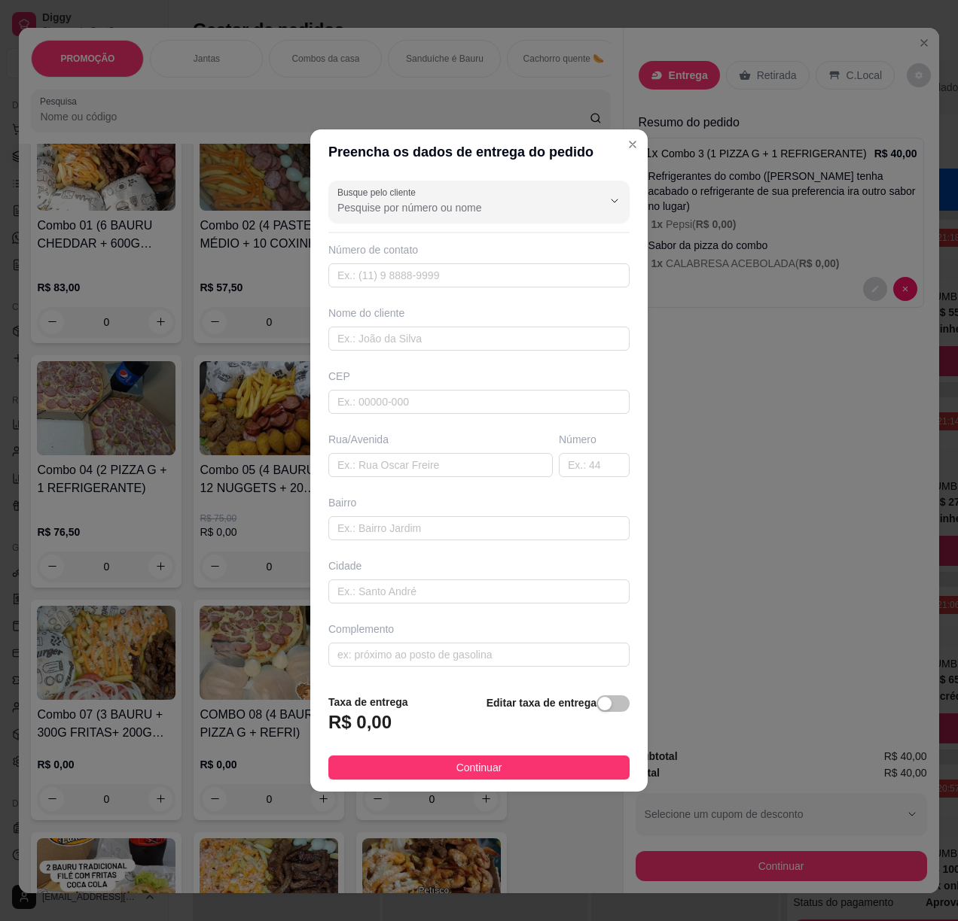
click at [605, 702] on span "button" at bounding box center [612, 704] width 33 height 17
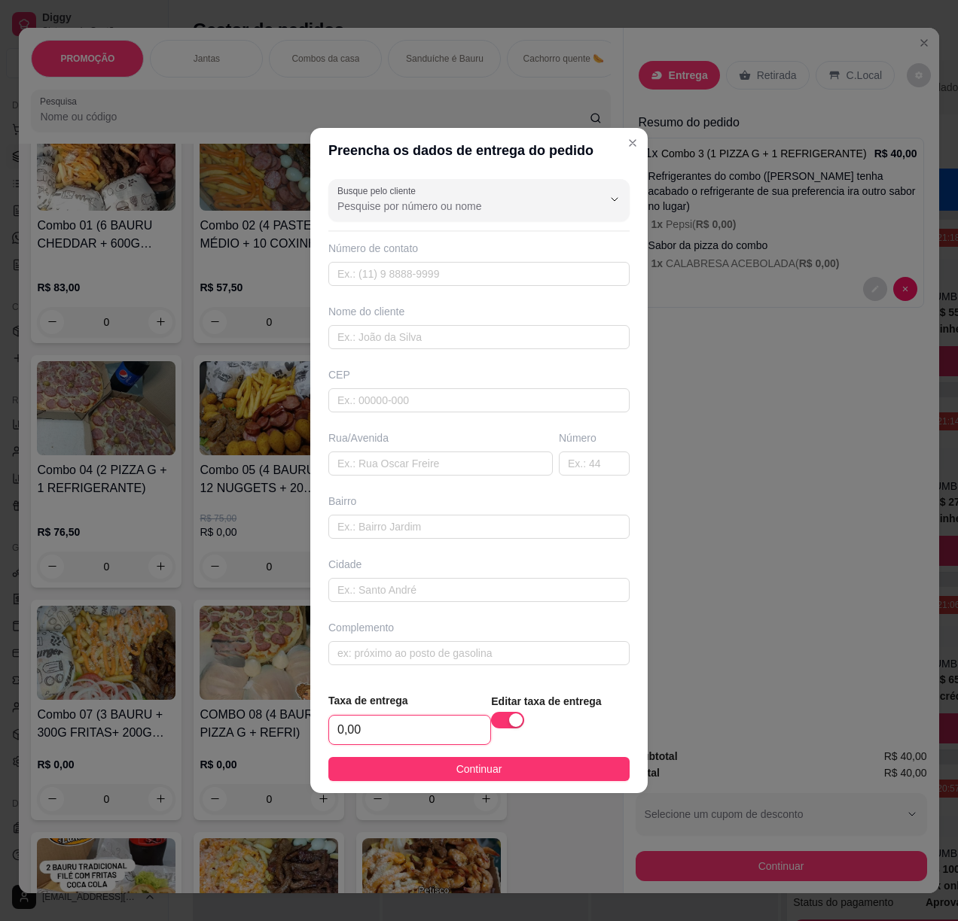
click at [389, 741] on input "0,00" at bounding box center [409, 730] width 161 height 29
type input "3,00"
click at [393, 769] on button "Continuar" at bounding box center [478, 769] width 301 height 24
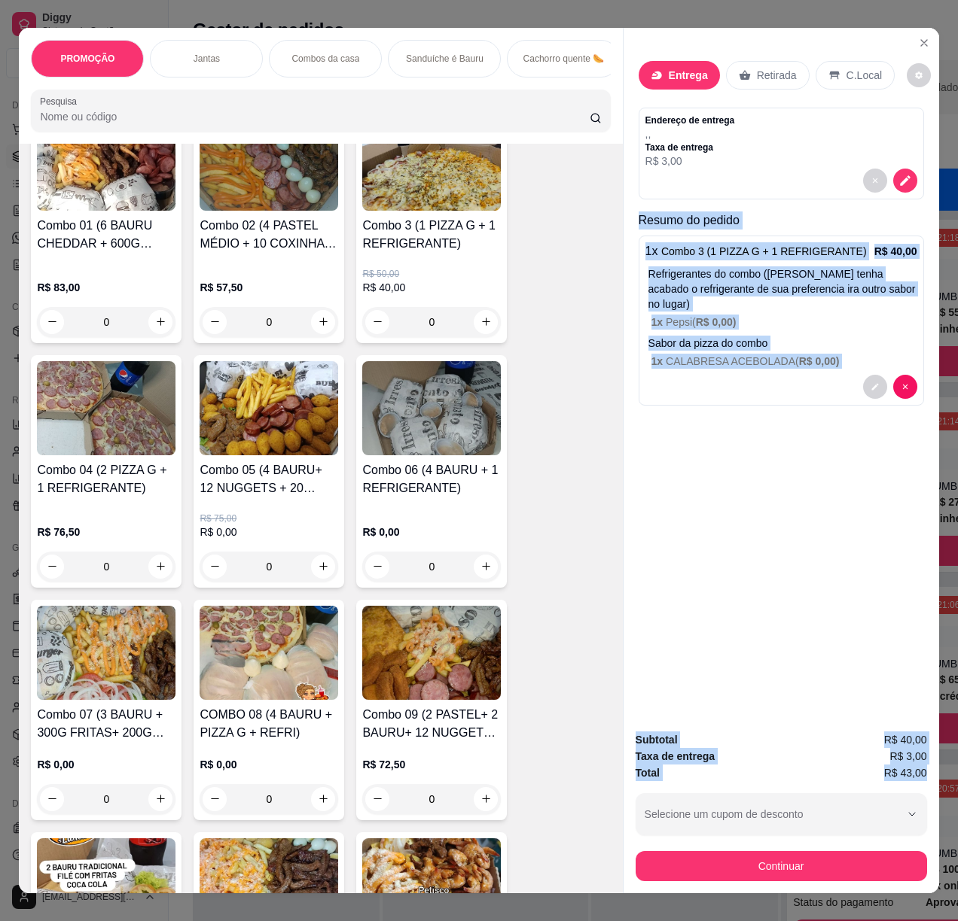
drag, startPoint x: 629, startPoint y: 211, endPoint x: 925, endPoint y: 759, distance: 622.8
click at [922, 768] on div "Entrega Retirada C.Local Endereço de entrega , , Taxa de entrega R$ 3,00 Resumo…" at bounding box center [781, 461] width 316 height 866
click at [899, 169] on button "decrease-product-quantity" at bounding box center [905, 181] width 24 height 24
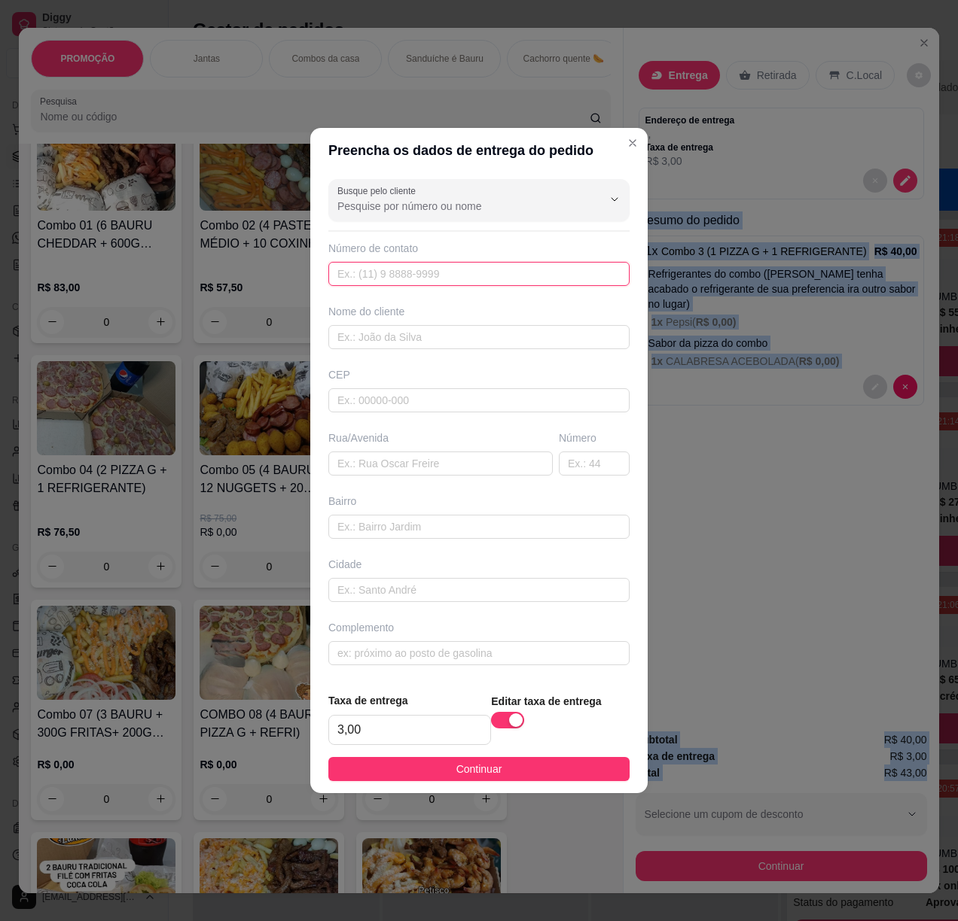
click at [464, 282] on input "text" at bounding box center [478, 274] width 301 height 24
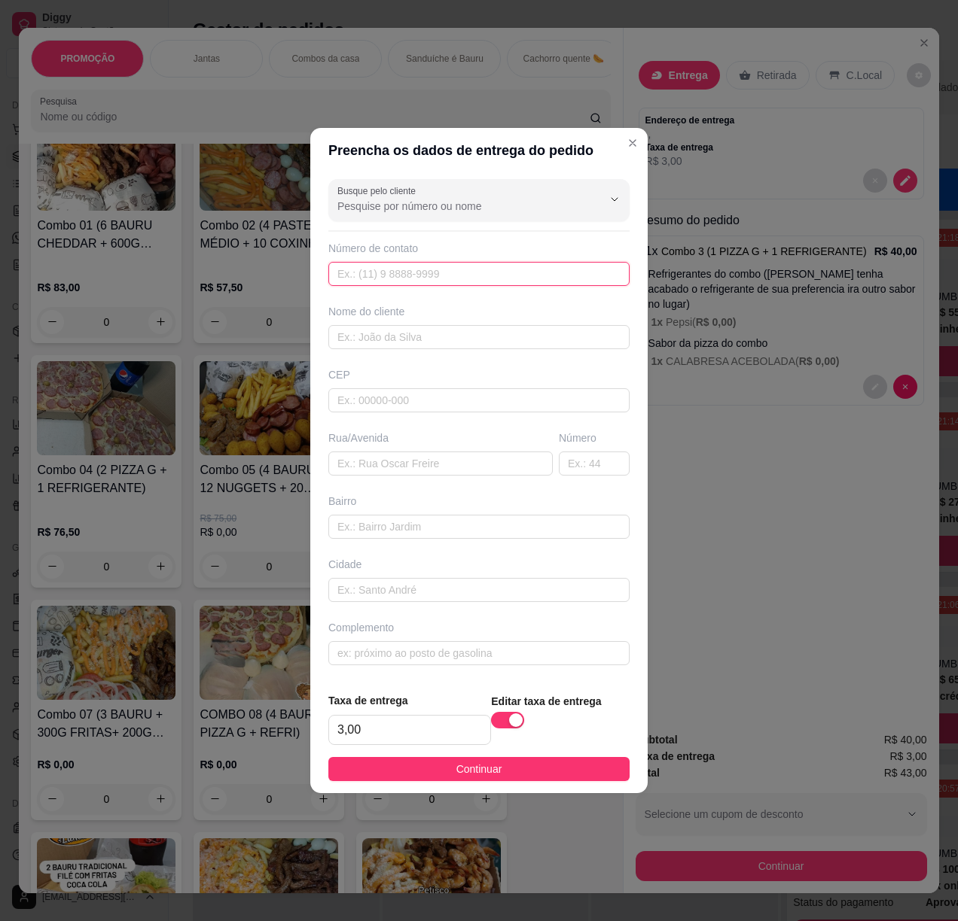
paste input "[PHONE_NUMBER]"
type input "[PHONE_NUMBER]"
click at [432, 461] on input "text" at bounding box center [440, 464] width 224 height 24
paste input "Travessa [GEOGRAPHIC_DATA]"
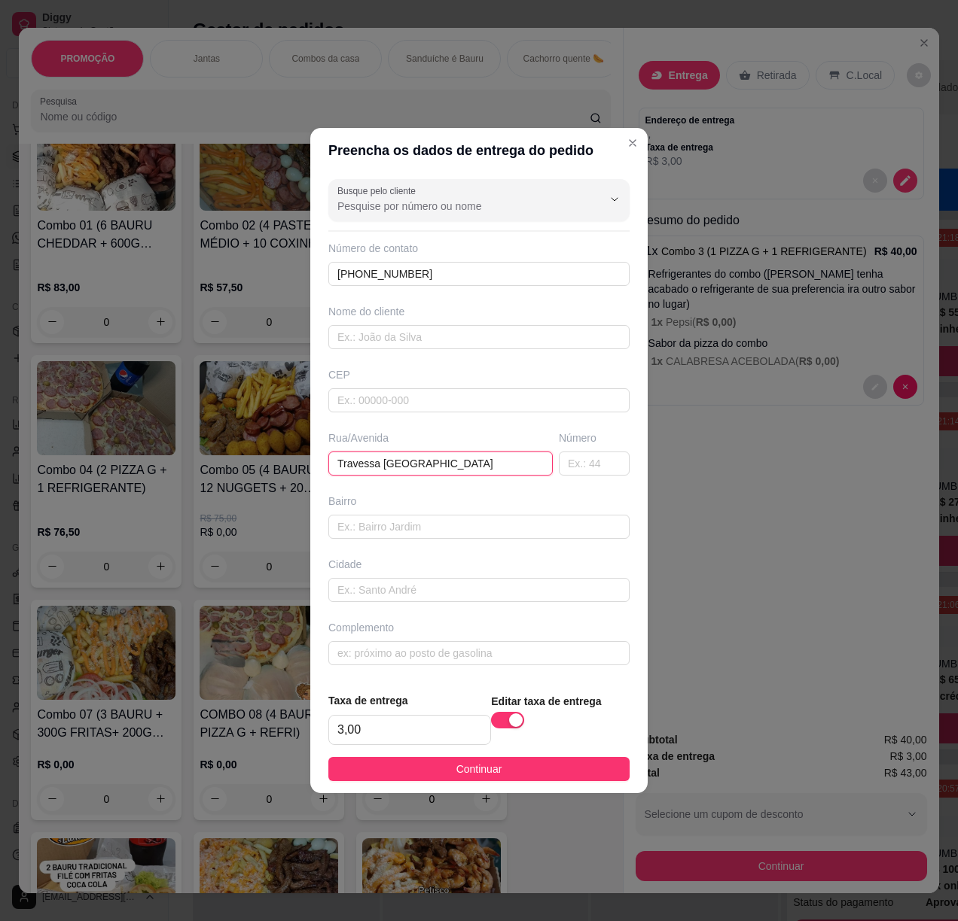
type input "Travessa [GEOGRAPHIC_DATA]"
click at [587, 458] on input "text" at bounding box center [594, 464] width 71 height 24
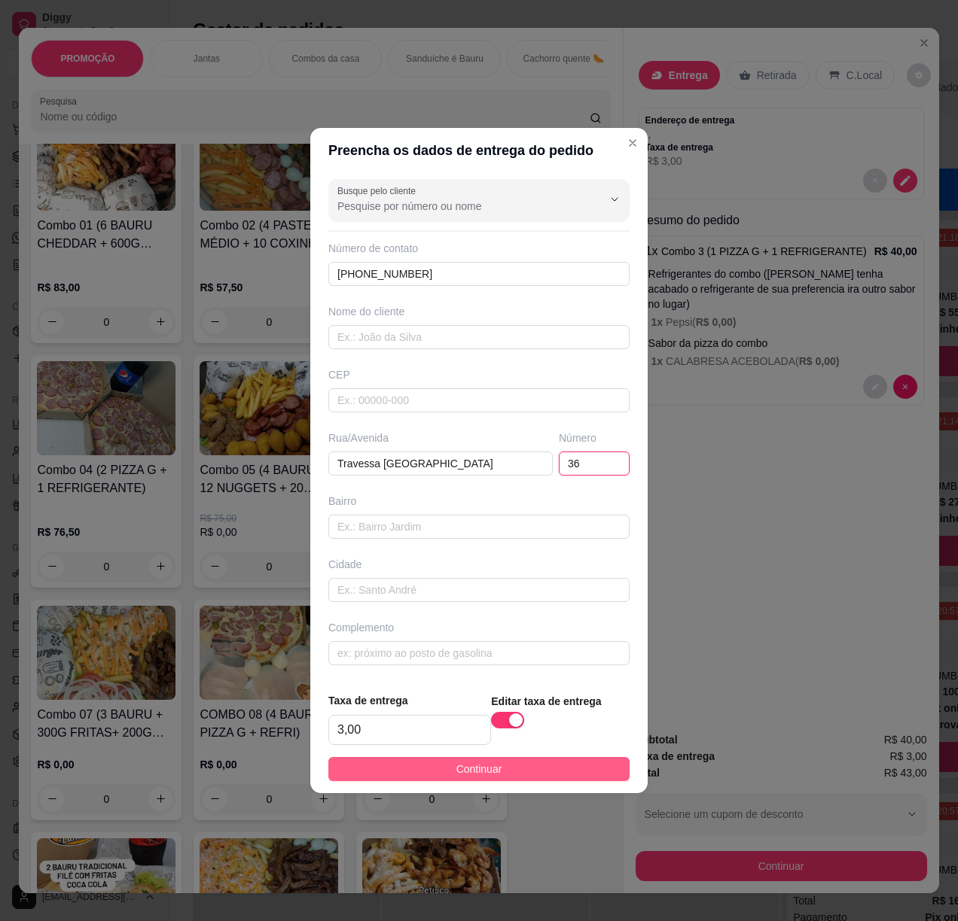
type input "36"
click at [558, 771] on button "Continuar" at bounding box center [478, 769] width 301 height 24
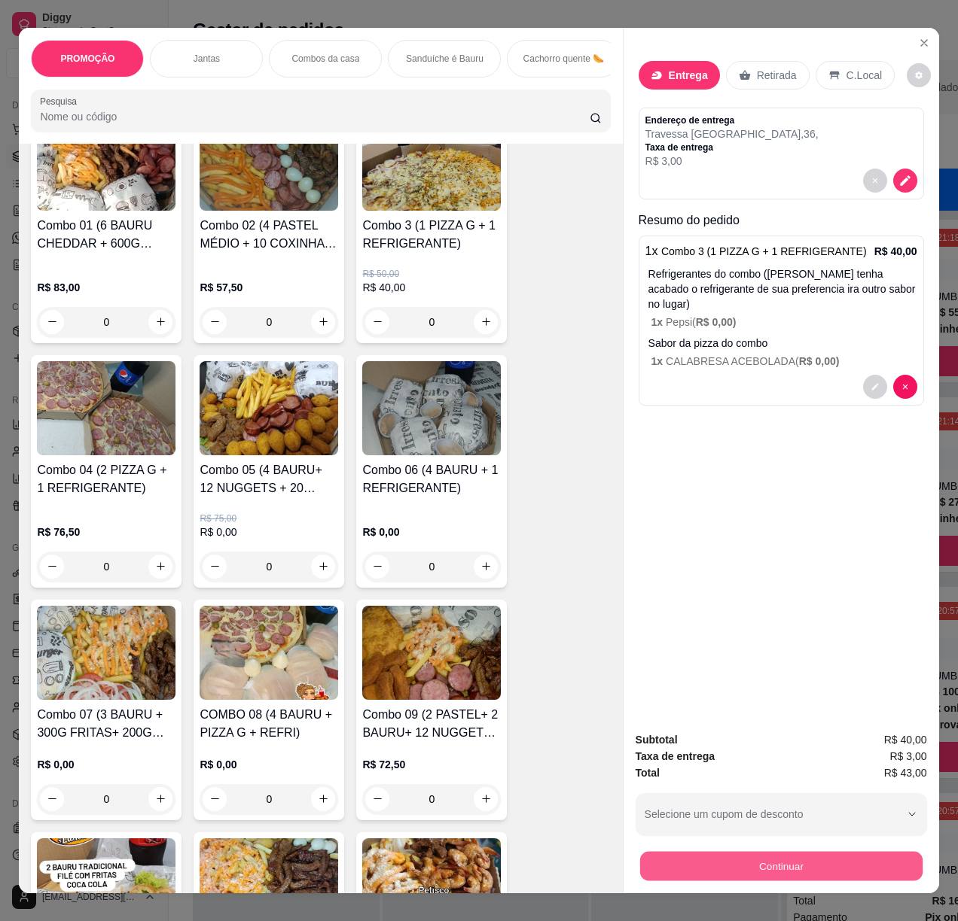
click at [727, 859] on button "Continuar" at bounding box center [780, 866] width 282 height 29
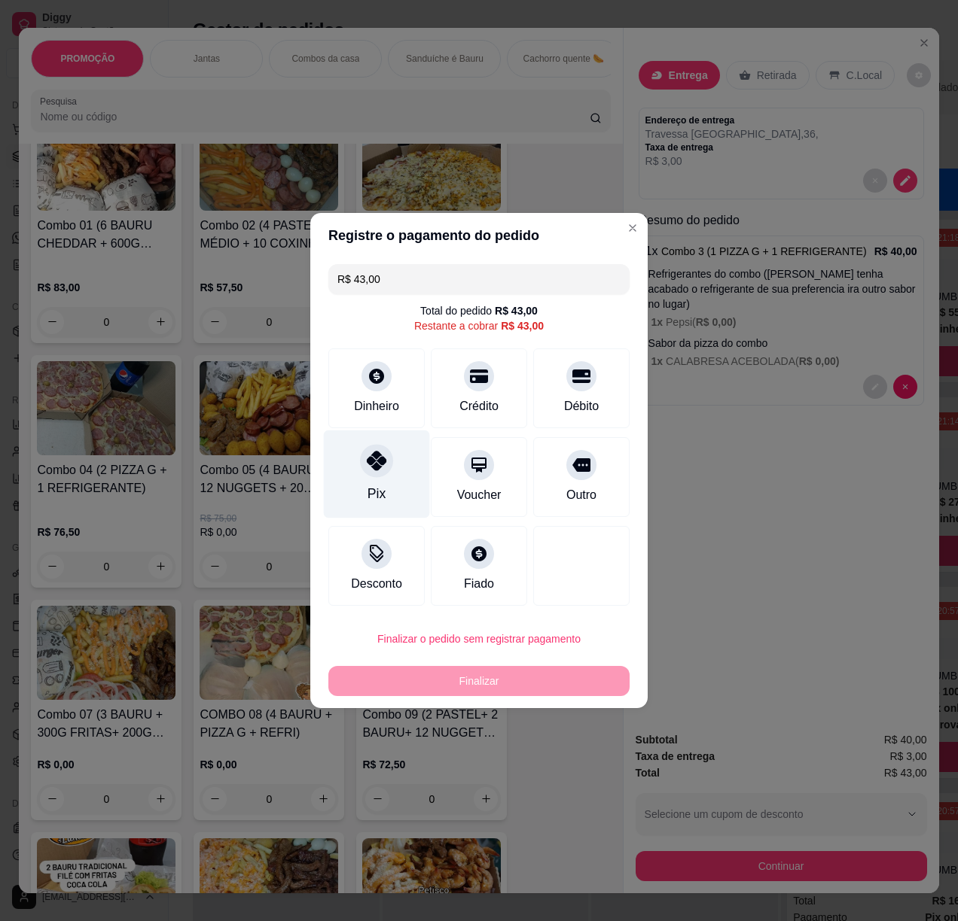
click at [373, 452] on div "Pix" at bounding box center [377, 475] width 106 height 88
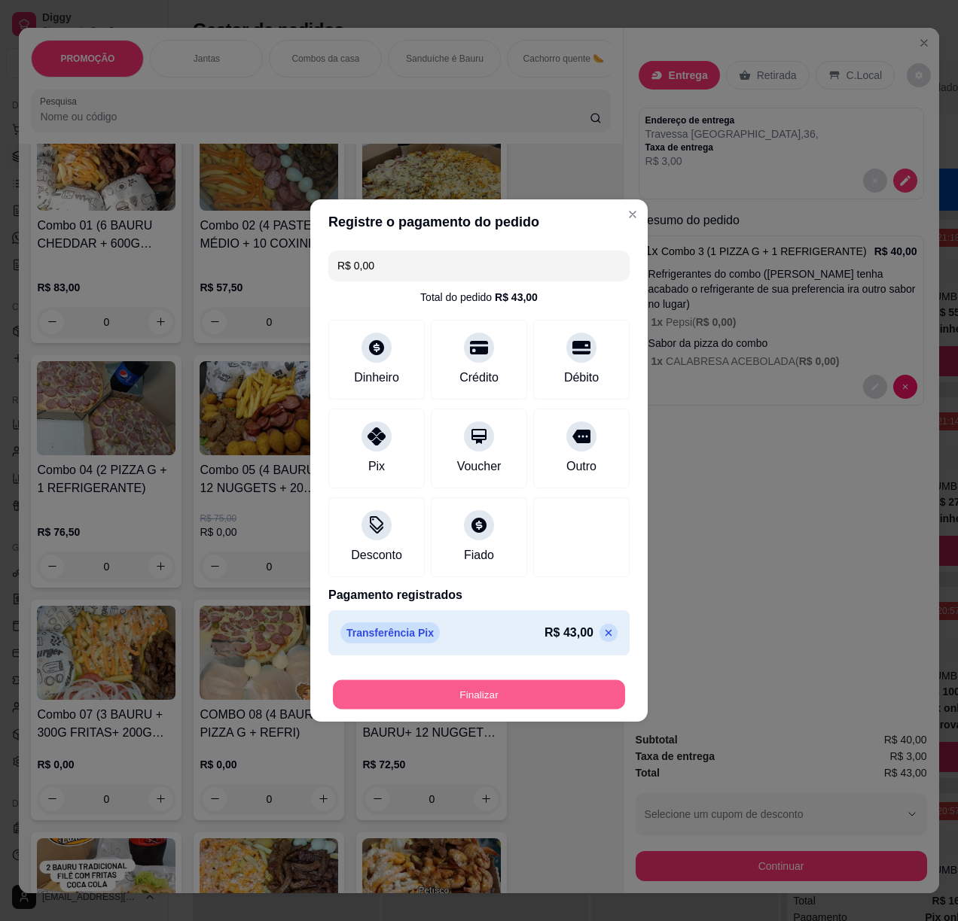
click at [560, 694] on button "Finalizar" at bounding box center [479, 695] width 292 height 29
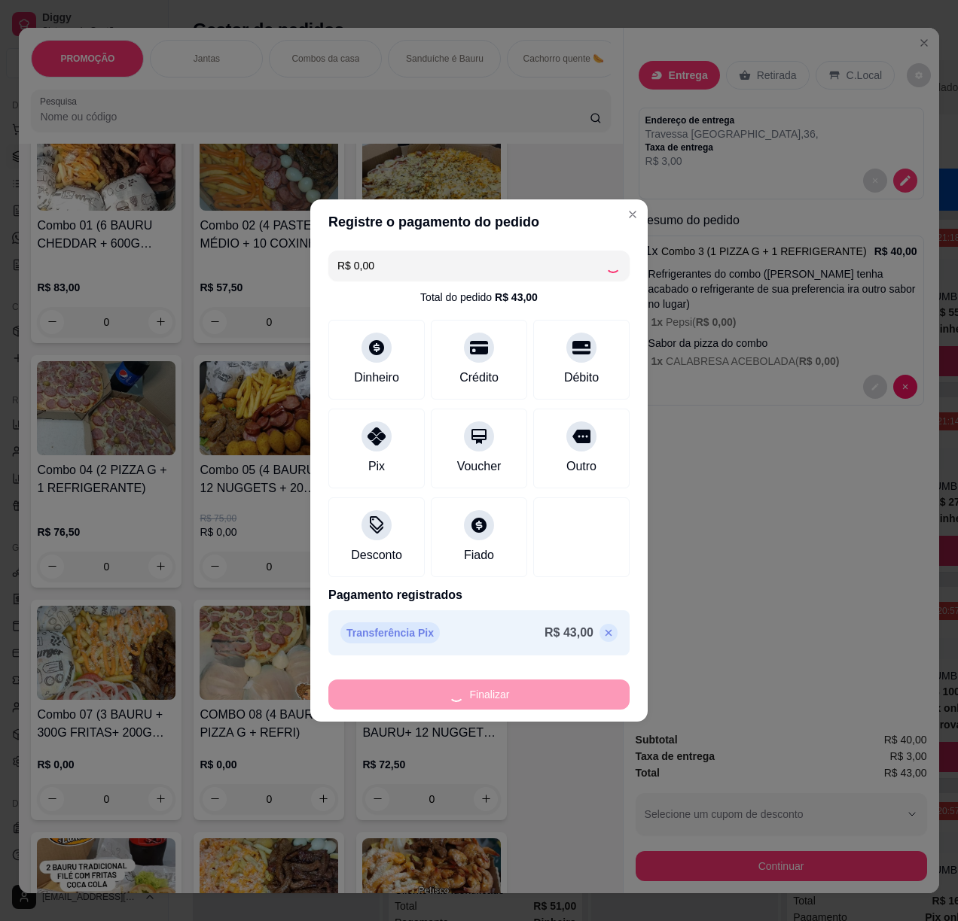
type input "-R$ 43,00"
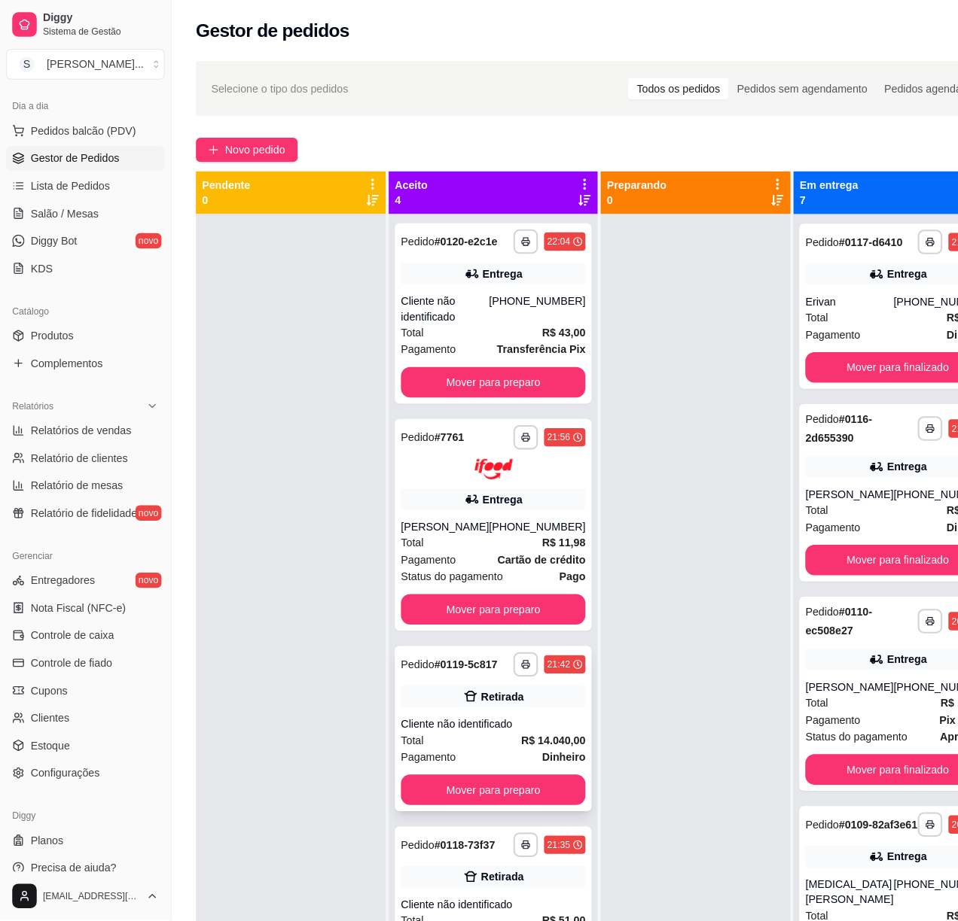
scroll to position [42, 0]
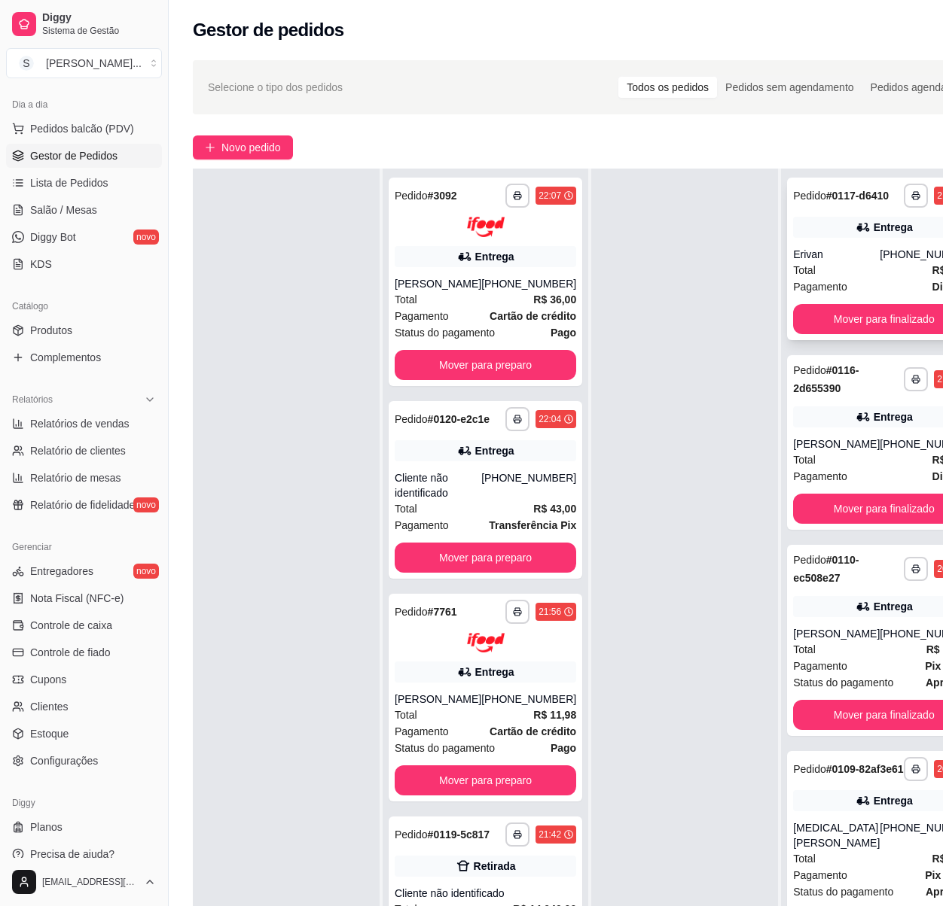
click at [881, 253] on div "**********" at bounding box center [883, 259] width 193 height 163
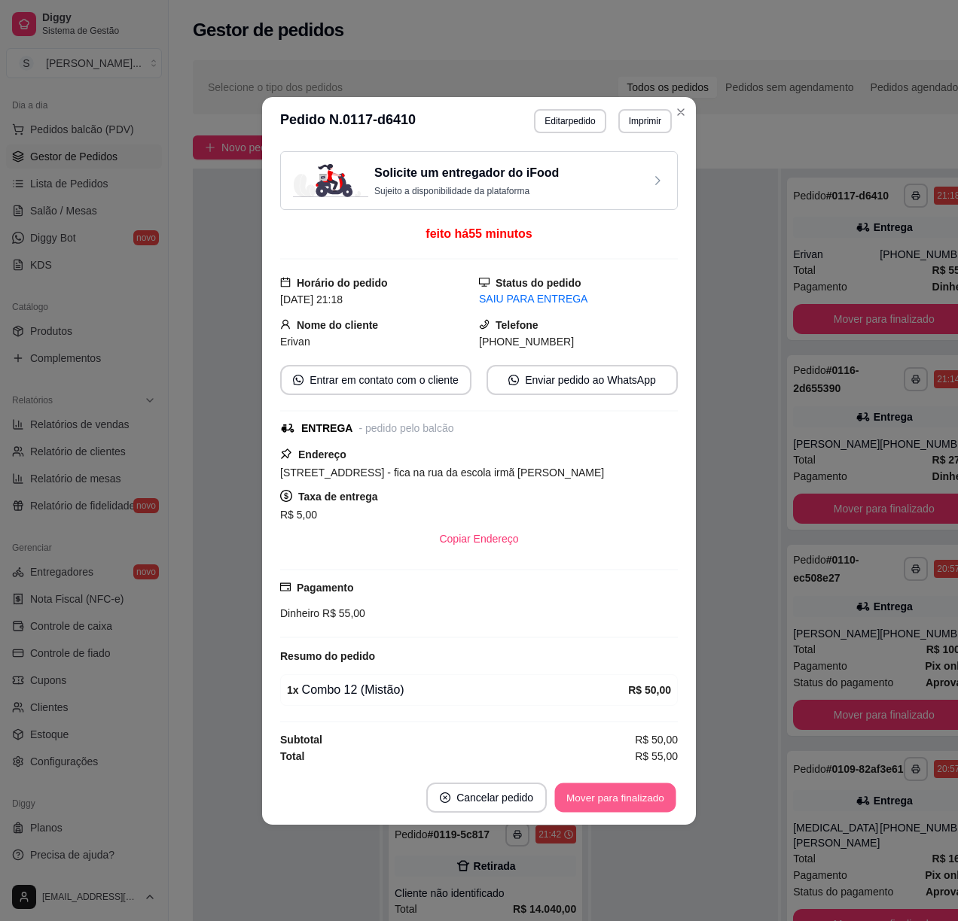
click at [619, 799] on button "Mover para finalizado" at bounding box center [615, 797] width 121 height 29
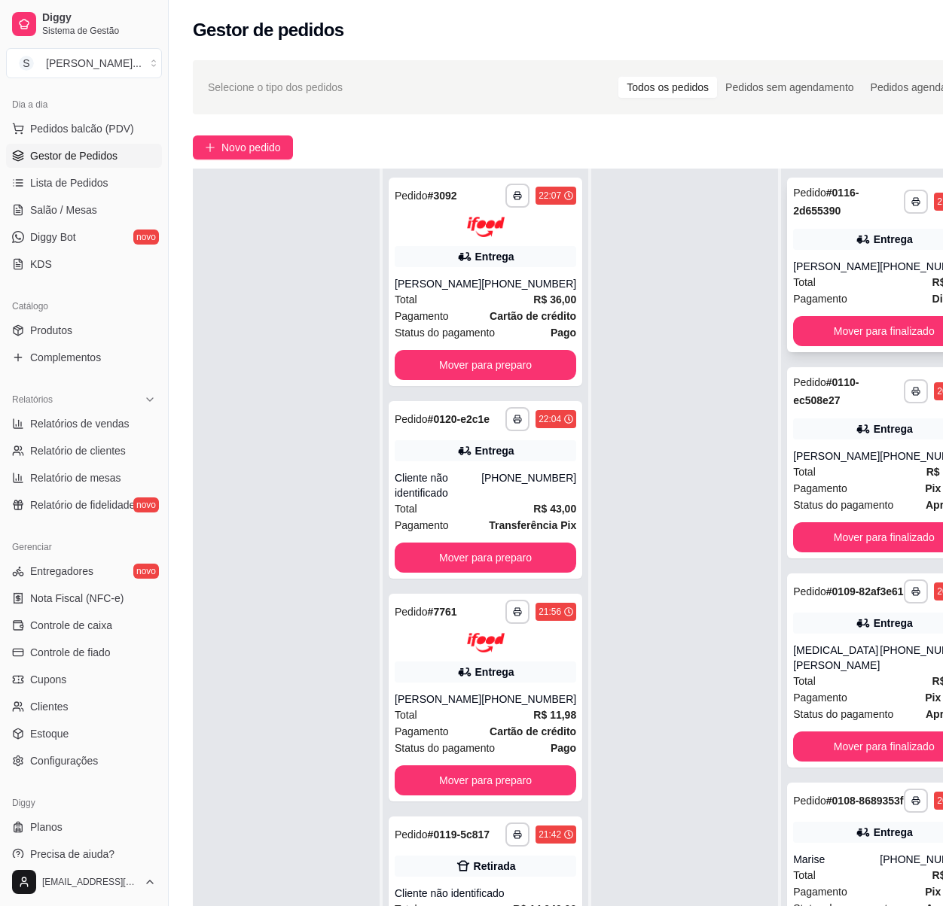
click at [932, 275] on span "R$ 27,50" at bounding box center [953, 282] width 43 height 17
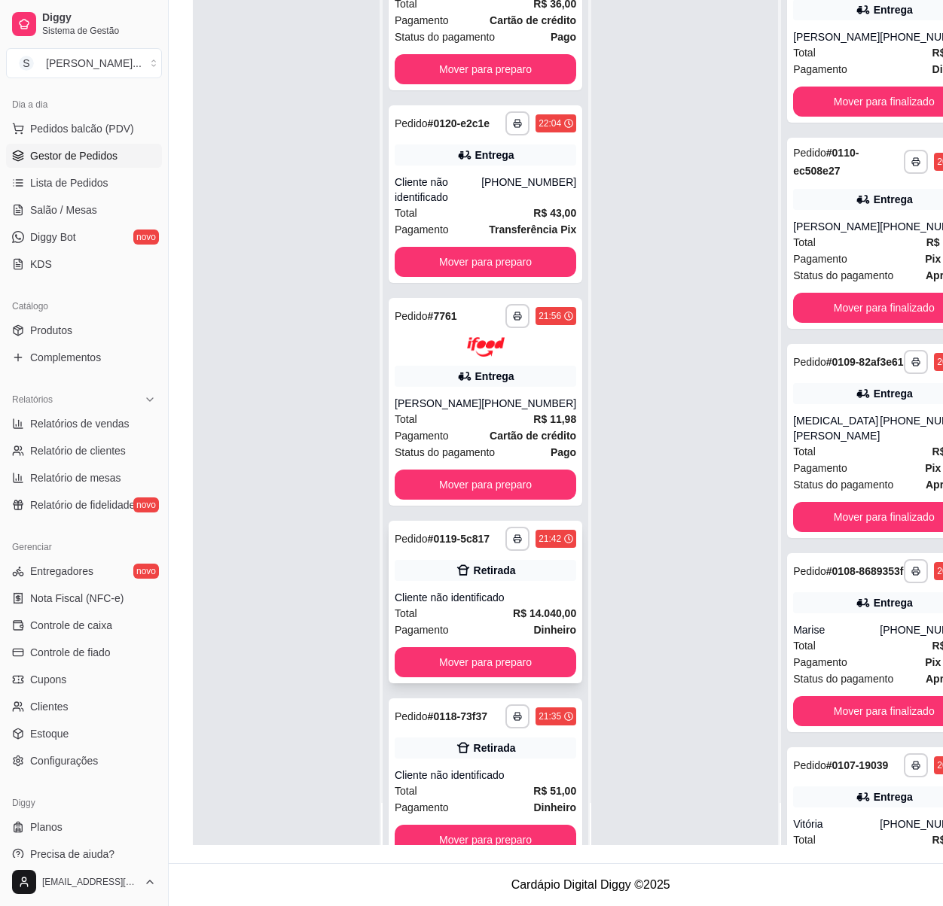
scroll to position [157, 0]
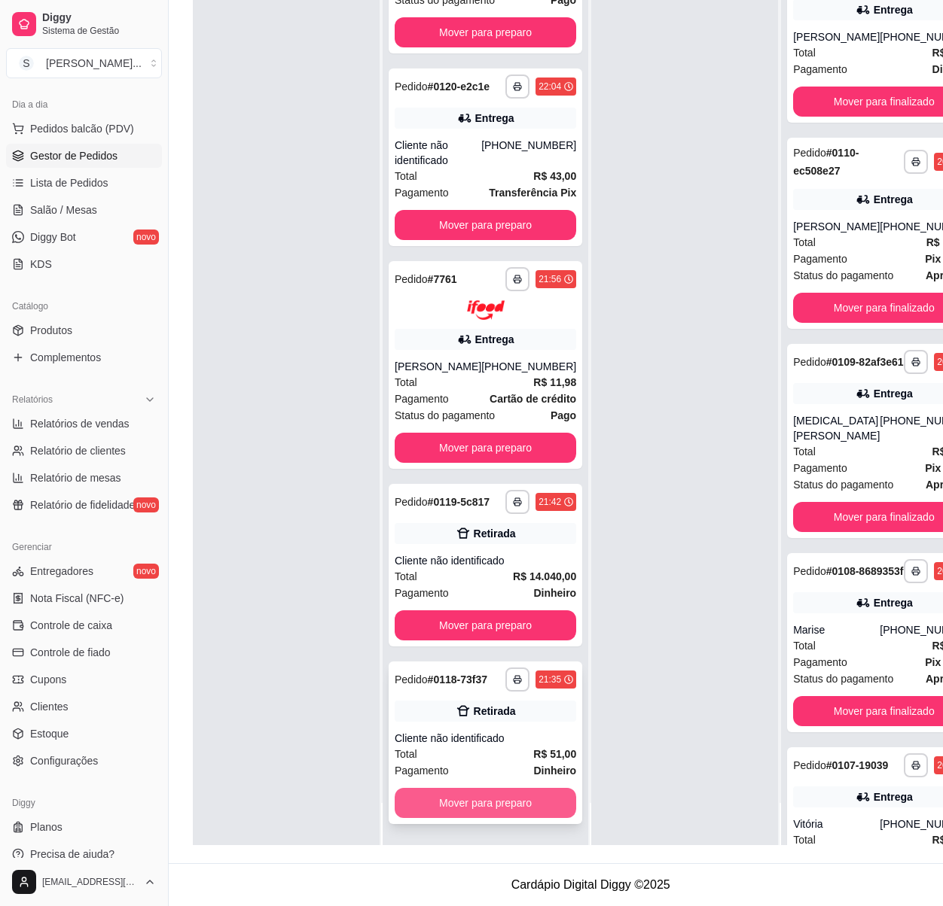
click at [500, 801] on button "Mover para preparo" at bounding box center [484, 803] width 181 height 30
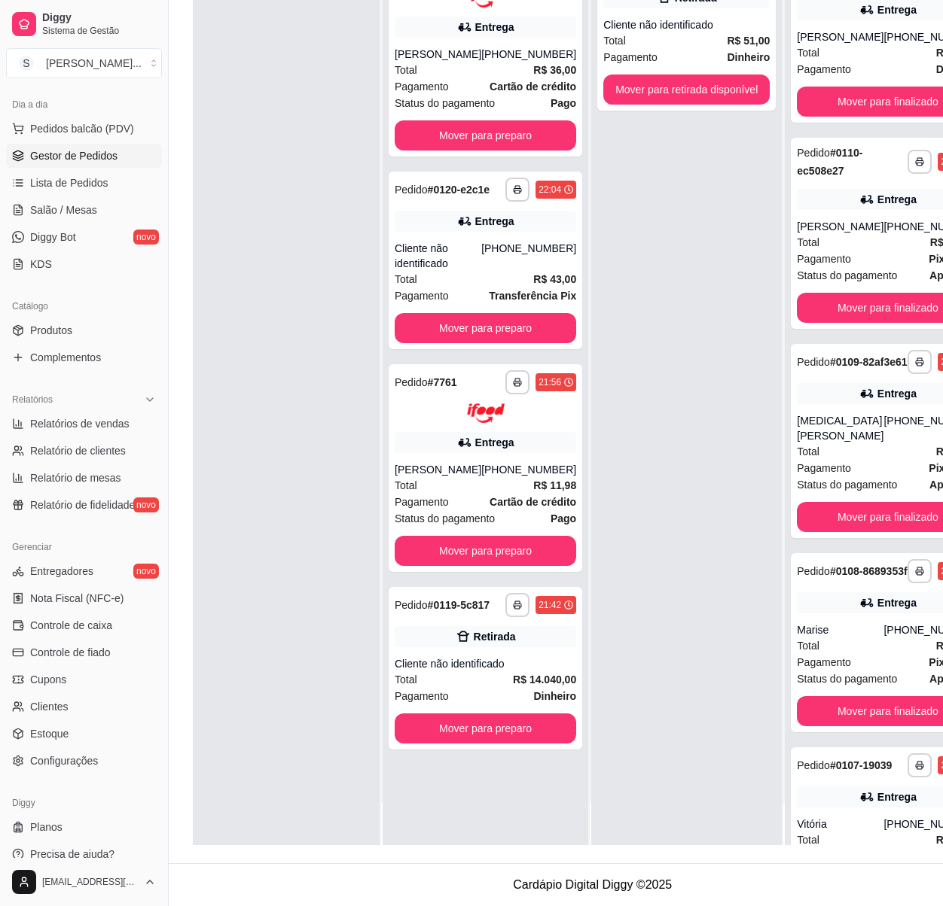
scroll to position [0, 0]
click at [503, 744] on button "Mover para preparo" at bounding box center [485, 728] width 176 height 29
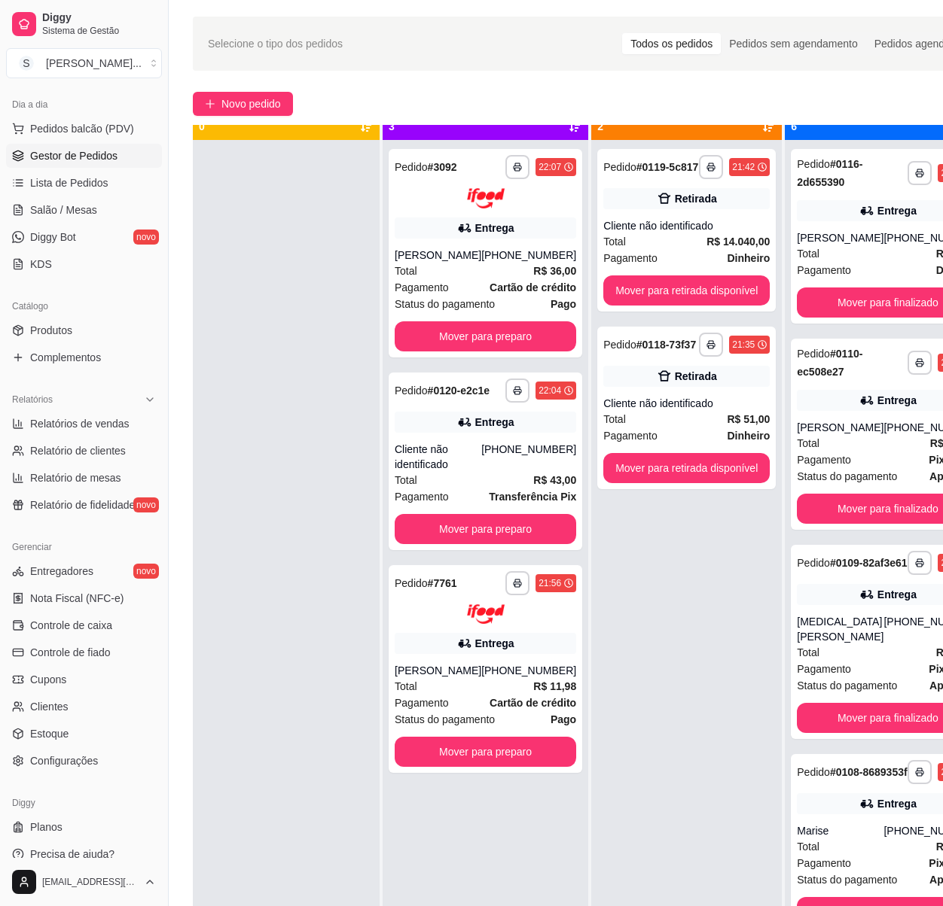
scroll to position [42, 0]
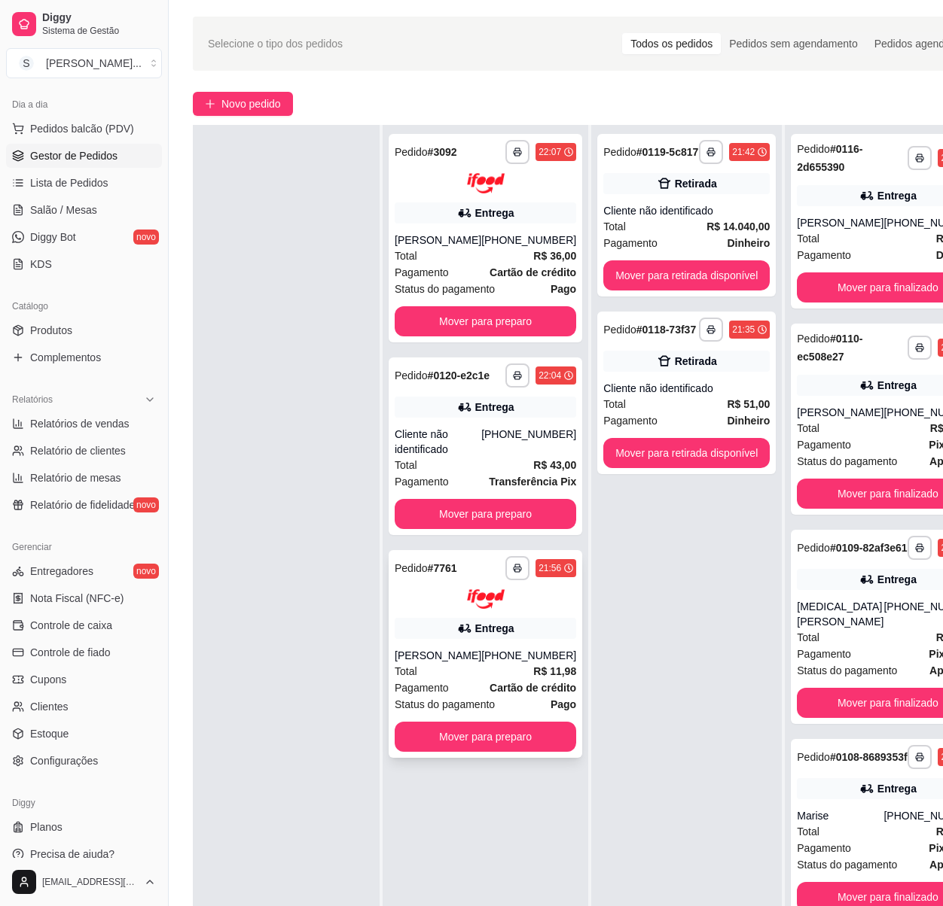
click at [495, 610] on div at bounding box center [484, 599] width 181 height 20
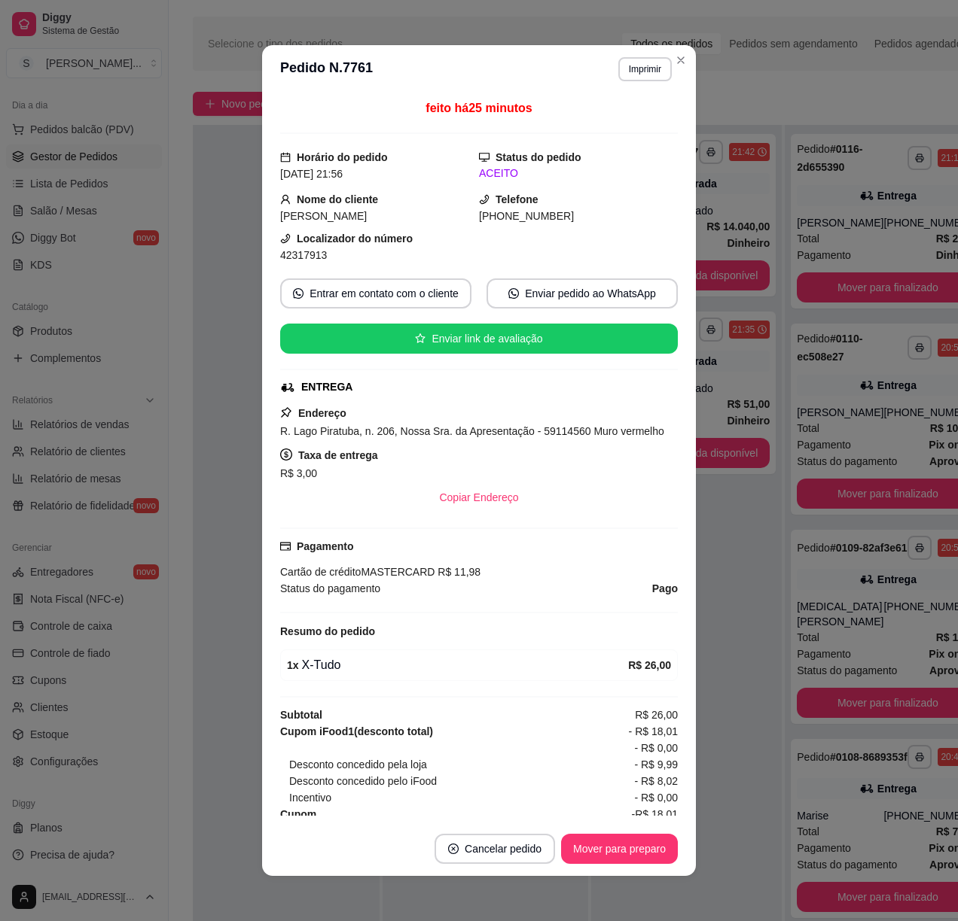
click at [600, 855] on button "Mover para preparo" at bounding box center [619, 849] width 117 height 30
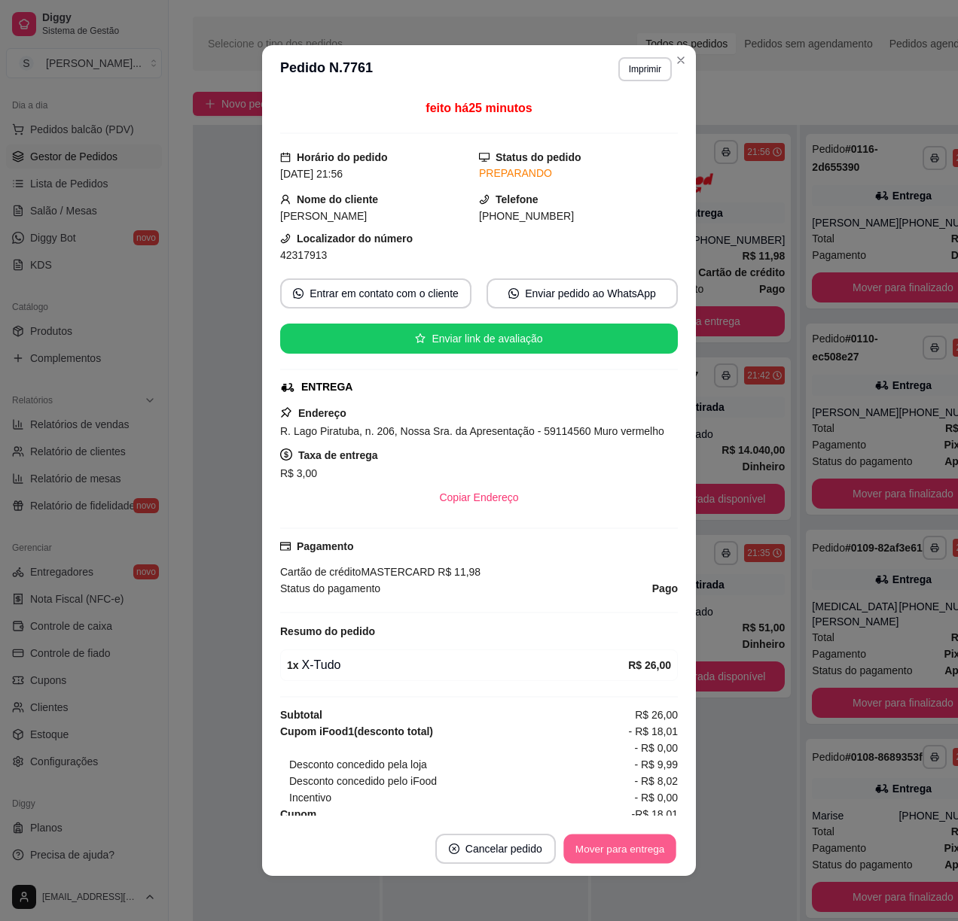
click at [611, 851] on button "Mover para entrega" at bounding box center [619, 849] width 113 height 29
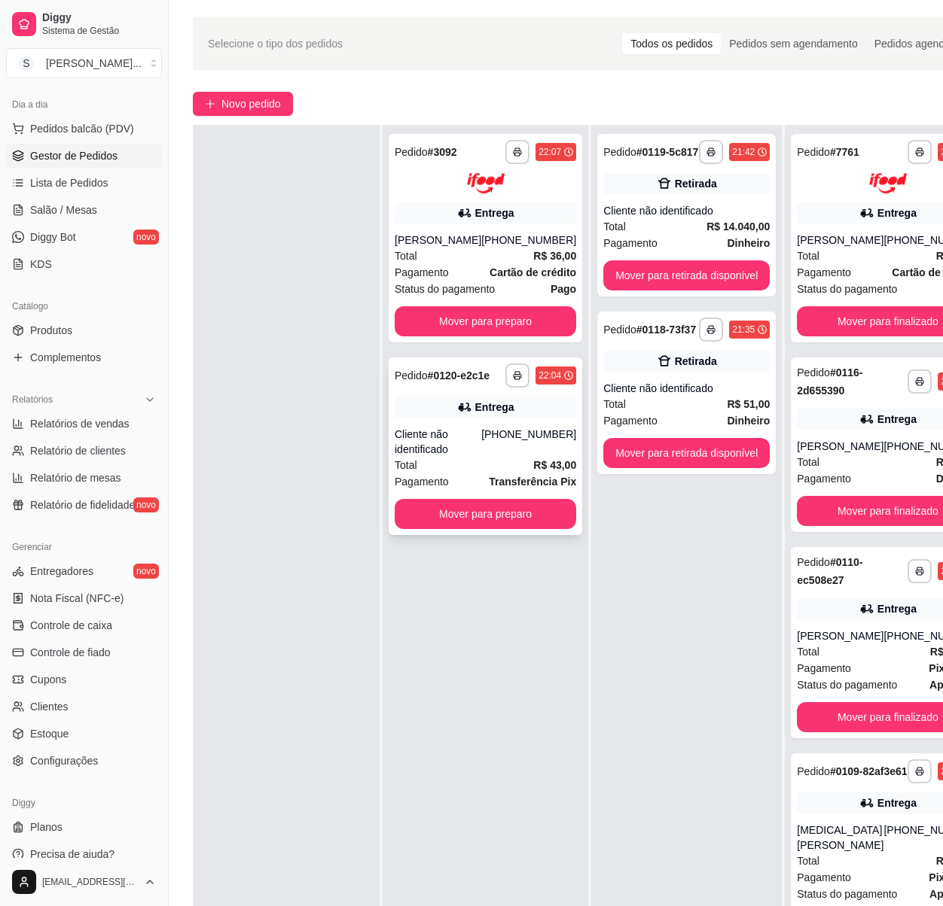
click at [498, 447] on div "**********" at bounding box center [484, 447] width 193 height 178
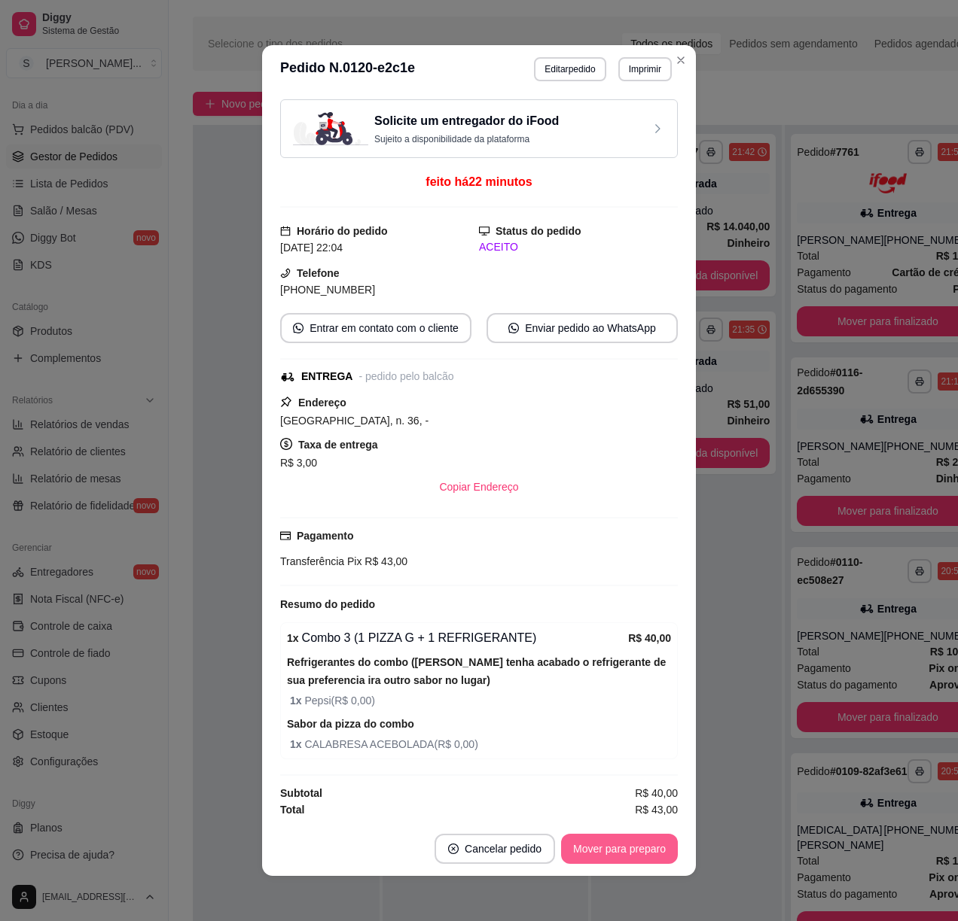
click at [654, 855] on button "Mover para preparo" at bounding box center [619, 849] width 117 height 30
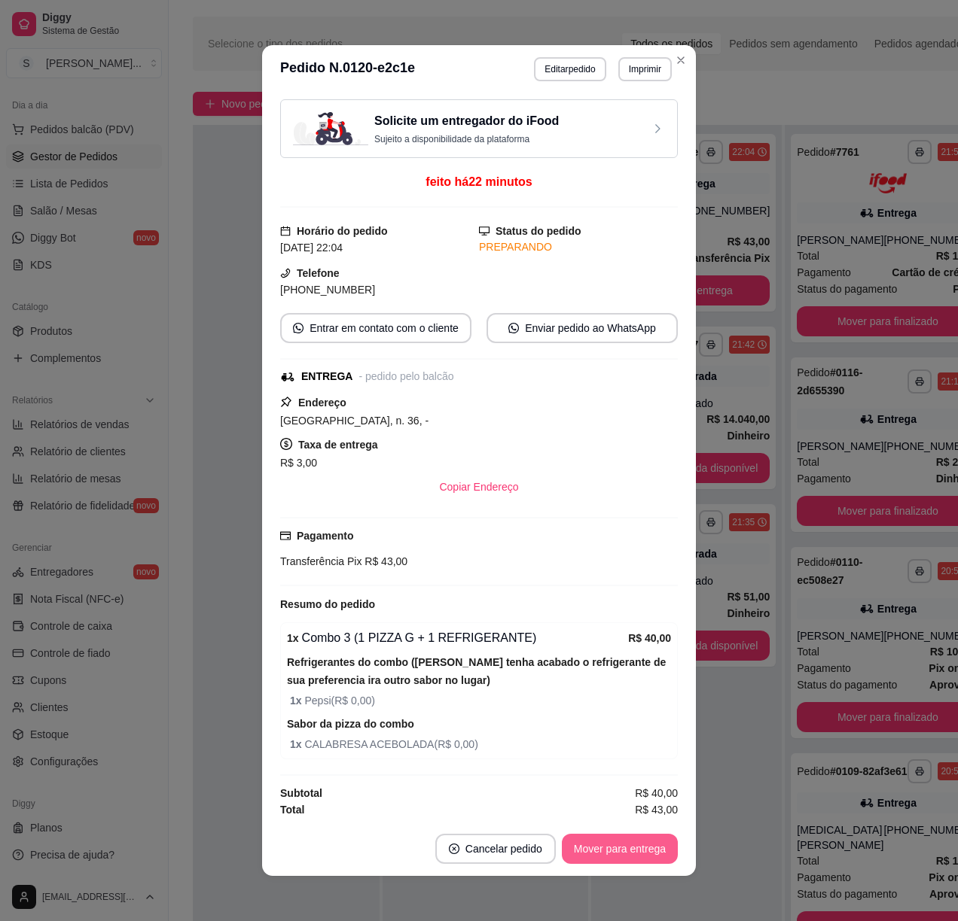
click at [643, 853] on button "Mover para entrega" at bounding box center [620, 849] width 116 height 30
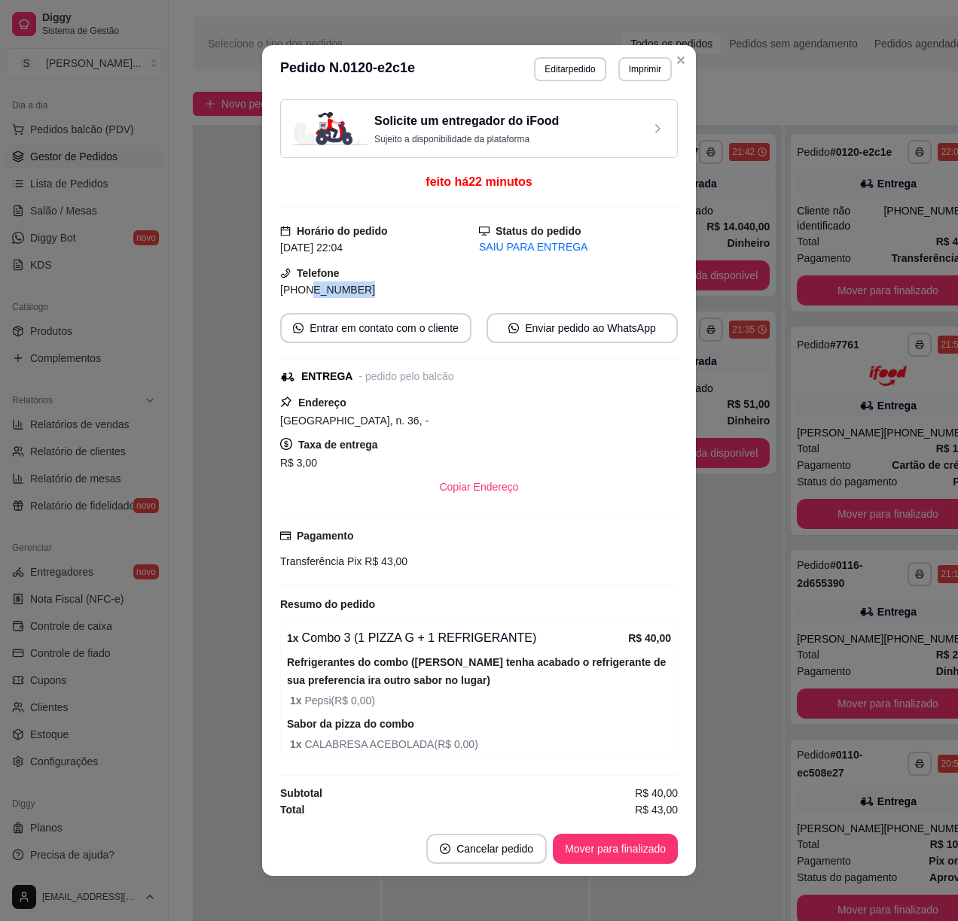
drag, startPoint x: 292, startPoint y: 297, endPoint x: 370, endPoint y: 290, distance: 78.6
click at [367, 294] on div "[PHONE_NUMBER]" at bounding box center [379, 290] width 199 height 17
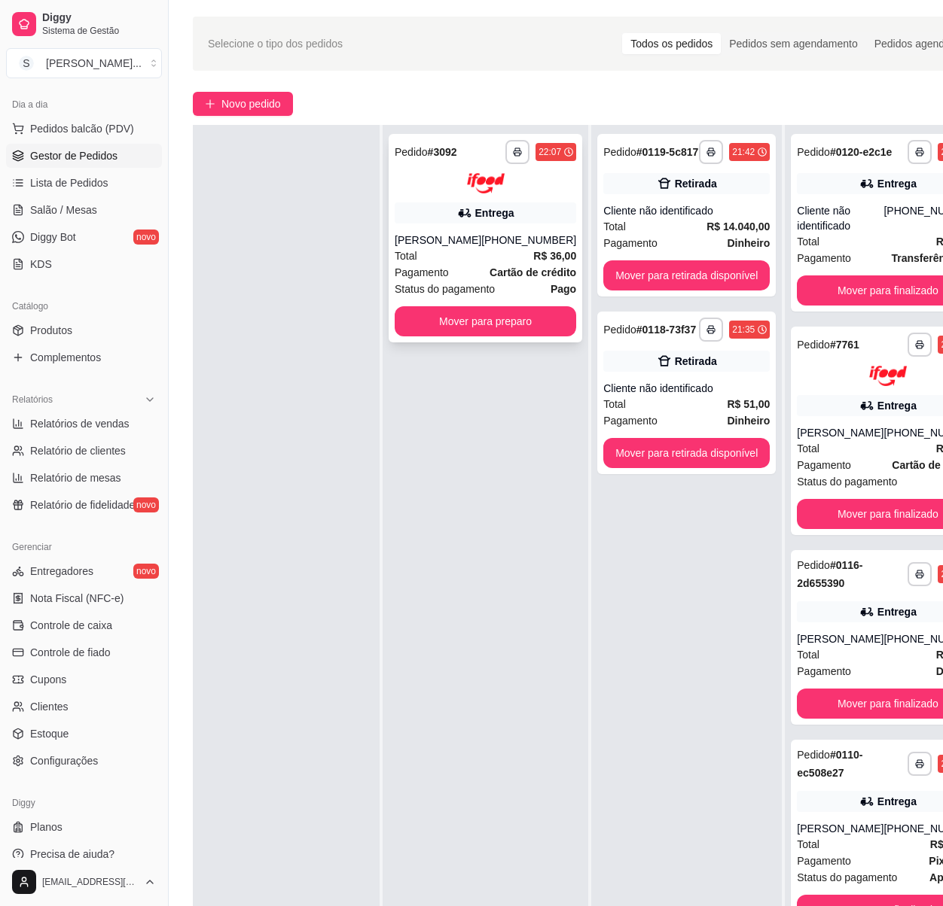
click at [501, 279] on strong "Cartão de crédito" at bounding box center [532, 272] width 87 height 12
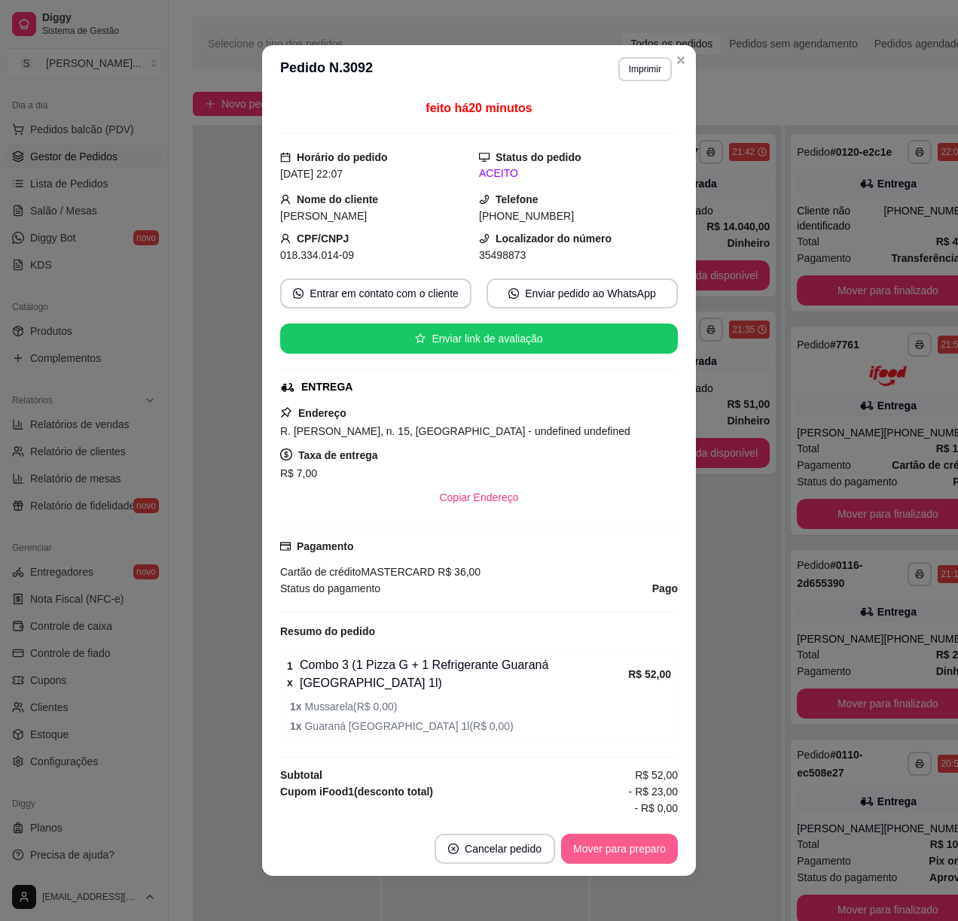
click at [622, 853] on button "Mover para preparo" at bounding box center [619, 849] width 117 height 30
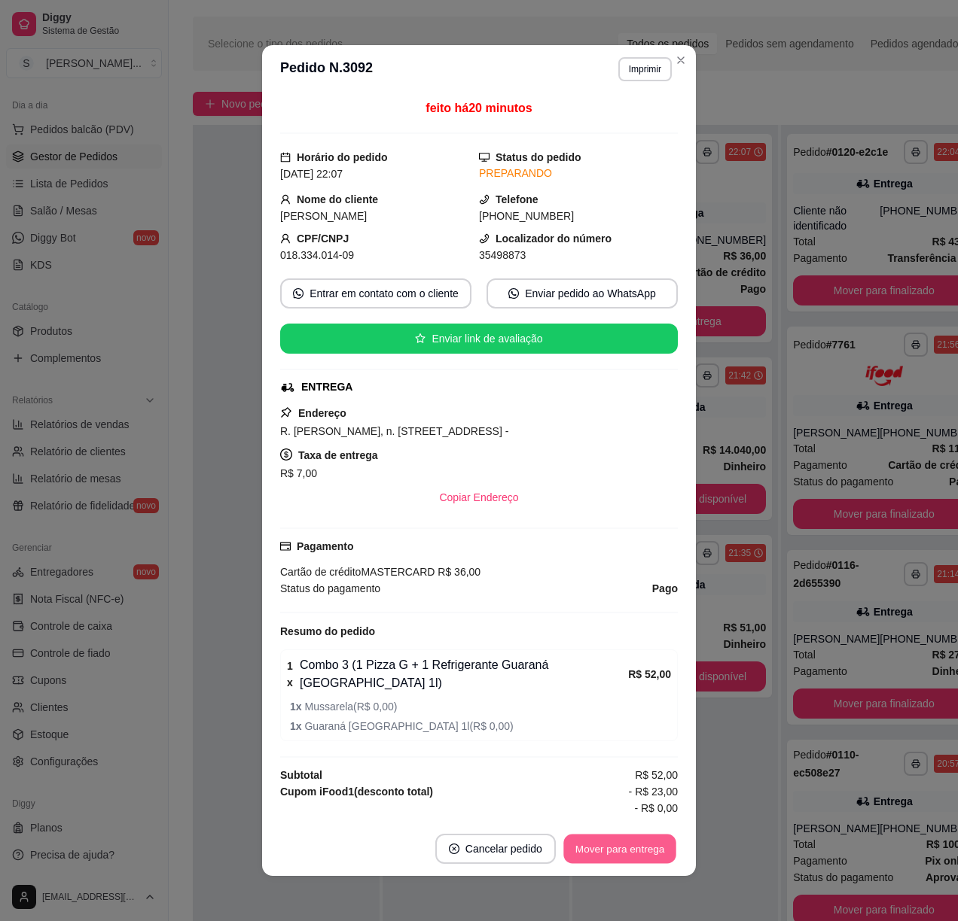
click at [626, 849] on button "Mover para entrega" at bounding box center [619, 849] width 113 height 29
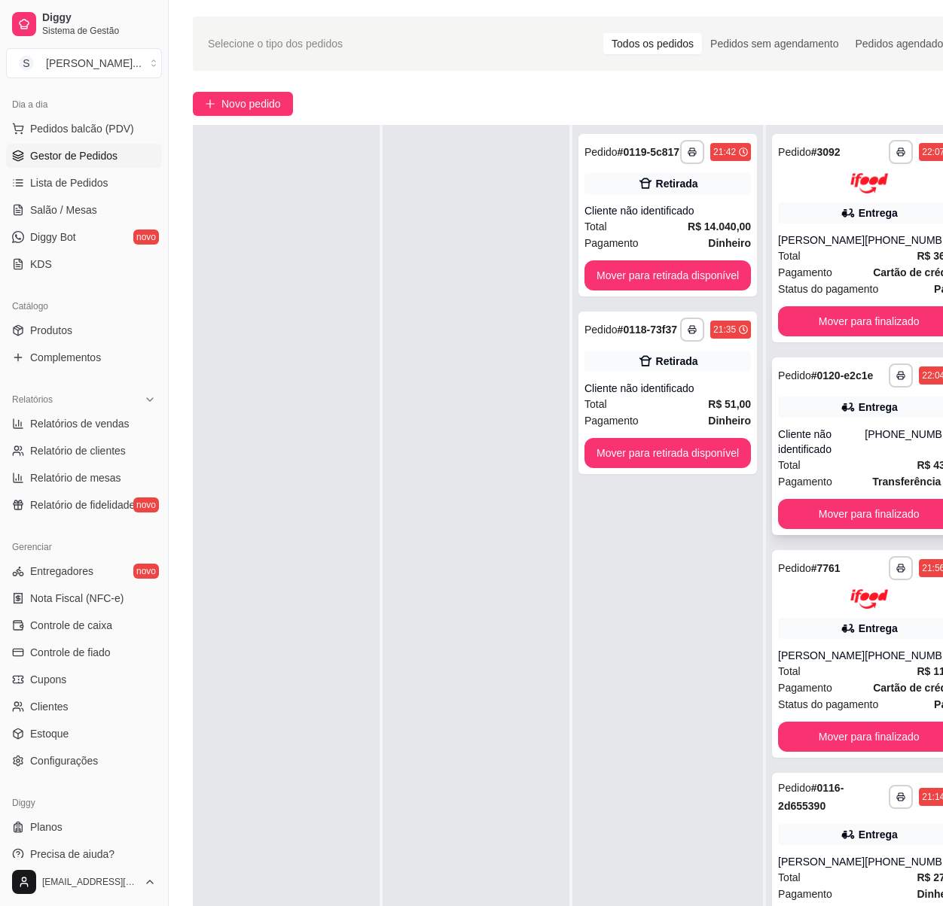
click at [889, 457] on div "[PHONE_NUMBER]" at bounding box center [911, 442] width 95 height 30
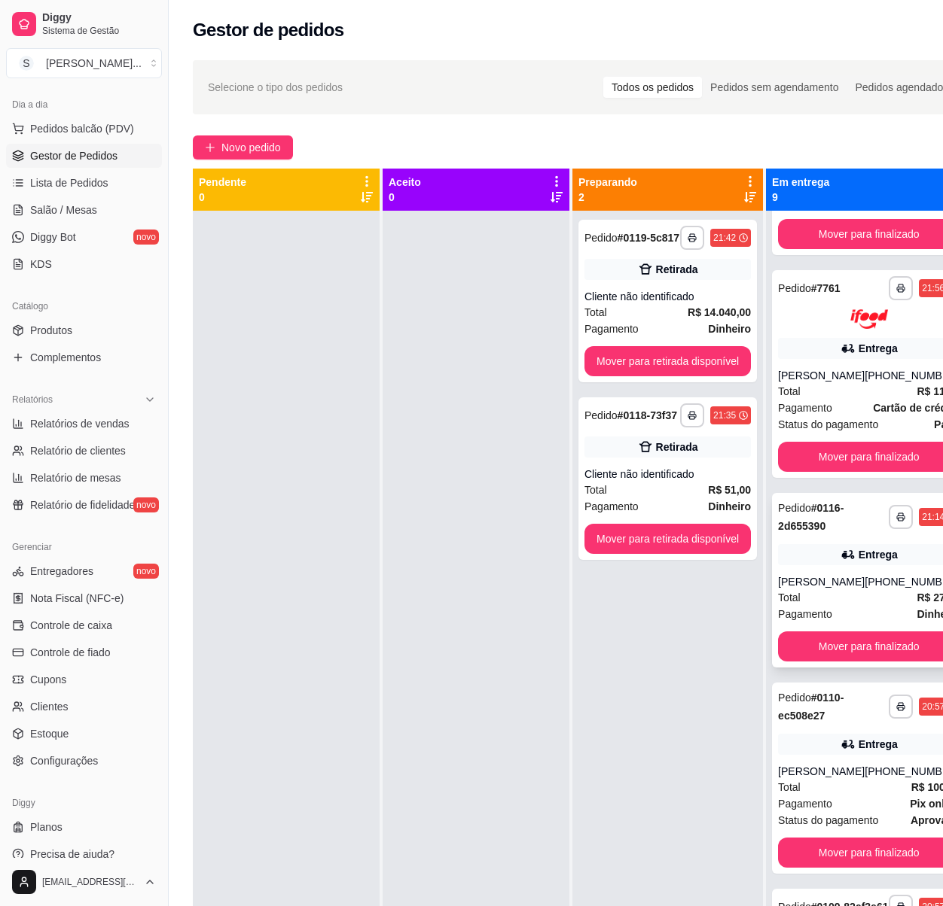
scroll to position [401, 0]
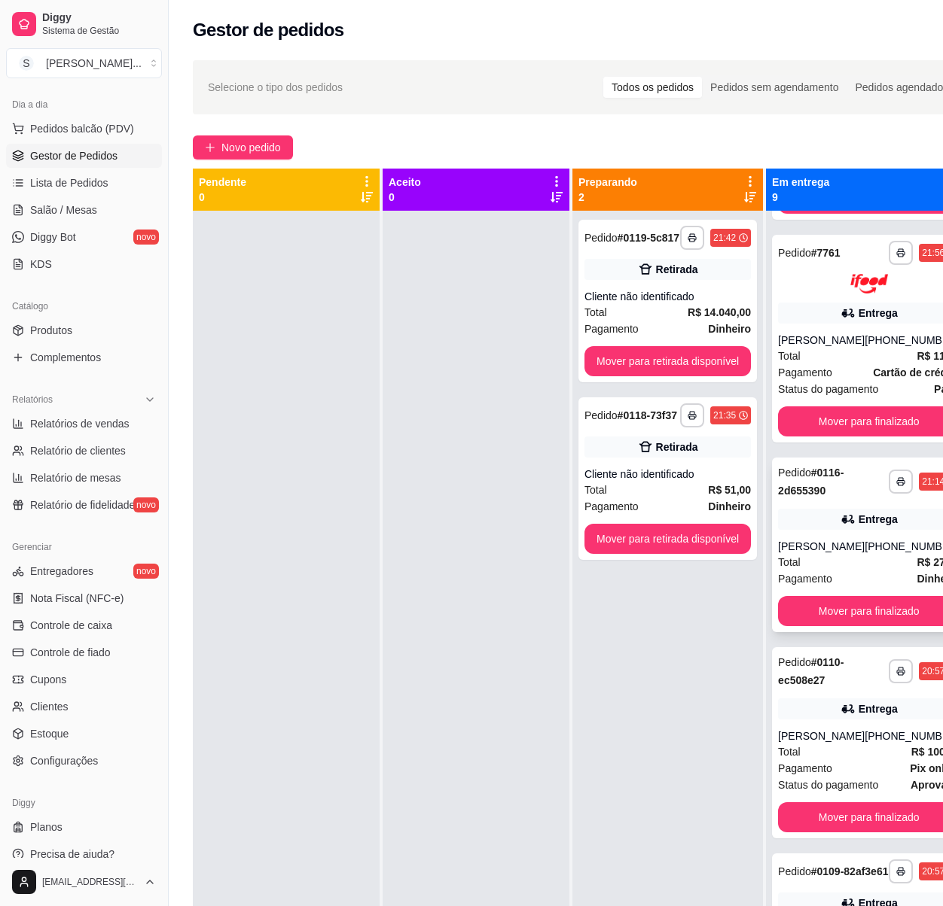
click at [910, 581] on div "**********" at bounding box center [868, 545] width 193 height 175
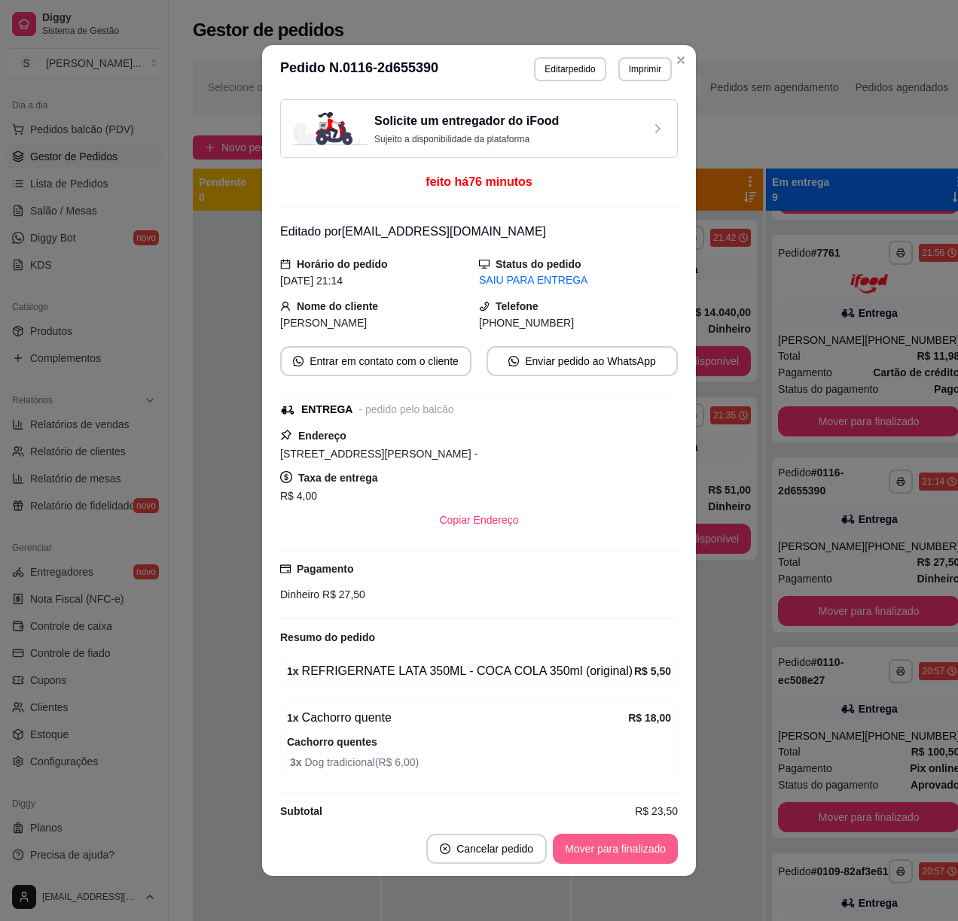
click at [633, 844] on button "Mover para finalizado" at bounding box center [615, 849] width 125 height 30
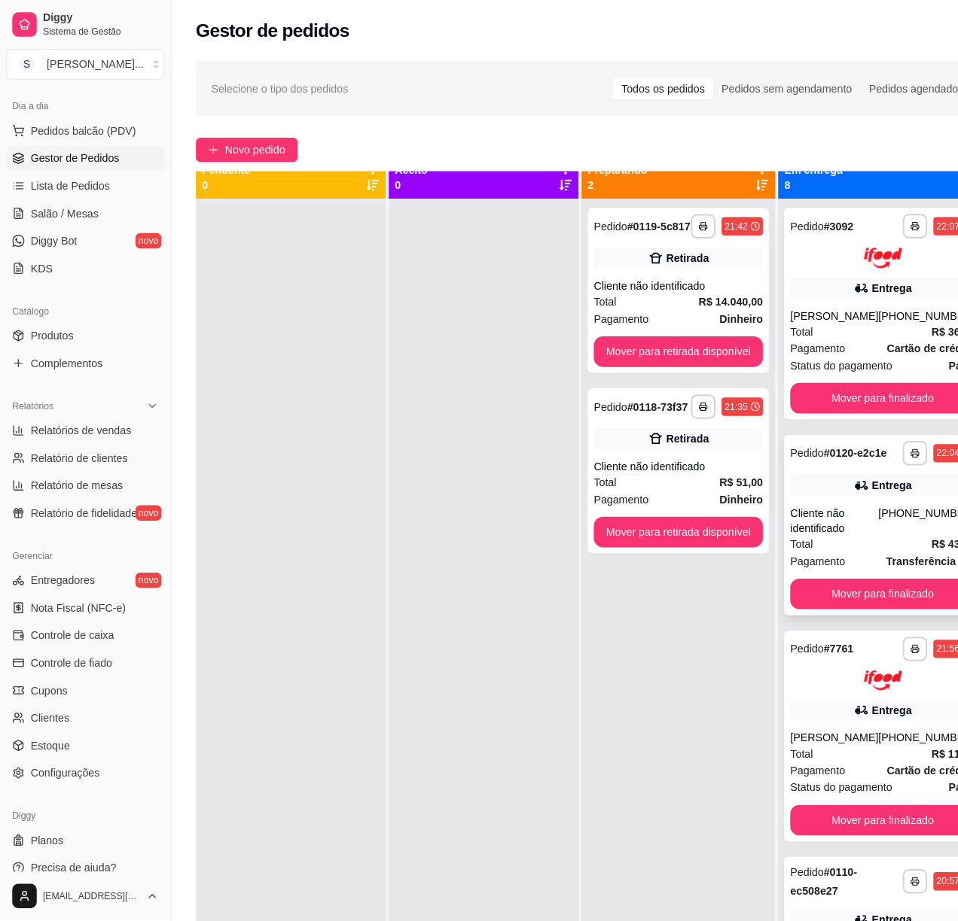
scroll to position [0, 0]
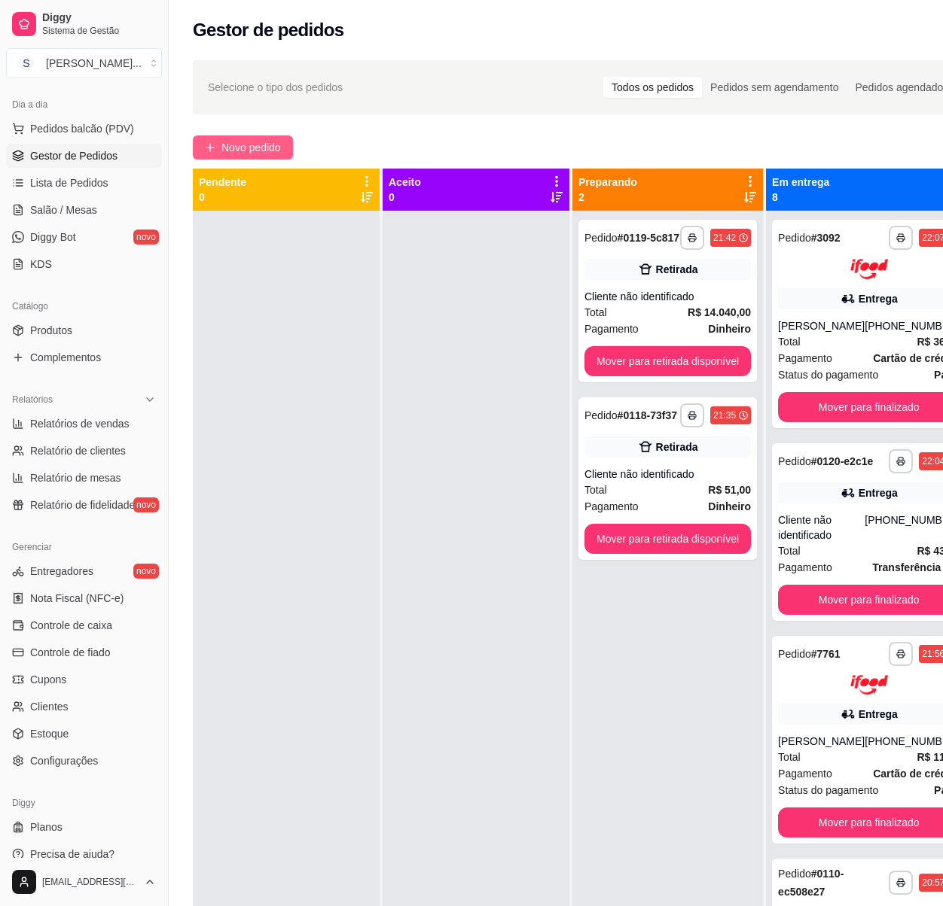
click at [260, 154] on span "Novo pedido" at bounding box center [250, 147] width 59 height 17
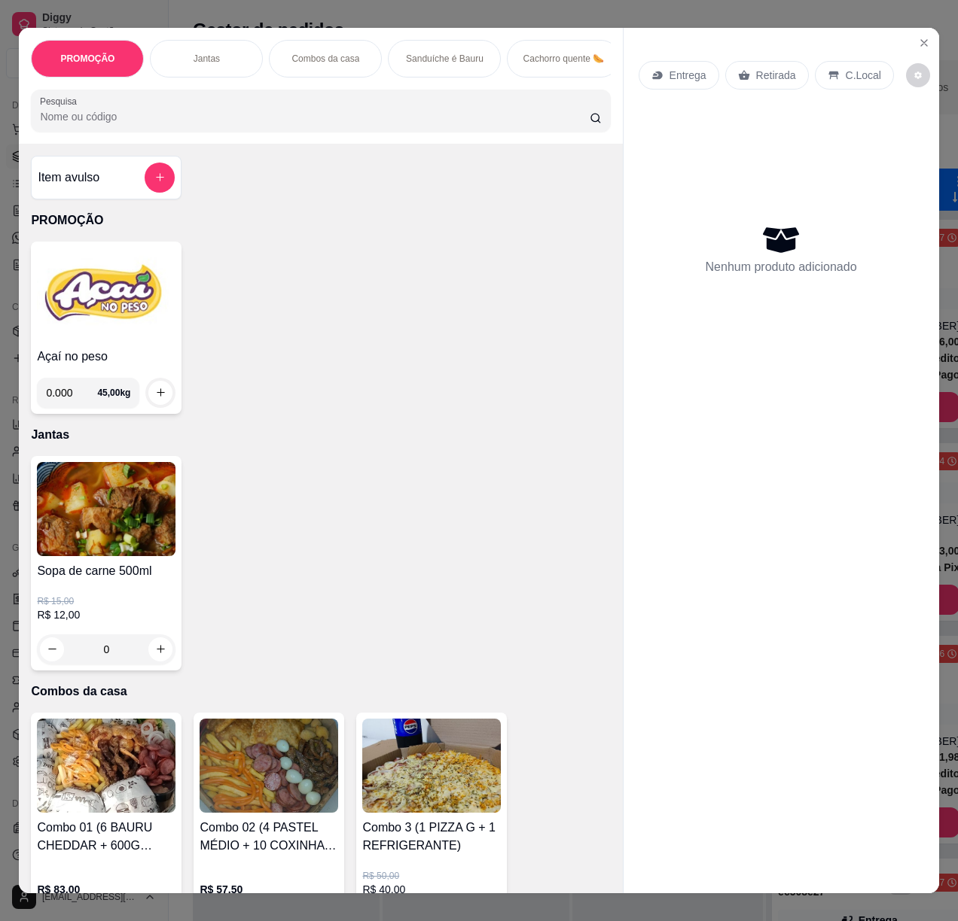
click at [652, 79] on div "Entrega" at bounding box center [678, 75] width 81 height 29
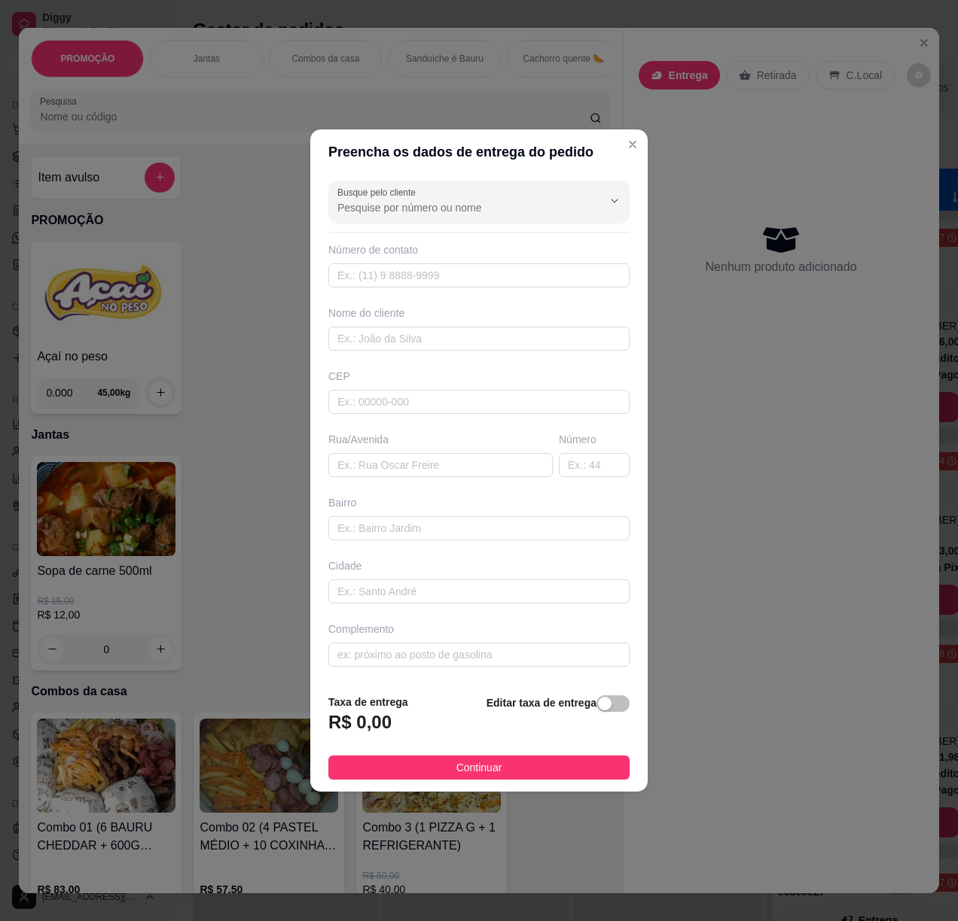
drag, startPoint x: 599, startPoint y: 711, endPoint x: 592, endPoint y: 709, distance: 7.7
click at [596, 711] on span "button" at bounding box center [612, 704] width 33 height 17
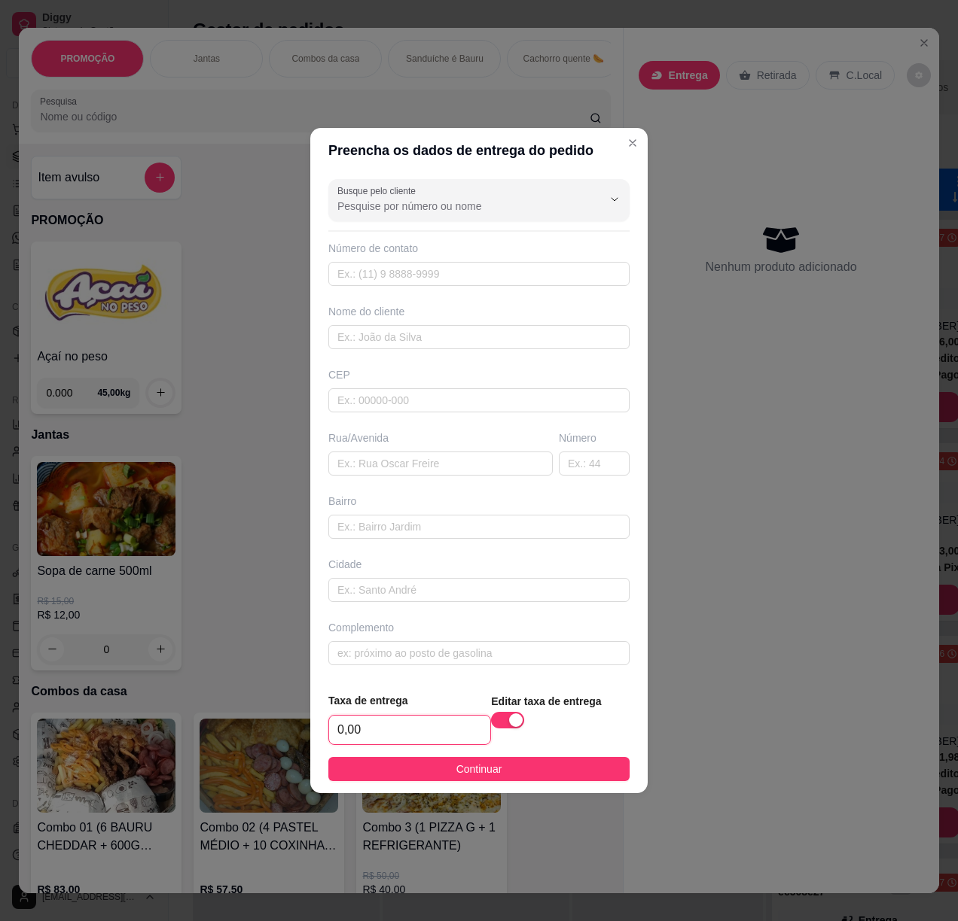
click at [422, 732] on input "0,00" at bounding box center [409, 730] width 161 height 29
type input "3,00"
click at [462, 784] on footer "Taxa de entrega 3,00 Editar taxa de entrega Continuar" at bounding box center [478, 737] width 337 height 113
click at [461, 778] on span "Continuar" at bounding box center [479, 769] width 46 height 17
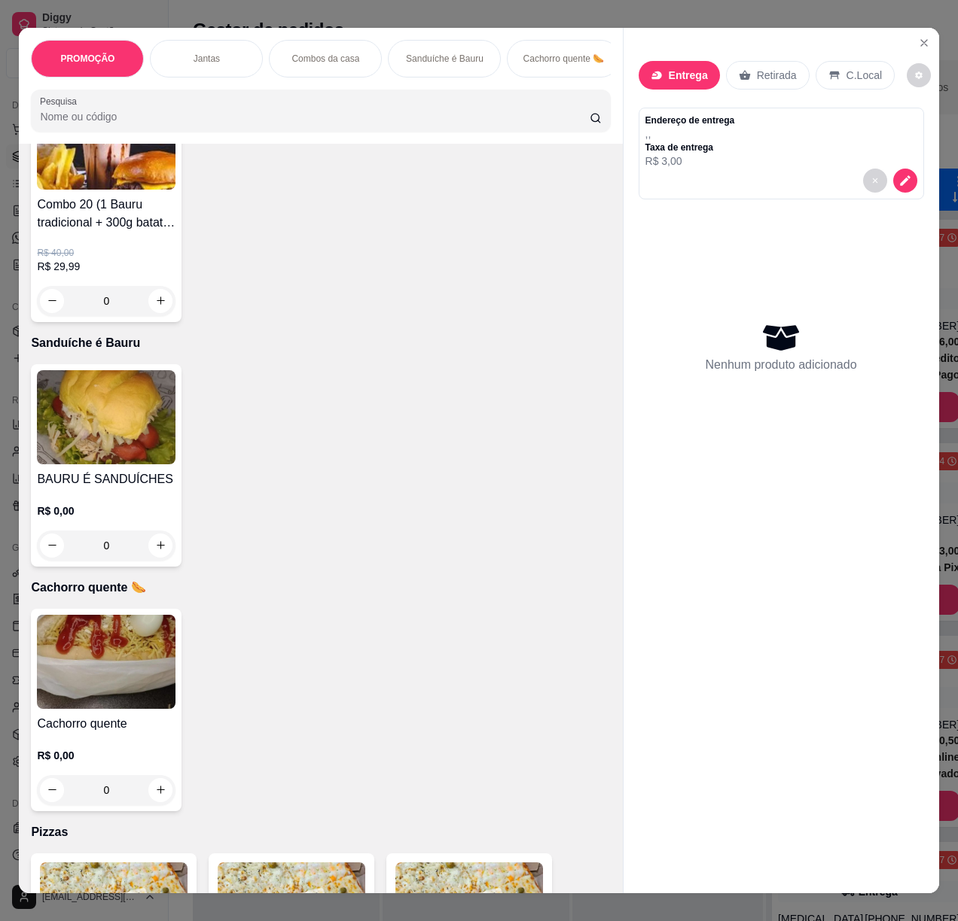
scroll to position [2308, 0]
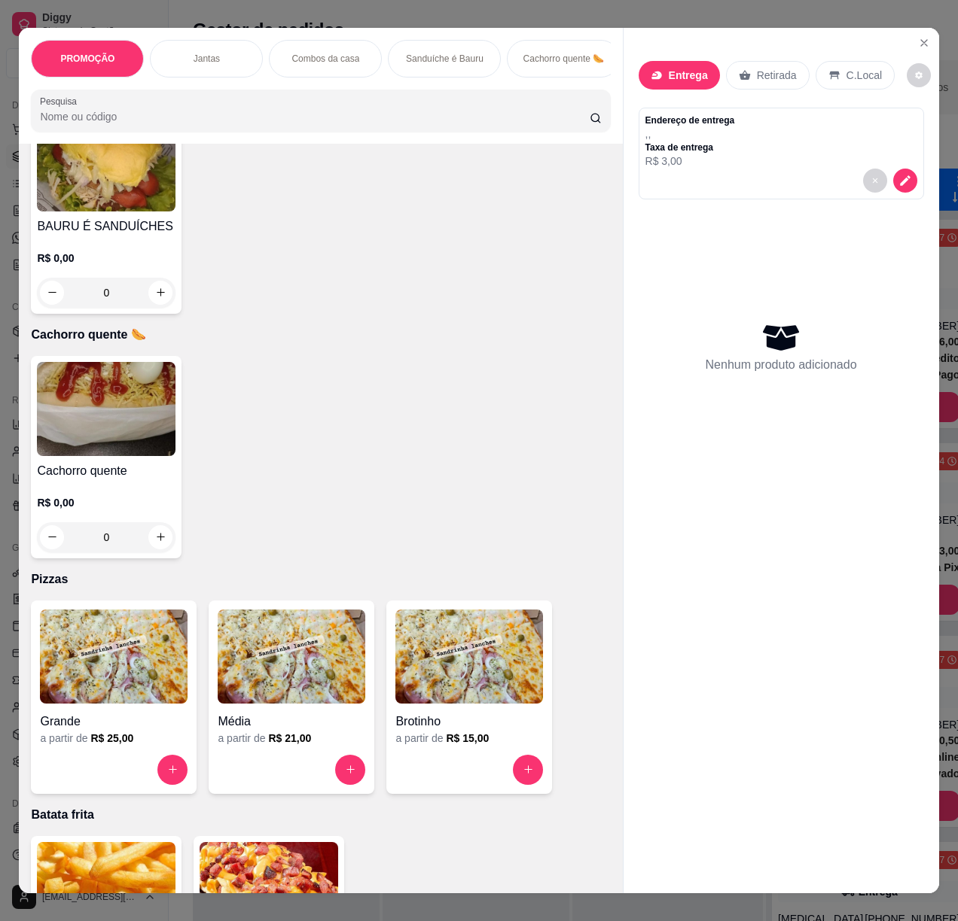
click at [88, 474] on h4 "Cachorro quente" at bounding box center [106, 471] width 139 height 18
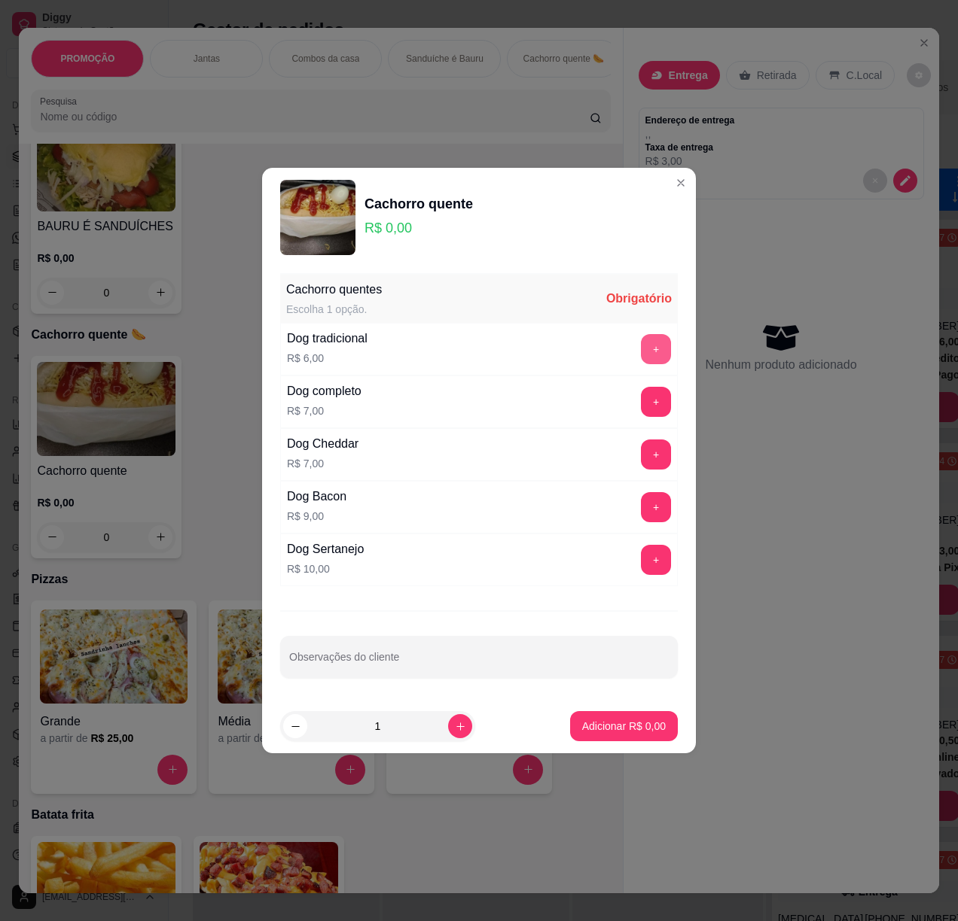
click at [646, 345] on button "+" at bounding box center [656, 349] width 30 height 30
click at [626, 729] on p "Adicionar R$ 18,00" at bounding box center [621, 726] width 90 height 15
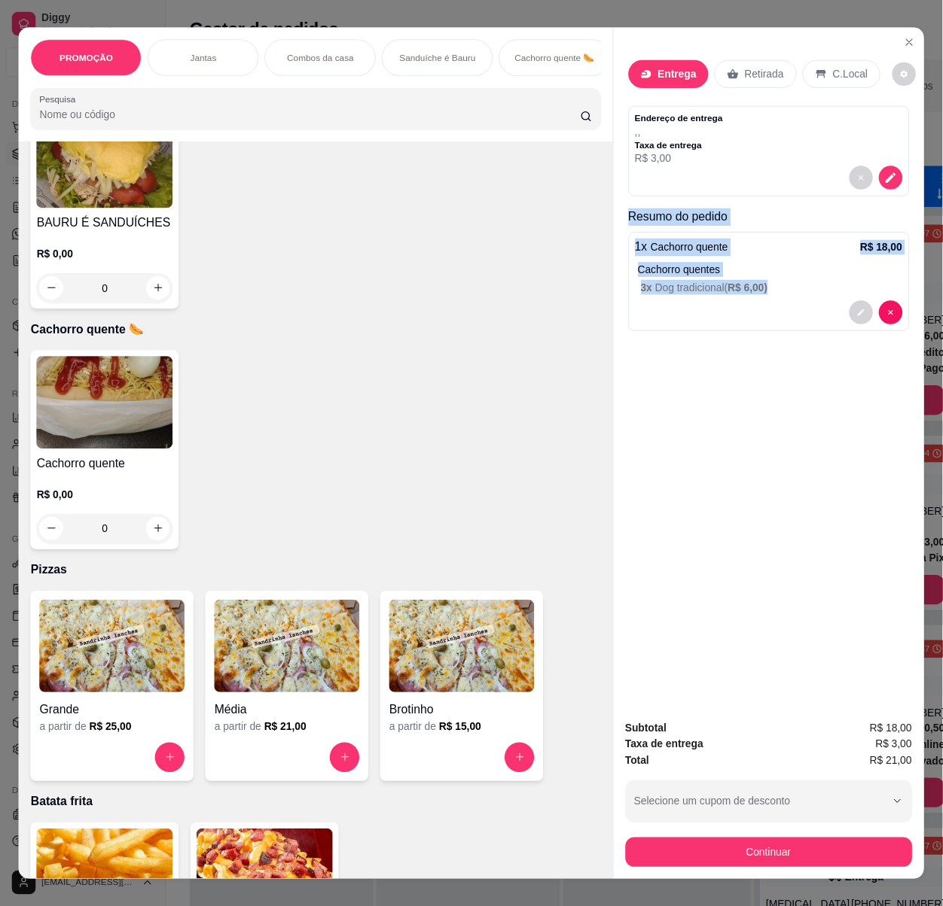
scroll to position [0, 6]
drag, startPoint x: 630, startPoint y: 215, endPoint x: 921, endPoint y: 765, distance: 622.0
click at [923, 765] on div "Entrega Retirada C.Local Endereço de entrega , , Taxa de entrega R$ 3,00 Resumo…" at bounding box center [781, 461] width 316 height 866
click at [898, 179] on icon "decrease-product-quantity" at bounding box center [905, 181] width 14 height 14
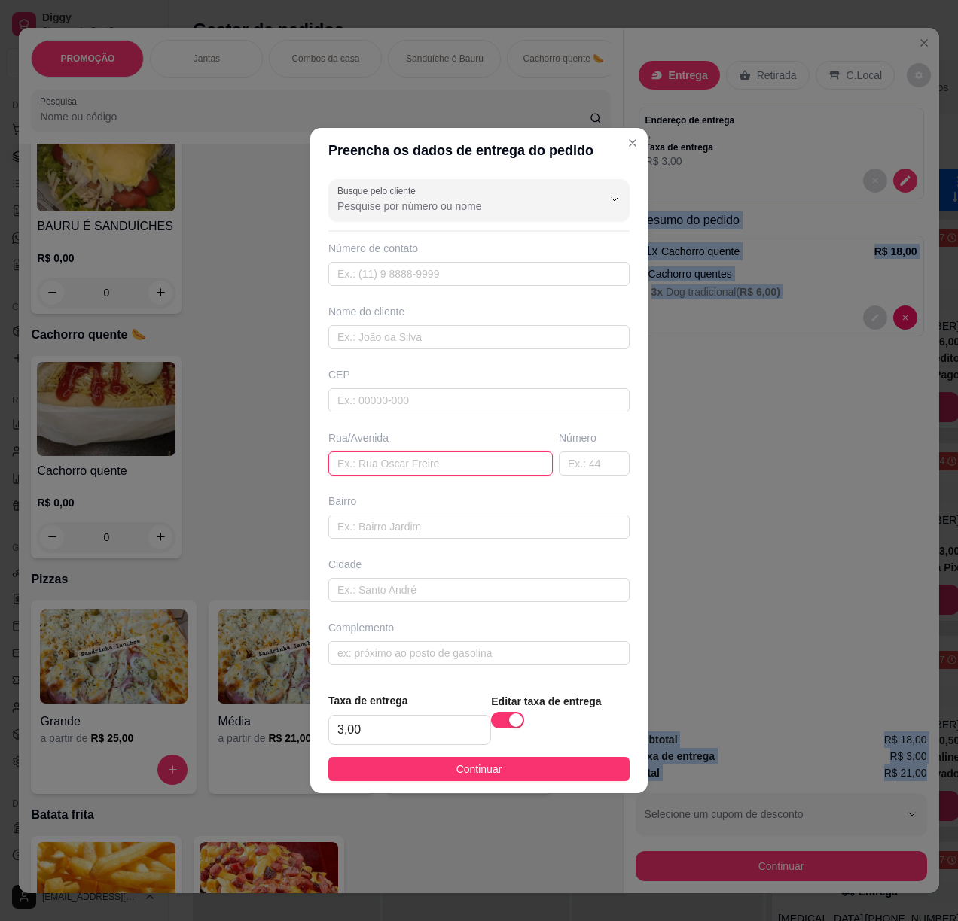
click at [413, 473] on input "text" at bounding box center [440, 464] width 224 height 24
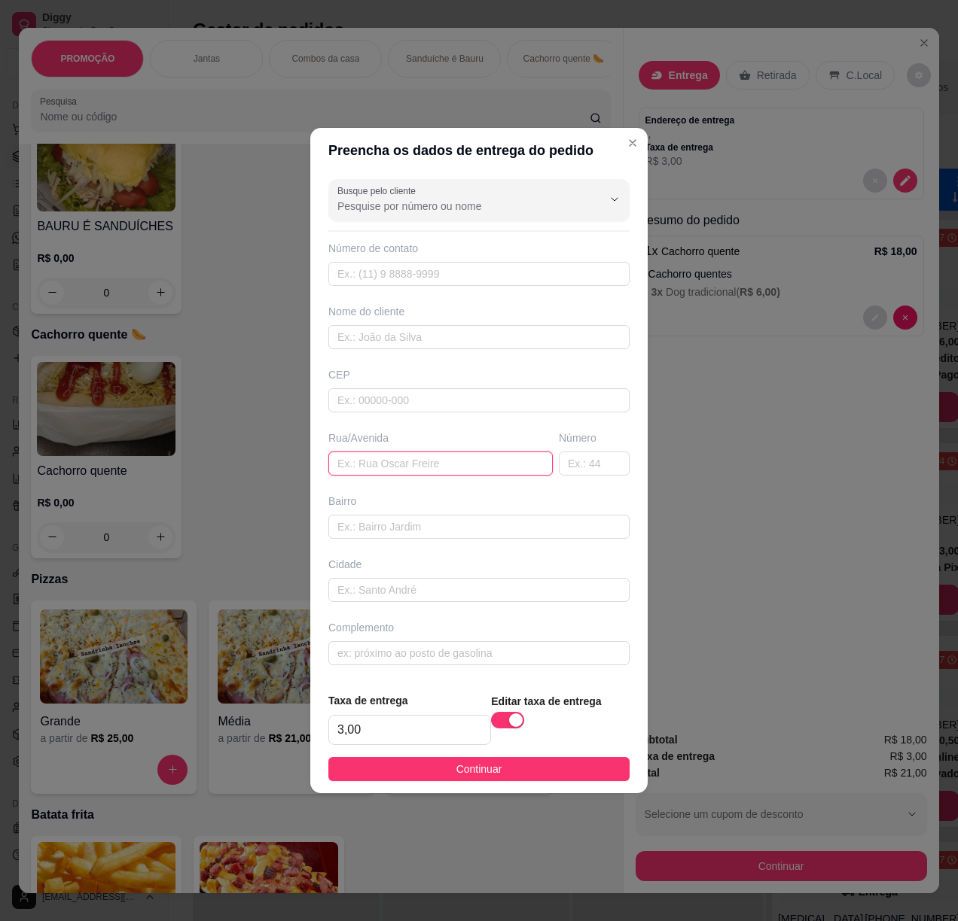
paste input "seringueira"
click at [338, 465] on input "seringueira" at bounding box center [440, 464] width 224 height 24
type input "av [PERSON_NAME]"
click at [565, 464] on input "text" at bounding box center [594, 464] width 71 height 24
type input "181"
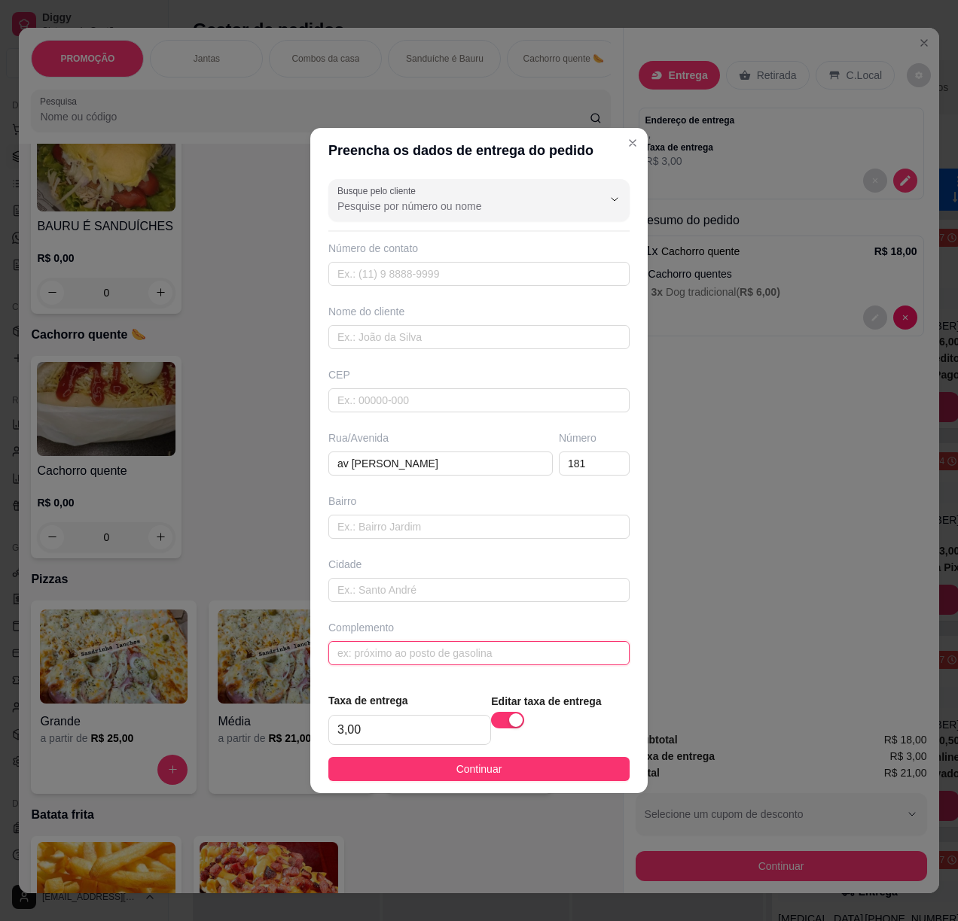
click at [432, 657] on input "text" at bounding box center [478, 653] width 301 height 24
type input "bar"
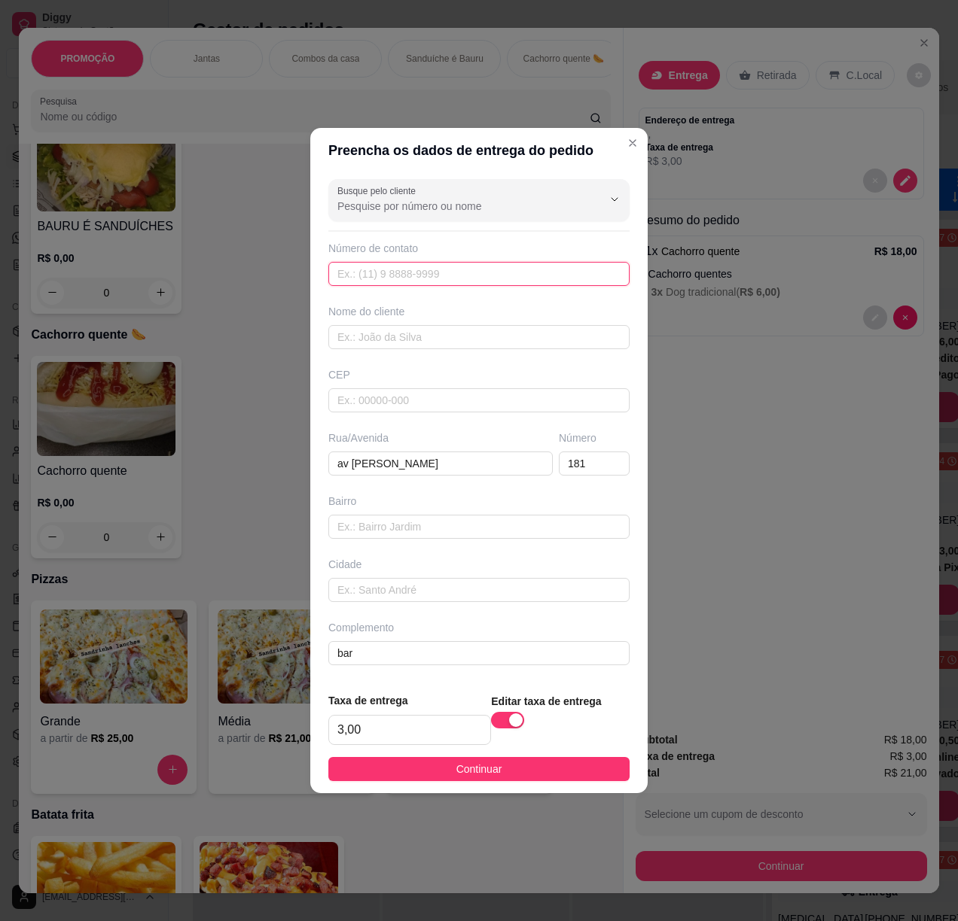
click at [497, 273] on input "text" at bounding box center [478, 274] width 301 height 24
paste input "[PHONE_NUMBER]"
type input "[PHONE_NUMBER]"
click at [372, 325] on input "text" at bounding box center [478, 337] width 301 height 24
paste input "~[PERSON_NAME]"
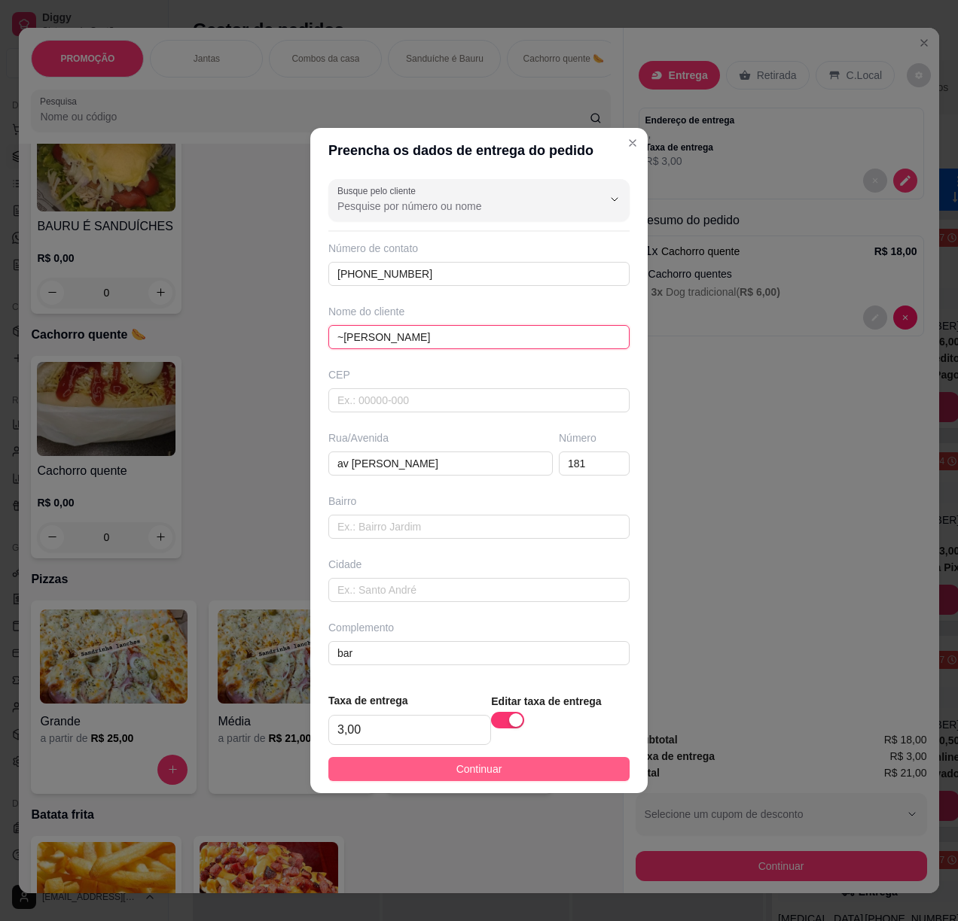
type input "~[PERSON_NAME]"
click at [564, 775] on button "Continuar" at bounding box center [478, 769] width 301 height 24
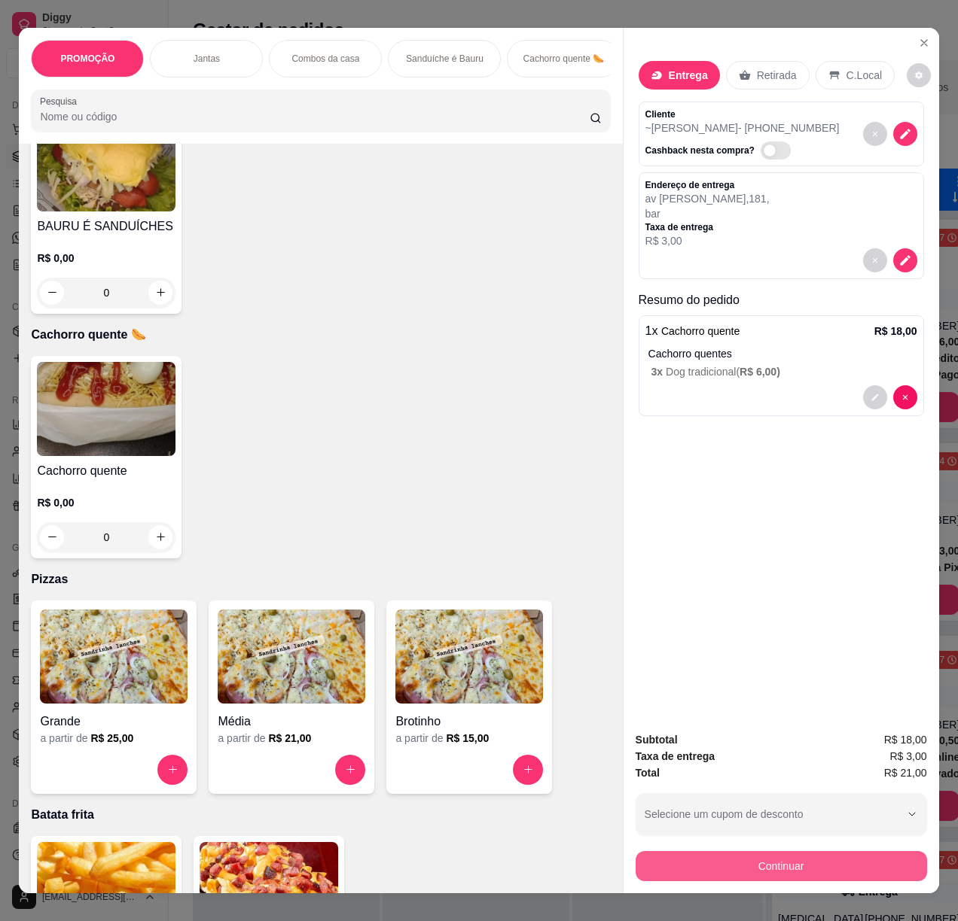
click at [815, 861] on button "Continuar" at bounding box center [780, 866] width 291 height 30
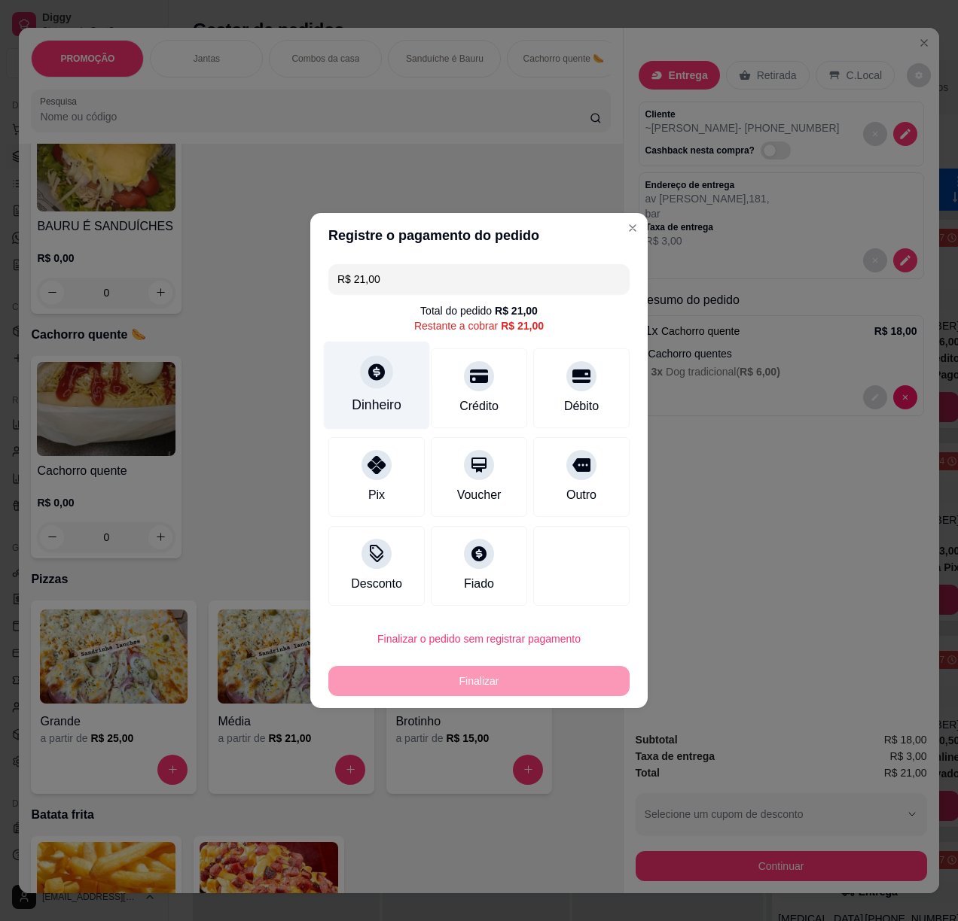
click at [383, 397] on div "Dinheiro" at bounding box center [377, 405] width 50 height 20
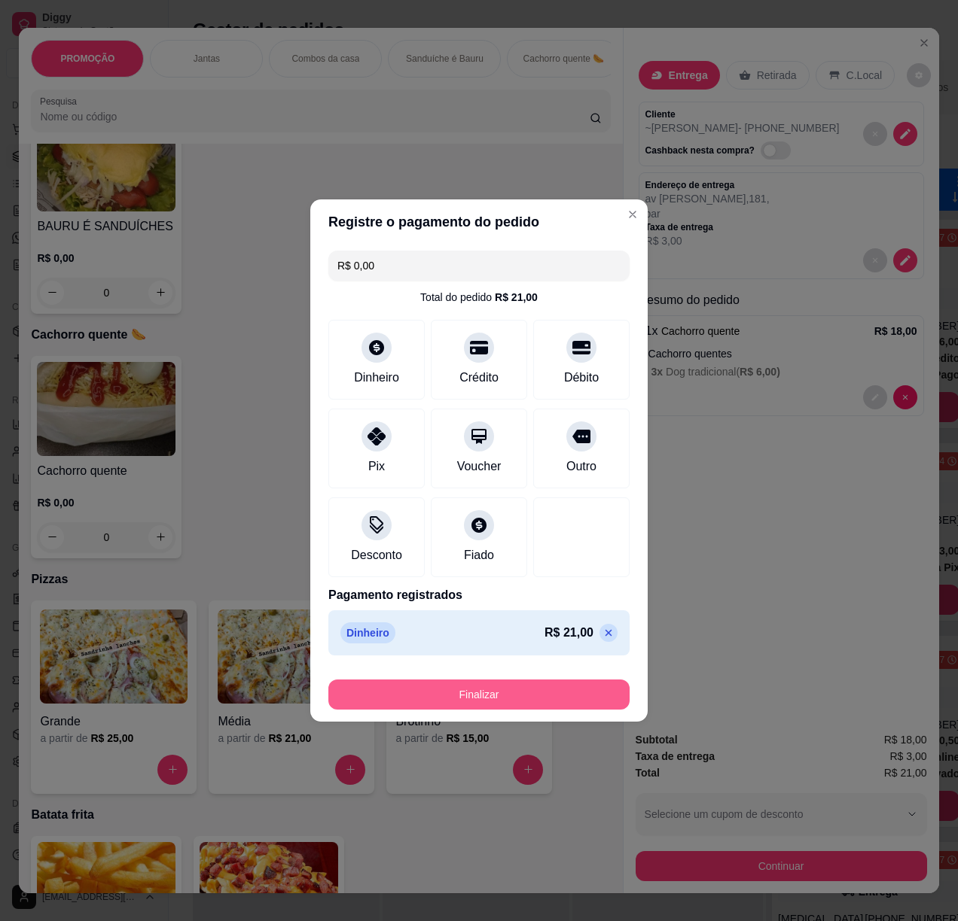
click at [547, 691] on button "Finalizar" at bounding box center [478, 695] width 301 height 30
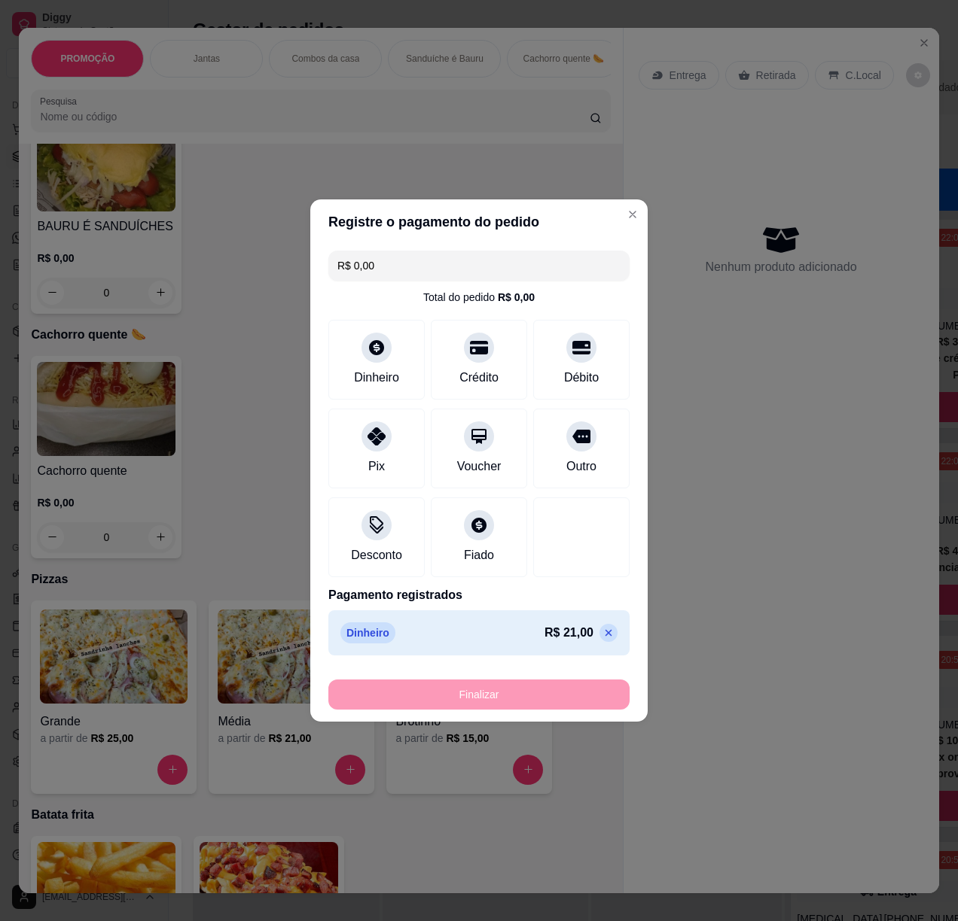
type input "-R$ 21,00"
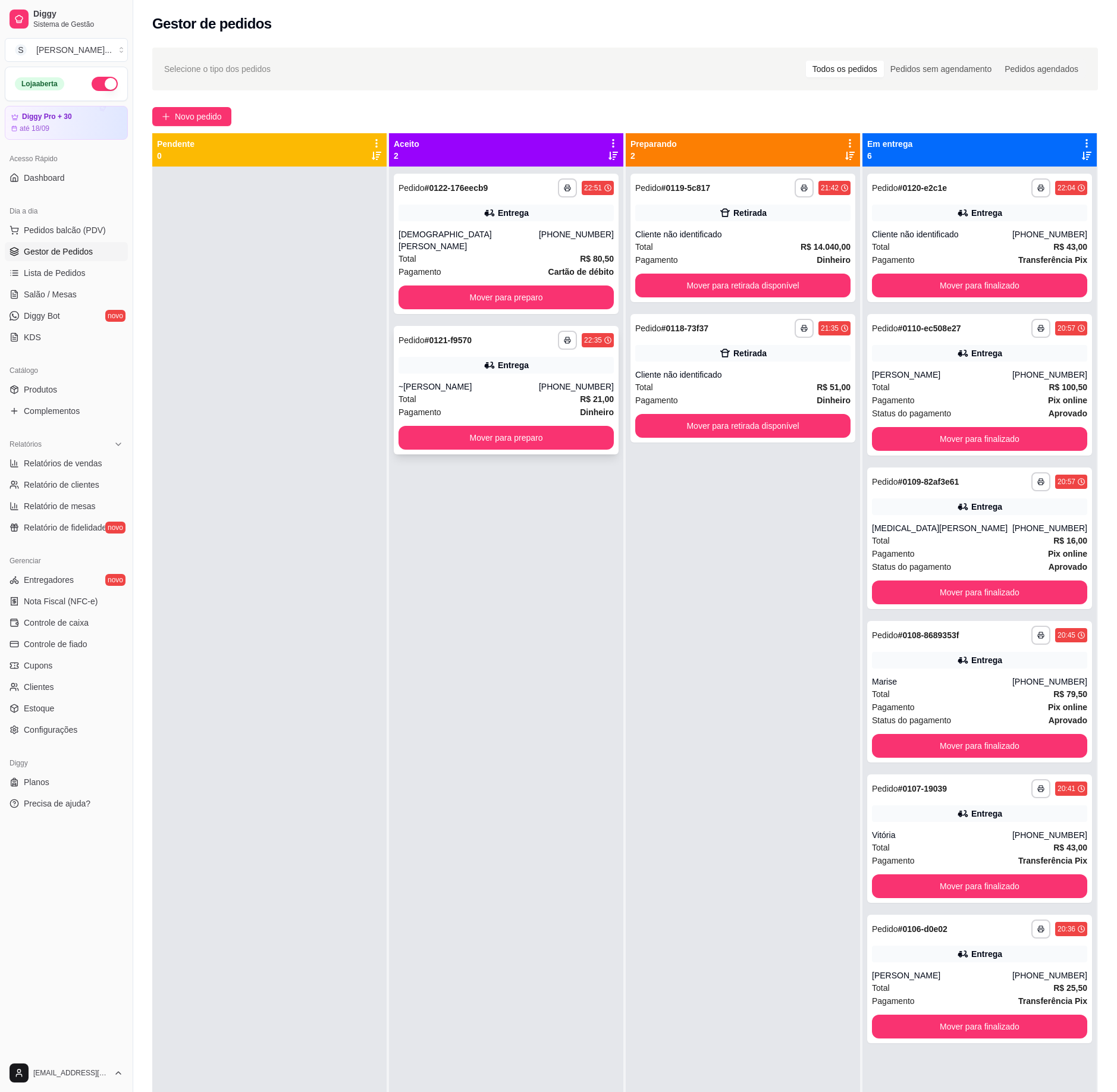
click at [499, 360] on div "Entrega" at bounding box center [513, 365] width 31 height 12
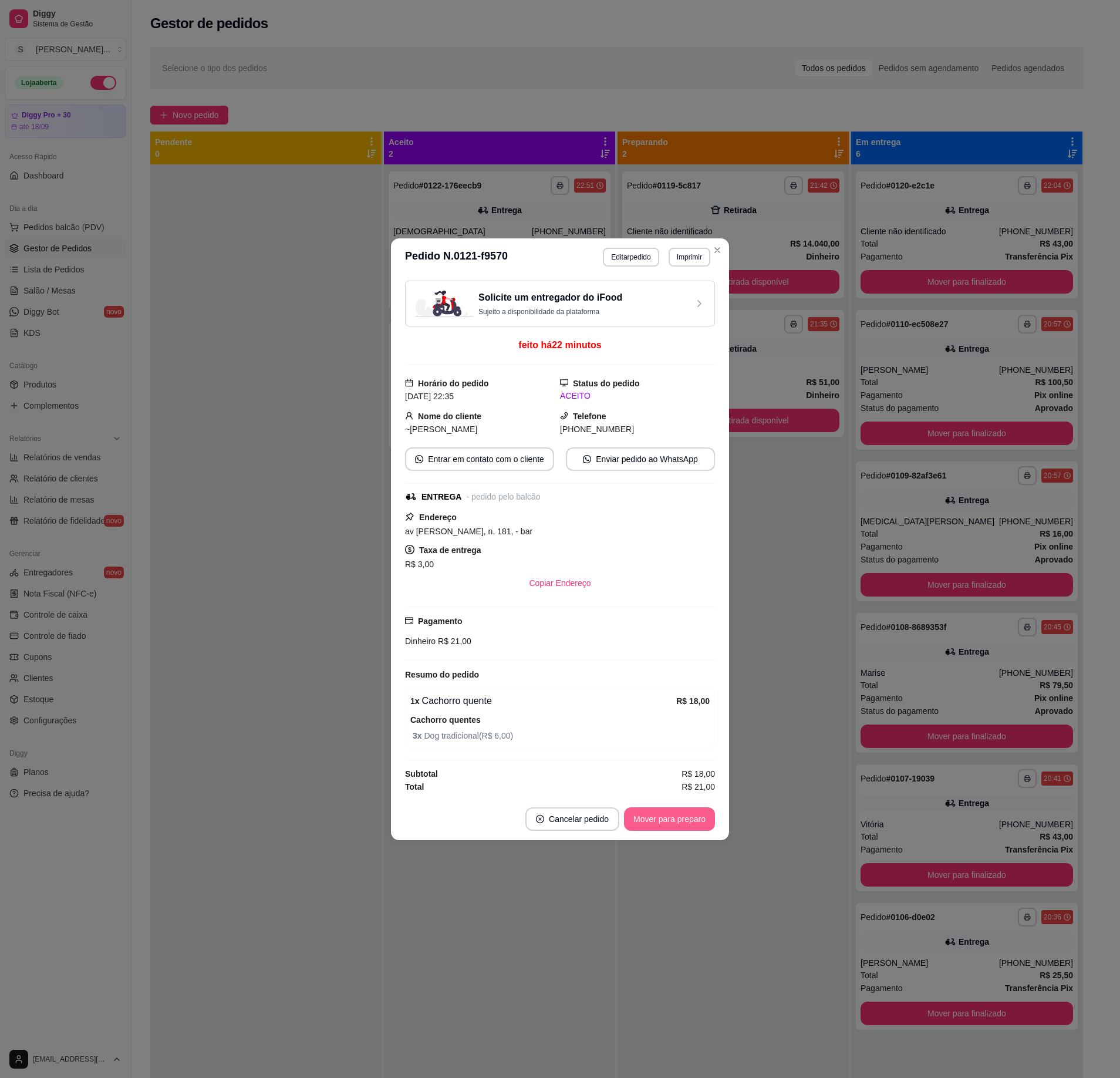
click at [669, 718] on button "Mover para preparo" at bounding box center [669, 819] width 91 height 23
click at [669, 718] on button "Mover para entrega" at bounding box center [670, 819] width 90 height 23
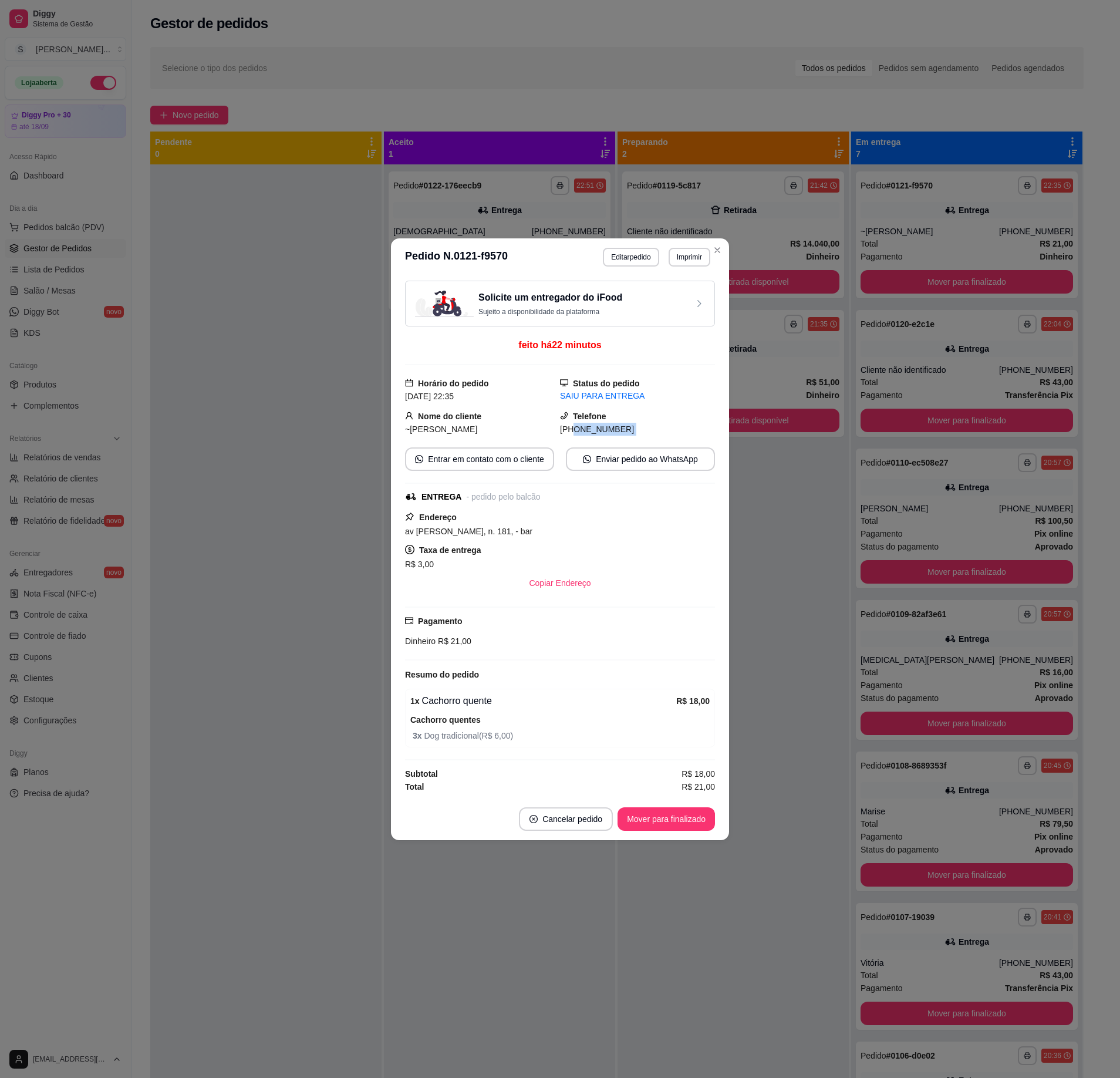
drag, startPoint x: 576, startPoint y: 431, endPoint x: 628, endPoint y: 437, distance: 52.3
click at [628, 437] on div "Solicite um entregador do iFood Sujeito a disponibilidade da plataforma feito h…" at bounding box center [559, 537] width 310 height 512
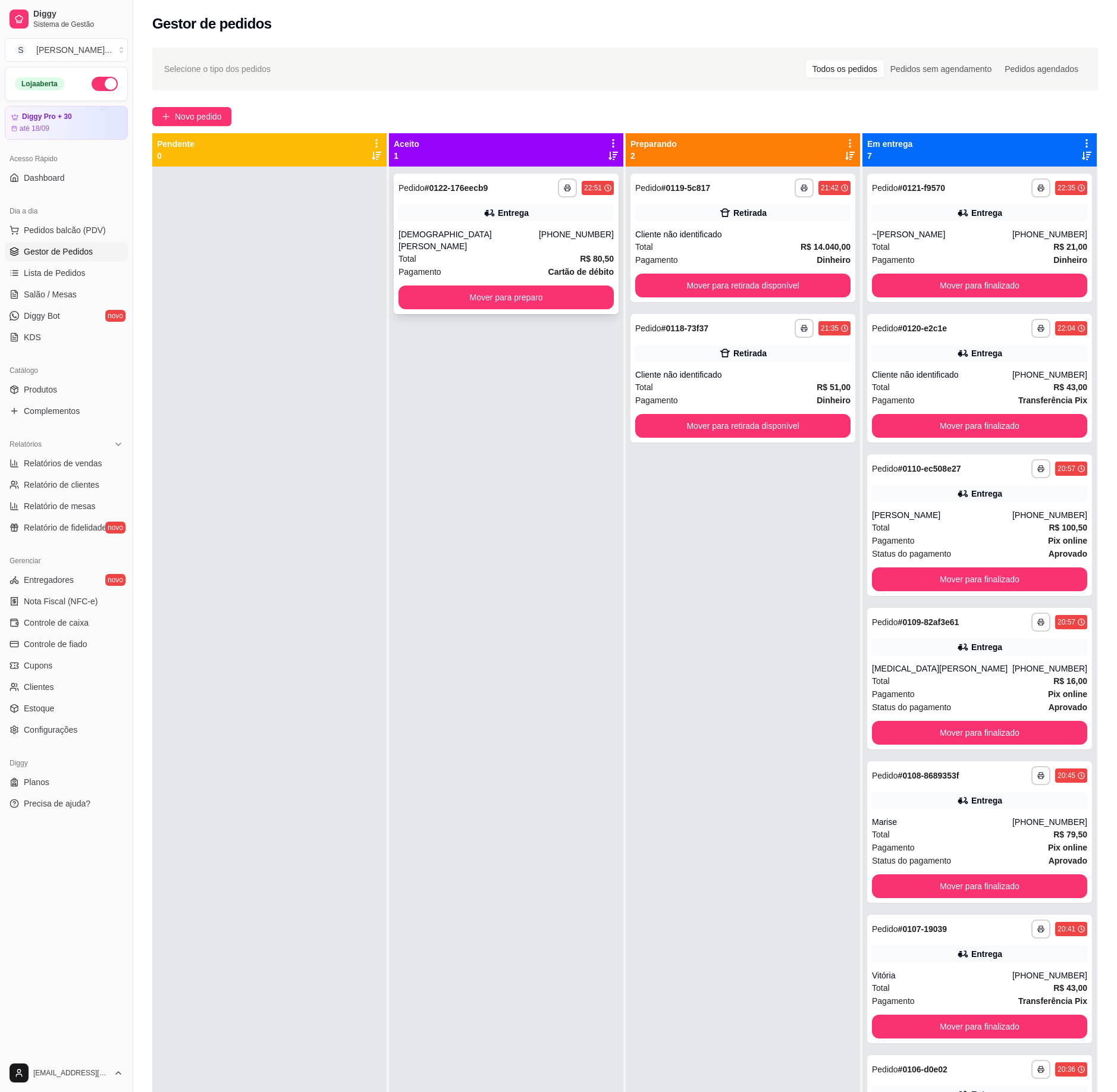
click at [503, 217] on div "Entrega" at bounding box center [513, 213] width 31 height 12
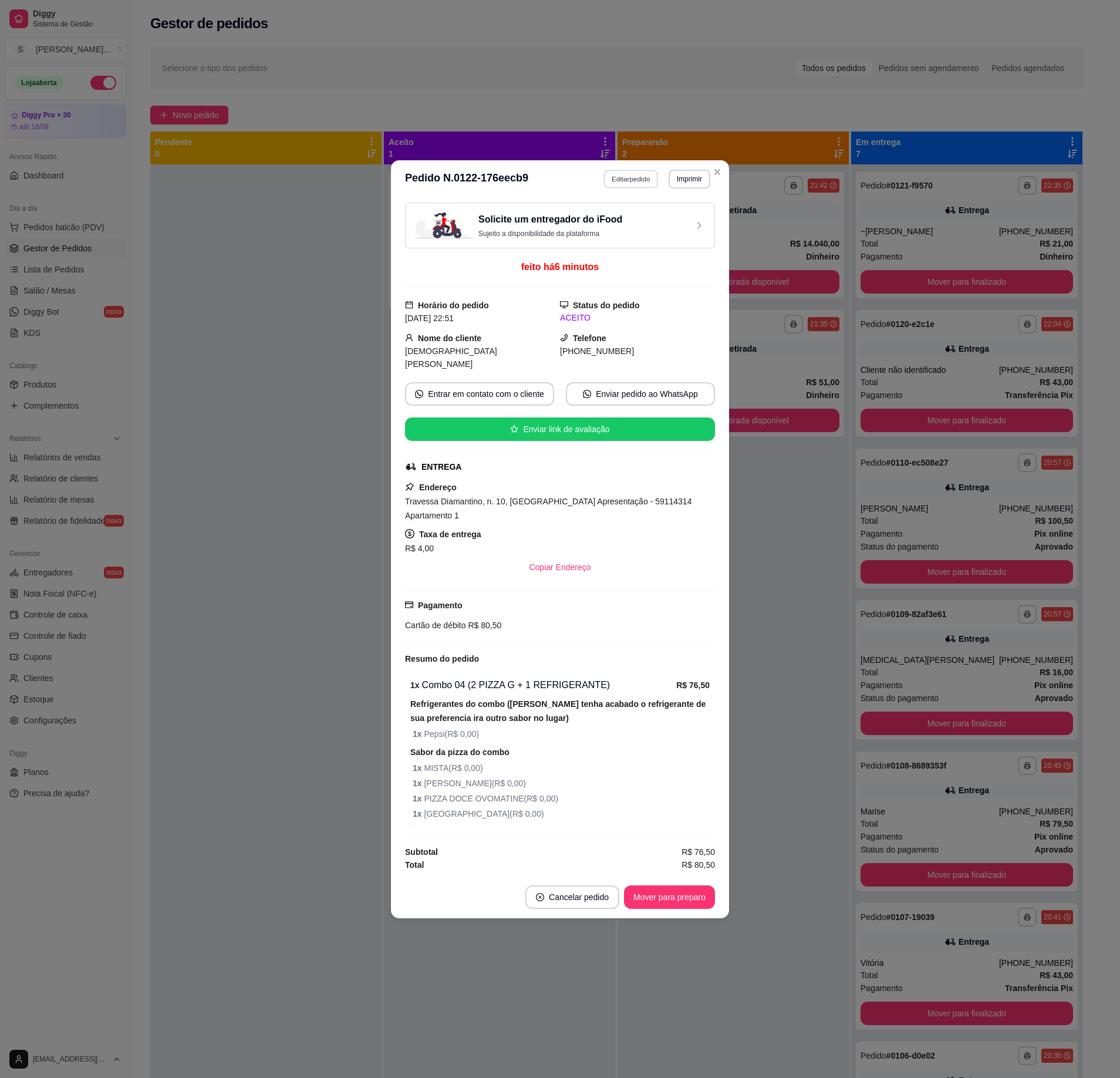
click at [636, 179] on button "Editar pedido" at bounding box center [632, 179] width 55 height 18
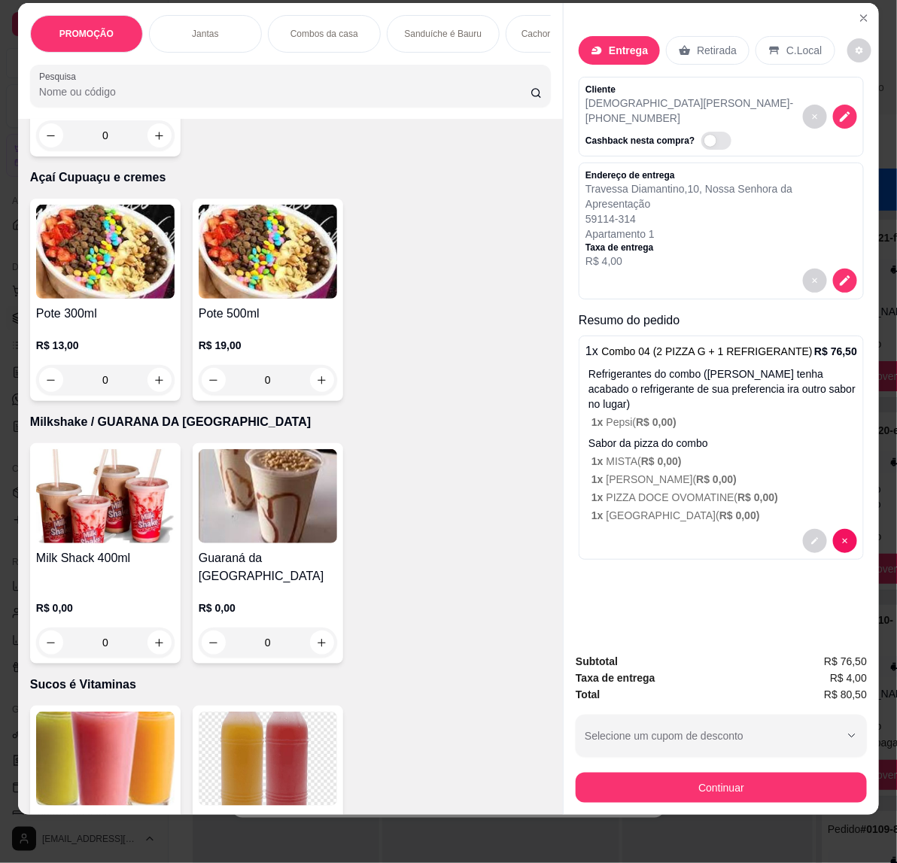
scroll to position [3670, 0]
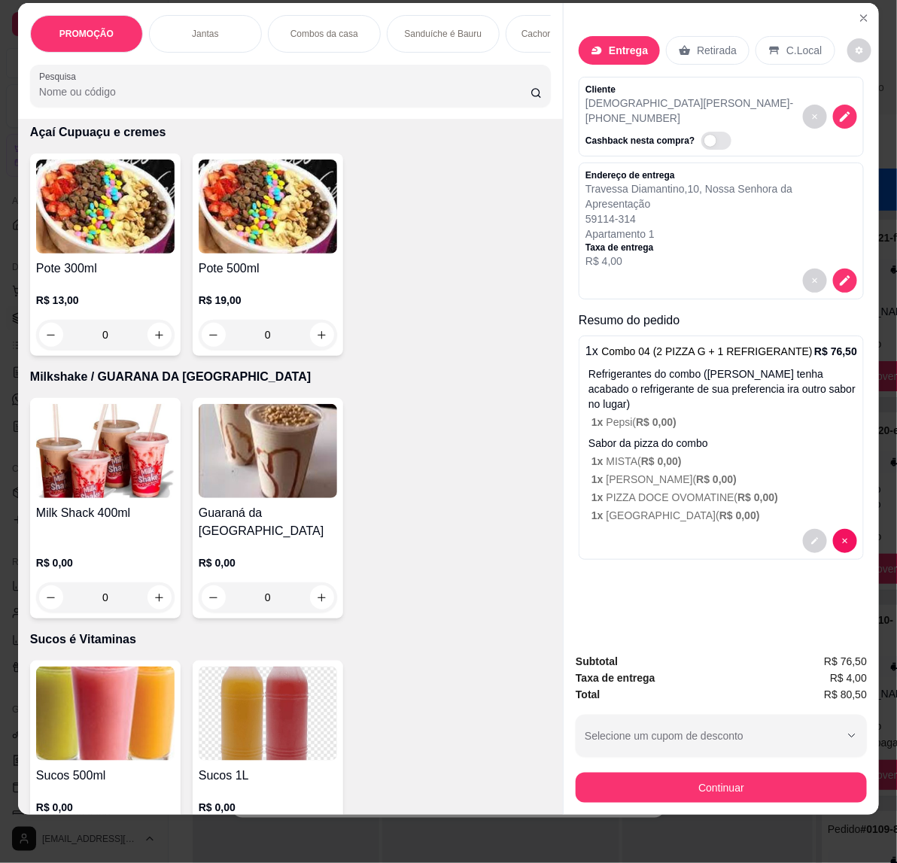
click at [140, 254] on img at bounding box center [105, 207] width 139 height 94
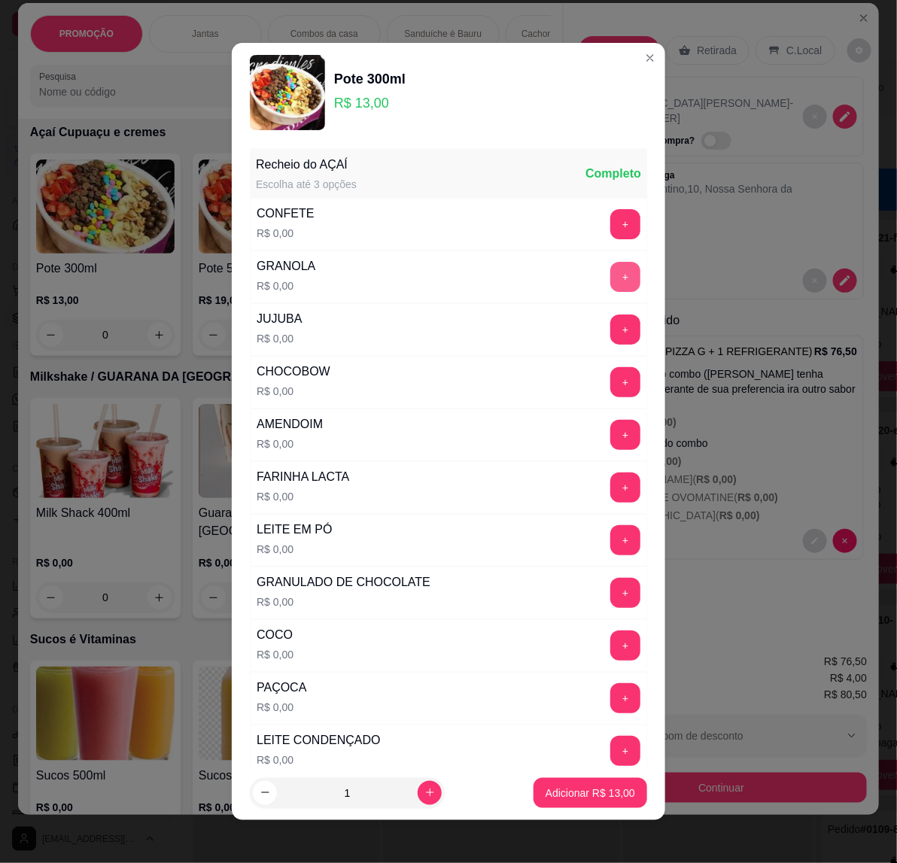
click at [611, 277] on button "+" at bounding box center [626, 277] width 30 height 30
click at [611, 535] on button "+" at bounding box center [626, 540] width 30 height 30
click at [611, 747] on button "+" at bounding box center [625, 751] width 29 height 29
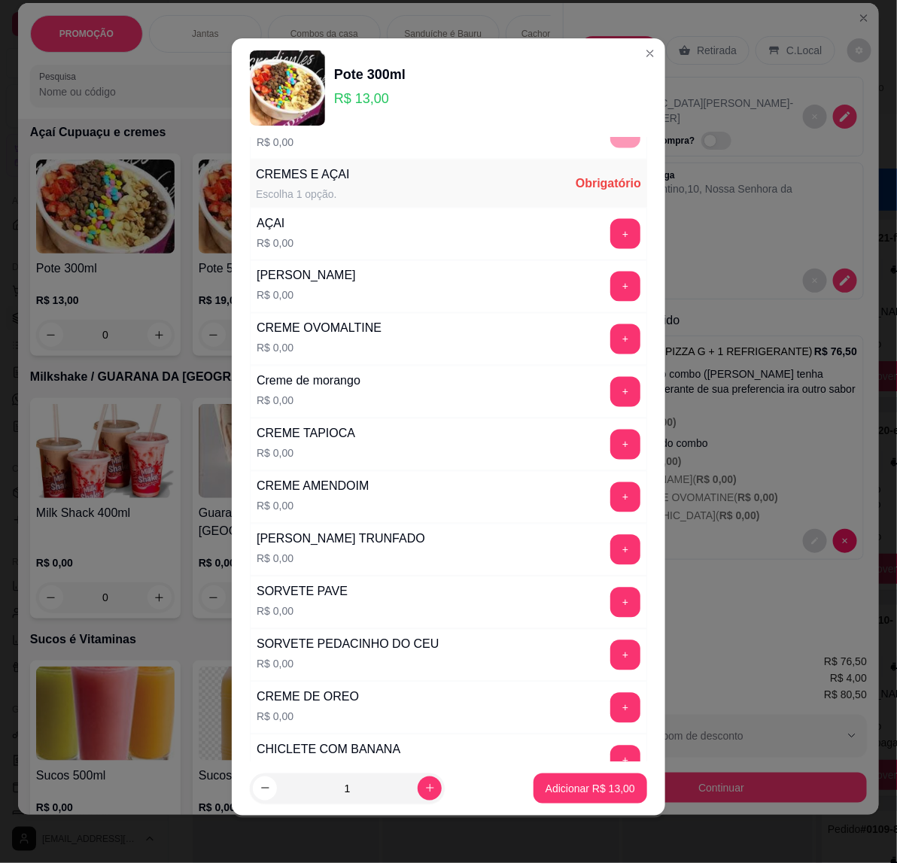
scroll to position [798, 0]
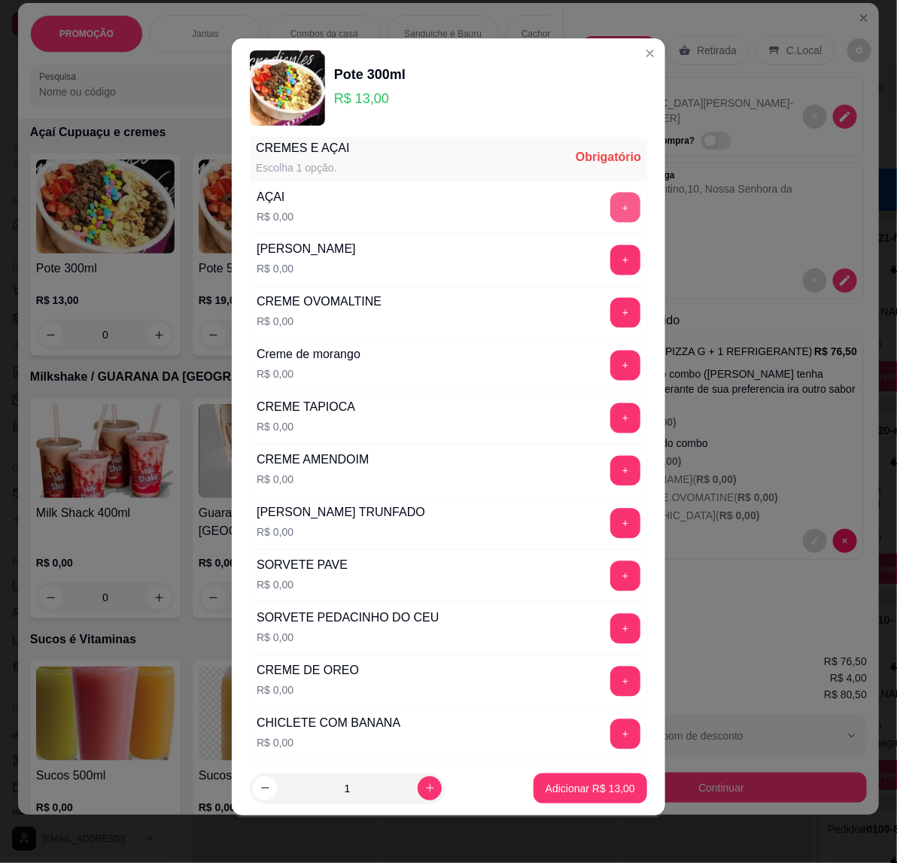
click at [611, 211] on button "+" at bounding box center [626, 208] width 30 height 30
click at [611, 316] on button "+" at bounding box center [626, 313] width 30 height 30
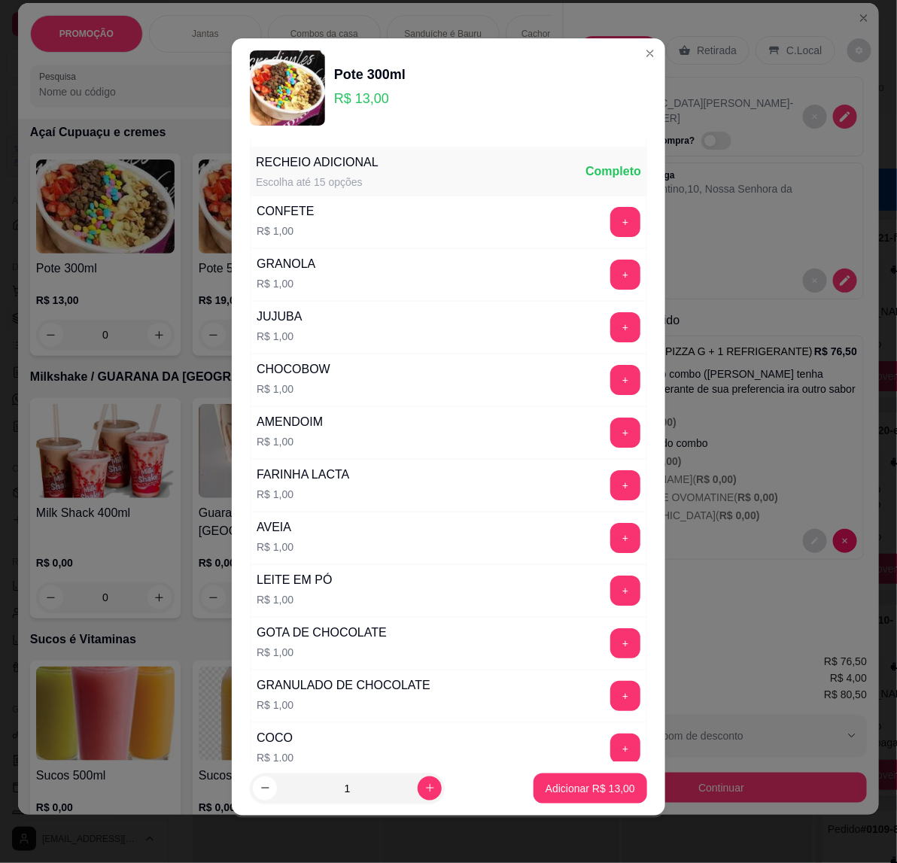
scroll to position [1536, 0]
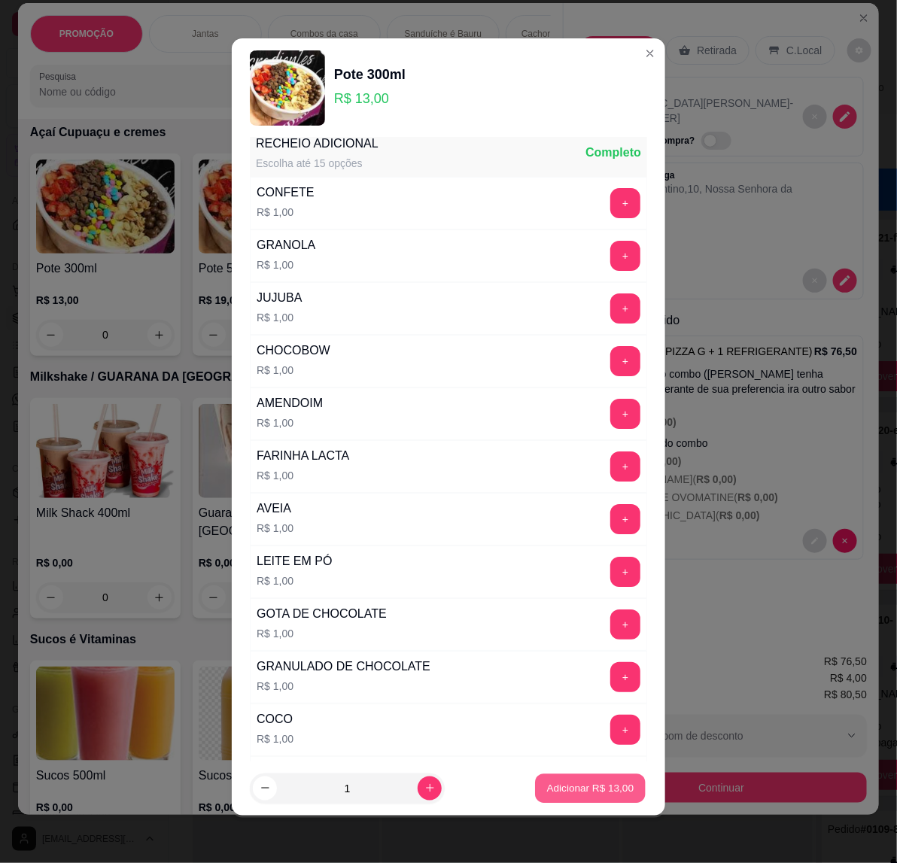
click at [583, 790] on p "Adicionar R$ 13,00" at bounding box center [590, 788] width 87 height 14
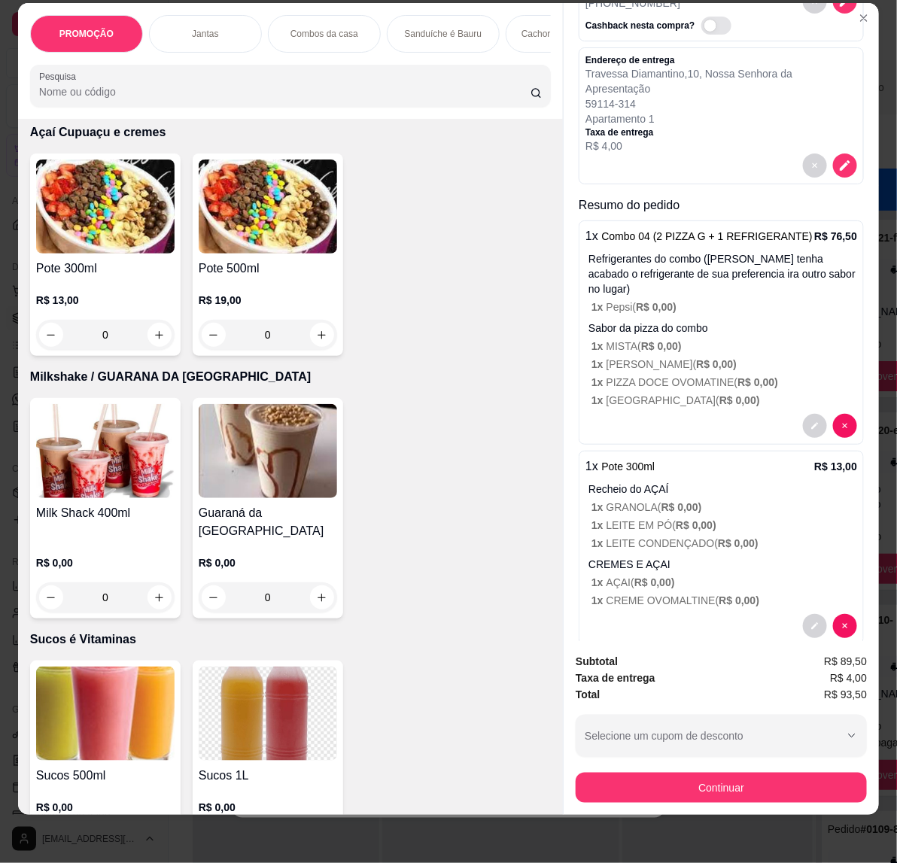
scroll to position [126, 0]
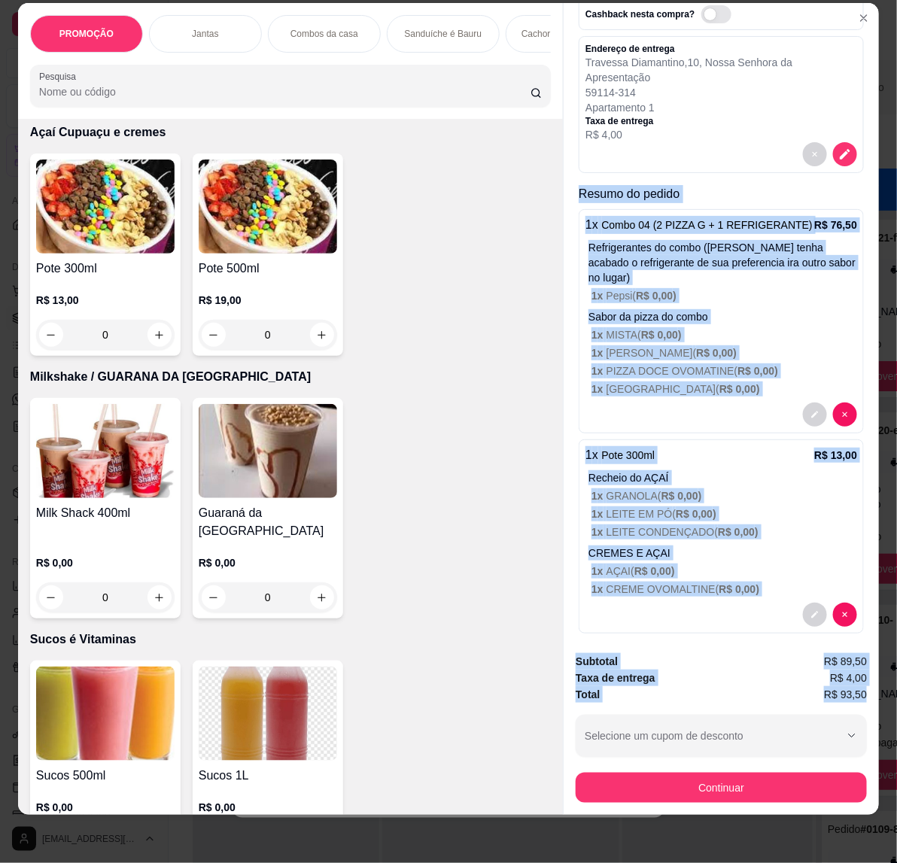
drag, startPoint x: 570, startPoint y: 166, endPoint x: 863, endPoint y: 680, distance: 592.1
click at [863, 680] on div "Entrega Retirada C.Local Cliente [DEMOGRAPHIC_DATA][PERSON_NAME] - [PHONE_NUMBE…" at bounding box center [721, 409] width 316 height 812
click at [606, 773] on button "Continuar" at bounding box center [721, 788] width 291 height 30
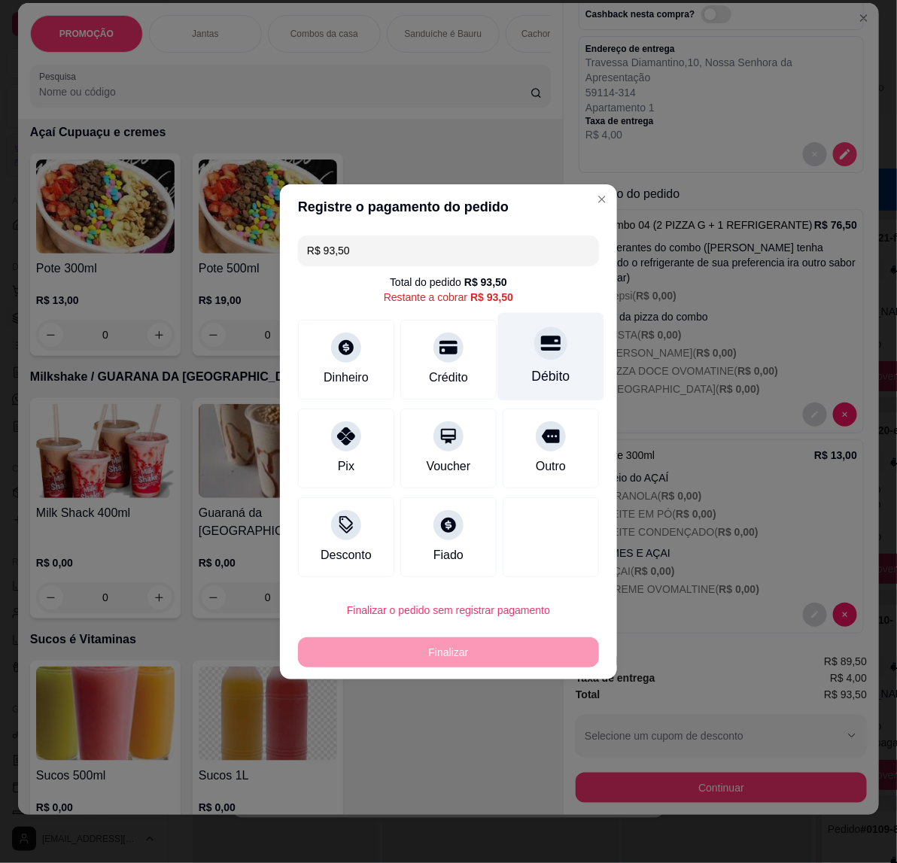
click at [547, 356] on div at bounding box center [550, 343] width 33 height 33
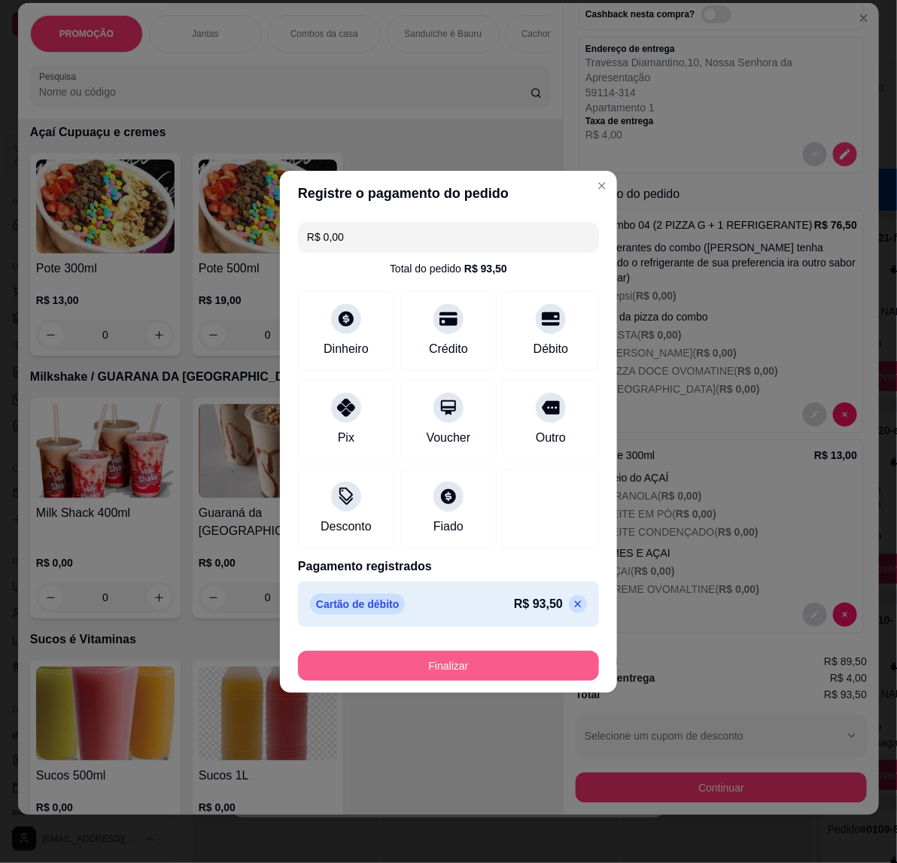
click at [516, 678] on button "Finalizar" at bounding box center [448, 666] width 301 height 30
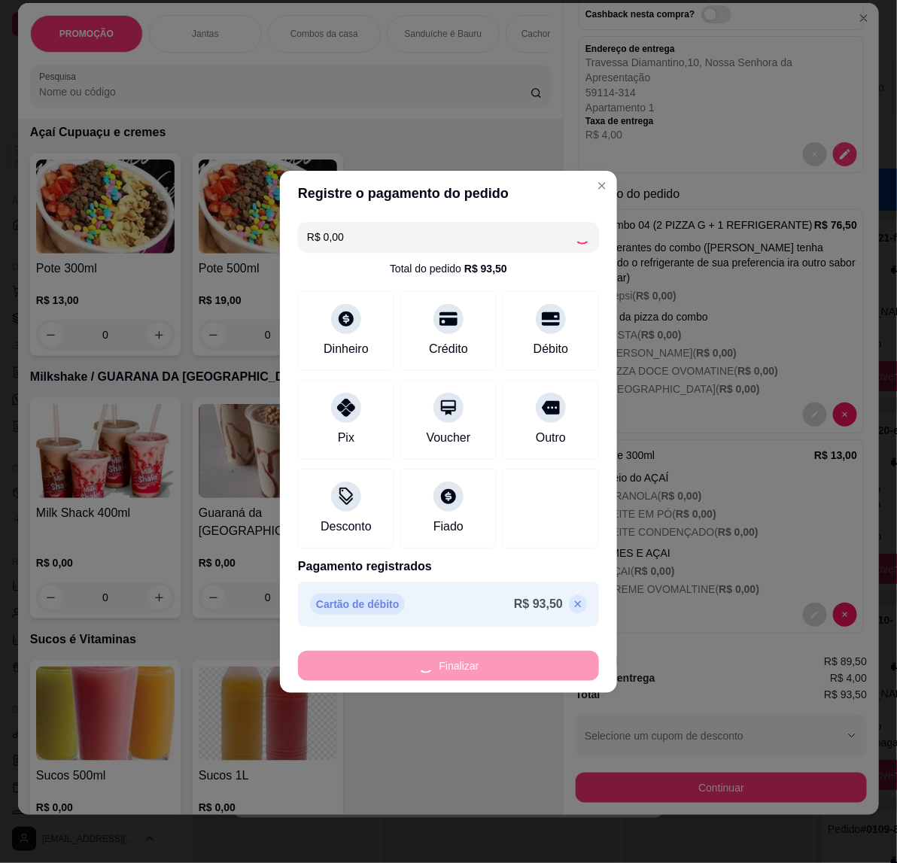
click at [518, 659] on div "Finalizar" at bounding box center [448, 666] width 301 height 30
type input "-R$ 93,50"
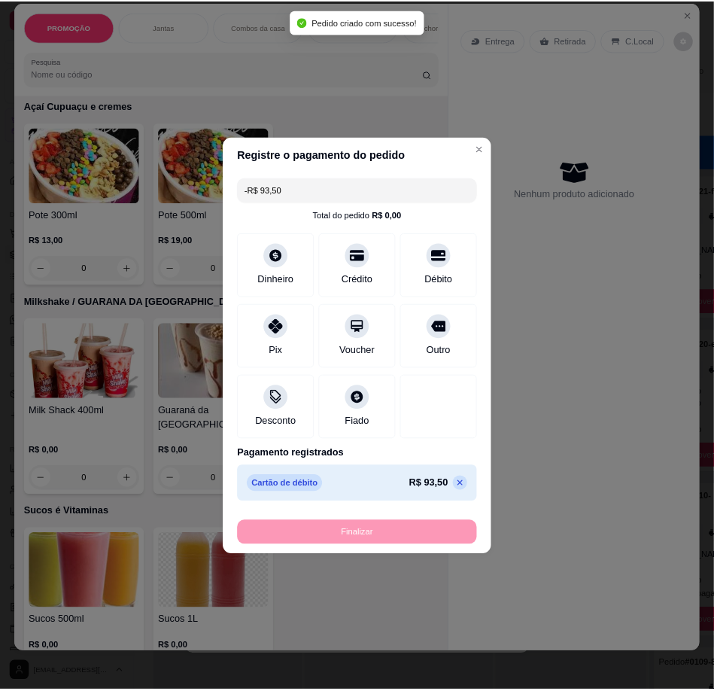
scroll to position [0, 0]
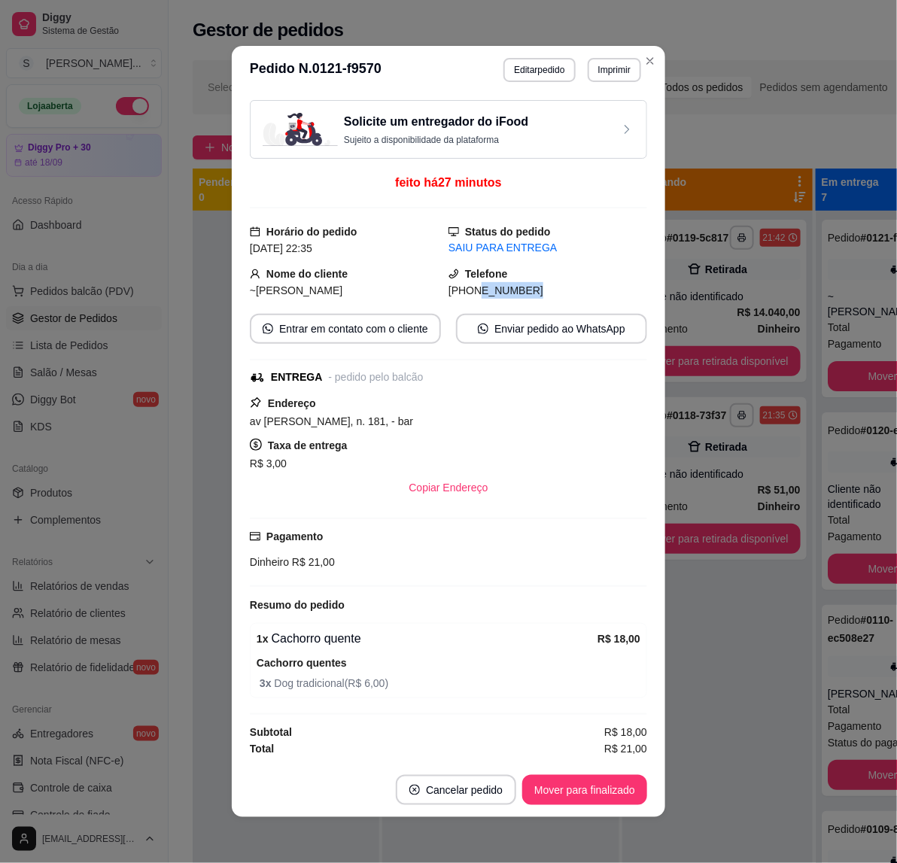
drag, startPoint x: 454, startPoint y: 291, endPoint x: 577, endPoint y: 295, distance: 123.5
click at [577, 295] on div "[PHONE_NUMBER]" at bounding box center [548, 290] width 199 height 17
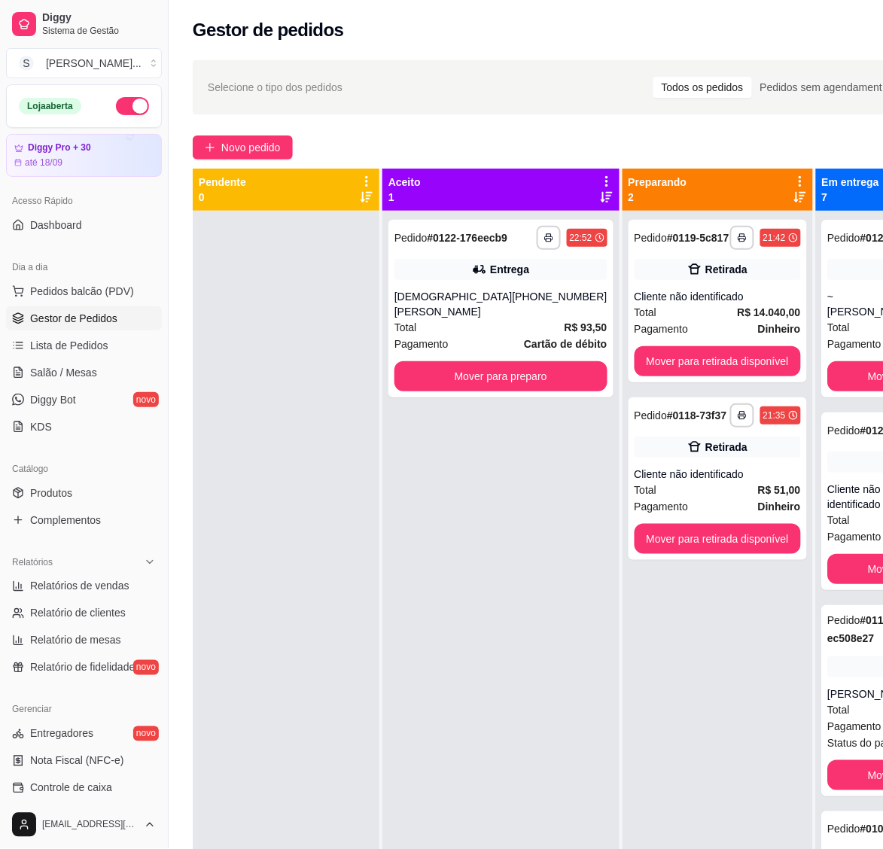
click at [486, 528] on div "**********" at bounding box center [500, 635] width 237 height 849
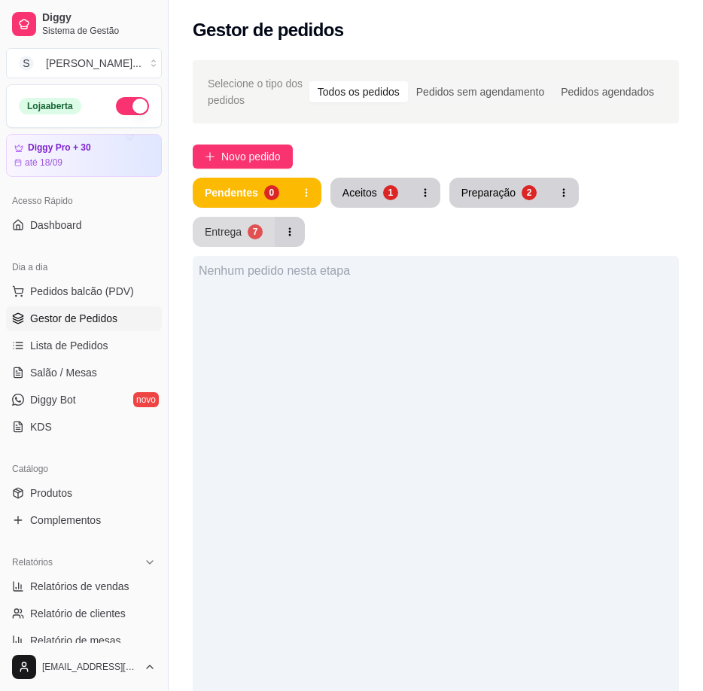
click at [240, 233] on div "Entrega" at bounding box center [223, 231] width 37 height 15
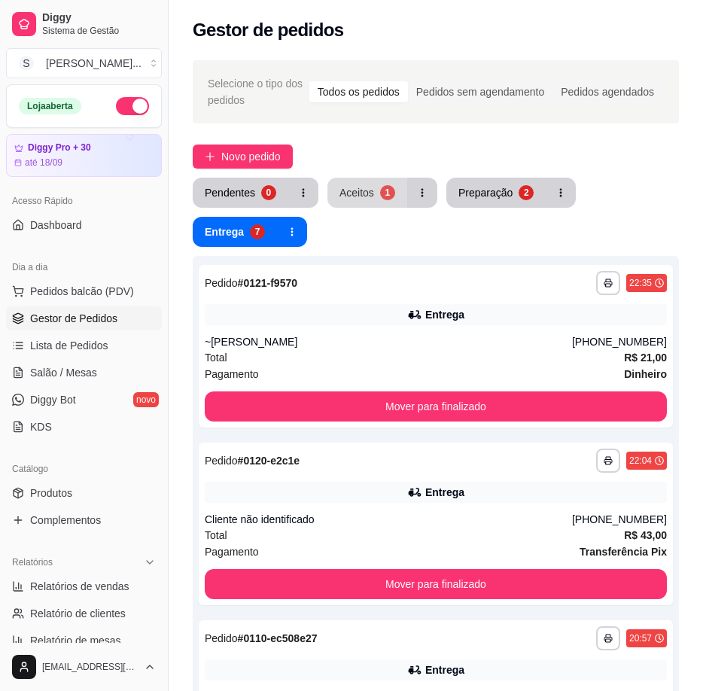
click at [375, 200] on button "Aceitos 1" at bounding box center [367, 193] width 80 height 30
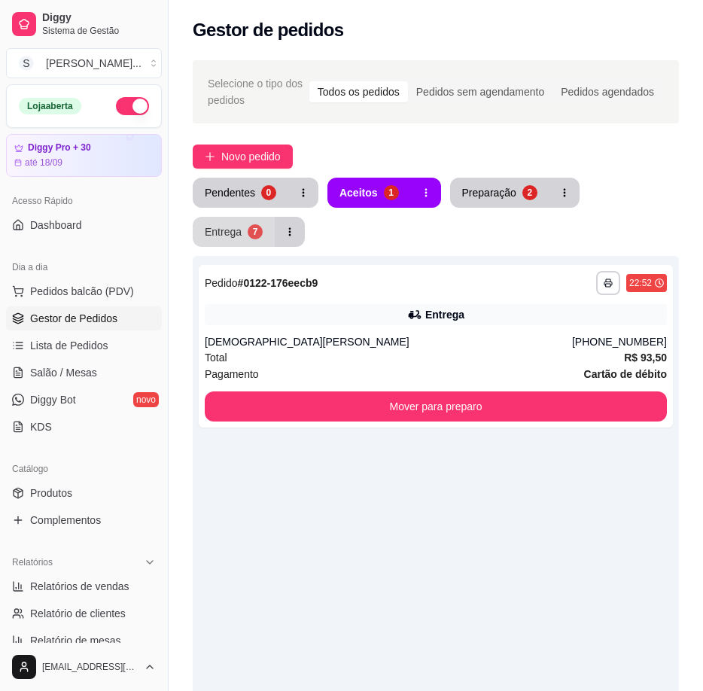
click at [228, 236] on div "Entrega" at bounding box center [223, 231] width 37 height 15
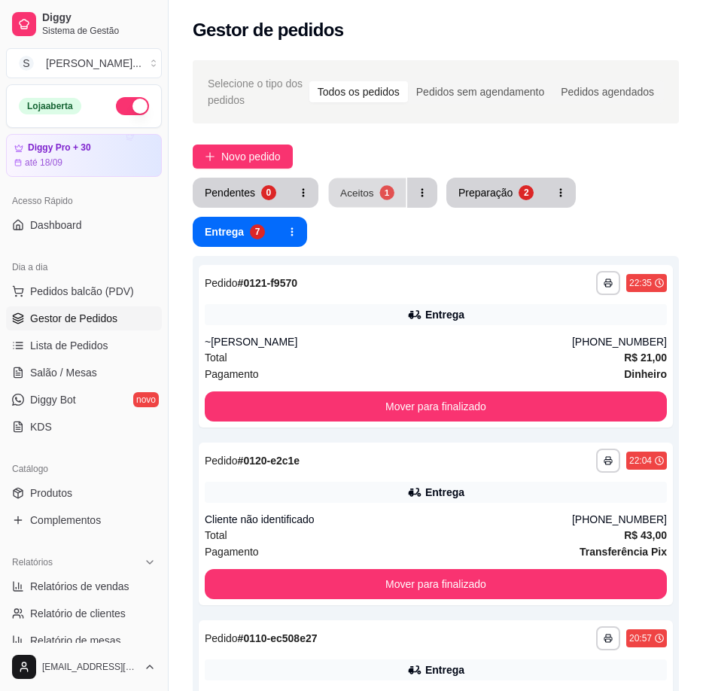
click at [348, 201] on button "Aceitos 1" at bounding box center [368, 192] width 78 height 29
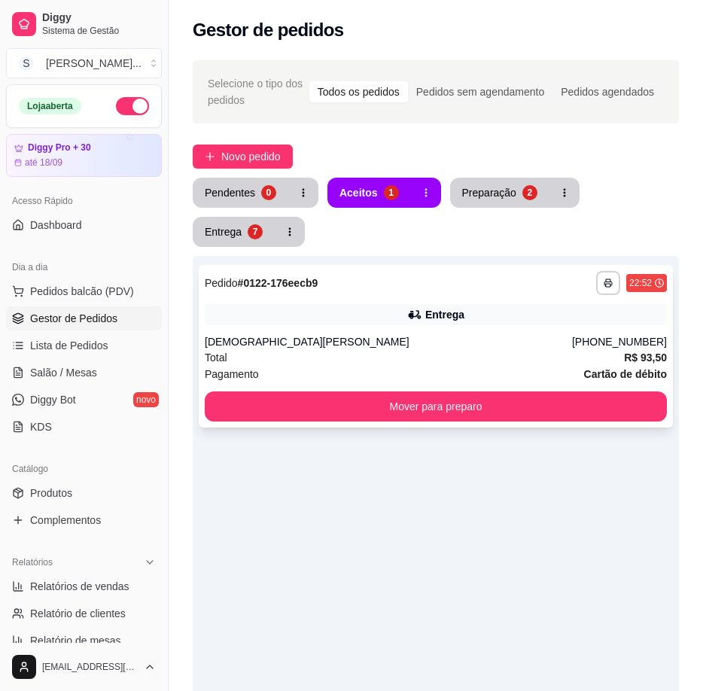
click at [361, 311] on div "Entrega" at bounding box center [436, 314] width 462 height 21
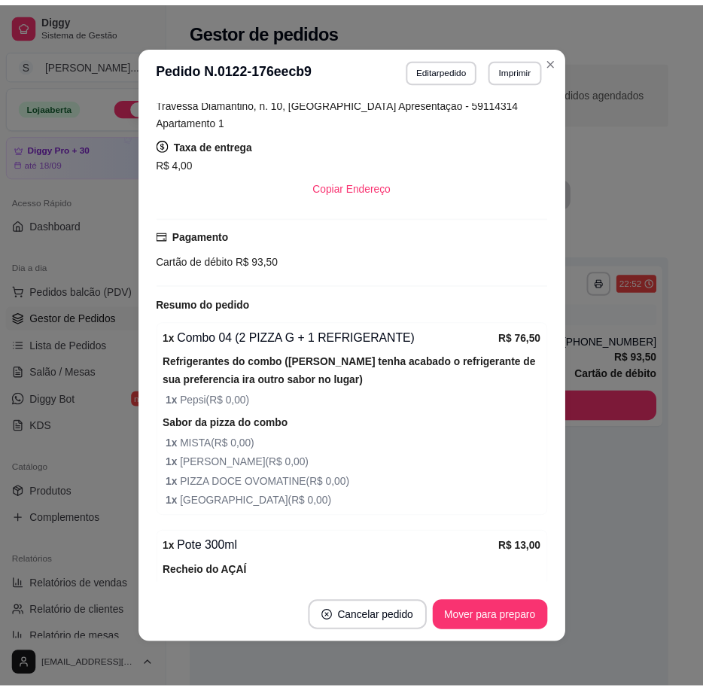
scroll to position [376, 0]
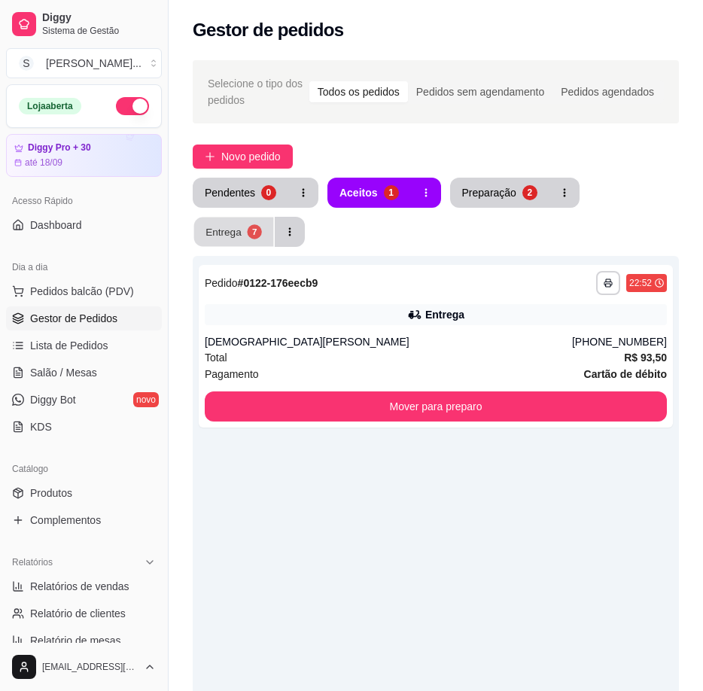
click at [249, 233] on div "7" at bounding box center [254, 231] width 14 height 14
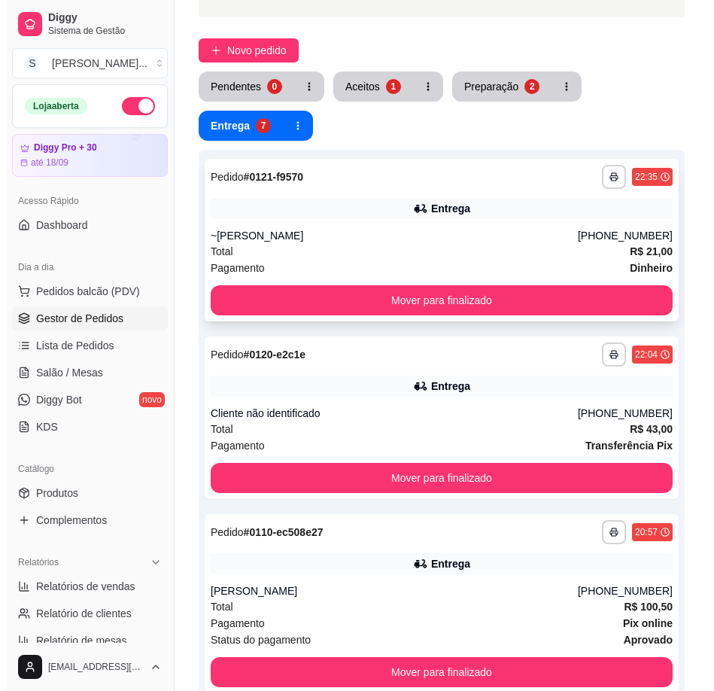
scroll to position [0, 0]
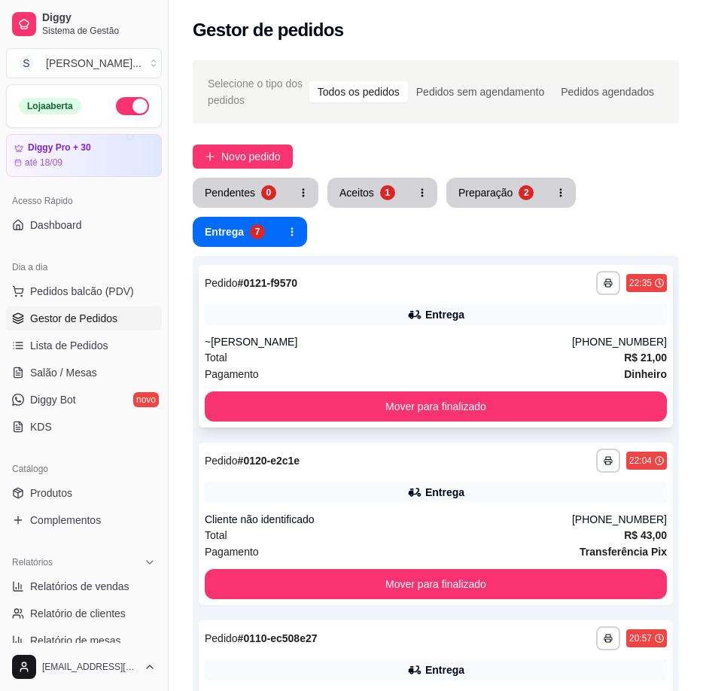
click at [517, 318] on div "Entrega" at bounding box center [436, 314] width 462 height 21
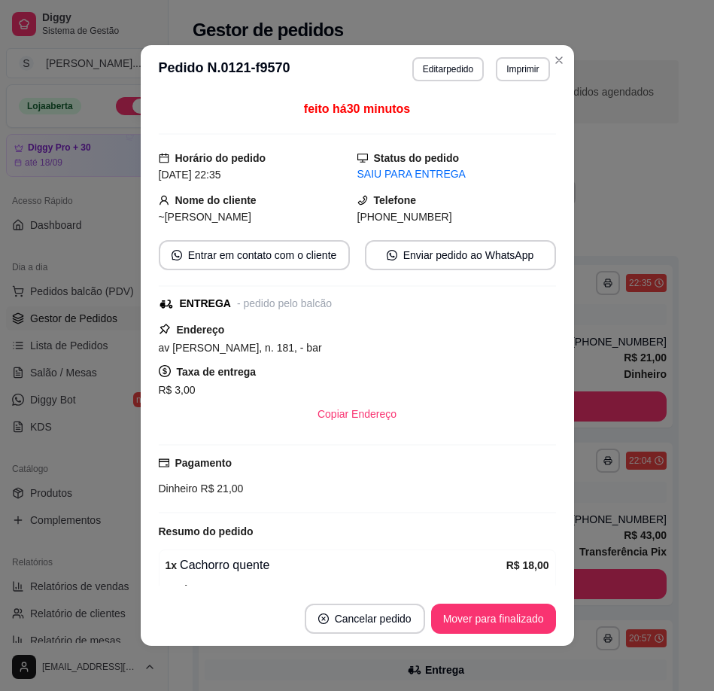
scroll to position [171, 0]
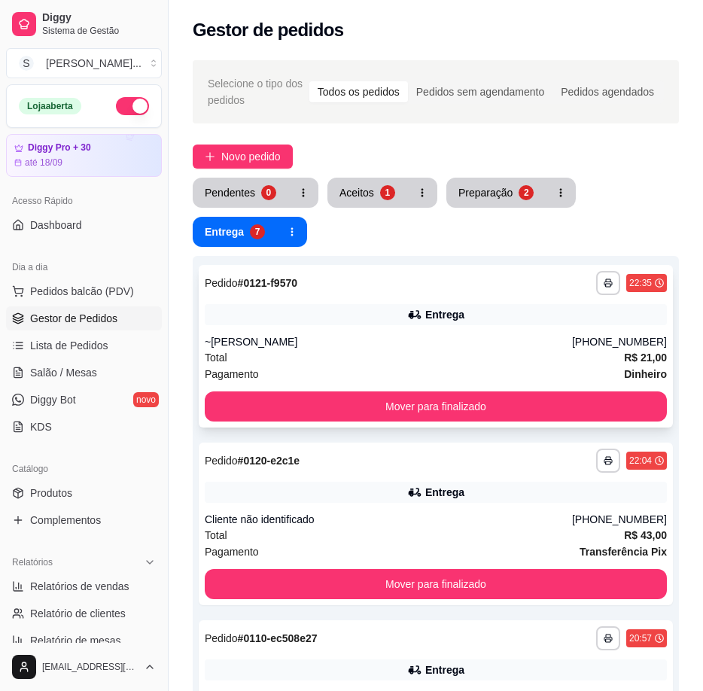
click at [568, 337] on div "~[PERSON_NAME]" at bounding box center [388, 341] width 367 height 15
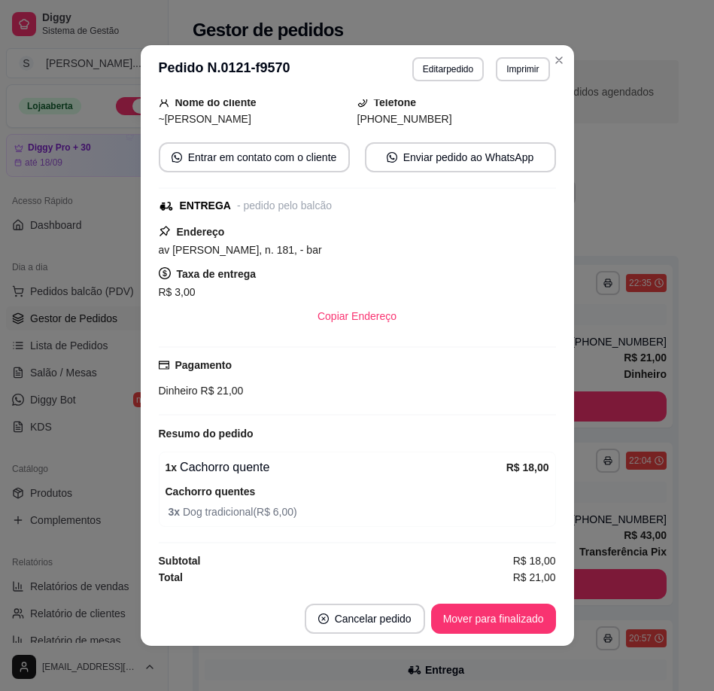
scroll to position [3, 0]
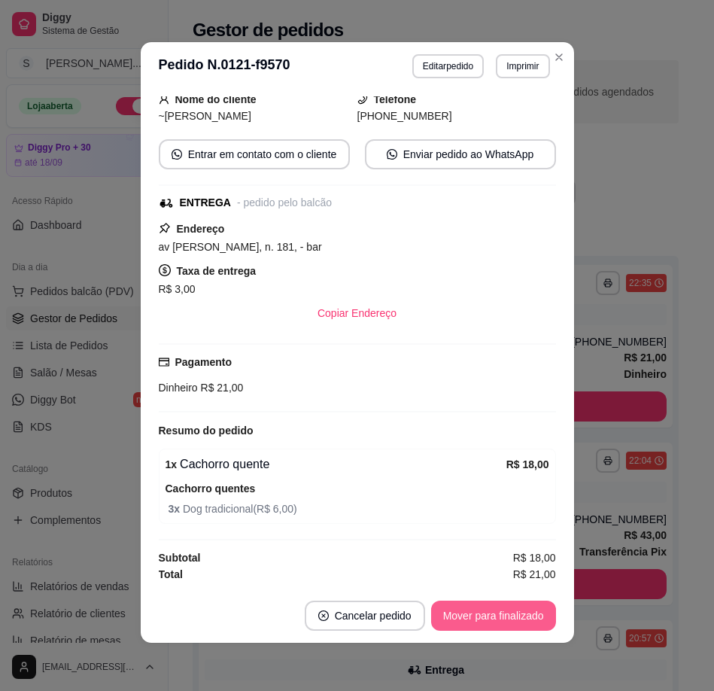
click at [521, 615] on button "Mover para finalizado" at bounding box center [493, 616] width 125 height 30
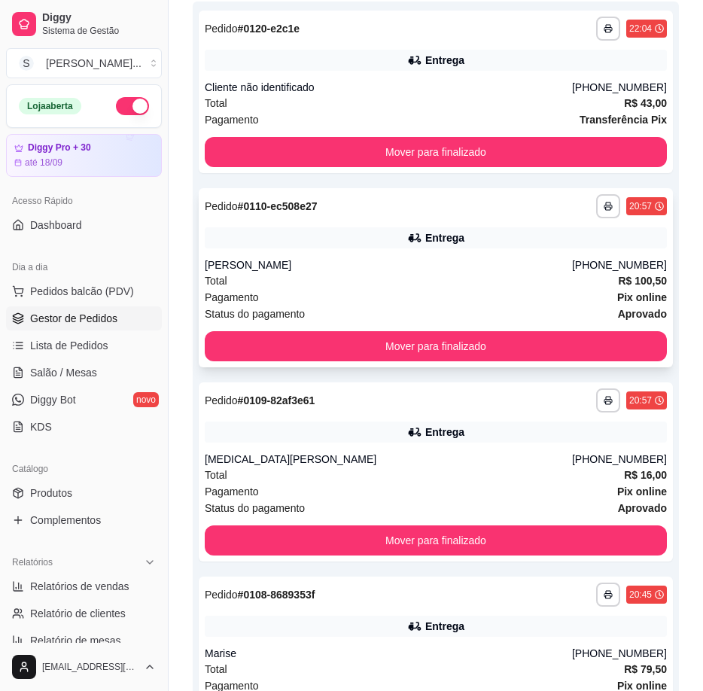
scroll to position [226, 0]
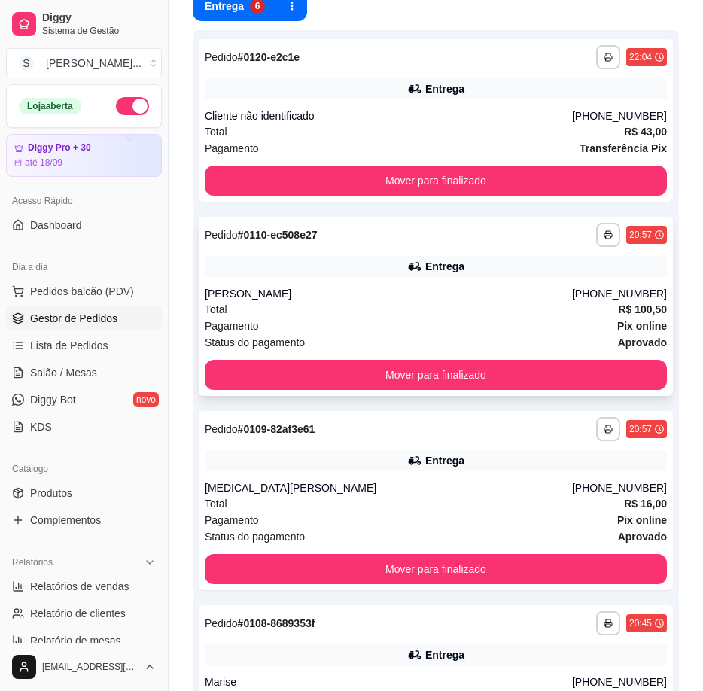
click at [450, 303] on div "Total R$ 100,50" at bounding box center [436, 309] width 462 height 17
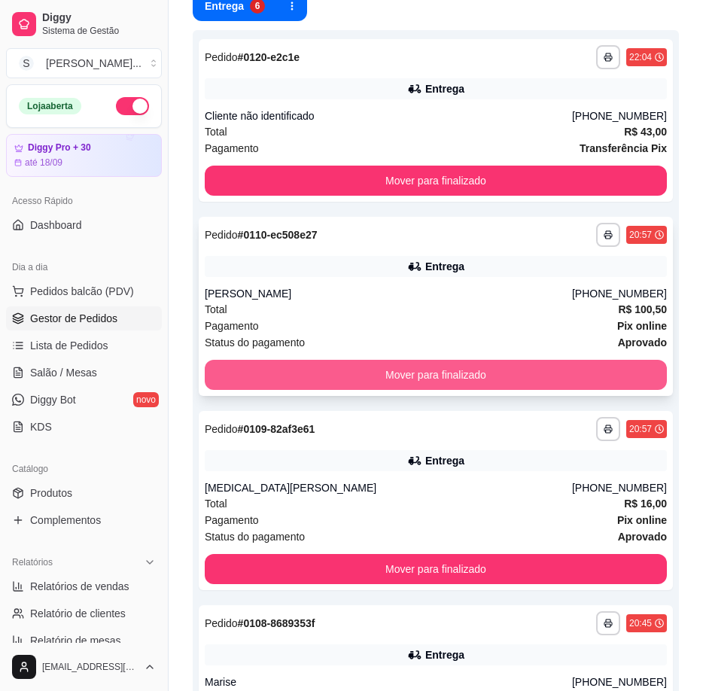
click at [579, 374] on button "Mover para finalizado" at bounding box center [436, 375] width 462 height 30
click at [579, 376] on button "Mover para finalizado" at bounding box center [436, 375] width 462 height 30
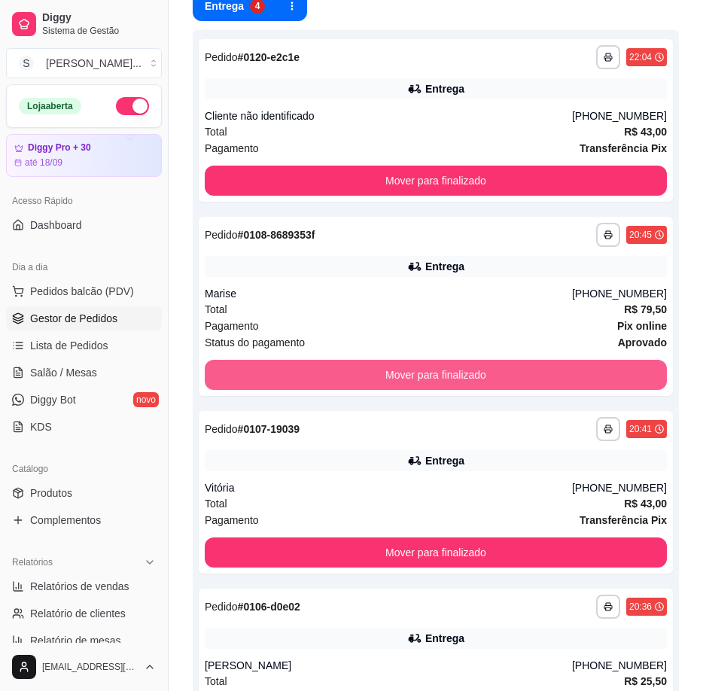
click at [580, 376] on button "Mover para finalizado" at bounding box center [436, 375] width 462 height 30
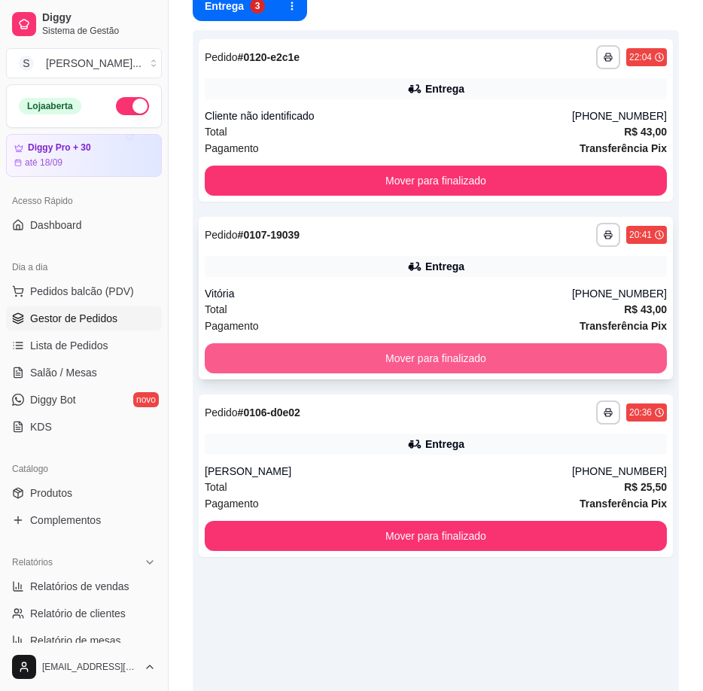
click at [586, 360] on button "Mover para finalizado" at bounding box center [436, 358] width 462 height 30
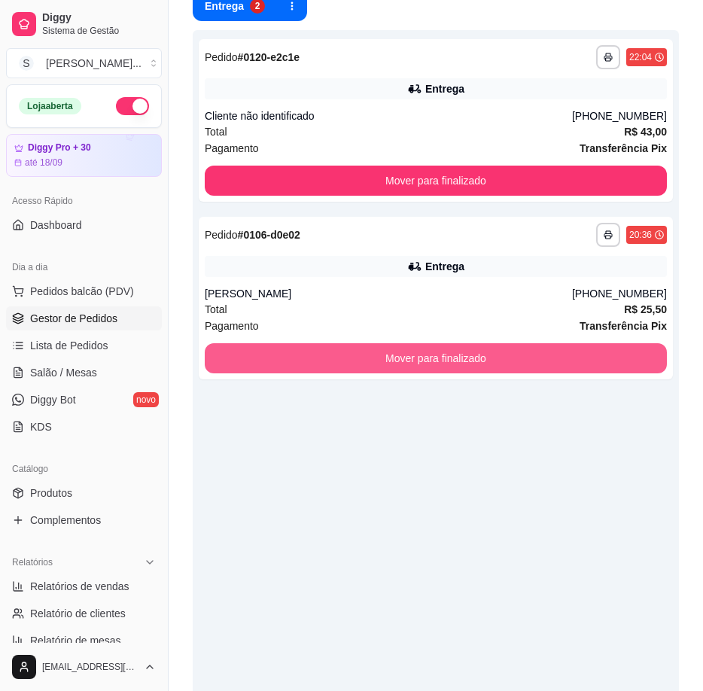
click at [586, 360] on button "Mover para finalizado" at bounding box center [436, 358] width 462 height 30
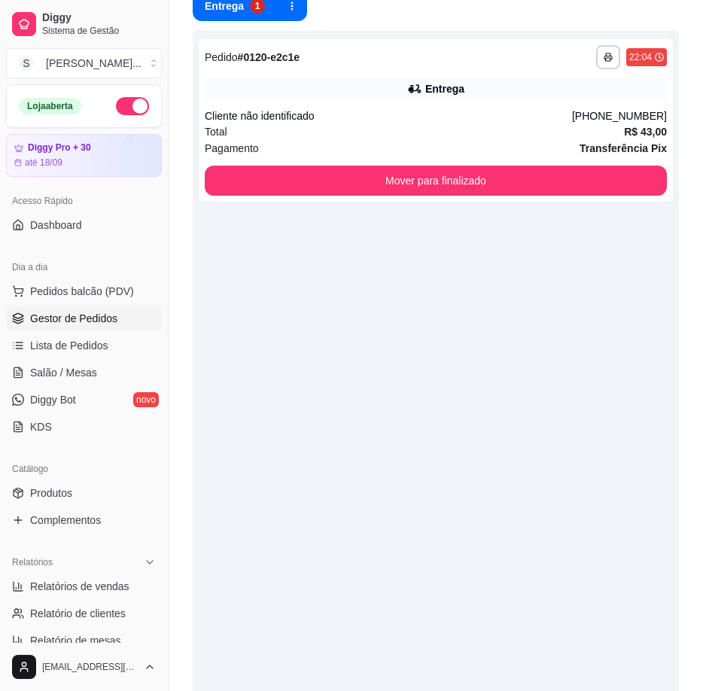
scroll to position [75, 0]
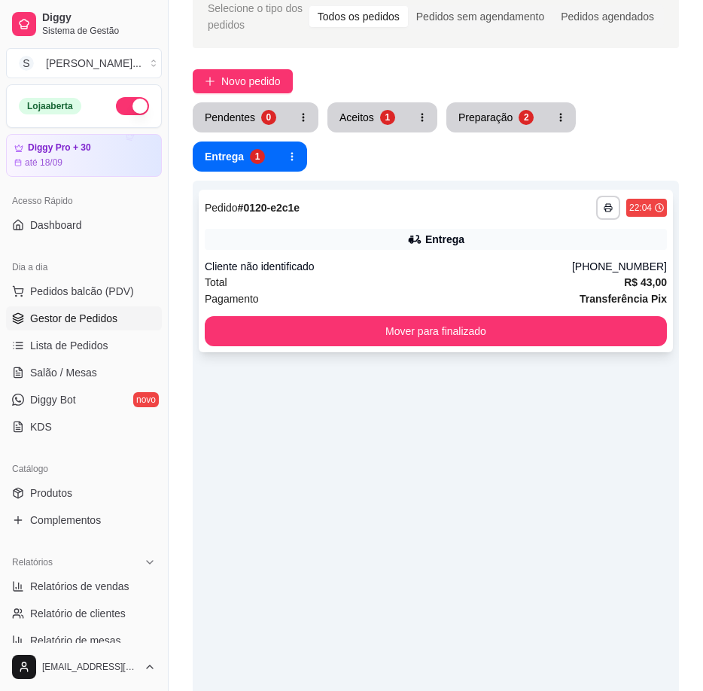
click at [532, 271] on div "Cliente não identificado" at bounding box center [388, 266] width 367 height 15
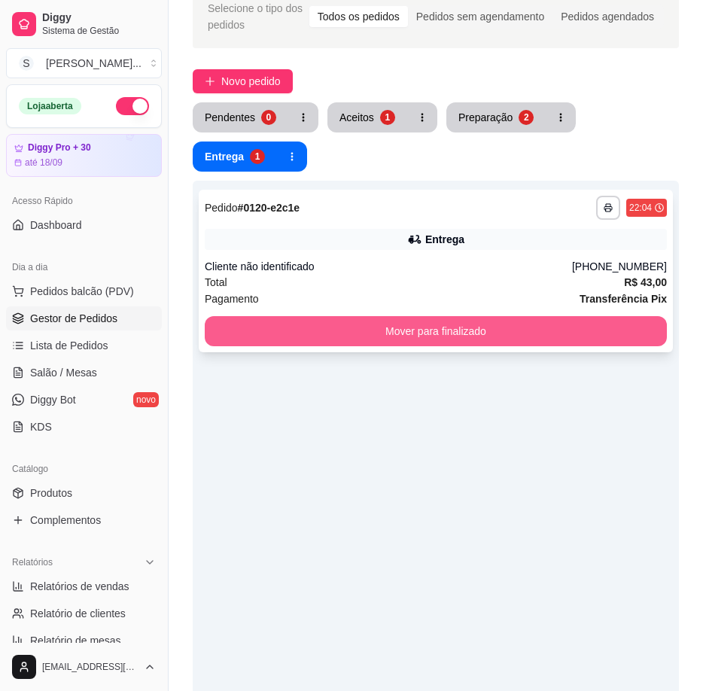
click at [598, 328] on button "Mover para finalizado" at bounding box center [436, 331] width 462 height 30
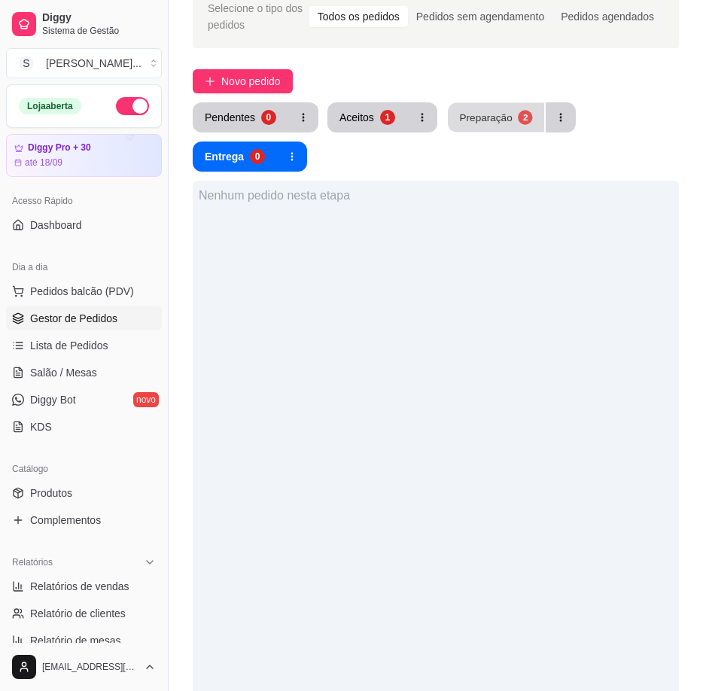
click at [499, 129] on button "Preparação 2" at bounding box center [496, 117] width 96 height 29
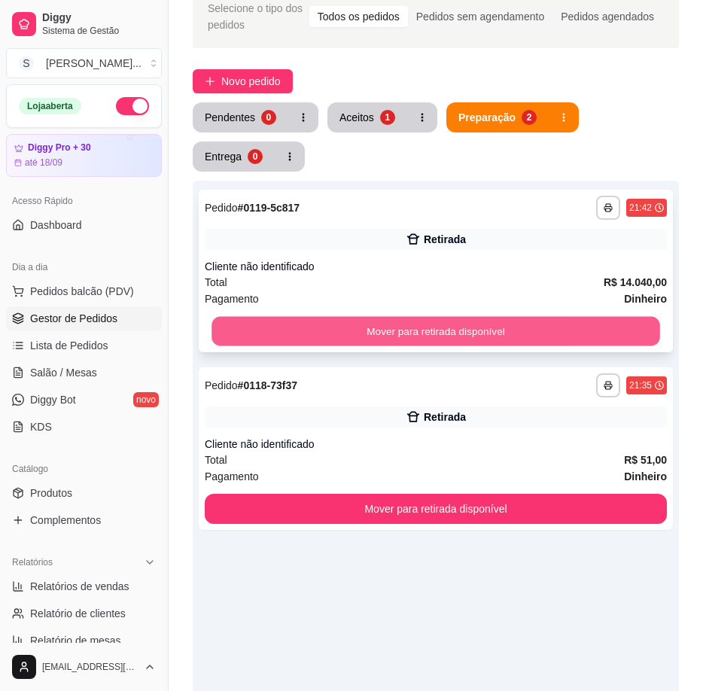
click at [539, 329] on button "Mover para retirada disponível" at bounding box center [436, 331] width 449 height 29
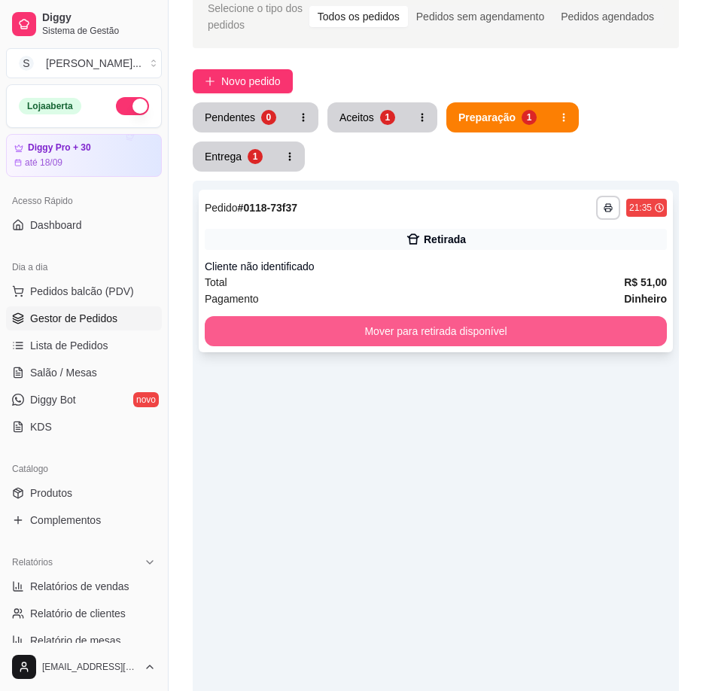
click at [544, 332] on button "Mover para retirada disponível" at bounding box center [436, 331] width 462 height 30
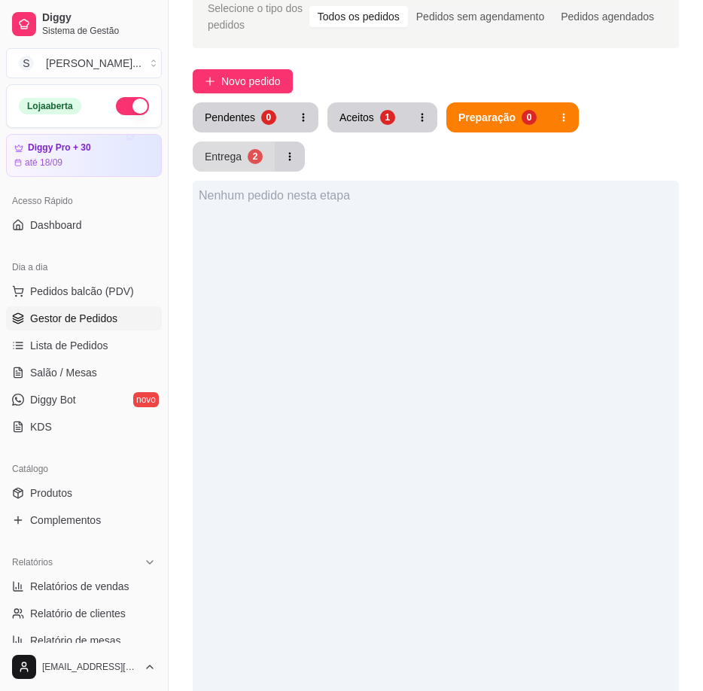
click at [219, 156] on div "Entrega" at bounding box center [223, 156] width 37 height 15
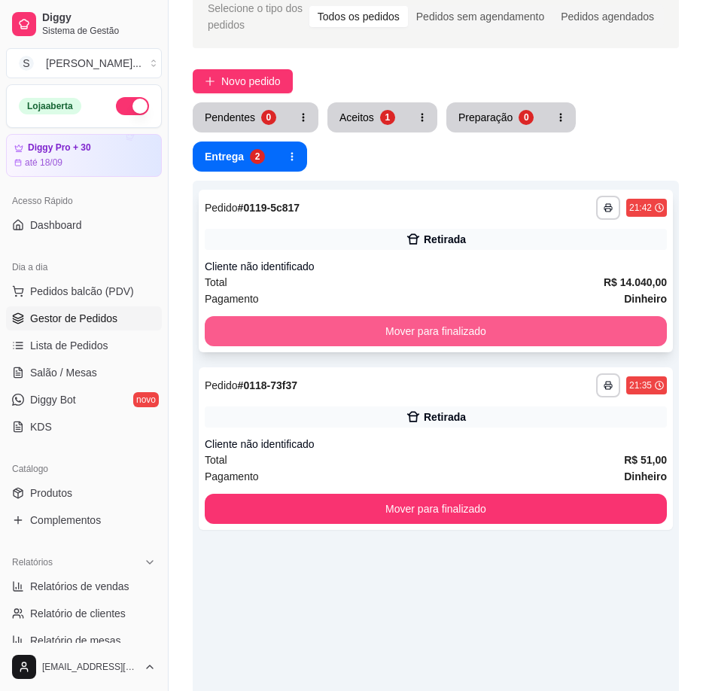
click at [474, 326] on button "Mover para finalizado" at bounding box center [436, 331] width 462 height 30
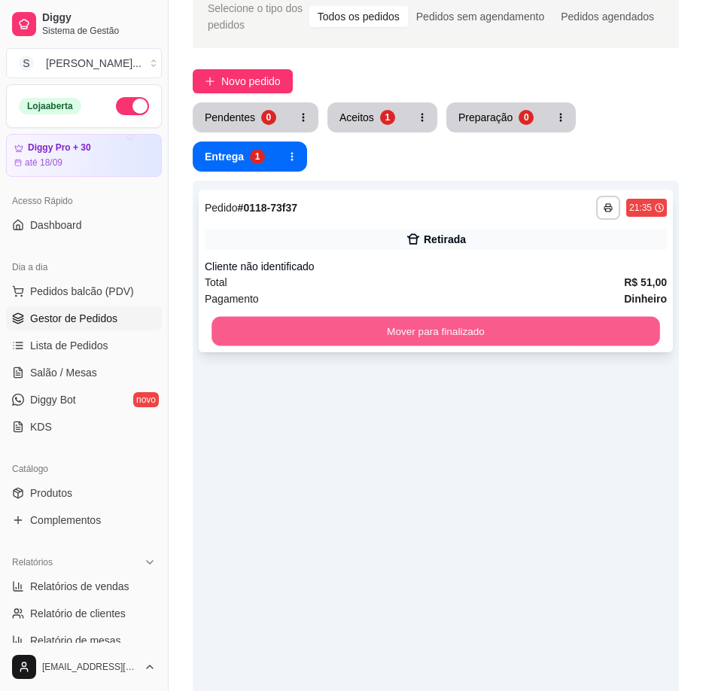
click at [476, 342] on button "Mover para finalizado" at bounding box center [436, 331] width 449 height 29
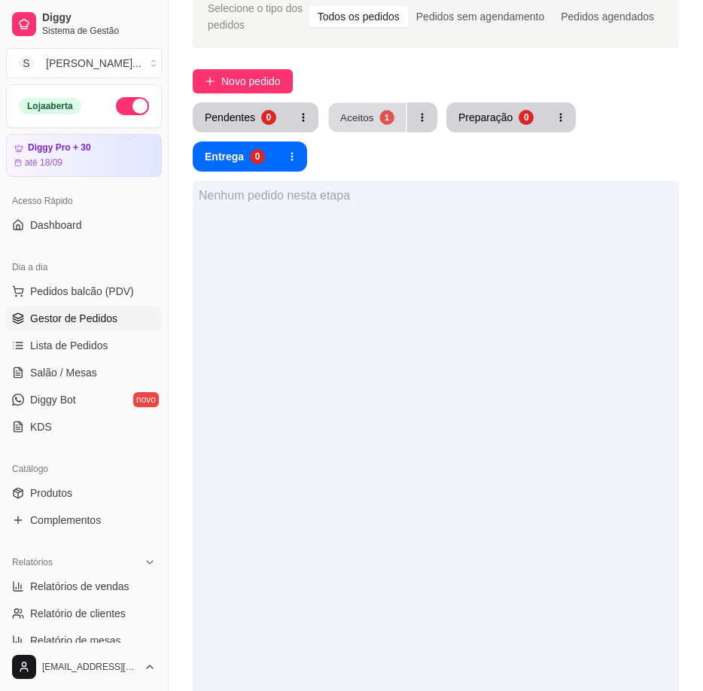
click at [382, 120] on div "1" at bounding box center [386, 117] width 14 height 14
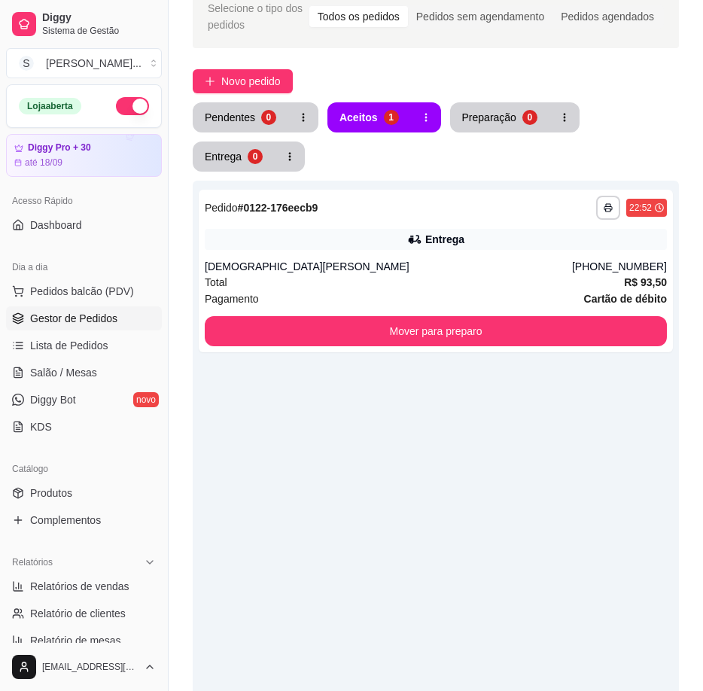
click at [498, 419] on div "**********" at bounding box center [436, 526] width 486 height 691
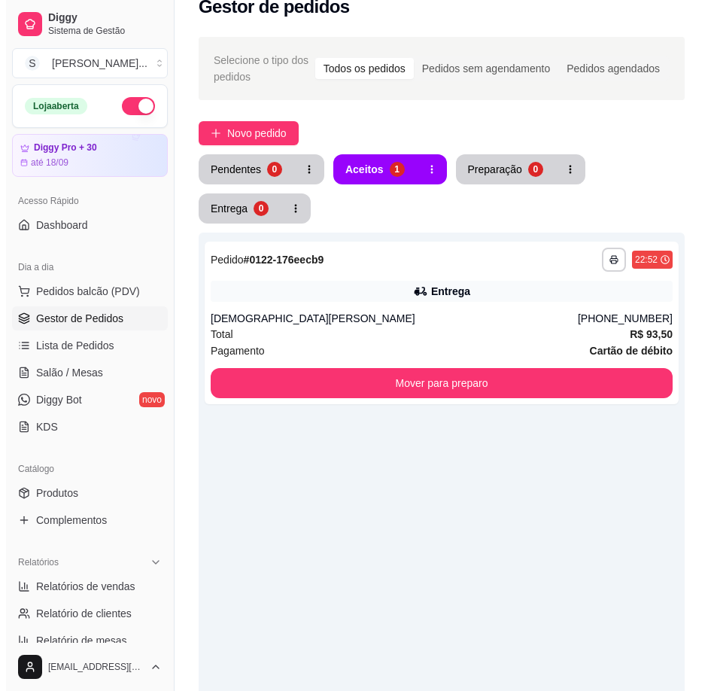
scroll to position [0, 0]
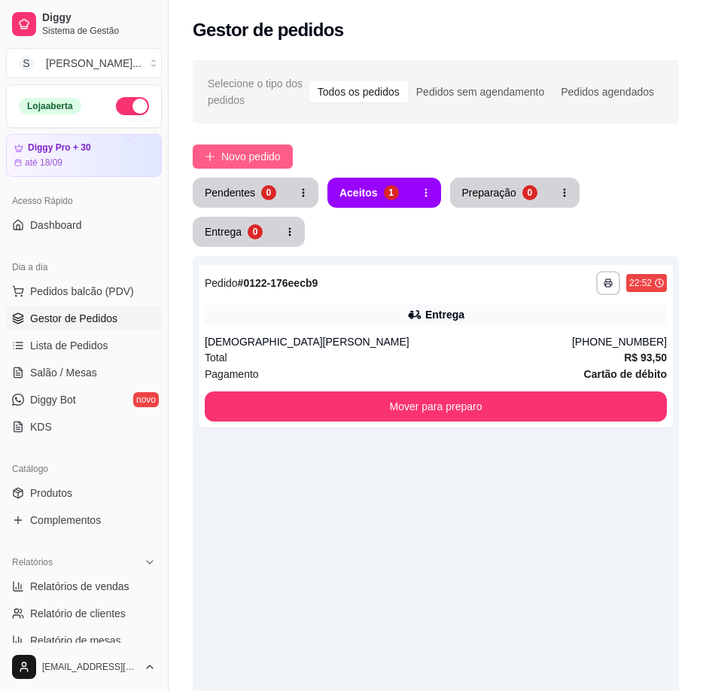
click at [242, 150] on span "Novo pedido" at bounding box center [250, 156] width 59 height 17
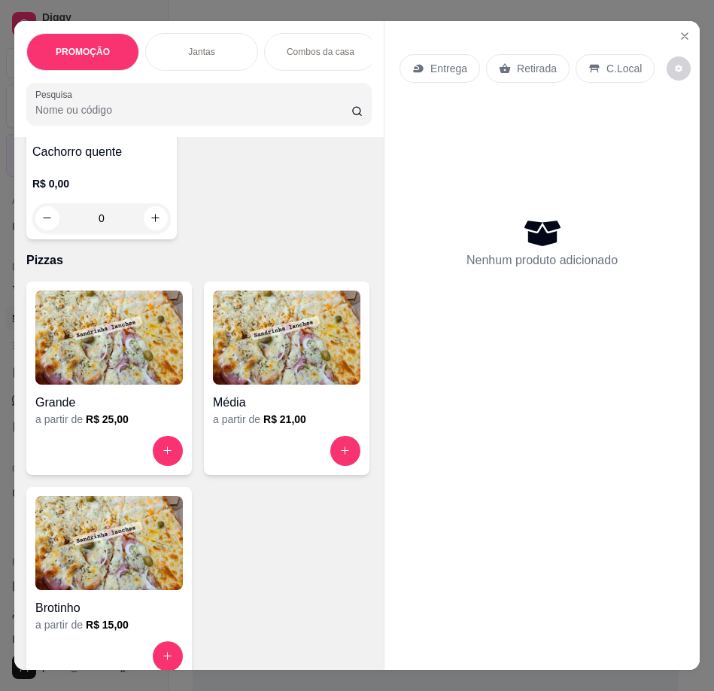
scroll to position [3312, 0]
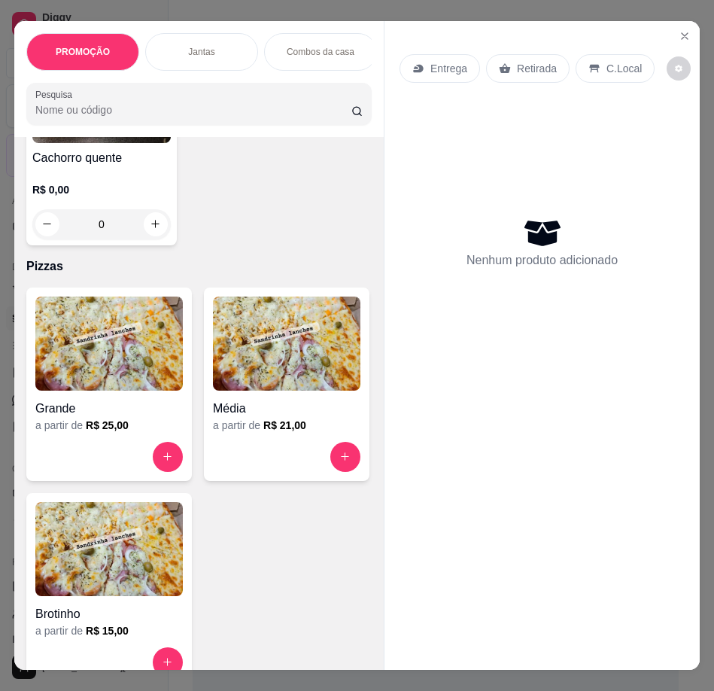
click at [145, 350] on img at bounding box center [109, 344] width 148 height 94
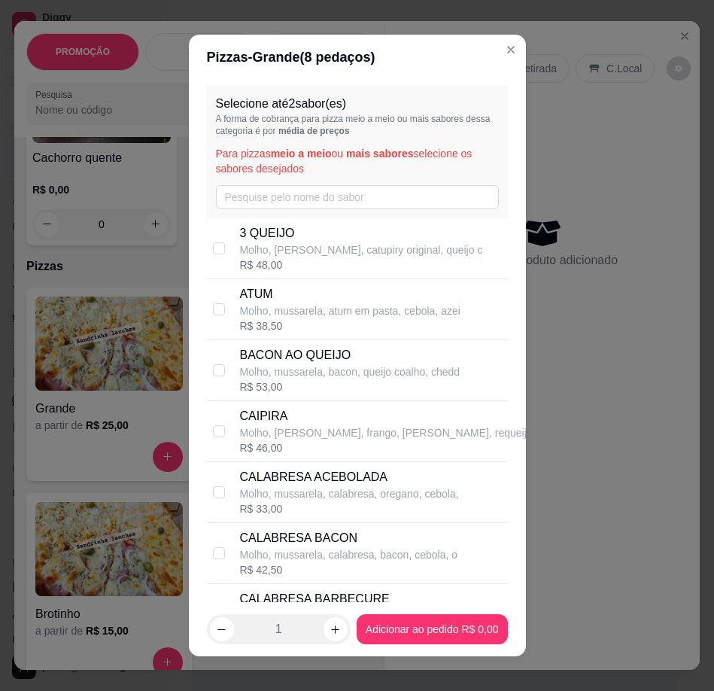
click at [282, 245] on p "Molho, [PERSON_NAME], catupiry original, queijo c" at bounding box center [361, 249] width 243 height 15
click at [282, 248] on p "Molho, [PERSON_NAME], catupiry original, queijo c" at bounding box center [361, 249] width 243 height 15
checkbox input "false"
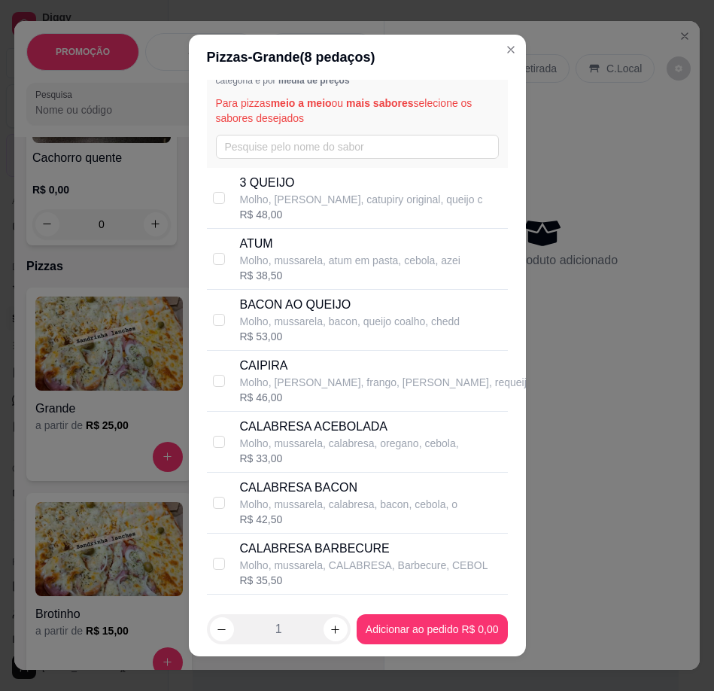
scroll to position [75, 0]
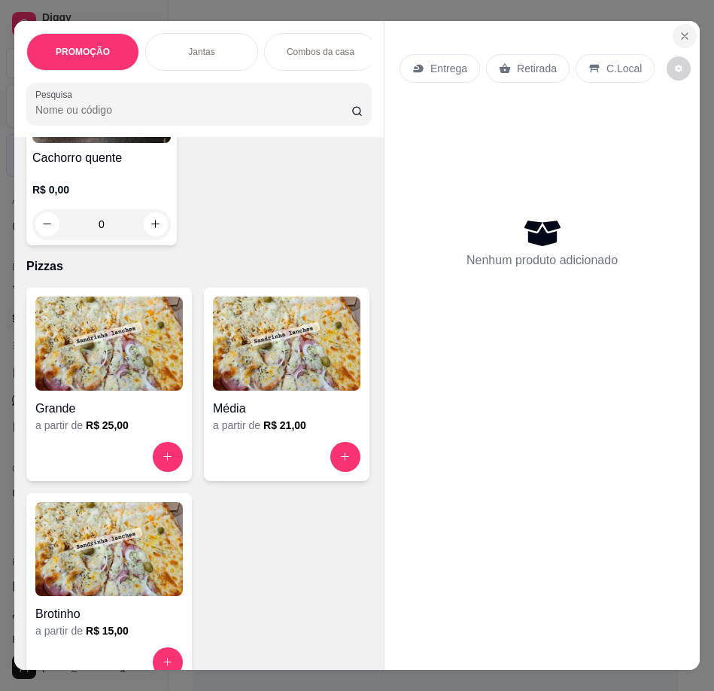
click at [673, 38] on button "Close" at bounding box center [685, 36] width 24 height 24
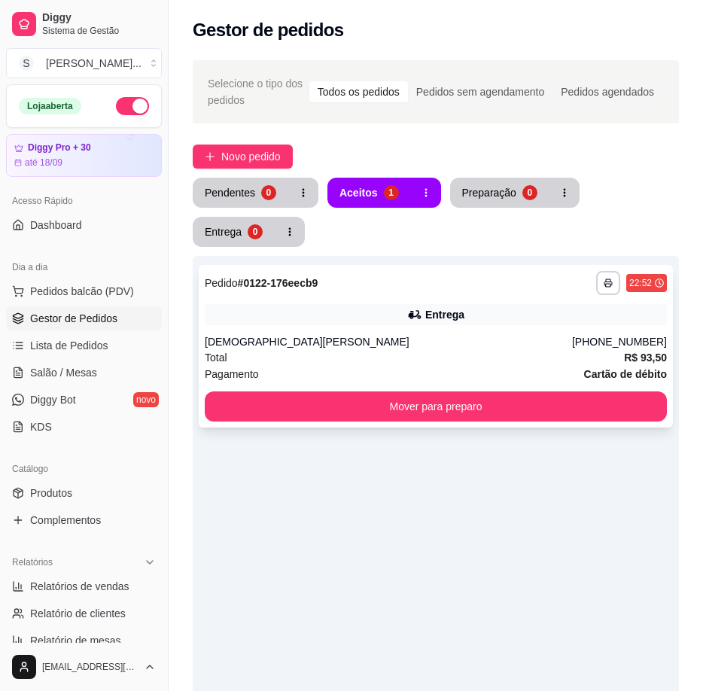
click at [411, 334] on div "[DEMOGRAPHIC_DATA][PERSON_NAME]" at bounding box center [388, 341] width 367 height 15
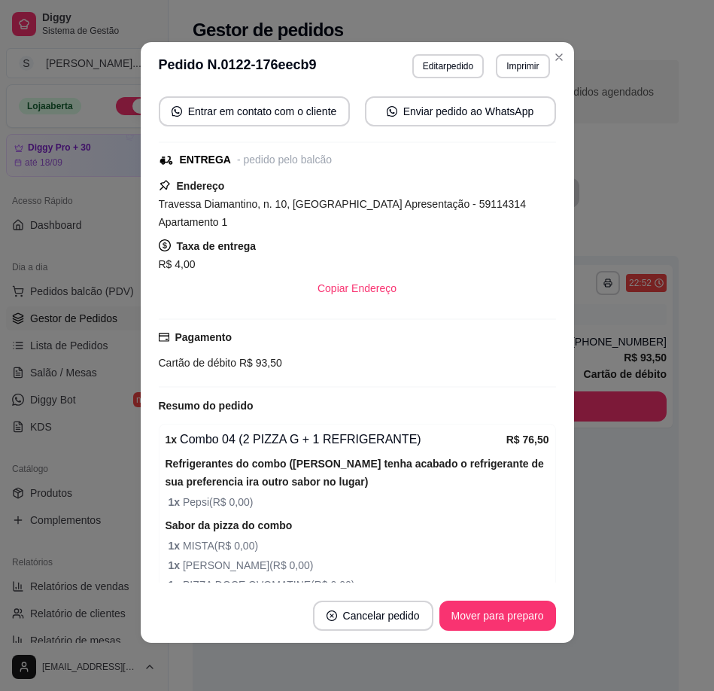
scroll to position [234, 0]
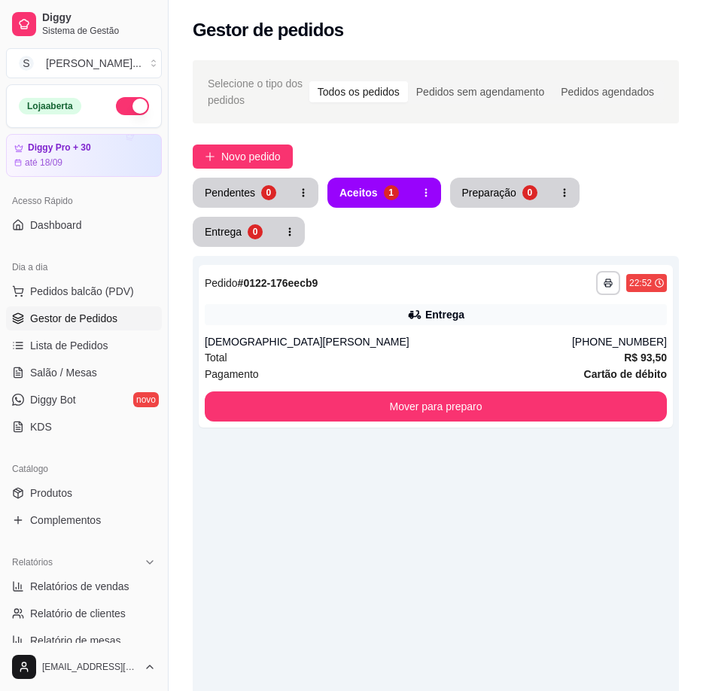
click at [464, 304] on iframe at bounding box center [351, 345] width 703 height 691
click at [461, 308] on div "Entrega" at bounding box center [444, 314] width 39 height 15
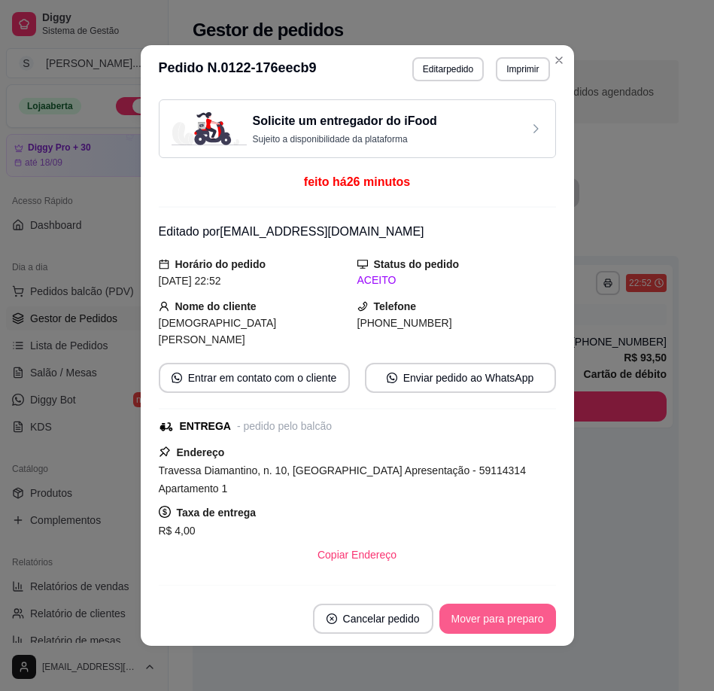
click at [497, 629] on button "Mover para preparo" at bounding box center [498, 619] width 117 height 30
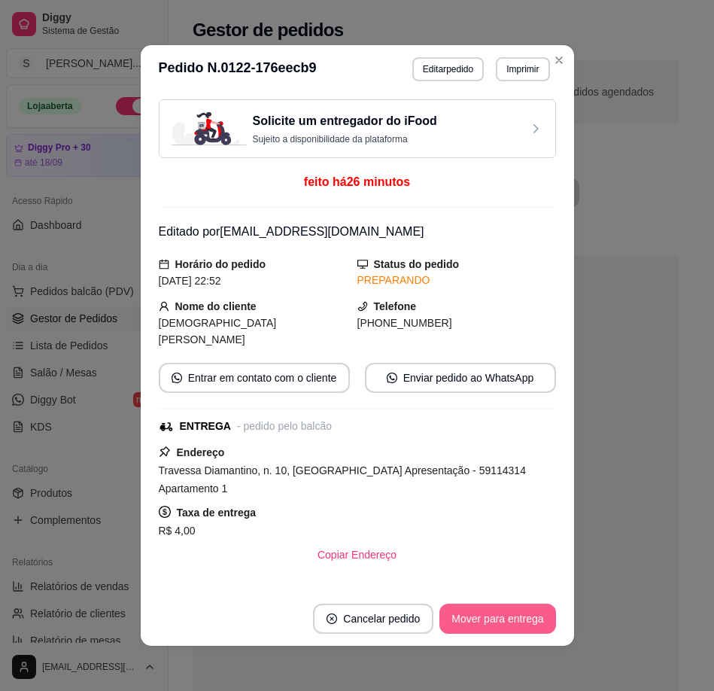
click at [504, 614] on button "Mover para entrega" at bounding box center [498, 619] width 116 height 30
drag, startPoint x: 379, startPoint y: 322, endPoint x: 440, endPoint y: 323, distance: 61.0
click at [440, 323] on div "[PHONE_NUMBER]" at bounding box center [457, 323] width 199 height 17
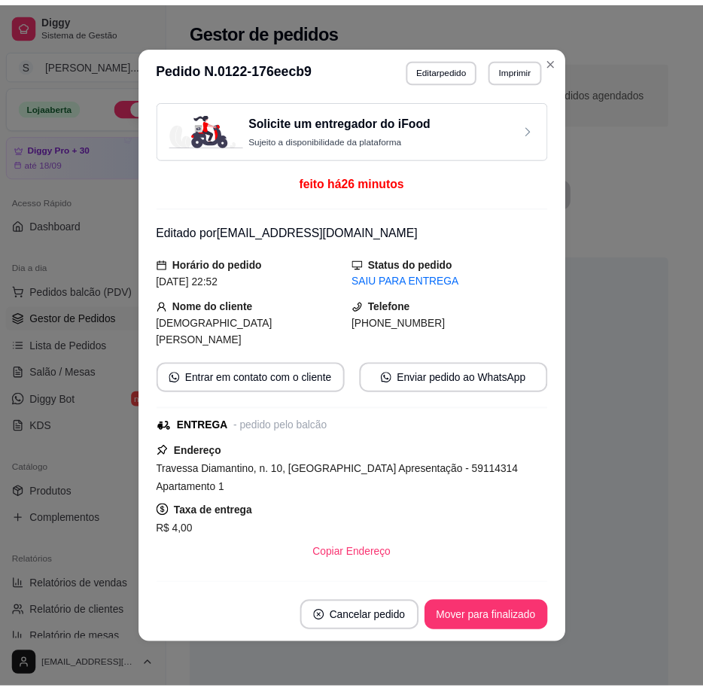
scroll to position [301, 0]
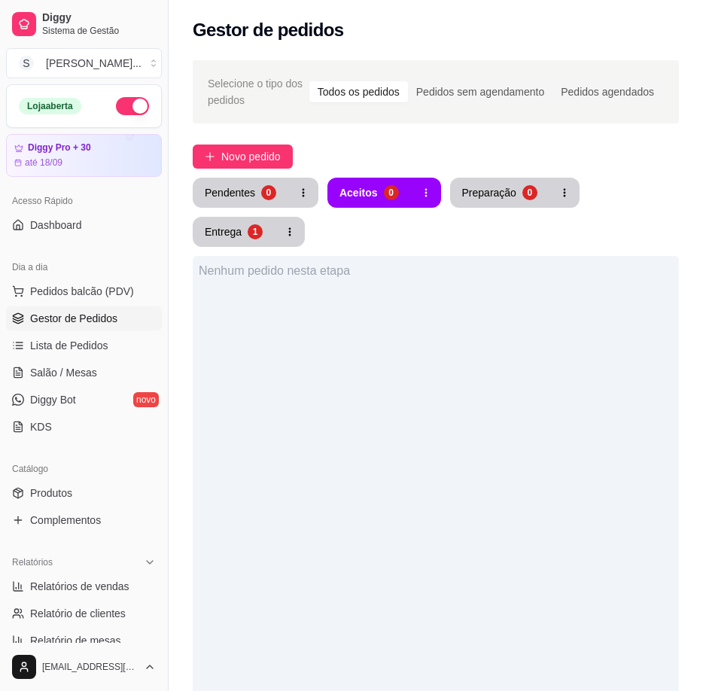
click at [622, 435] on div "Nenhum pedido nesta etapa" at bounding box center [436, 601] width 486 height 691
click at [242, 235] on button "Entrega 1" at bounding box center [234, 232] width 82 height 30
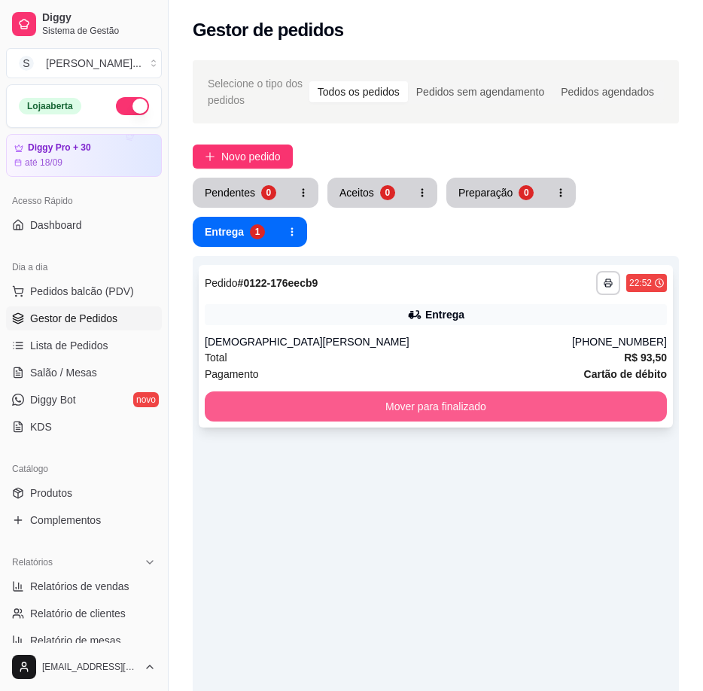
click at [547, 408] on button "Mover para finalizado" at bounding box center [436, 406] width 462 height 30
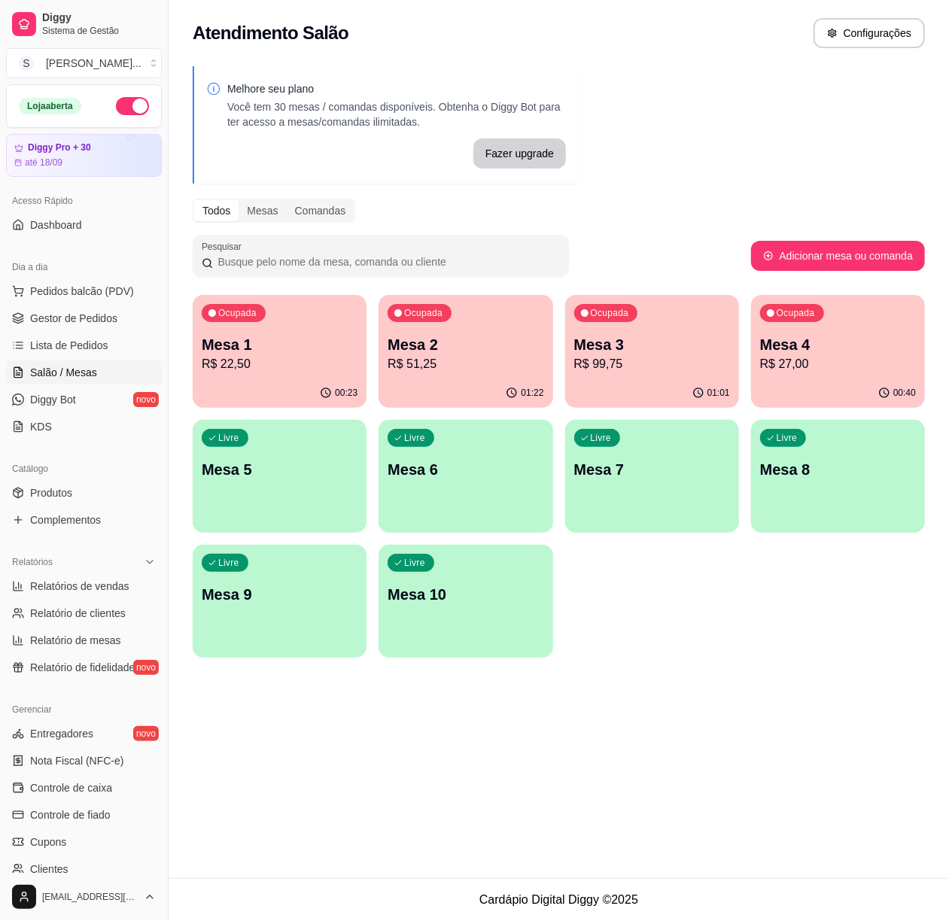
click at [792, 373] on div "Ocupada Mesa 4 R$ 27,00" at bounding box center [838, 337] width 174 height 84
